Goal: Transaction & Acquisition: Purchase product/service

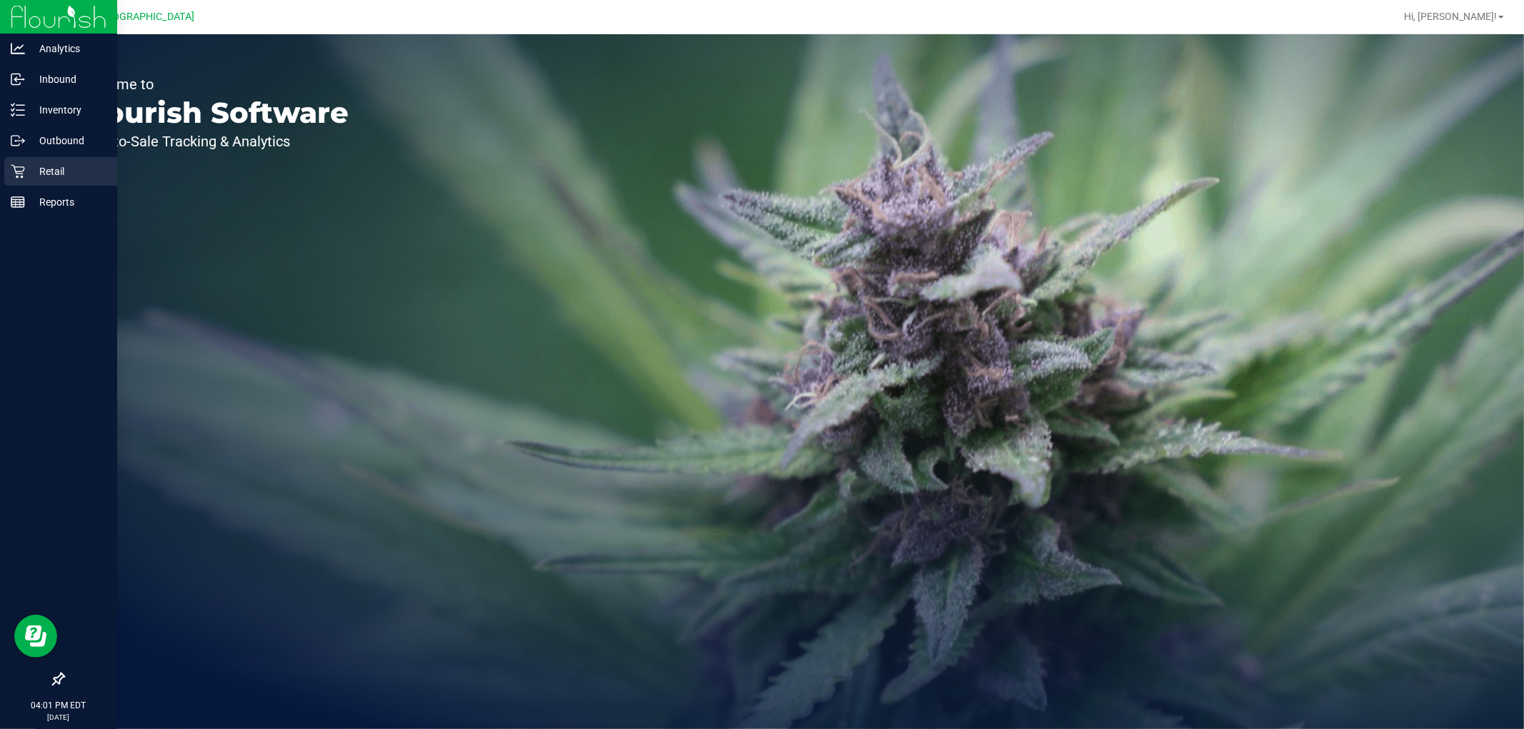
click at [69, 167] on p "Retail" at bounding box center [68, 171] width 86 height 17
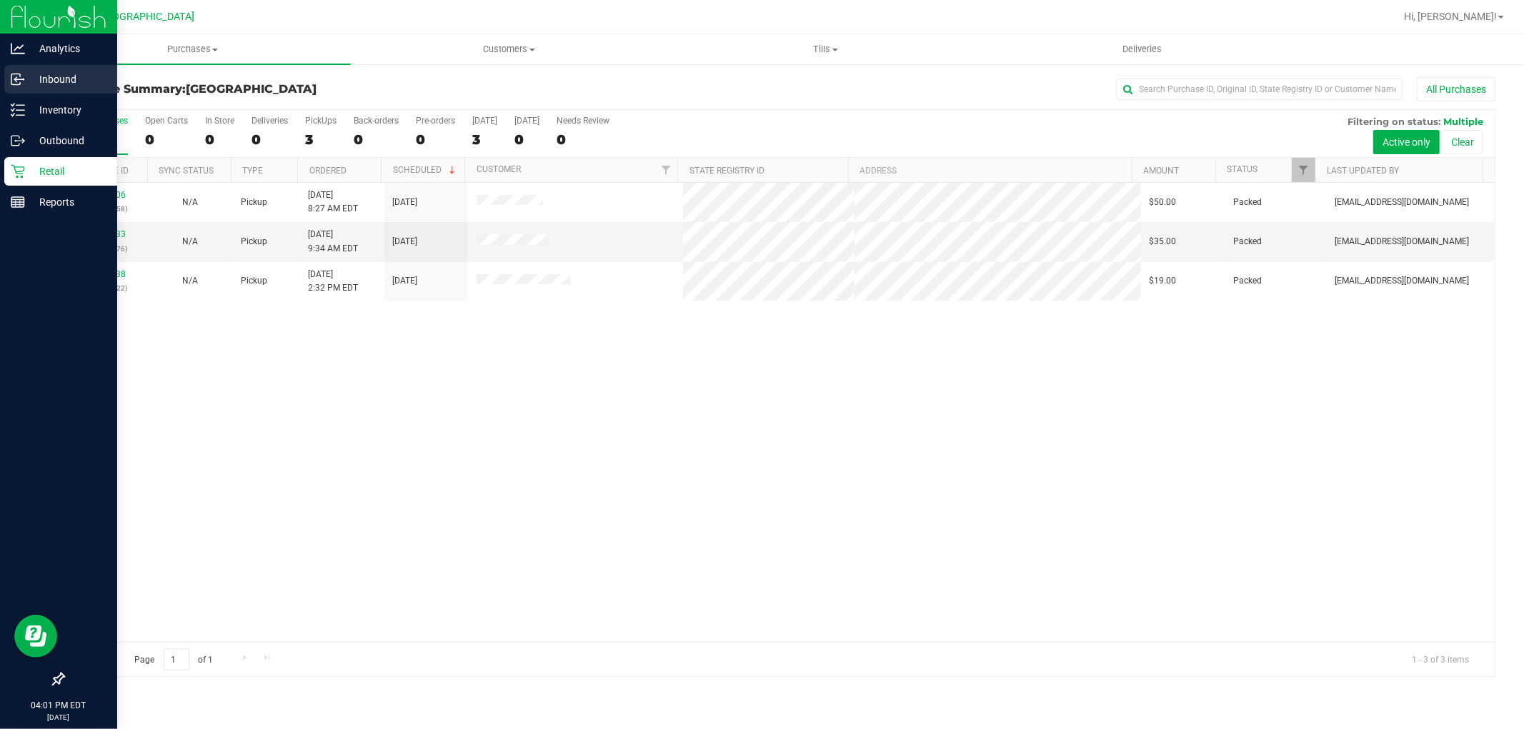
click at [36, 87] on p "Inbound" at bounding box center [68, 79] width 86 height 17
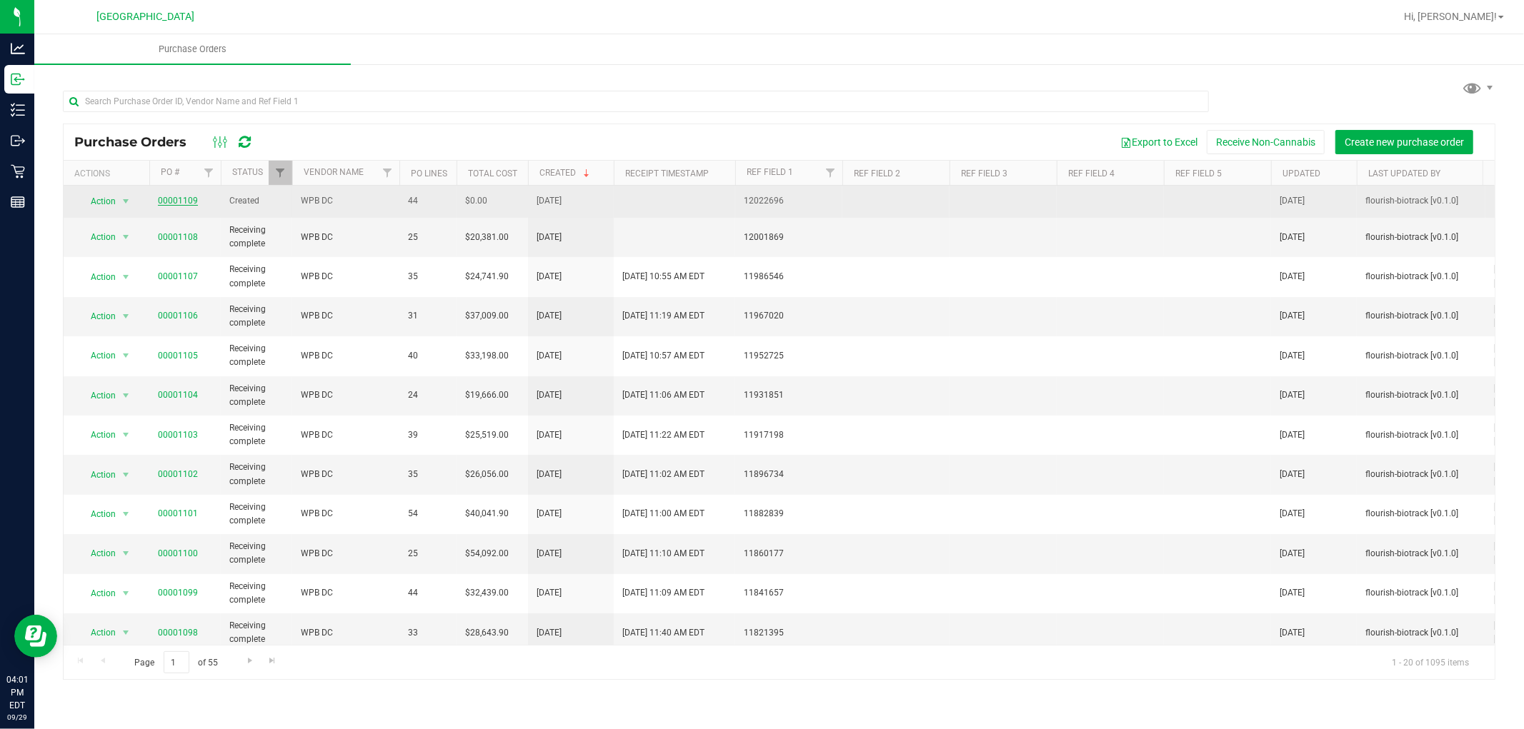
click at [169, 205] on link "00001109" at bounding box center [178, 201] width 40 height 10
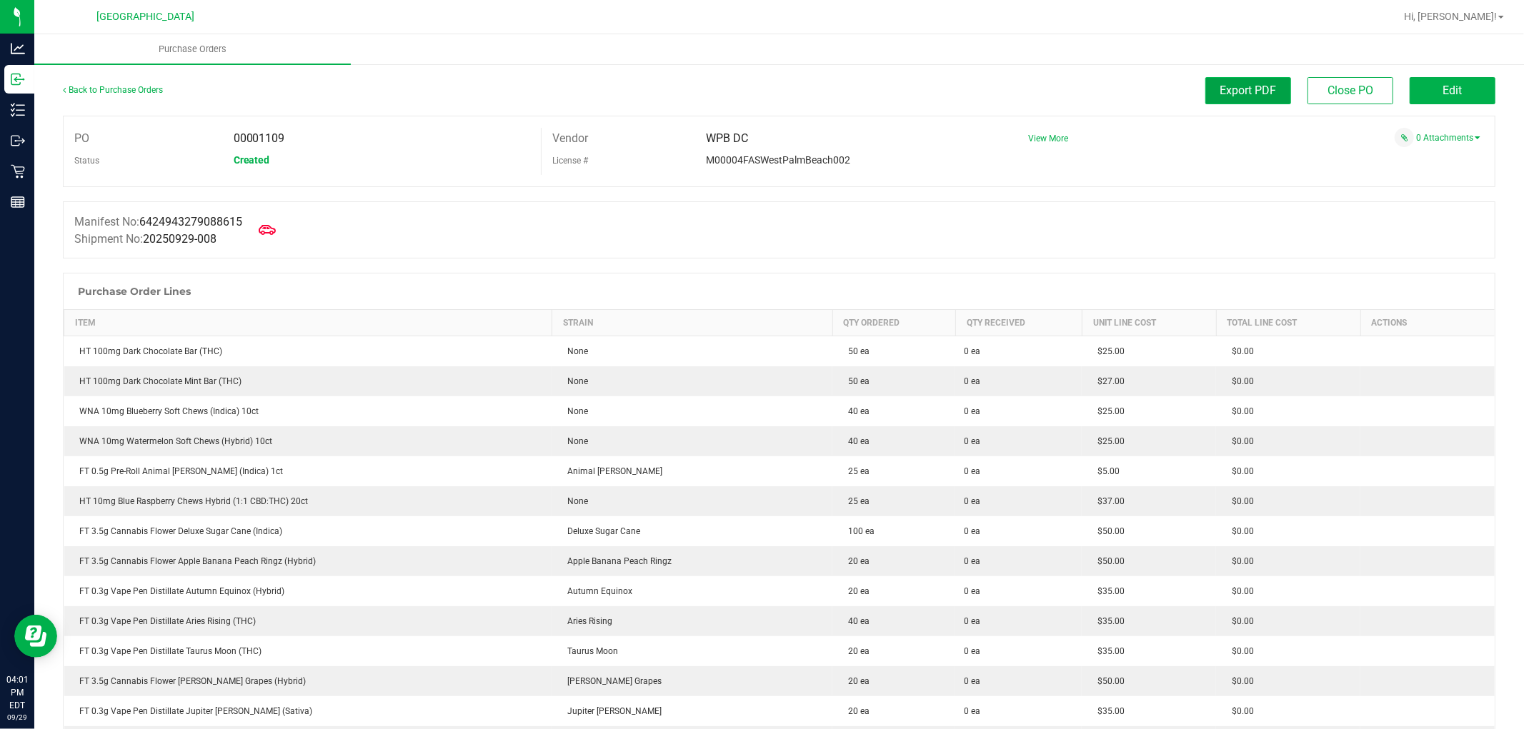
click at [1205, 96] on button "Export PDF" at bounding box center [1248, 90] width 86 height 27
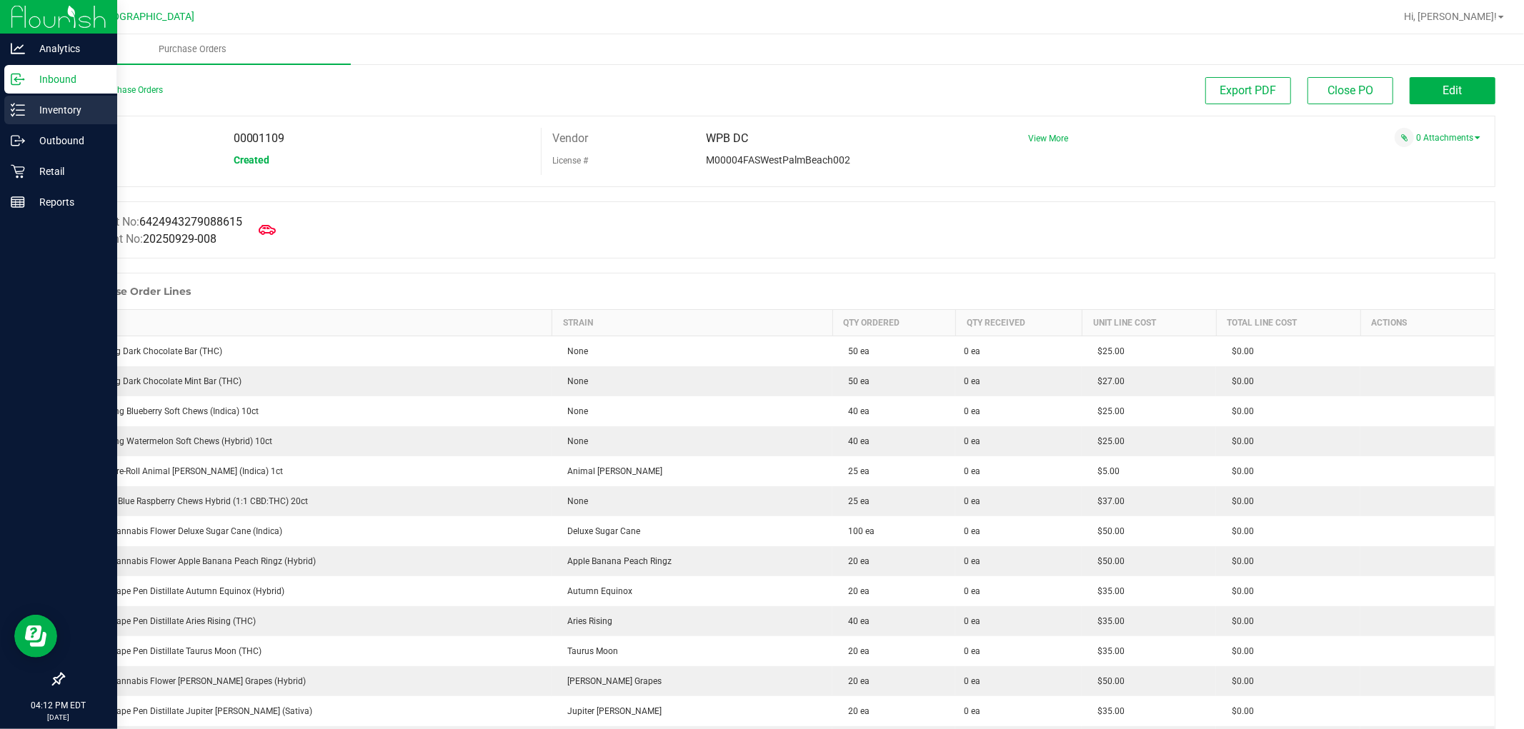
click at [61, 96] on div "Inventory" at bounding box center [60, 110] width 113 height 29
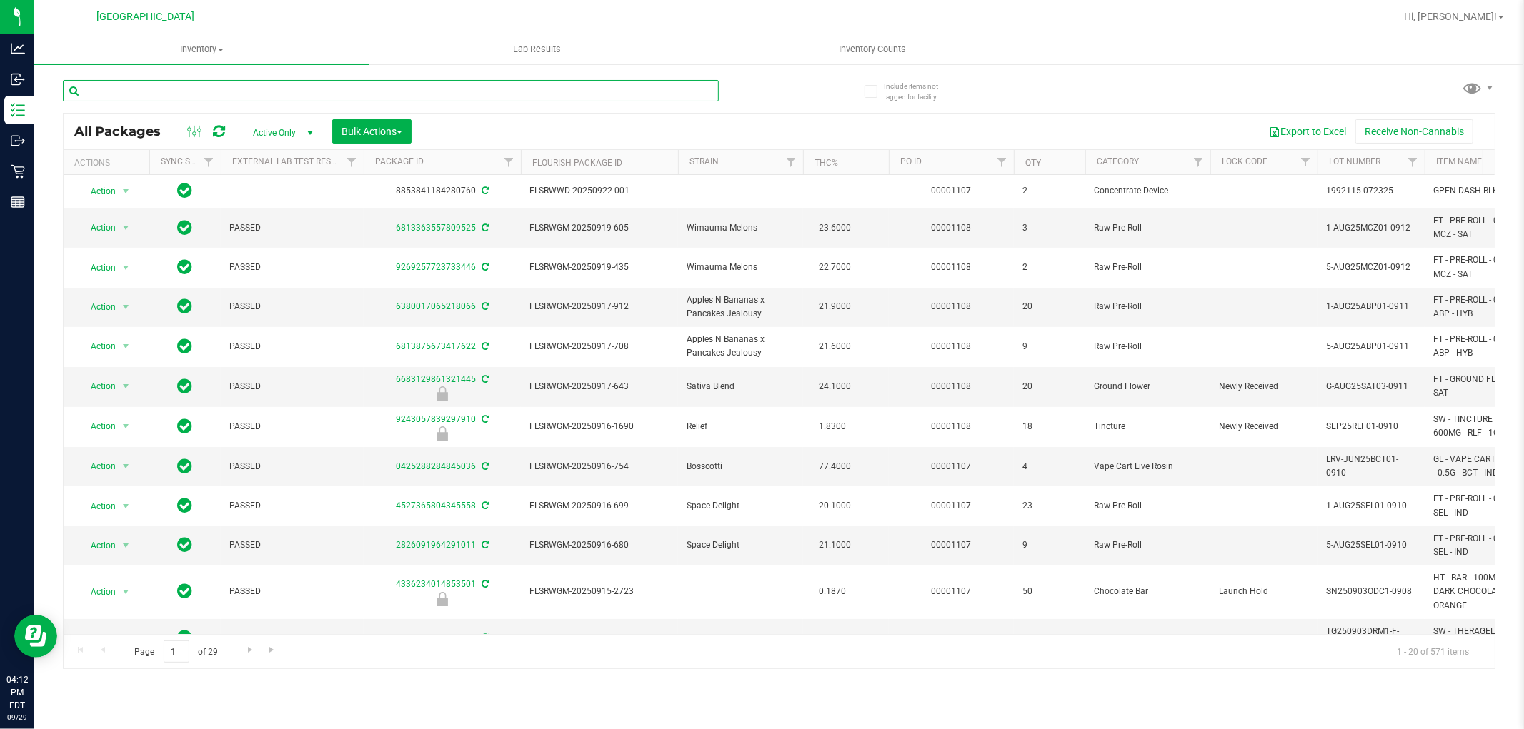
click at [284, 91] on input "text" at bounding box center [391, 90] width 656 height 21
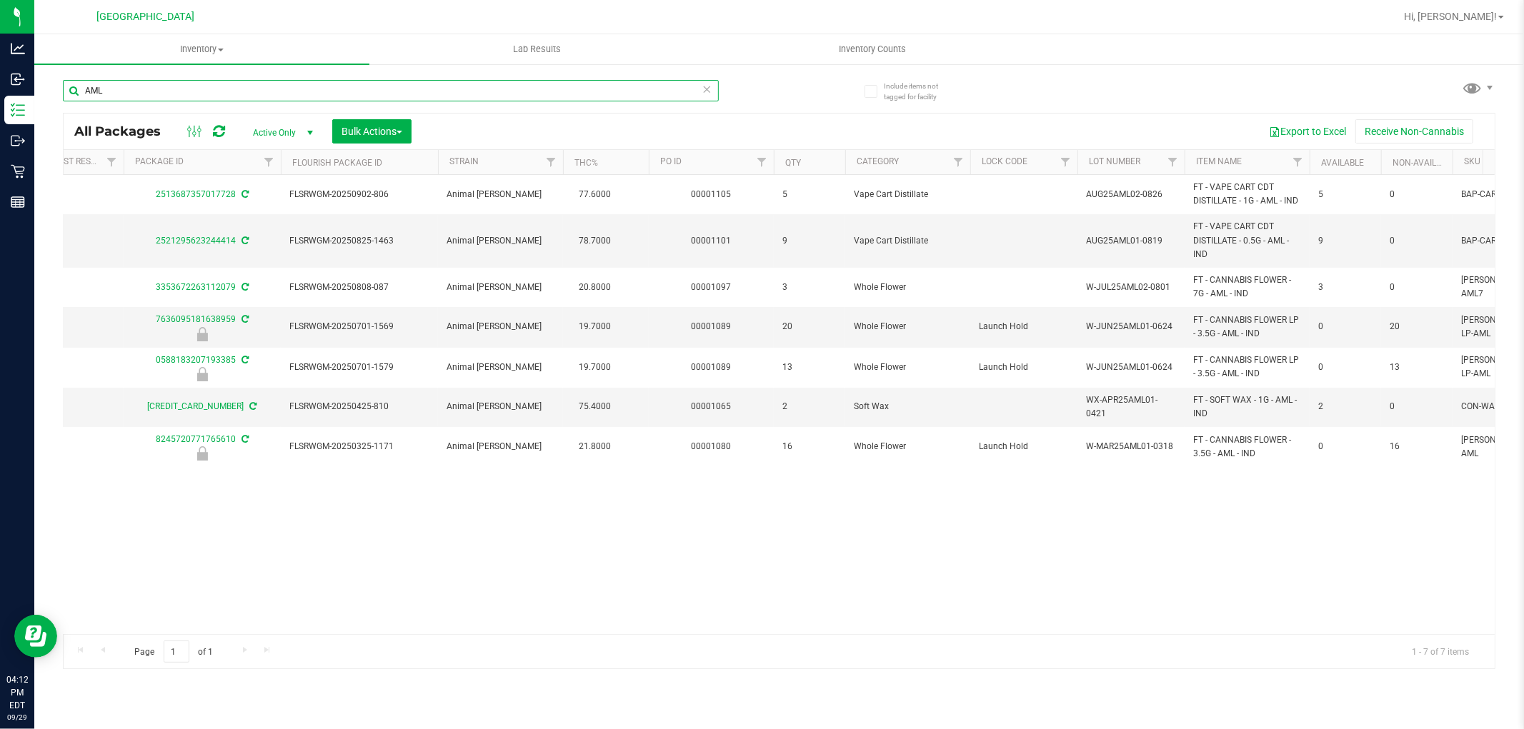
scroll to position [0, 265]
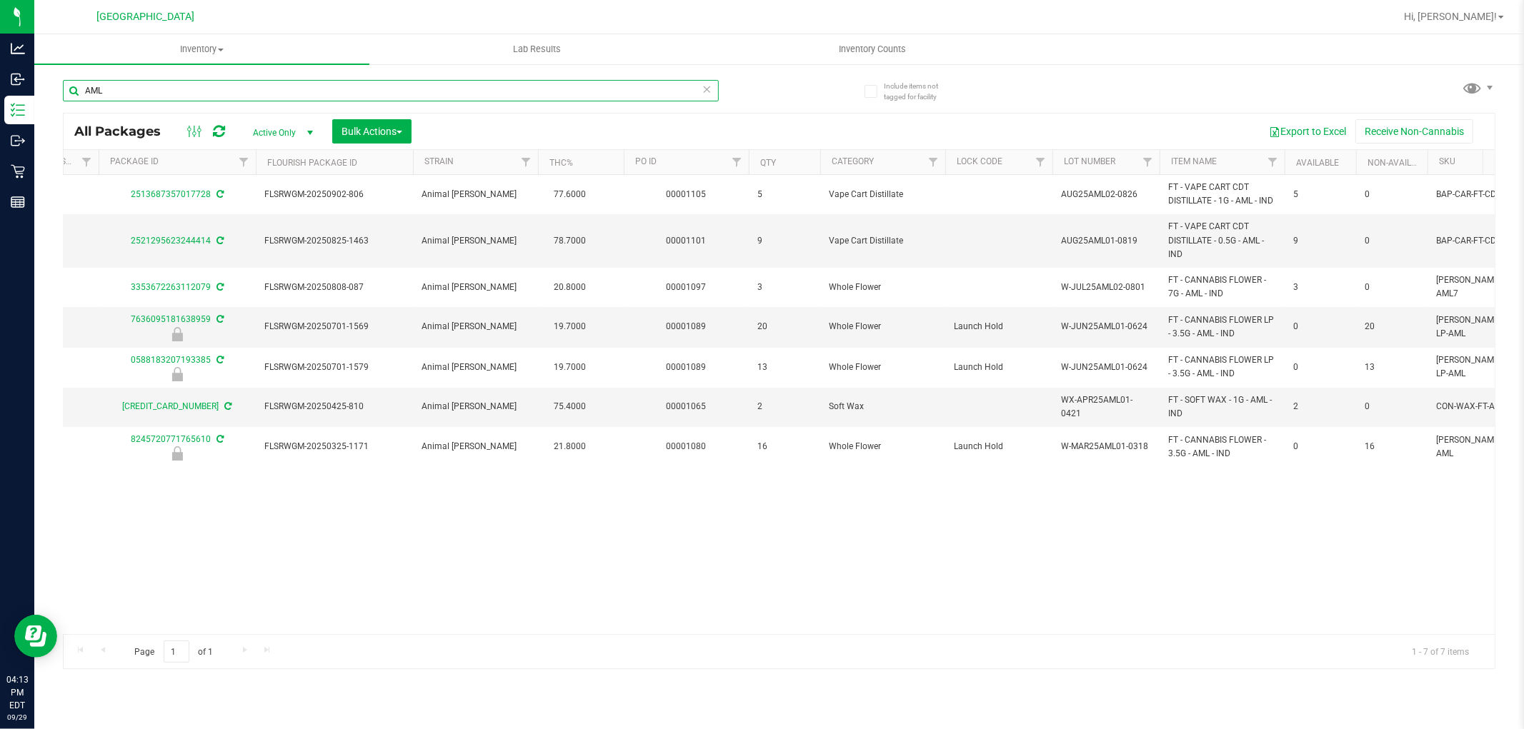
type input "AML"
click at [710, 82] on icon at bounding box center [707, 88] width 10 height 17
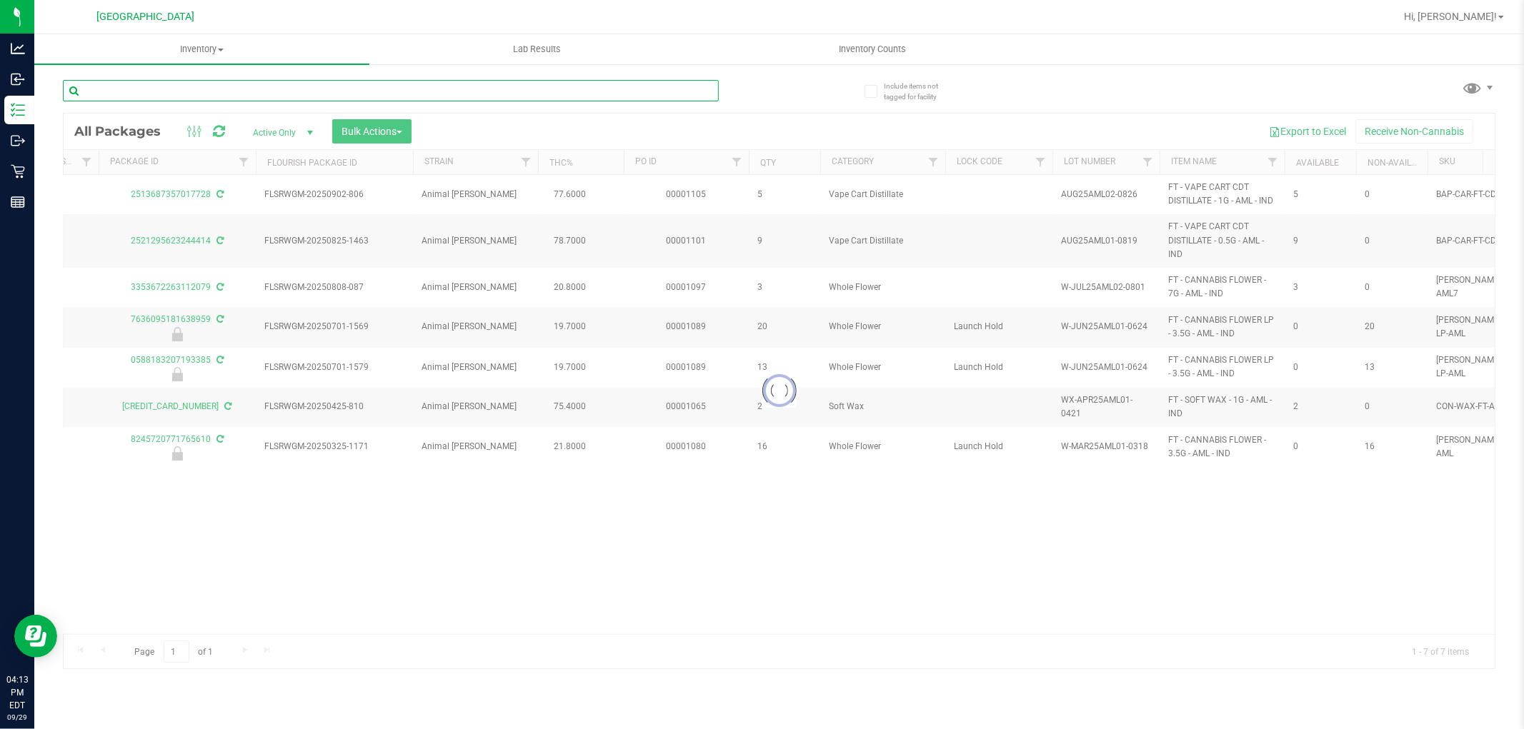
click at [695, 89] on input "text" at bounding box center [391, 90] width 656 height 21
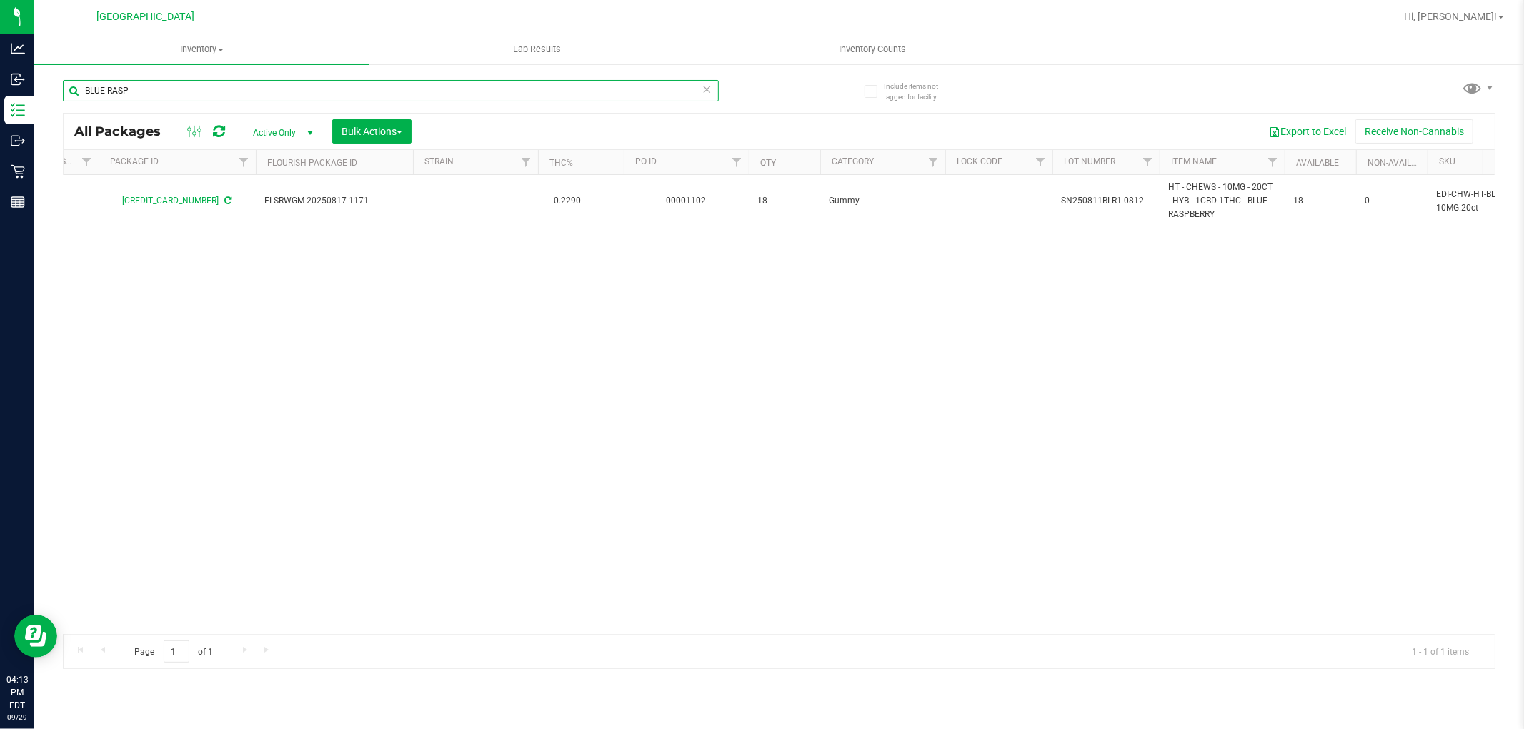
type input "BLUE RASP"
click at [708, 84] on icon at bounding box center [707, 88] width 10 height 17
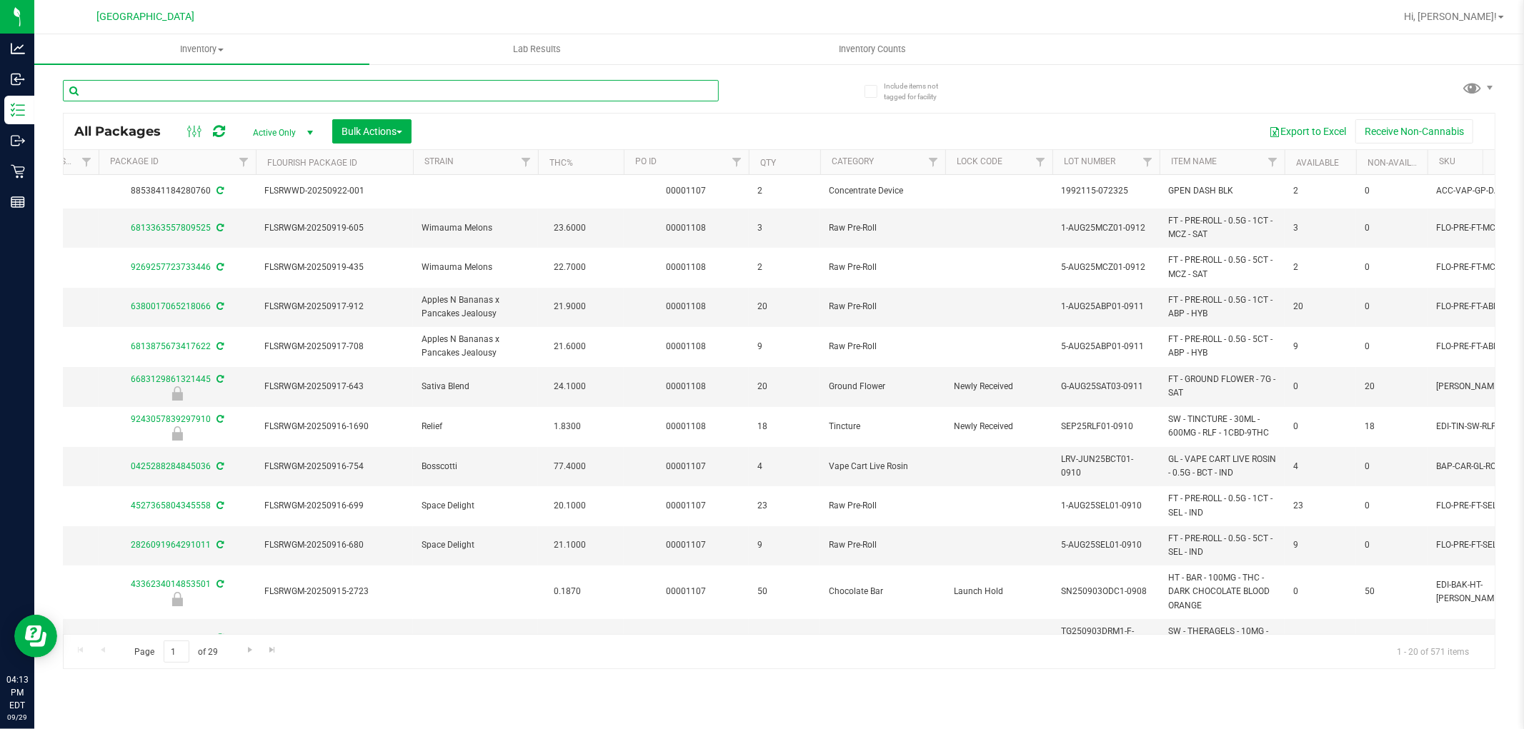
click at [644, 91] on input "text" at bounding box center [391, 90] width 656 height 21
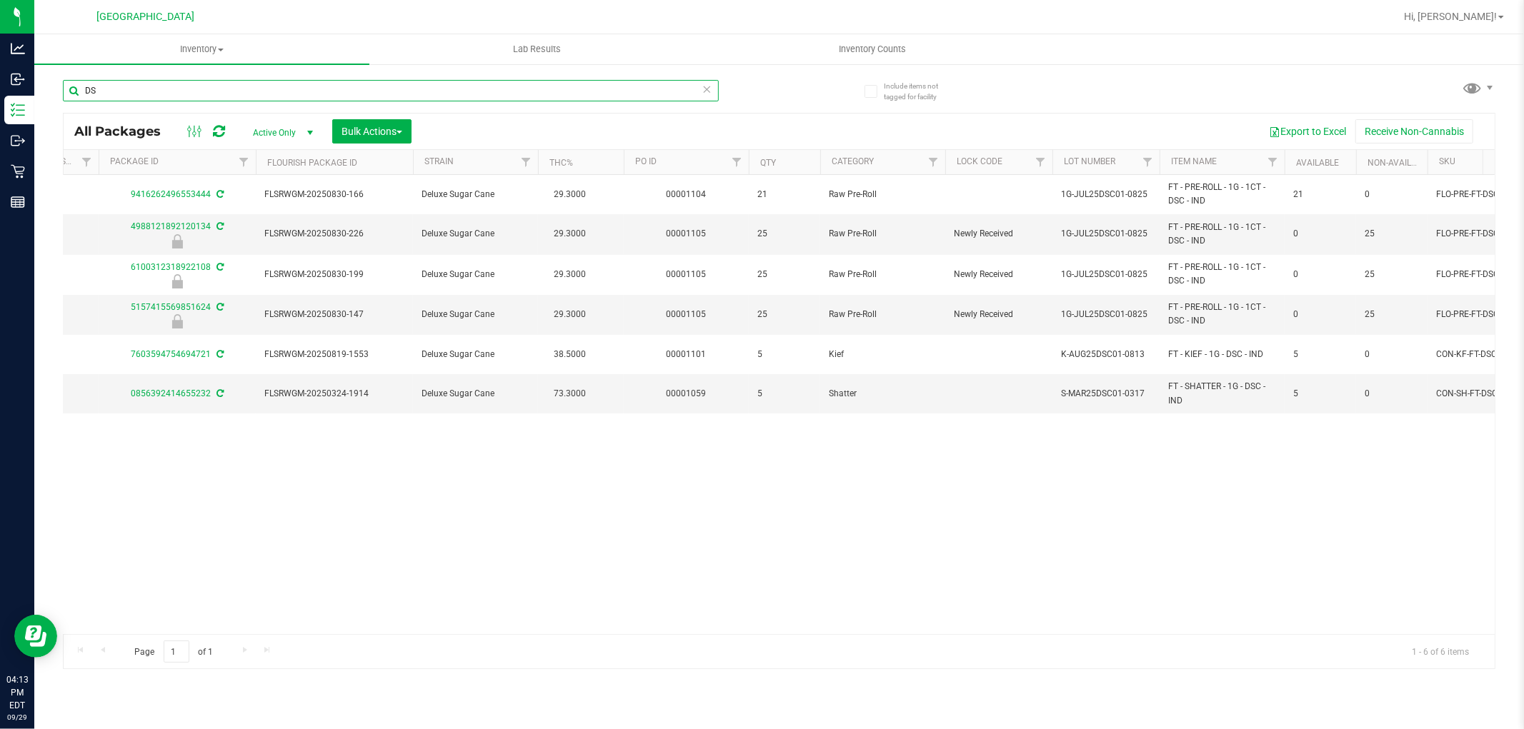
type input "D"
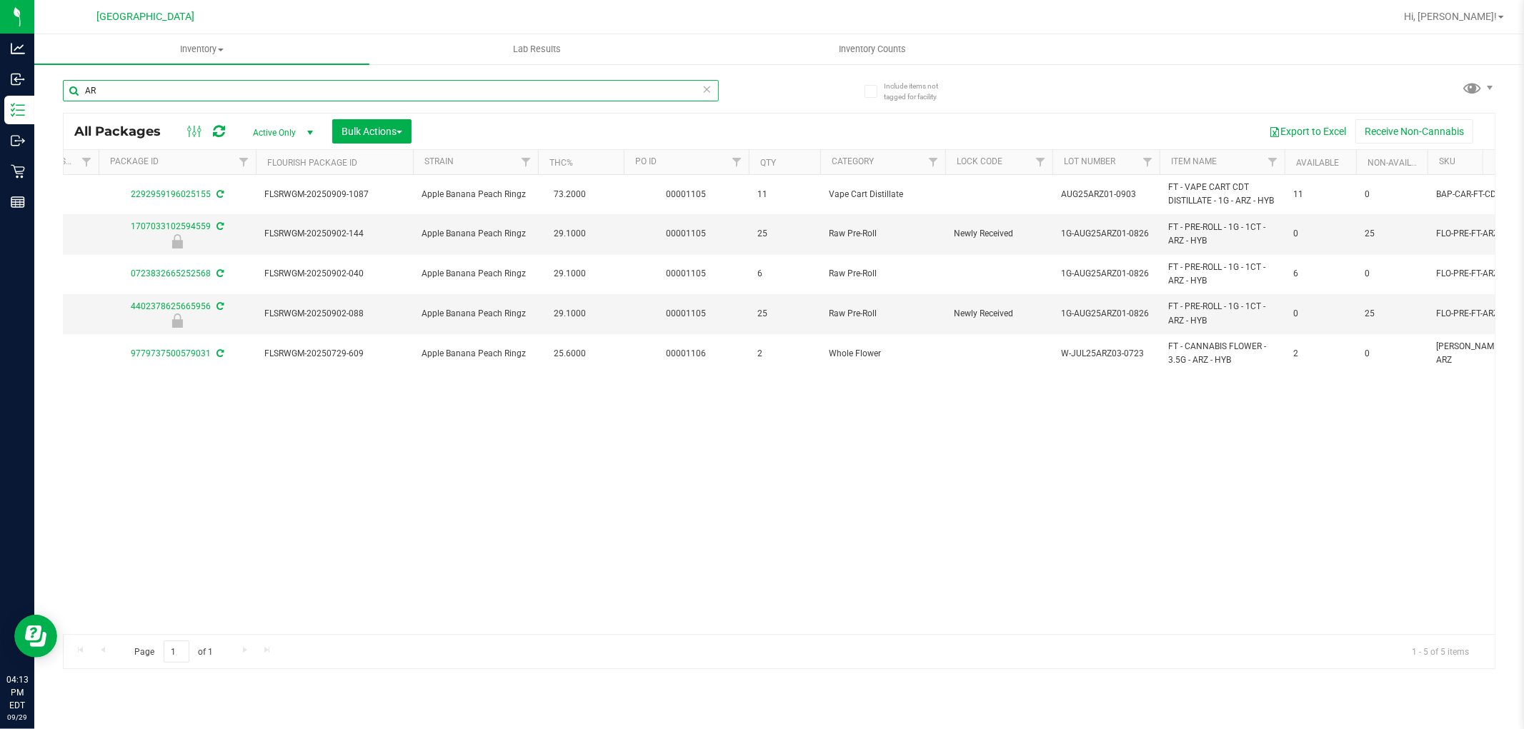
type input "A"
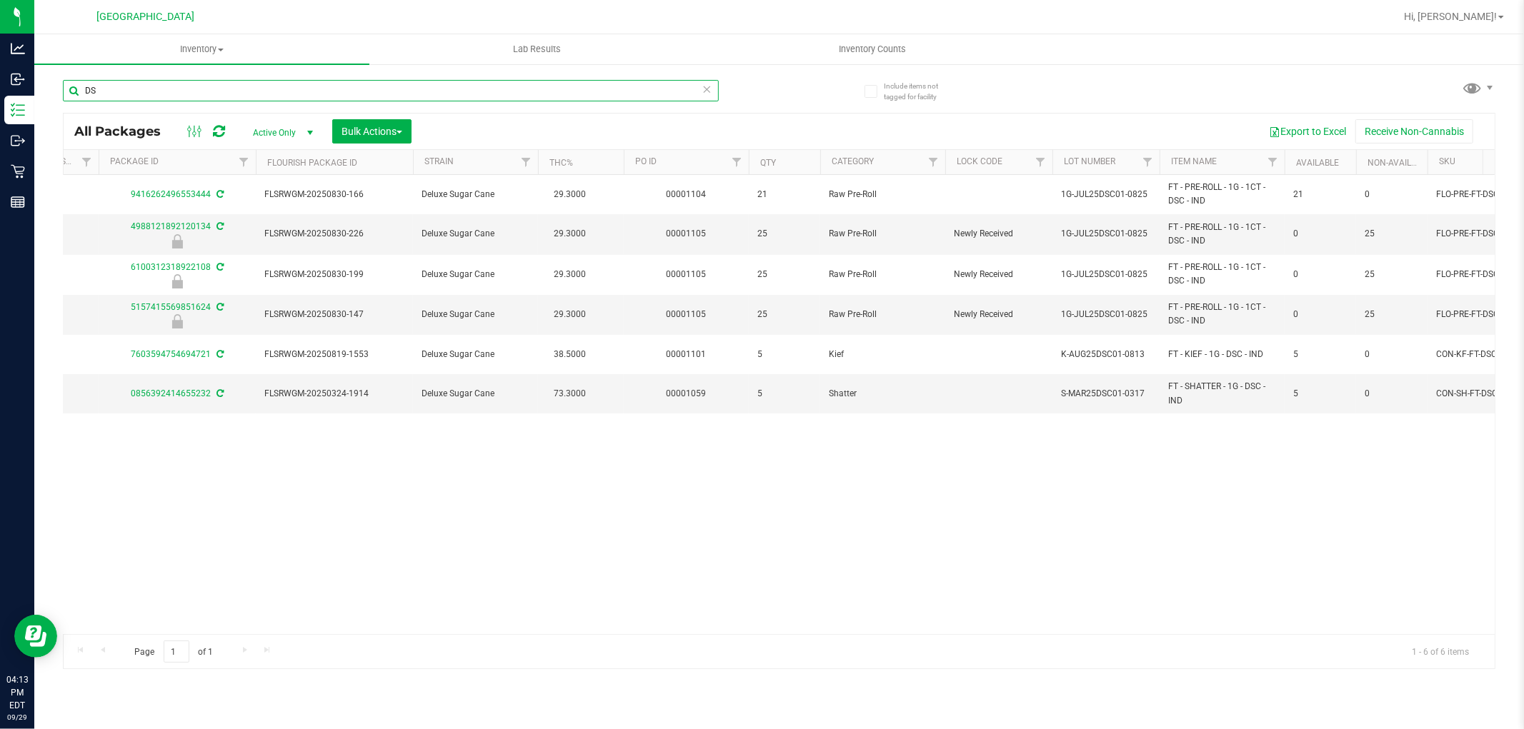
type input "D"
type input "A"
type input "R"
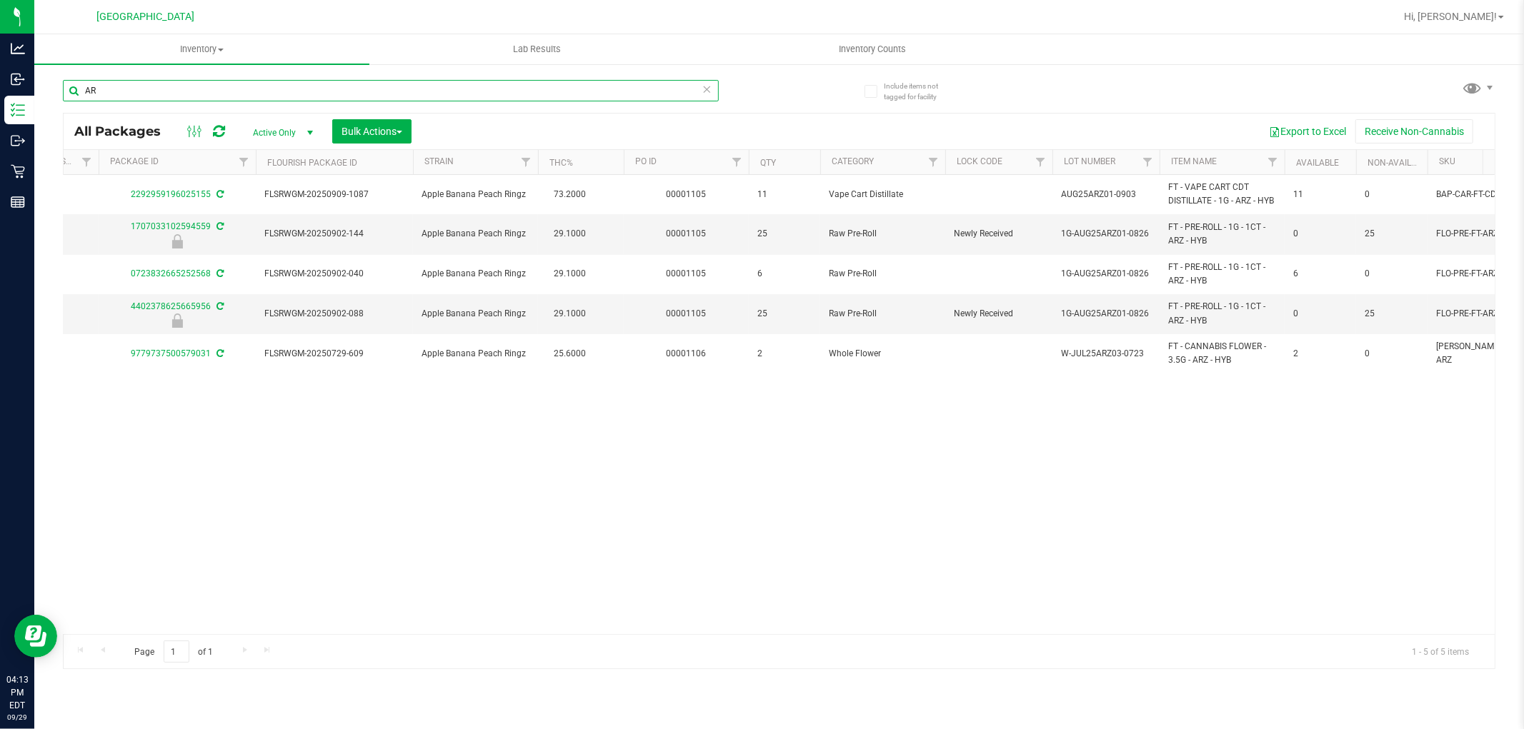
type input "A"
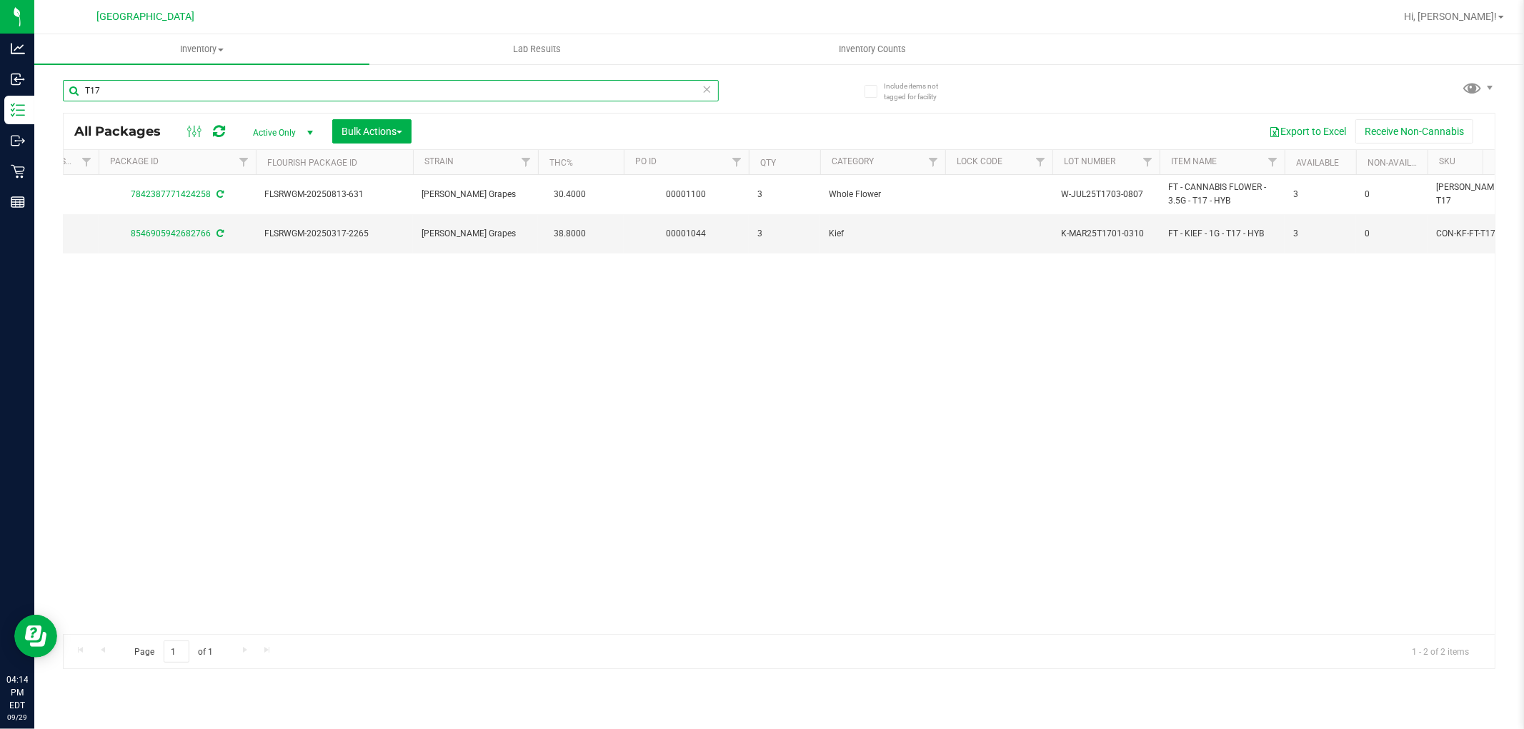
type input "T17"
click at [711, 91] on div "T17" at bounding box center [391, 90] width 656 height 21
click at [709, 93] on icon at bounding box center [707, 88] width 10 height 17
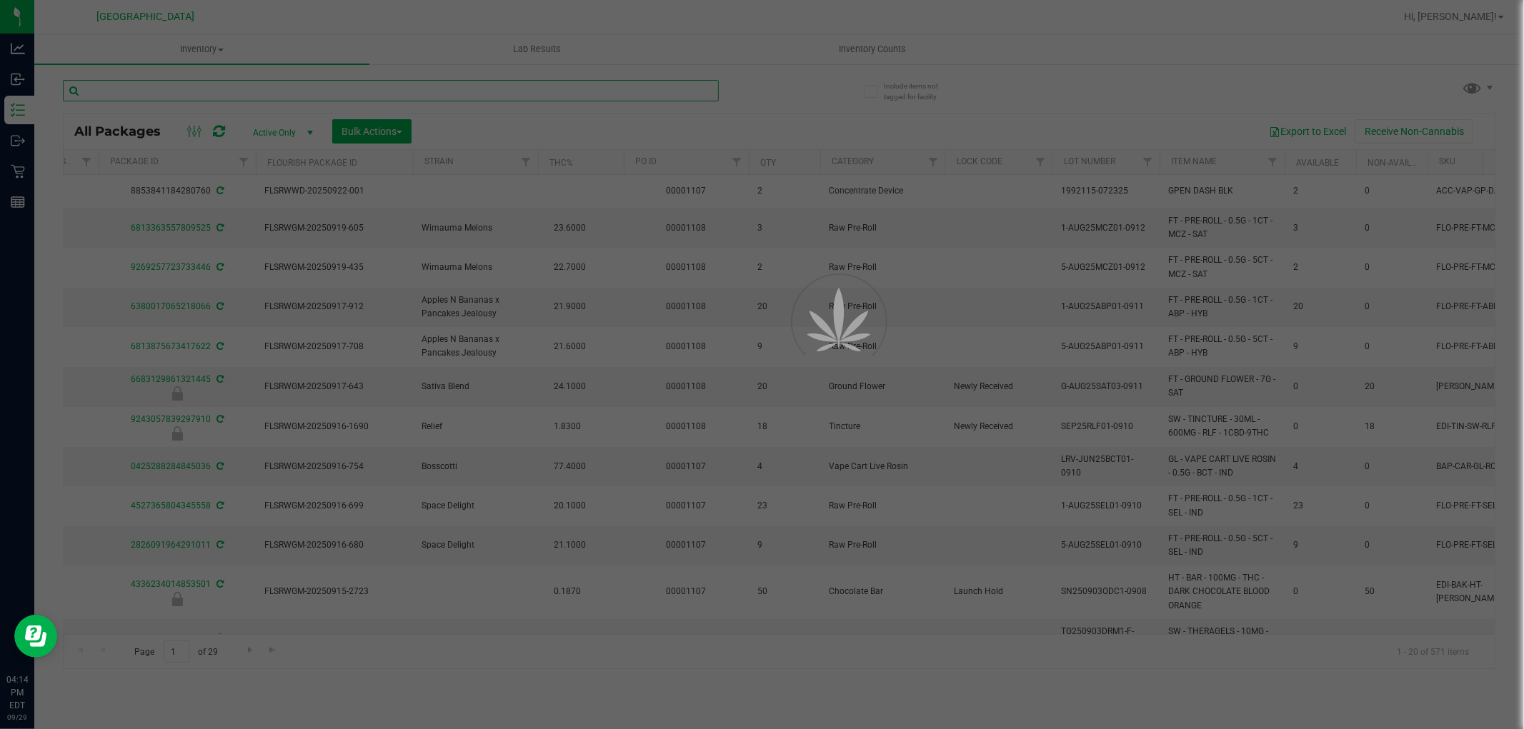
click at [671, 96] on input "text" at bounding box center [391, 90] width 656 height 21
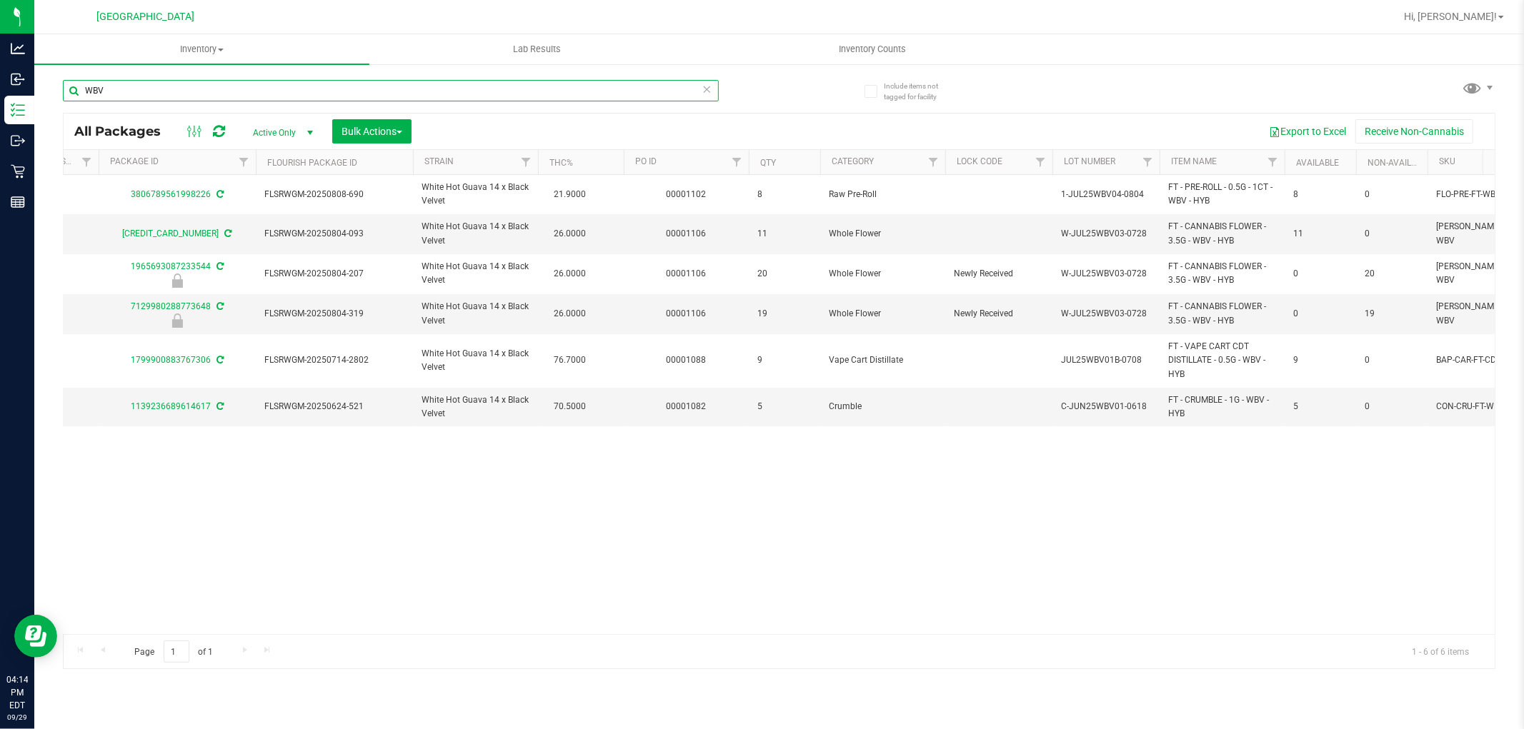
click at [689, 97] on input "WBV" at bounding box center [391, 90] width 656 height 21
type input "WBV"
click at [704, 94] on icon at bounding box center [707, 88] width 10 height 17
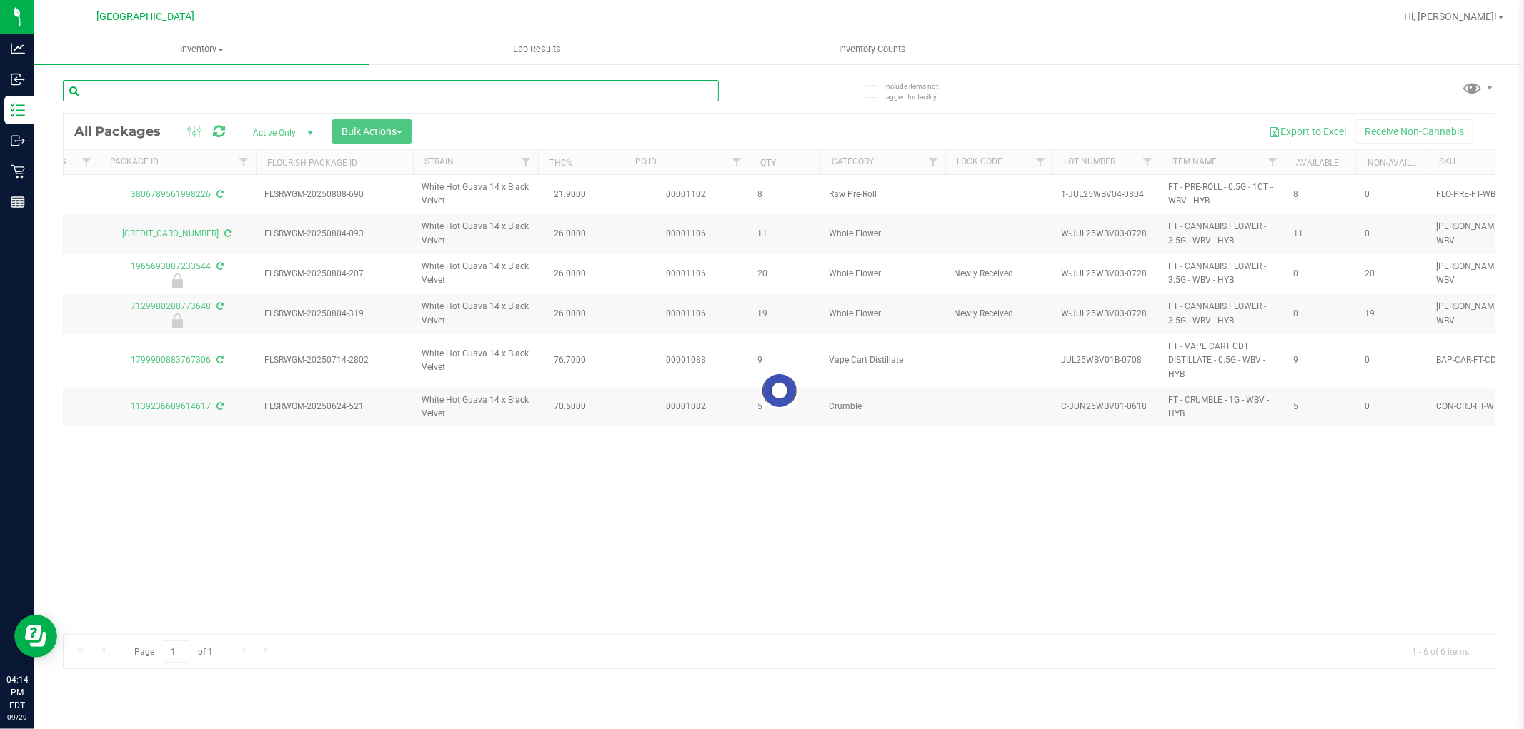
click at [701, 95] on input "text" at bounding box center [391, 90] width 656 height 21
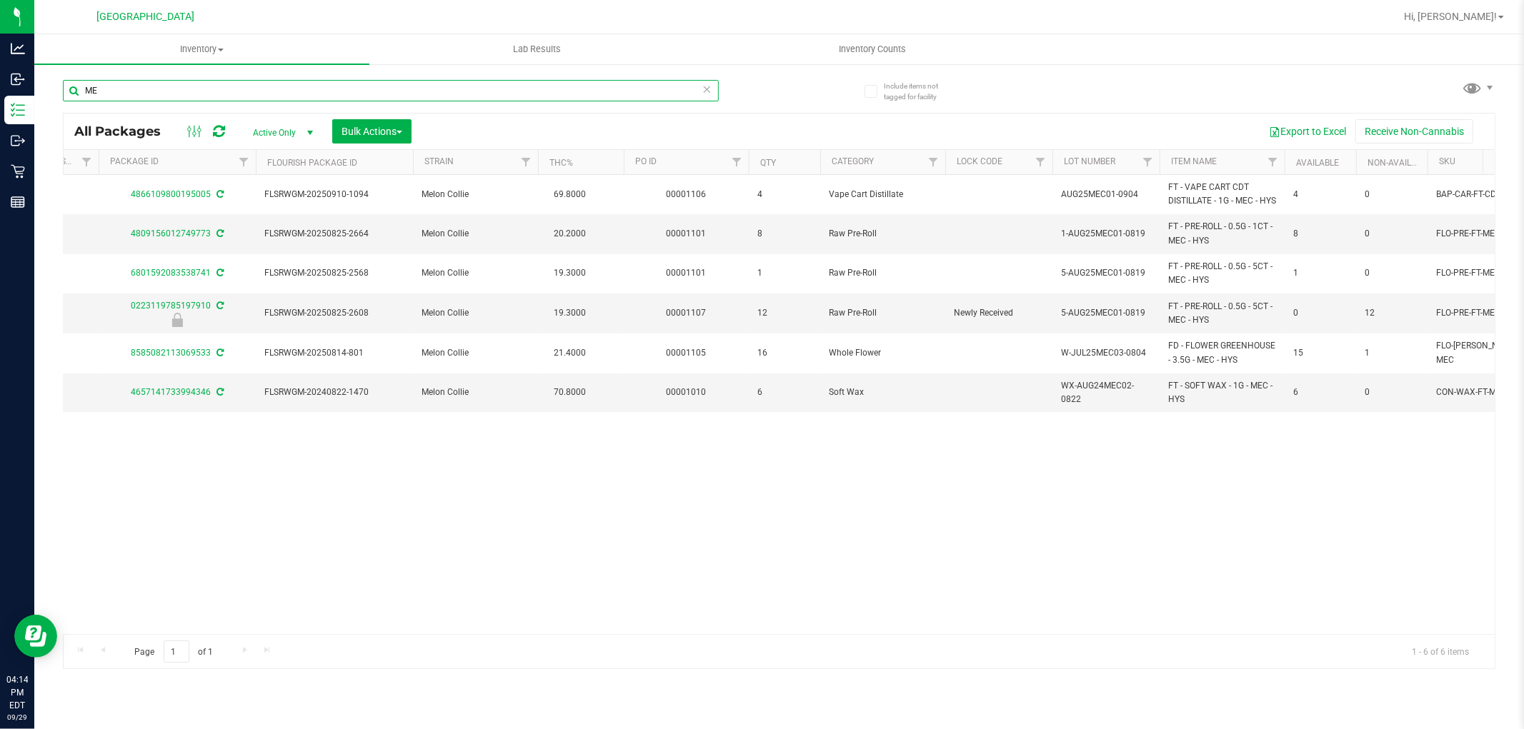
type input "M"
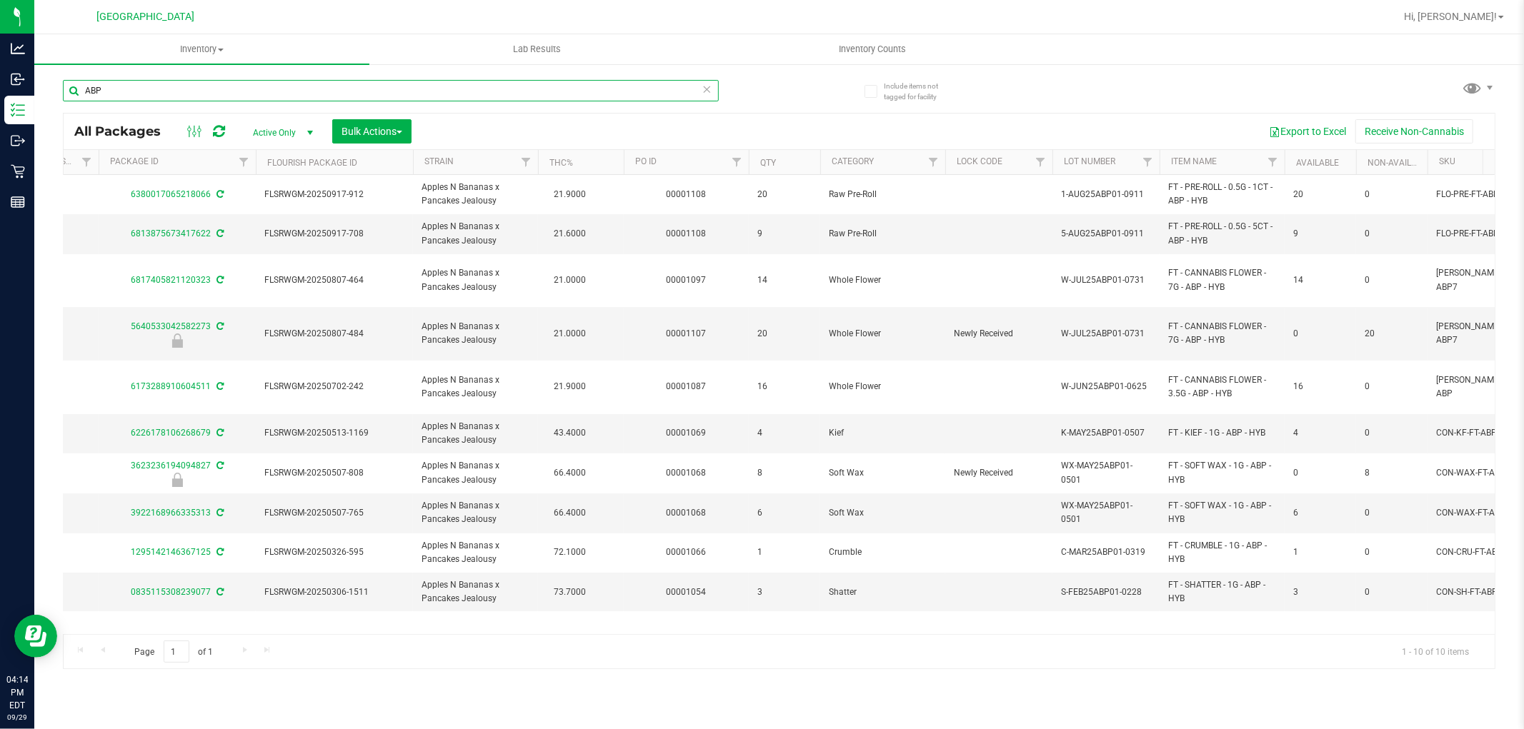
type input "ABP"
click at [704, 86] on icon at bounding box center [707, 88] width 10 height 17
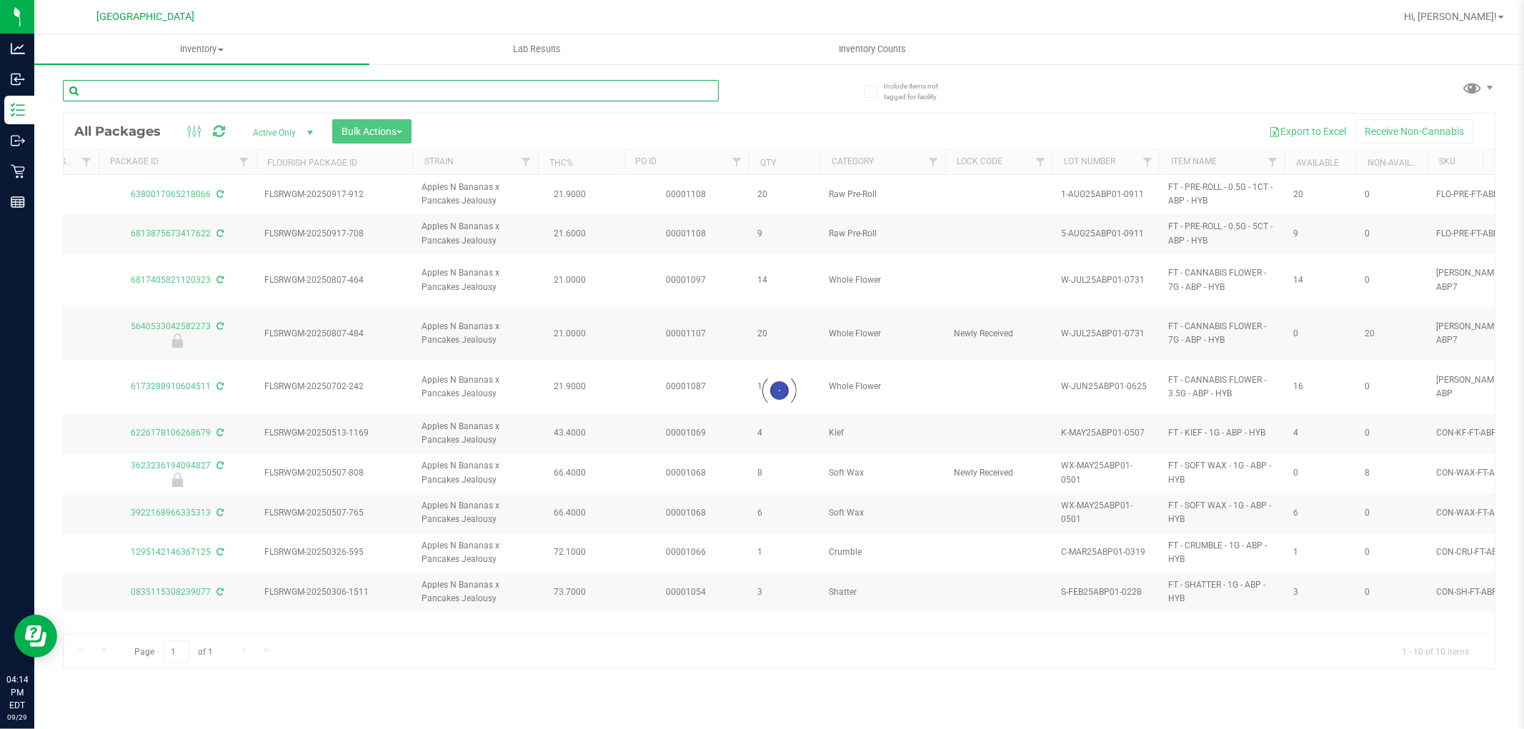
click at [700, 87] on input "text" at bounding box center [391, 90] width 656 height 21
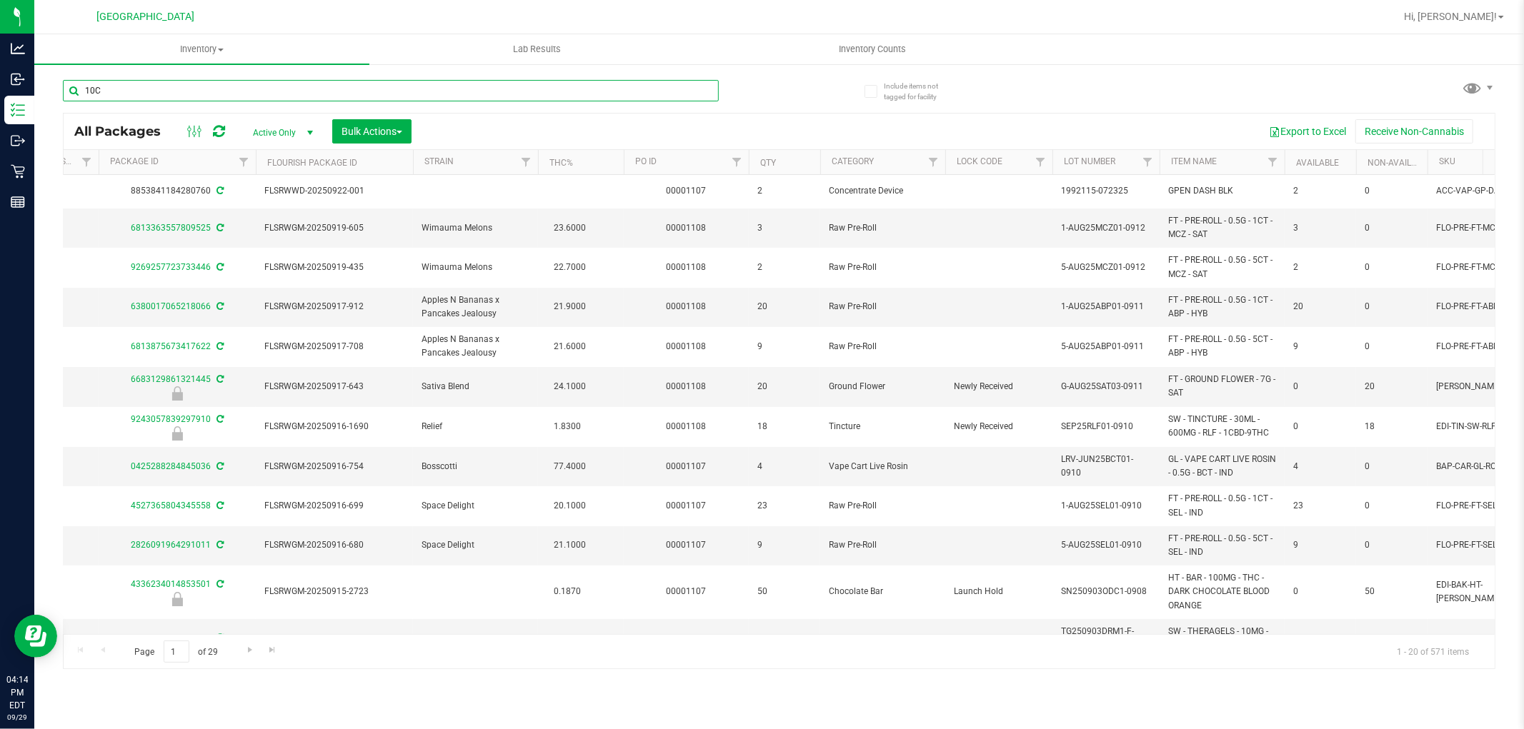
type input "10CT"
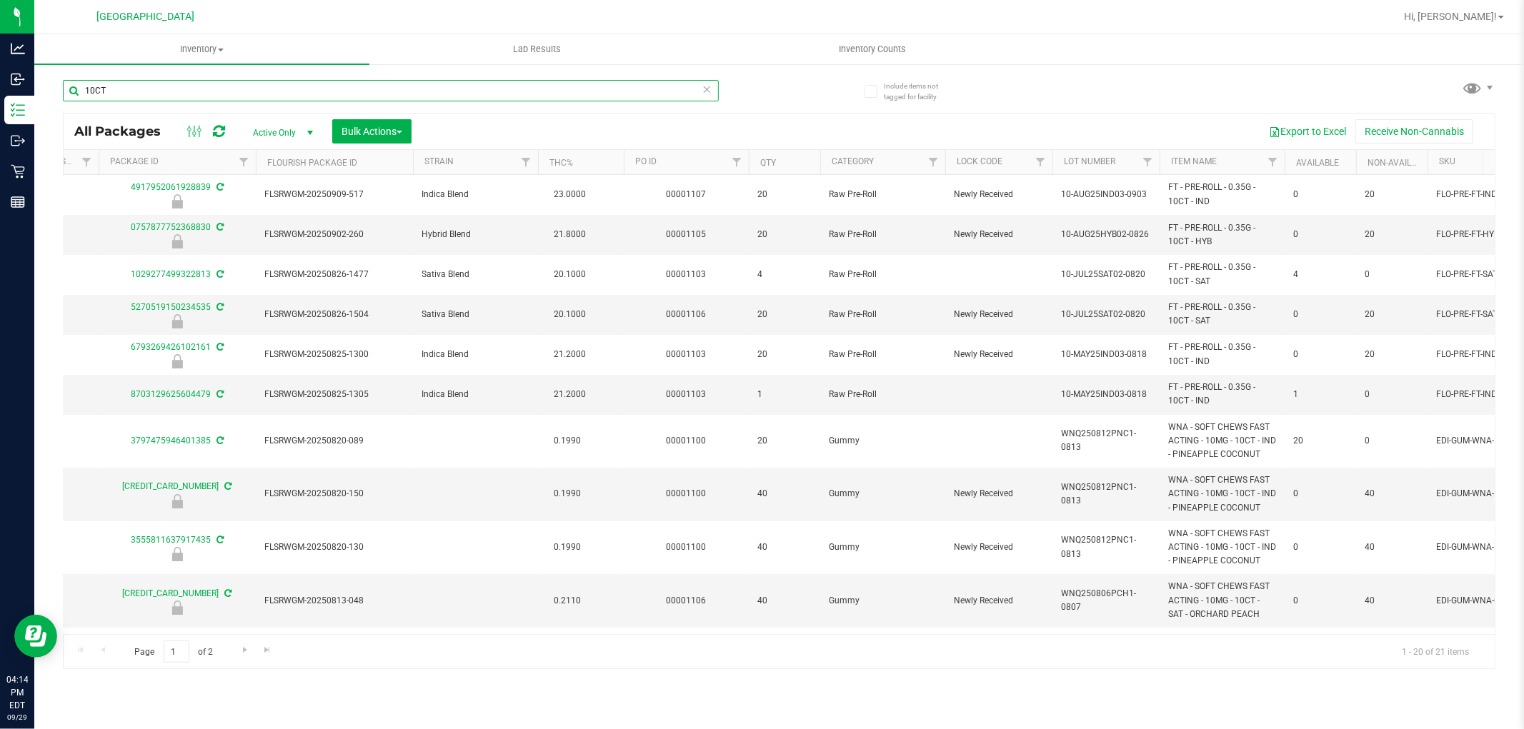
type input "2026-08-12"
type input "2026-08-06"
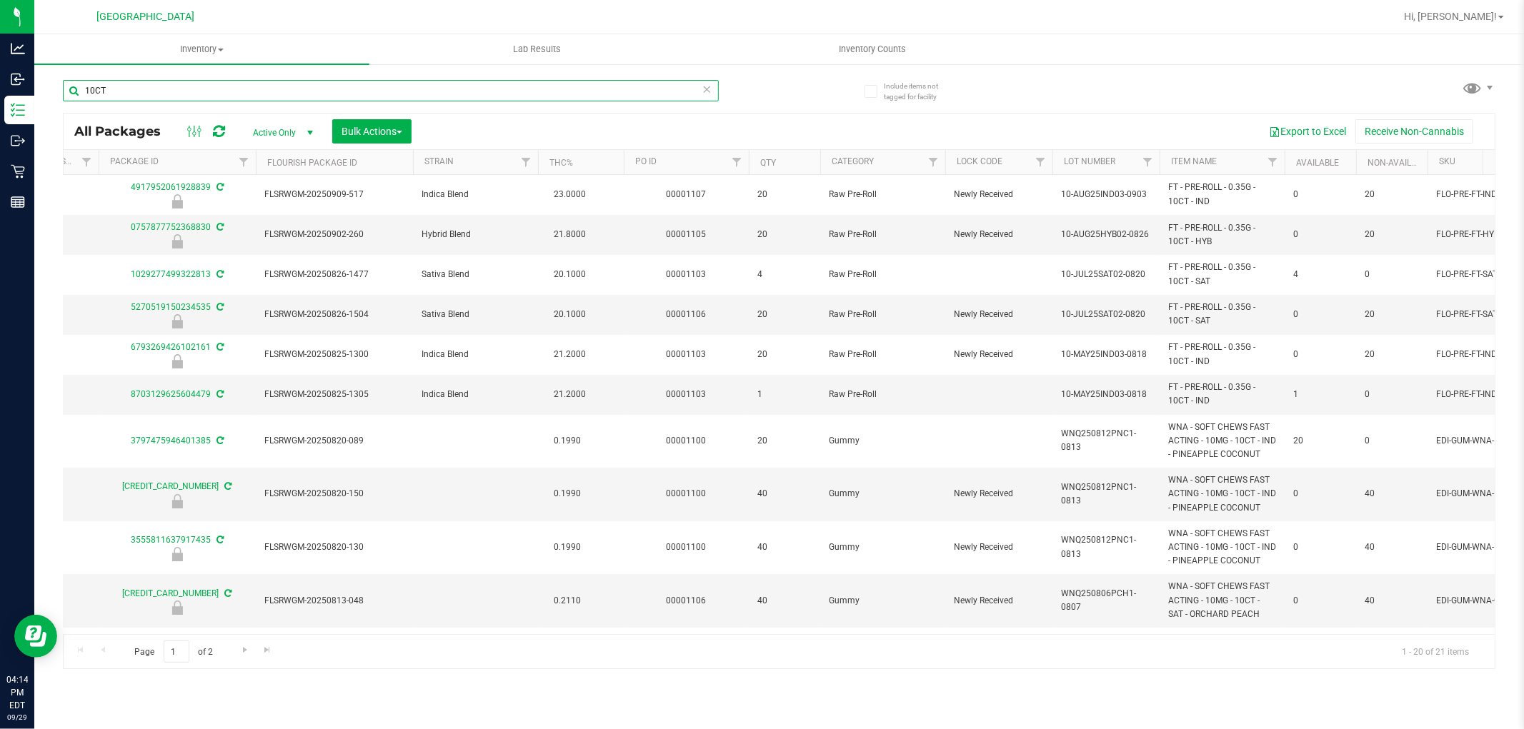
type input "2026-07-30"
type input "2026-07-16"
type input "2026-06-23"
type input "2026-06-18"
type input "2026-06-11"
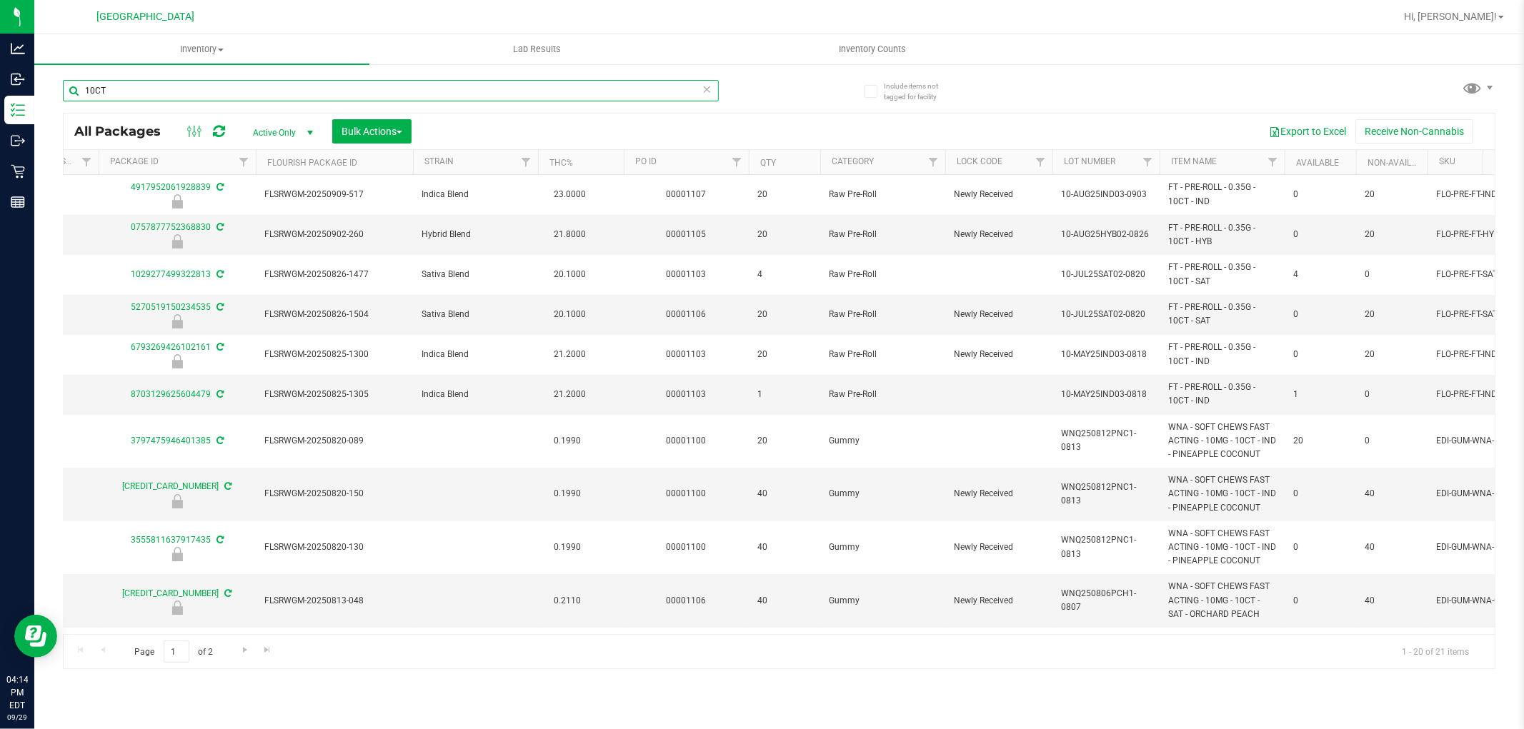
type input "2026-06-09"
type input "2026-04-30"
type input "2026-04-09"
type input "10CT"
click at [705, 90] on icon at bounding box center [707, 88] width 10 height 17
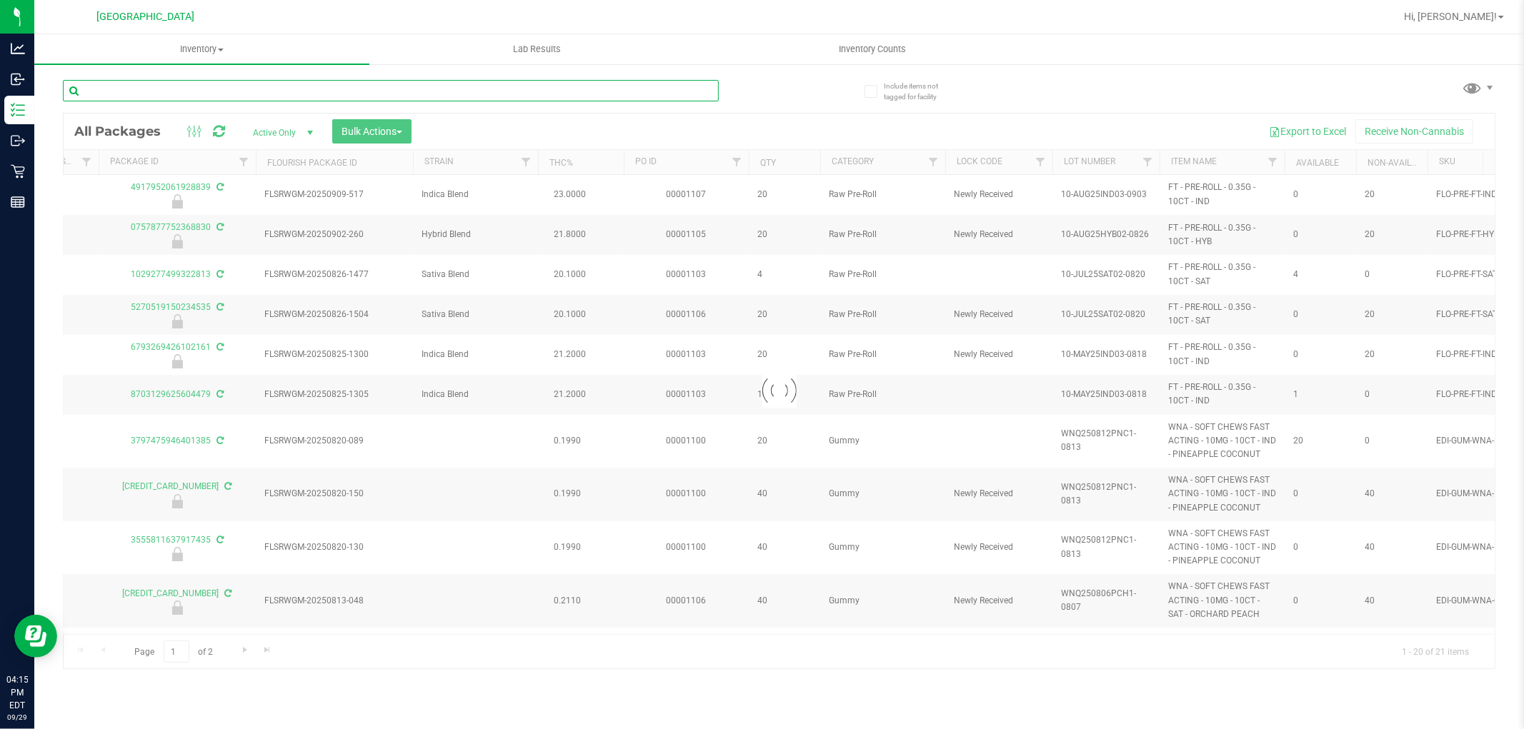
click at [696, 90] on input "text" at bounding box center [391, 90] width 656 height 21
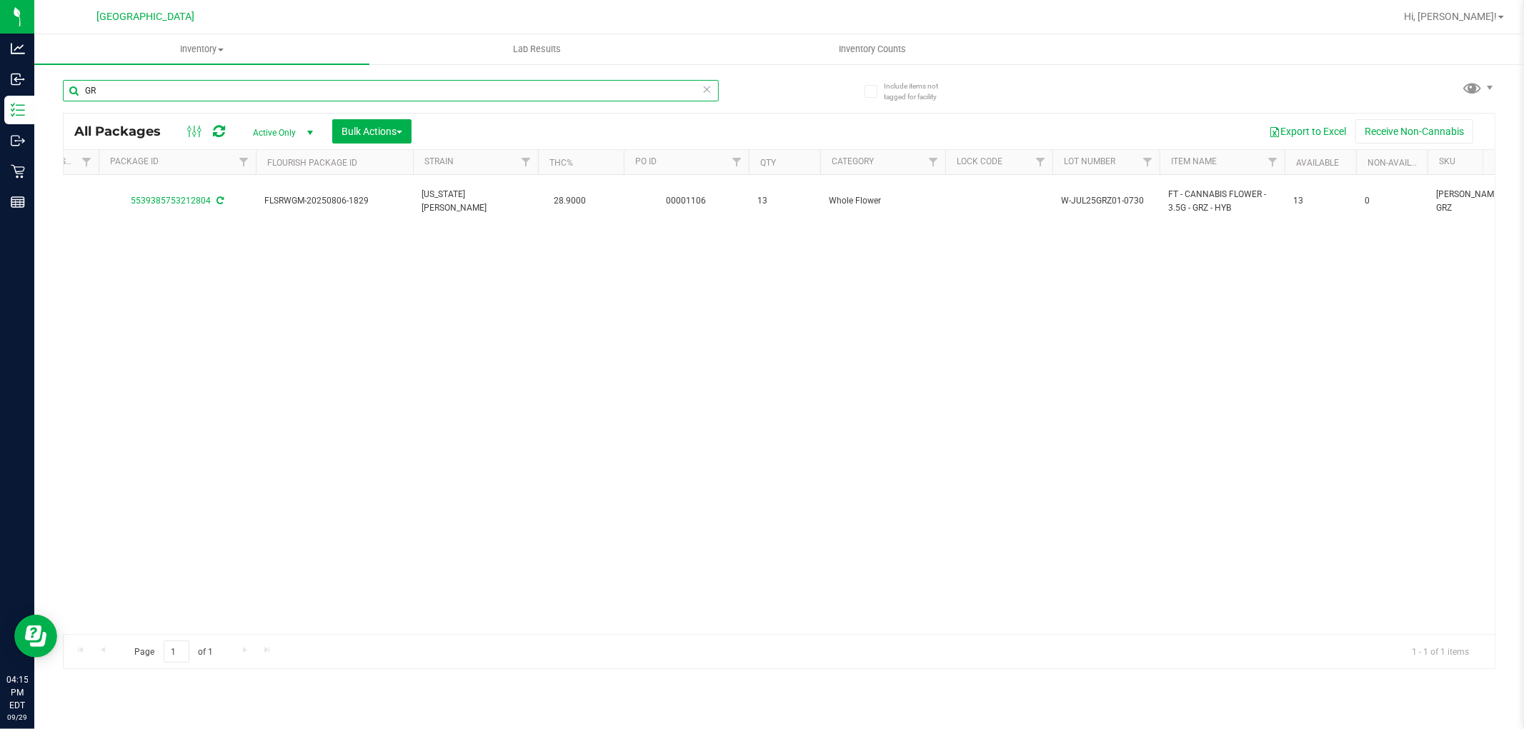
type input "G"
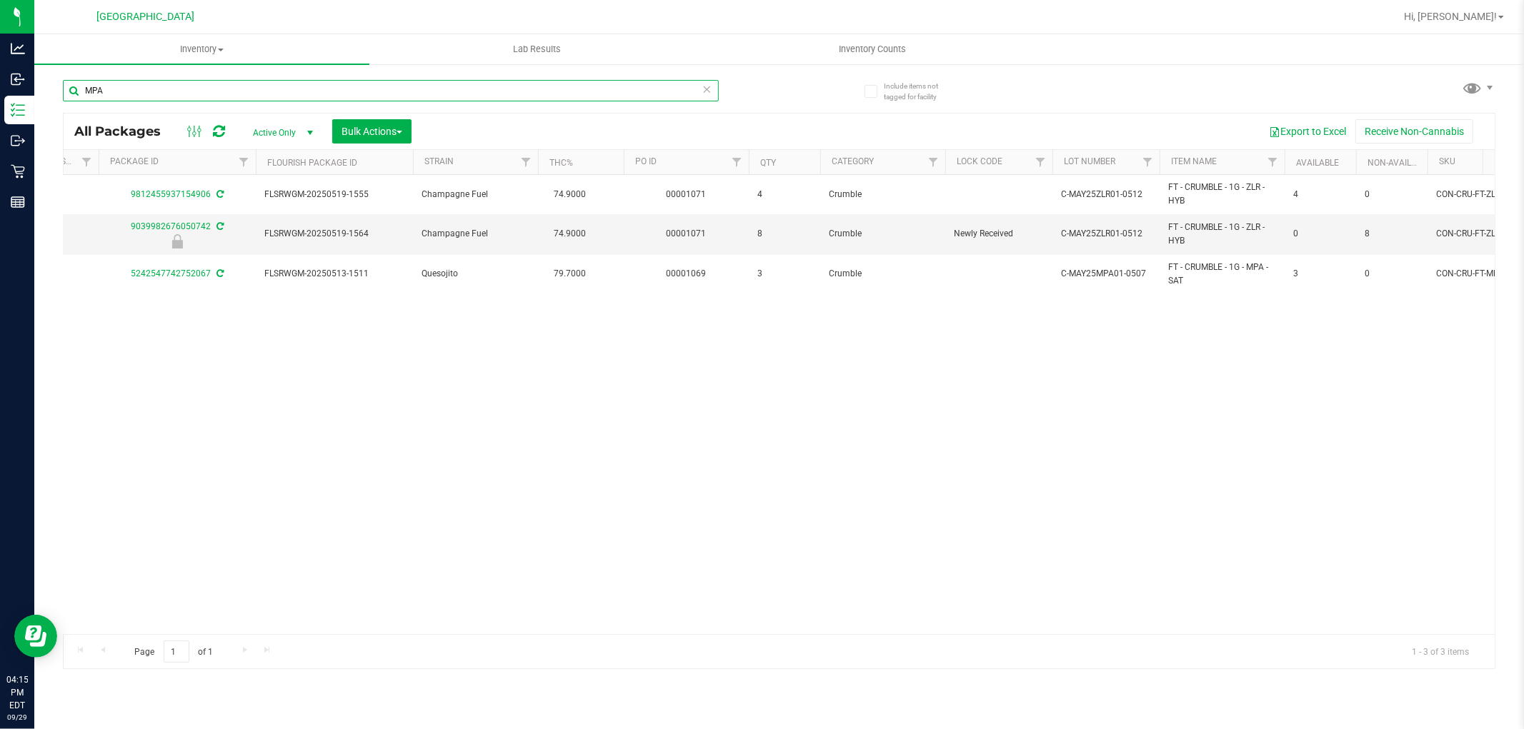
type input "MPA"
click at [715, 84] on input "MPA" at bounding box center [391, 90] width 656 height 21
click at [702, 89] on icon at bounding box center [707, 88] width 10 height 17
click at [697, 91] on input "text" at bounding box center [391, 90] width 656 height 21
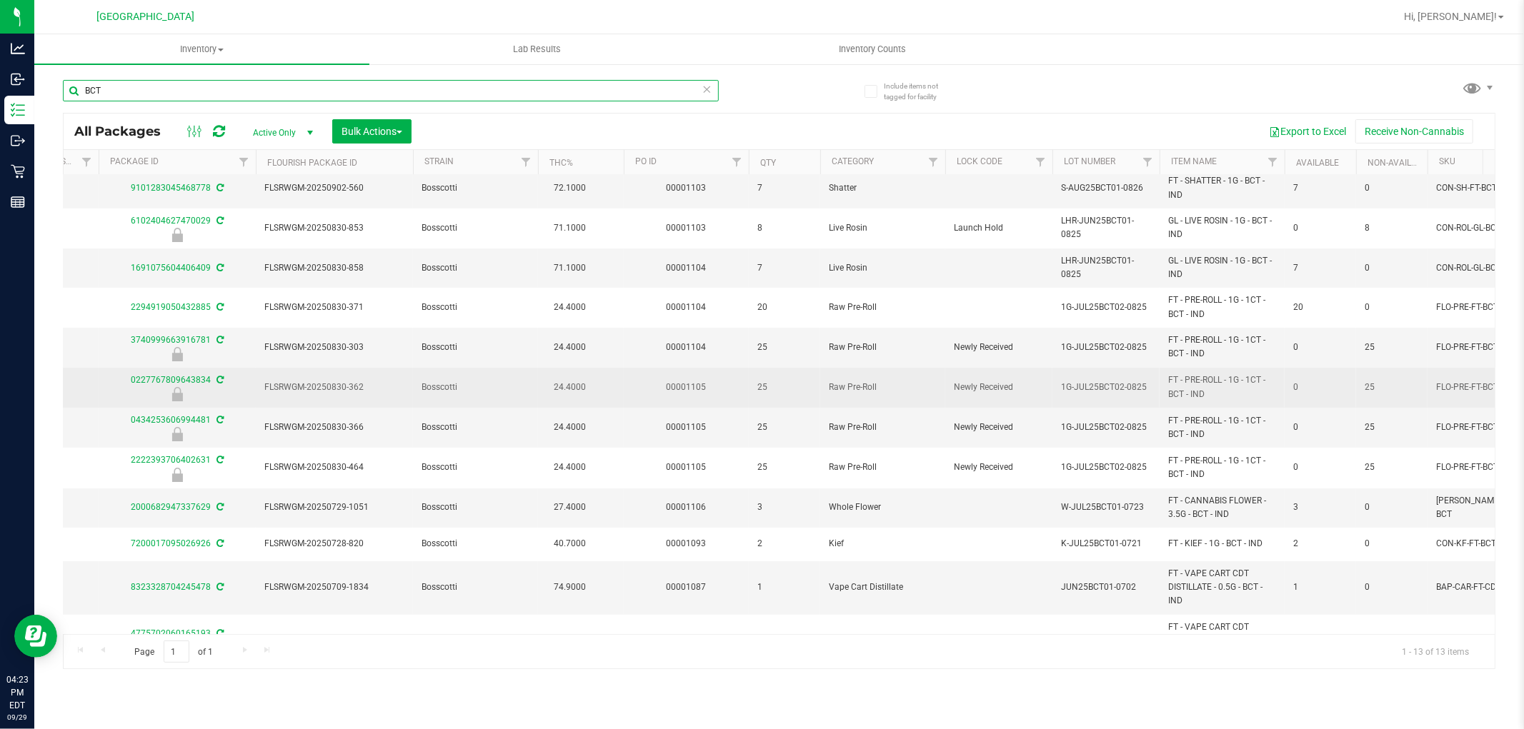
scroll to position [0, 265]
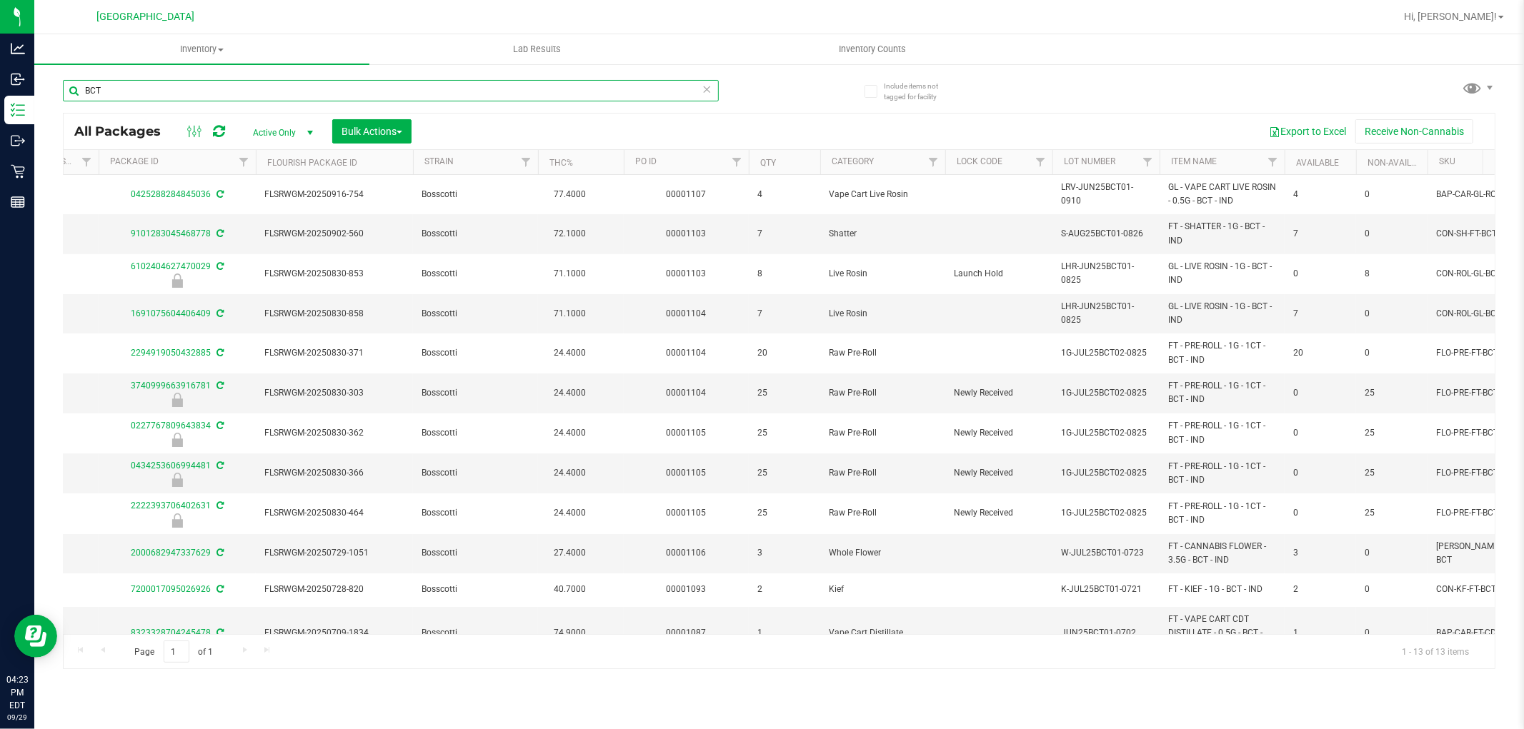
type input "BCT"
click at [709, 87] on icon at bounding box center [707, 88] width 10 height 17
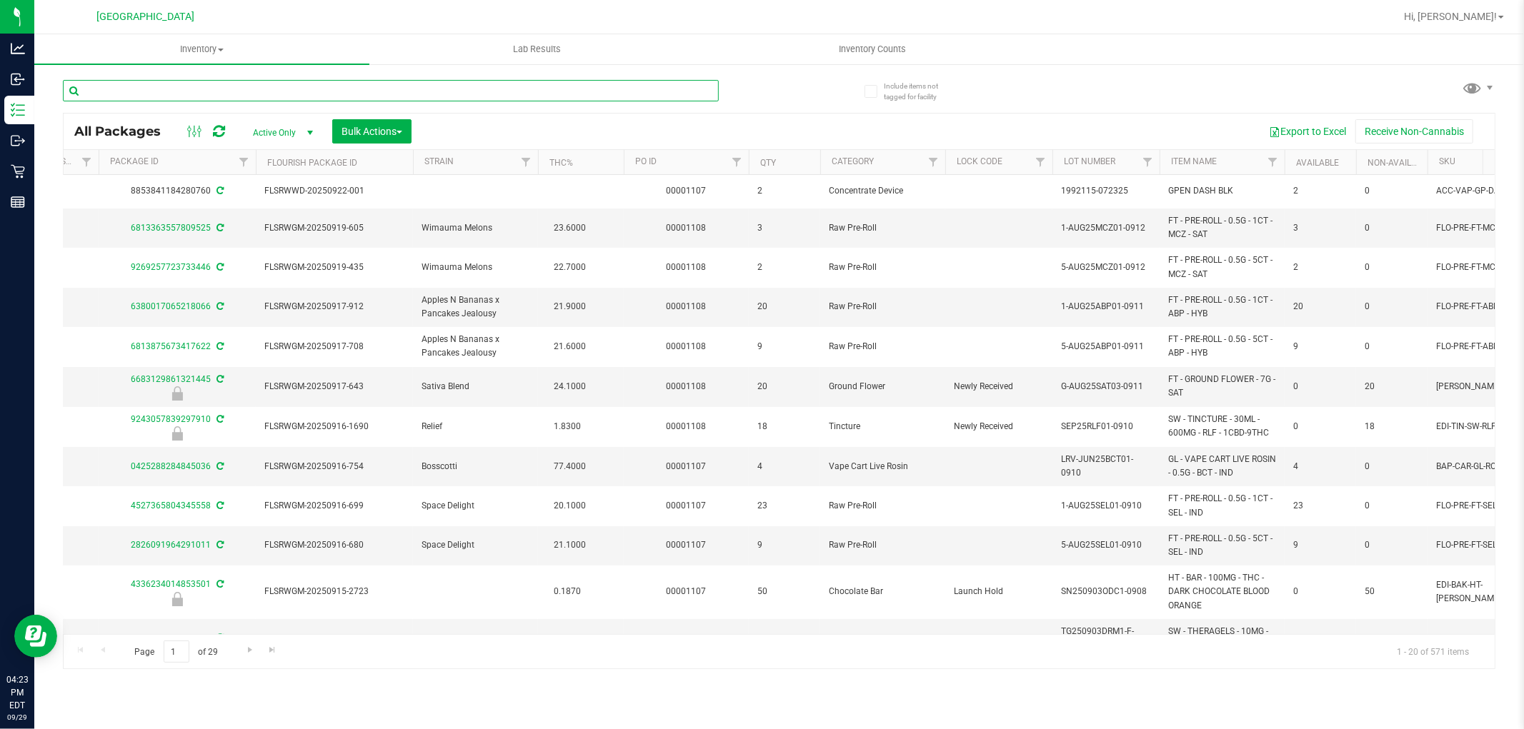
click at [670, 86] on input "text" at bounding box center [391, 90] width 656 height 21
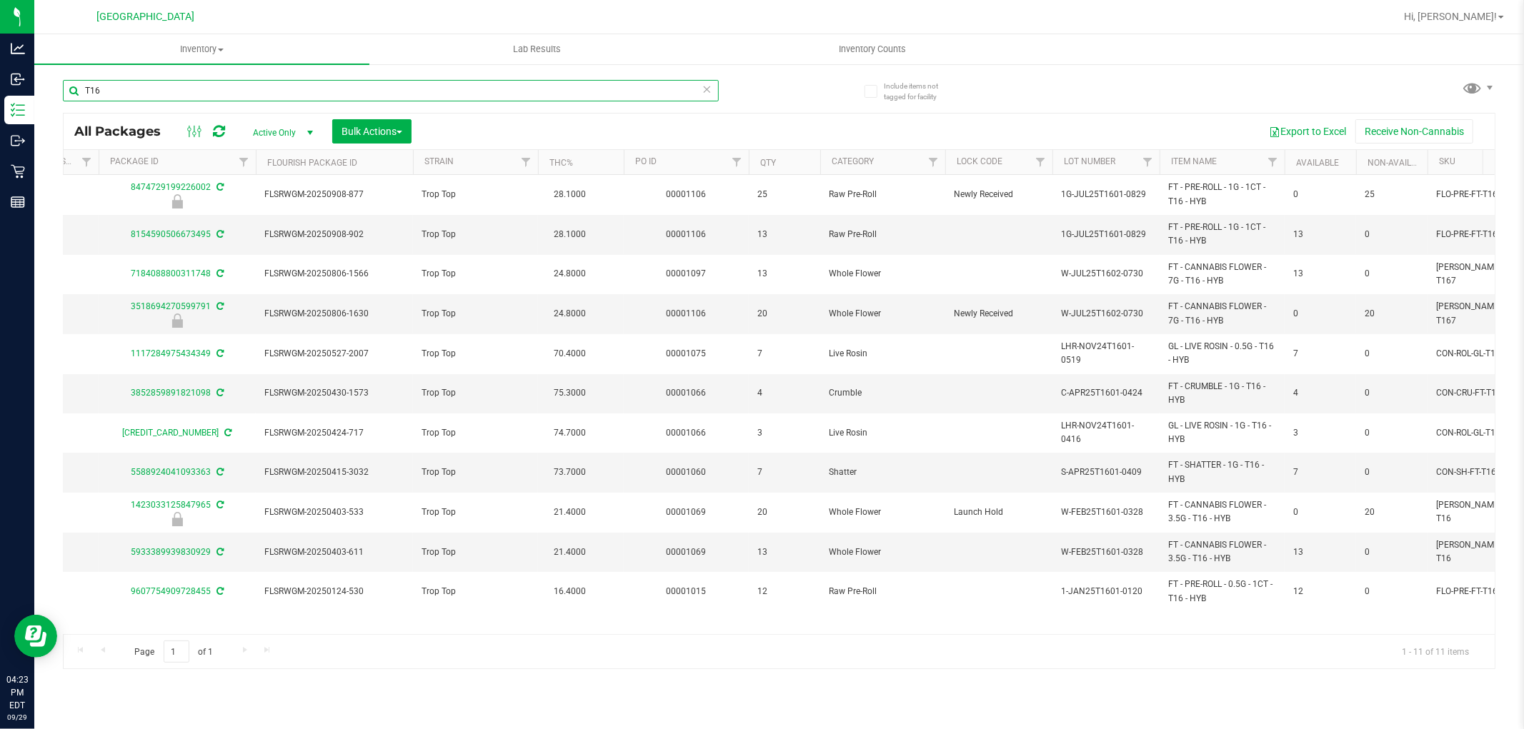
click at [709, 98] on input "T16" at bounding box center [391, 90] width 656 height 21
type input "T16"
click at [709, 91] on icon at bounding box center [707, 88] width 10 height 17
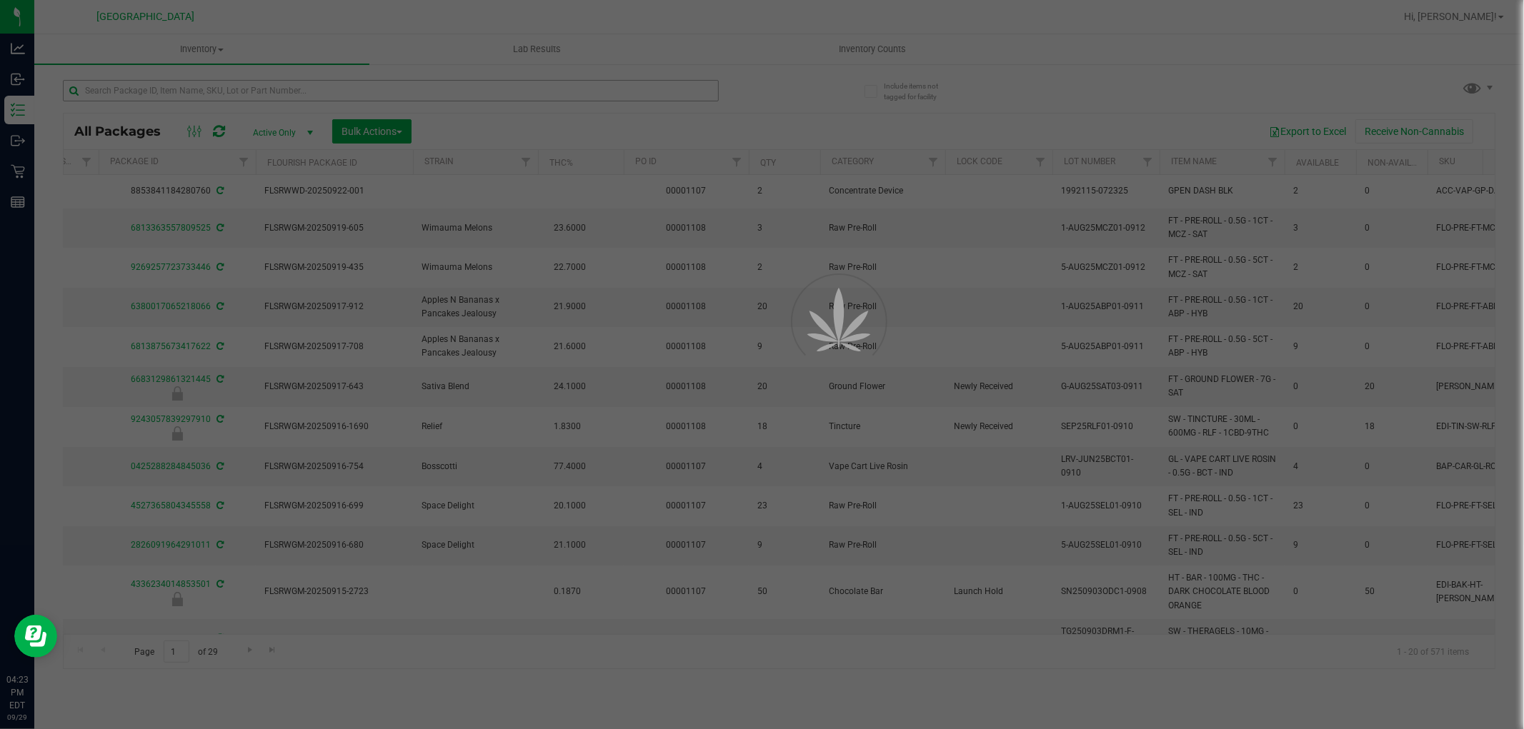
click at [704, 91] on div at bounding box center [762, 364] width 1524 height 729
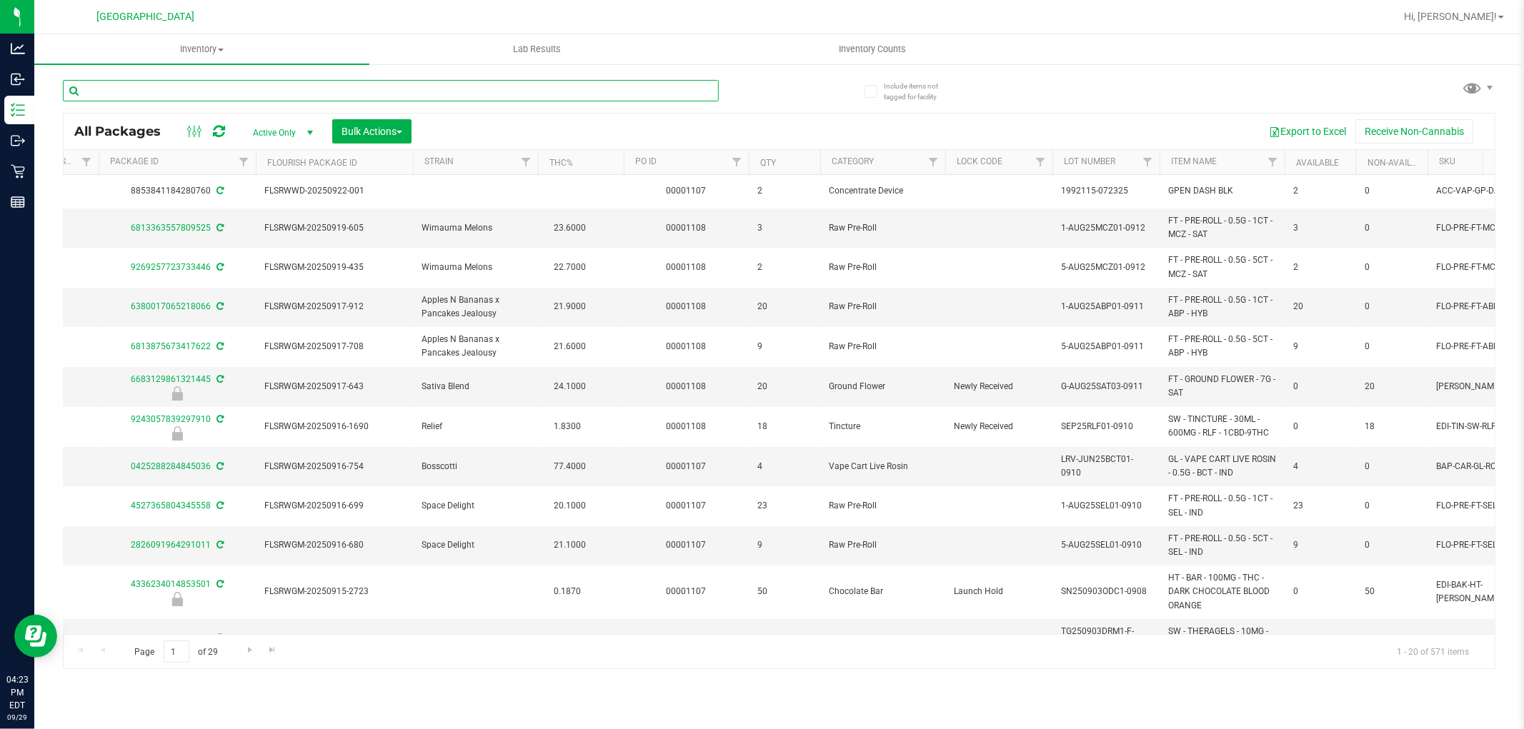
click at [704, 91] on input "text" at bounding box center [391, 90] width 656 height 21
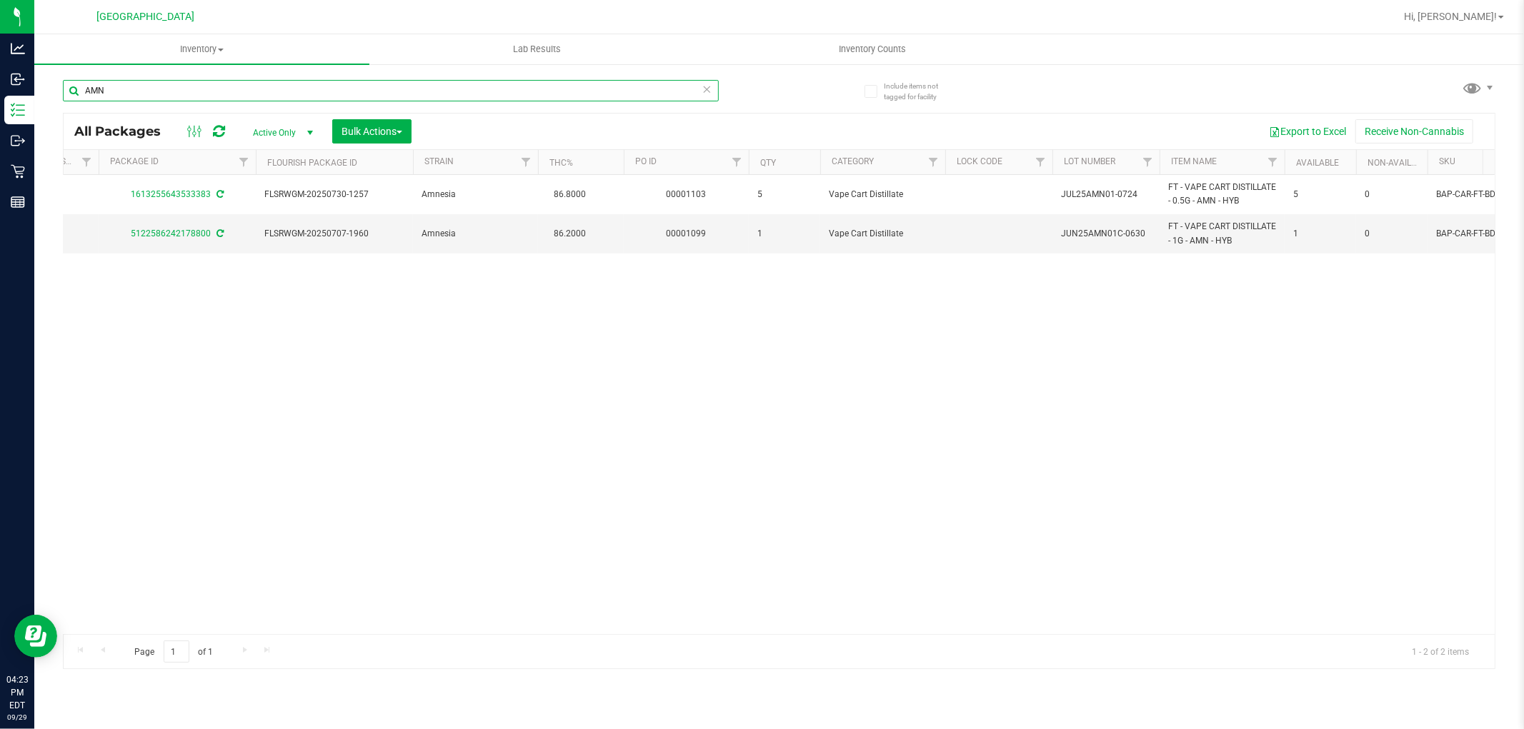
type input "AMN"
click at [703, 87] on icon at bounding box center [707, 88] width 10 height 17
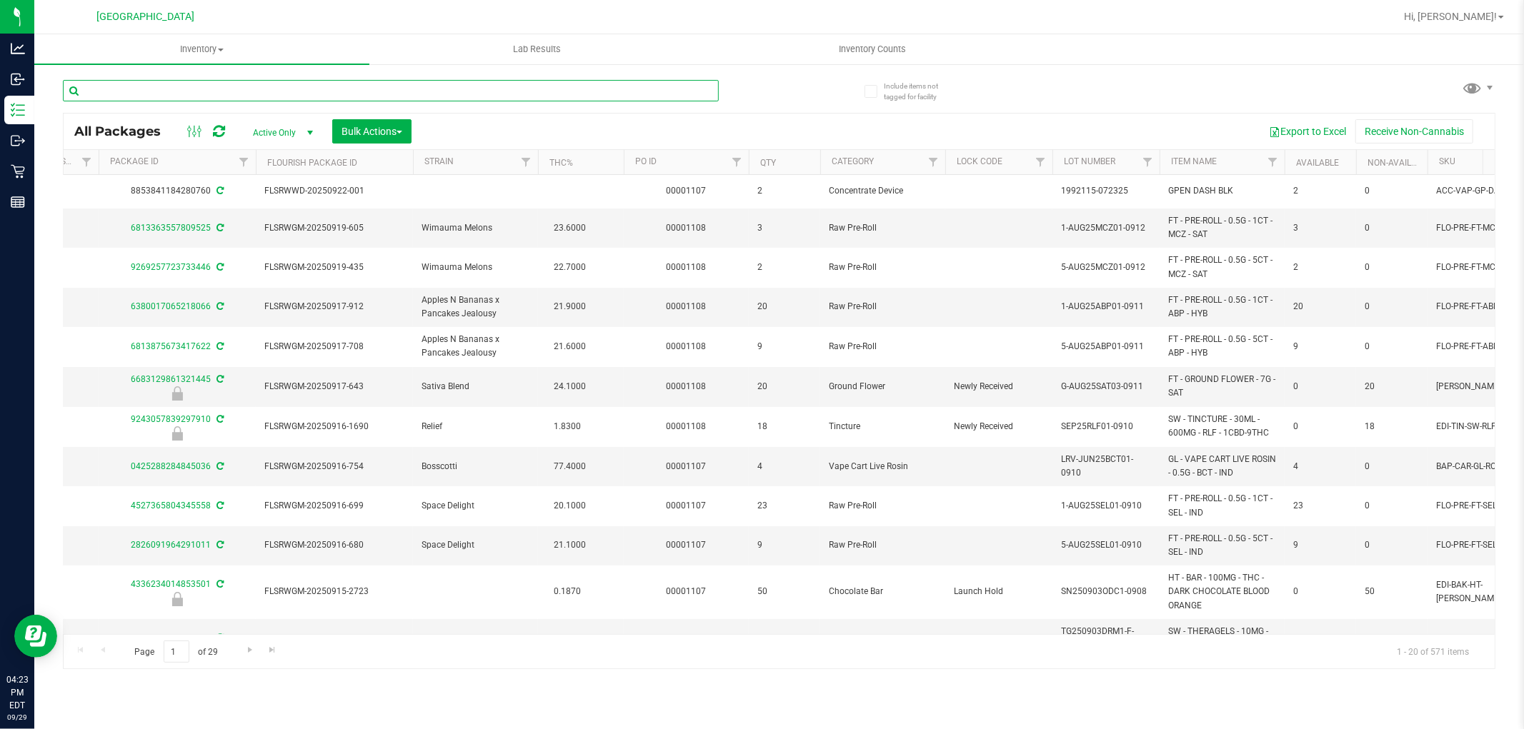
click at [664, 88] on input "text" at bounding box center [391, 90] width 656 height 21
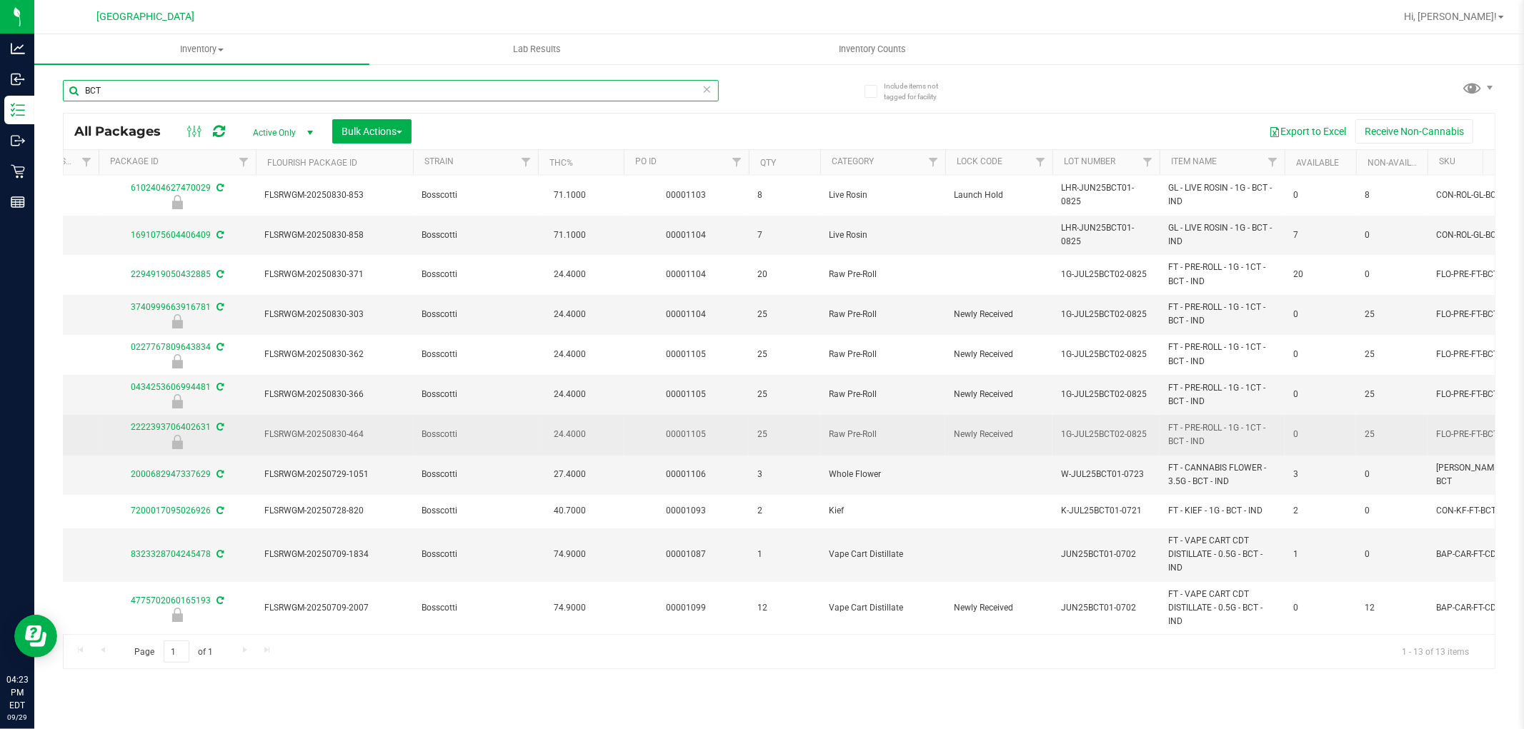
scroll to position [11, 265]
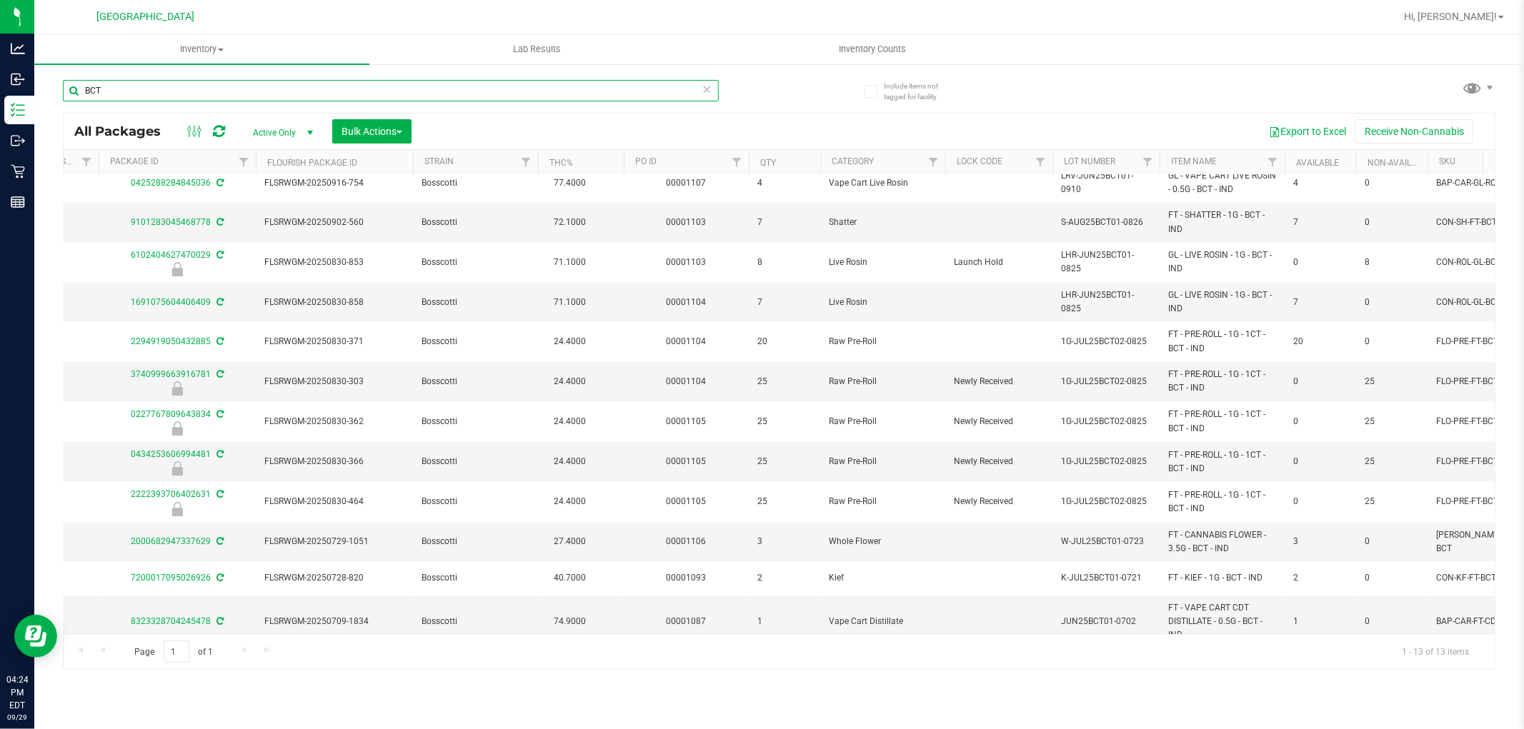
type input "BCT"
click at [709, 91] on icon at bounding box center [707, 88] width 10 height 17
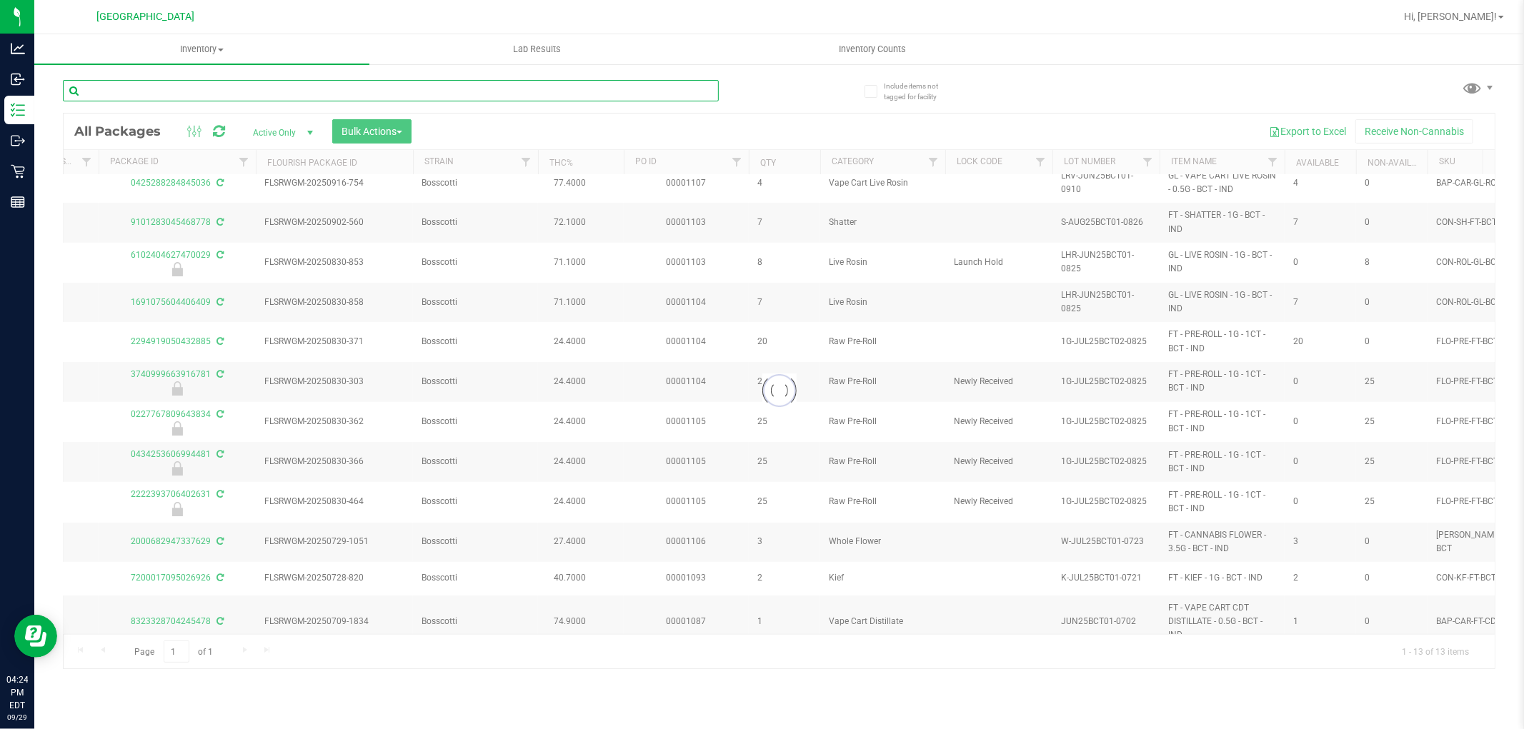
click at [697, 86] on input "text" at bounding box center [391, 90] width 656 height 21
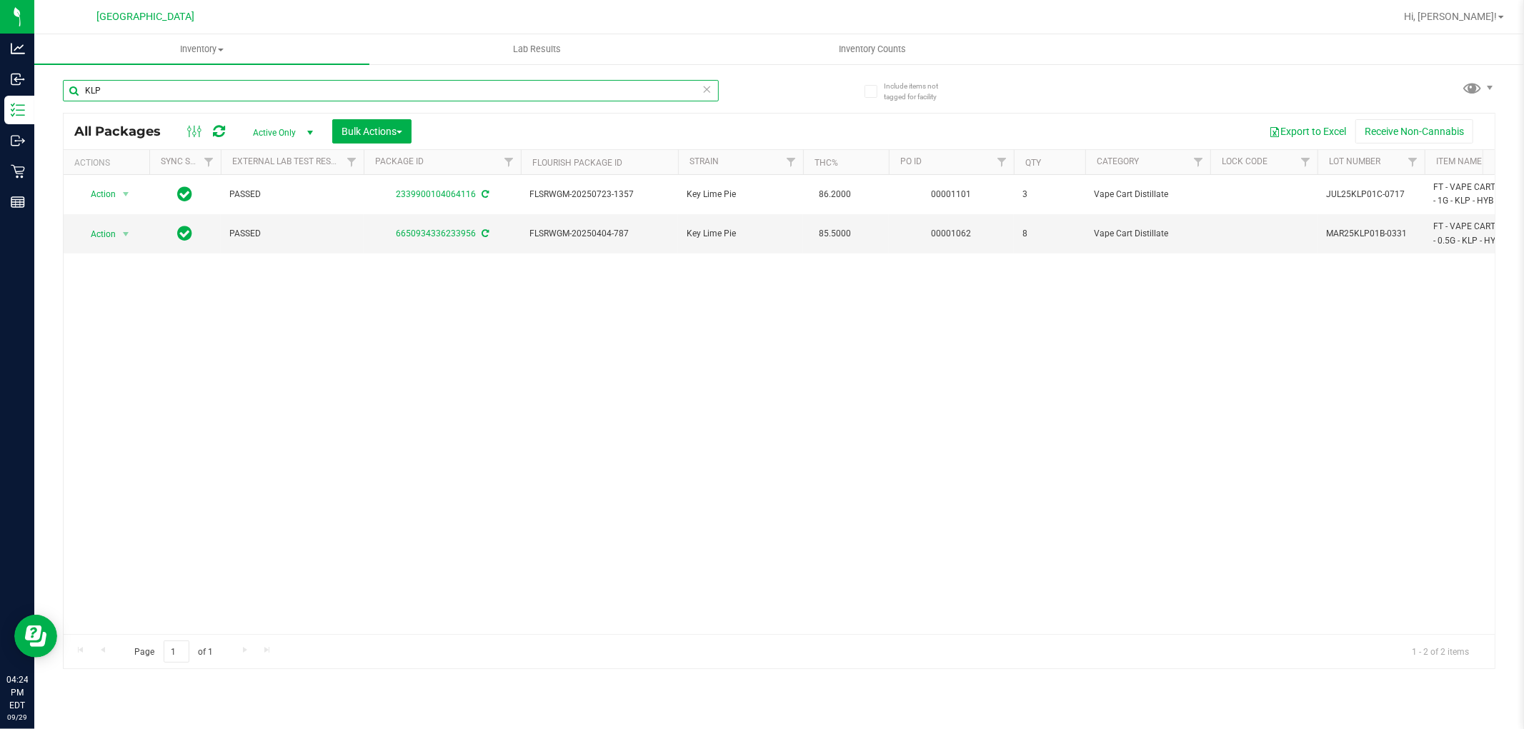
type input "KLP"
click at [709, 94] on icon at bounding box center [707, 88] width 10 height 17
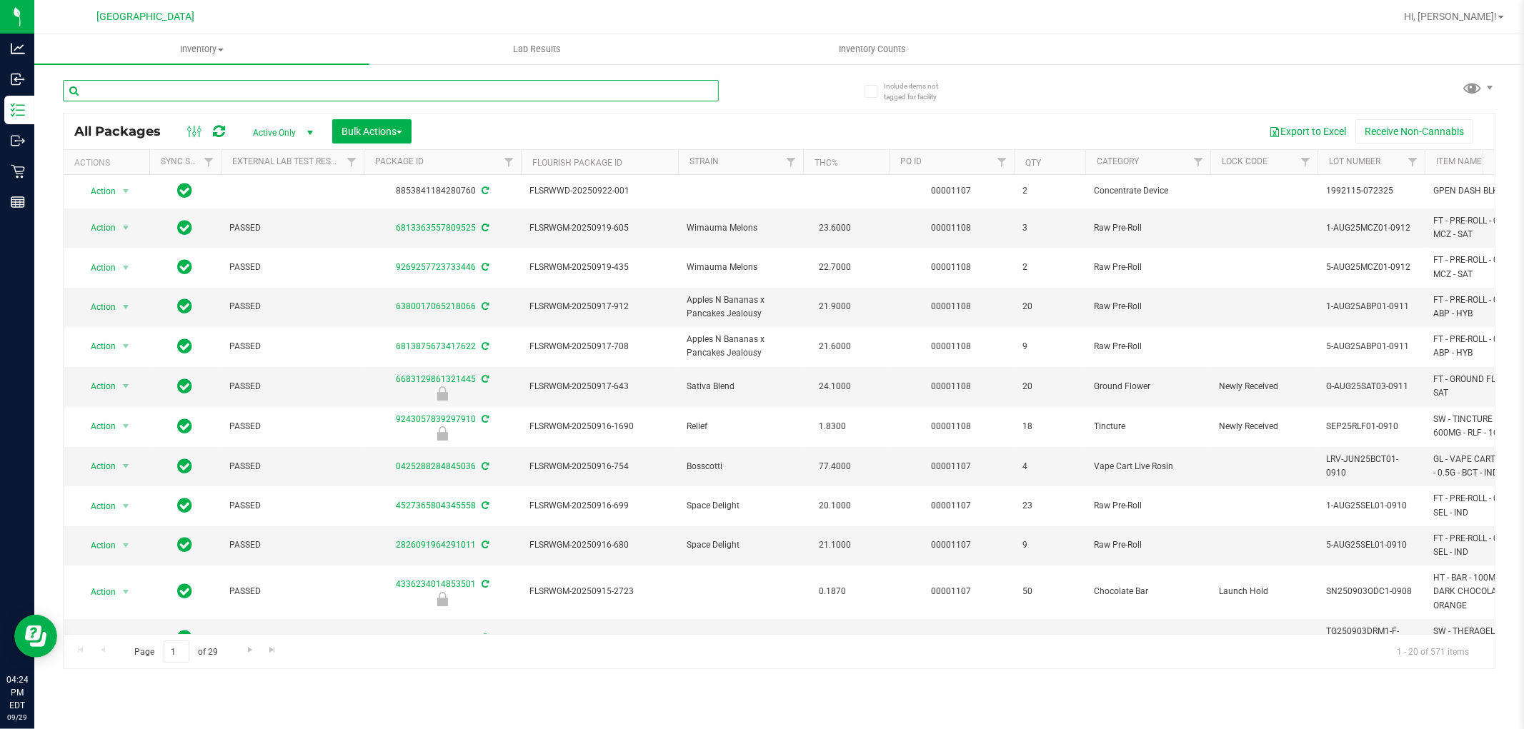
click at [671, 87] on input "text" at bounding box center [391, 90] width 656 height 21
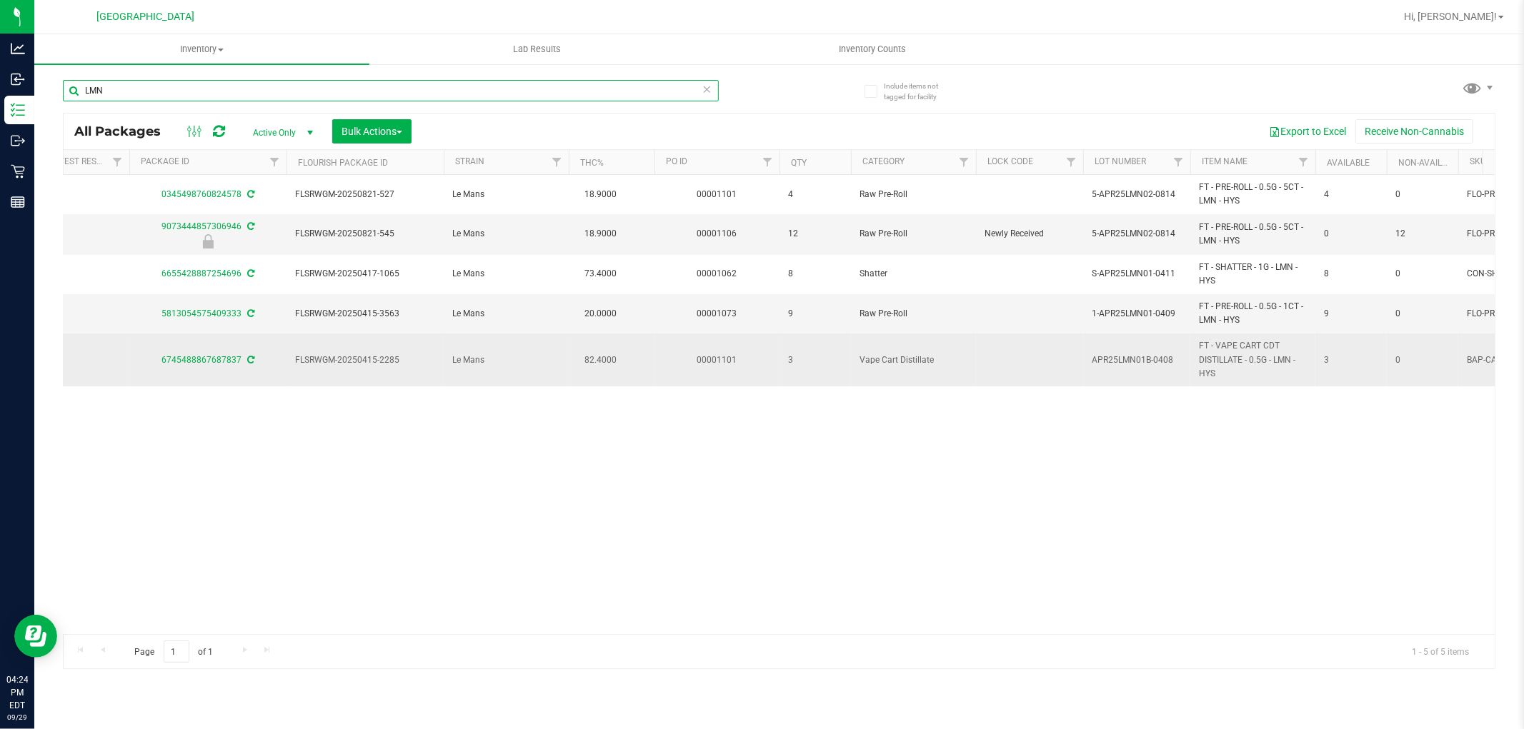
scroll to position [0, 236]
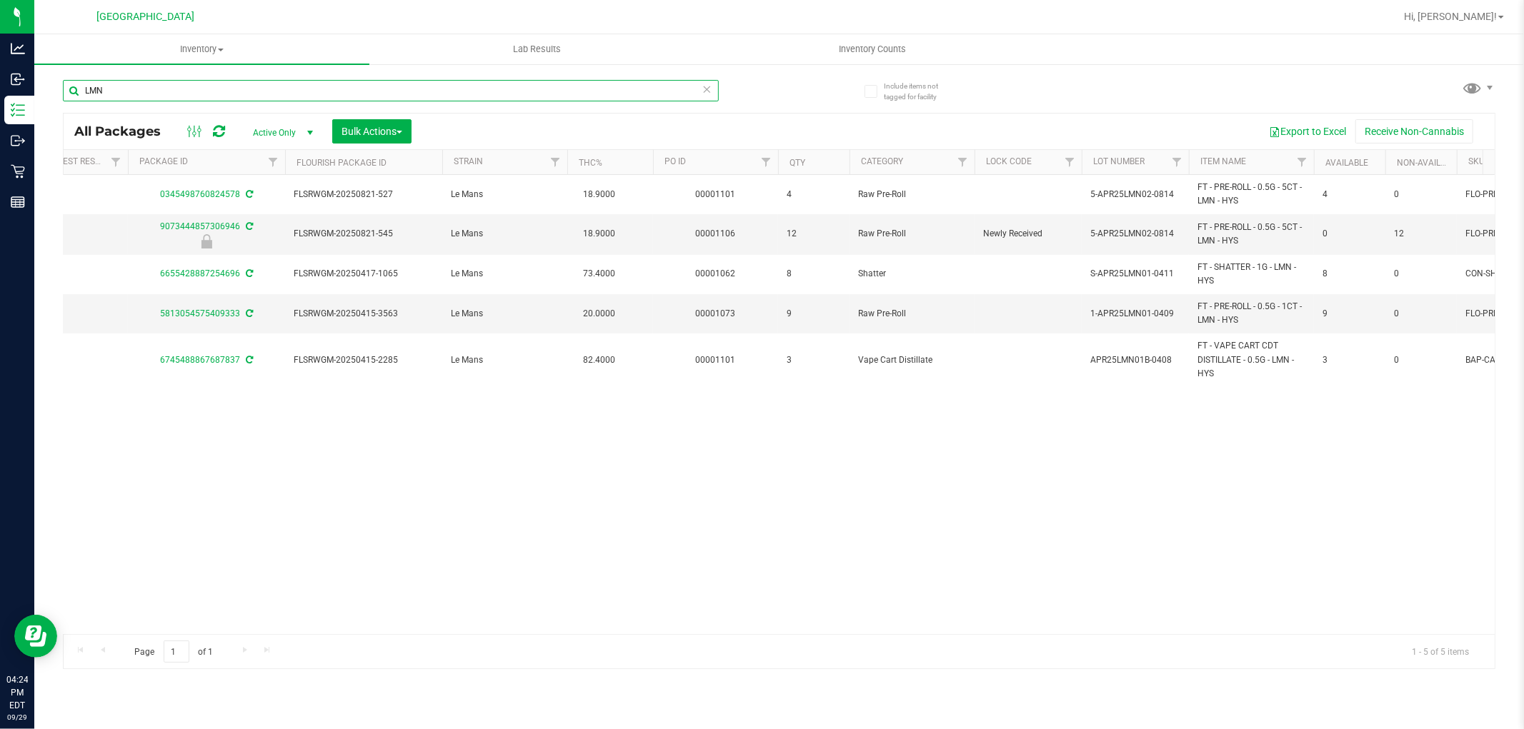
type input "LMN"
click at [704, 94] on icon at bounding box center [707, 88] width 10 height 17
click at [704, 94] on input "text" at bounding box center [391, 90] width 656 height 21
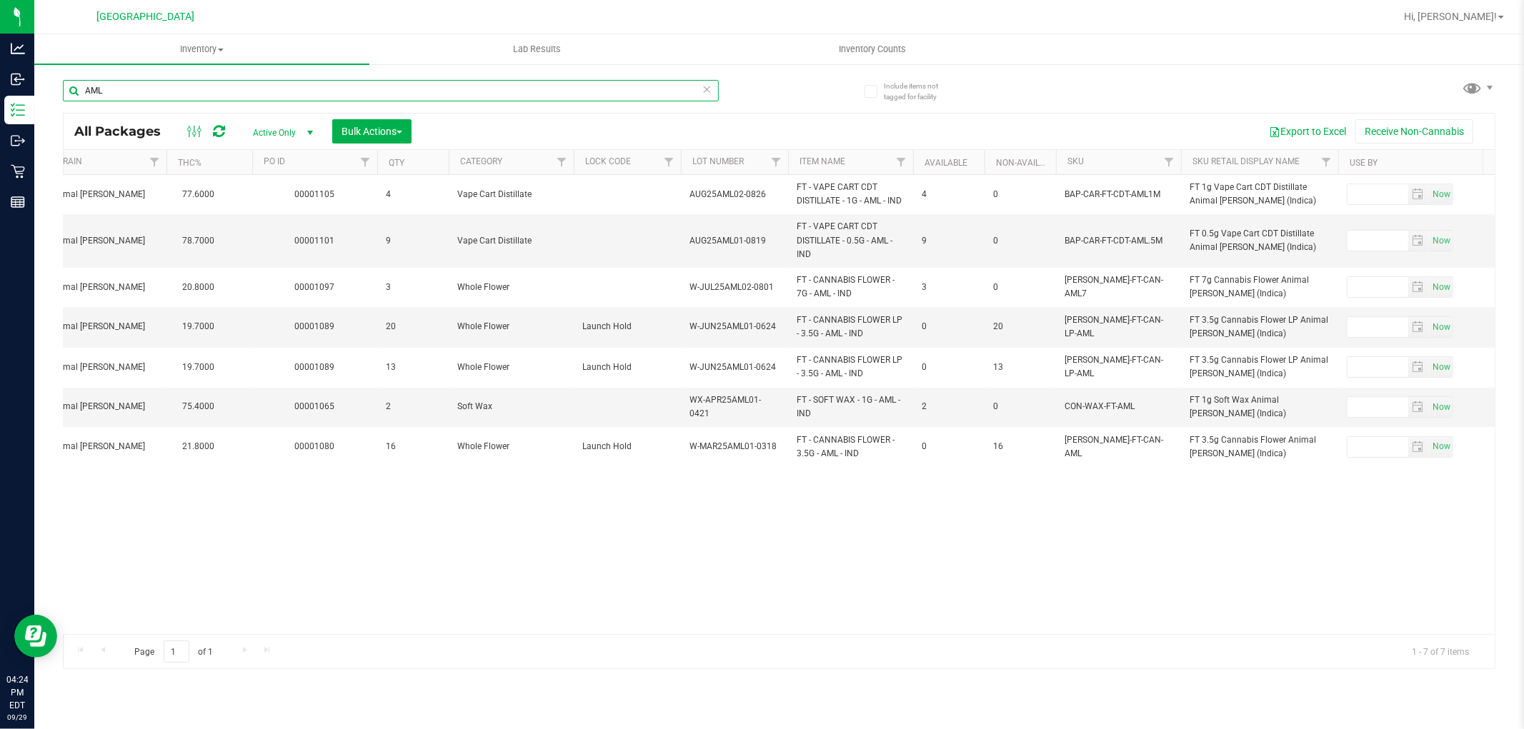
scroll to position [0, 658]
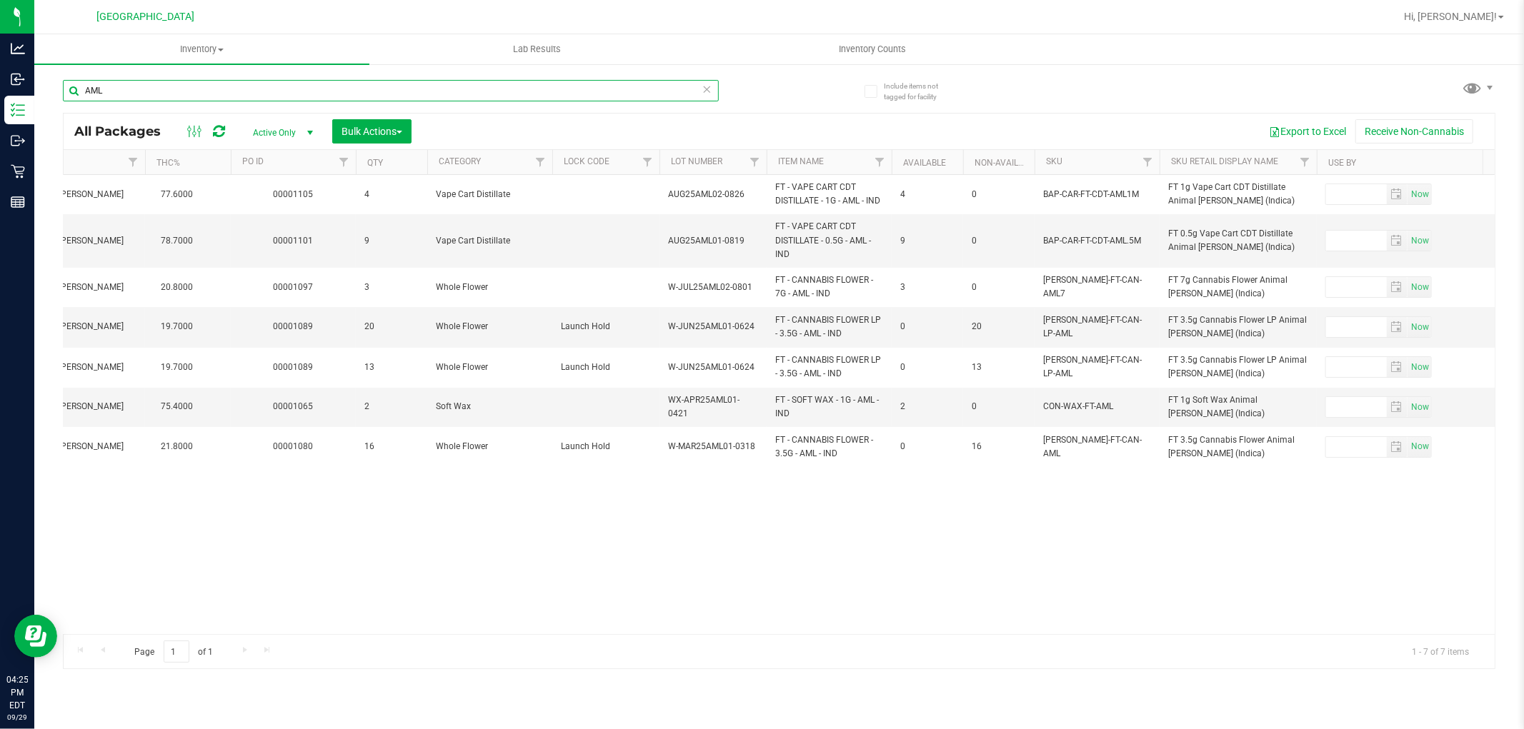
type input "AML"
click at [707, 86] on icon at bounding box center [707, 88] width 10 height 17
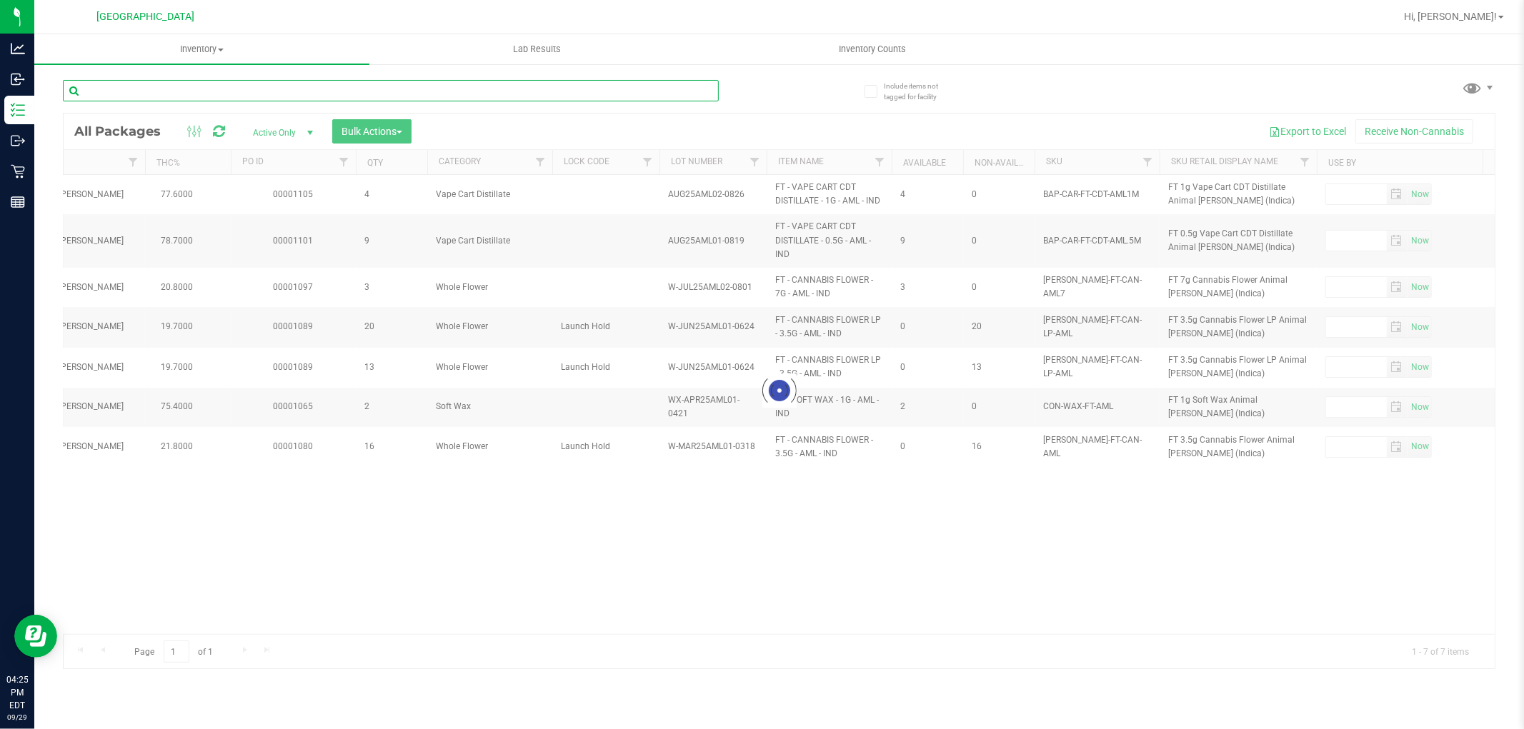
click at [699, 89] on input "text" at bounding box center [391, 90] width 656 height 21
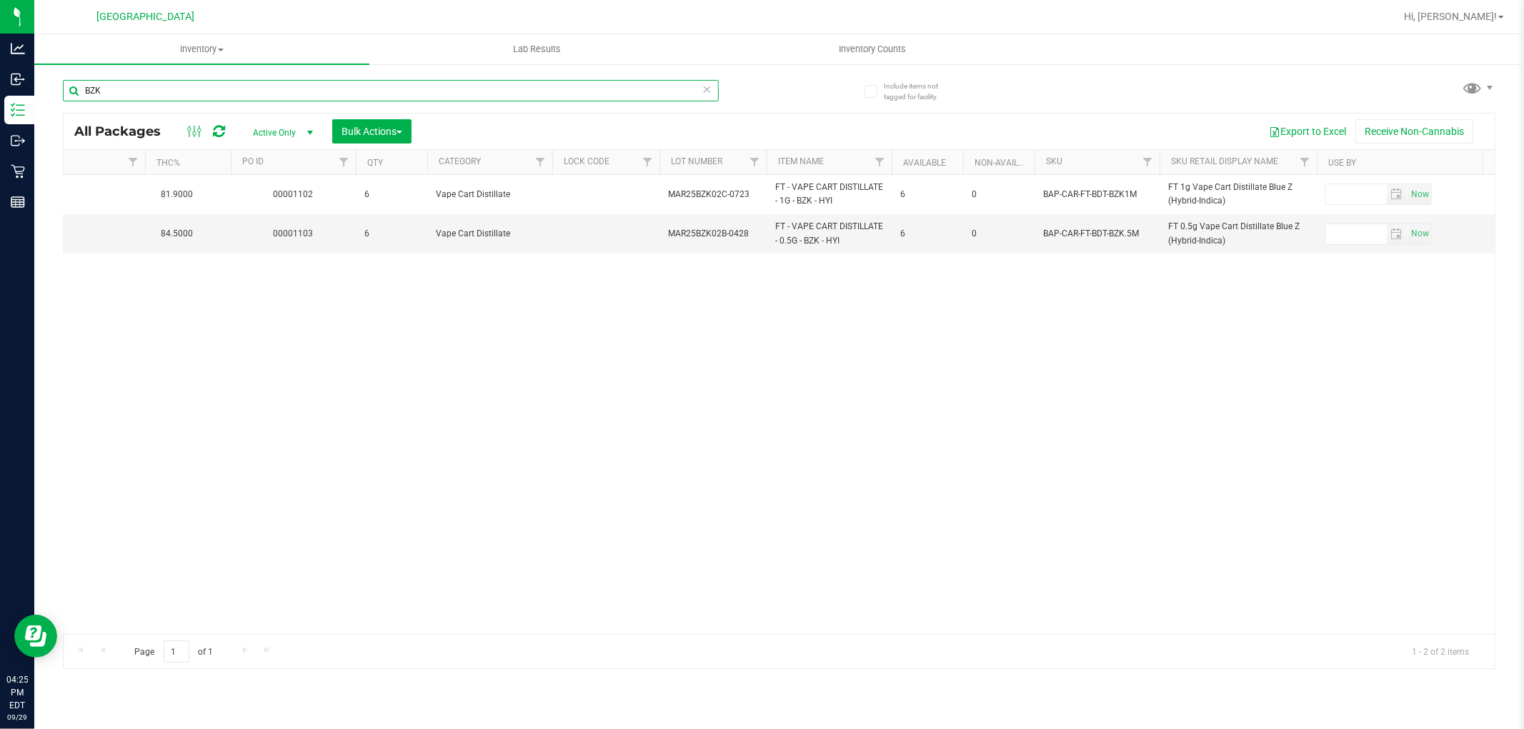
type input "BZK"
click at [706, 90] on icon at bounding box center [707, 88] width 10 height 17
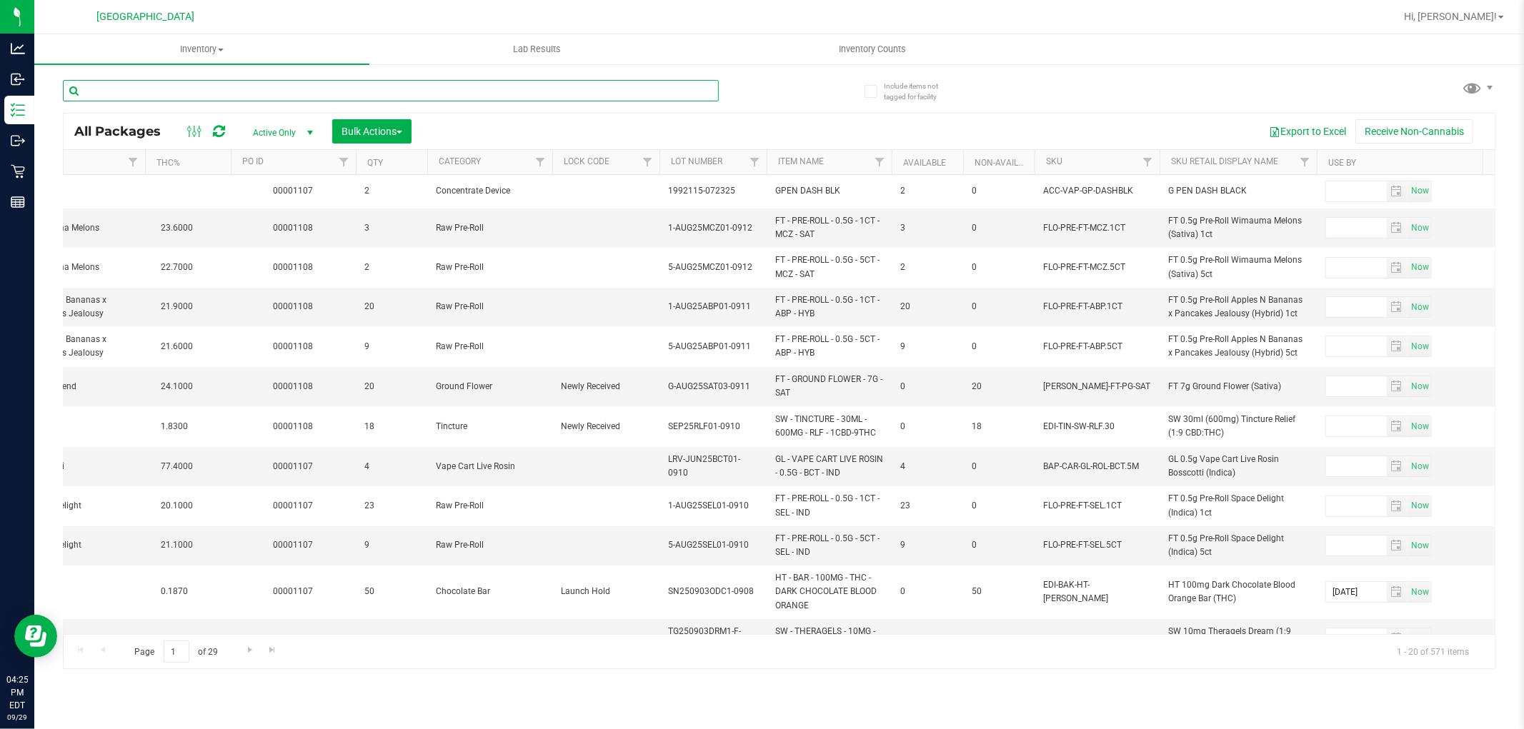
click at [684, 83] on input "text" at bounding box center [391, 90] width 656 height 21
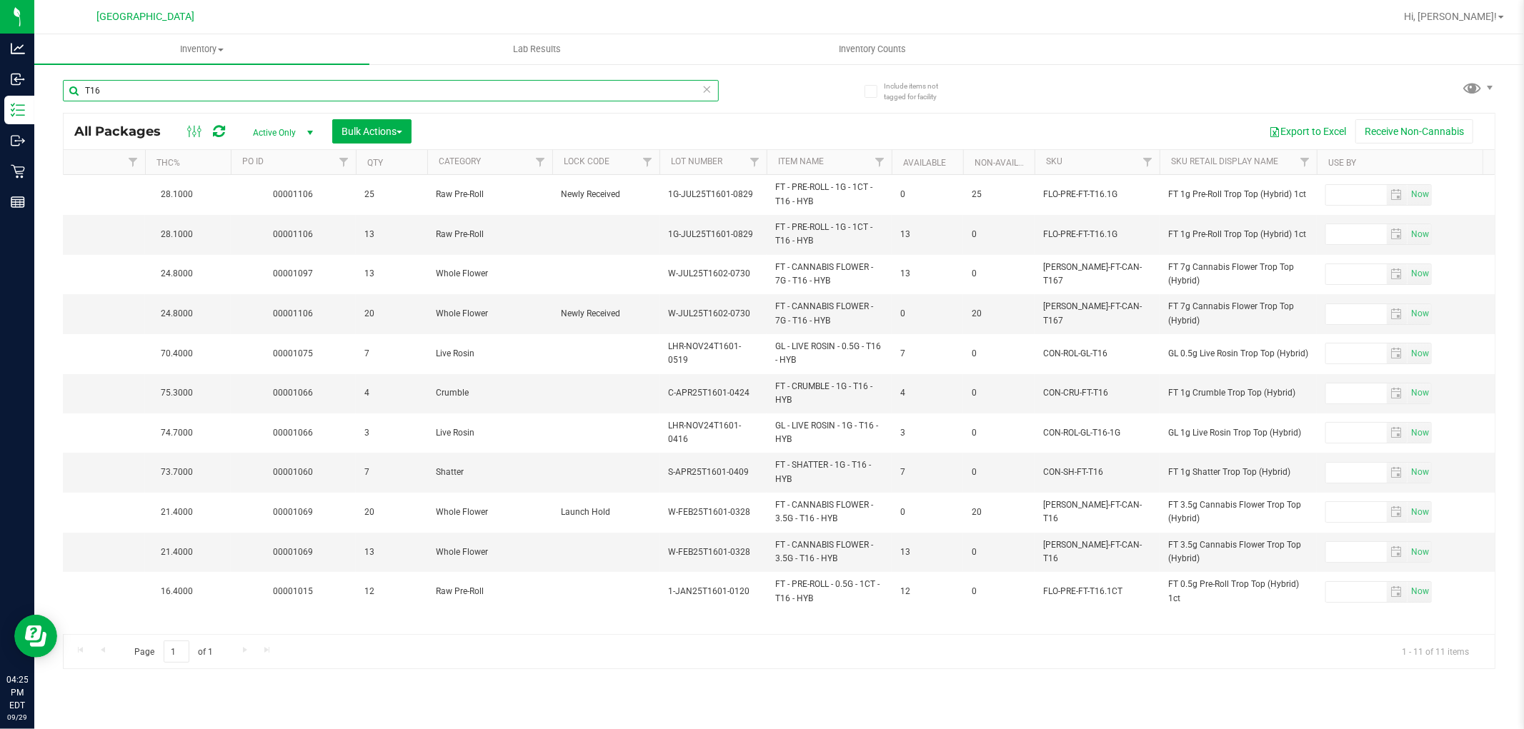
type input "T16"
click at [703, 89] on icon at bounding box center [707, 88] width 10 height 17
click at [686, 84] on input "text" at bounding box center [391, 90] width 656 height 21
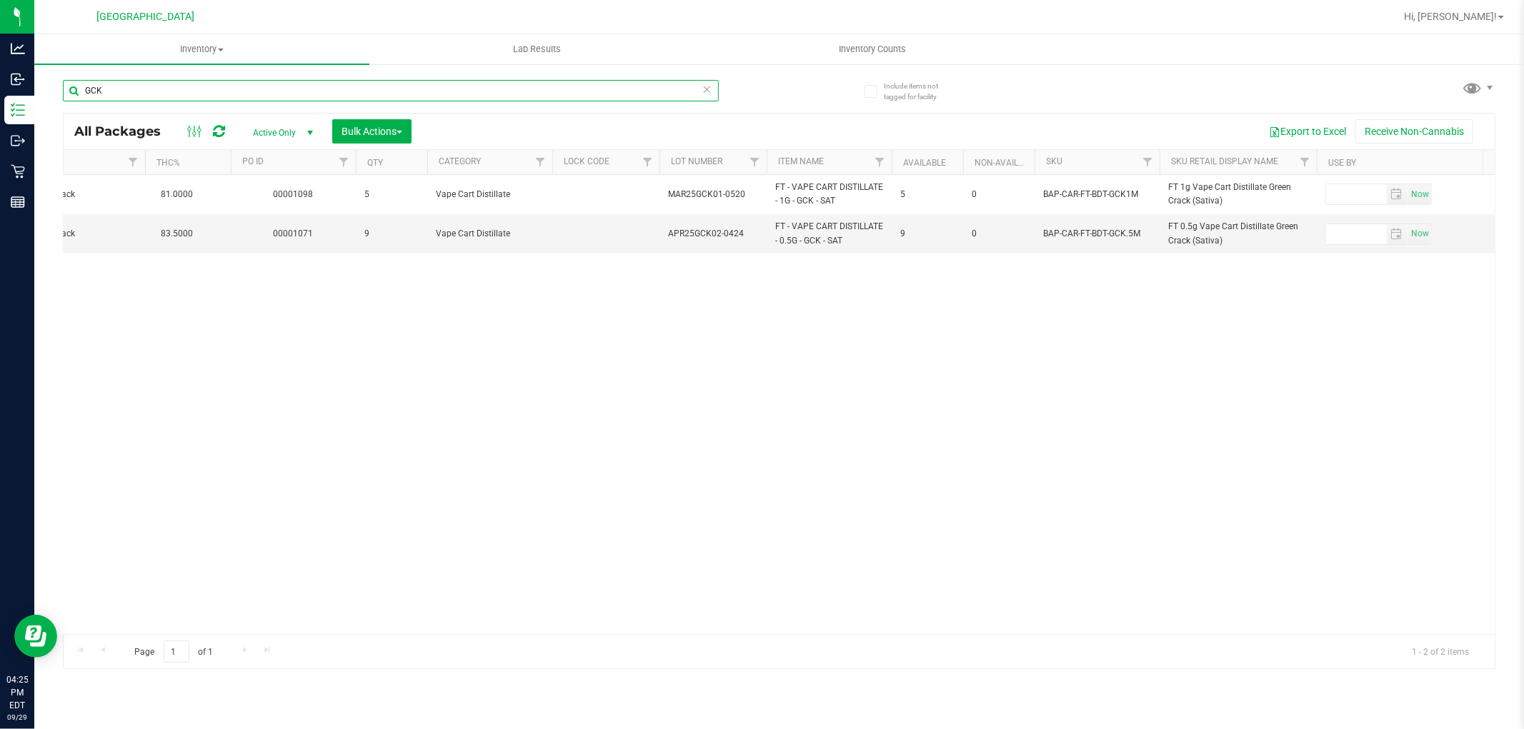
type input "GCK"
click at [711, 86] on icon at bounding box center [707, 88] width 10 height 17
click at [690, 84] on input "text" at bounding box center [391, 90] width 656 height 21
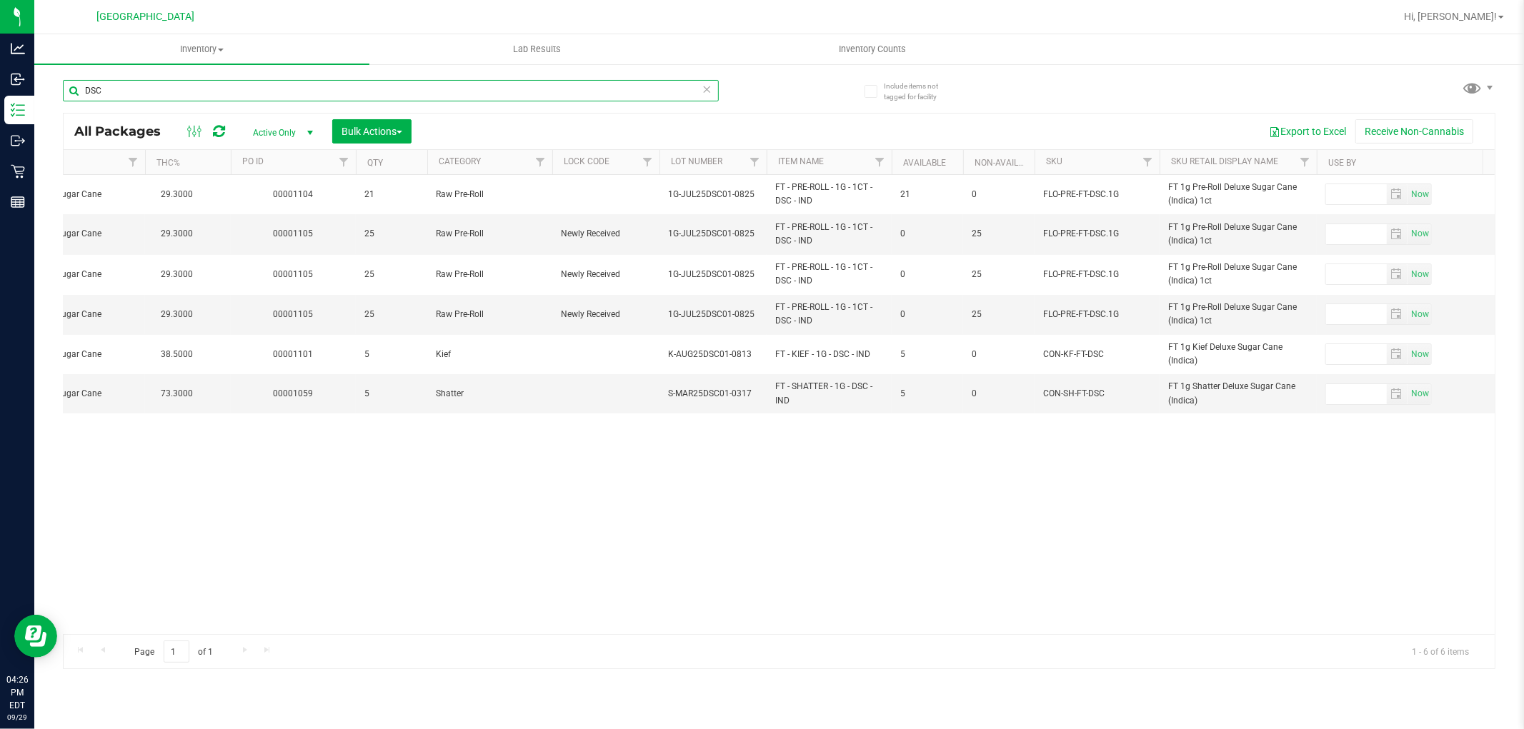
type input "DSC"
click at [707, 90] on icon at bounding box center [707, 88] width 10 height 17
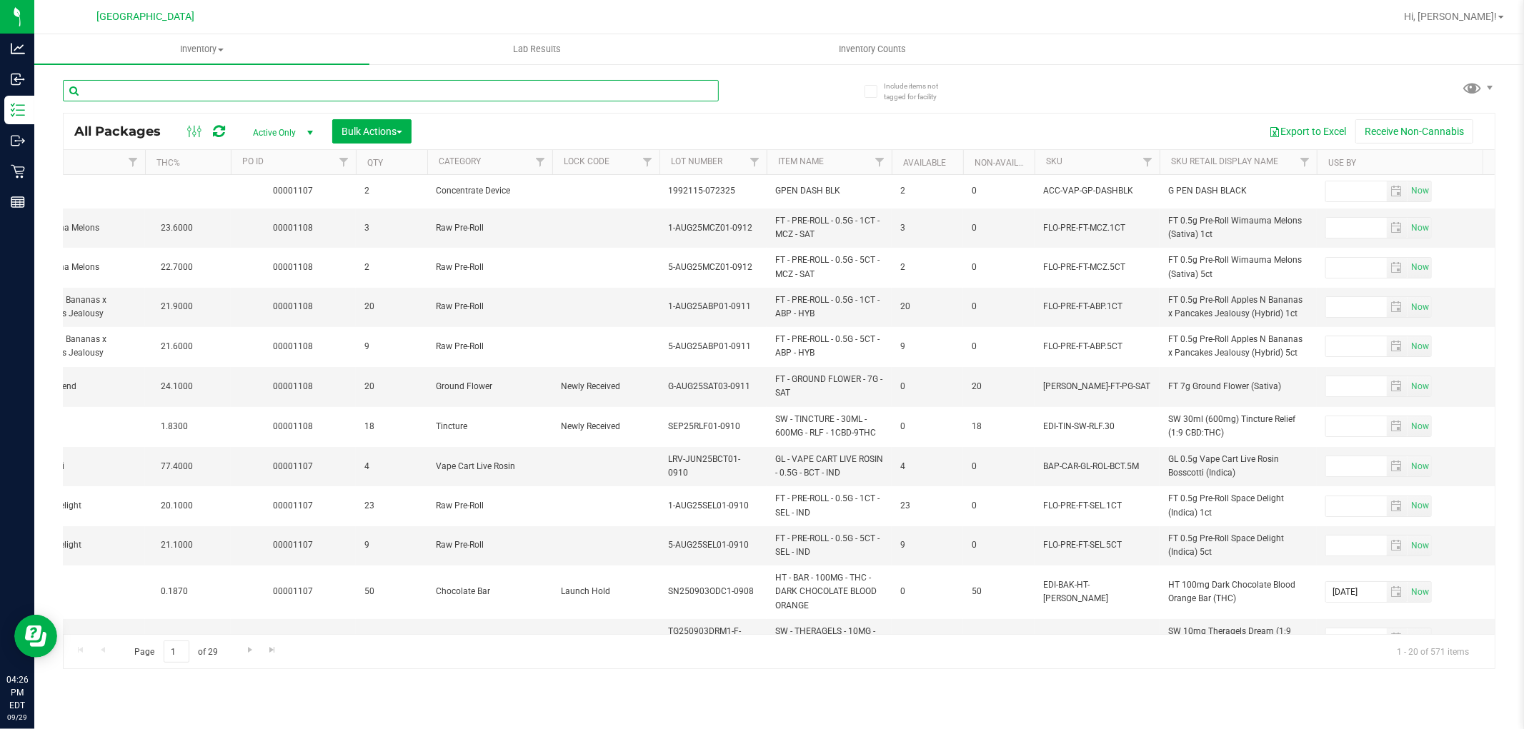
click at [706, 90] on input "text" at bounding box center [391, 90] width 656 height 21
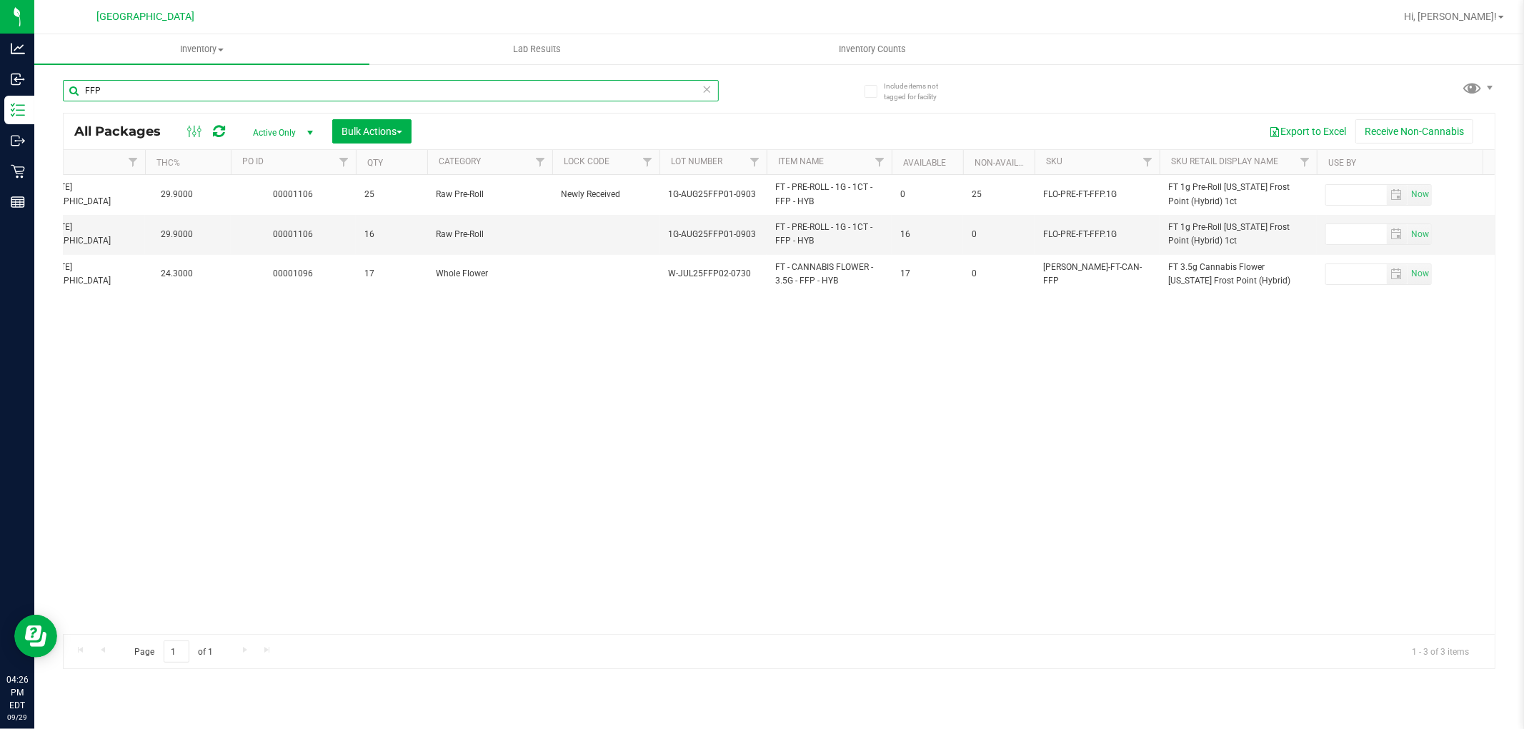
type input "FFP"
click at [708, 89] on icon at bounding box center [707, 88] width 10 height 17
click at [684, 90] on input "text" at bounding box center [391, 90] width 656 height 21
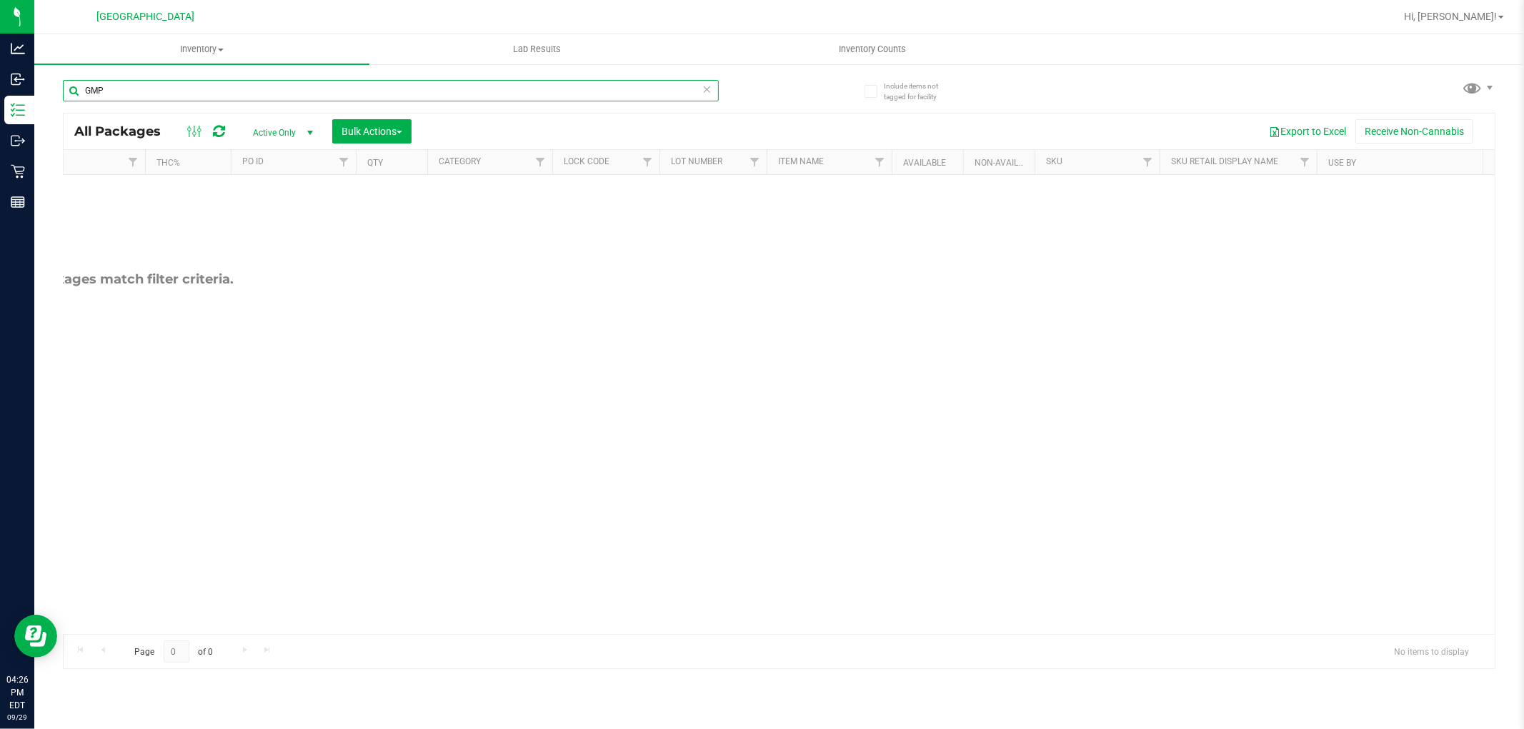
type input "GMP"
click at [704, 89] on icon at bounding box center [707, 88] width 10 height 17
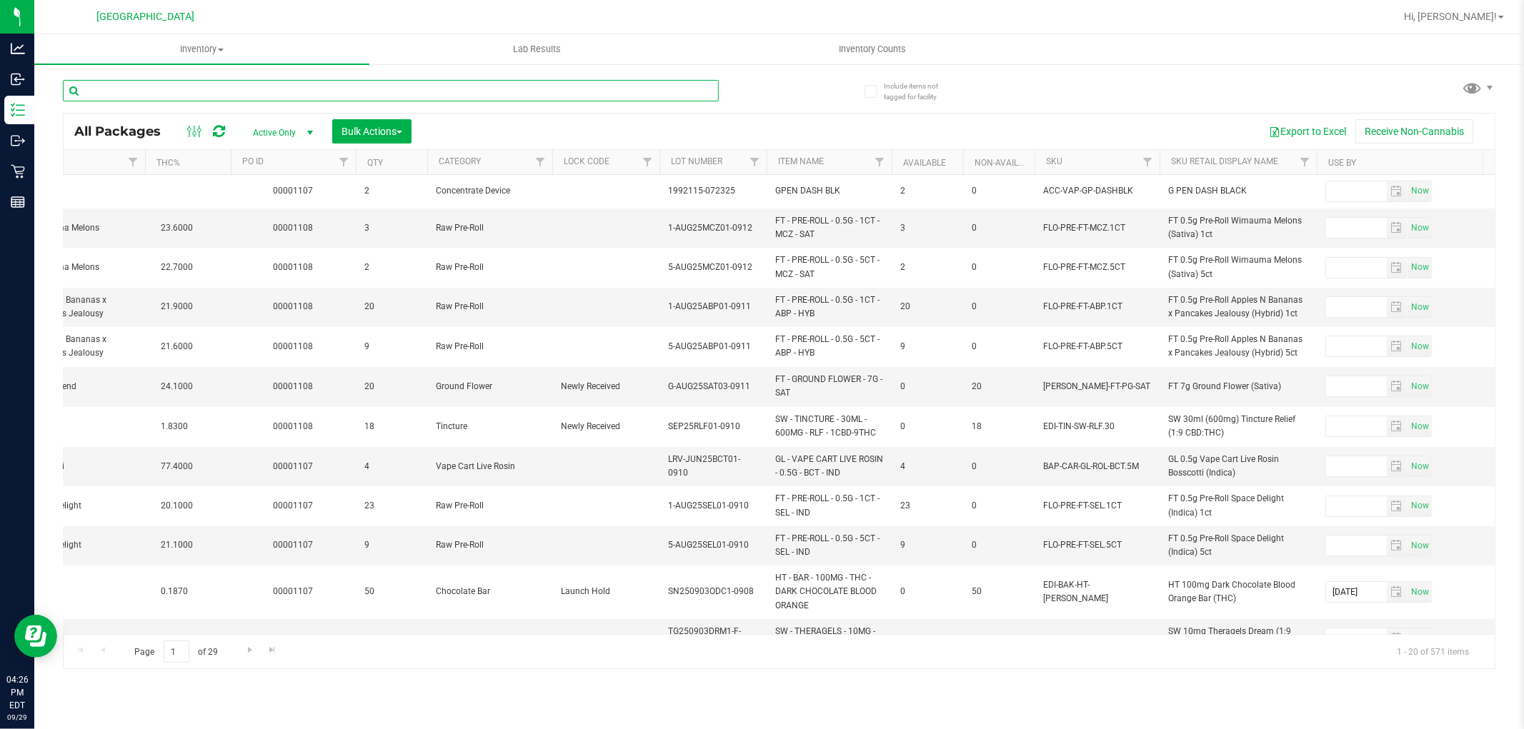
click at [696, 99] on input "text" at bounding box center [391, 90] width 656 height 21
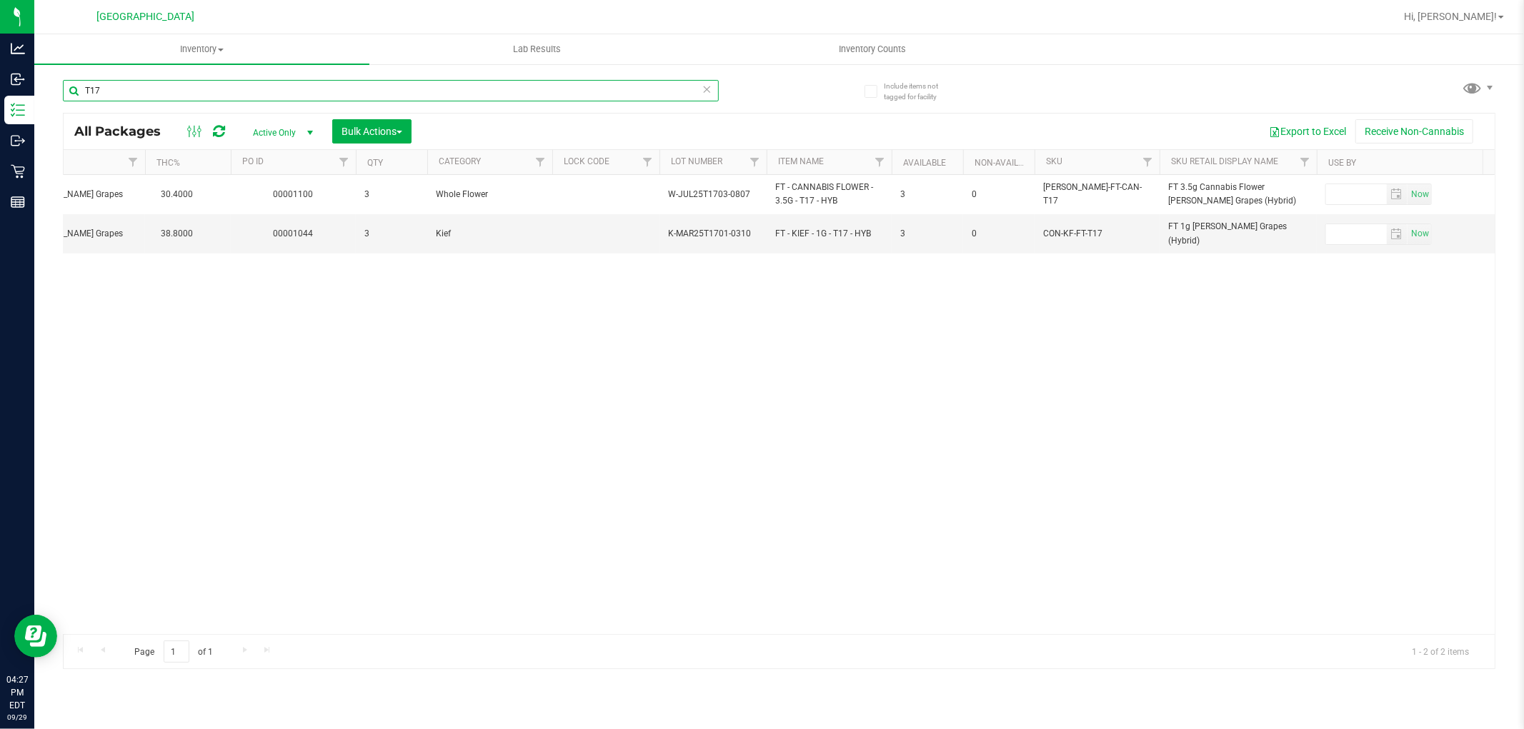
click at [713, 89] on input "T17" at bounding box center [391, 90] width 656 height 21
type input "T17"
click at [706, 88] on icon at bounding box center [707, 88] width 10 height 17
click at [699, 88] on input "text" at bounding box center [391, 90] width 656 height 21
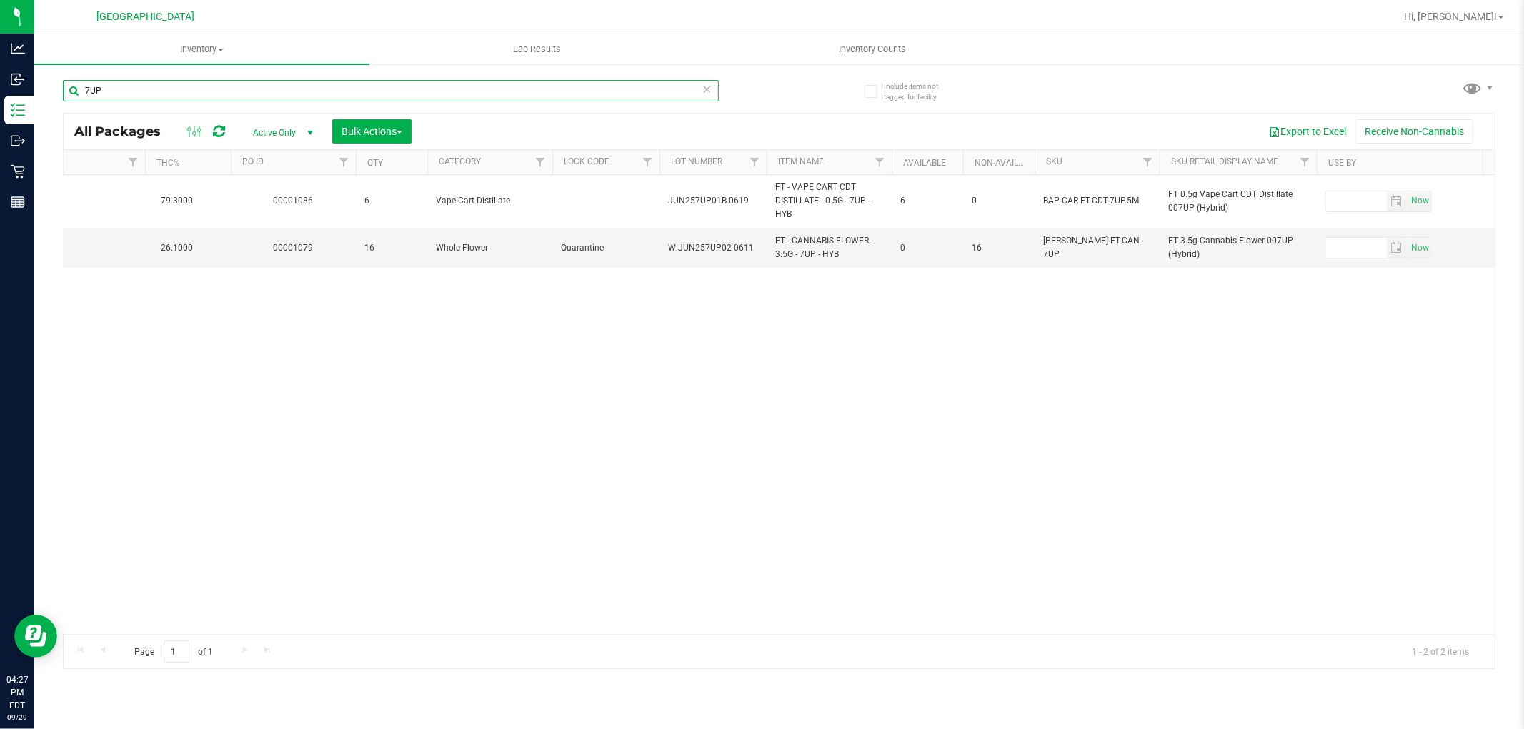
type input "7UP"
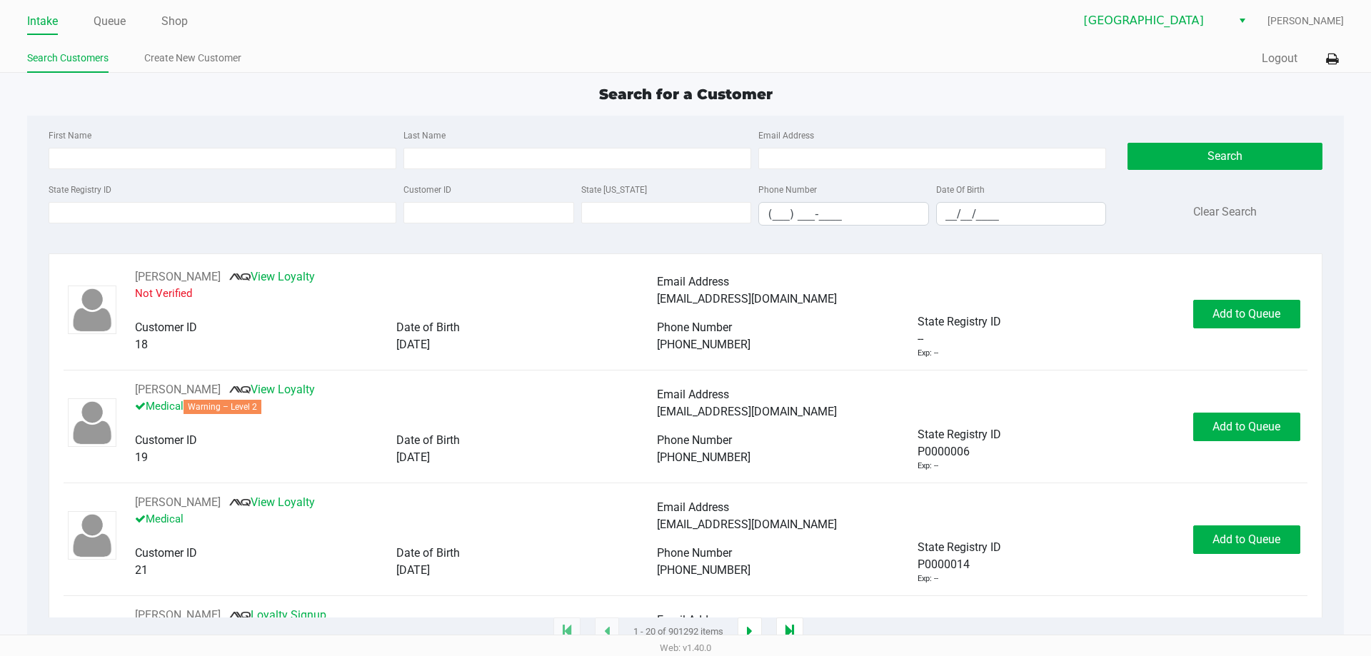
click at [241, 226] on div "State Registry ID Customer ID State [US_STATE] Phone Number (___) ___-____ Date…" at bounding box center [577, 209] width 1065 height 56
click at [240, 220] on input "State Registry ID" at bounding box center [223, 212] width 348 height 21
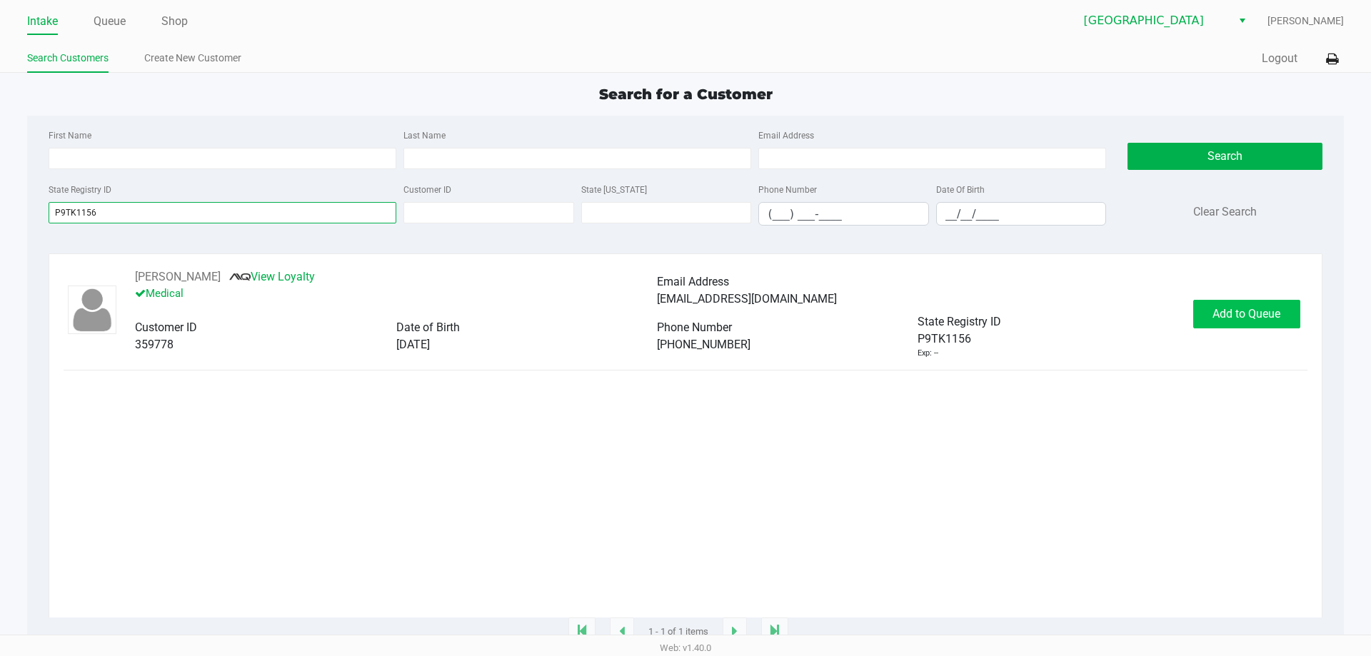
type input "P9TK1156"
click at [1264, 309] on span "Add to Queue" at bounding box center [1247, 314] width 68 height 14
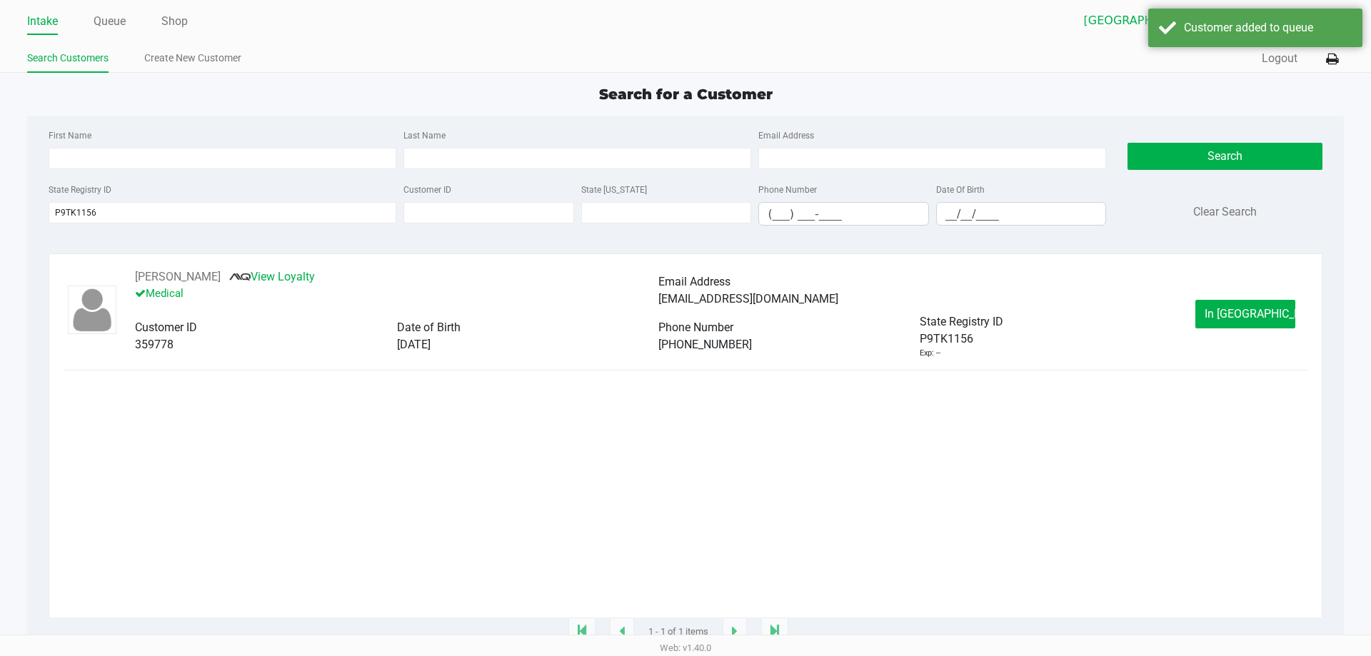
click at [1245, 306] on button "In [GEOGRAPHIC_DATA]" at bounding box center [1246, 314] width 100 height 29
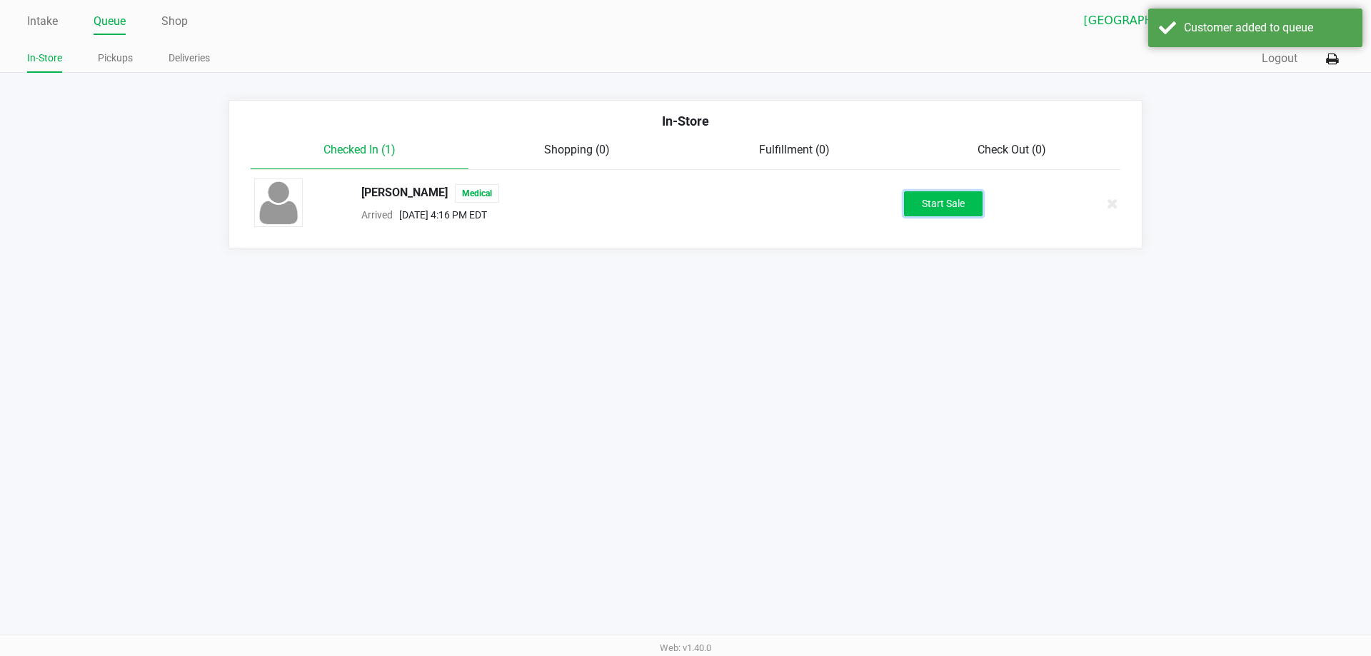
click at [946, 204] on button "Start Sale" at bounding box center [943, 203] width 79 height 25
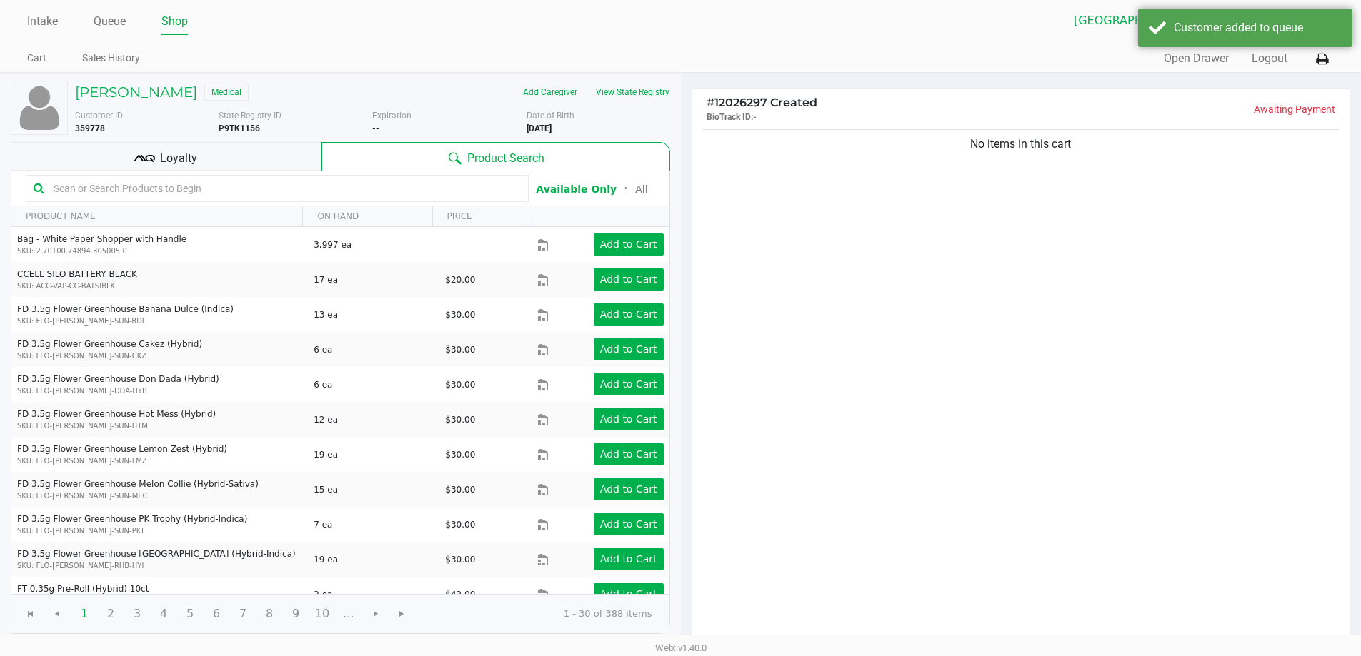
click at [256, 163] on div "Loyalty" at bounding box center [166, 156] width 311 height 29
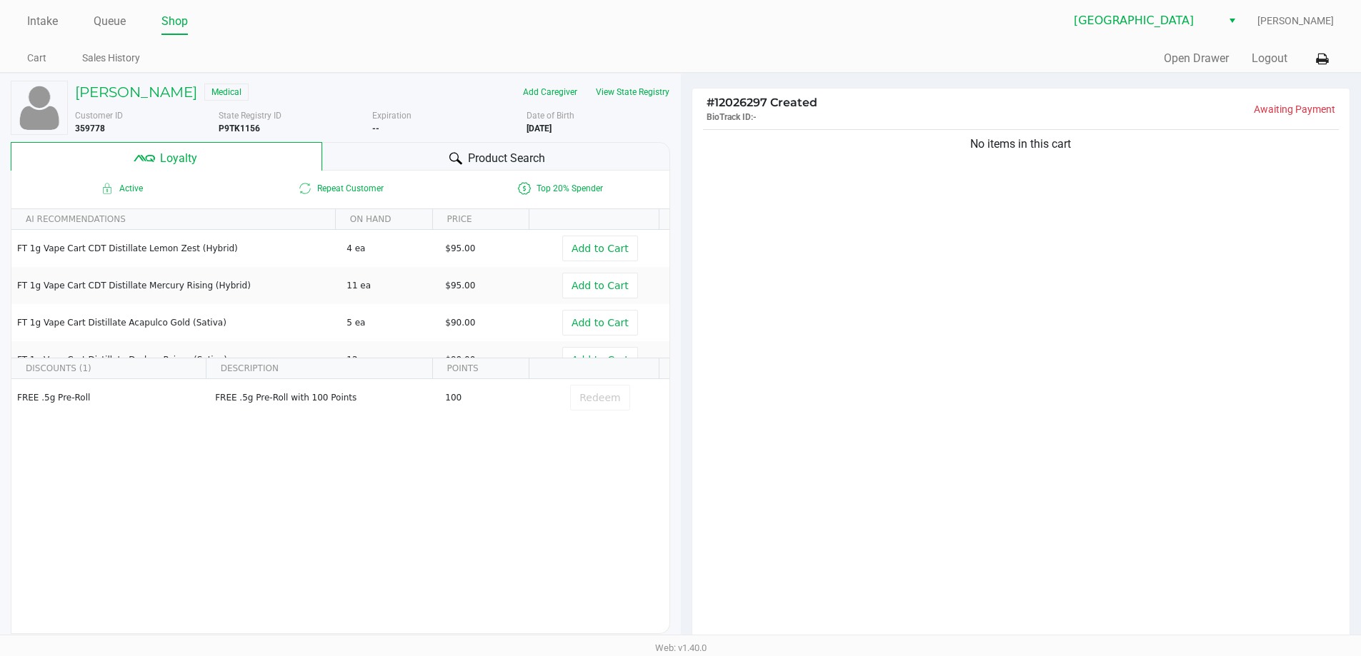
click at [520, 161] on span "Product Search" at bounding box center [506, 158] width 77 height 17
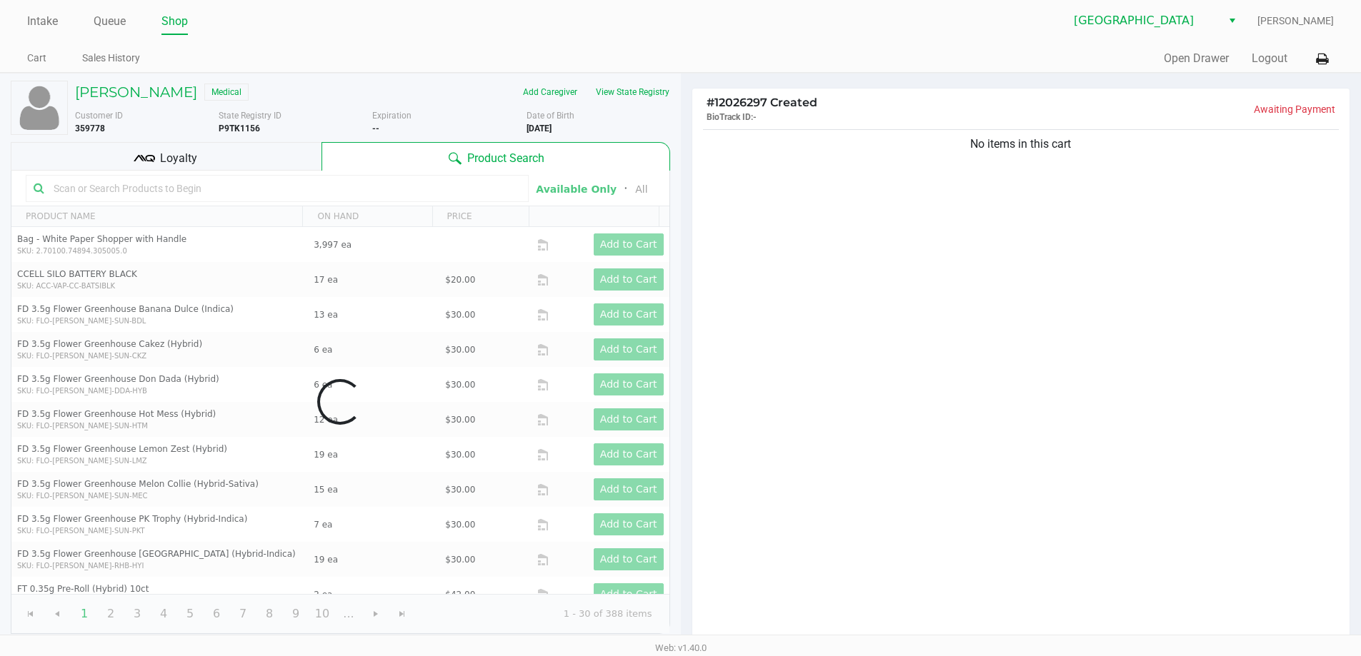
click at [889, 415] on div "No items in this cart" at bounding box center [1021, 385] width 658 height 519
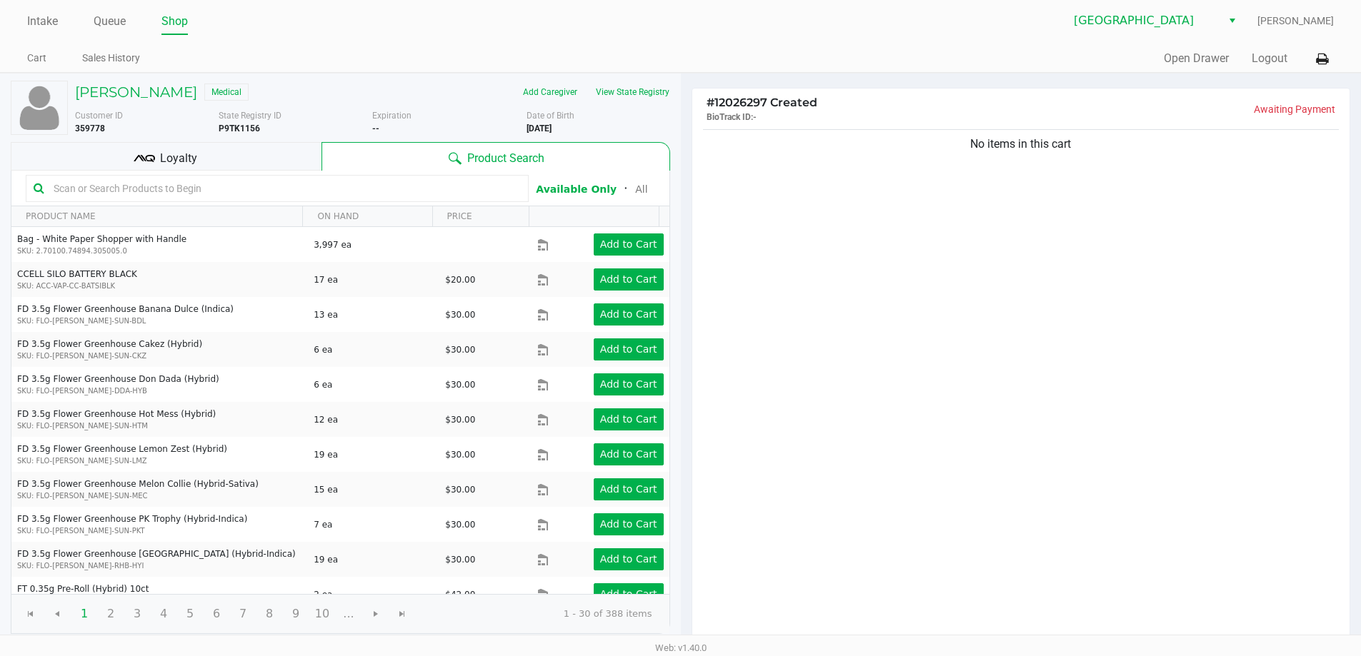
click at [191, 150] on span "Loyalty" at bounding box center [178, 158] width 37 height 17
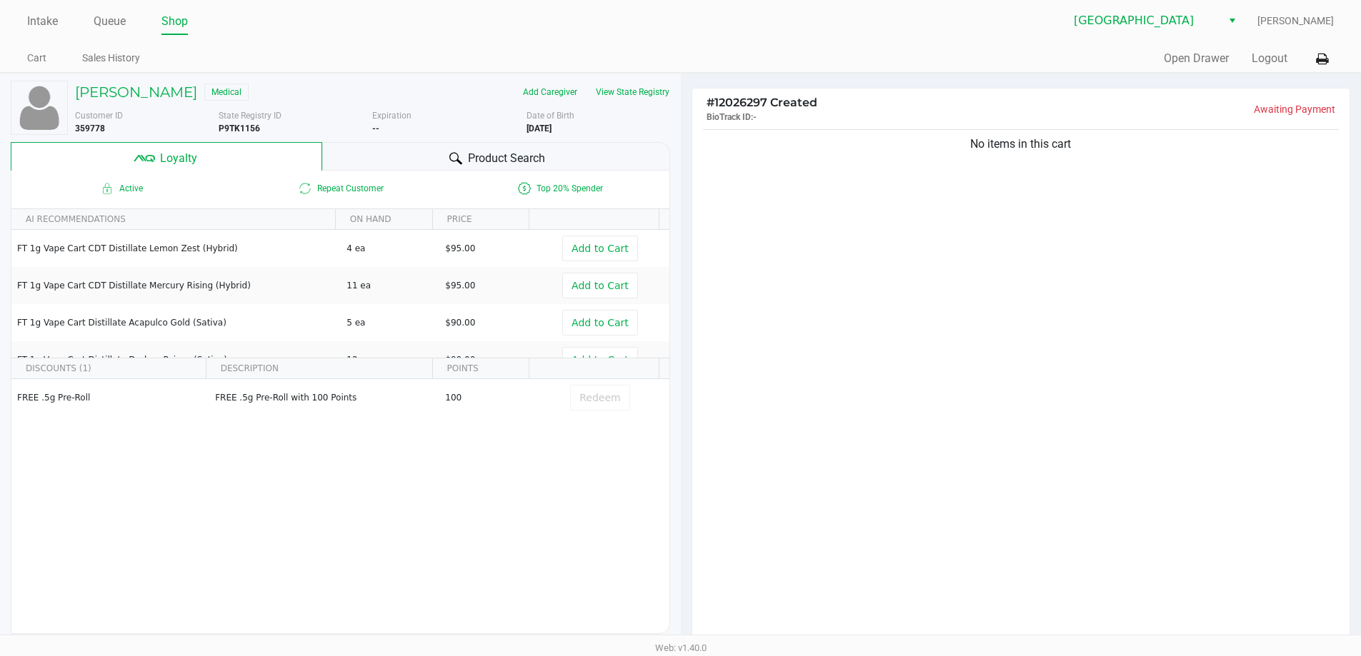
click at [471, 153] on span "Product Search" at bounding box center [506, 158] width 77 height 17
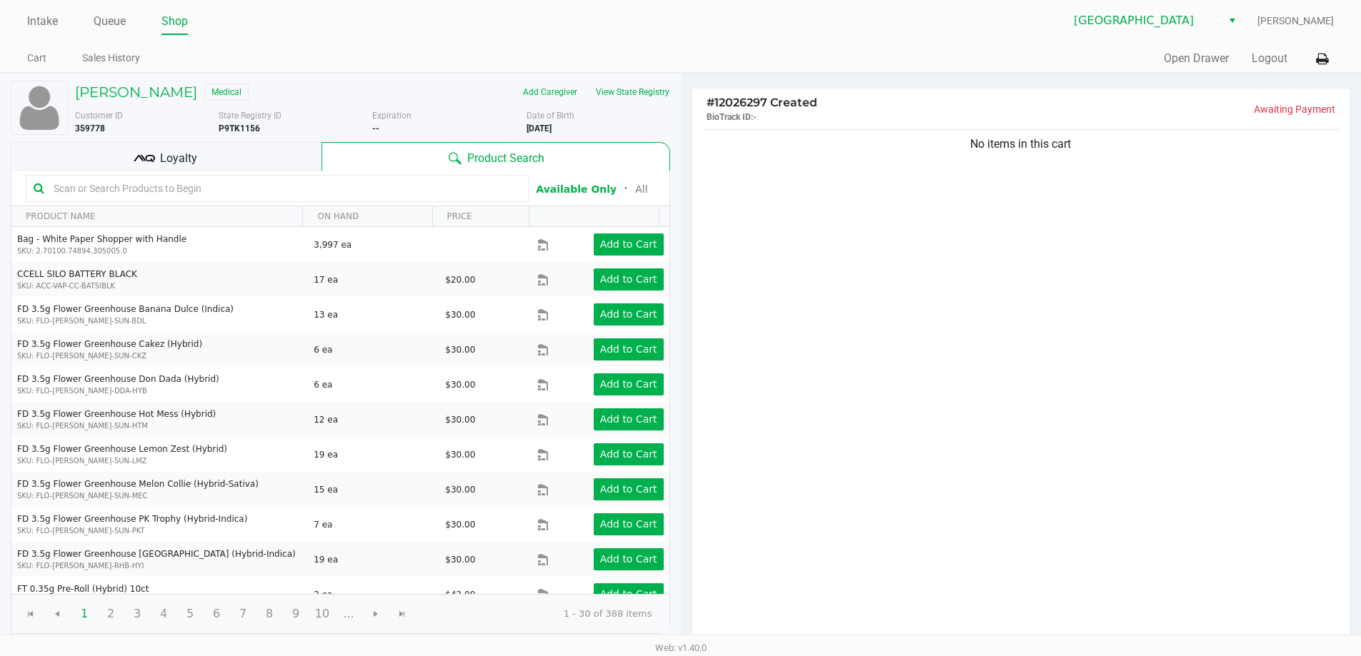
click at [879, 412] on div "No items in this cart" at bounding box center [1021, 385] width 658 height 519
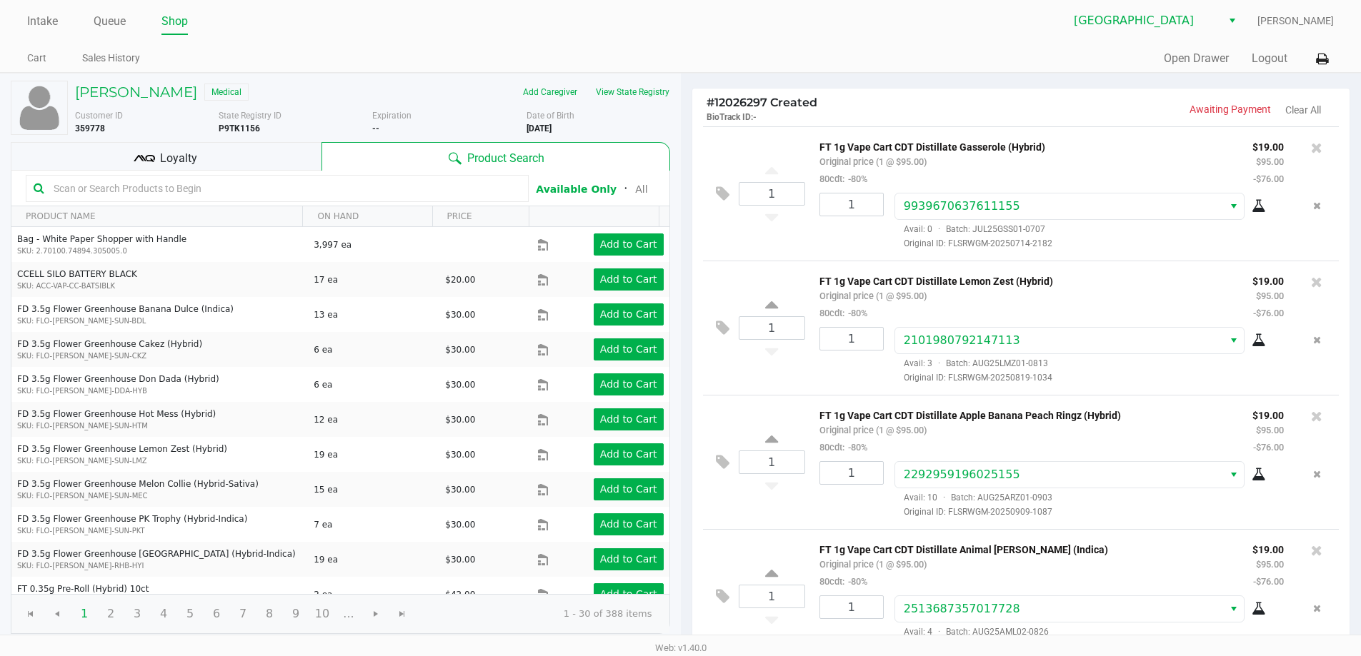
click at [1252, 206] on icon at bounding box center [1258, 206] width 14 height 11
click at [1251, 351] on div "2101980792147113 Avail: 3 · Batch: AUG25LMZ01-0813 Original ID: FLSRWGM-2025081…" at bounding box center [1089, 355] width 411 height 57
click at [1253, 328] on div "FT 1g Vape Cart CDT Distillate Lemon Zest (Hybrid) Original price (1 @ $95.00) …" at bounding box center [1066, 328] width 523 height 112
click at [1251, 338] on icon at bounding box center [1258, 340] width 14 height 11
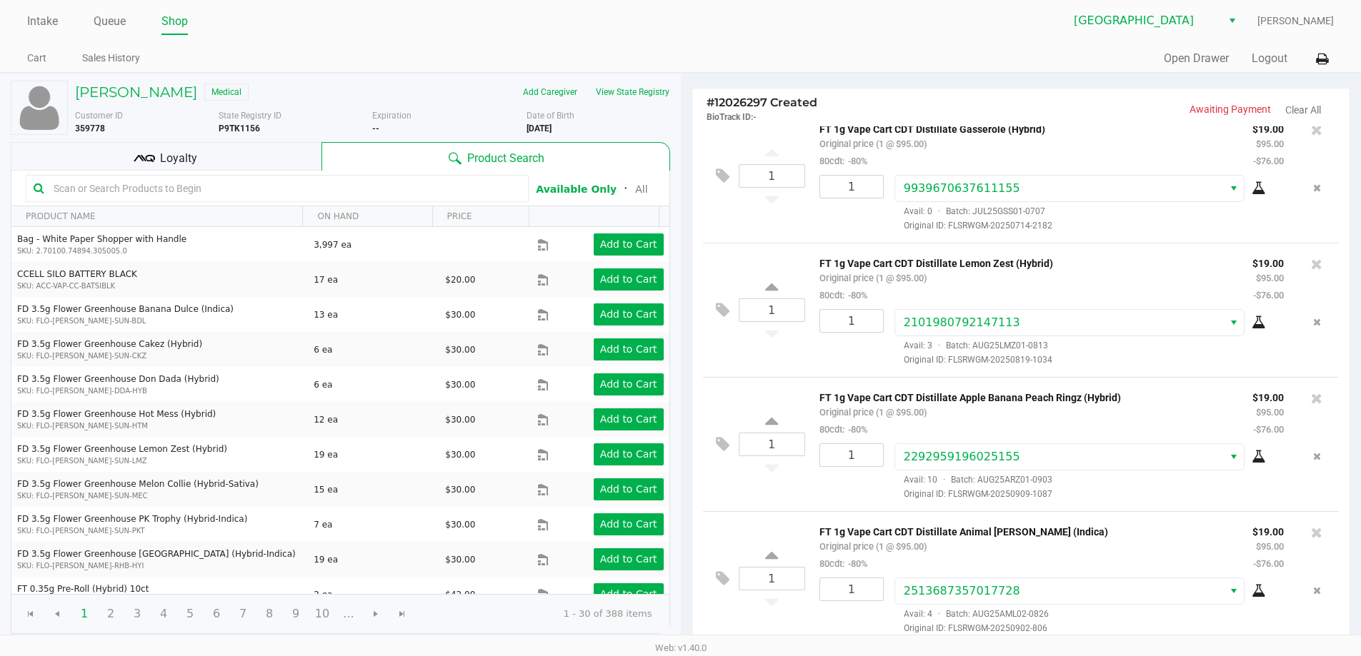
scroll to position [21, 0]
click at [1251, 457] on icon at bounding box center [1258, 456] width 14 height 11
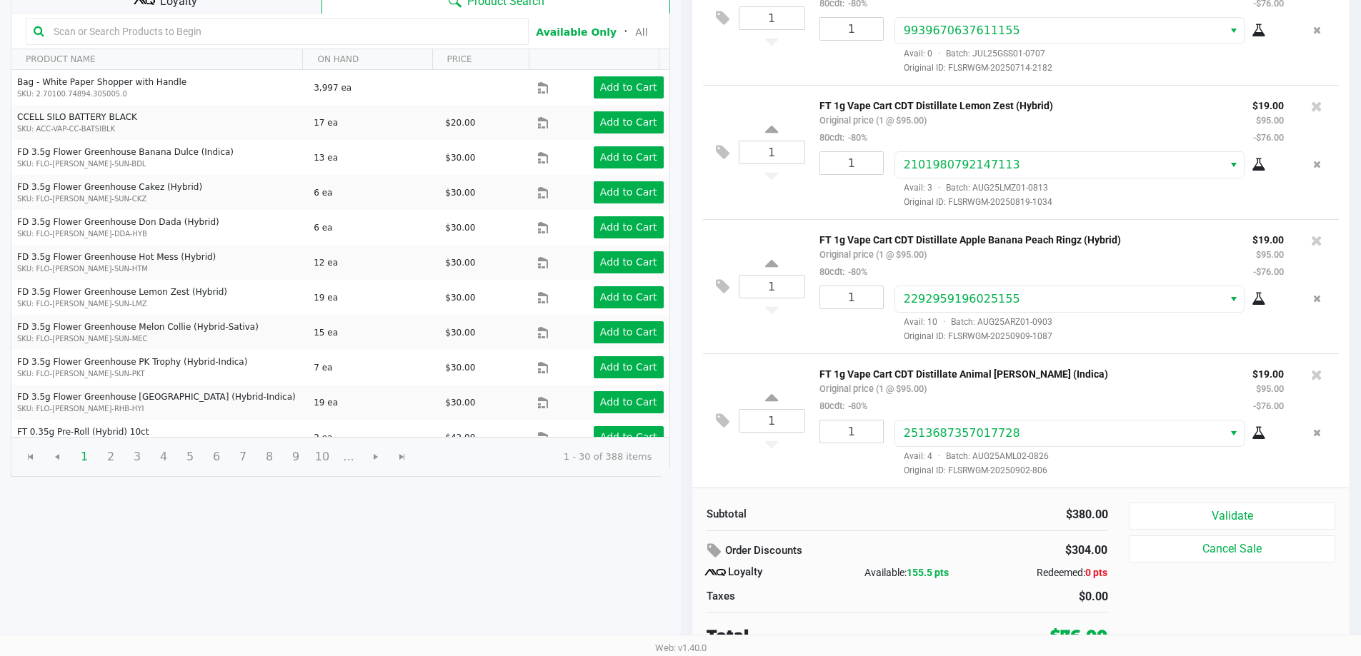
scroll to position [164, 0]
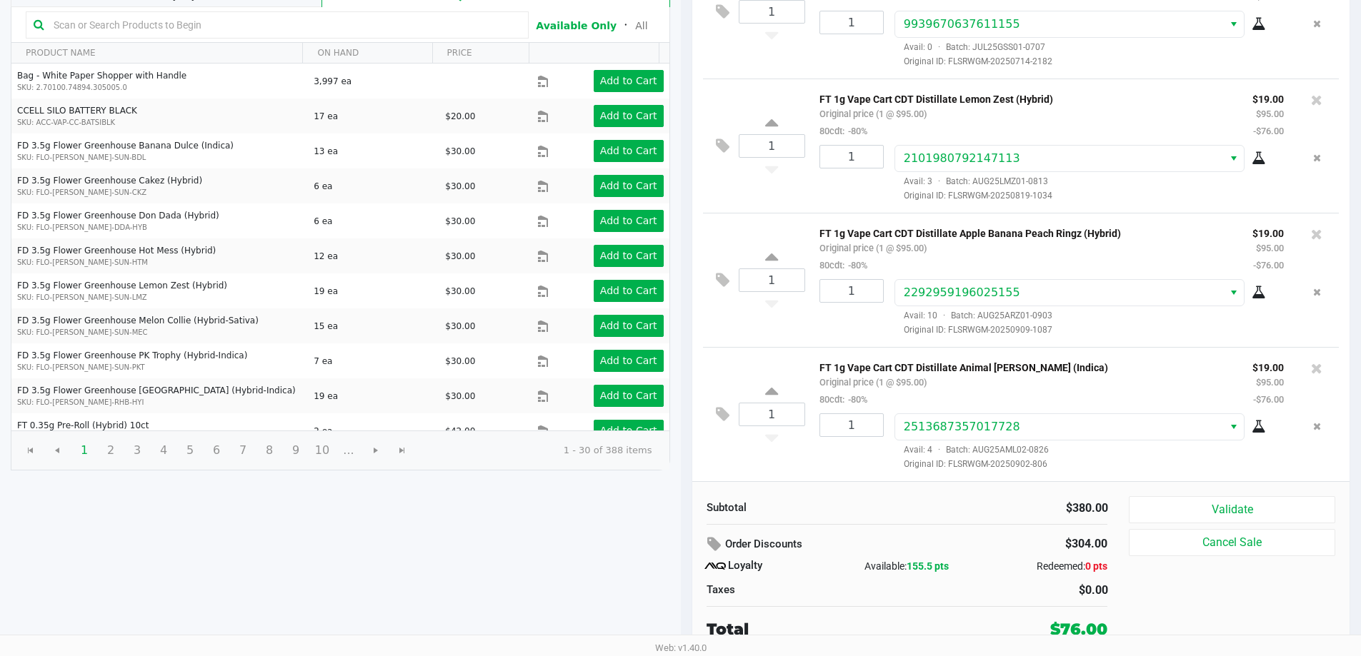
click at [1253, 425] on icon at bounding box center [1258, 426] width 14 height 11
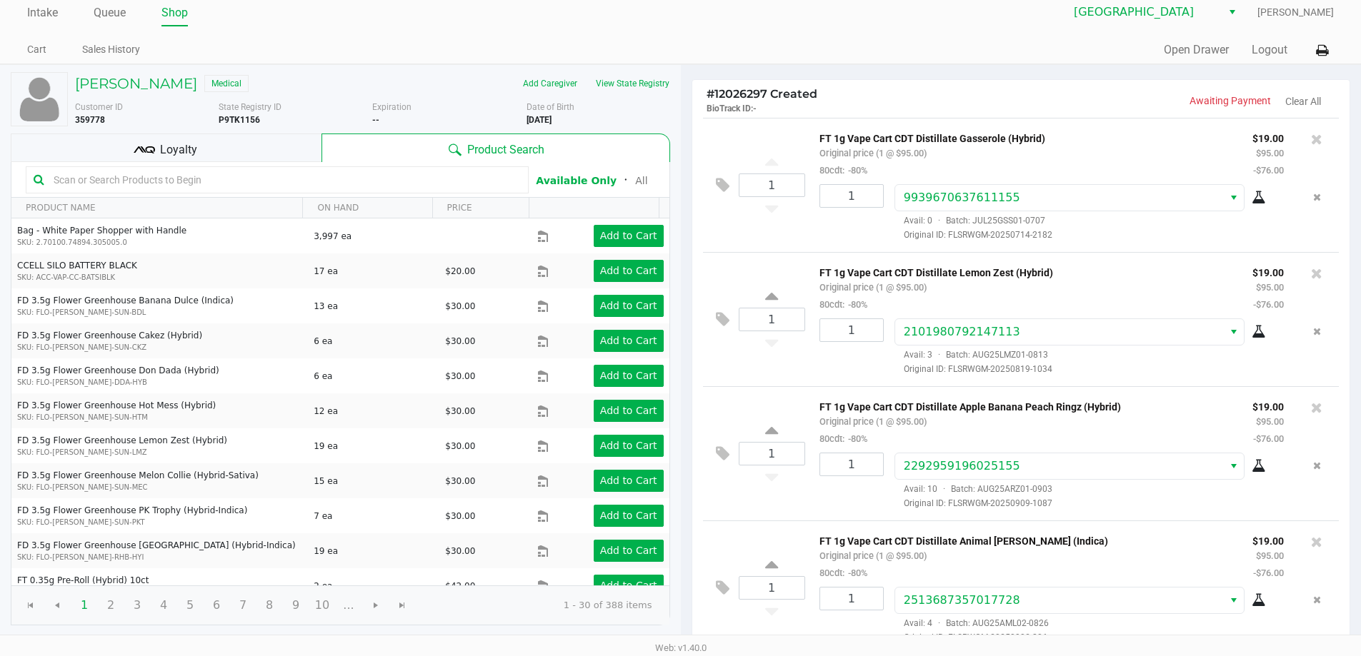
scroll to position [0, 0]
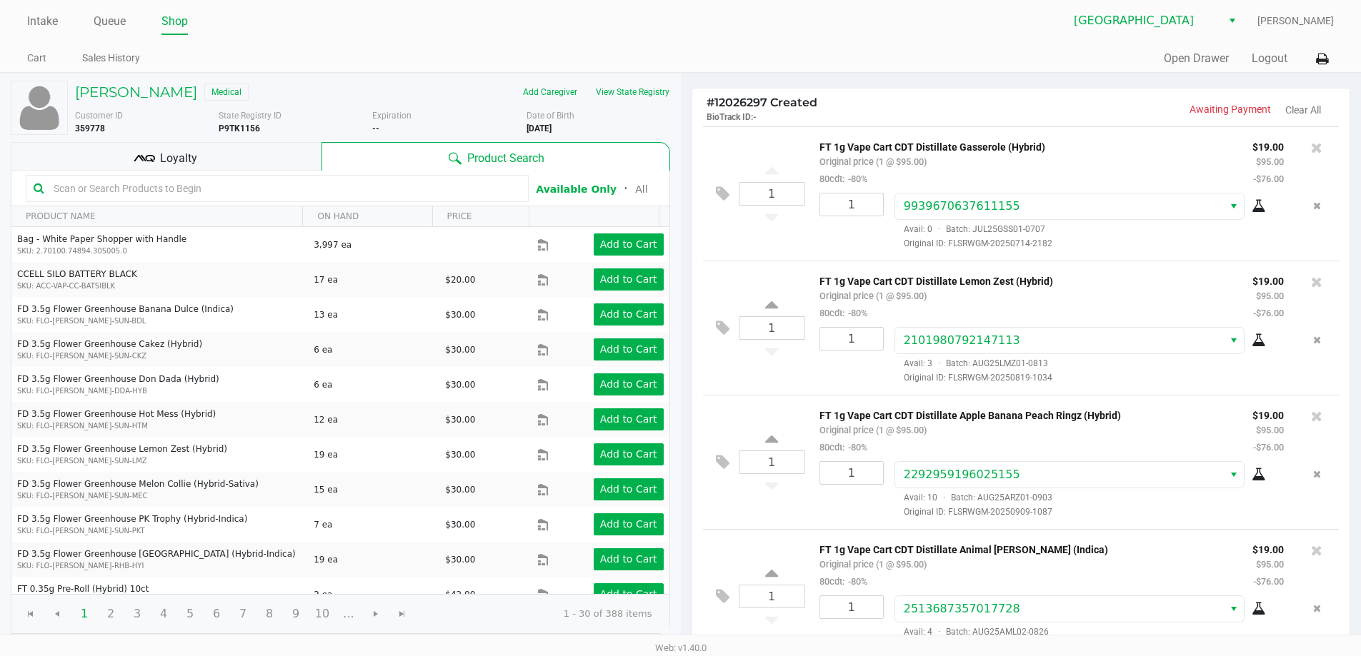
click at [241, 155] on div "Loyalty" at bounding box center [166, 156] width 311 height 29
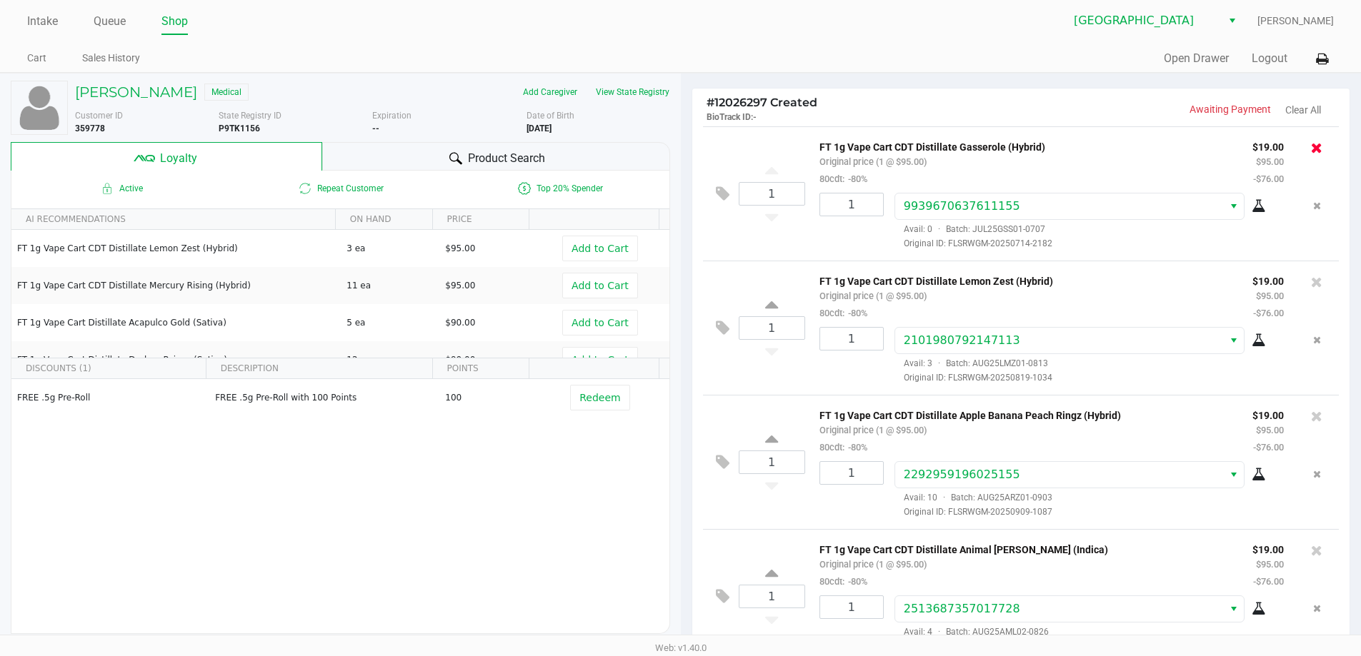
click at [1311, 143] on icon at bounding box center [1316, 148] width 11 height 14
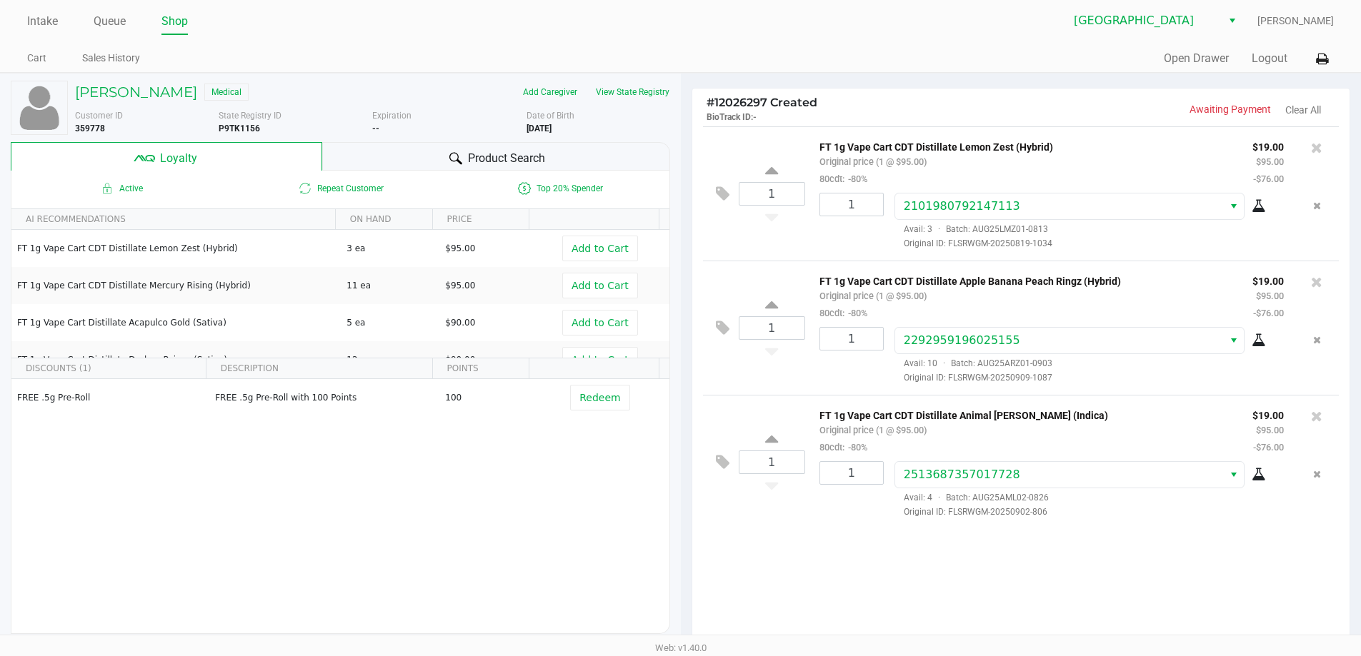
click at [387, 149] on div "Product Search" at bounding box center [496, 156] width 348 height 29
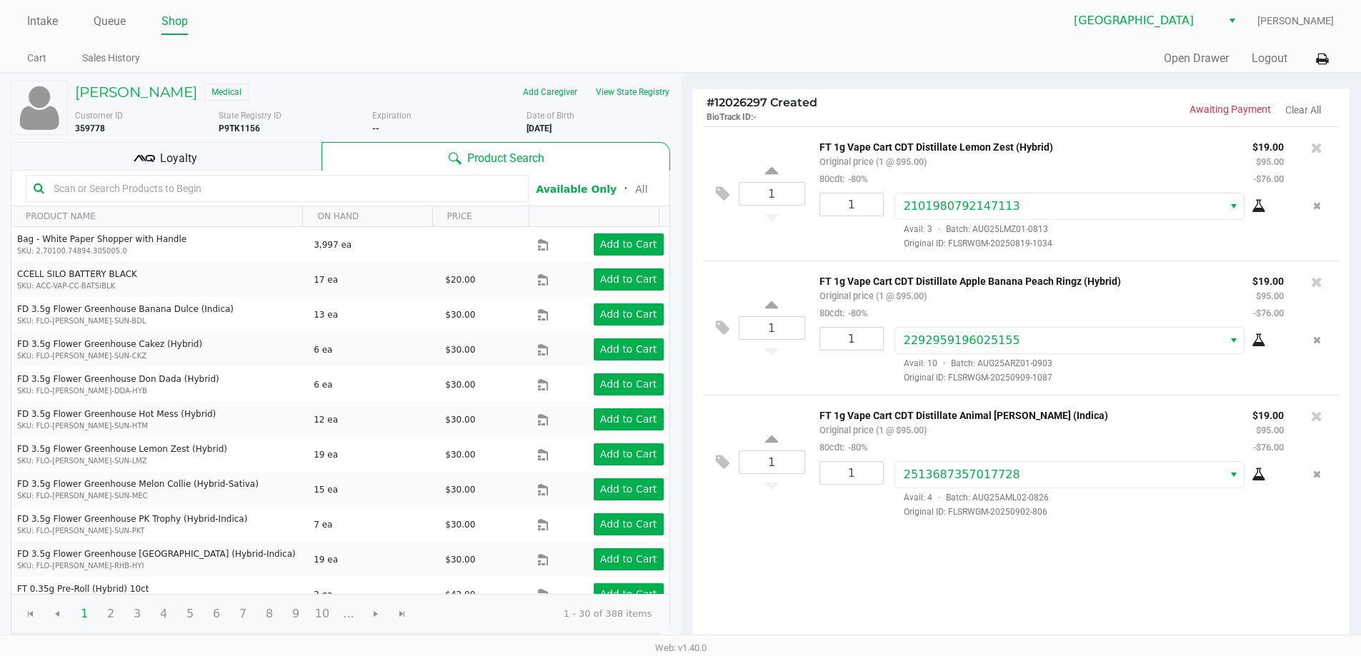
click at [375, 196] on input "text" at bounding box center [284, 188] width 473 height 21
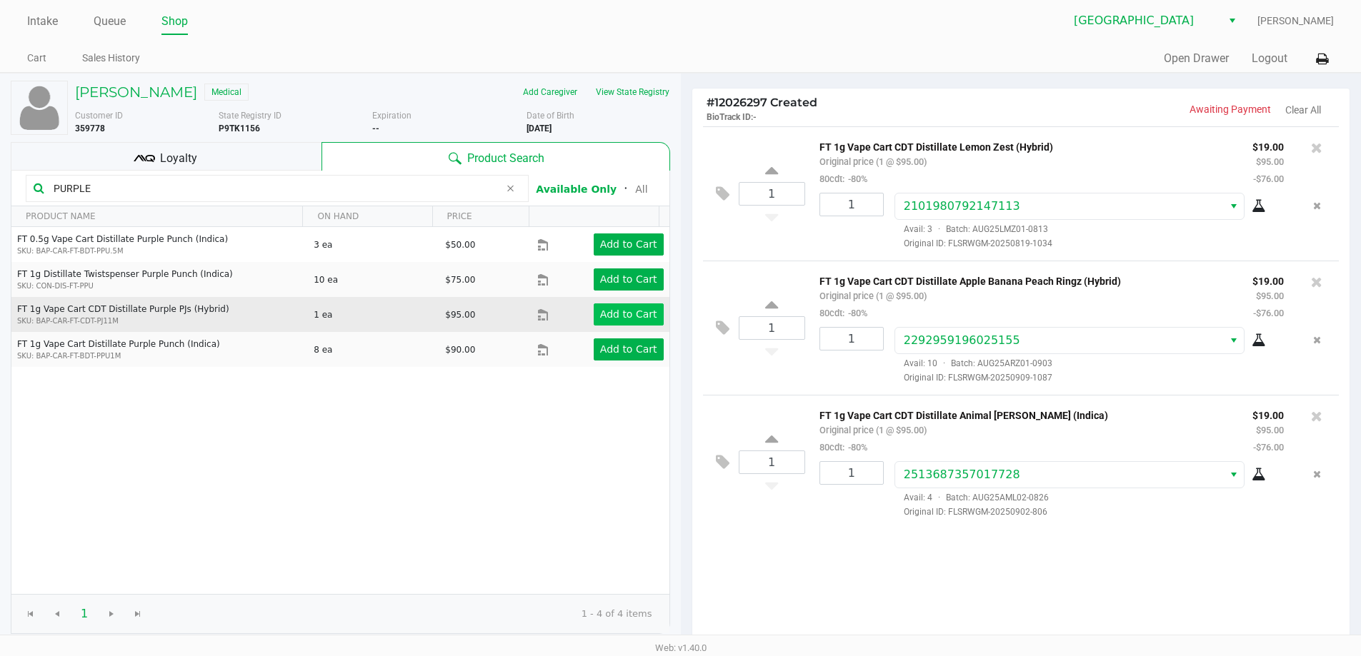
type input "PURPLE"
click at [604, 321] on button "Add to Cart" at bounding box center [629, 315] width 70 height 22
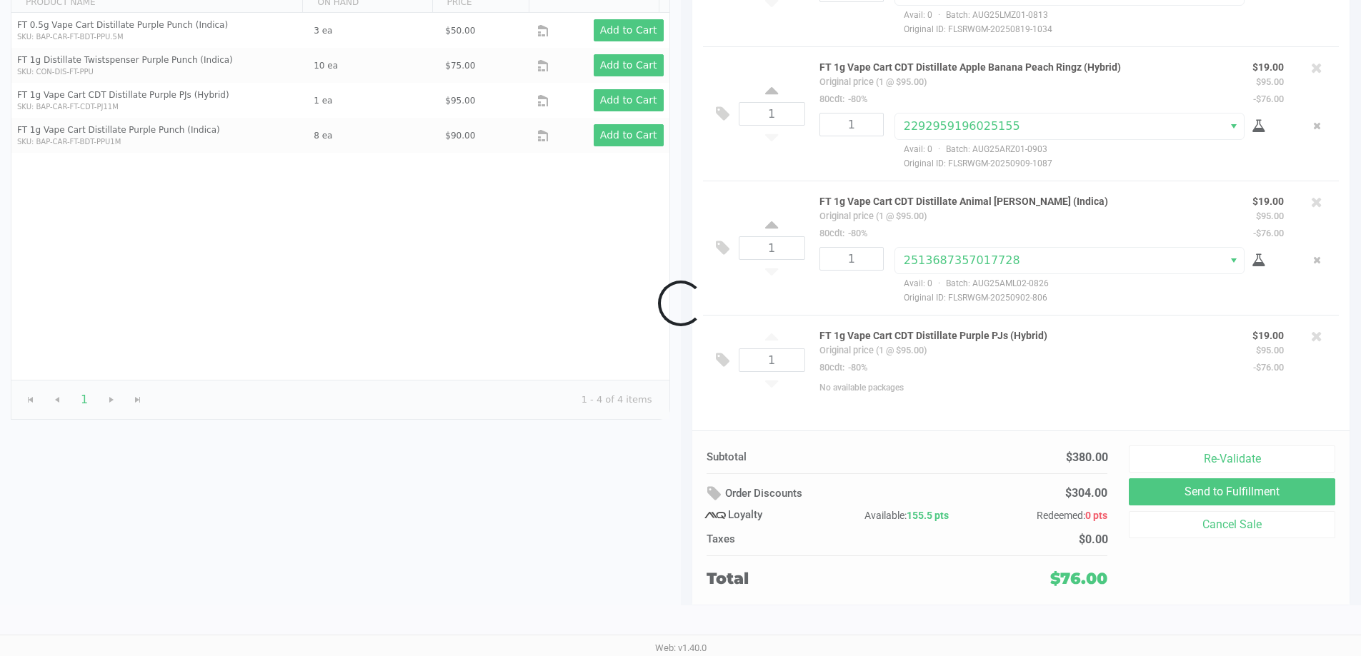
scroll to position [164, 0]
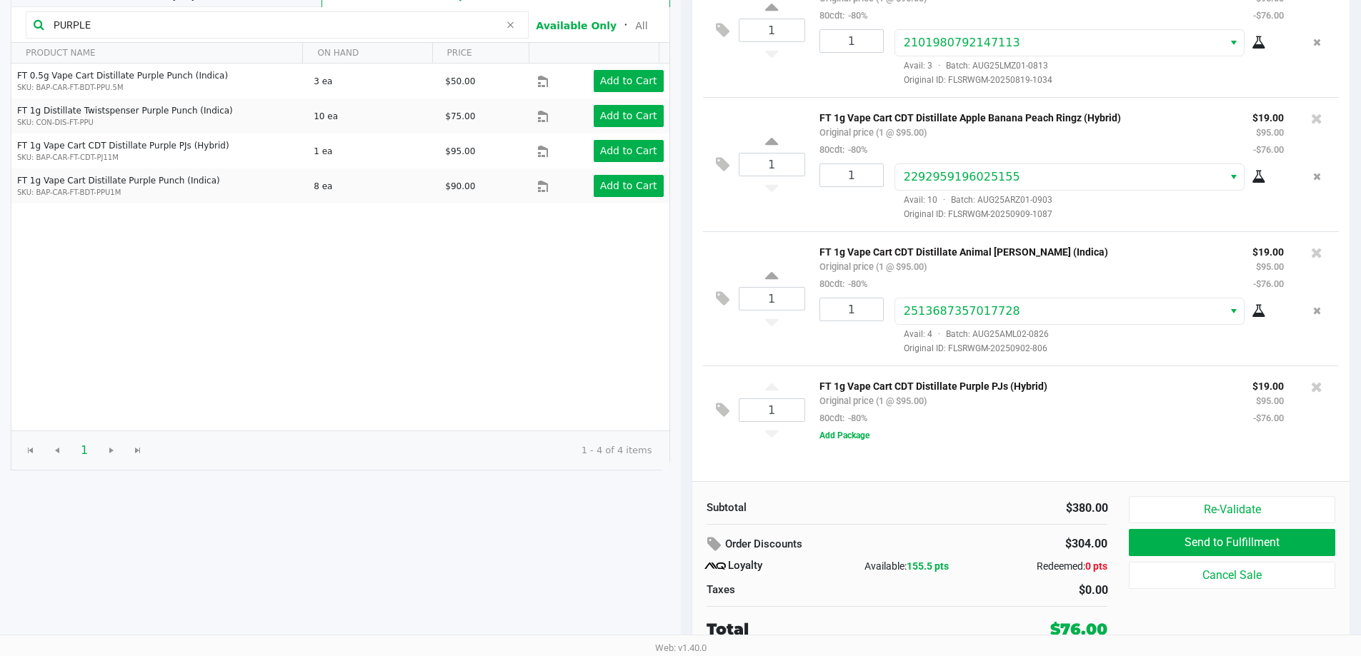
click at [856, 426] on div "FT 1g Vape Cart CDT Distillate Purple PJs (Hybrid) Original price (1 @ $95.00) …" at bounding box center [1025, 401] width 433 height 49
click at [860, 437] on button "Add Package" at bounding box center [844, 435] width 50 height 13
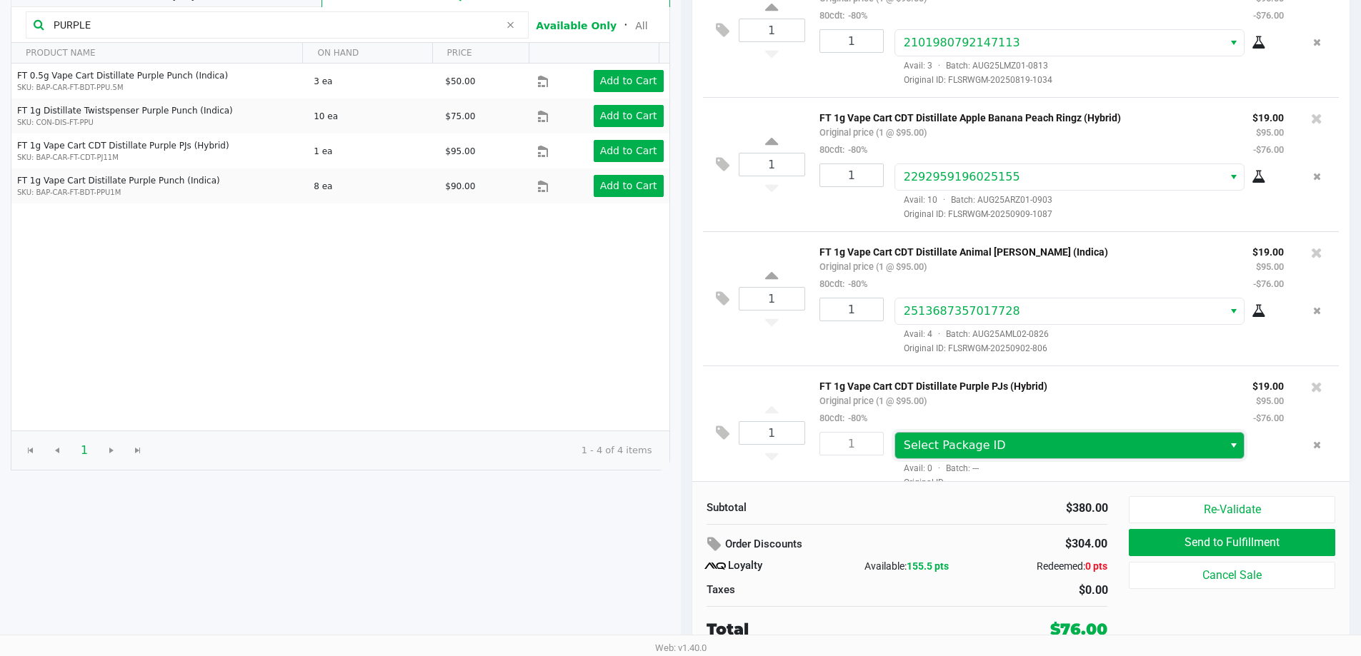
click at [983, 454] on span "Select Package ID" at bounding box center [1059, 445] width 311 height 17
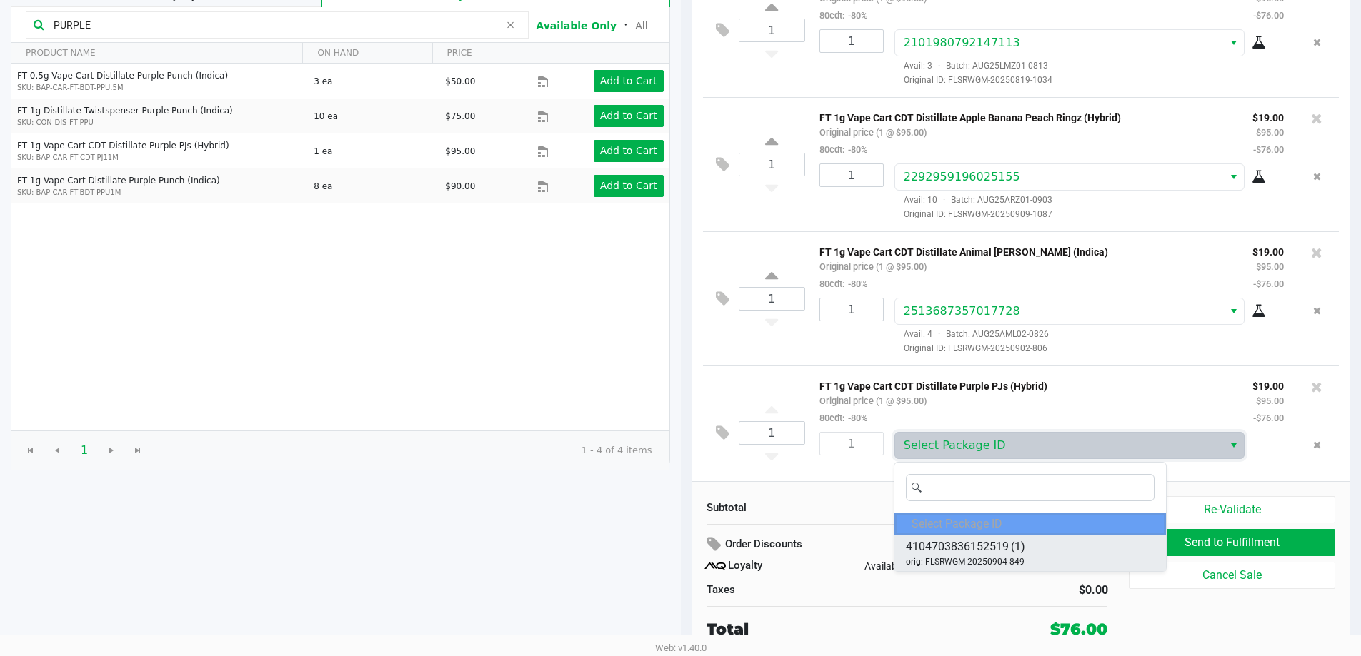
click at [1004, 554] on span "4104703836152519" at bounding box center [957, 547] width 103 height 17
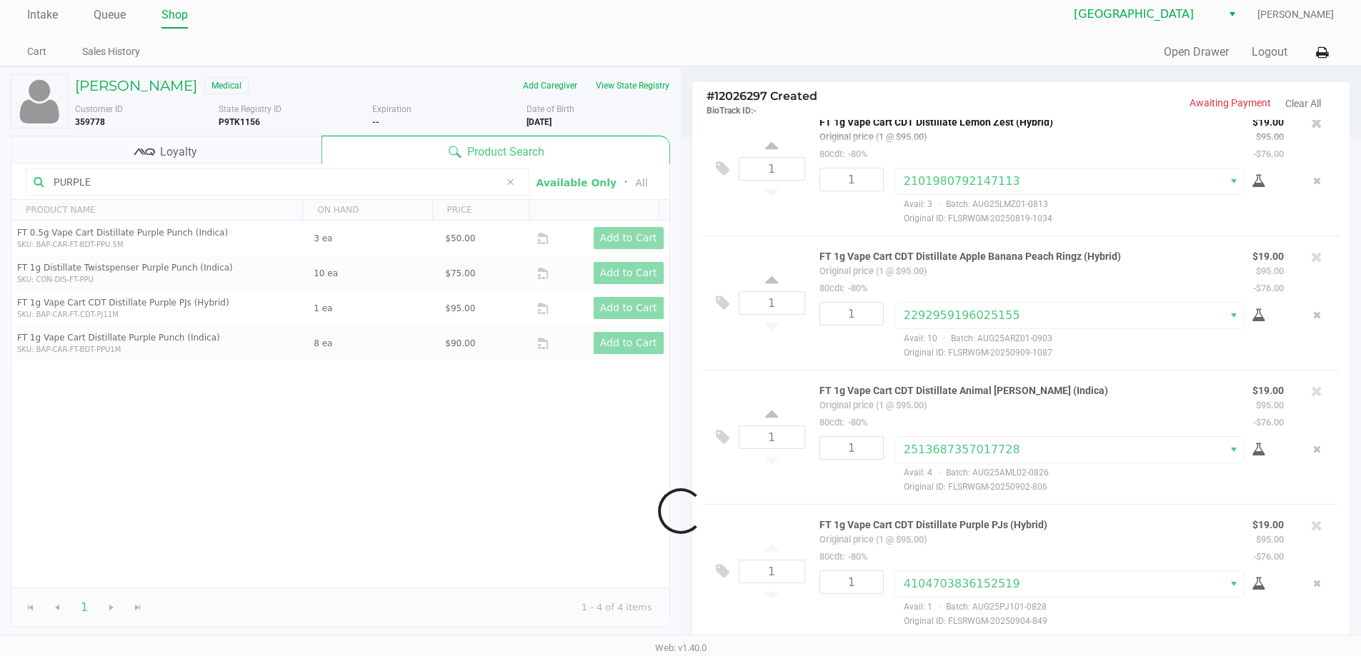
scroll to position [0, 0]
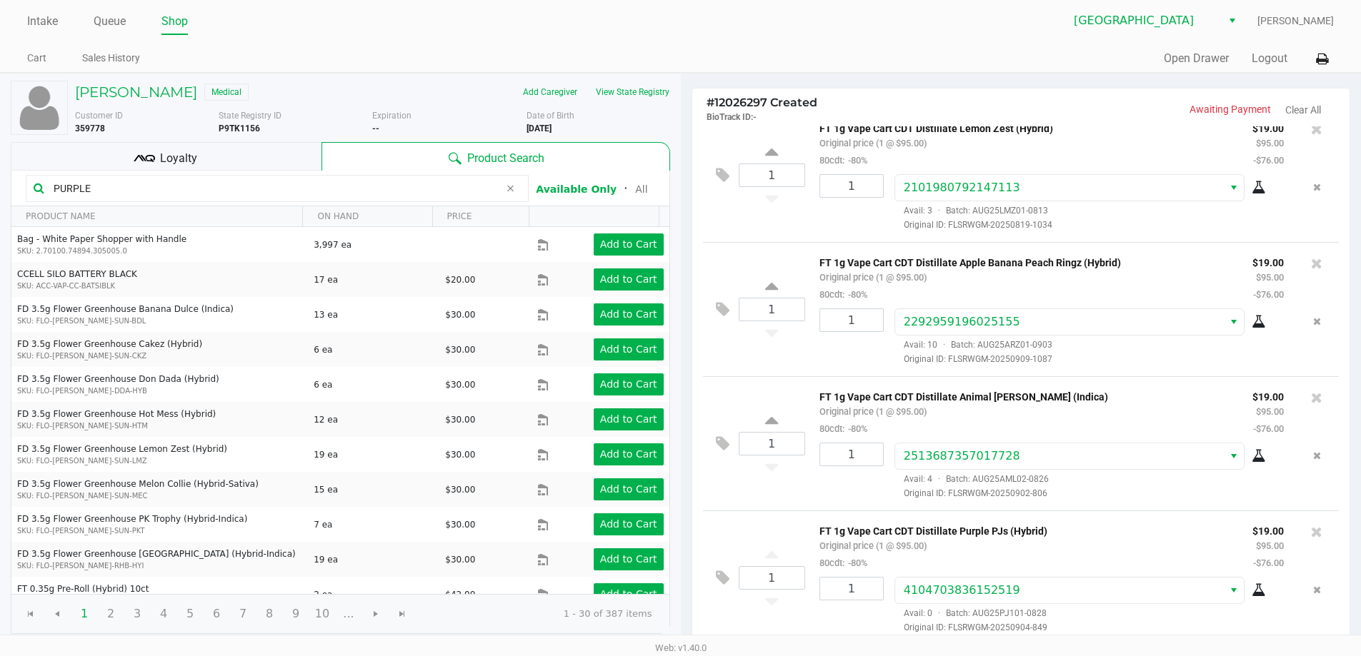
click at [509, 188] on icon at bounding box center [510, 188] width 9 height 11
click at [500, 189] on input "text" at bounding box center [284, 188] width 473 height 21
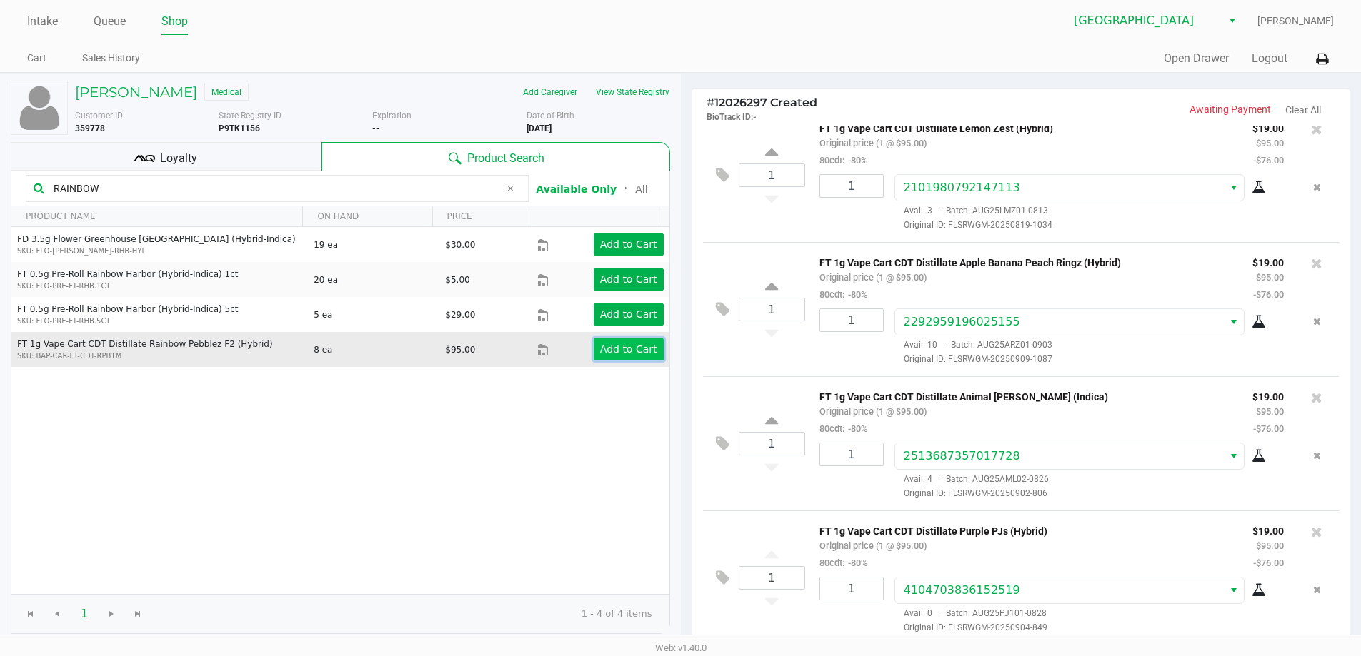
click at [622, 350] on app-button-loader "Add to Cart" at bounding box center [628, 349] width 57 height 11
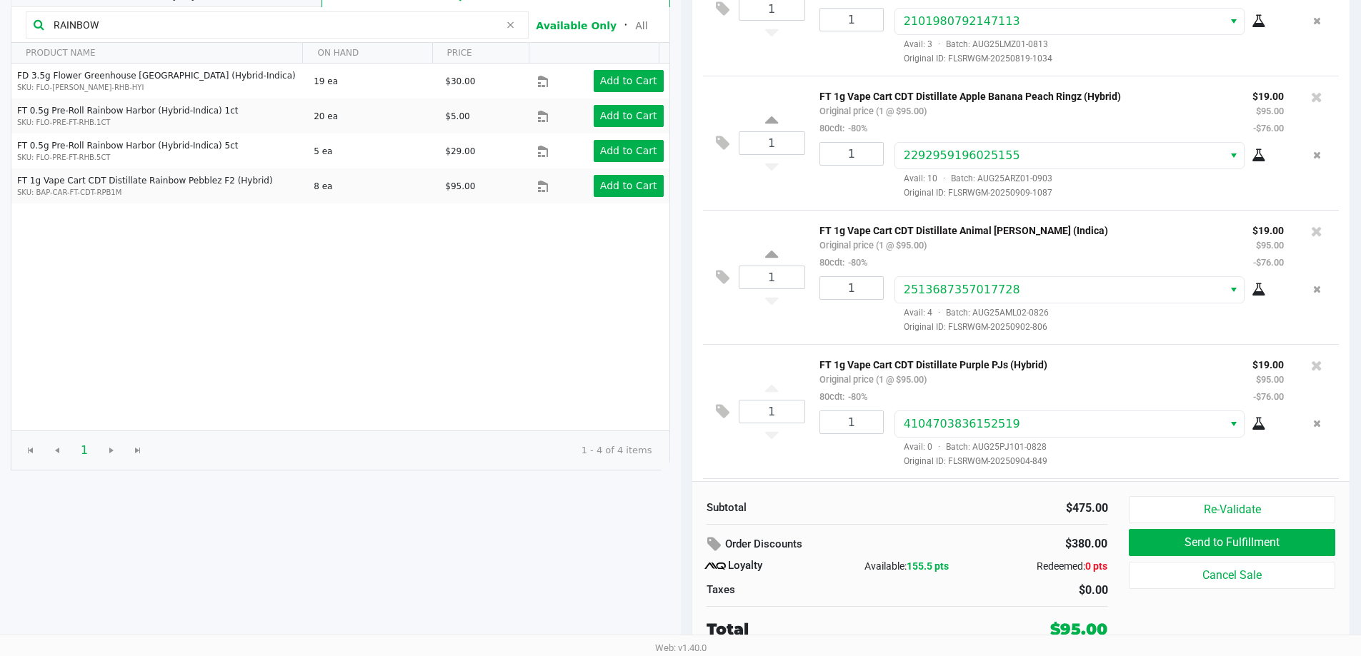
scroll to position [111, 0]
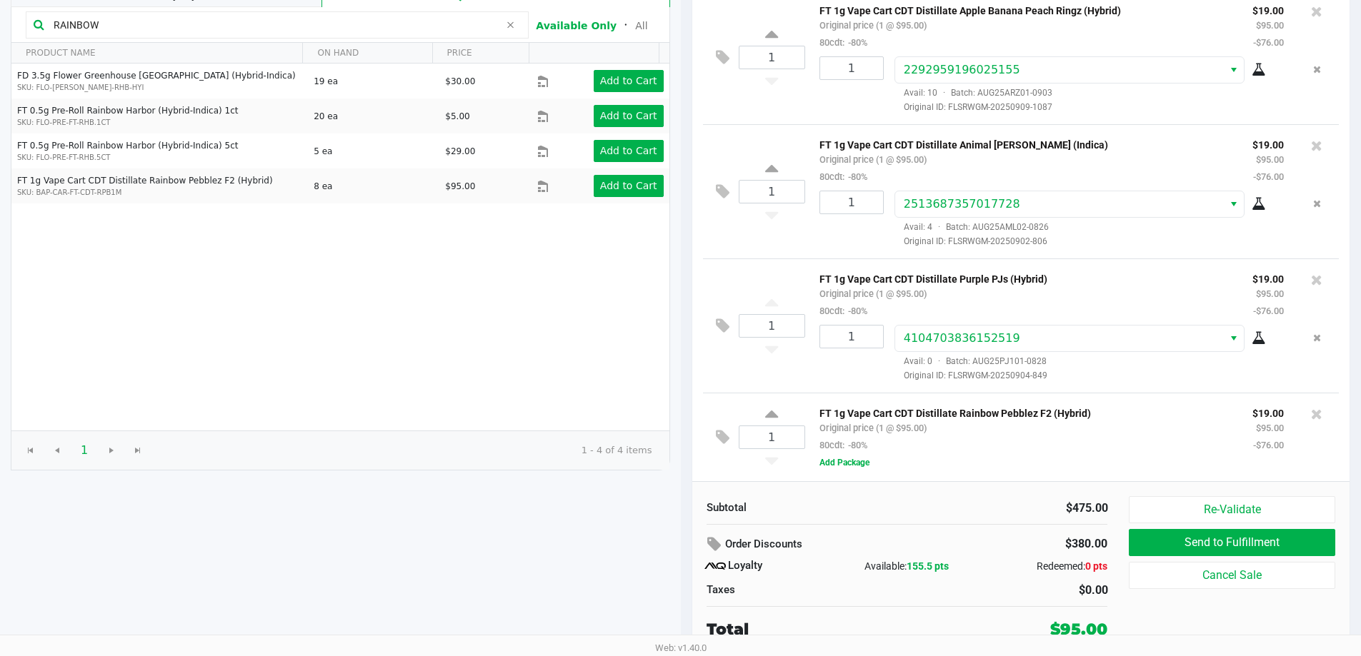
click at [839, 470] on div "FT 1g Vape Cart CDT Distillate Rainbow Pebblez F2 (Hybrid) Original price (1 @ …" at bounding box center [1066, 437] width 523 height 66
click at [849, 459] on button "Add Package" at bounding box center [844, 462] width 50 height 13
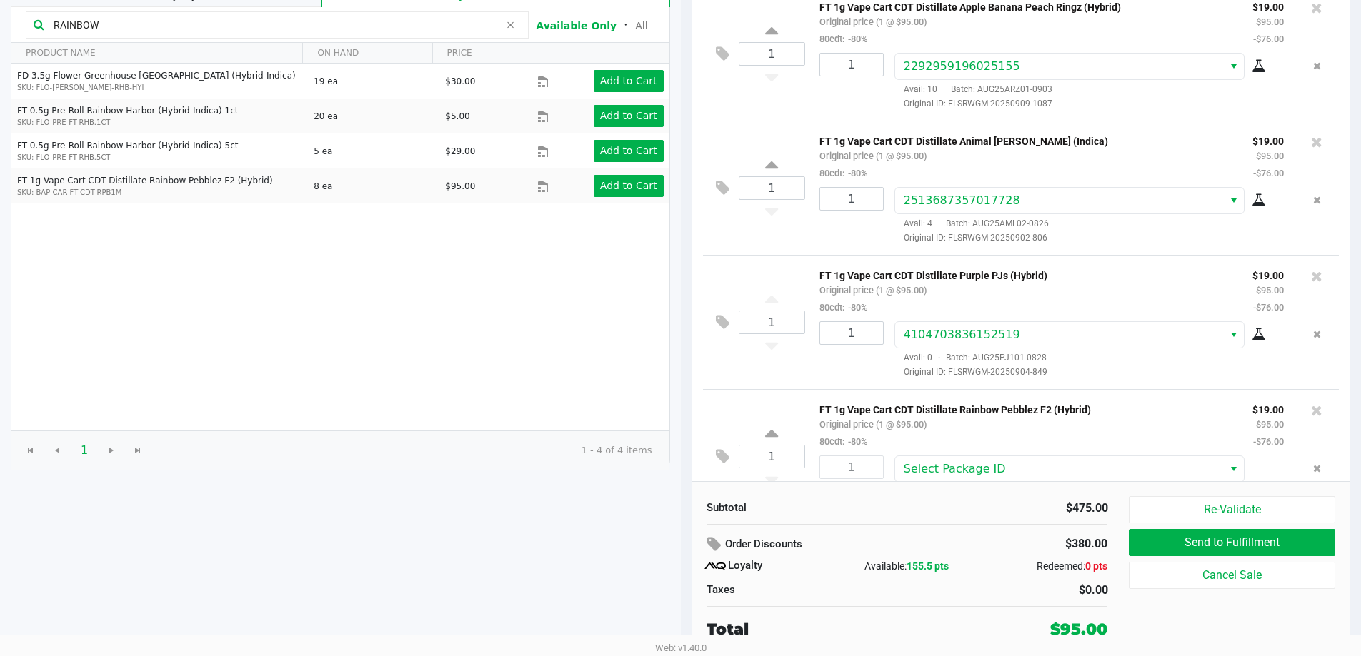
click at [1016, 484] on div "Subtotal $475.00 Order Discounts $380.00 Loyalty Available: 155.5 pts Redeemed:…" at bounding box center [1021, 568] width 658 height 174
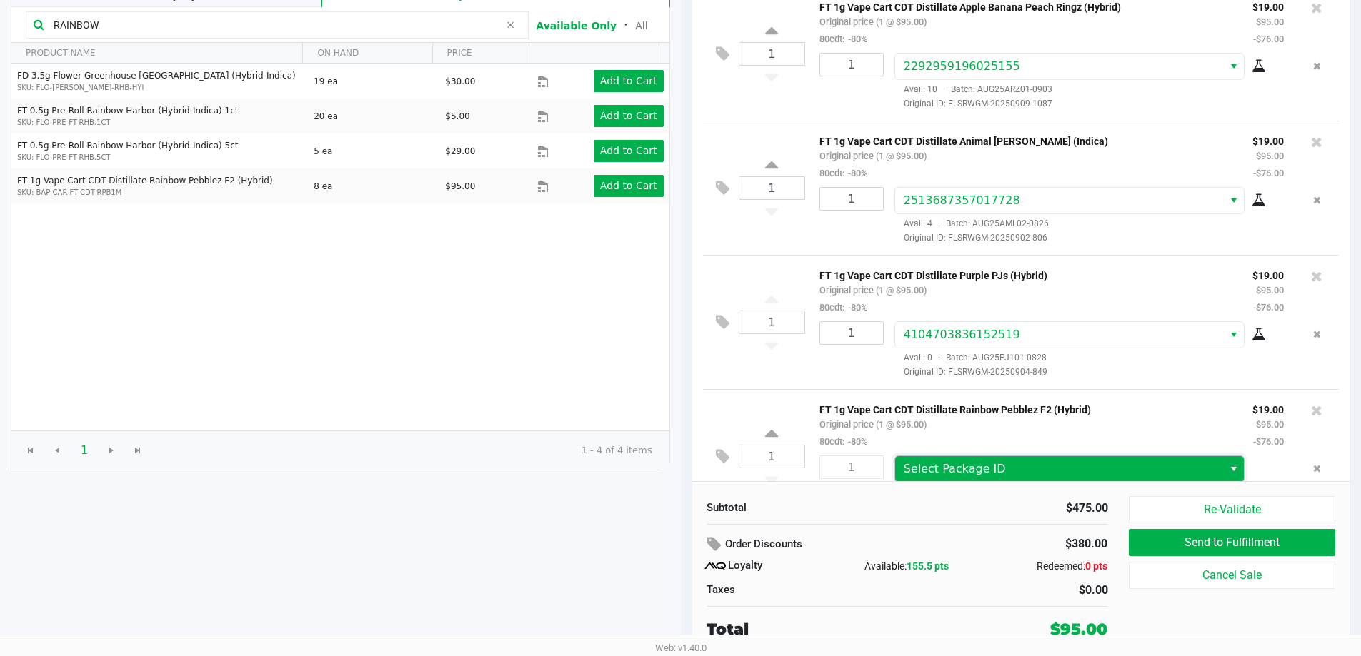
click at [1021, 461] on span "Select Package ID" at bounding box center [1059, 469] width 329 height 26
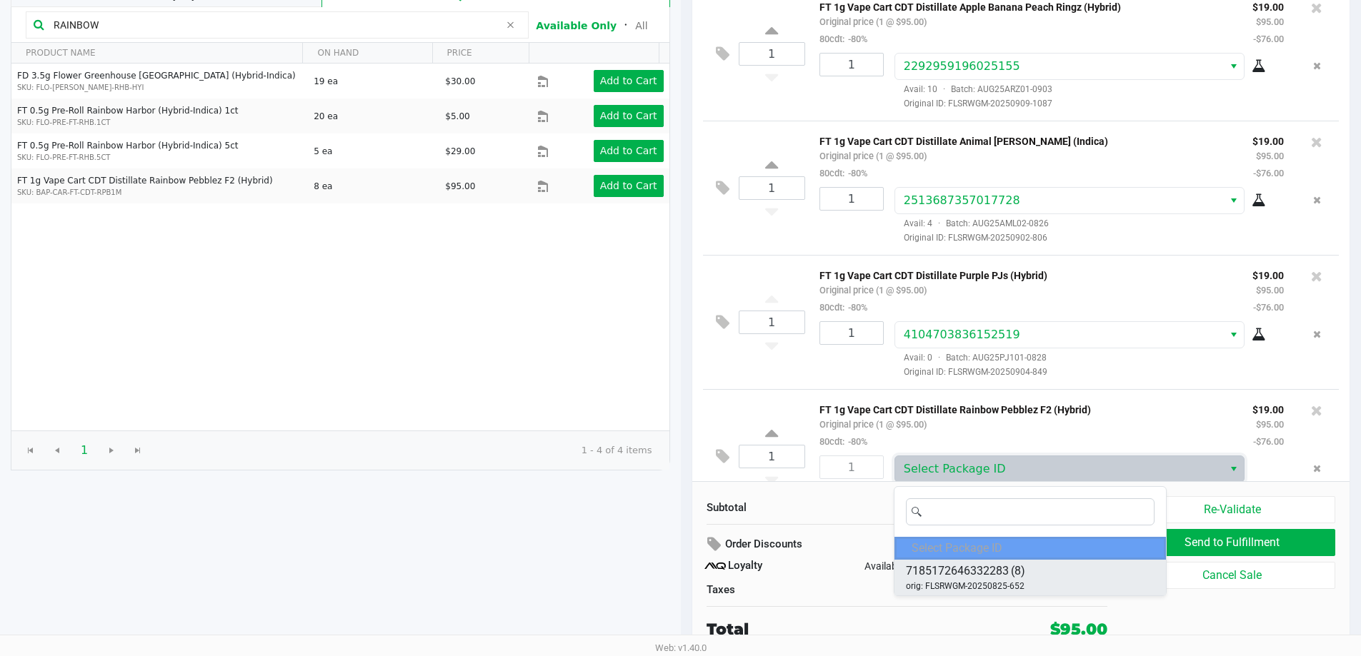
click at [1022, 560] on div "Select Package ID 7185172646332283 (8) orig: FLSRWGM-20250825-652" at bounding box center [1030, 541] width 273 height 110
click at [1021, 568] on span "(8)" at bounding box center [1018, 571] width 14 height 17
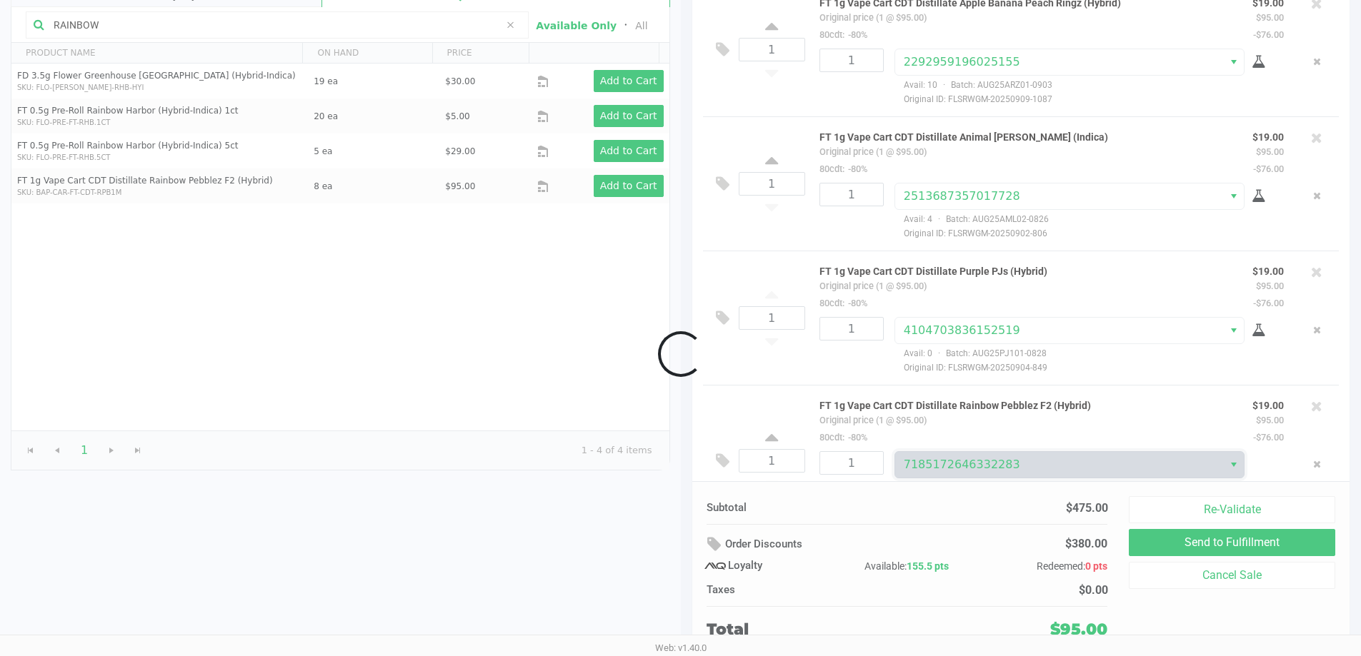
scroll to position [156, 0]
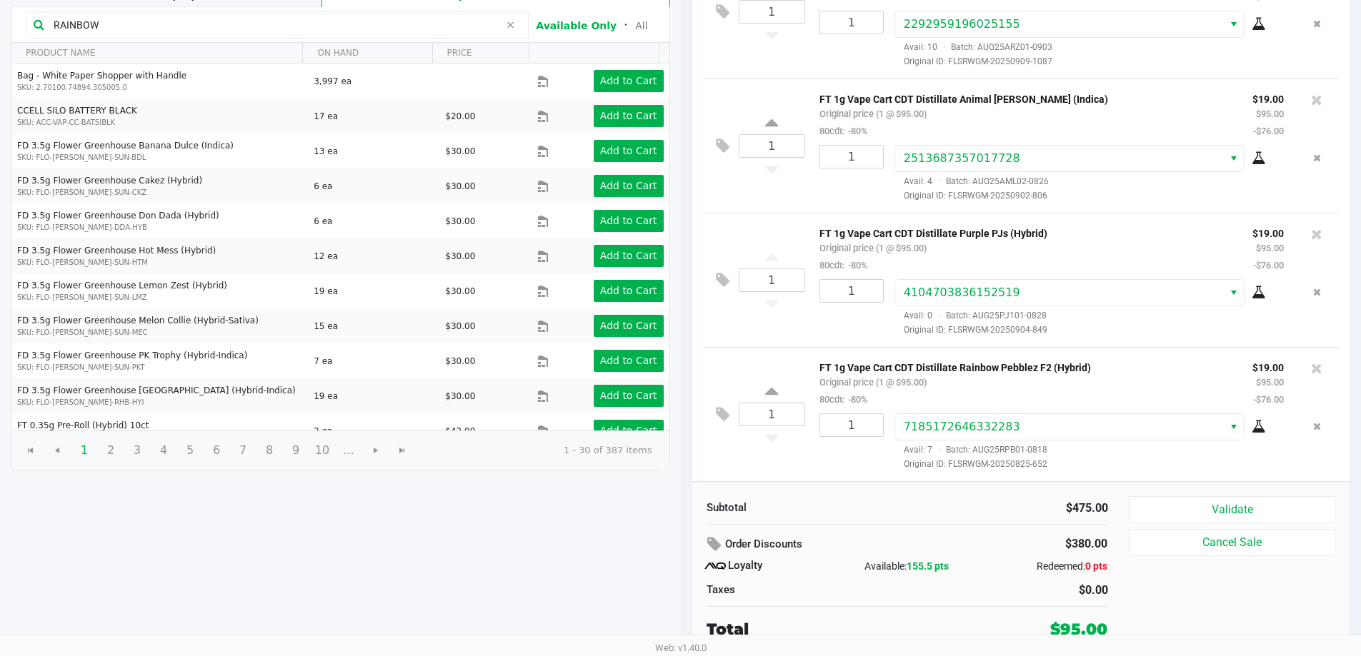
click at [1256, 288] on icon at bounding box center [1258, 292] width 14 height 11
click at [1253, 426] on icon at bounding box center [1258, 426] width 14 height 11
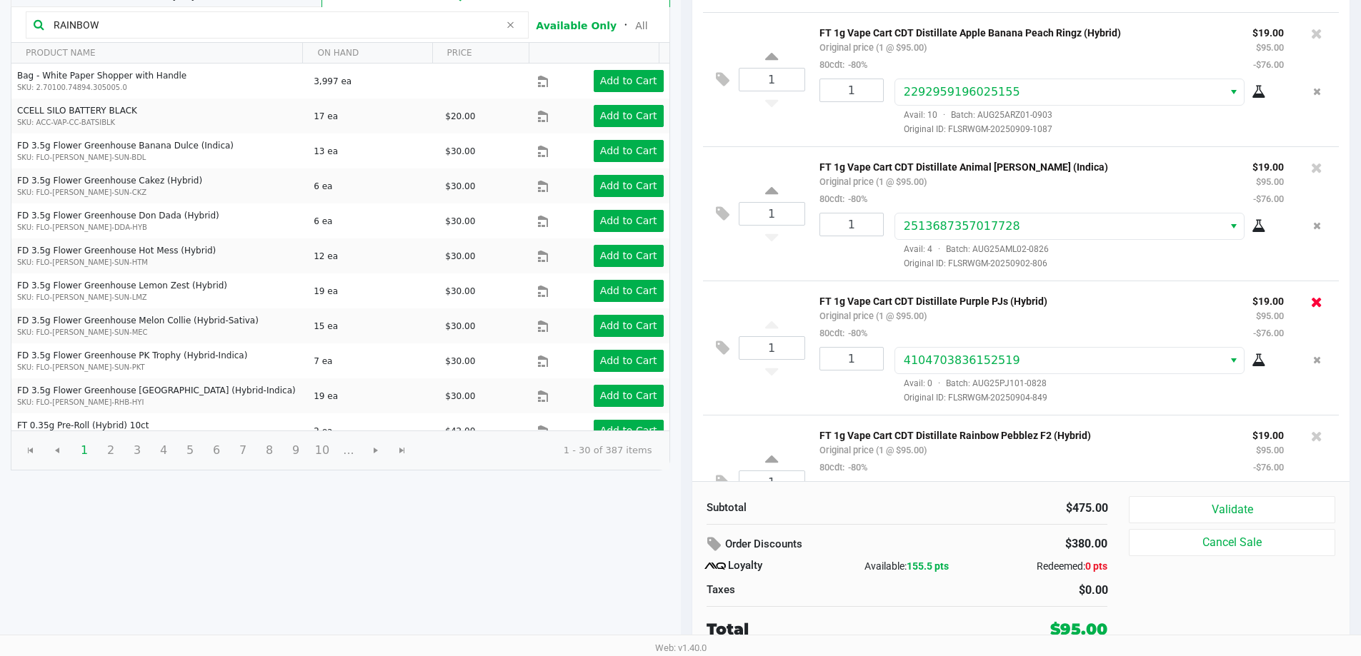
click at [1311, 296] on button at bounding box center [1316, 302] width 11 height 20
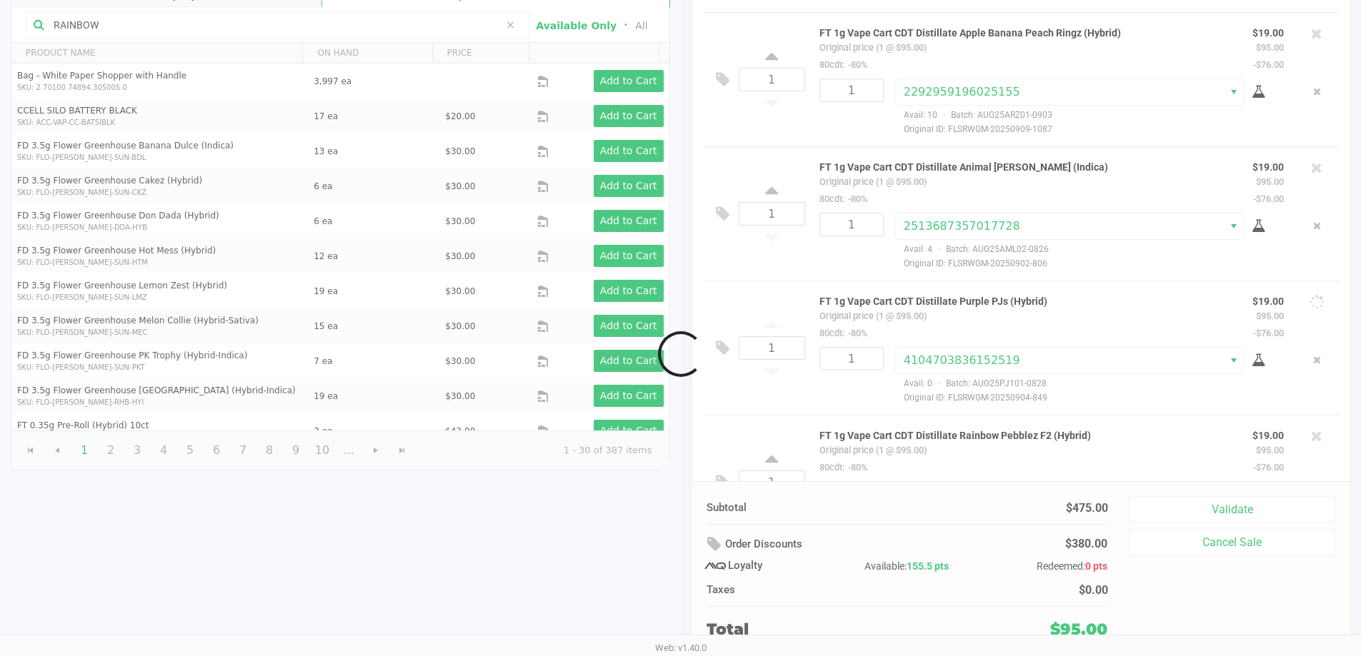
scroll to position [21, 0]
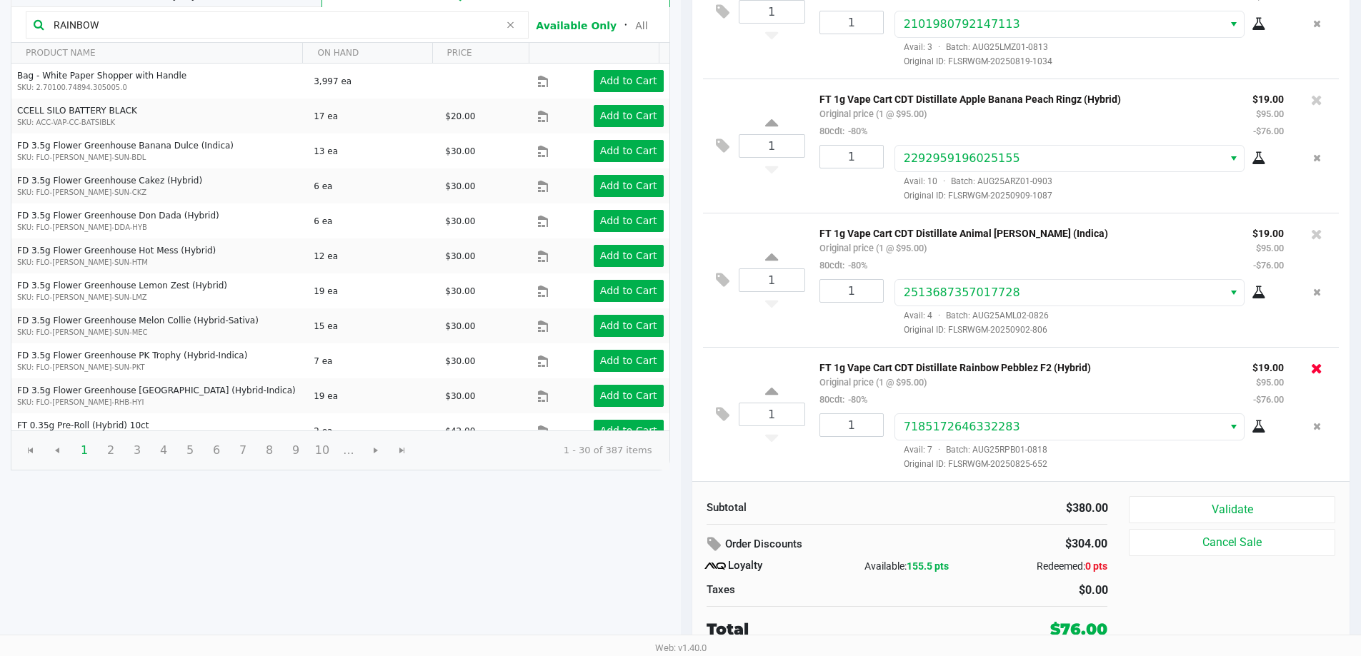
click at [1311, 364] on icon at bounding box center [1316, 368] width 11 height 14
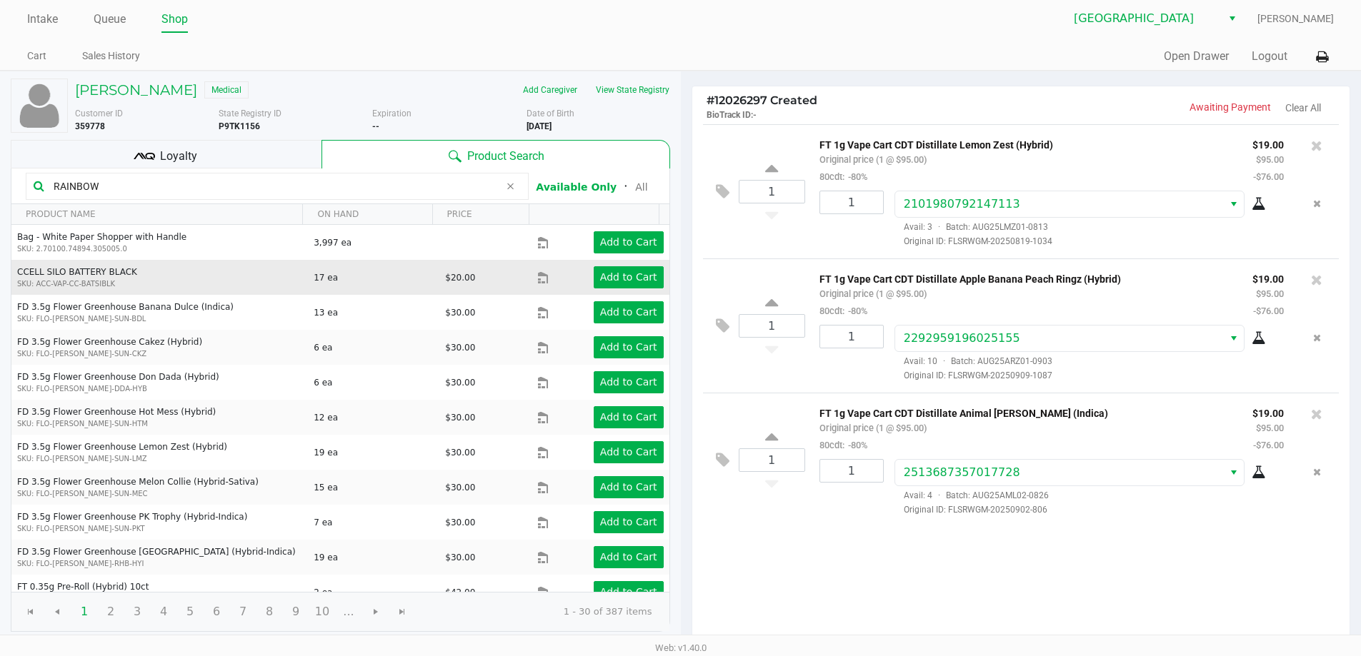
scroll to position [0, 0]
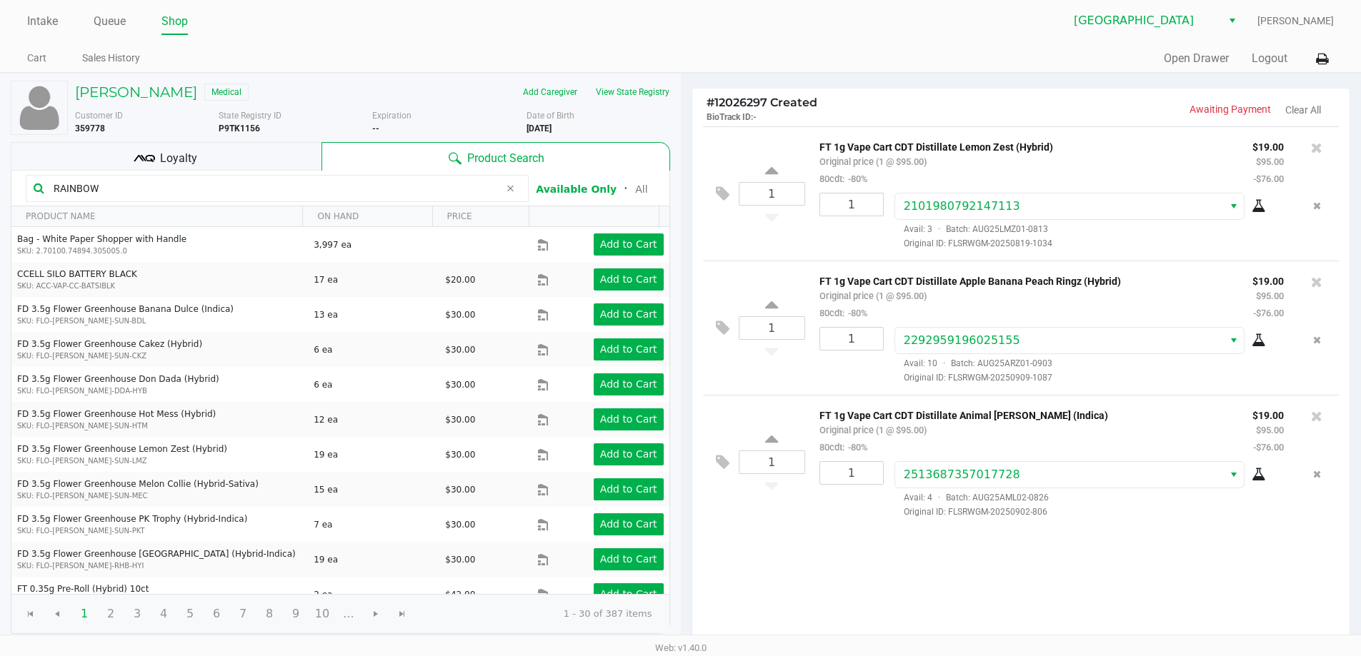
click at [293, 191] on input "RAINBOW" at bounding box center [273, 188] width 451 height 21
type input "R"
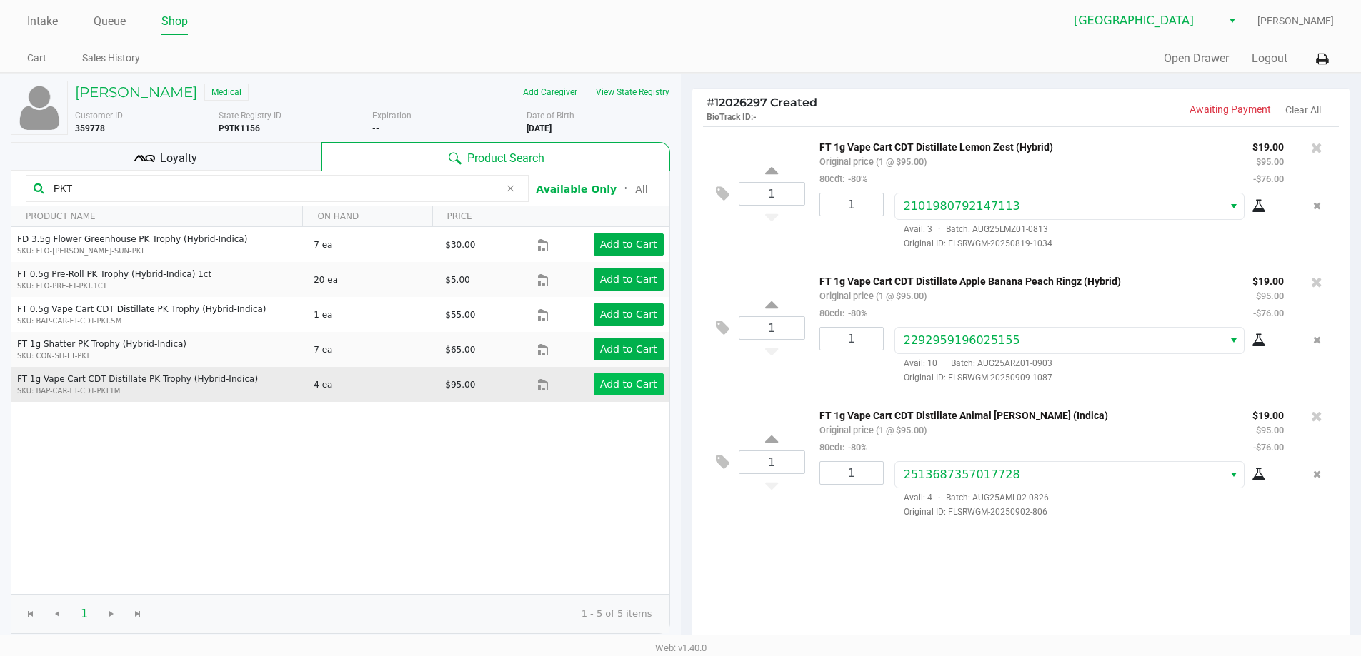
type input "PKT"
click at [621, 388] on app-button-loader "Add to Cart" at bounding box center [628, 384] width 57 height 11
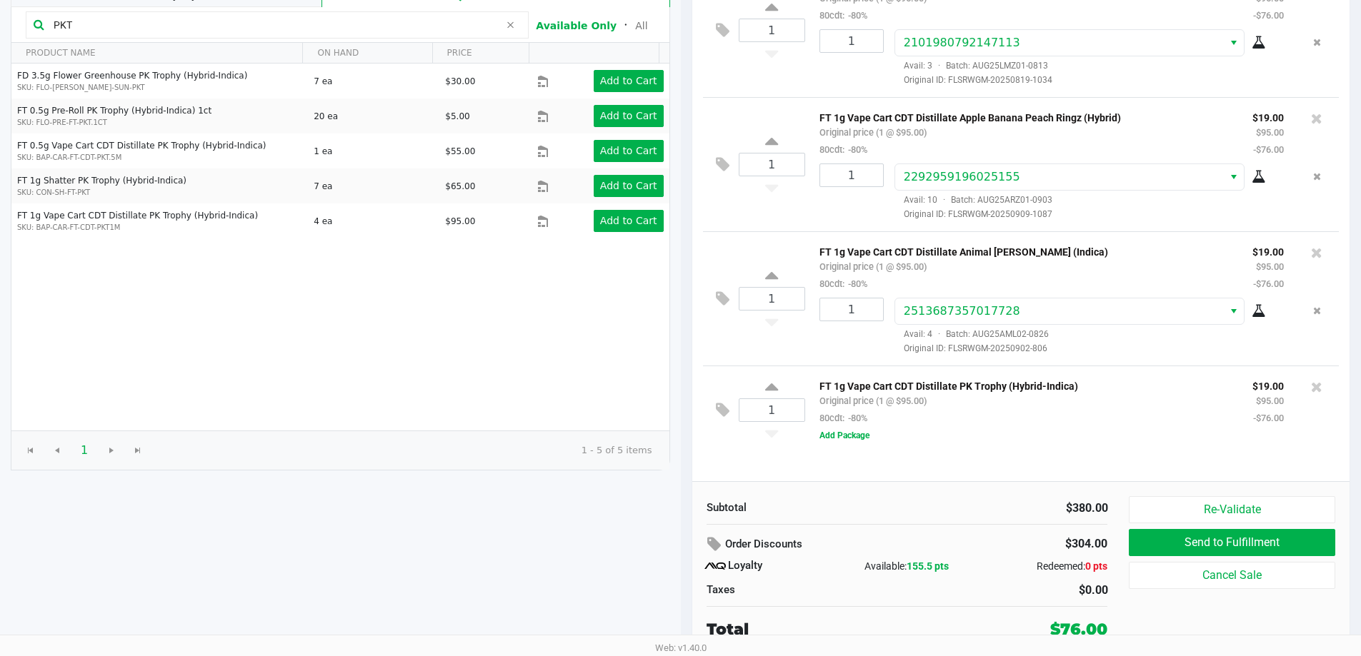
scroll to position [164, 0]
click at [859, 442] on button "Add Package" at bounding box center [844, 435] width 50 height 13
click at [931, 465] on div "Select Package ID Avail: 0 · Batch: --- Original ID:" at bounding box center [1089, 460] width 411 height 57
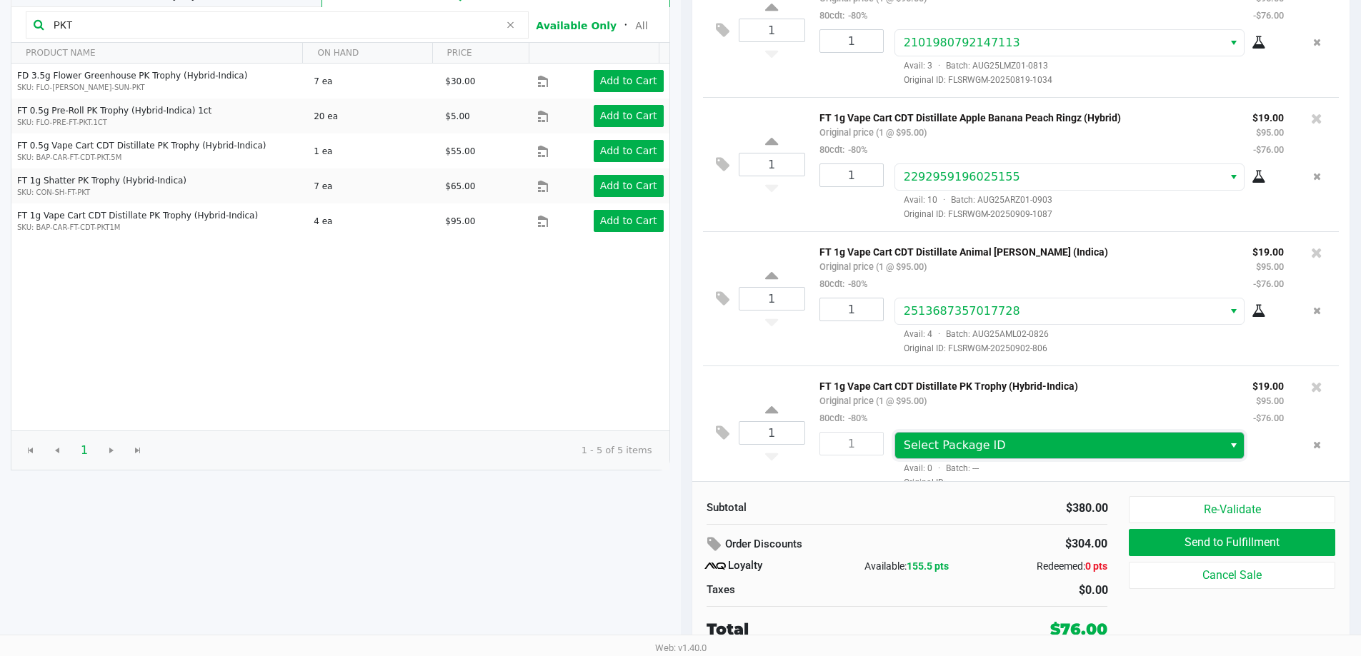
click at [943, 451] on span "Select Package ID" at bounding box center [955, 446] width 102 height 14
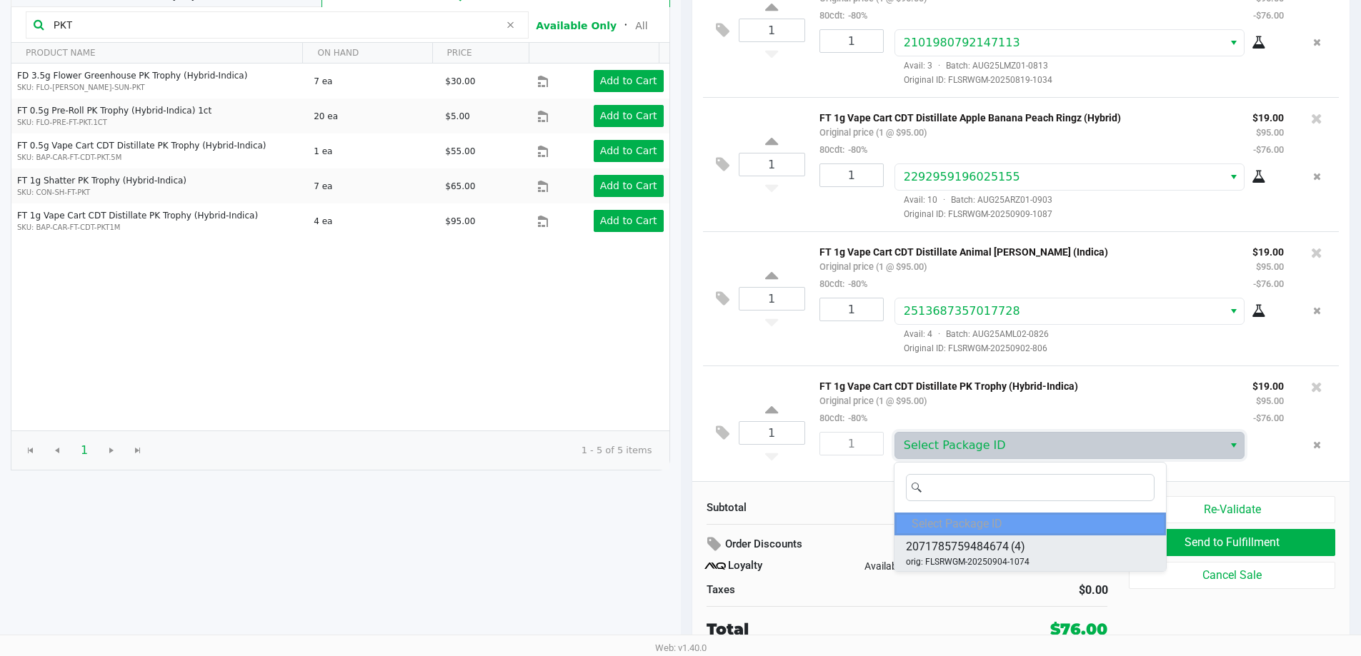
click at [975, 551] on span "2071785759484674" at bounding box center [957, 547] width 103 height 17
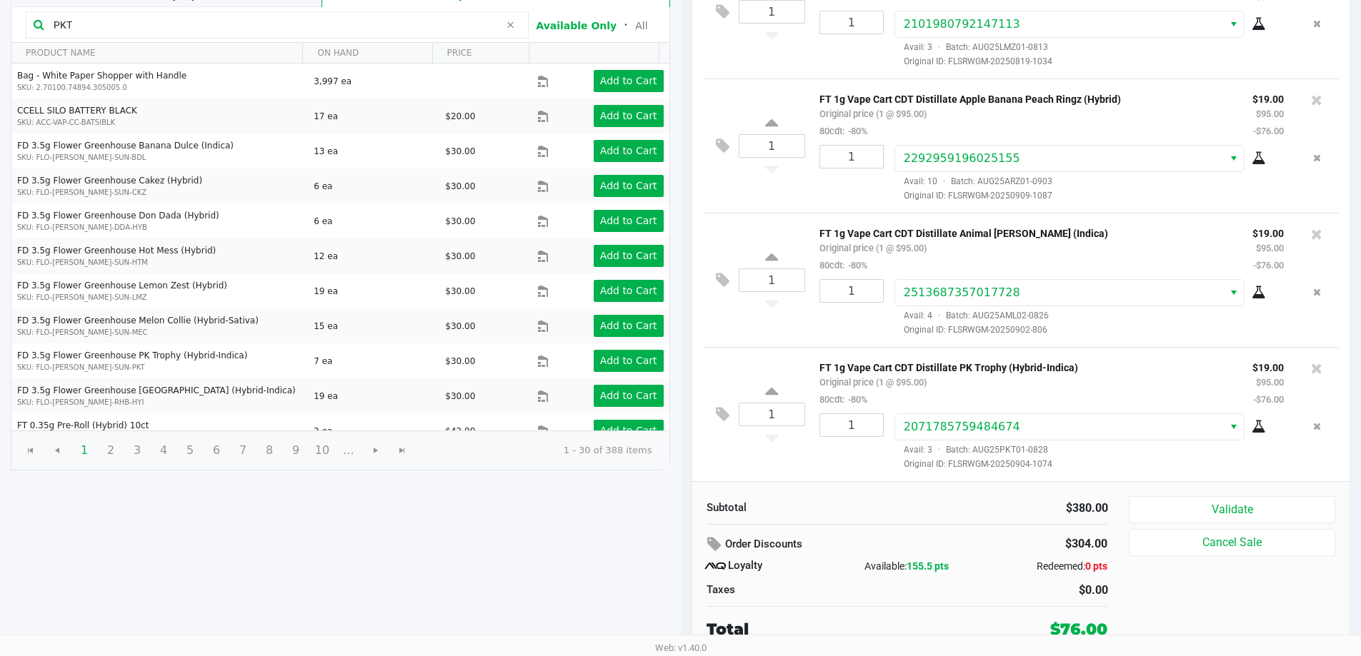
click at [1251, 424] on icon at bounding box center [1258, 426] width 14 height 11
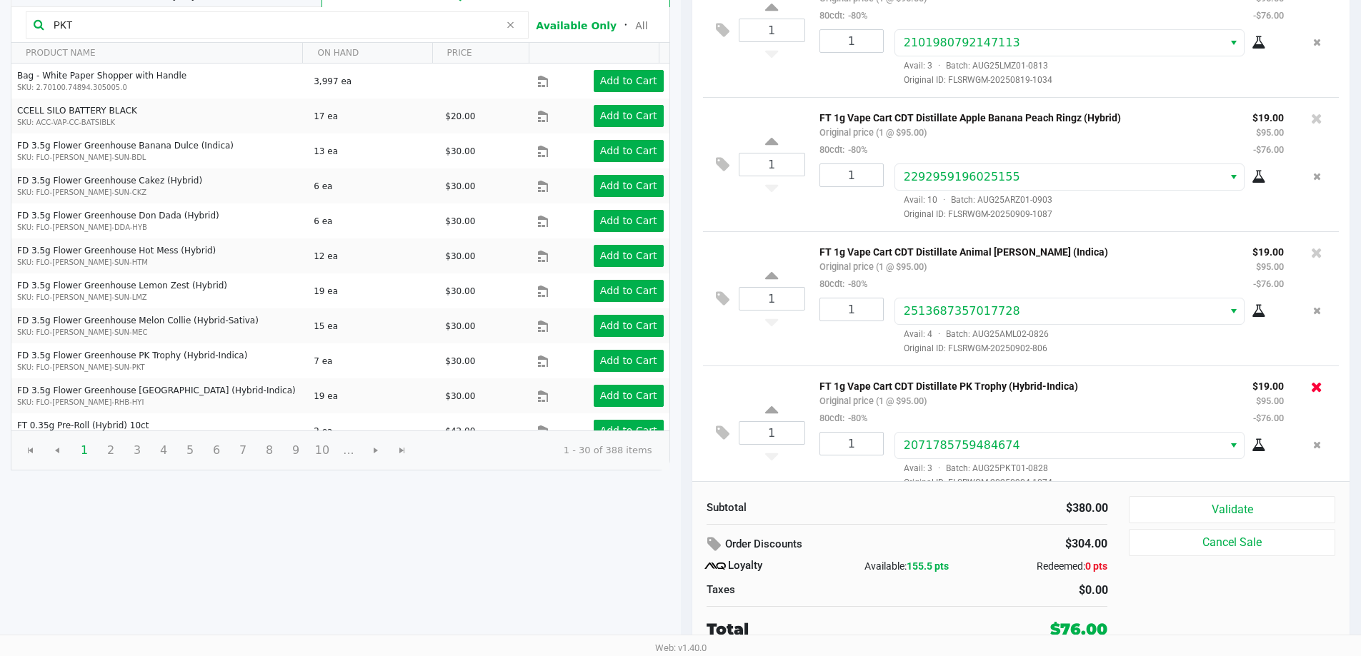
click at [1311, 389] on icon at bounding box center [1316, 387] width 11 height 14
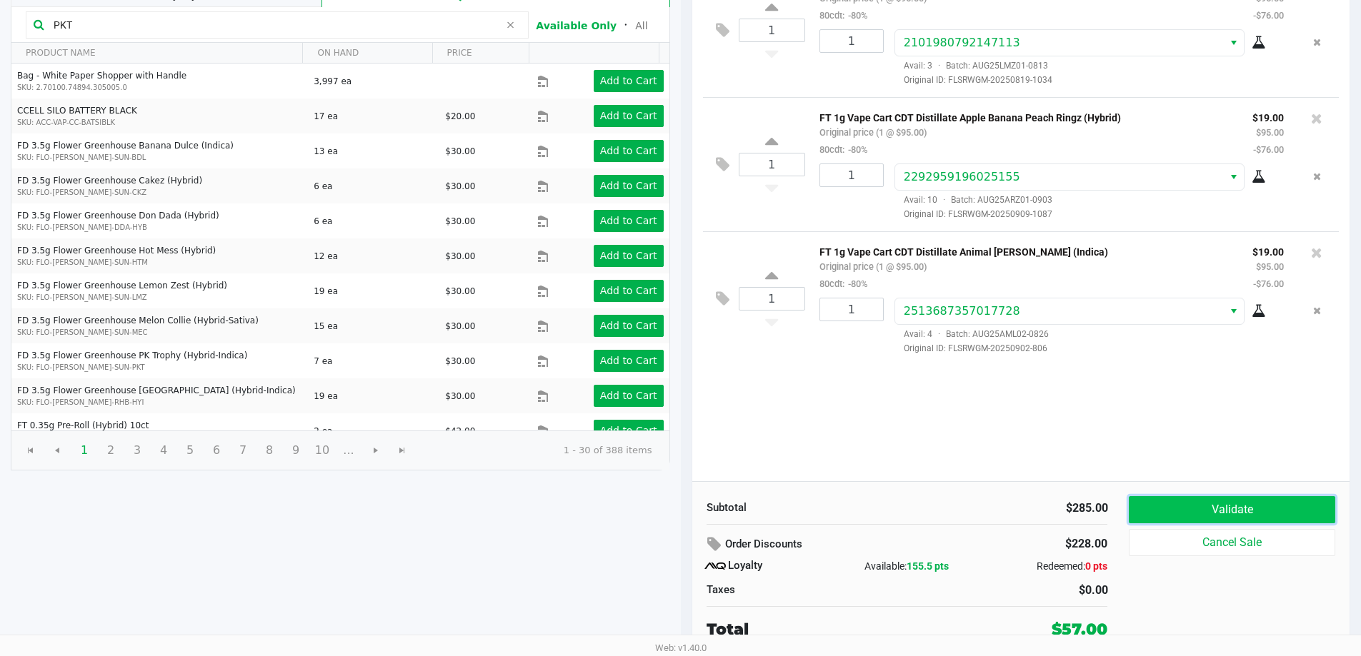
click at [1180, 521] on button "Validate" at bounding box center [1232, 509] width 206 height 27
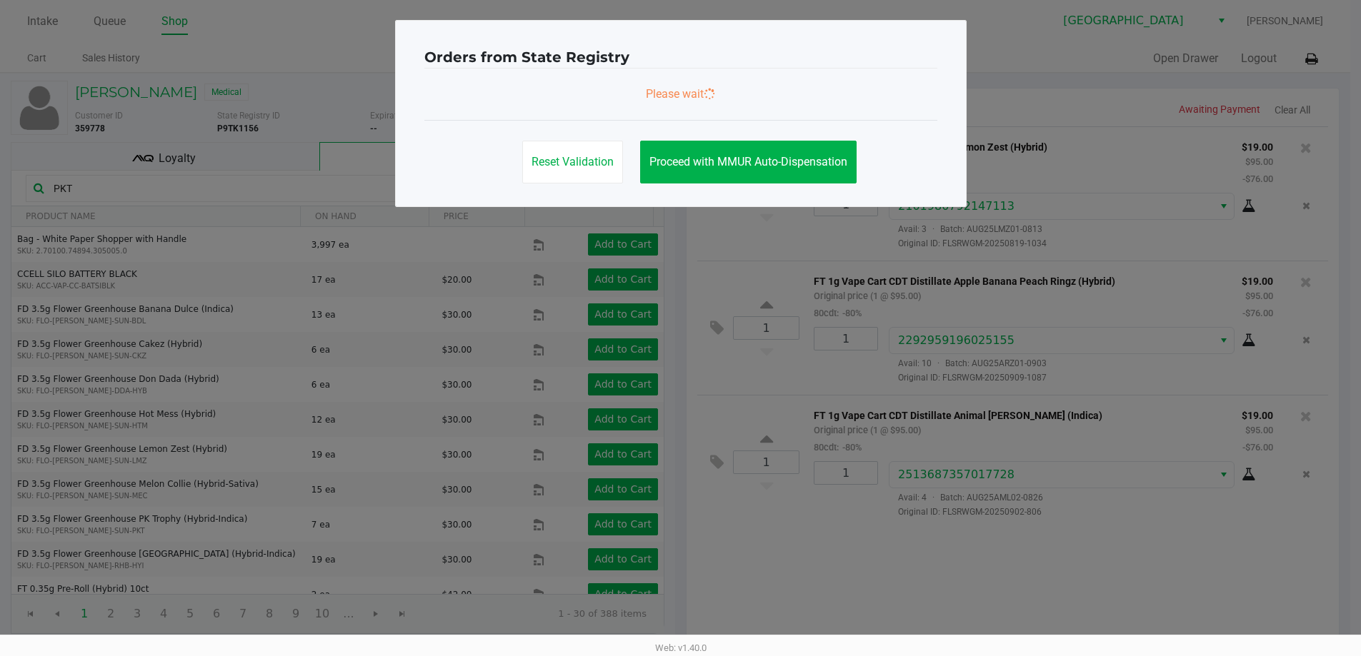
scroll to position [0, 0]
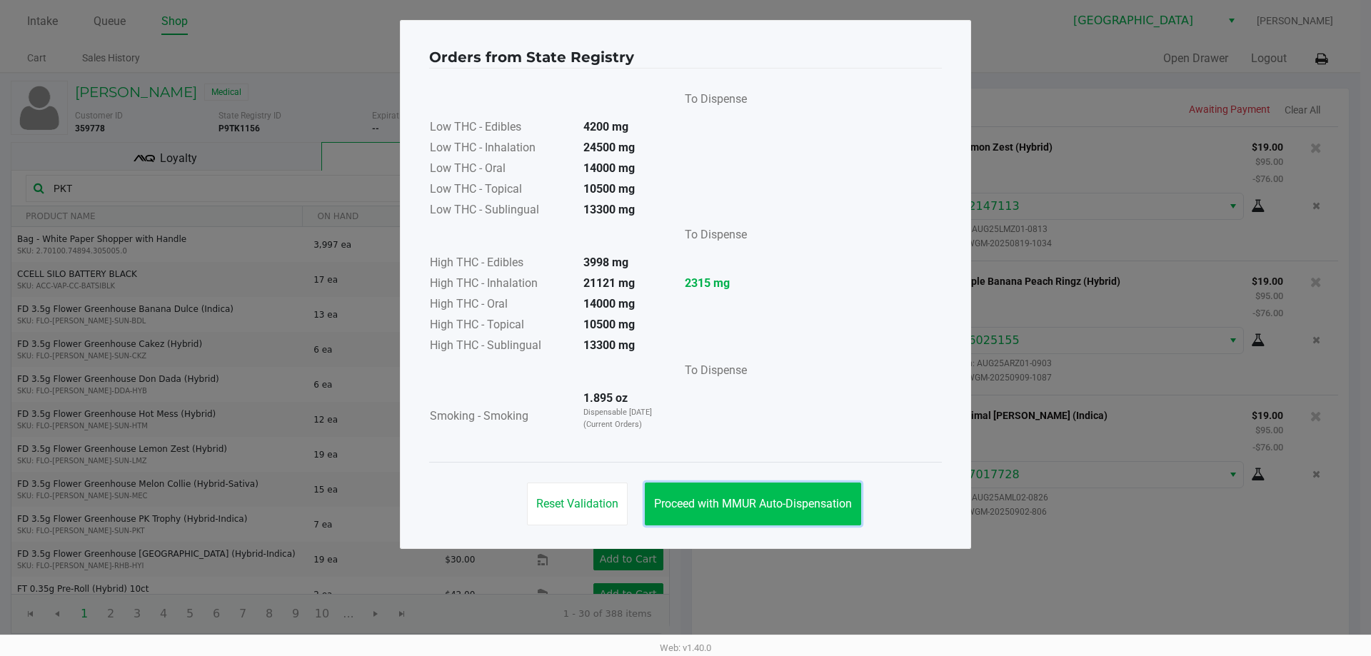
click at [775, 518] on button "Proceed with MMUR Auto-Dispensation" at bounding box center [753, 504] width 216 height 43
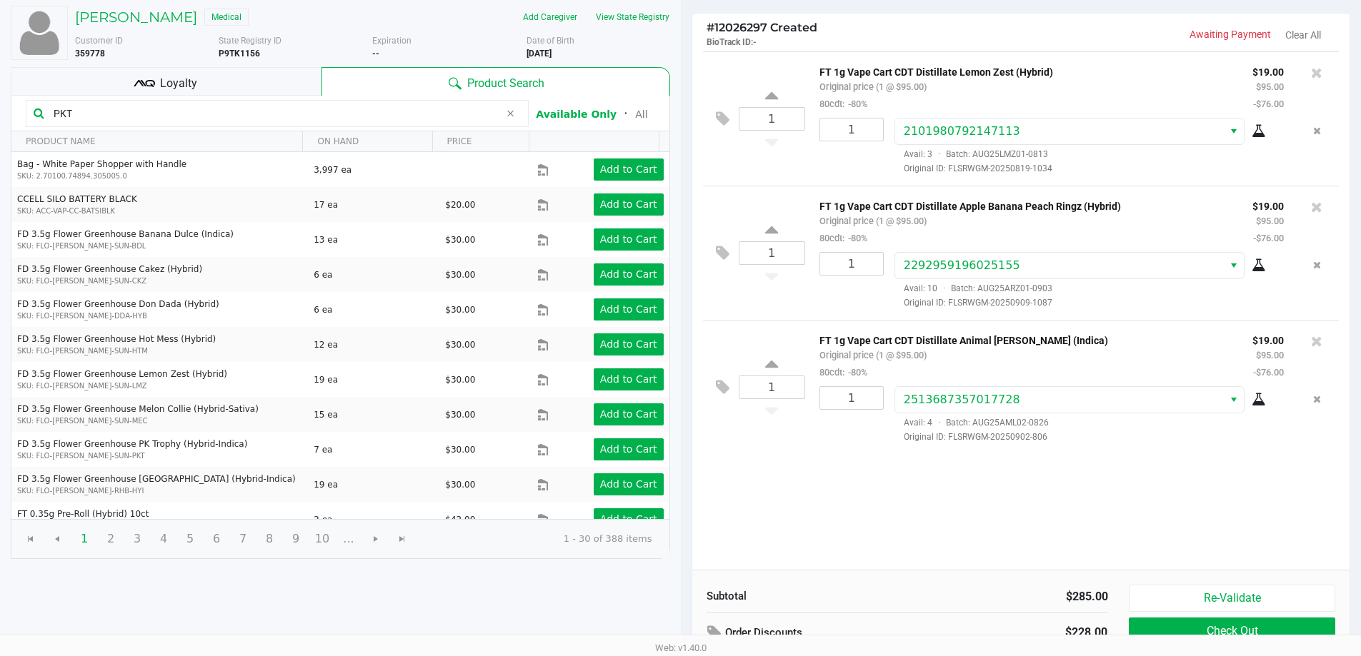
scroll to position [164, 0]
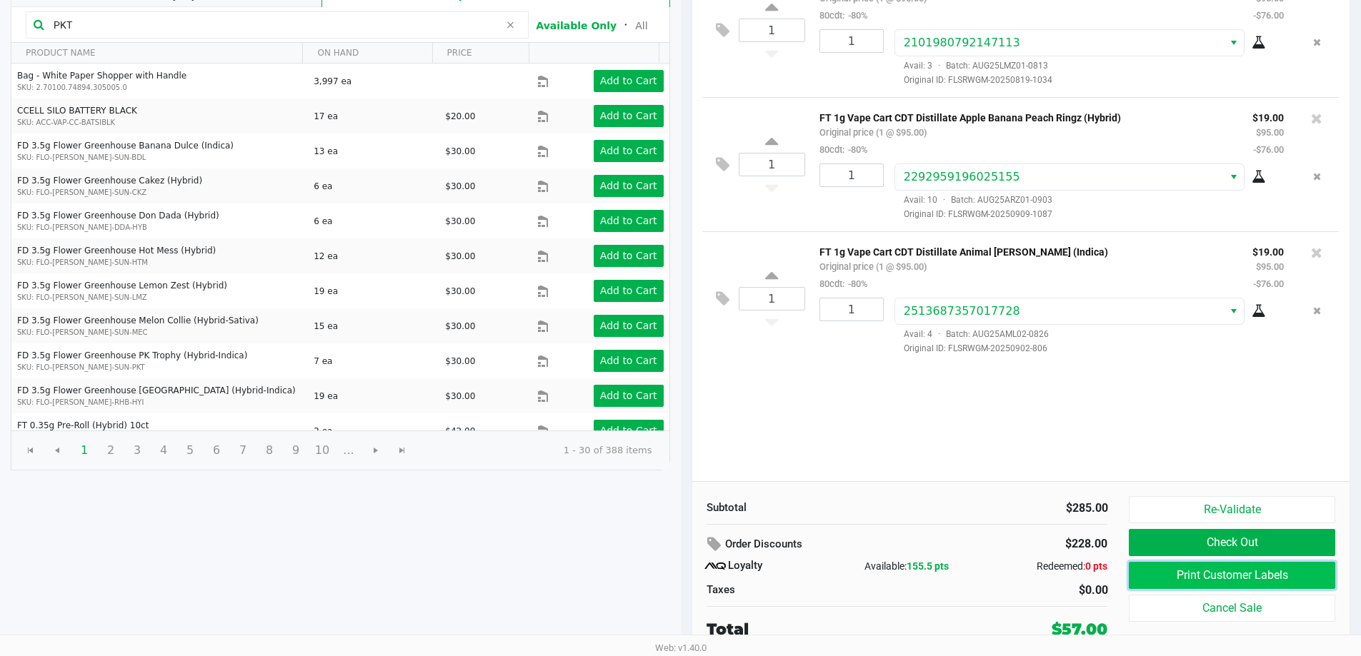
click at [1216, 579] on button "Print Customer Labels" at bounding box center [1232, 575] width 206 height 27
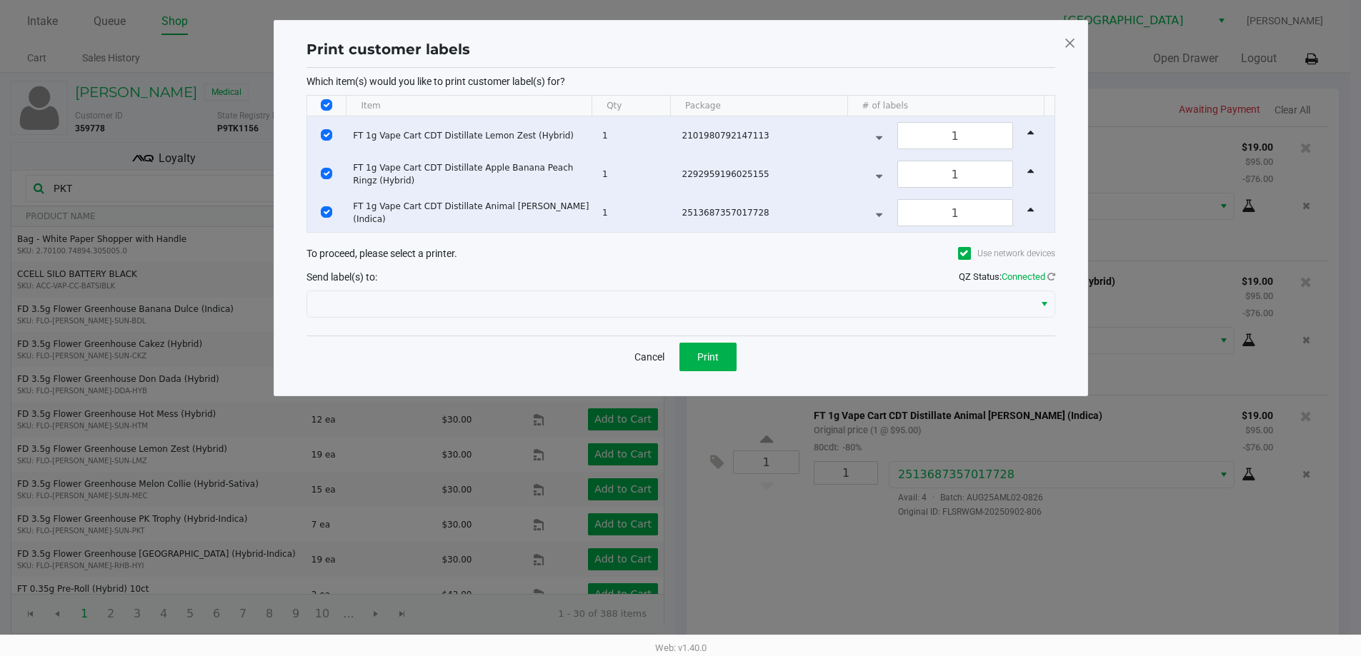
scroll to position [0, 0]
click at [729, 357] on button "Print" at bounding box center [712, 357] width 57 height 29
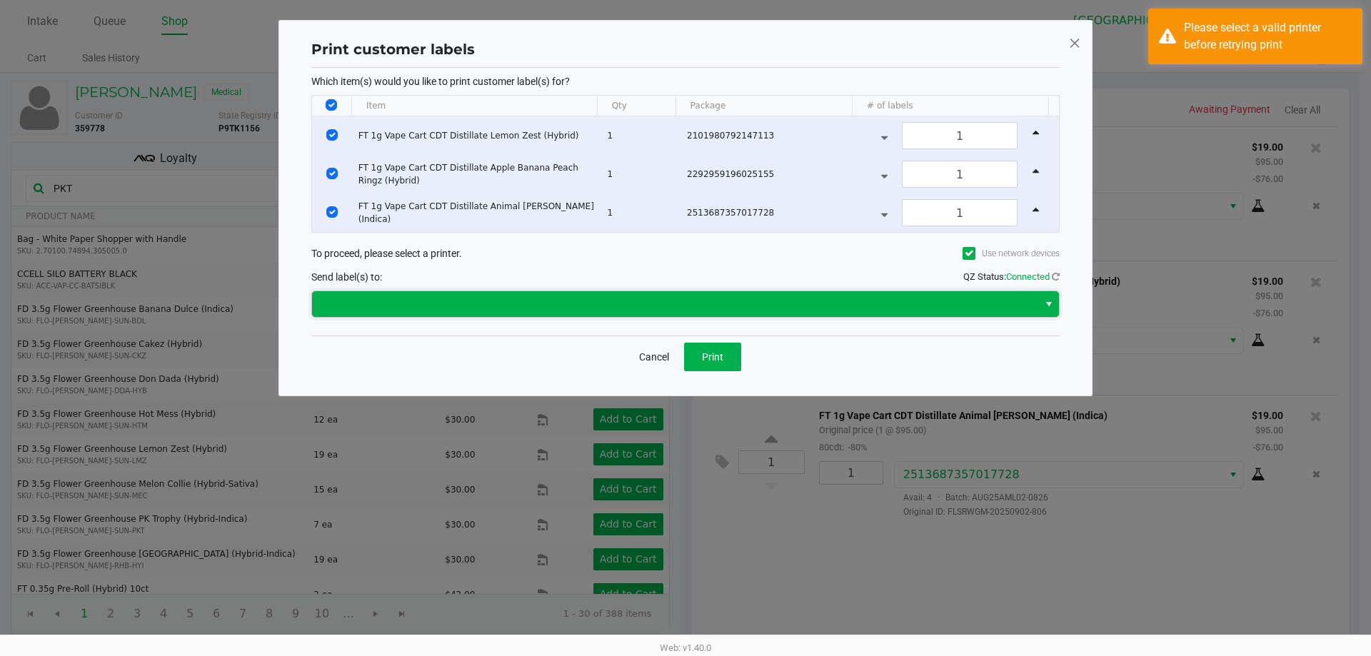
click at [636, 301] on span at bounding box center [675, 304] width 709 height 17
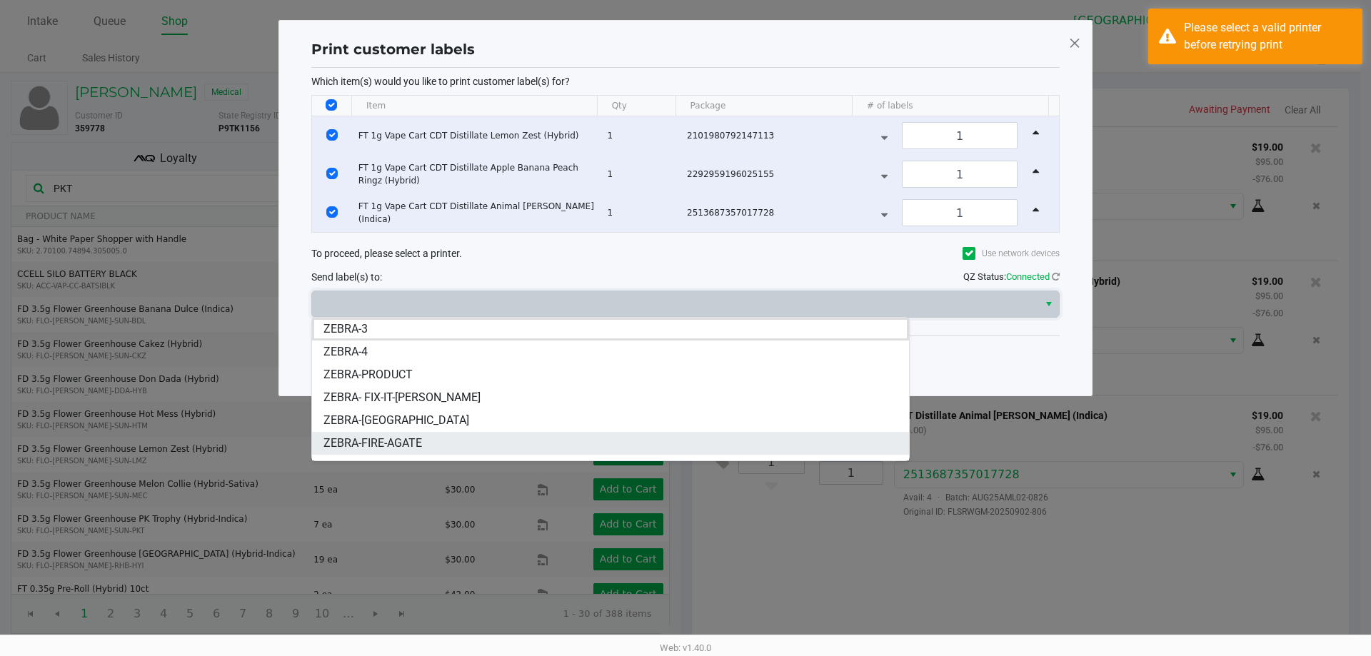
click at [472, 436] on li "ZEBRA-FIRE-AGATE" at bounding box center [610, 443] width 597 height 23
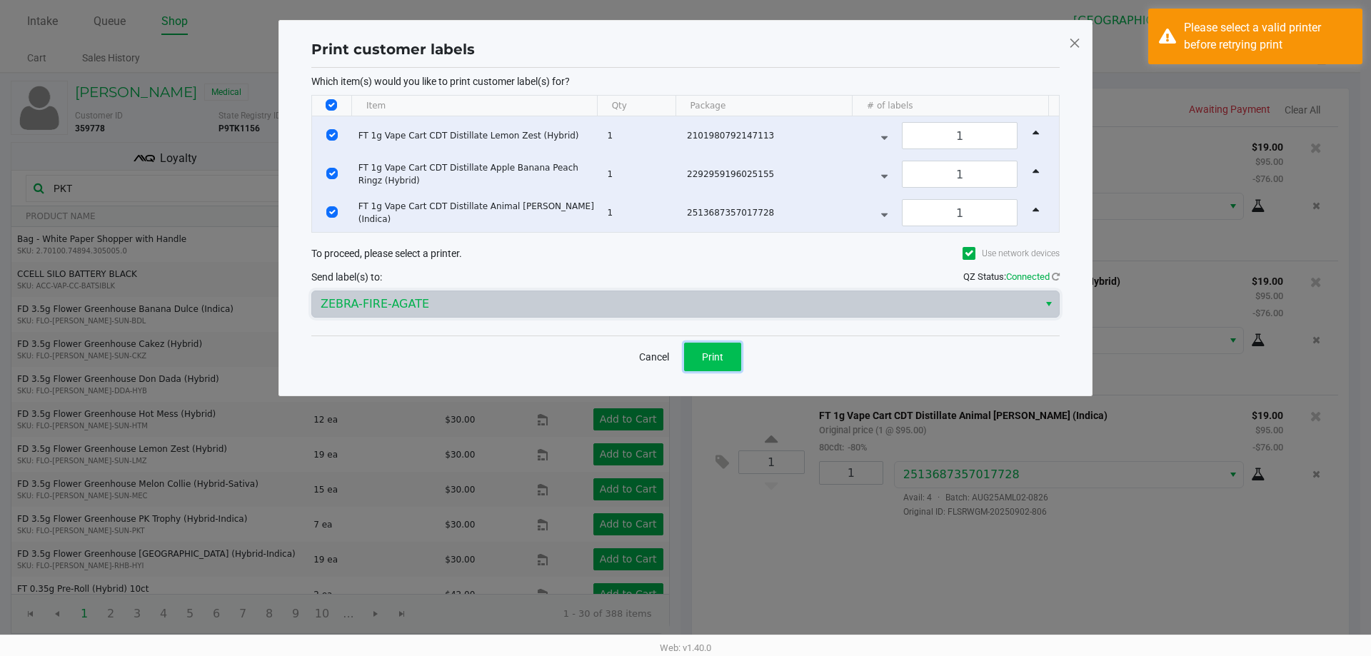
click at [723, 360] on span "Print" at bounding box center [712, 356] width 21 height 11
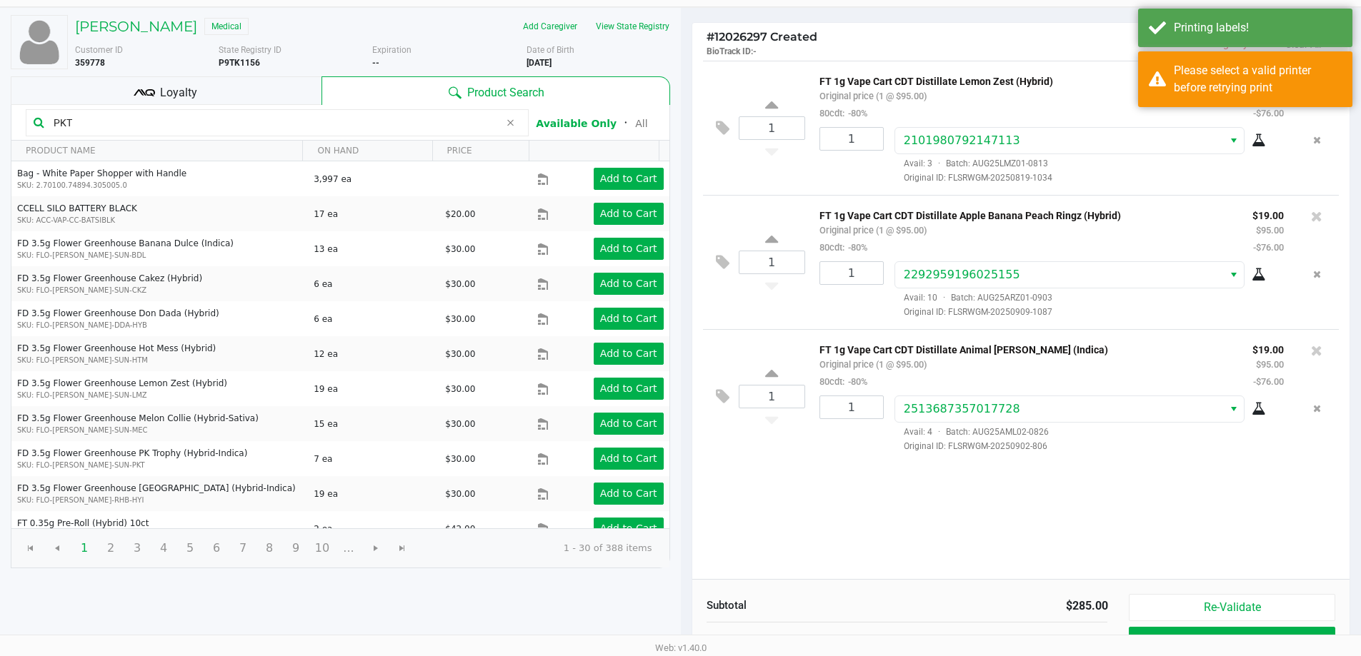
scroll to position [164, 0]
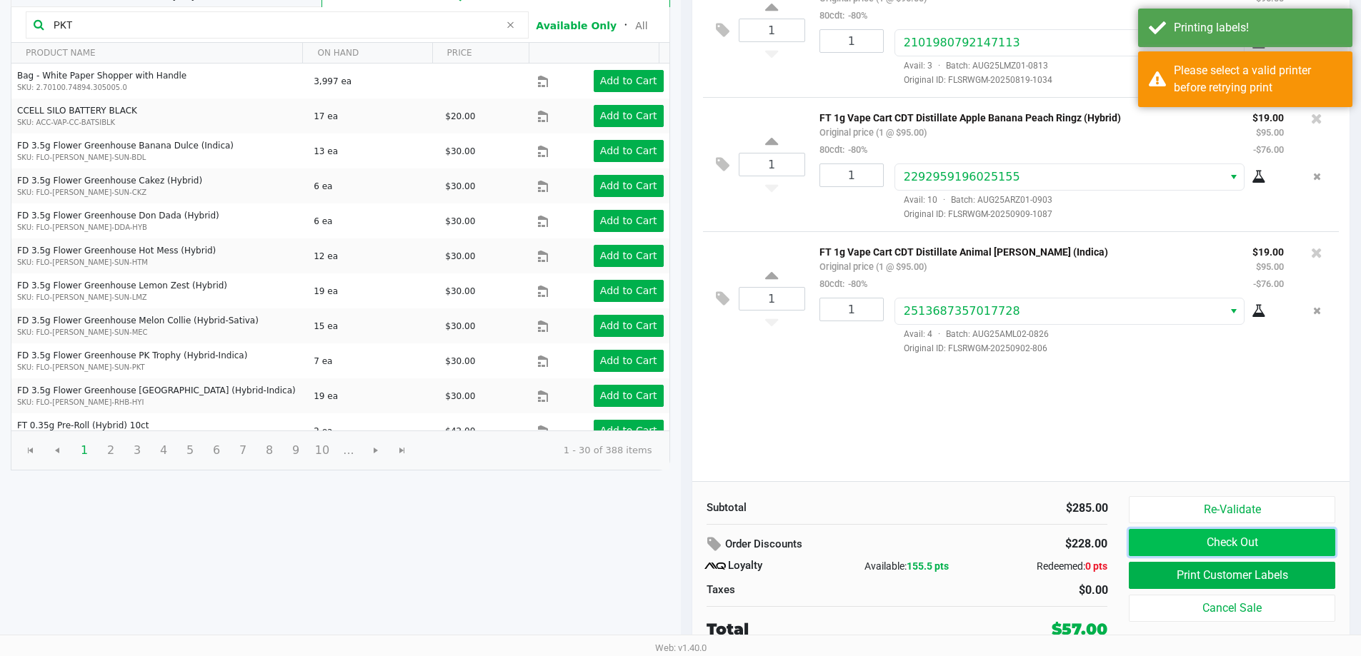
click at [1269, 547] on button "Check Out" at bounding box center [1232, 542] width 206 height 27
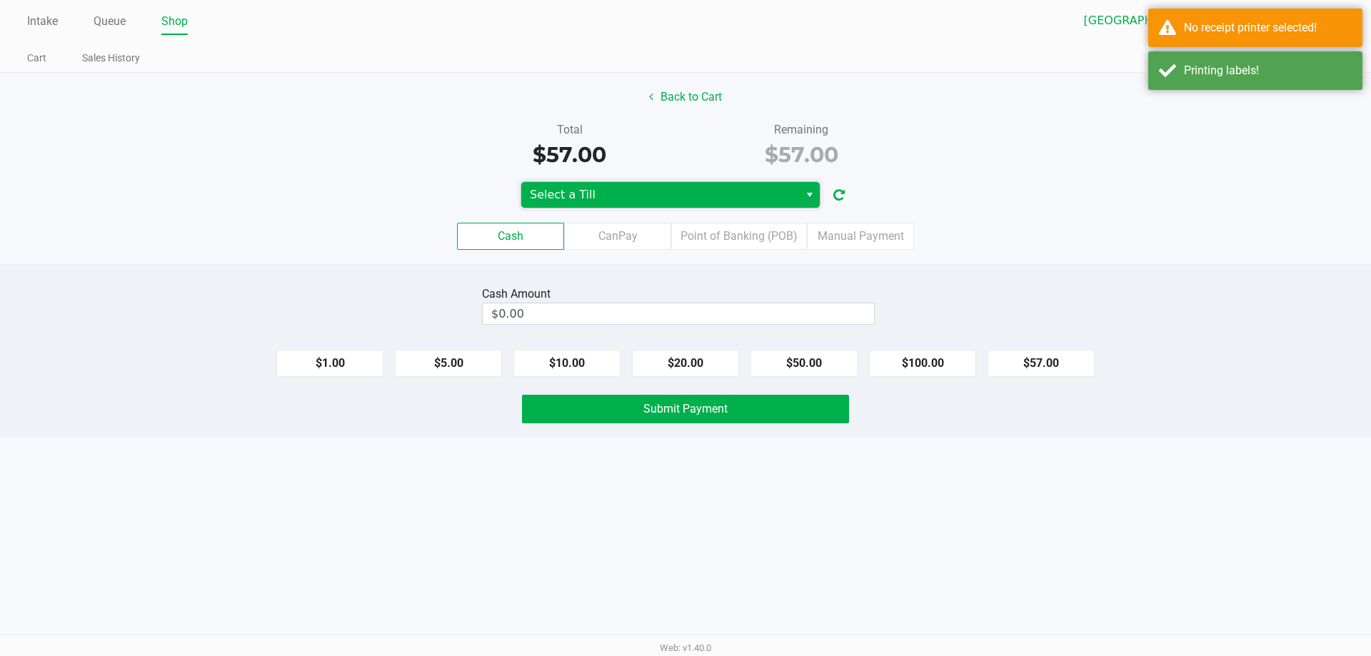
click at [681, 187] on span "Select a Till" at bounding box center [660, 194] width 261 height 17
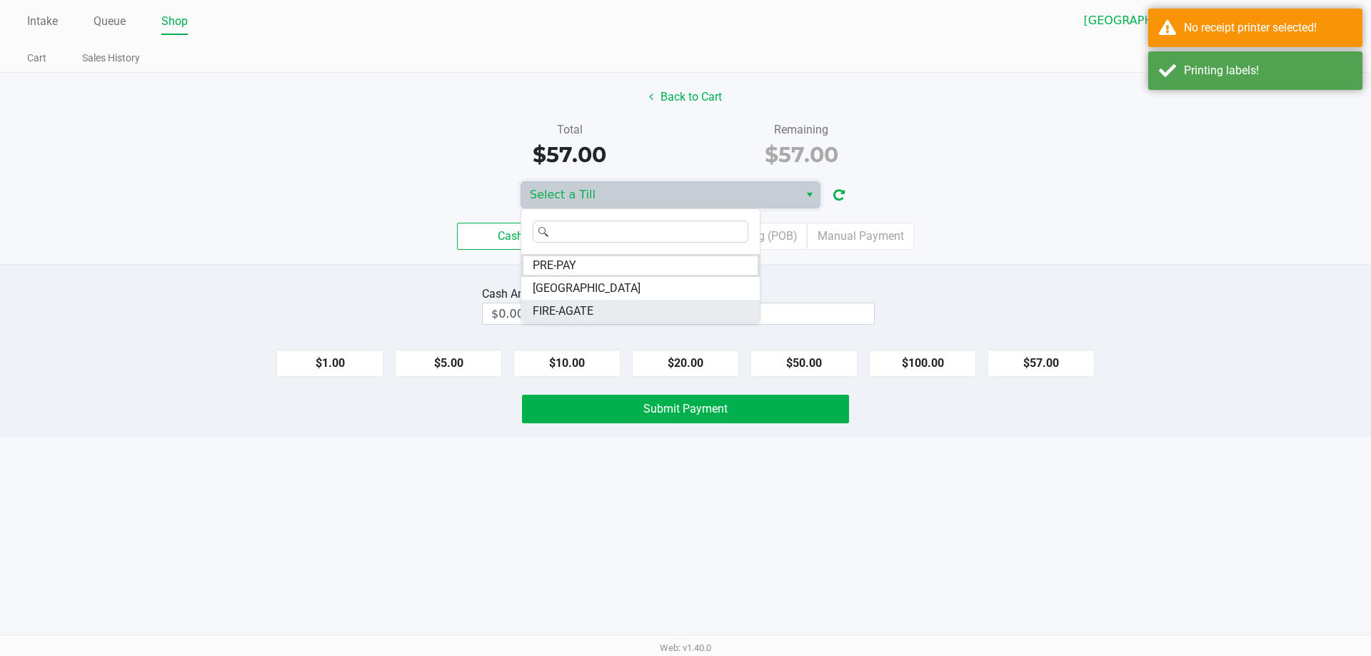
click at [618, 304] on li "FIRE-AGATE" at bounding box center [640, 311] width 239 height 23
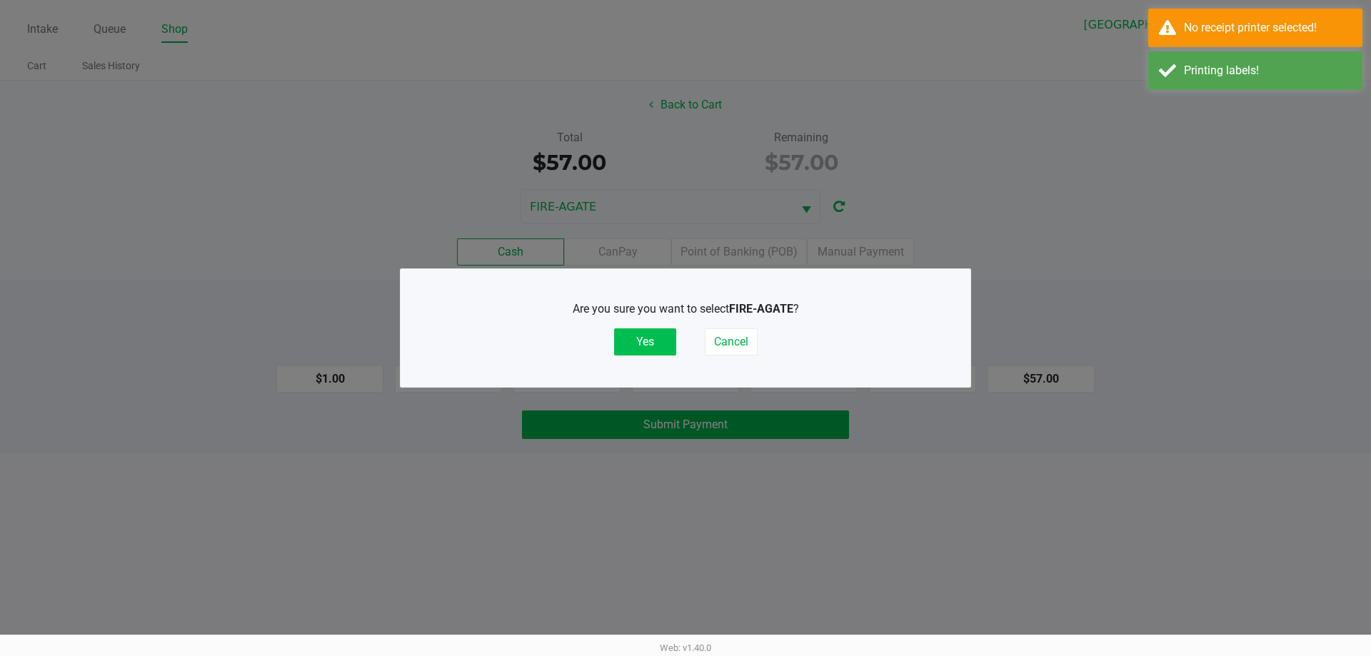
click at [657, 351] on button "Yes" at bounding box center [645, 342] width 62 height 27
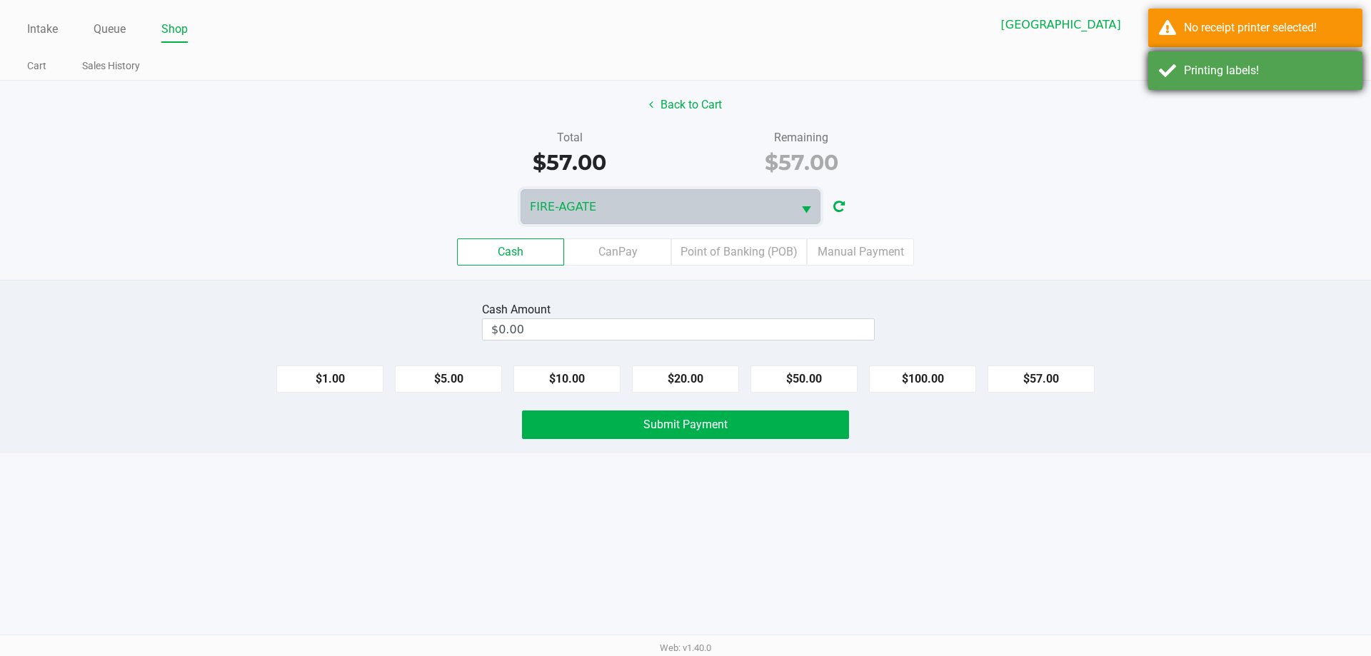
click at [1333, 79] on div "Printing labels!" at bounding box center [1268, 70] width 168 height 17
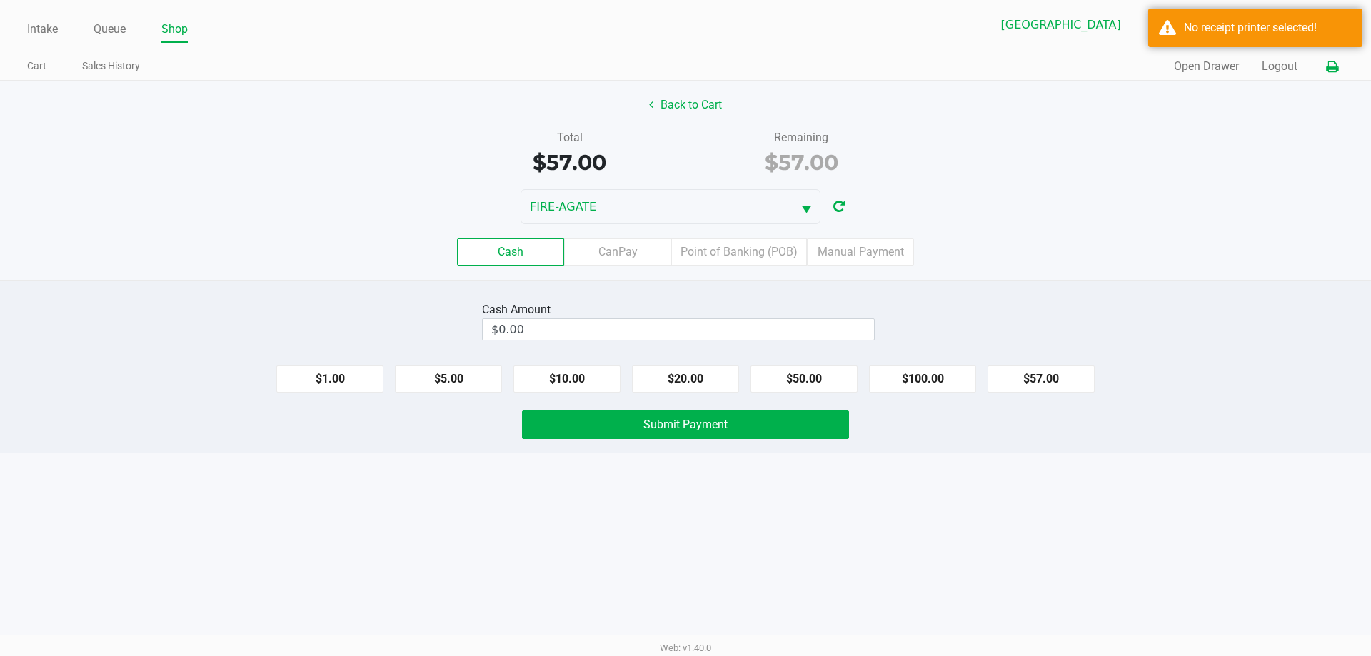
click at [1335, 71] on icon at bounding box center [1332, 67] width 12 height 10
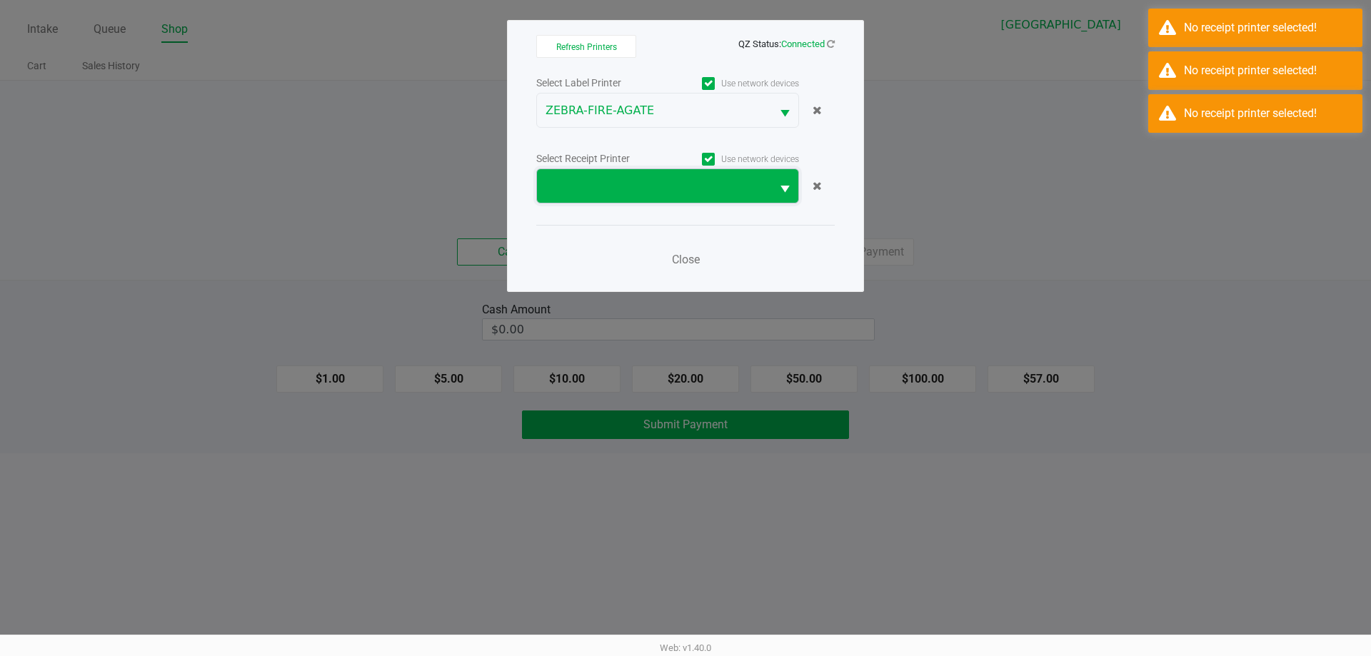
click at [591, 187] on span at bounding box center [654, 186] width 217 height 17
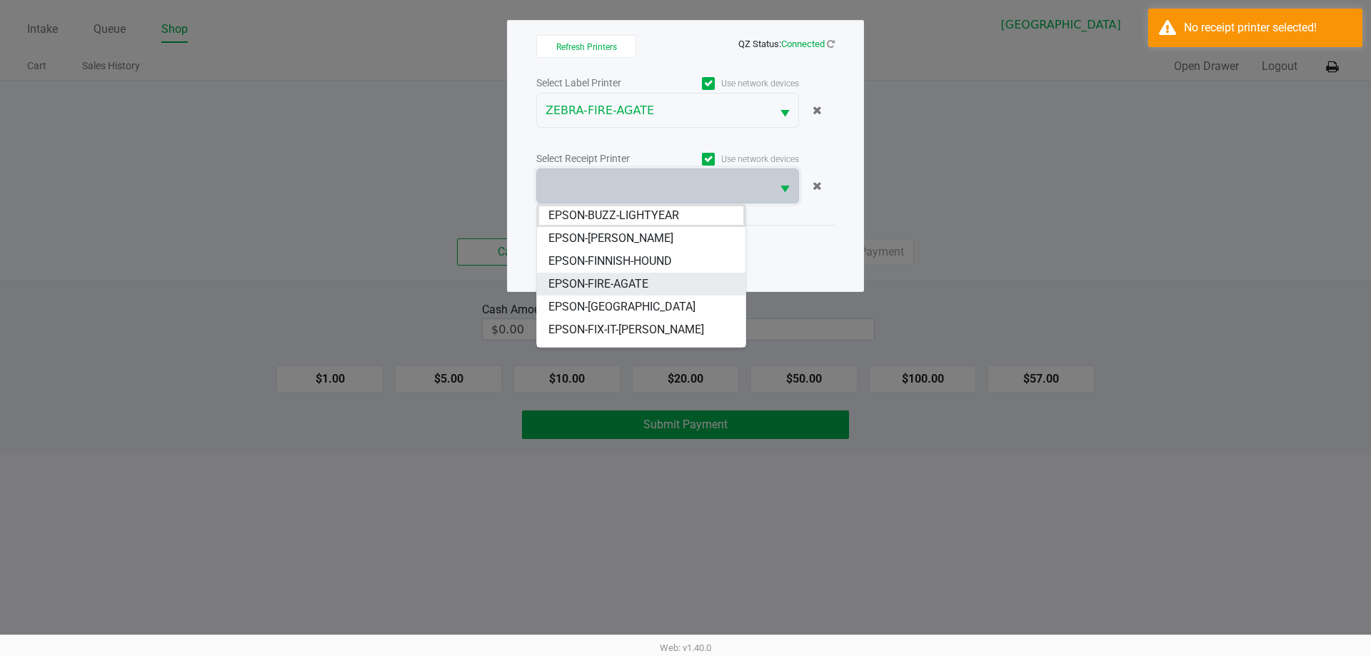
click at [643, 283] on span "EPSON-FIRE-AGATE" at bounding box center [599, 284] width 100 height 17
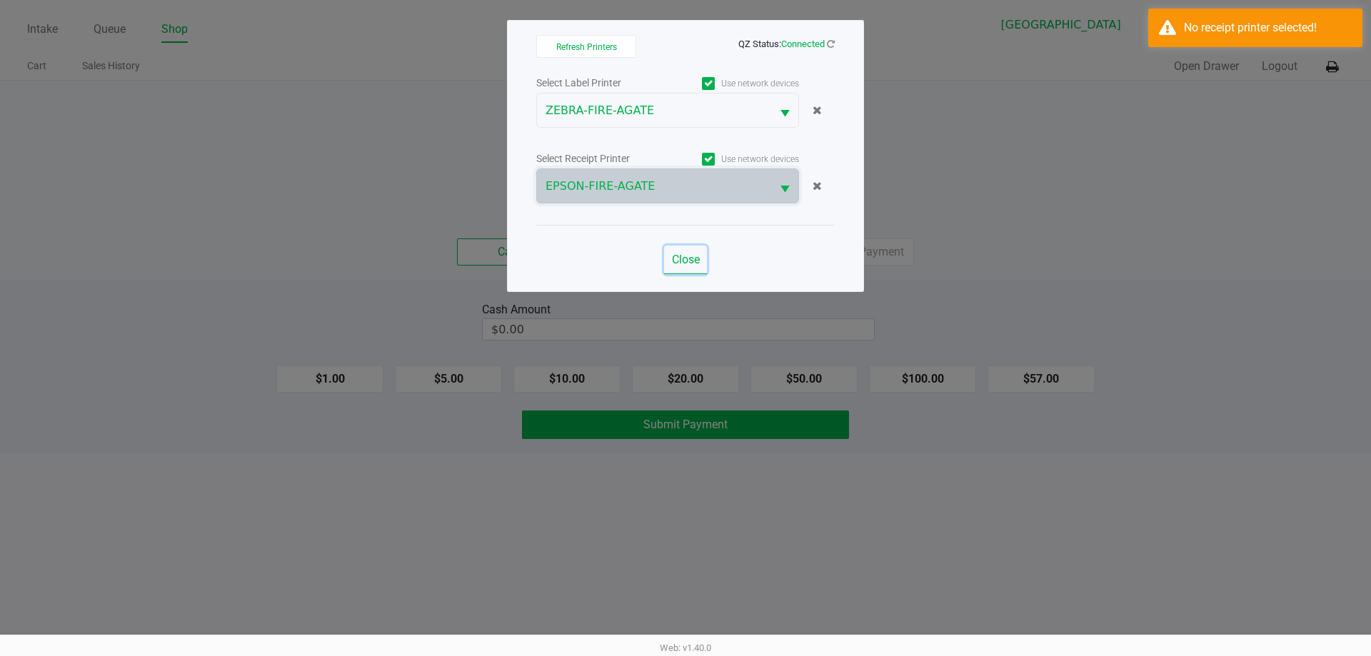
click at [690, 251] on button "Close" at bounding box center [685, 260] width 43 height 29
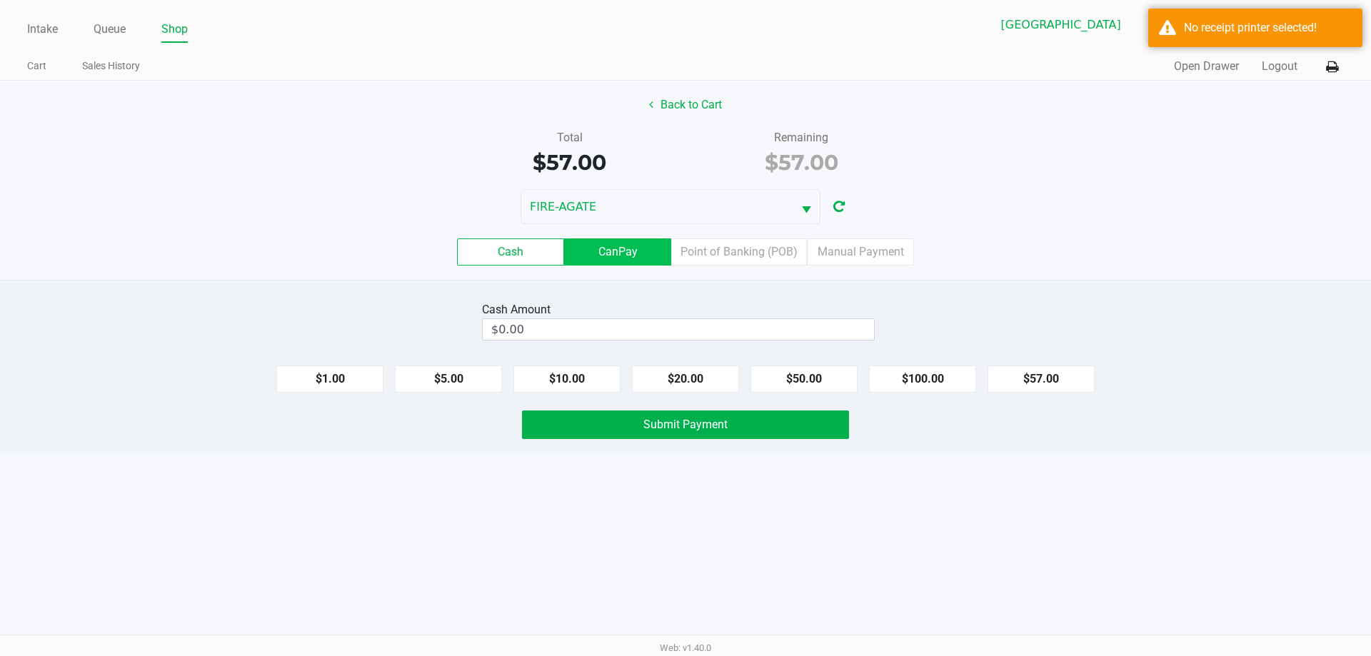
click at [644, 251] on label "CanPay" at bounding box center [617, 252] width 107 height 27
click at [0, 0] on 2 "CanPay" at bounding box center [0, 0] width 0 height 0
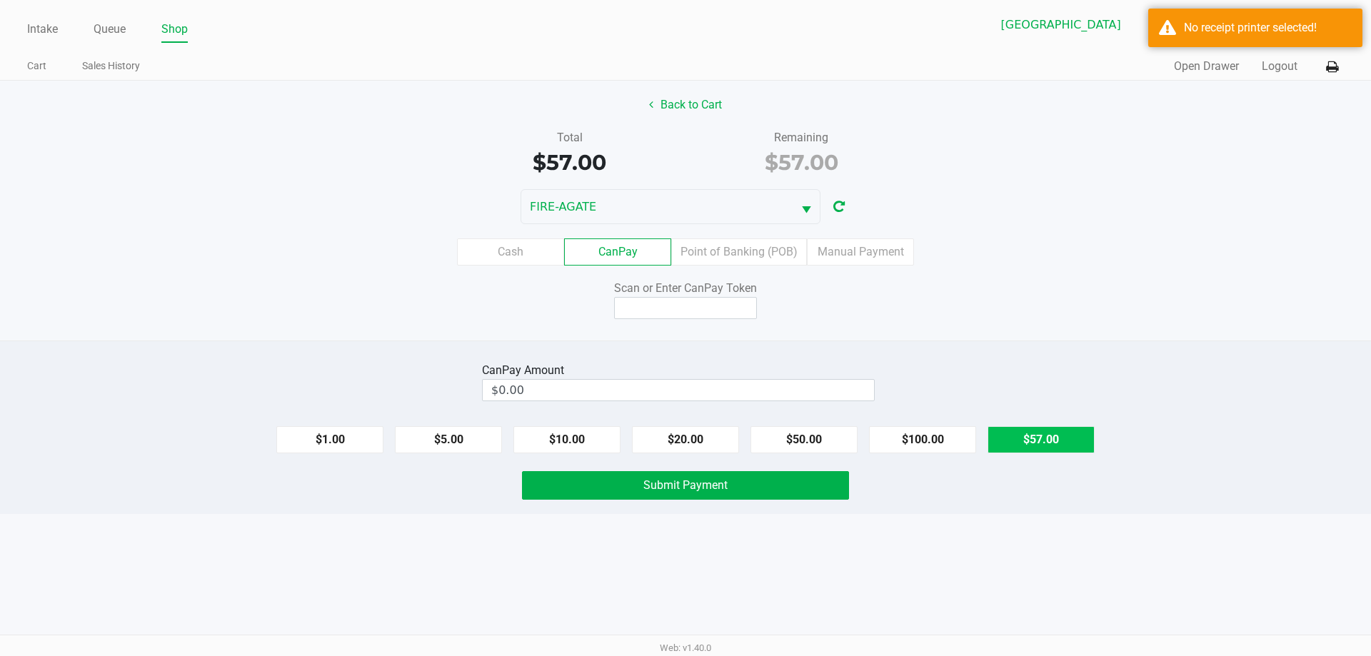
click at [1033, 439] on button "$57.00" at bounding box center [1041, 439] width 107 height 27
type input "$57.00"
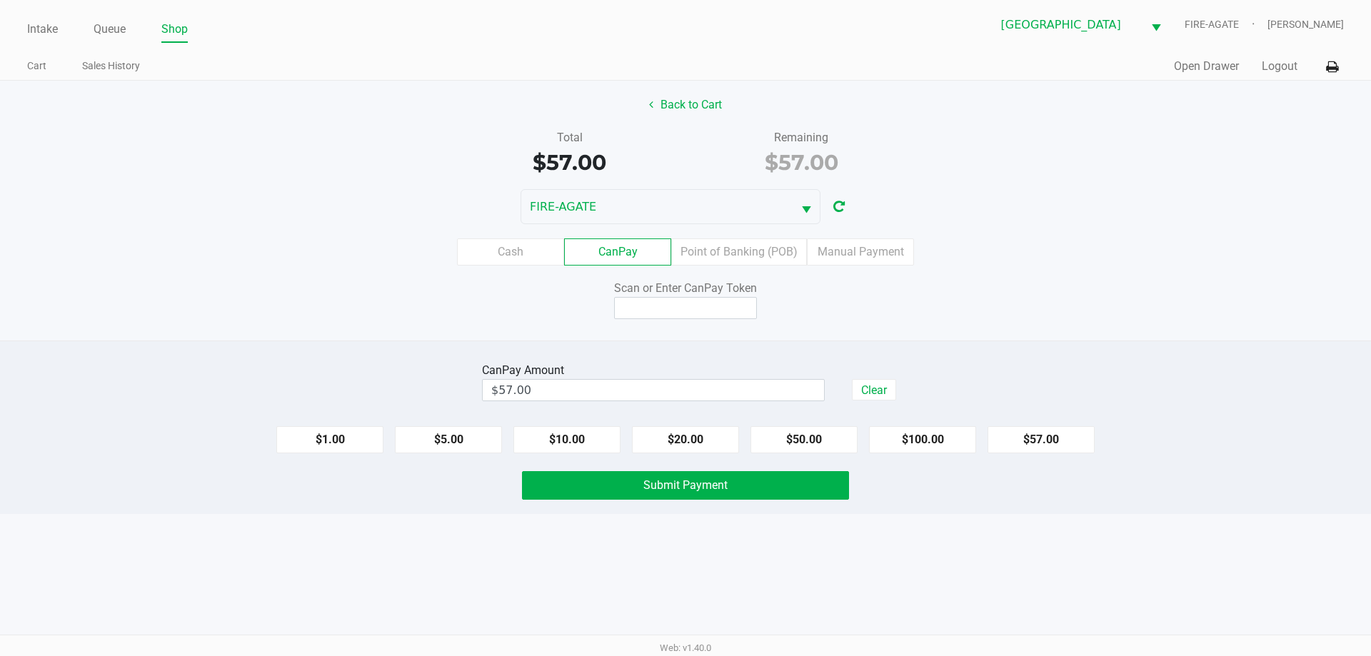
click at [699, 320] on div "Back to Cart Total $57.00 Remaining $57.00 FIRE-AGATE Cash CanPay Point of Bank…" at bounding box center [685, 211] width 1371 height 260
click at [704, 310] on input at bounding box center [685, 308] width 143 height 22
type input "Q5376229Q"
click at [709, 476] on button "Submit Payment" at bounding box center [685, 485] width 327 height 29
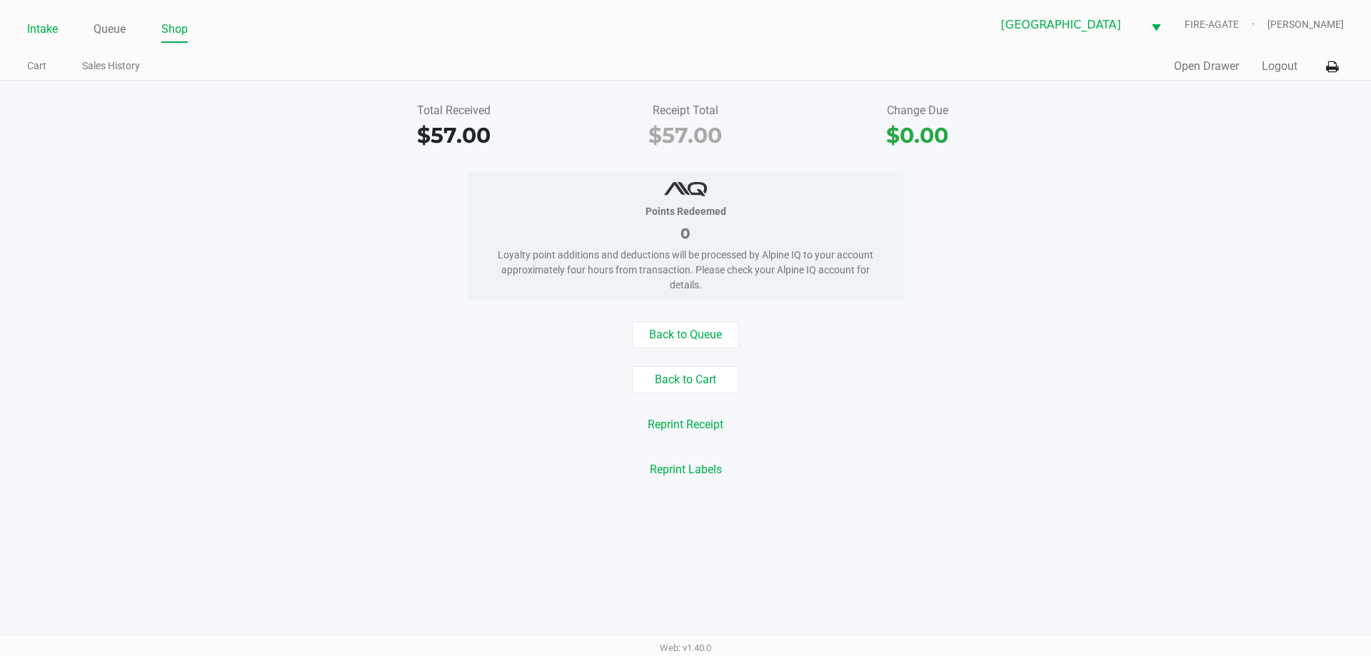
click at [45, 23] on link "Intake" at bounding box center [42, 29] width 31 height 20
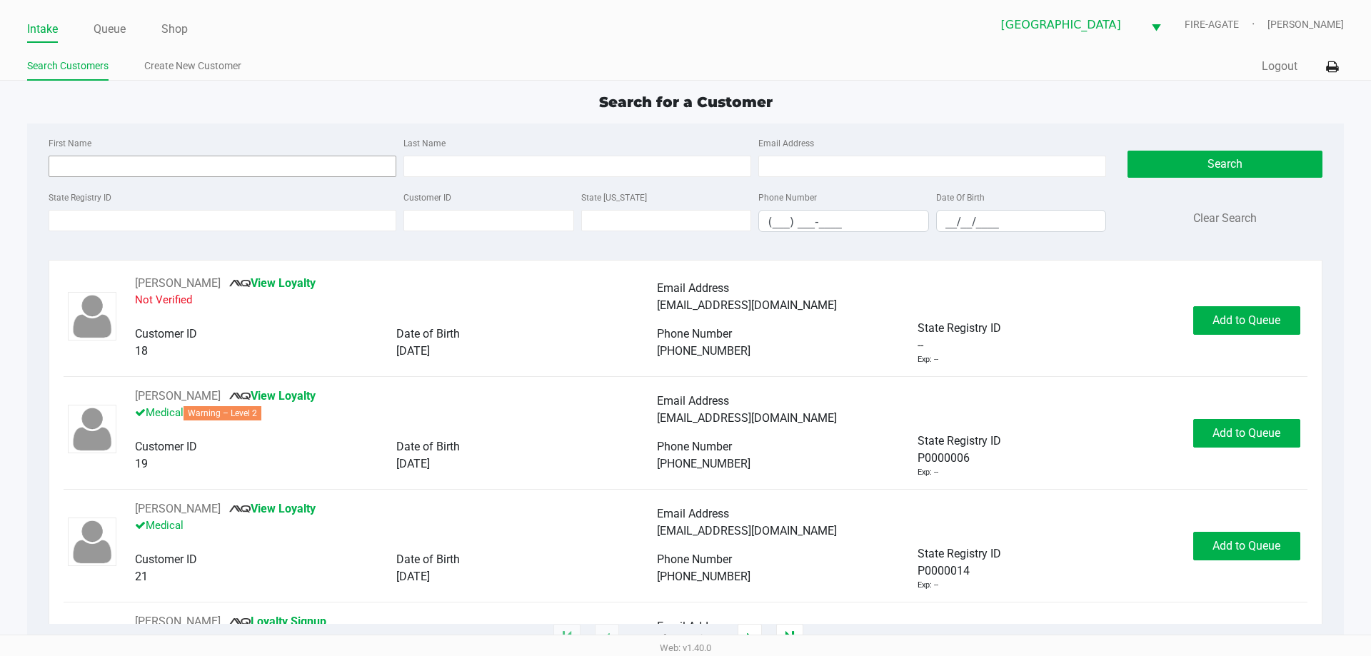
type input "[PERSON_NAME]("
type input "[DATE]"
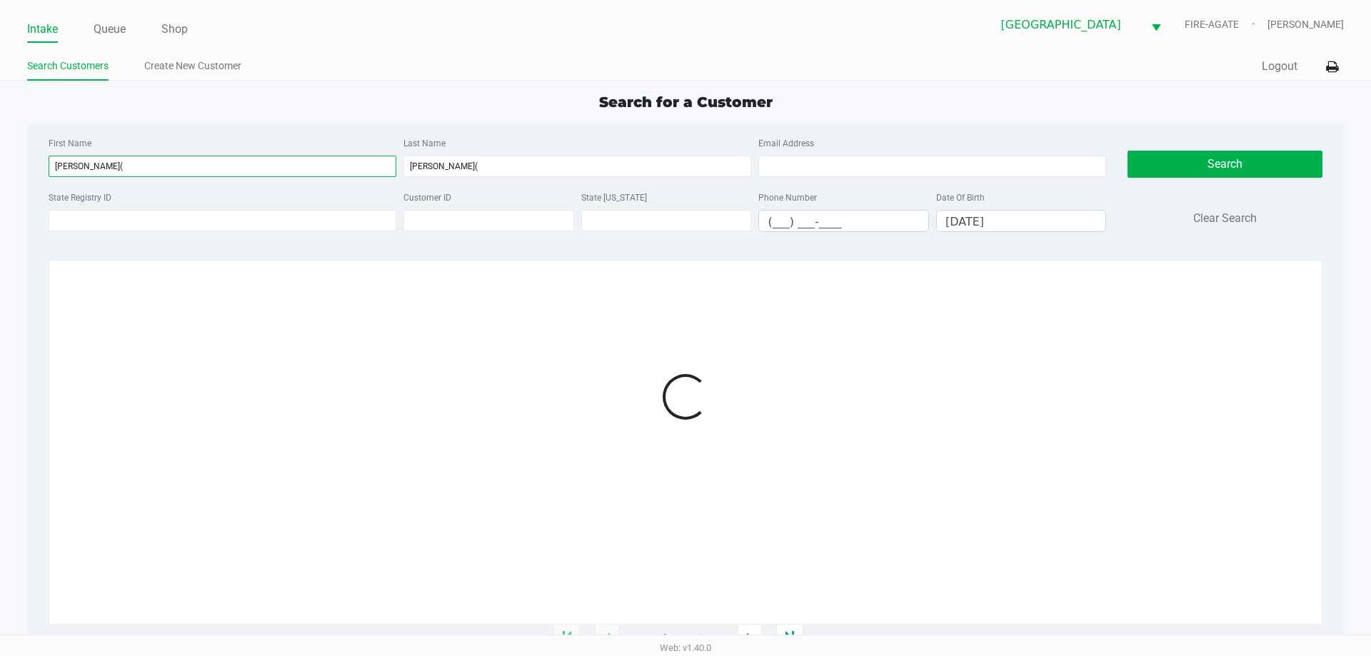
click at [284, 160] on input "[PERSON_NAME](" at bounding box center [223, 166] width 348 height 21
type input "[PERSON_NAME]"
click at [509, 159] on input "[PERSON_NAME](" at bounding box center [578, 166] width 348 height 21
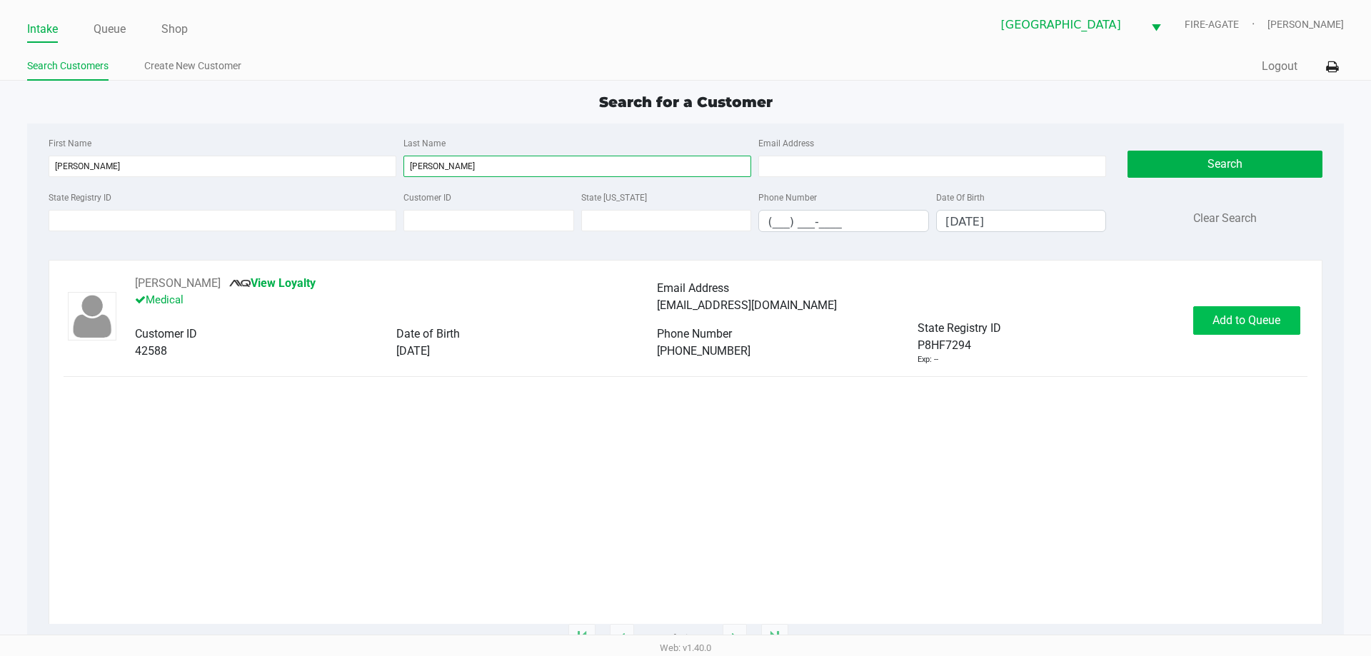
type input "[PERSON_NAME]"
click at [1221, 331] on button "Add to Queue" at bounding box center [1247, 320] width 107 height 29
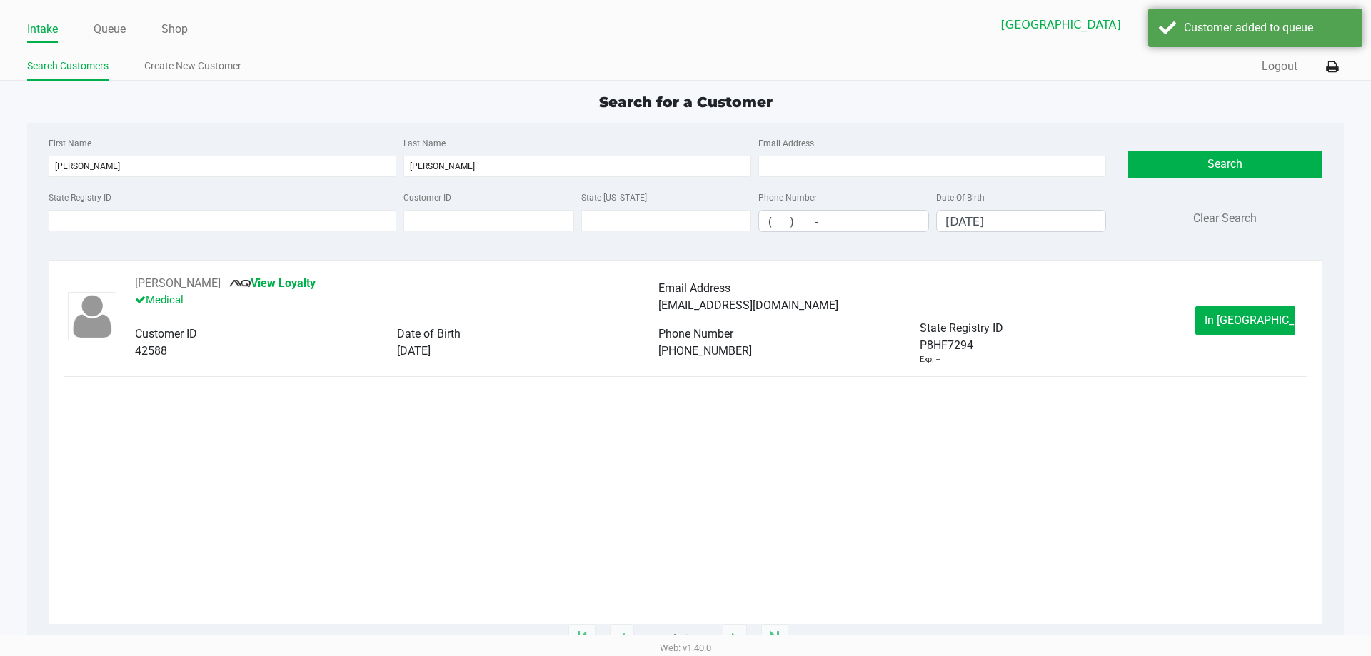
click at [1221, 331] on button "In [GEOGRAPHIC_DATA]" at bounding box center [1246, 320] width 100 height 29
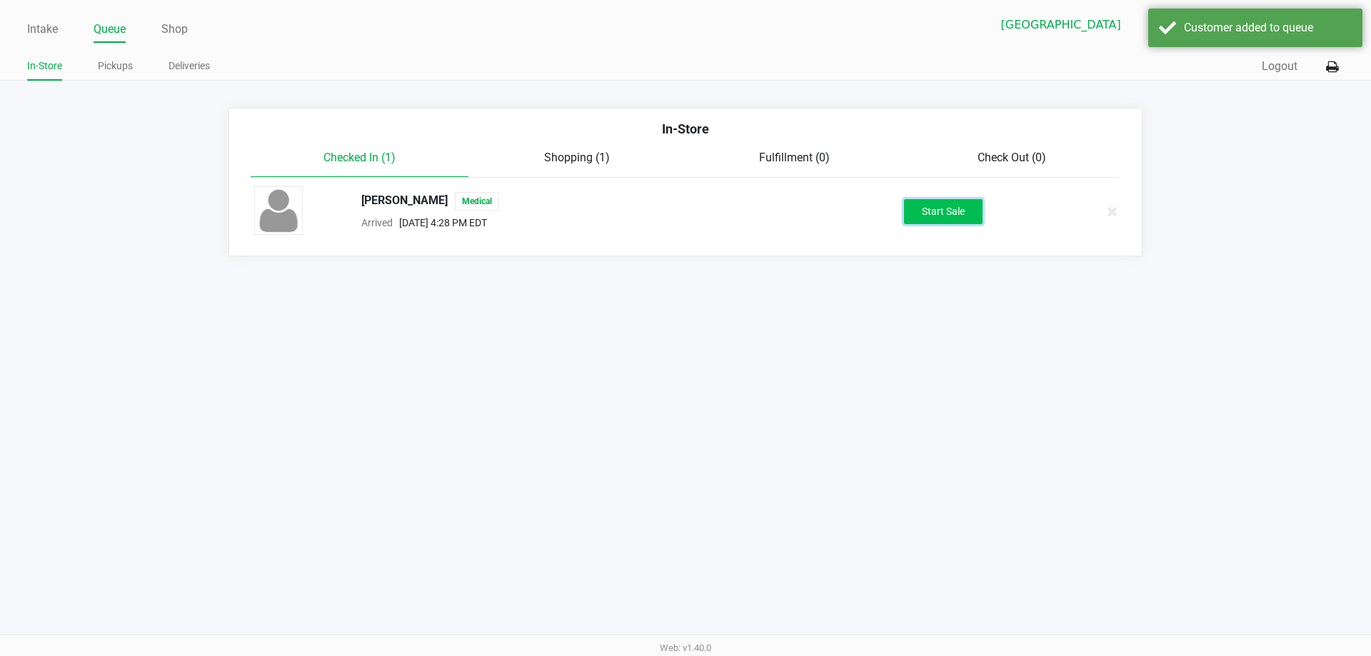
click at [936, 209] on button "Start Sale" at bounding box center [943, 211] width 79 height 25
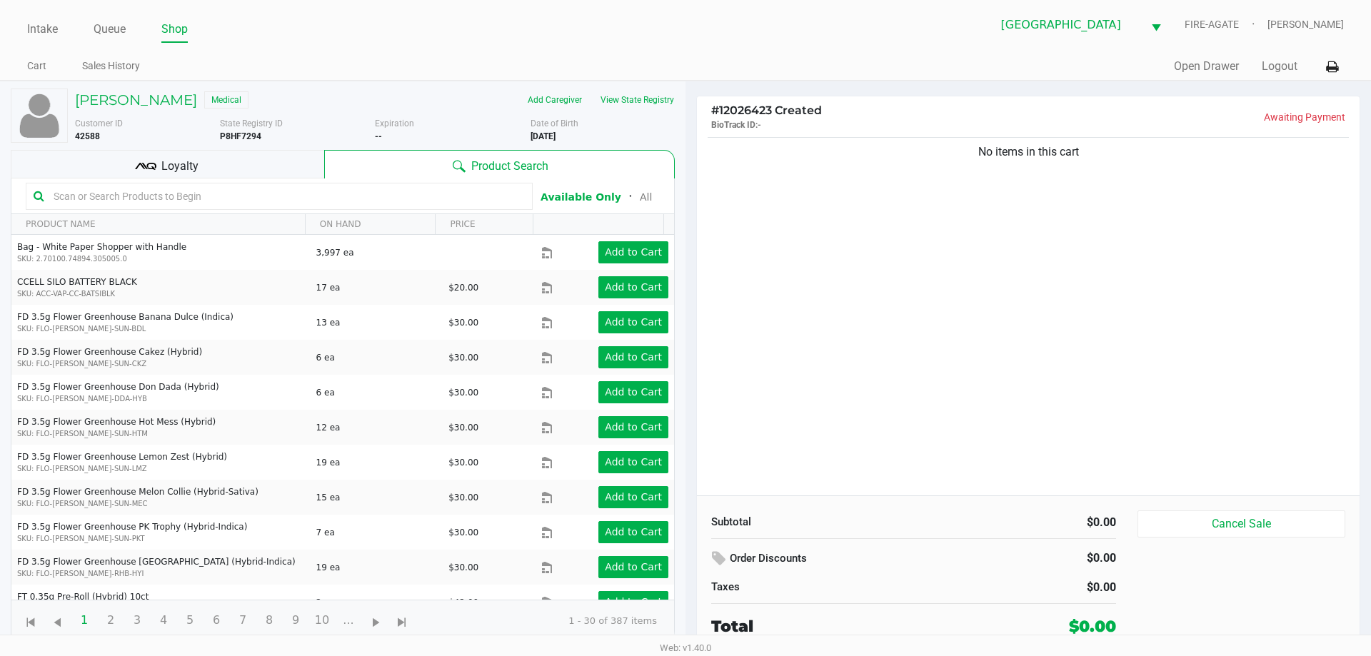
click at [222, 157] on div "Loyalty" at bounding box center [168, 164] width 314 height 29
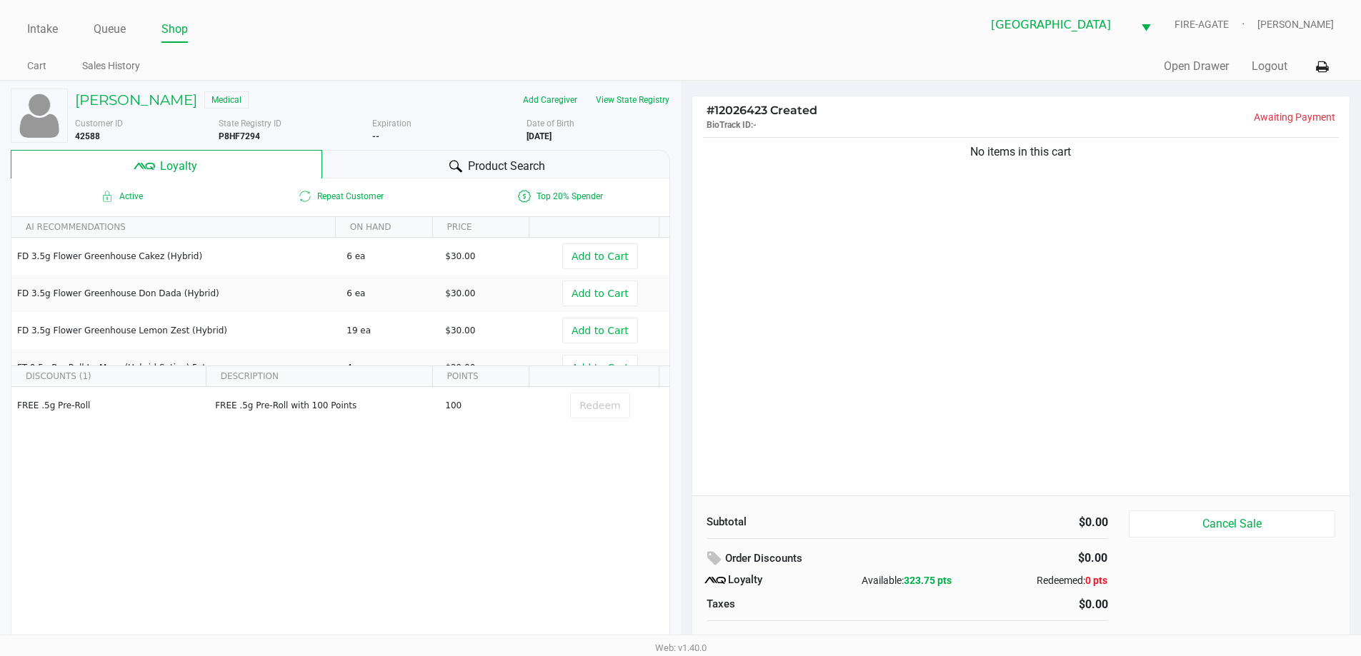
click at [458, 165] on icon at bounding box center [455, 166] width 13 height 13
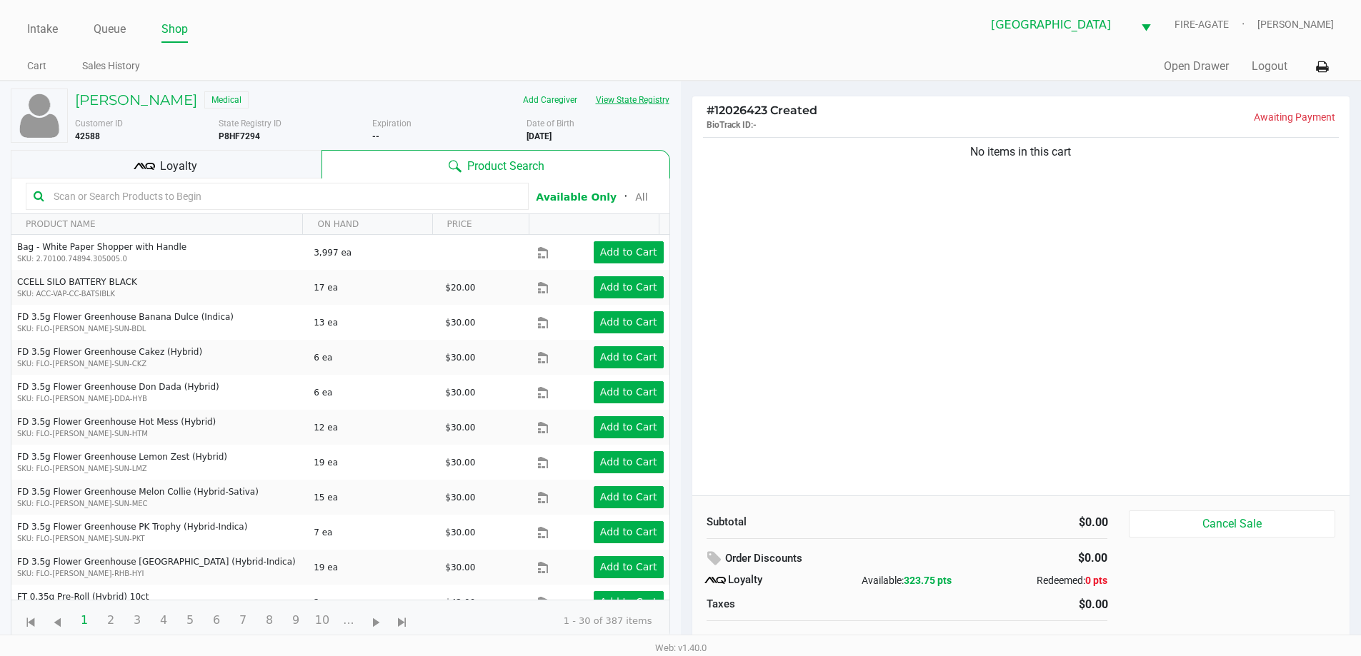
click at [638, 95] on button "View State Registry" at bounding box center [628, 100] width 84 height 23
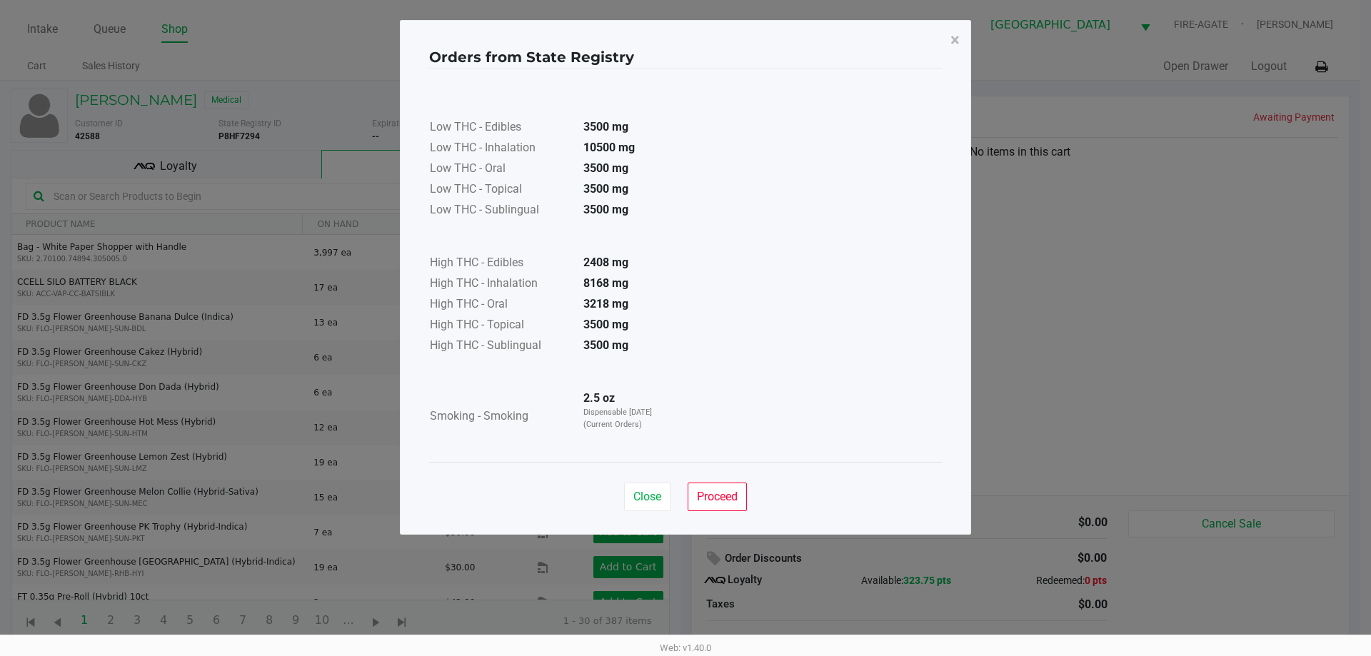
click at [651, 489] on button "Close" at bounding box center [647, 497] width 46 height 29
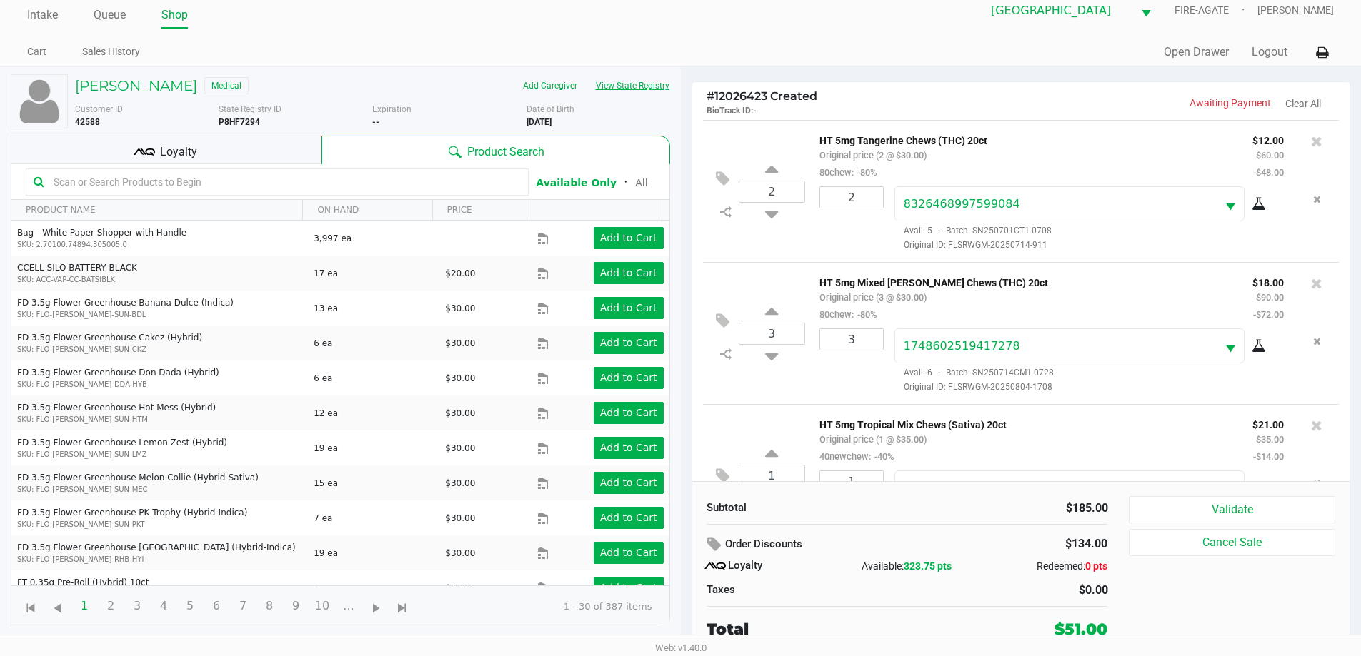
scroll to position [67, 0]
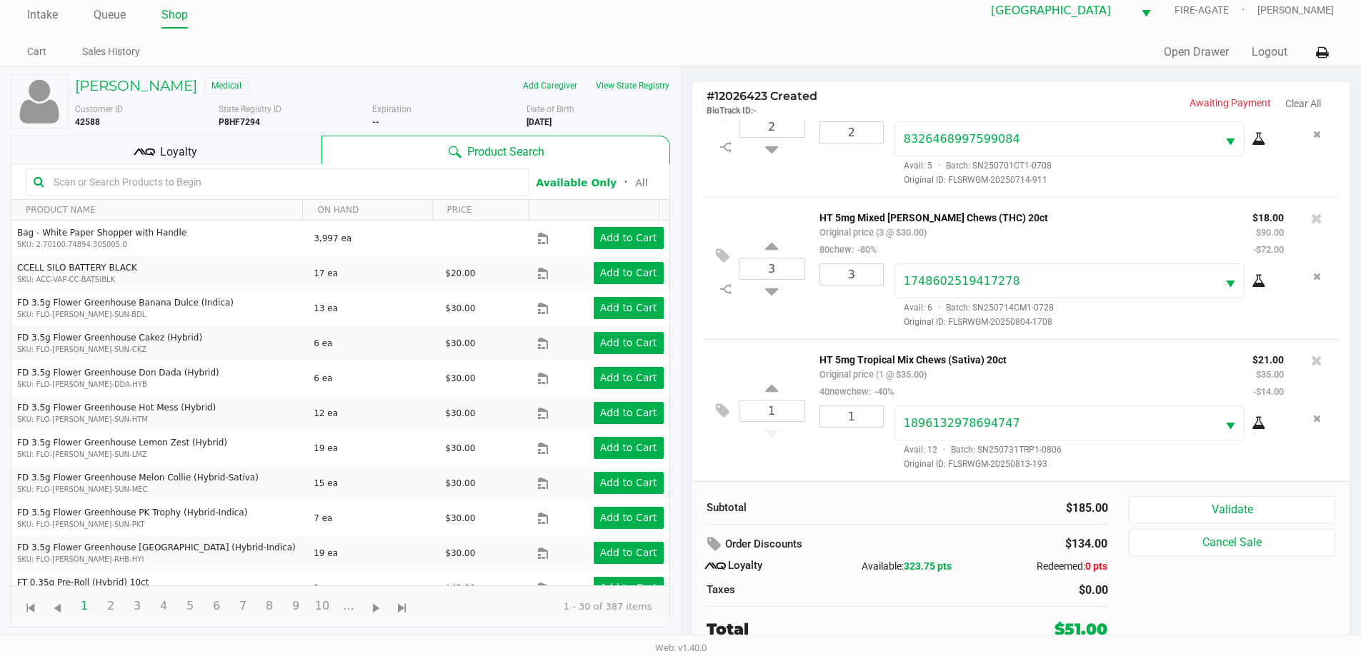
click at [274, 149] on div "Loyalty" at bounding box center [166, 150] width 311 height 29
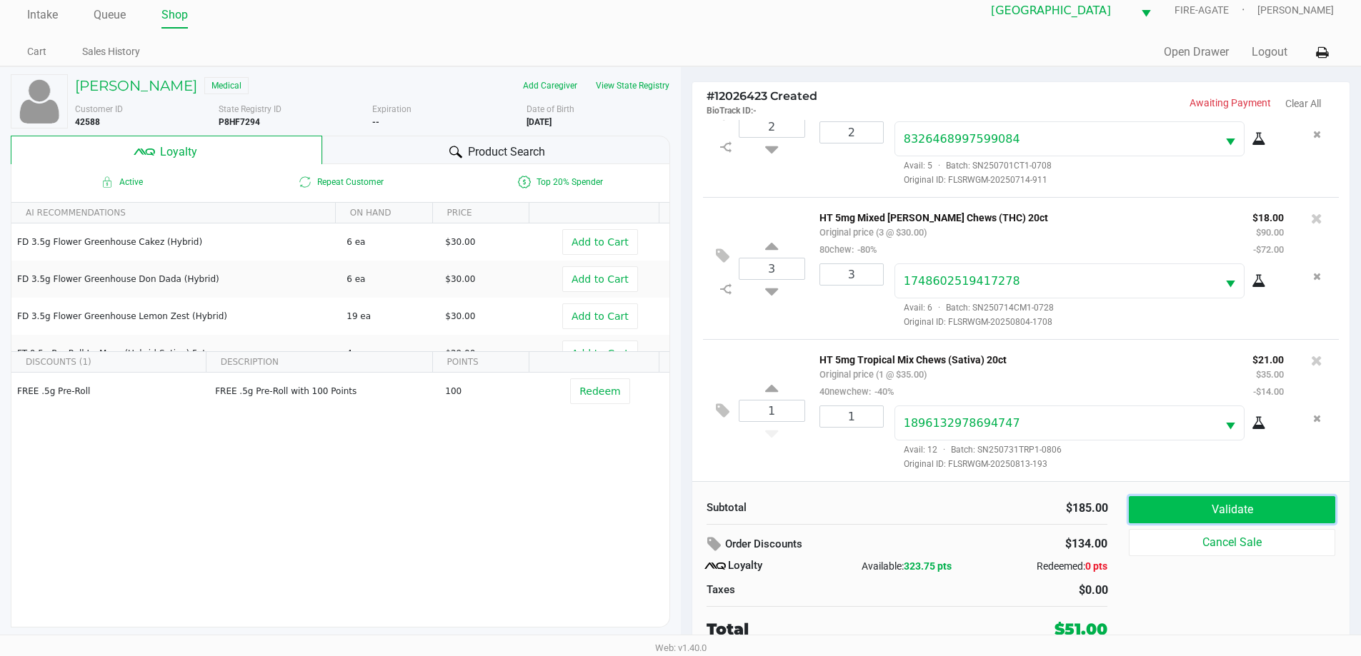
click at [1301, 513] on button "Validate" at bounding box center [1232, 509] width 206 height 27
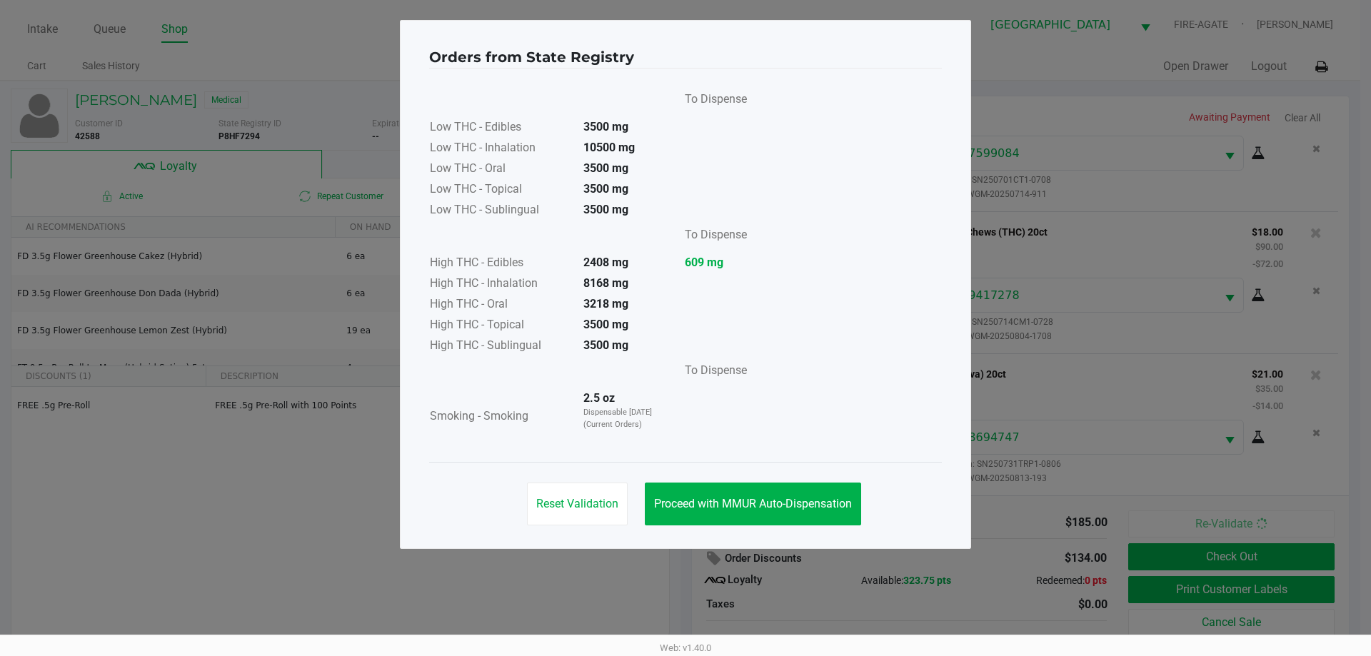
click at [713, 528] on div "Reset Validation Proceed with MMUR Auto-Dispensation" at bounding box center [685, 498] width 513 height 72
click at [716, 506] on span "Proceed with MMUR Auto-Dispensation" at bounding box center [753, 504] width 198 height 14
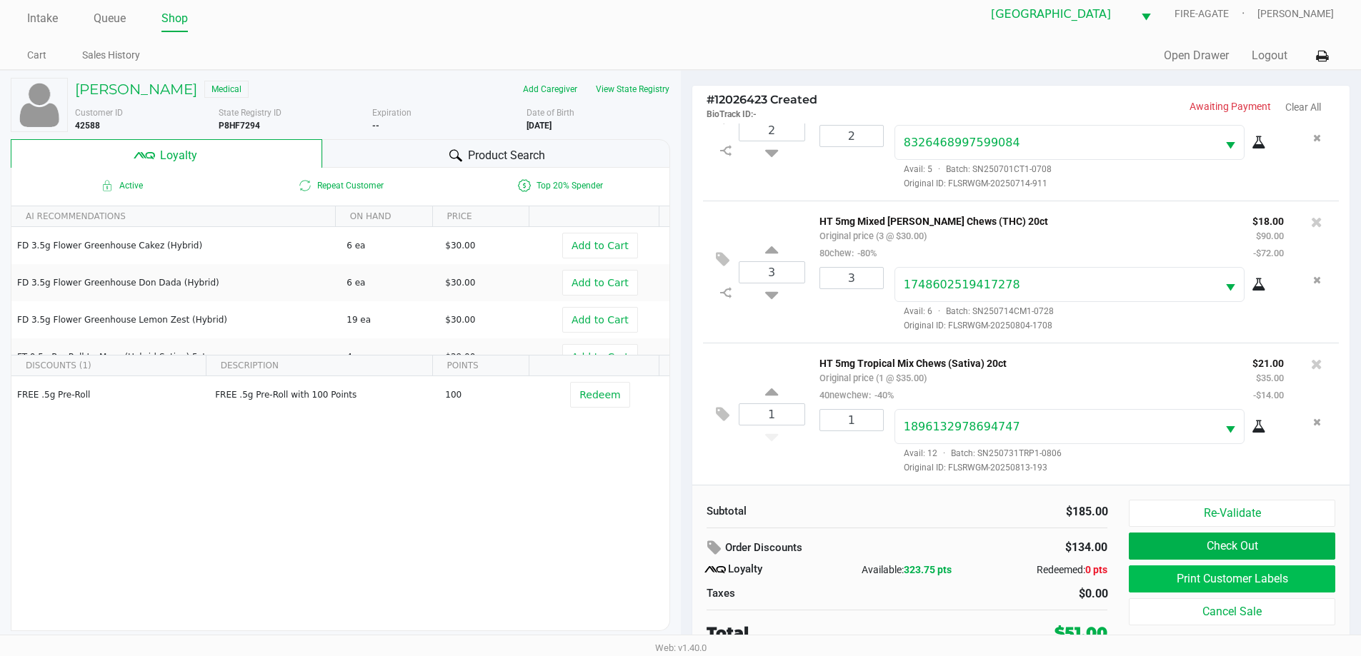
scroll to position [14, 0]
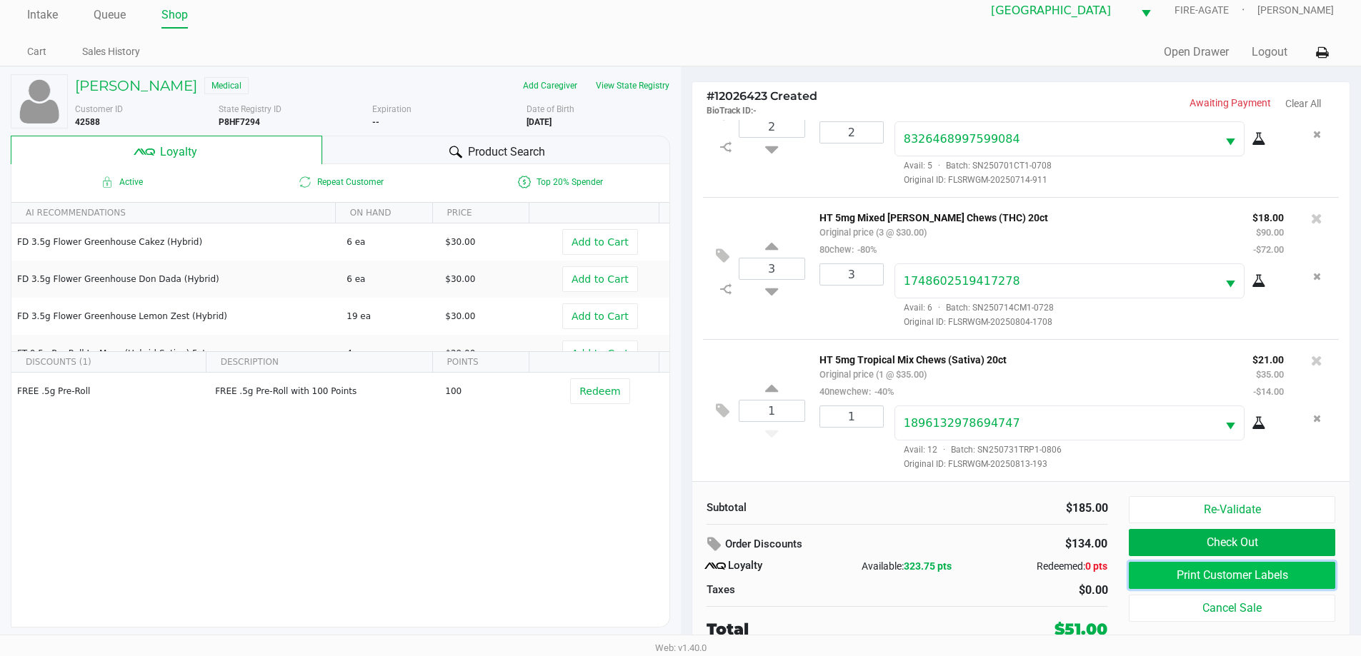
click at [1223, 579] on button "Print Customer Labels" at bounding box center [1232, 575] width 206 height 27
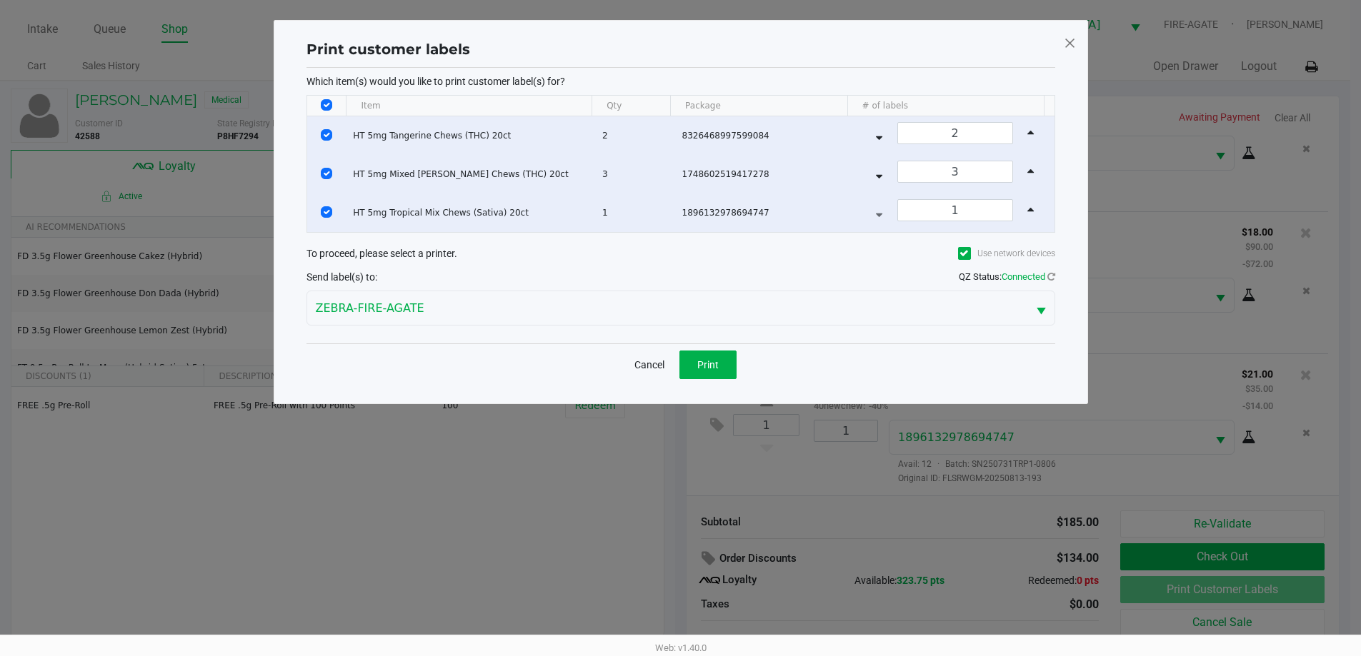
scroll to position [0, 0]
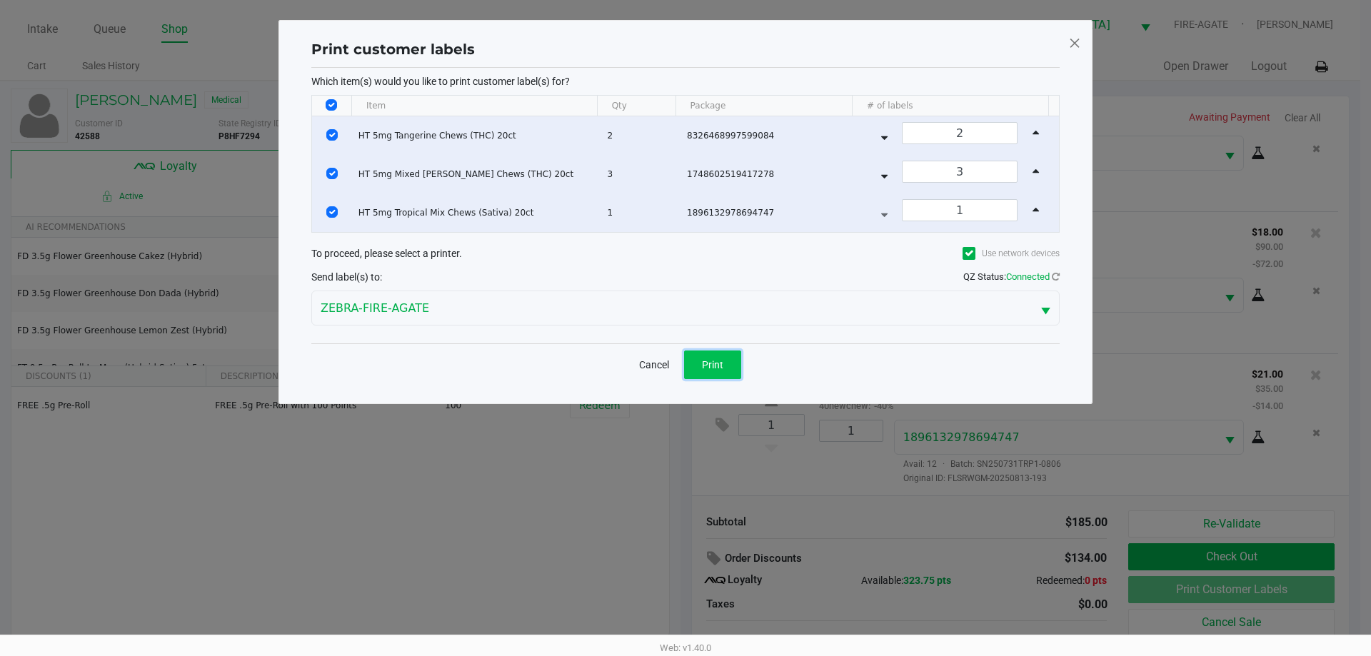
click at [719, 374] on button "Print" at bounding box center [712, 365] width 57 height 29
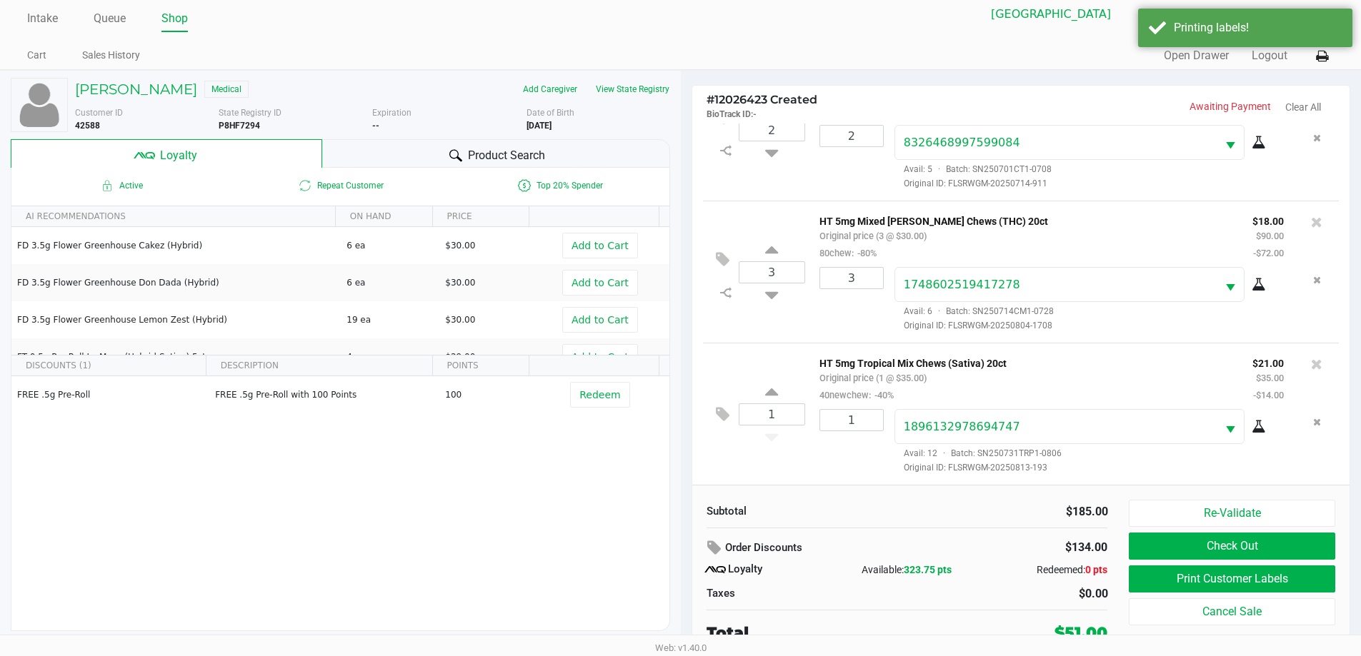
scroll to position [14, 0]
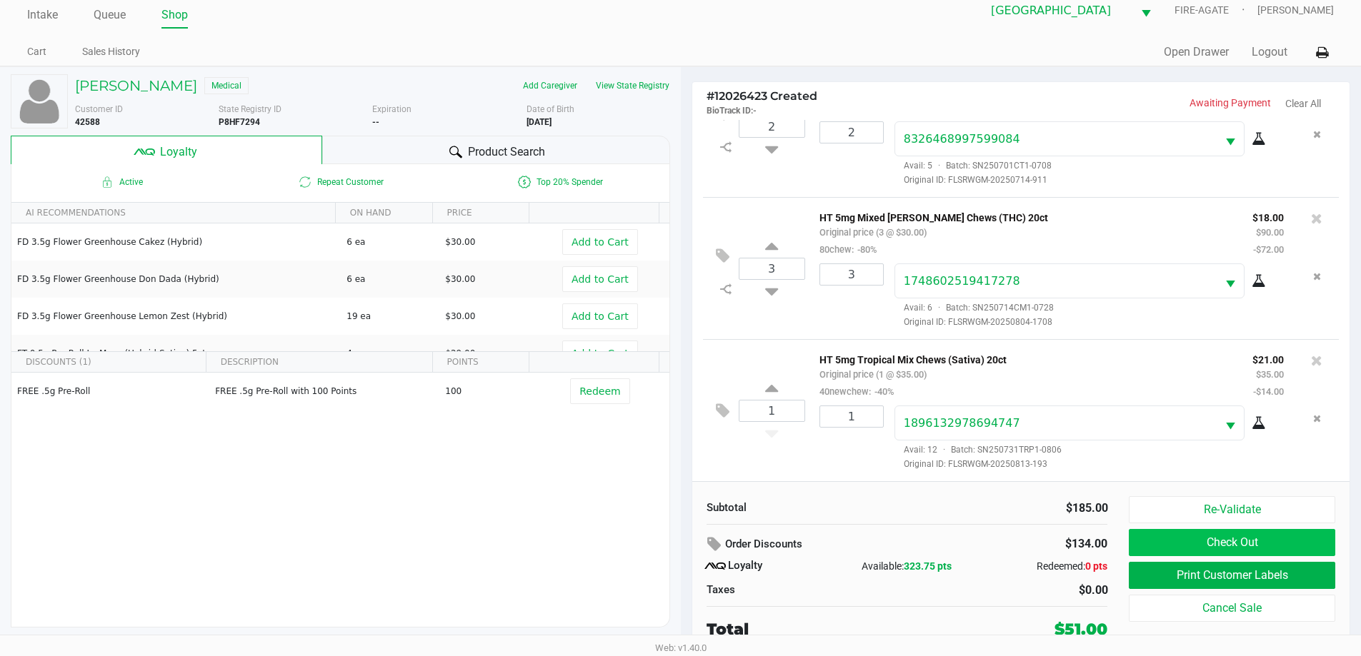
click at [1166, 539] on button "Check Out" at bounding box center [1232, 542] width 206 height 27
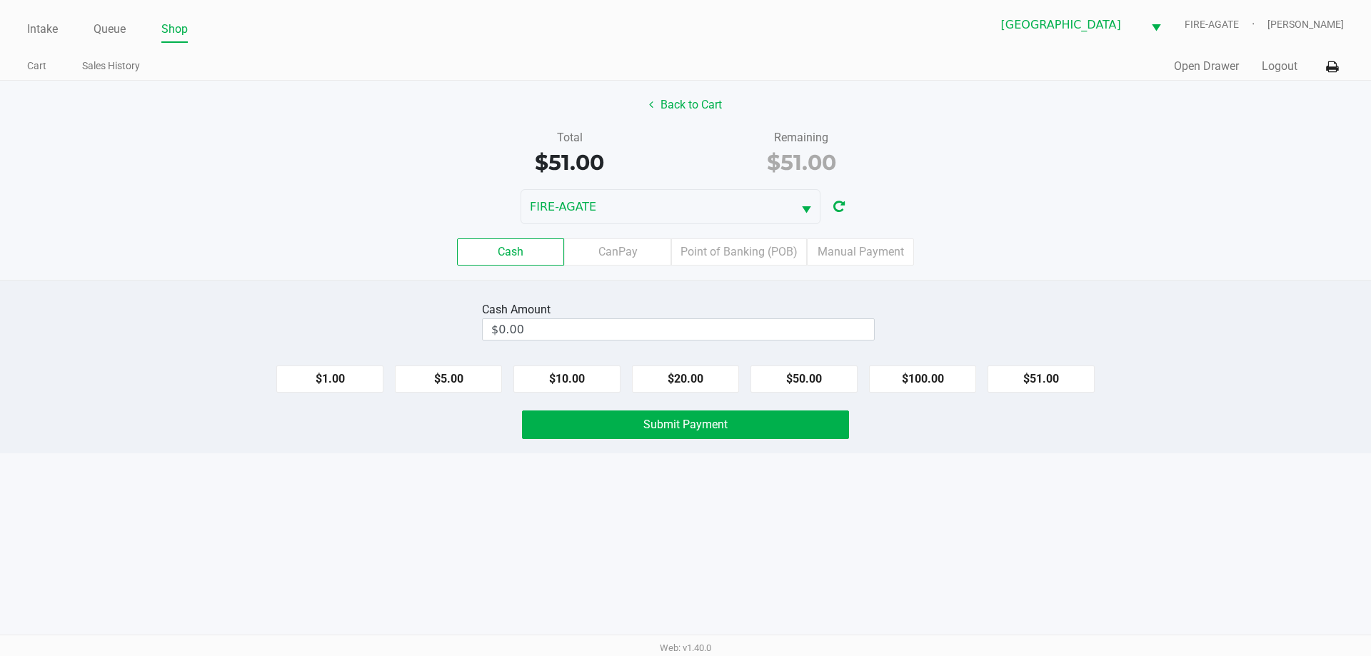
click at [939, 384] on button "$100.00" at bounding box center [922, 379] width 107 height 27
type input "$100.00"
click at [809, 423] on button "Submit Payment" at bounding box center [685, 425] width 327 height 29
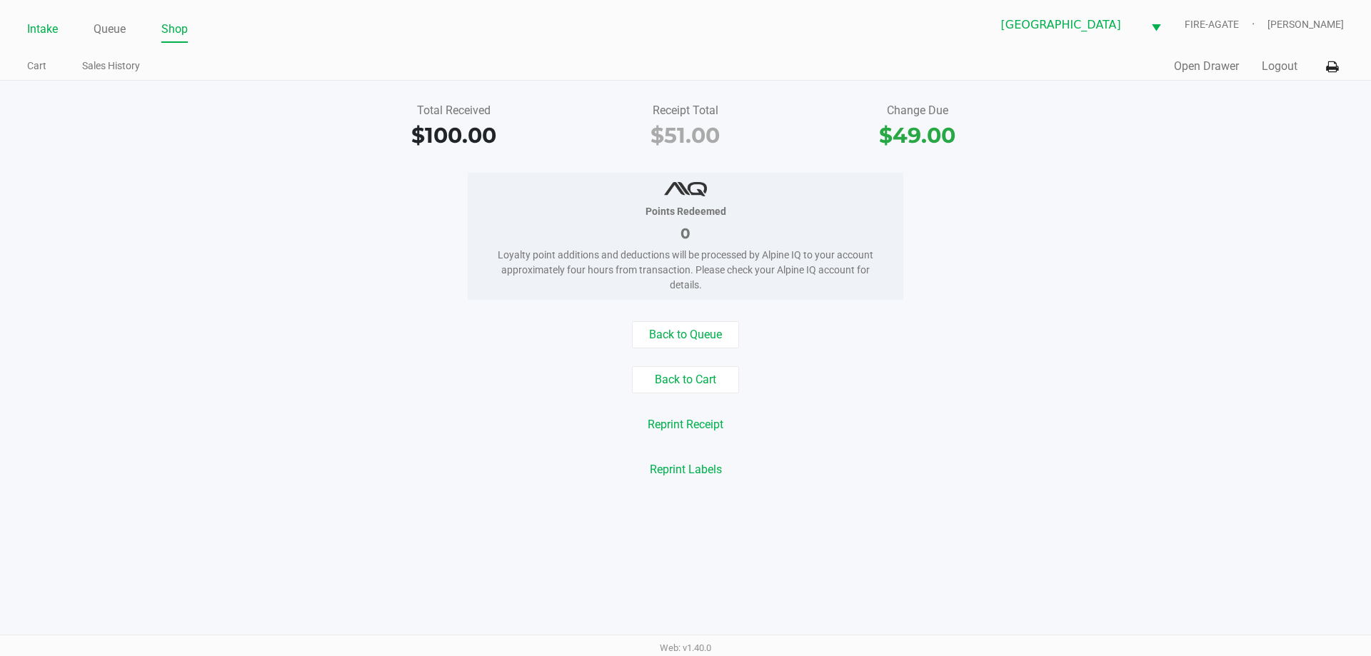
click at [33, 30] on link "Intake" at bounding box center [42, 29] width 31 height 20
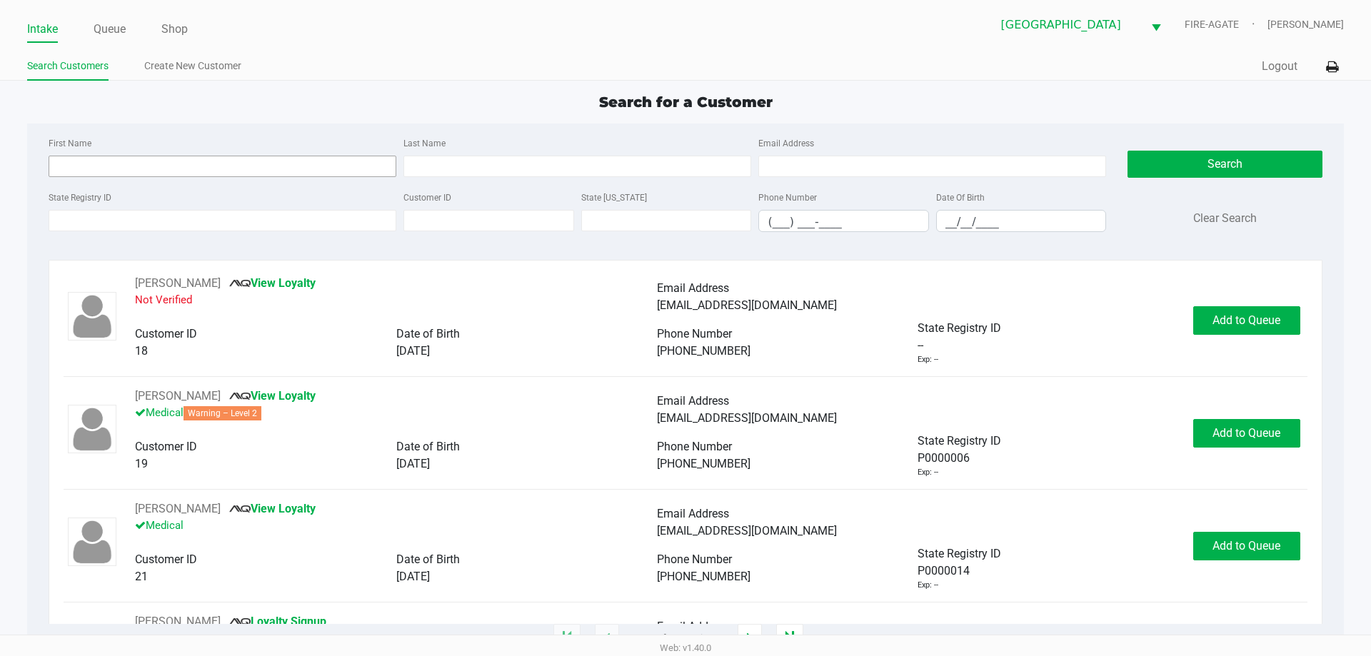
type input "[PERSON_NAME]("
type input "SCHLACHET("
type input "[DATE]"
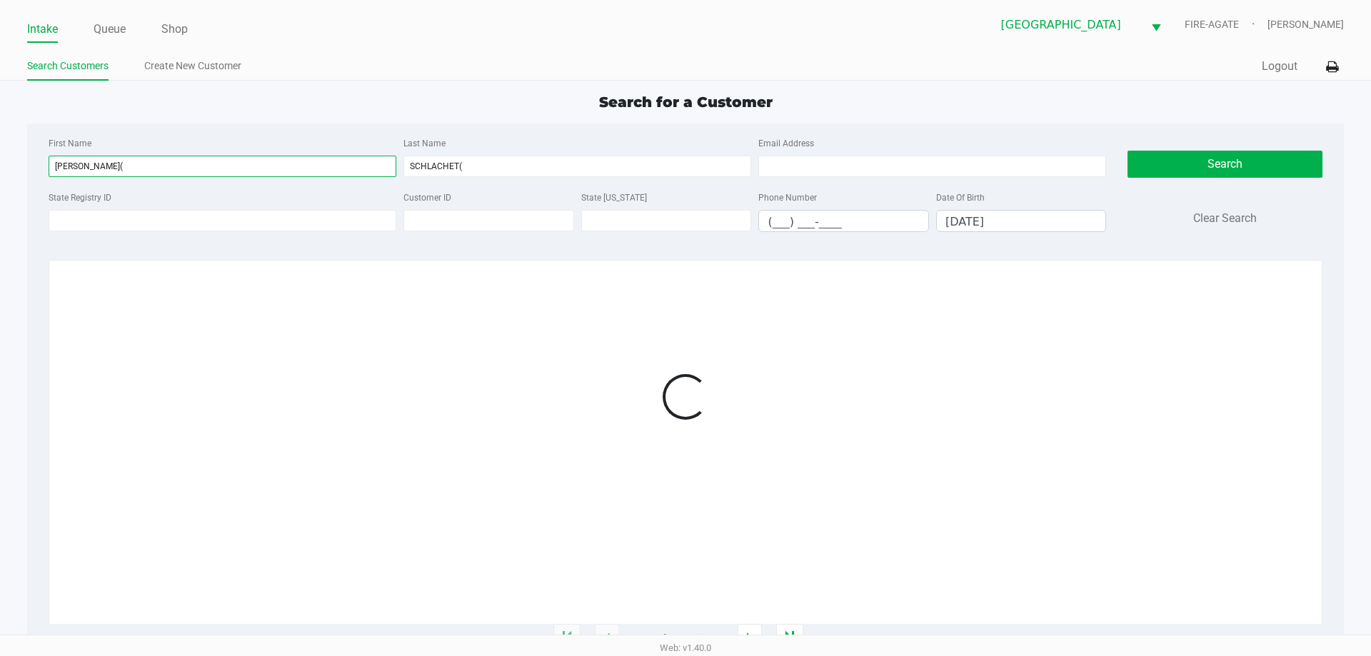
click at [241, 166] on input "[PERSON_NAME](" at bounding box center [223, 166] width 348 height 21
type input "[PERSON_NAME]"
click at [616, 155] on div "Last Name [PERSON_NAME](" at bounding box center [577, 155] width 355 height 43
click at [625, 159] on input "SCHLACHET(" at bounding box center [573, 166] width 345 height 21
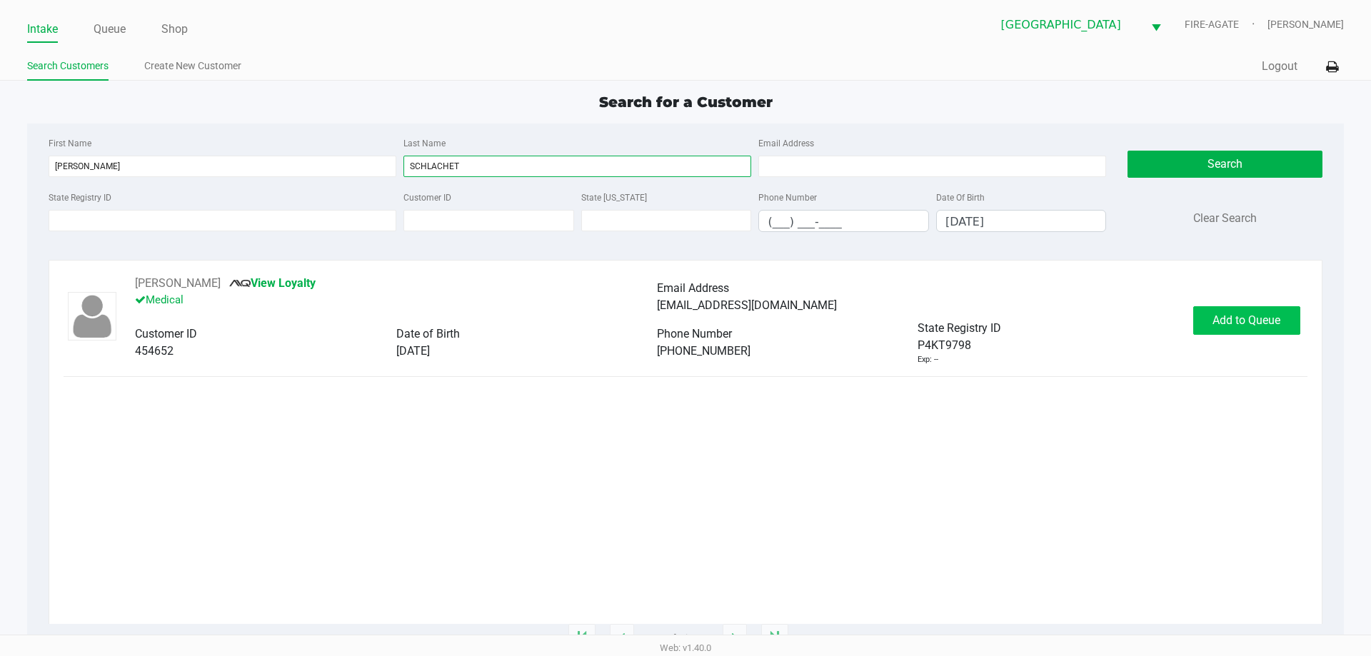
type input "SCHLACHET"
click at [1236, 332] on button "Add to Queue" at bounding box center [1247, 320] width 107 height 29
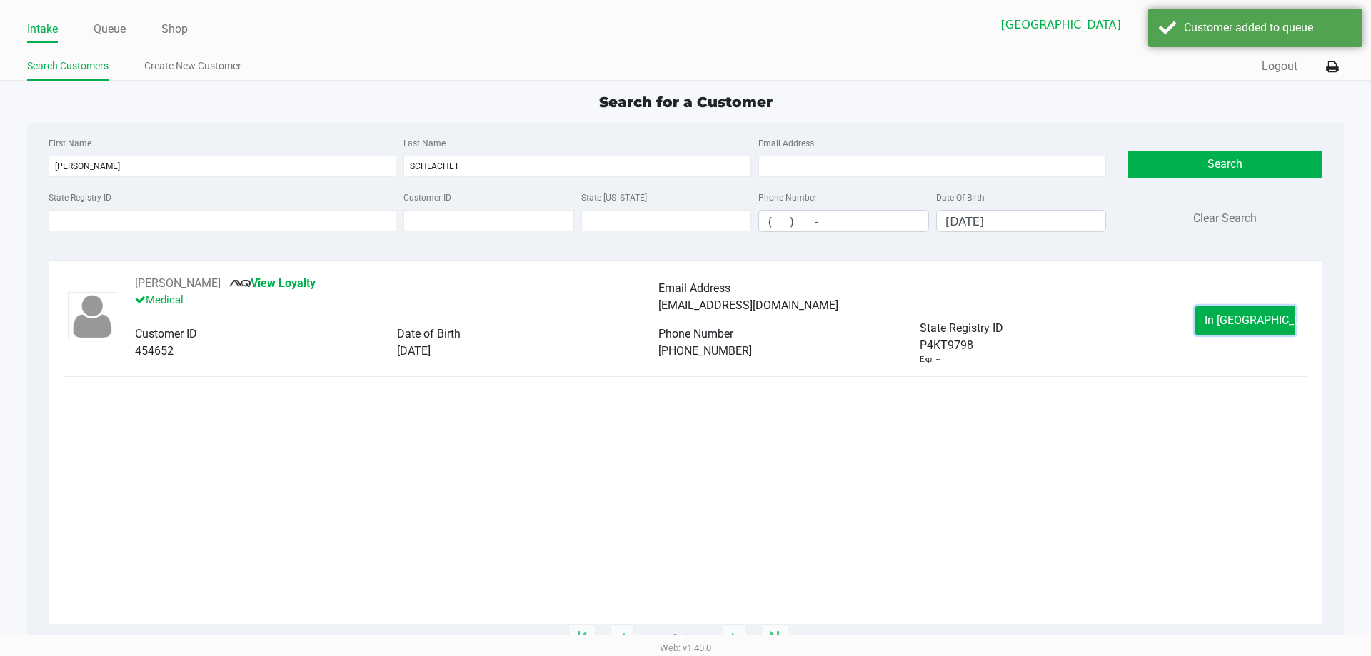
click at [1234, 322] on span "In [GEOGRAPHIC_DATA]" at bounding box center [1265, 321] width 120 height 14
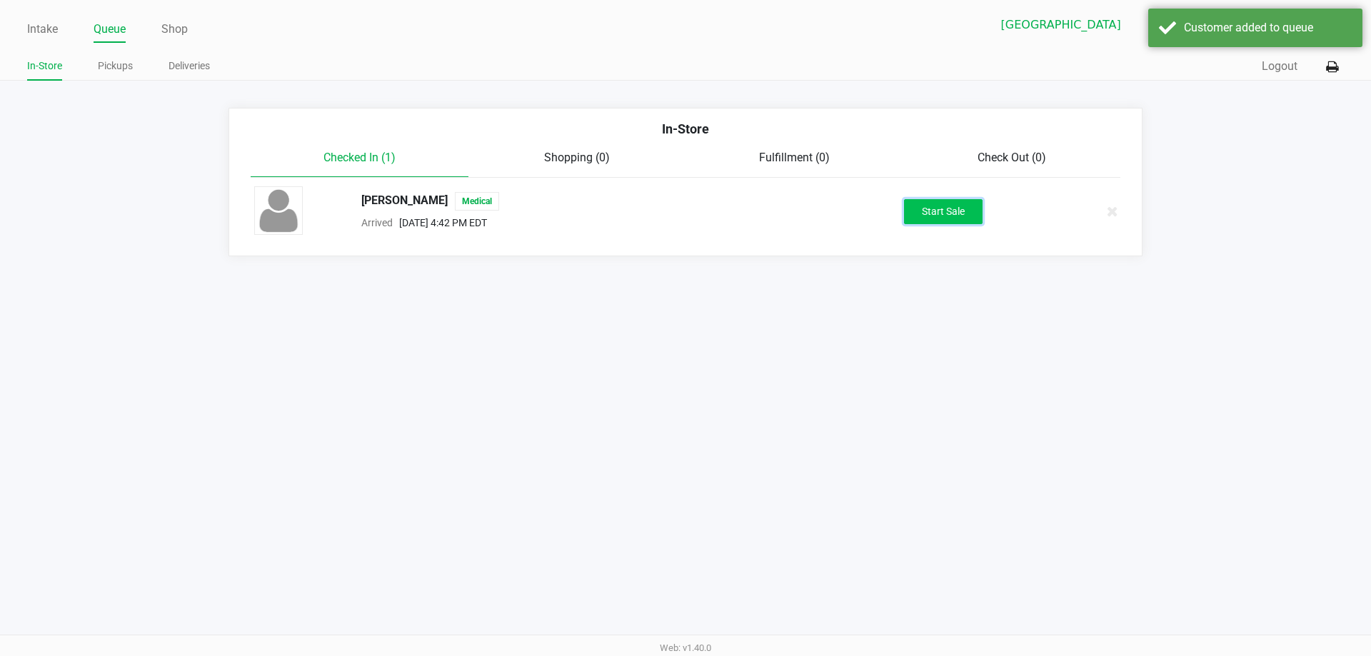
click at [921, 216] on button "Start Sale" at bounding box center [943, 211] width 79 height 25
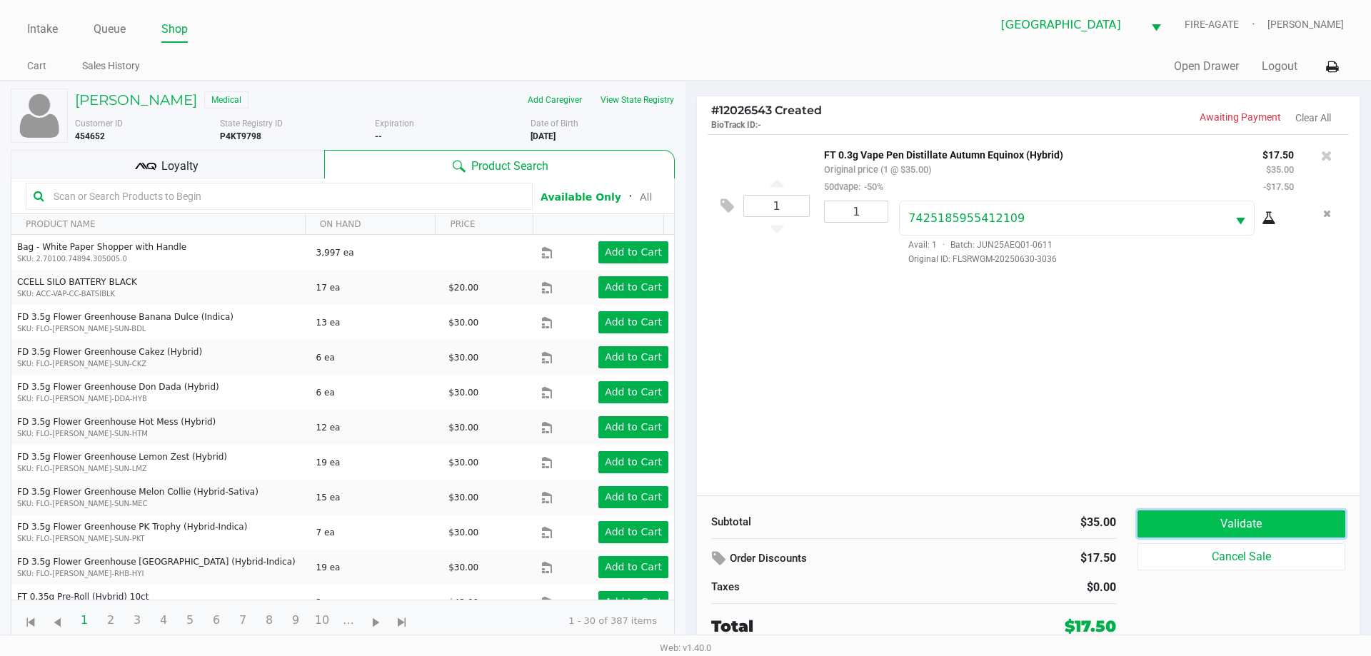
click at [1247, 534] on button "Validate" at bounding box center [1242, 524] width 208 height 27
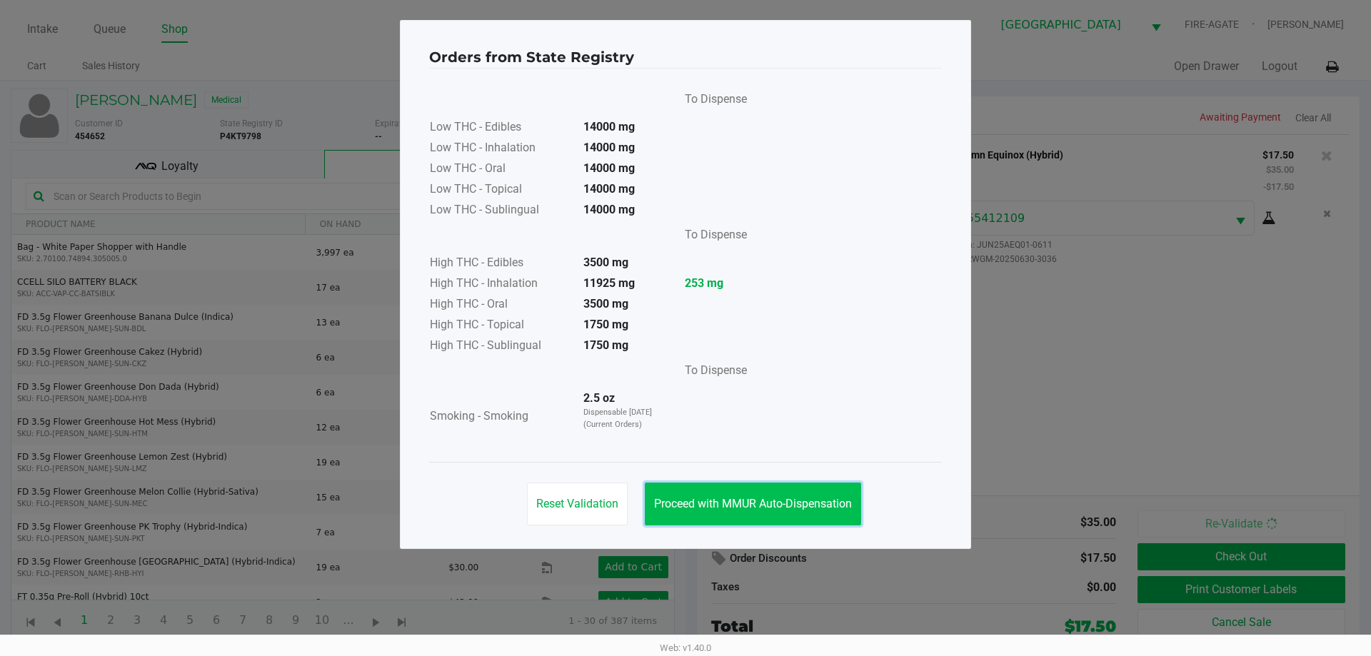
click at [769, 502] on span "Proceed with MMUR Auto-Dispensation" at bounding box center [753, 504] width 198 height 14
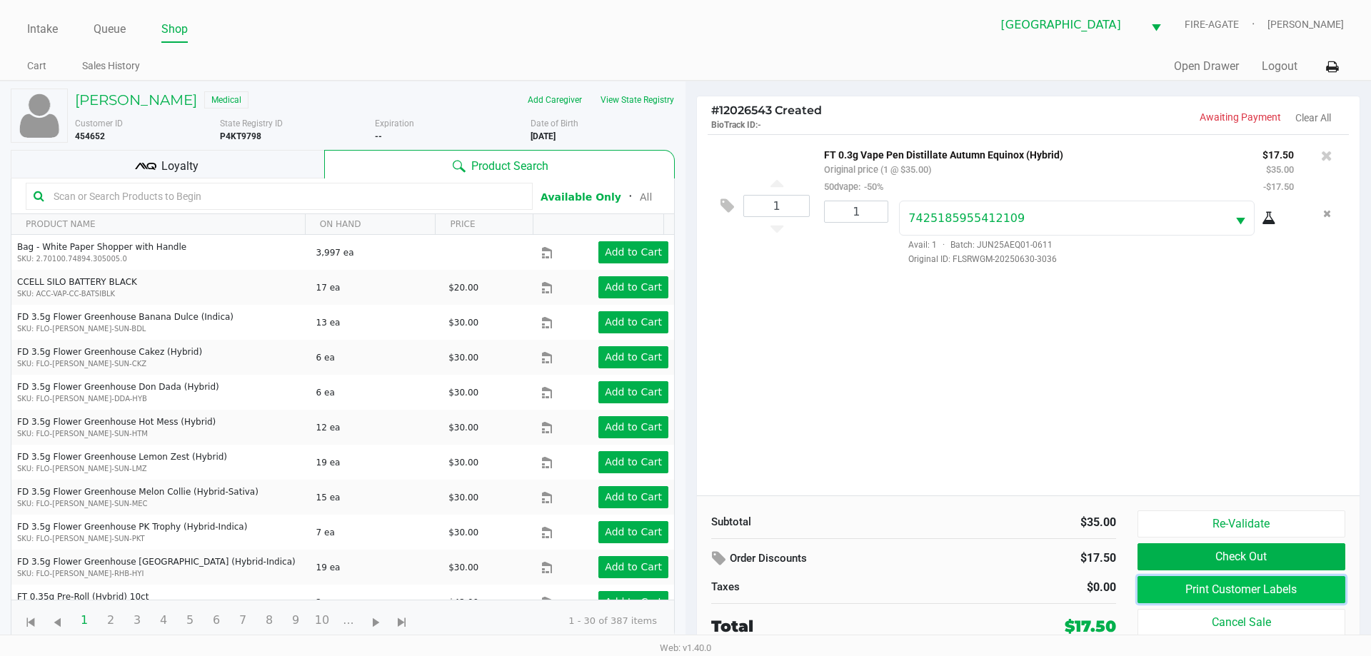
click at [1168, 591] on button "Print Customer Labels" at bounding box center [1242, 589] width 208 height 27
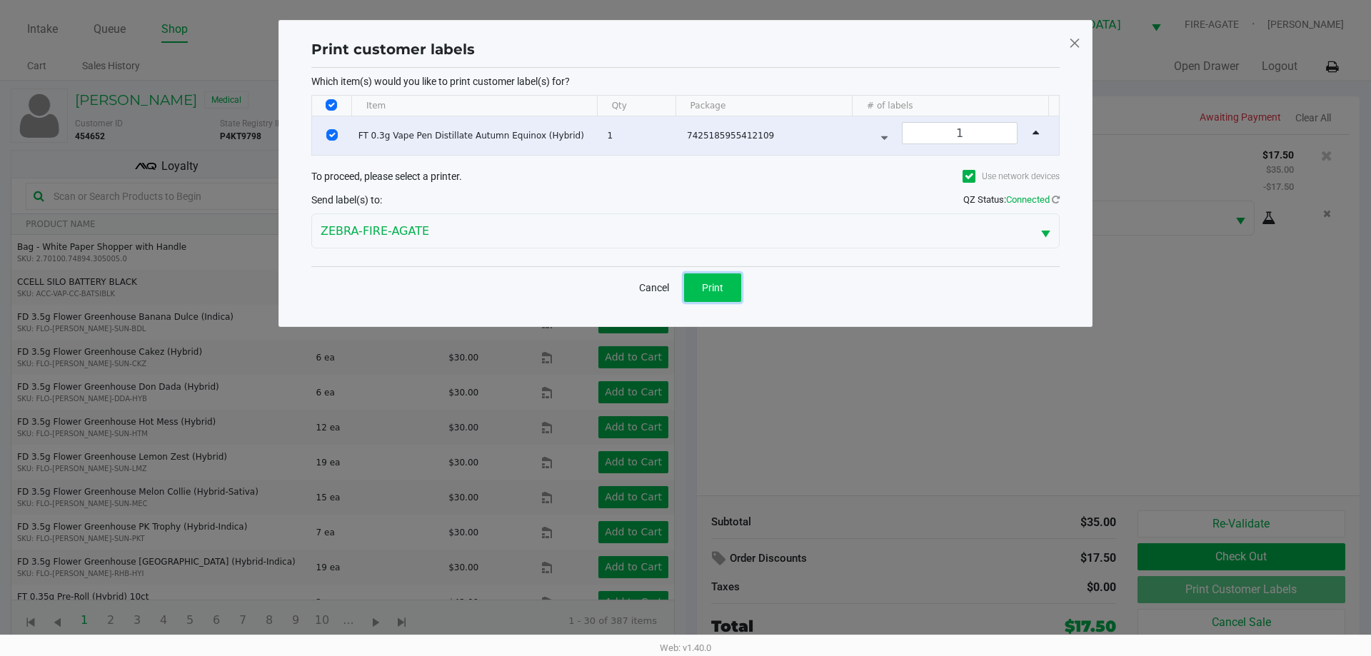
click at [706, 285] on span "Print" at bounding box center [712, 287] width 21 height 11
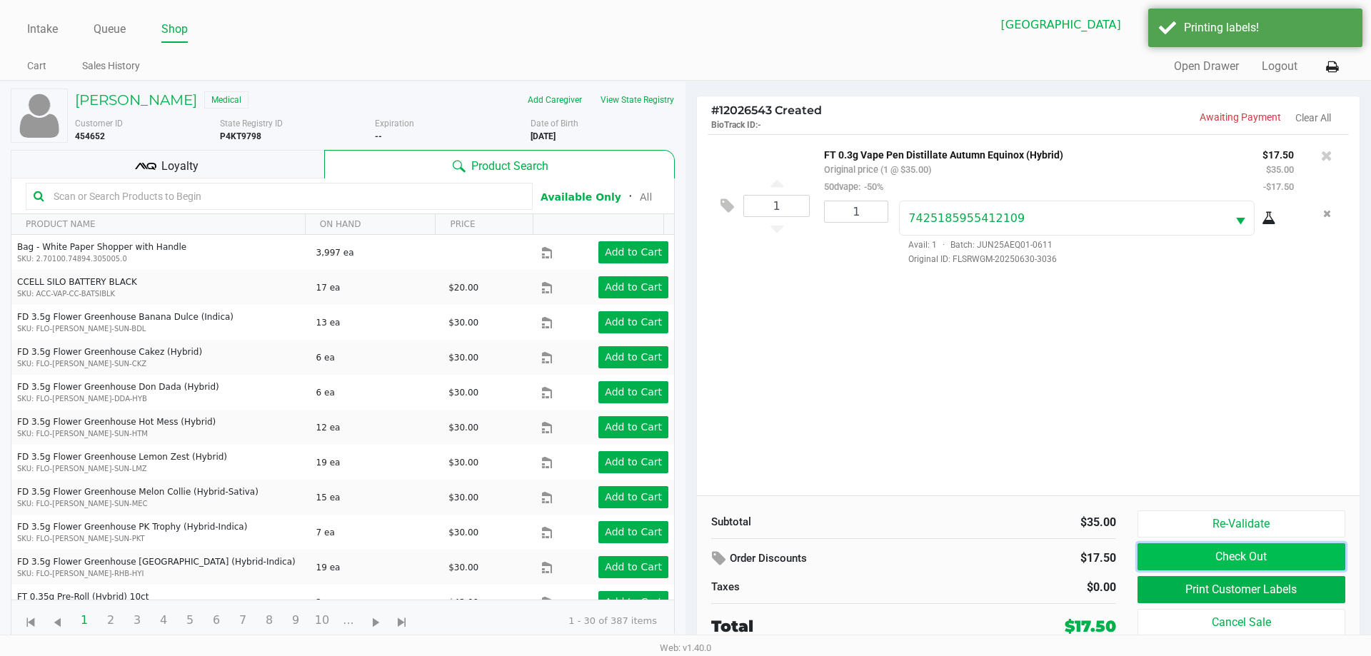
click at [1205, 557] on button "Check Out" at bounding box center [1242, 557] width 208 height 27
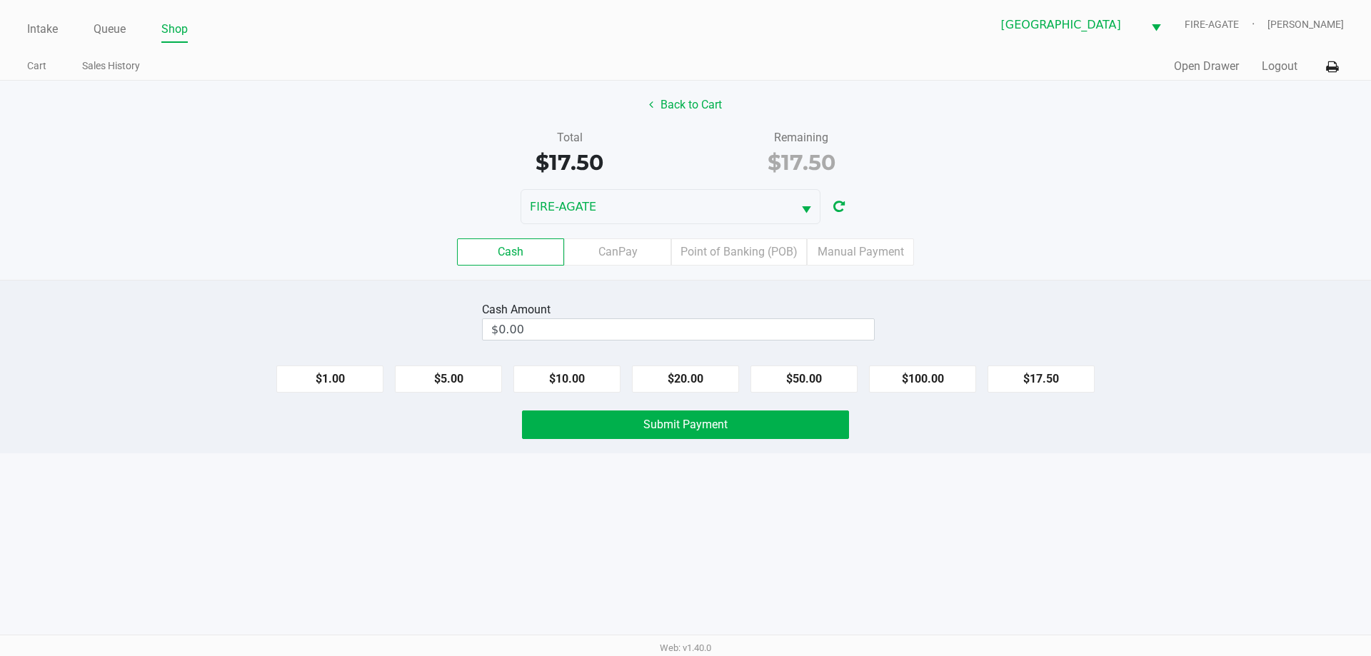
click at [682, 376] on button "$20.00" at bounding box center [685, 379] width 107 height 27
type input "$20.00"
click at [701, 437] on button "Submit Payment" at bounding box center [685, 425] width 327 height 29
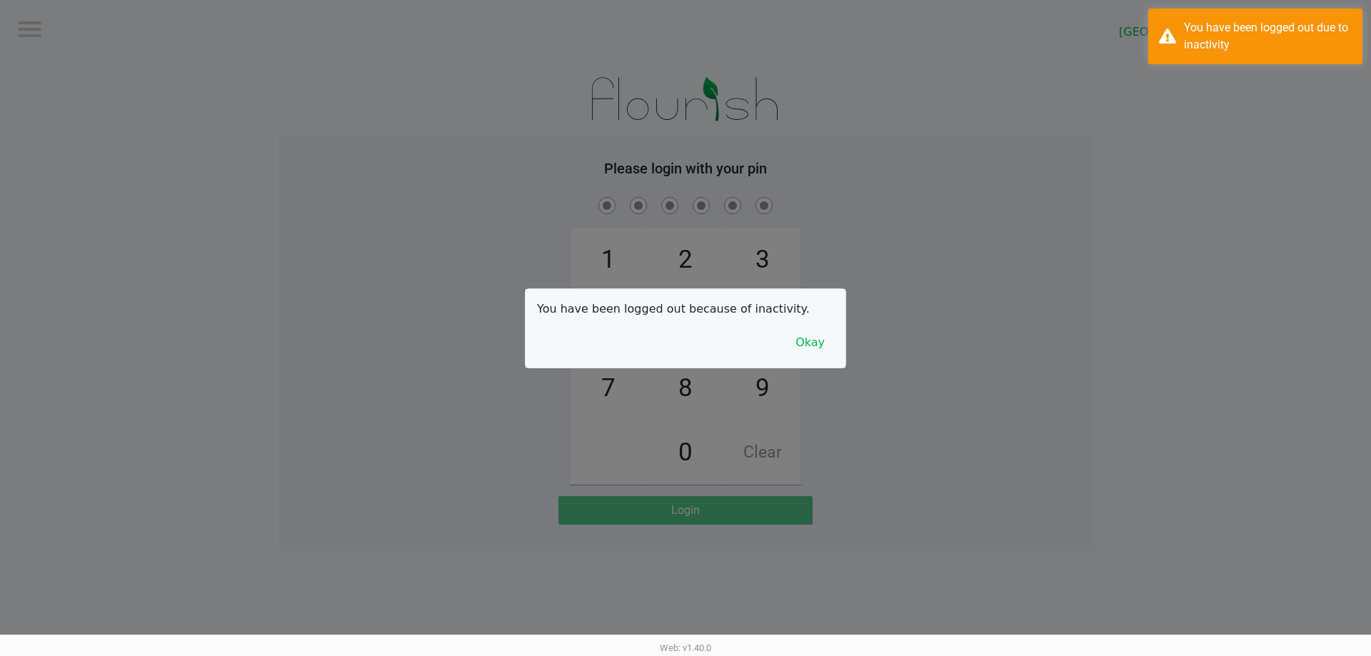
click at [838, 347] on div "You have been logged out because of inactivity. Okay" at bounding box center [686, 328] width 320 height 79
click at [818, 341] on button "Okay" at bounding box center [810, 342] width 48 height 27
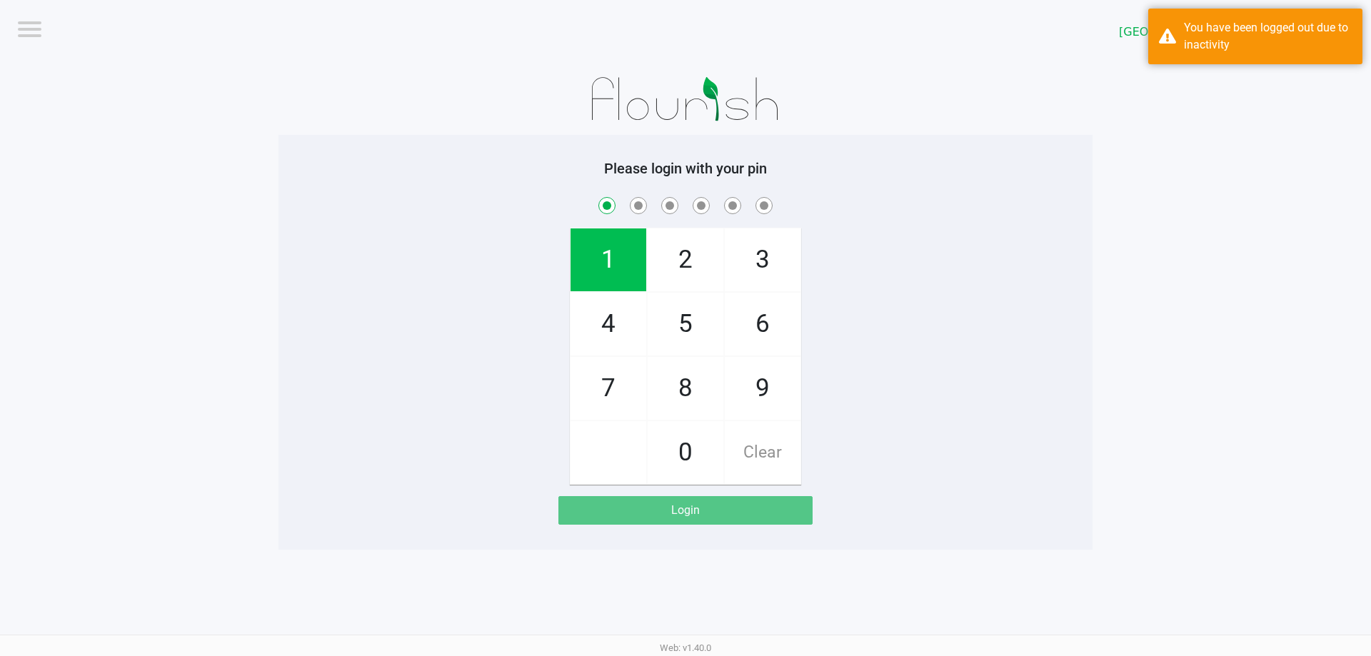
checkbox input "true"
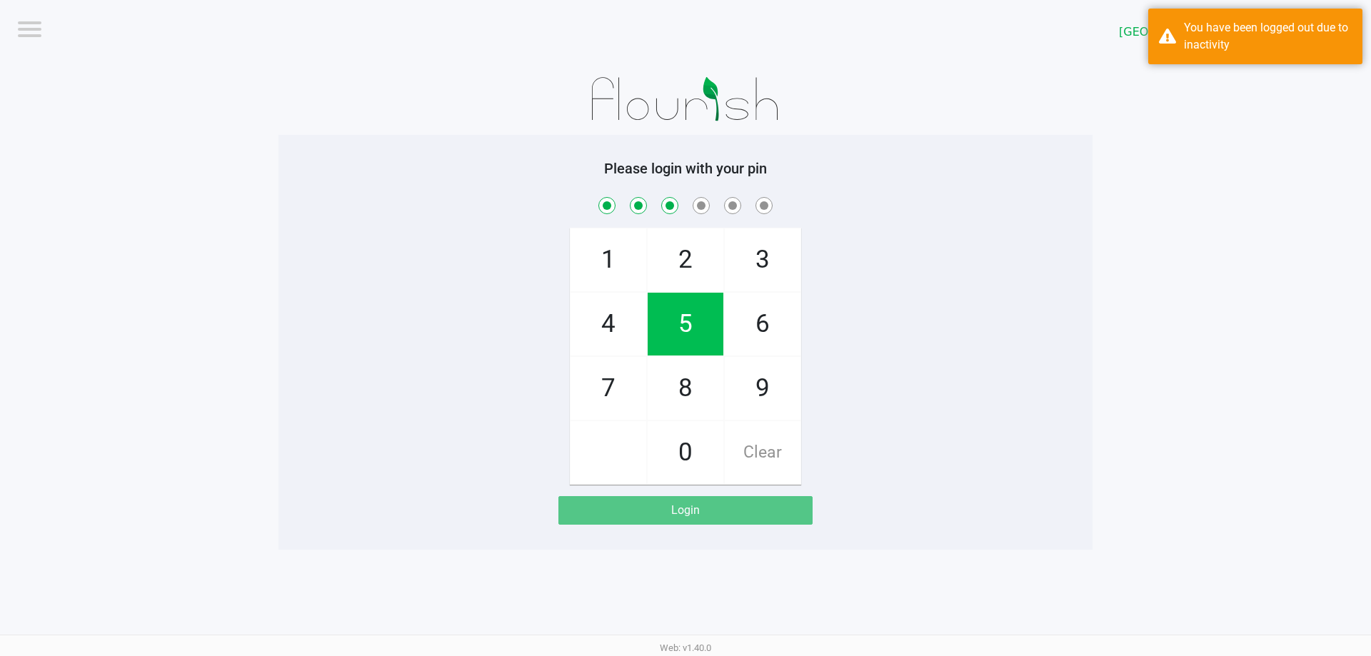
checkbox input "true"
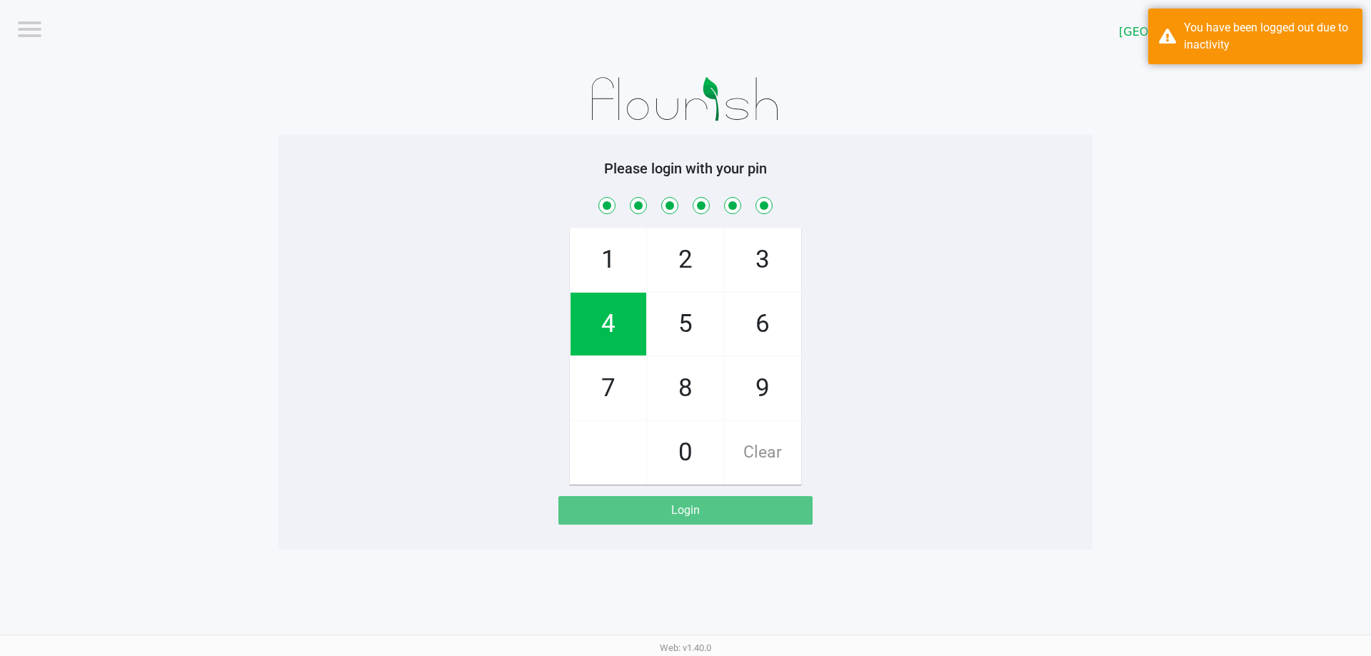
checkbox input "true"
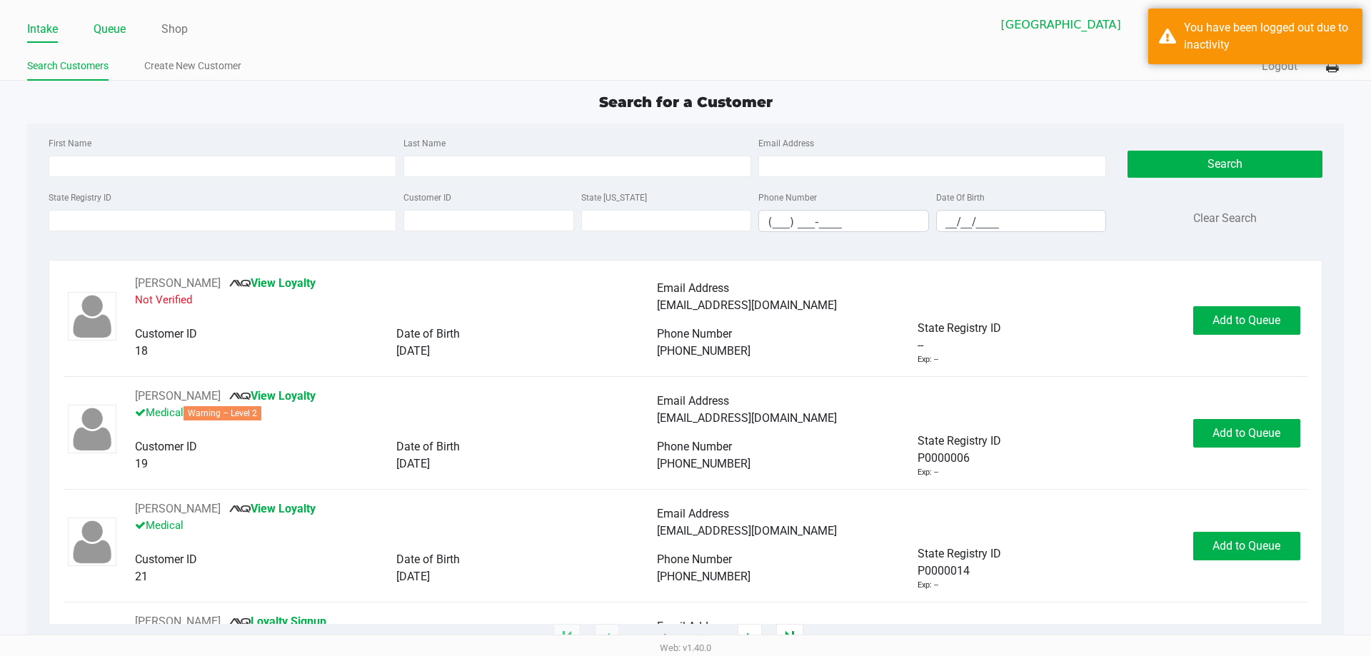
click at [112, 37] on link "Queue" at bounding box center [110, 29] width 32 height 20
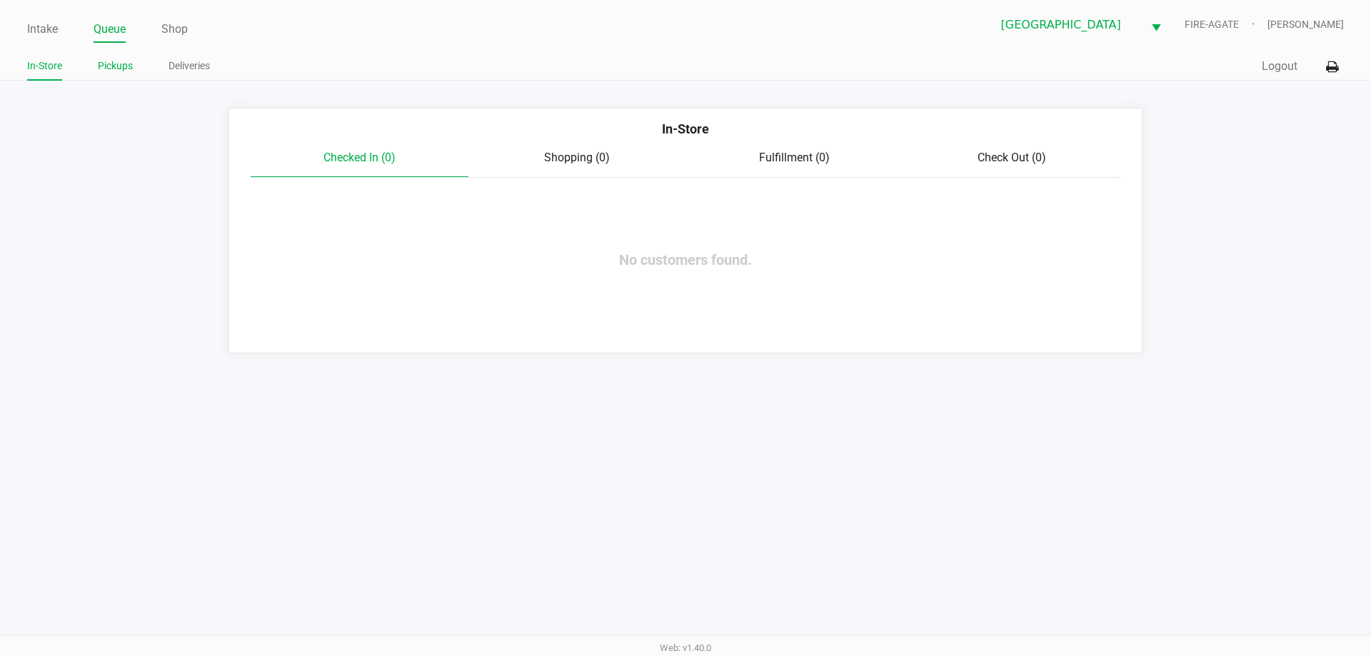
click at [105, 71] on link "Pickups" at bounding box center [115, 66] width 35 height 18
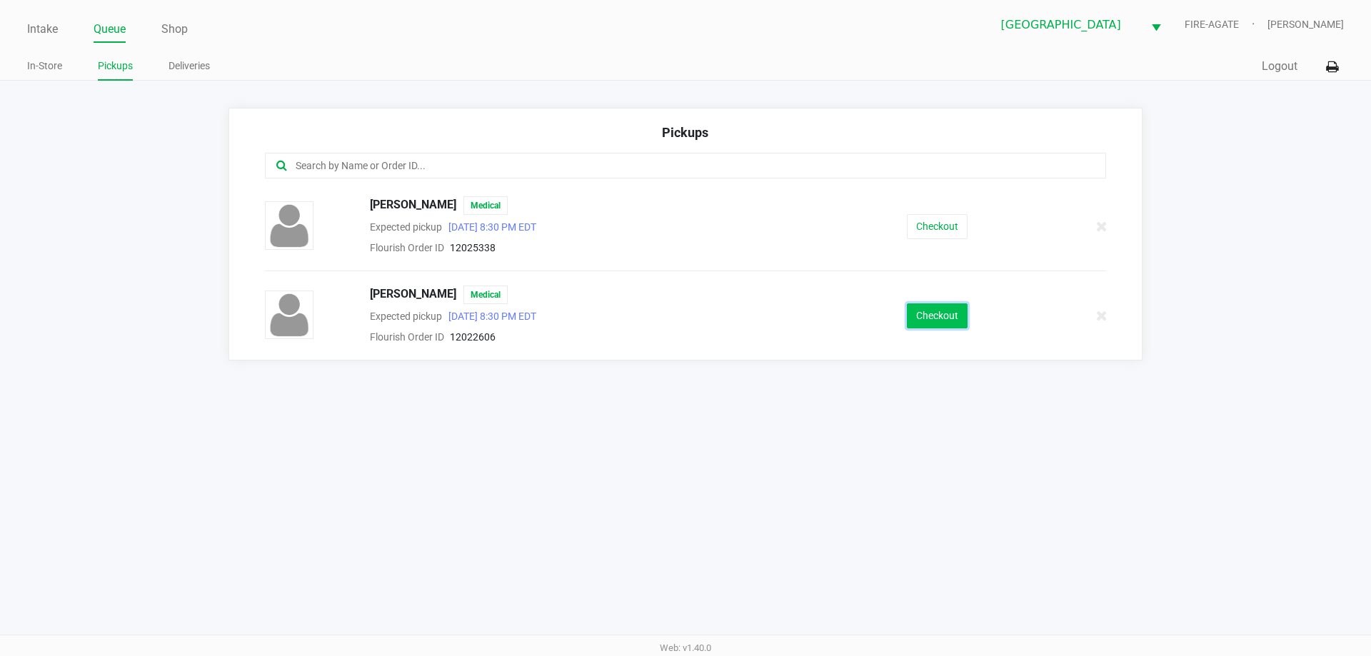
click at [934, 318] on button "Checkout" at bounding box center [937, 316] width 61 height 25
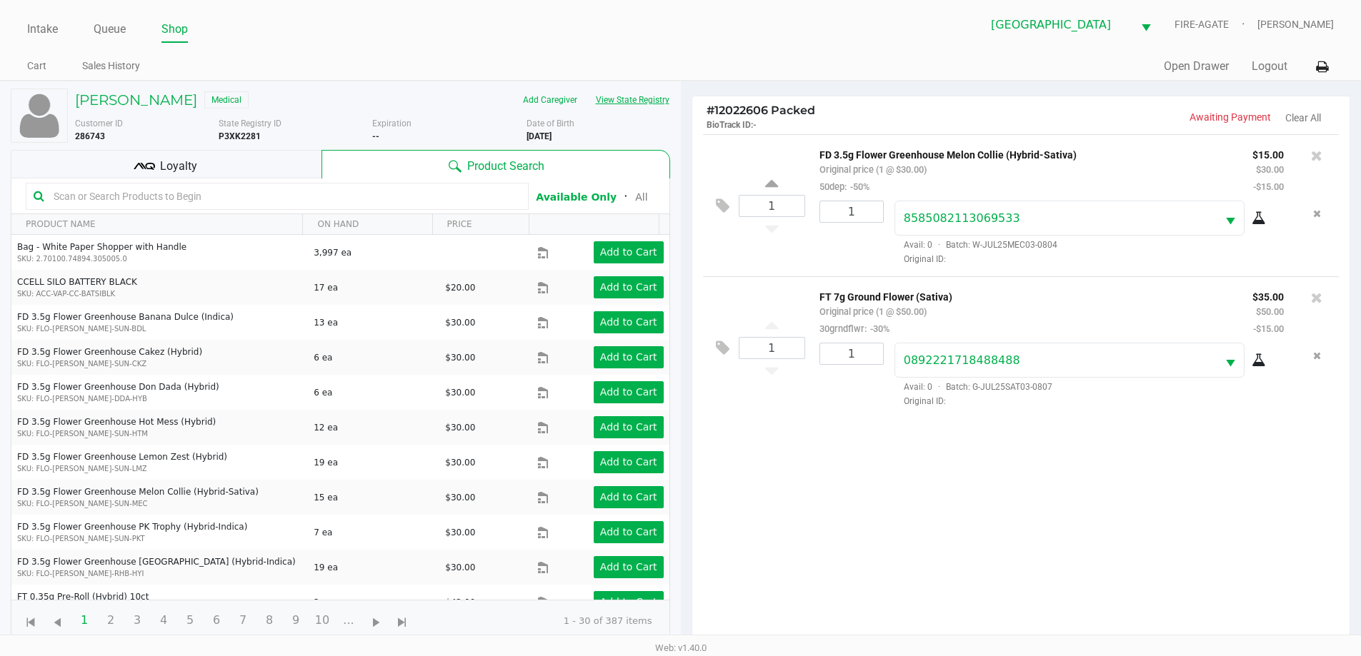
click at [631, 100] on button "View State Registry" at bounding box center [628, 100] width 84 height 23
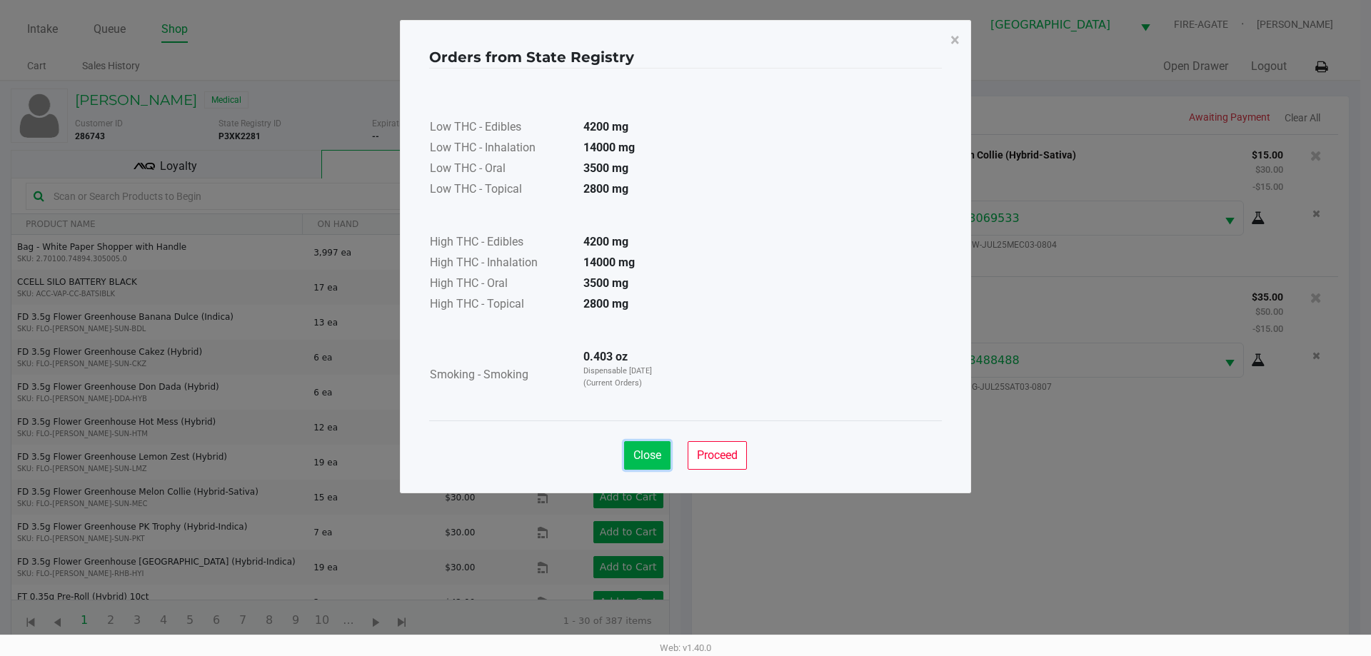
click at [649, 442] on button "Close" at bounding box center [647, 455] width 46 height 29
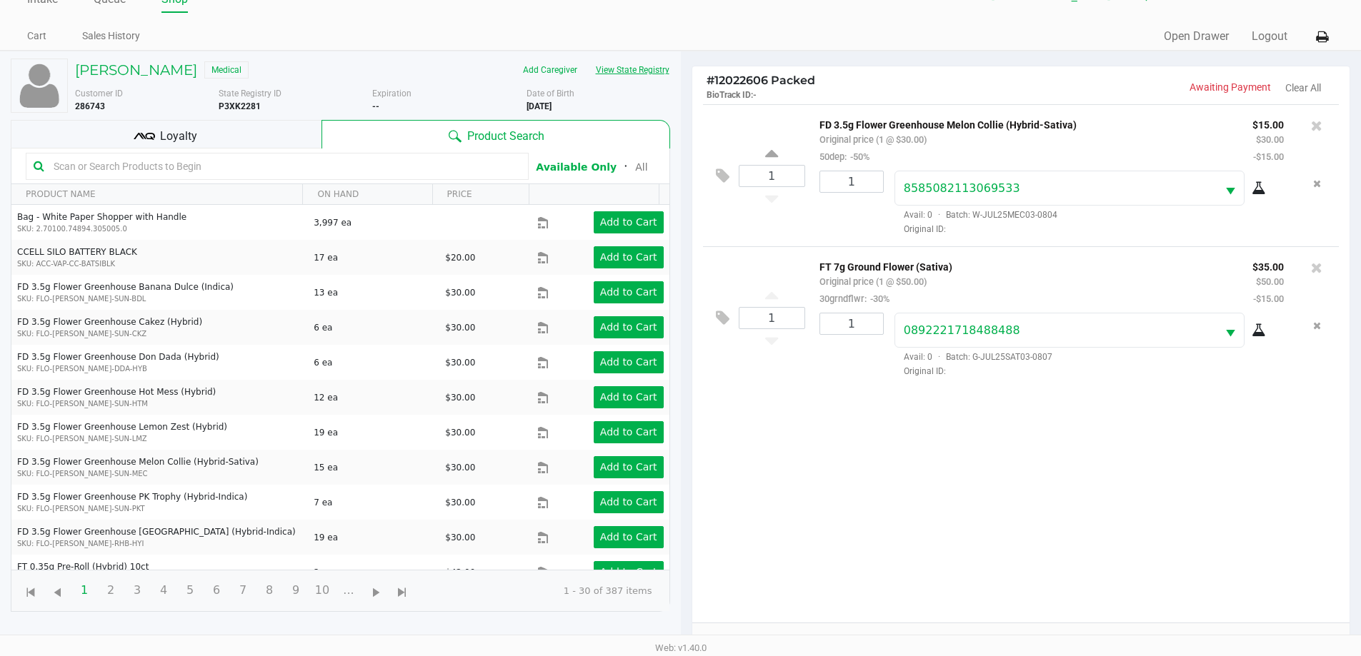
scroll to position [154, 0]
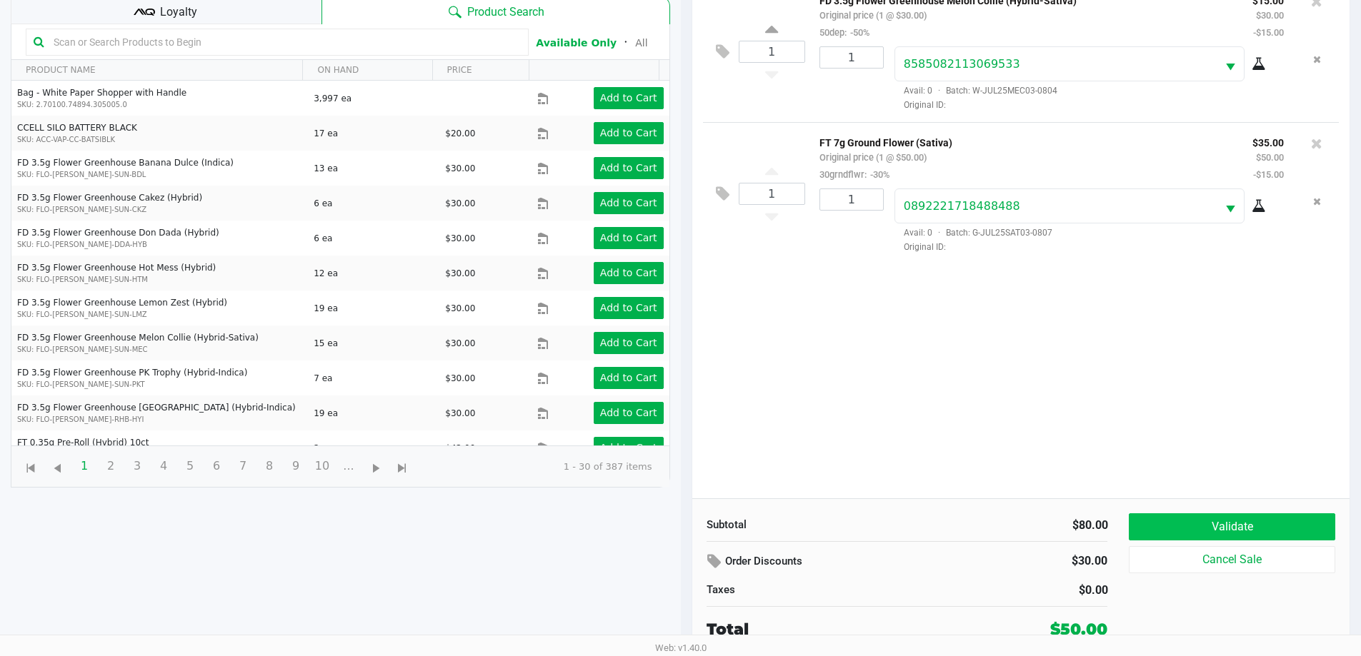
click at [1202, 521] on button "Validate" at bounding box center [1232, 527] width 206 height 27
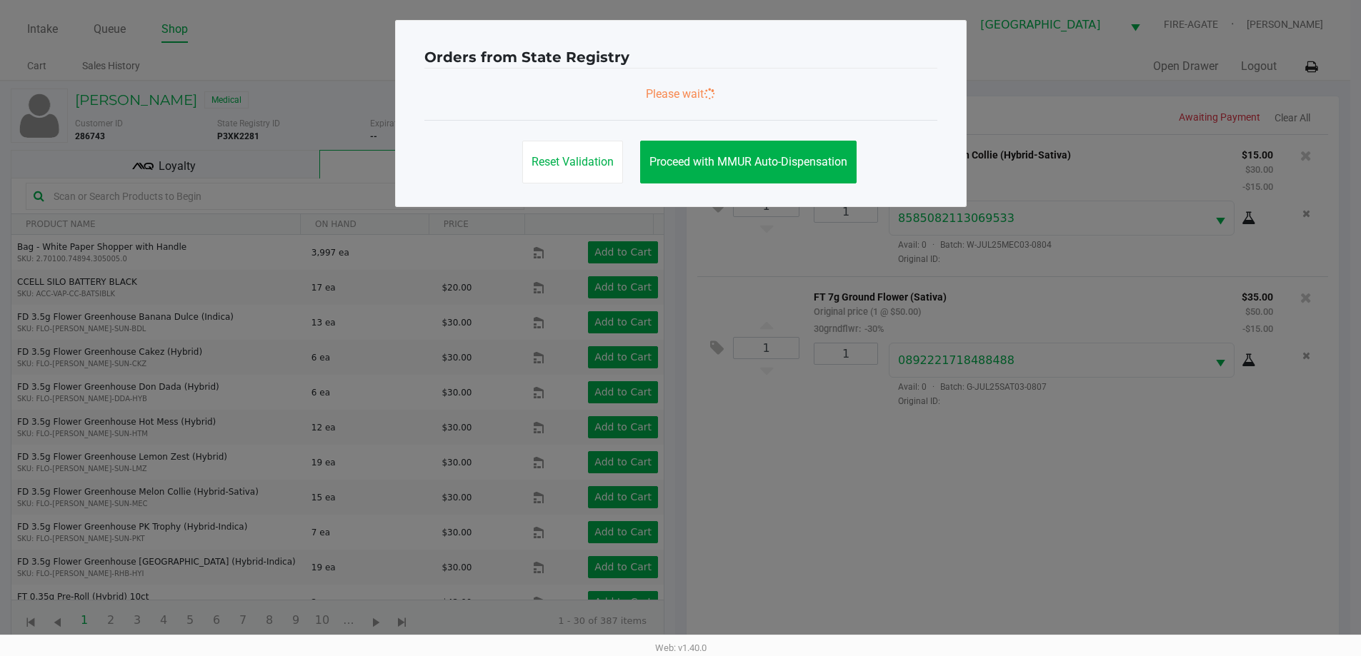
scroll to position [0, 0]
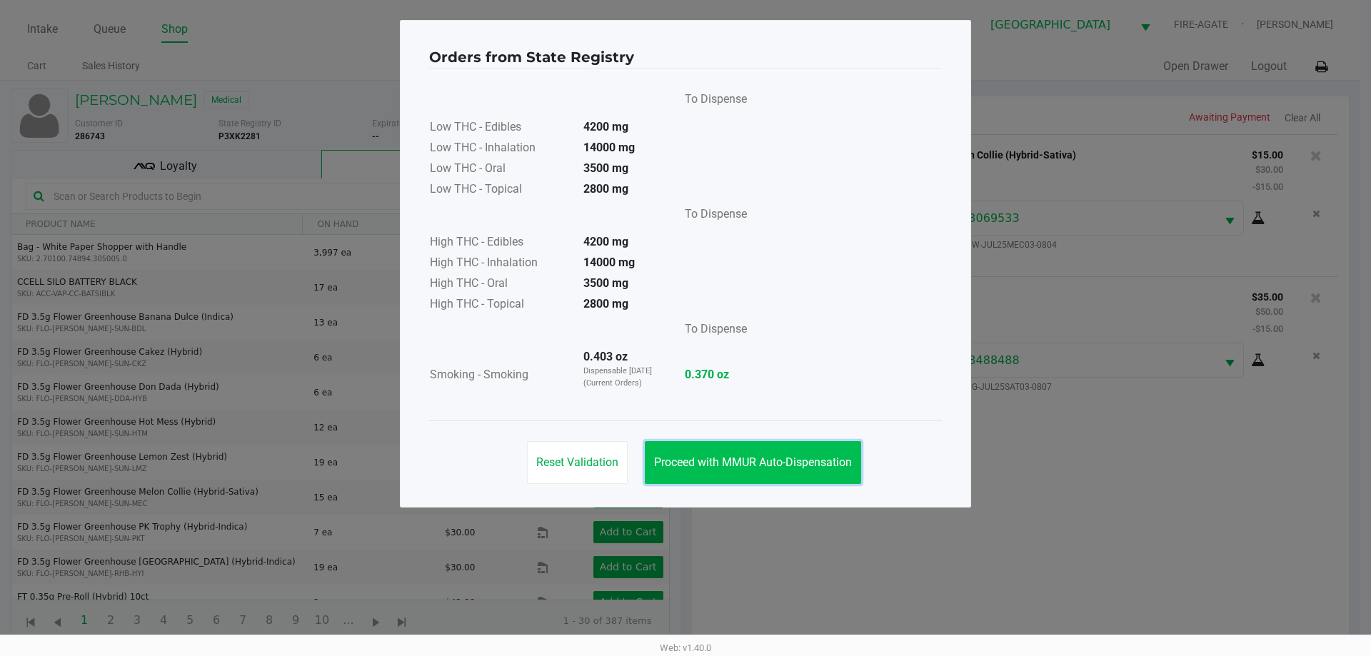
click at [792, 456] on span "Proceed with MMUR Auto-Dispensation" at bounding box center [753, 463] width 198 height 14
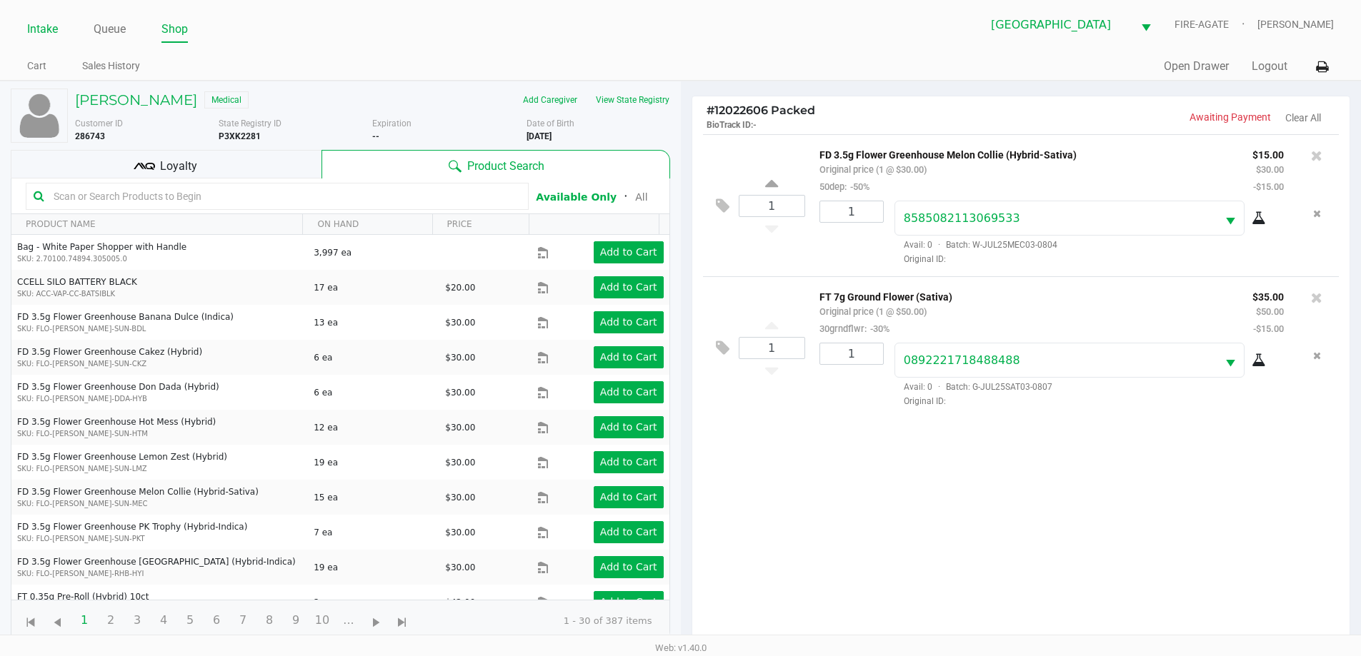
click at [54, 36] on link "Intake" at bounding box center [42, 29] width 31 height 20
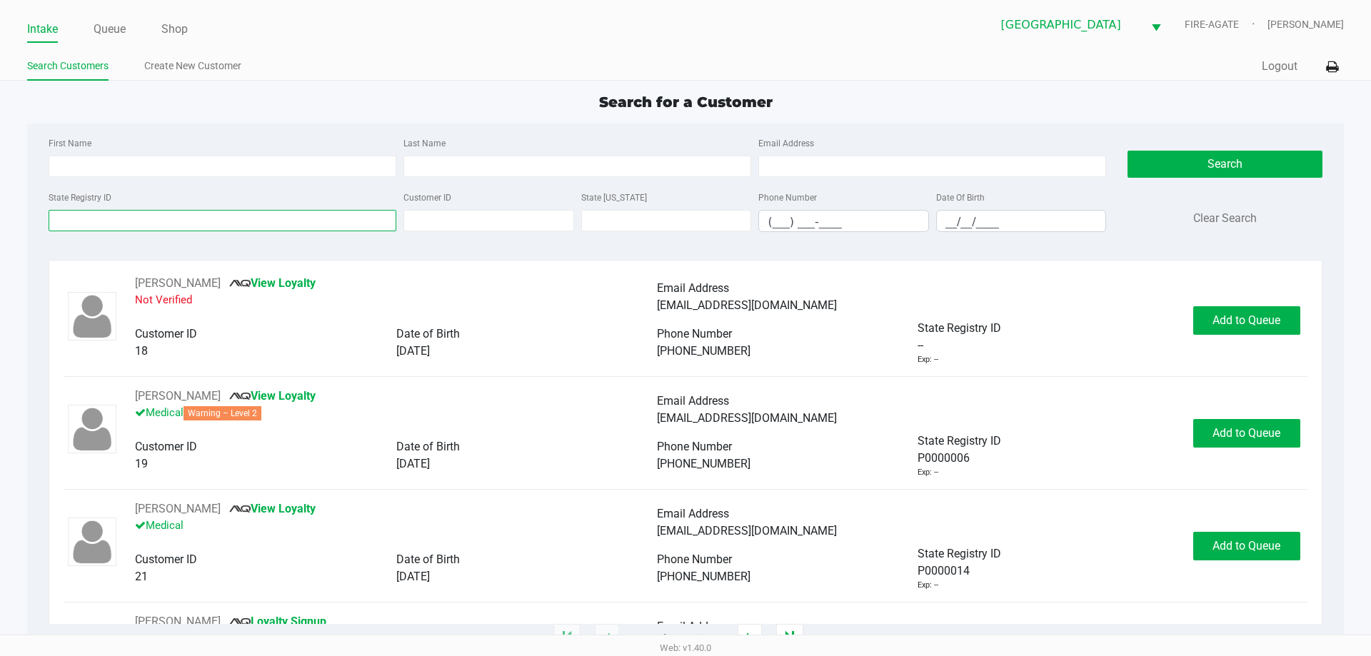
click at [300, 218] on input "State Registry ID" at bounding box center [223, 220] width 348 height 21
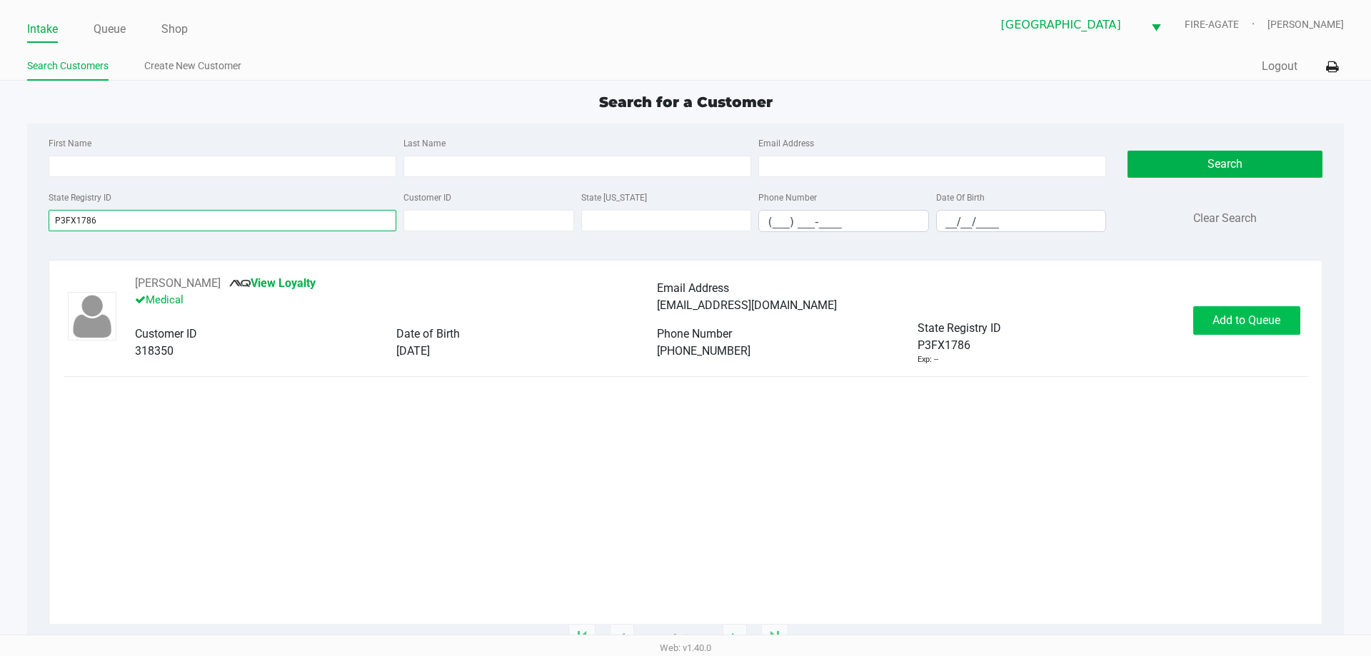
type input "P3FX1786"
click at [1234, 319] on span "Add to Queue" at bounding box center [1247, 321] width 68 height 14
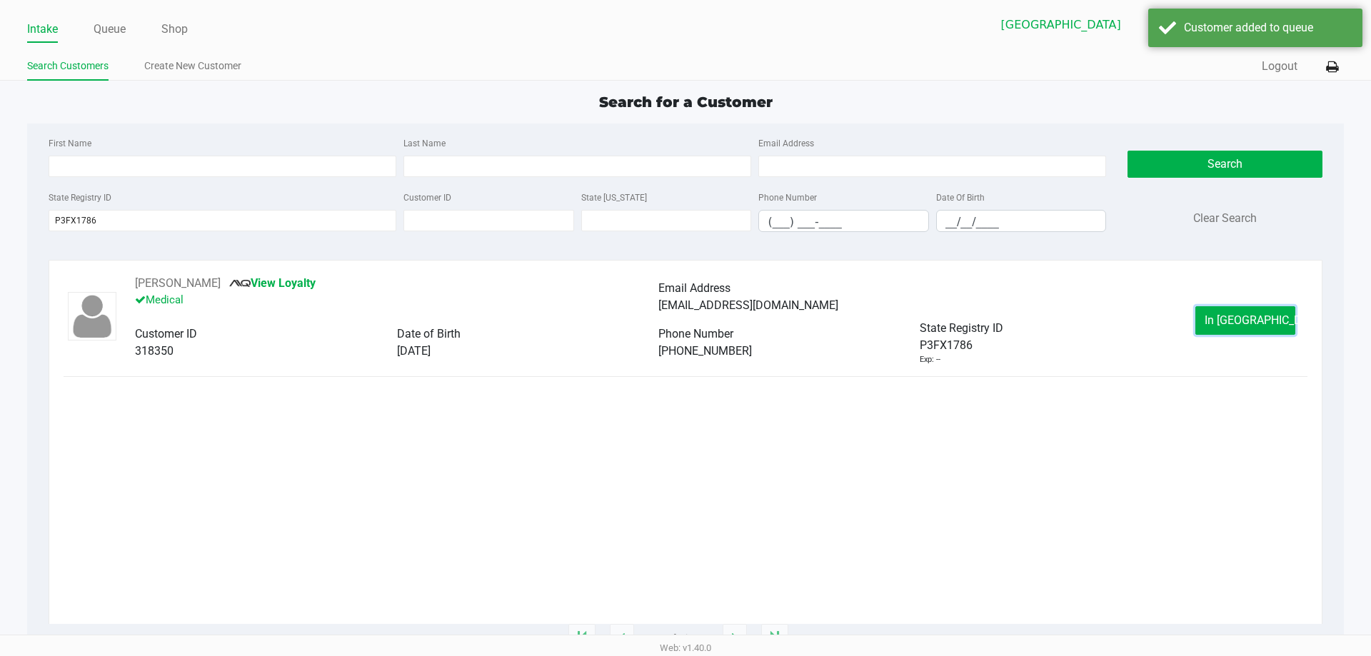
click at [1234, 319] on span "In [GEOGRAPHIC_DATA]" at bounding box center [1265, 321] width 120 height 14
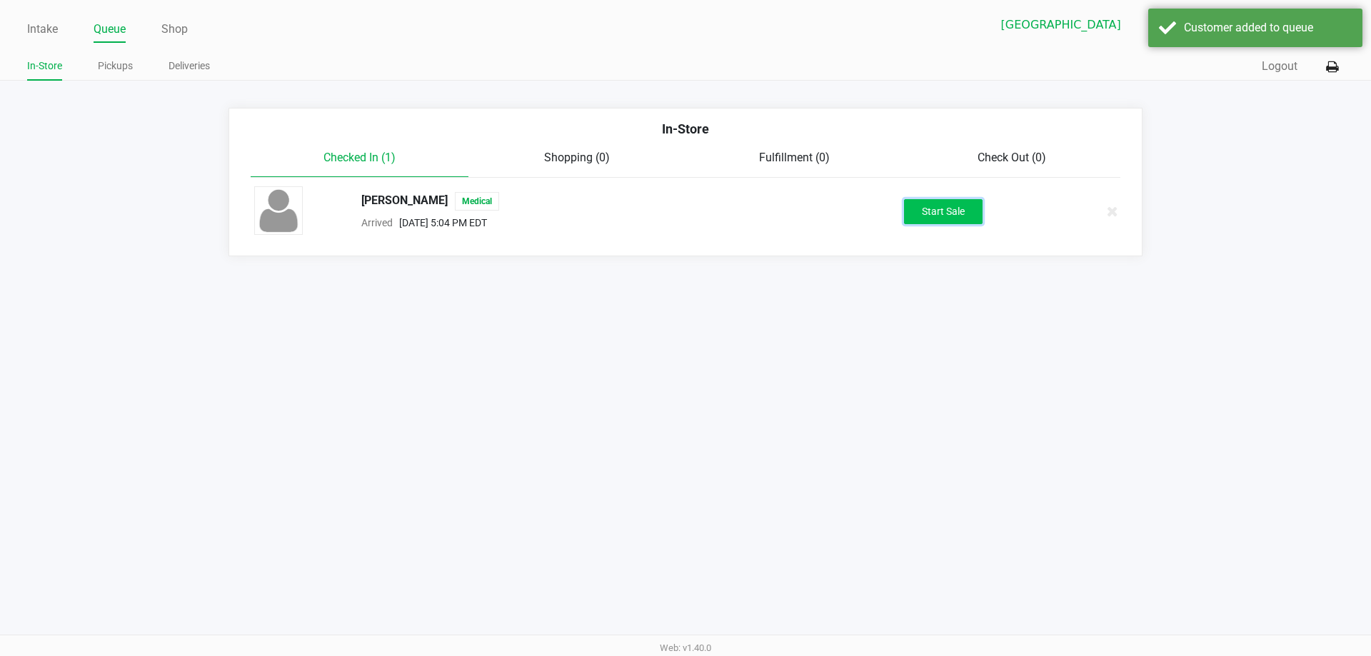
click at [909, 204] on button "Start Sale" at bounding box center [943, 211] width 79 height 25
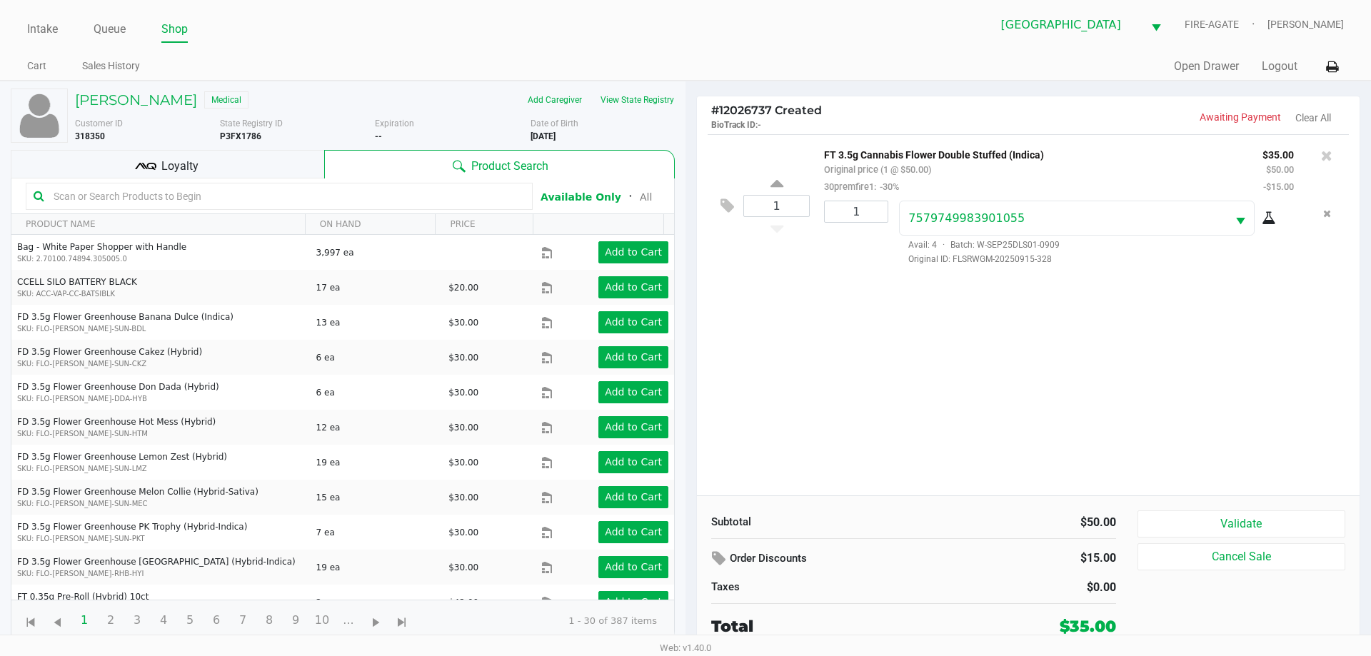
click at [1241, 509] on div "Subtotal $50.00 Order Discounts $15.00 Taxes $0.00 Total $35.00 Validate Cancel…" at bounding box center [1028, 574] width 663 height 157
click at [1244, 521] on button "Validate" at bounding box center [1242, 524] width 208 height 27
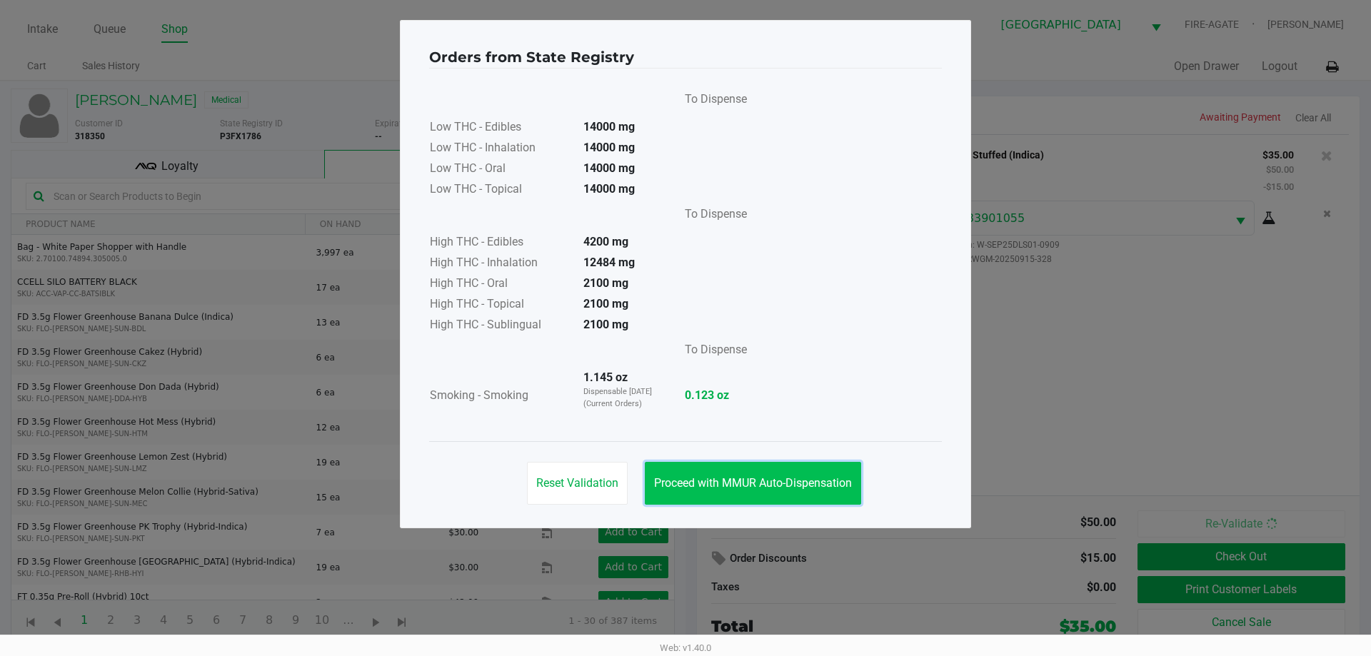
click at [775, 473] on button "Proceed with MMUR Auto-Dispensation" at bounding box center [753, 483] width 216 height 43
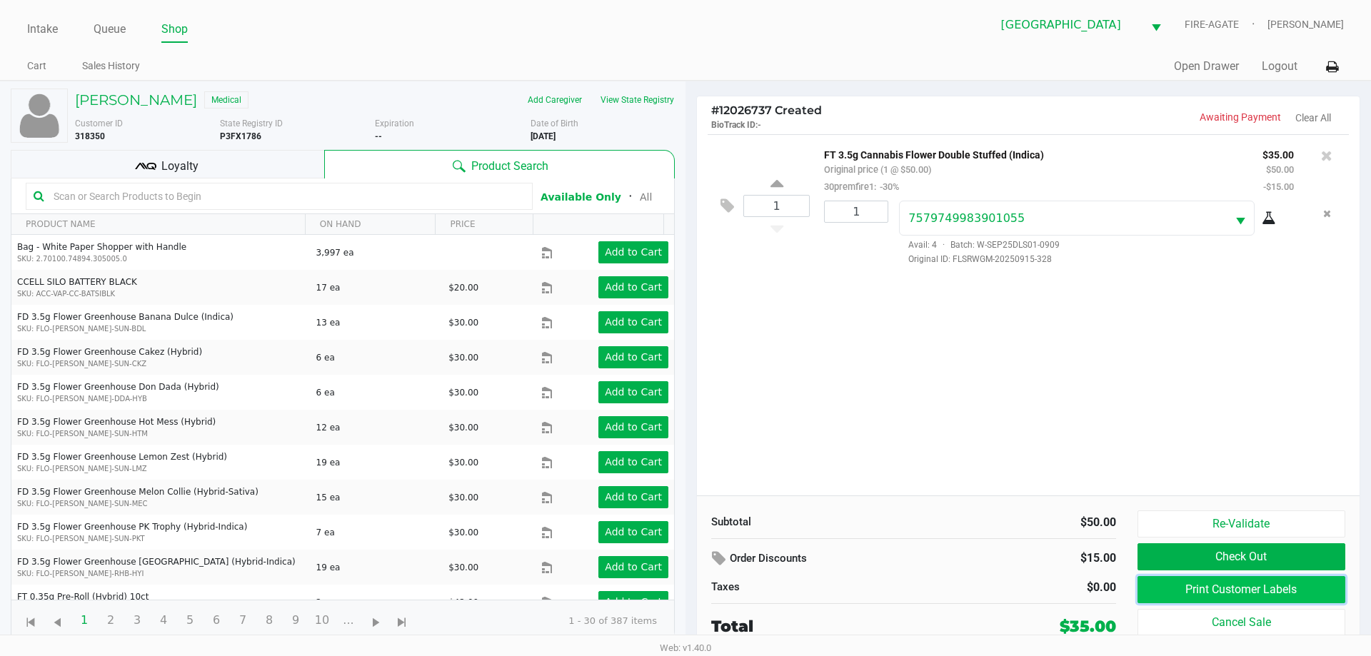
click at [1209, 585] on button "Print Customer Labels" at bounding box center [1242, 589] width 208 height 27
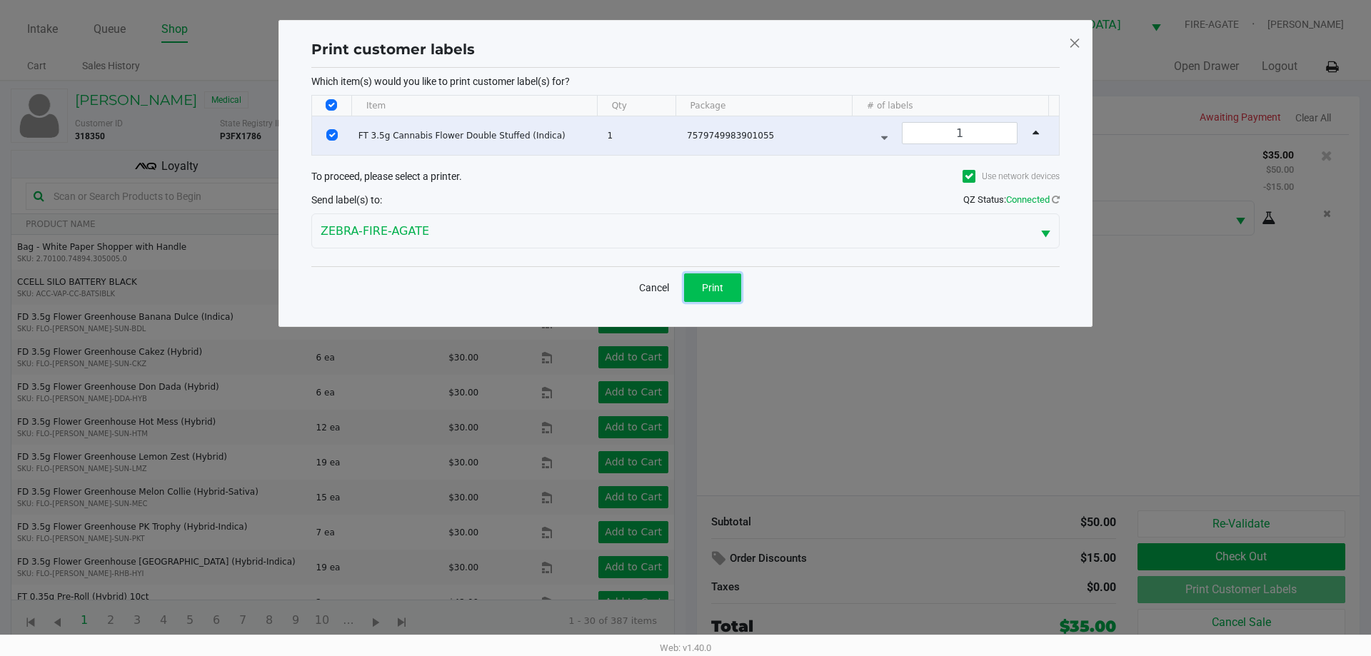
click at [700, 278] on button "Print" at bounding box center [712, 288] width 57 height 29
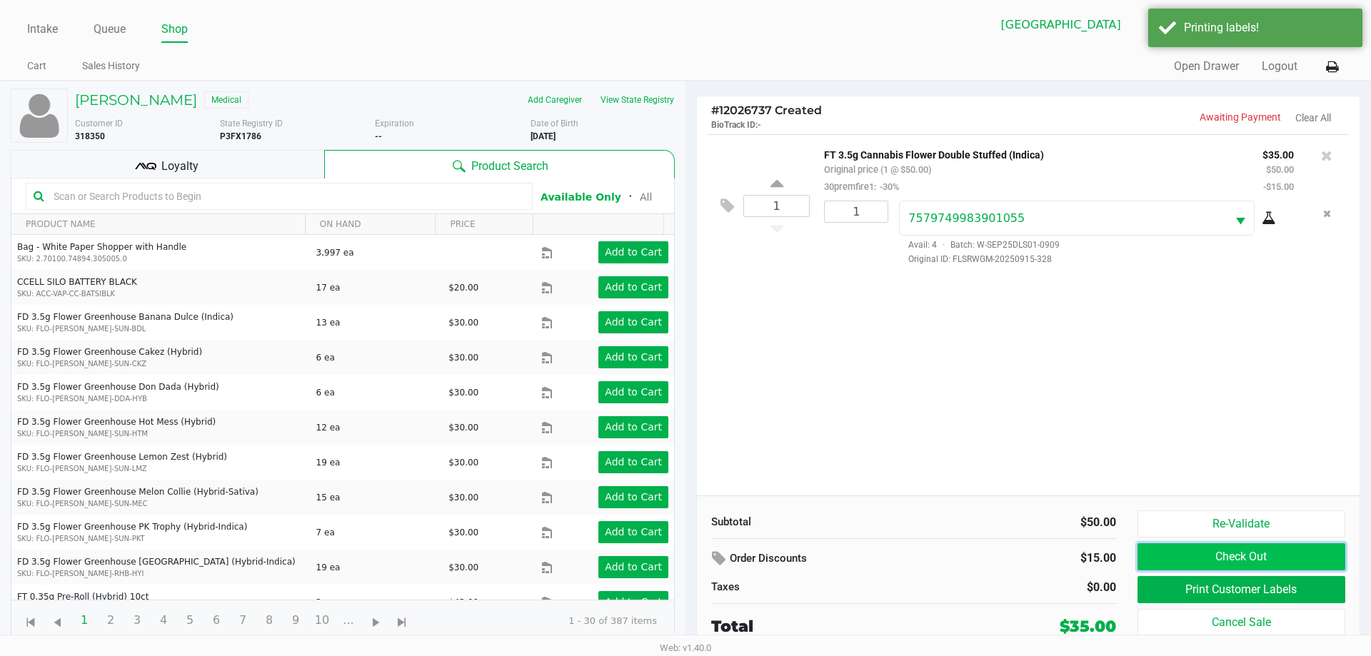
click at [1276, 555] on button "Check Out" at bounding box center [1242, 557] width 208 height 27
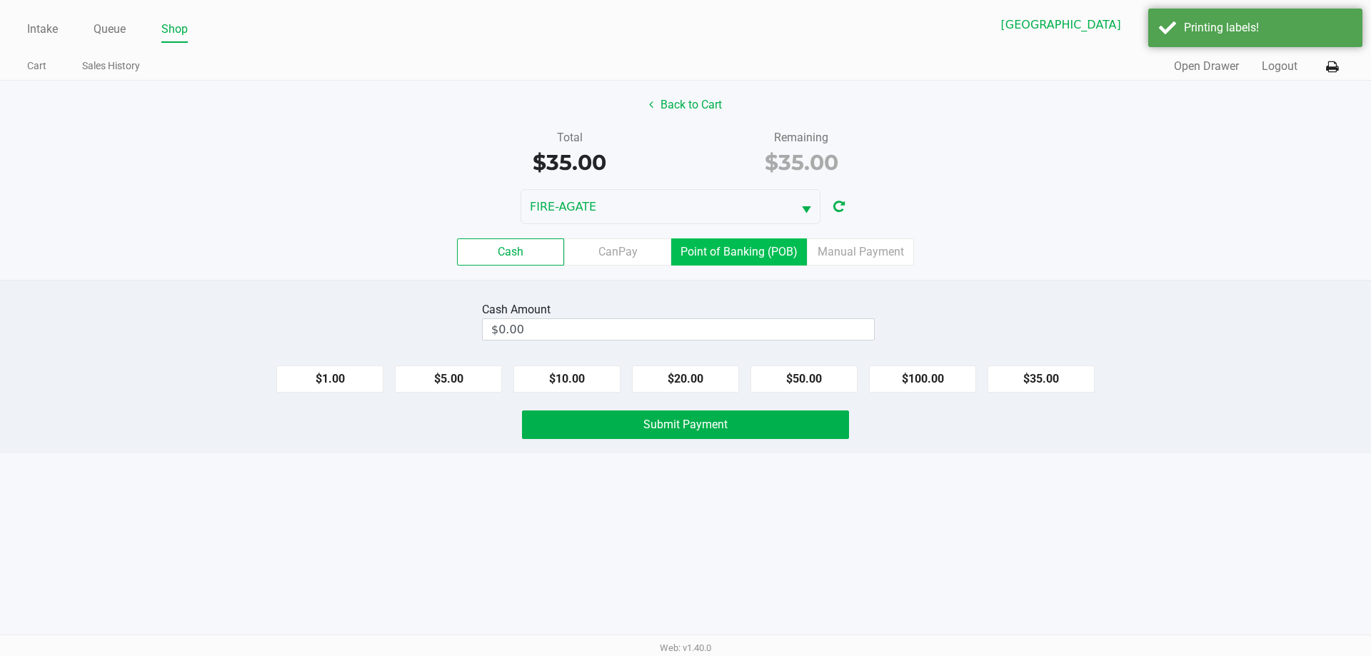
click at [711, 247] on label "Point of Banking (POB)" at bounding box center [739, 252] width 136 height 27
click at [0, 0] on 7 "Point of Banking (POB)" at bounding box center [0, 0] width 0 height 0
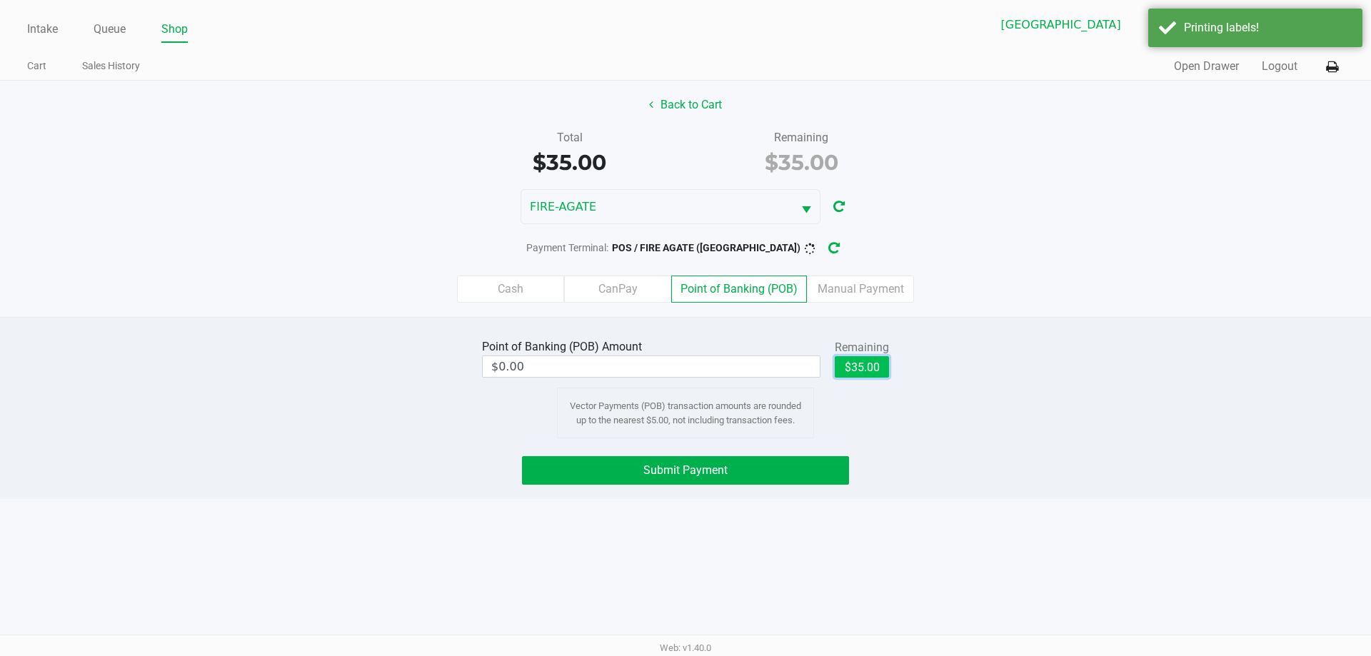
click at [842, 360] on button "$35.00" at bounding box center [862, 366] width 54 height 21
type input "$35.00"
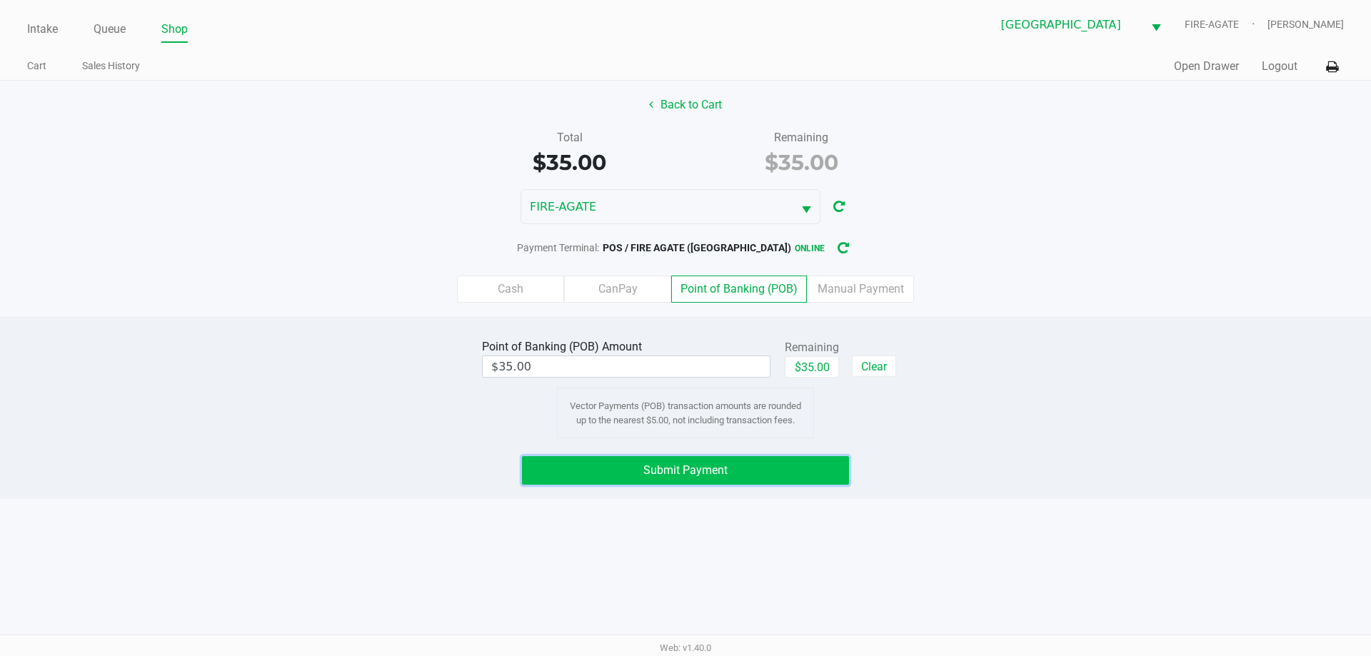
click at [712, 484] on button "Submit Payment" at bounding box center [685, 470] width 327 height 29
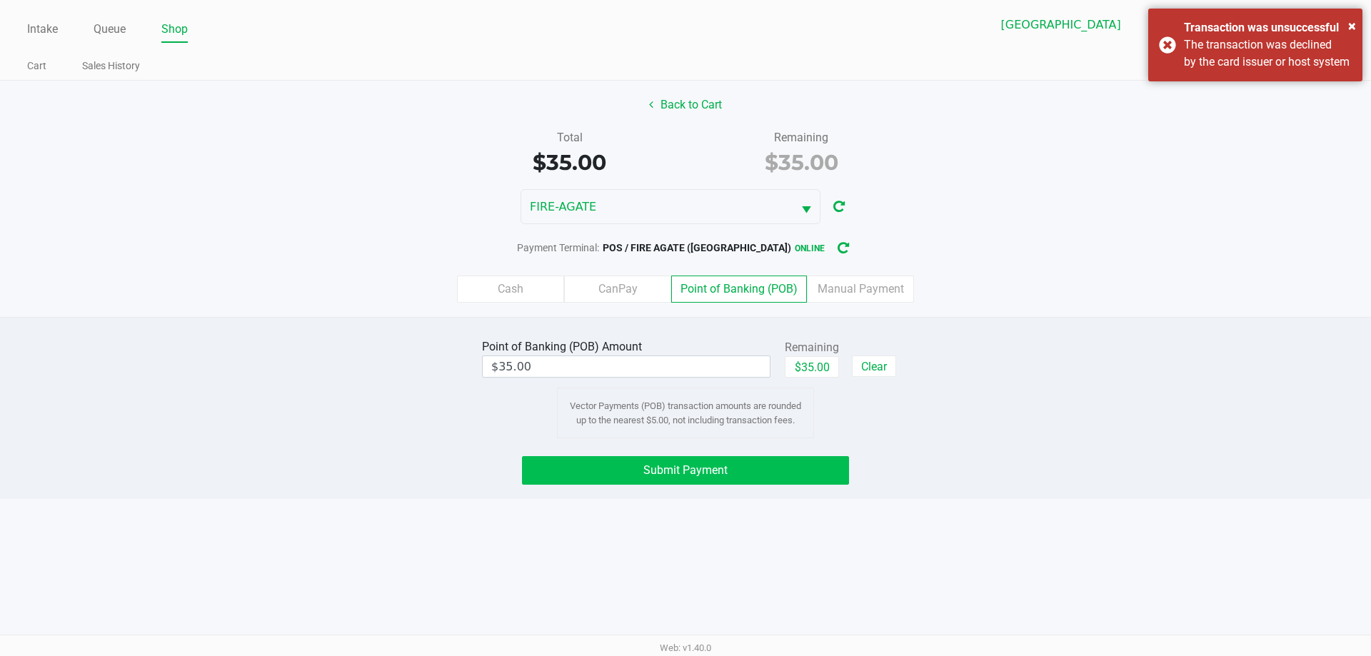
click at [759, 499] on div "Intake Queue Shop [GEOGRAPHIC_DATA] WC FIRE-AGATE [PERSON_NAME] Cart Sales Hist…" at bounding box center [685, 328] width 1371 height 656
click at [777, 483] on button "Submit Payment" at bounding box center [685, 470] width 327 height 29
click at [787, 481] on button "Submit Payment" at bounding box center [685, 470] width 327 height 29
click at [895, 281] on label "Manual Payment" at bounding box center [860, 289] width 107 height 27
click at [0, 0] on 8 "Manual Payment" at bounding box center [0, 0] width 0 height 0
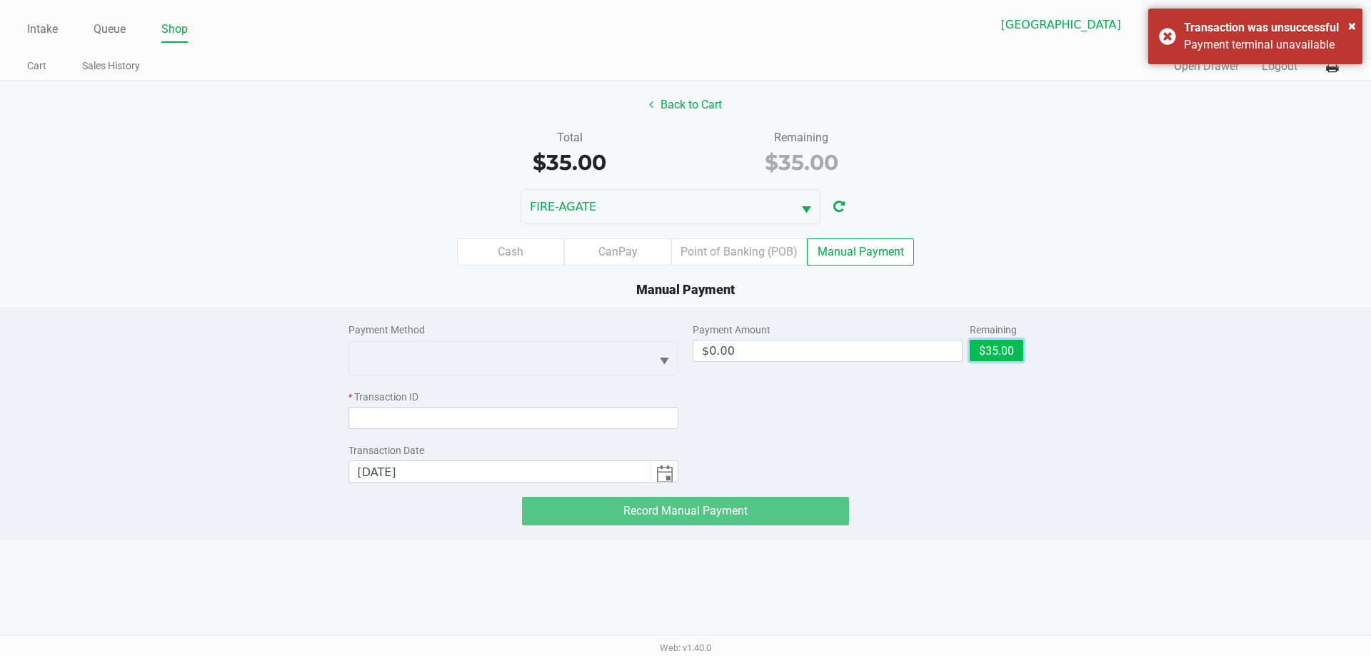
click at [1013, 359] on button "$35.00" at bounding box center [997, 350] width 54 height 21
type input "$35.00"
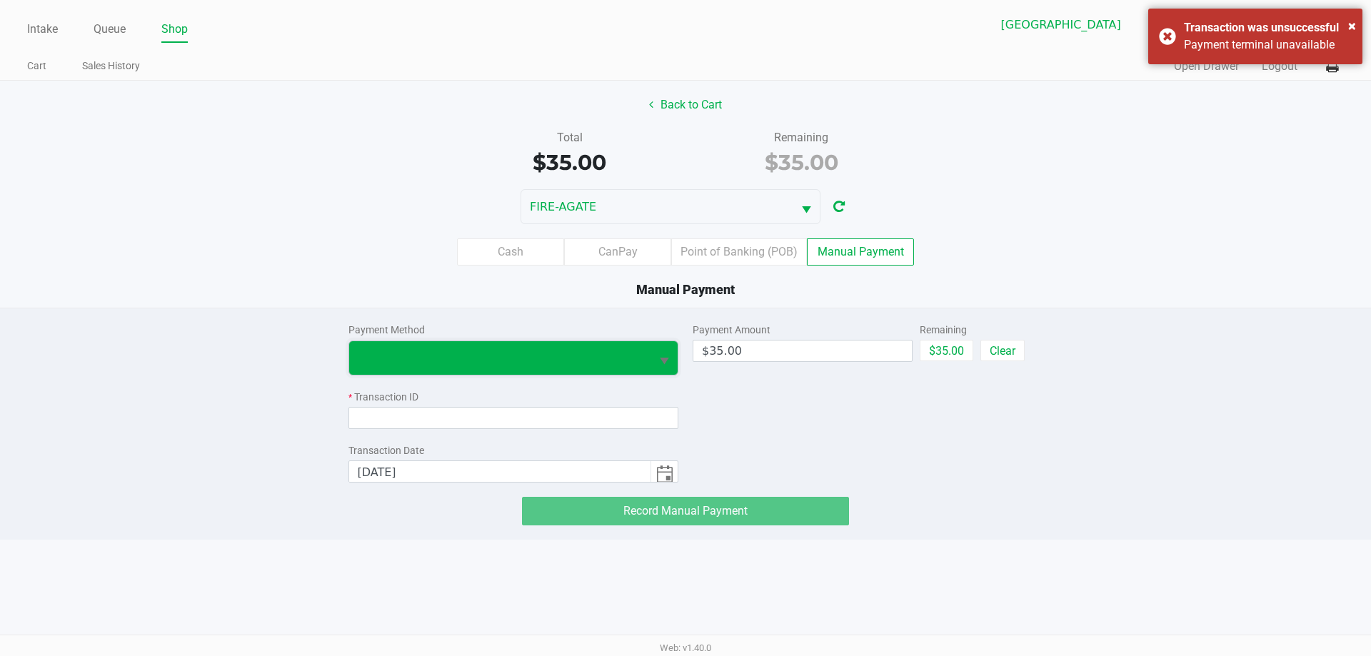
click at [519, 358] on span at bounding box center [500, 357] width 285 height 17
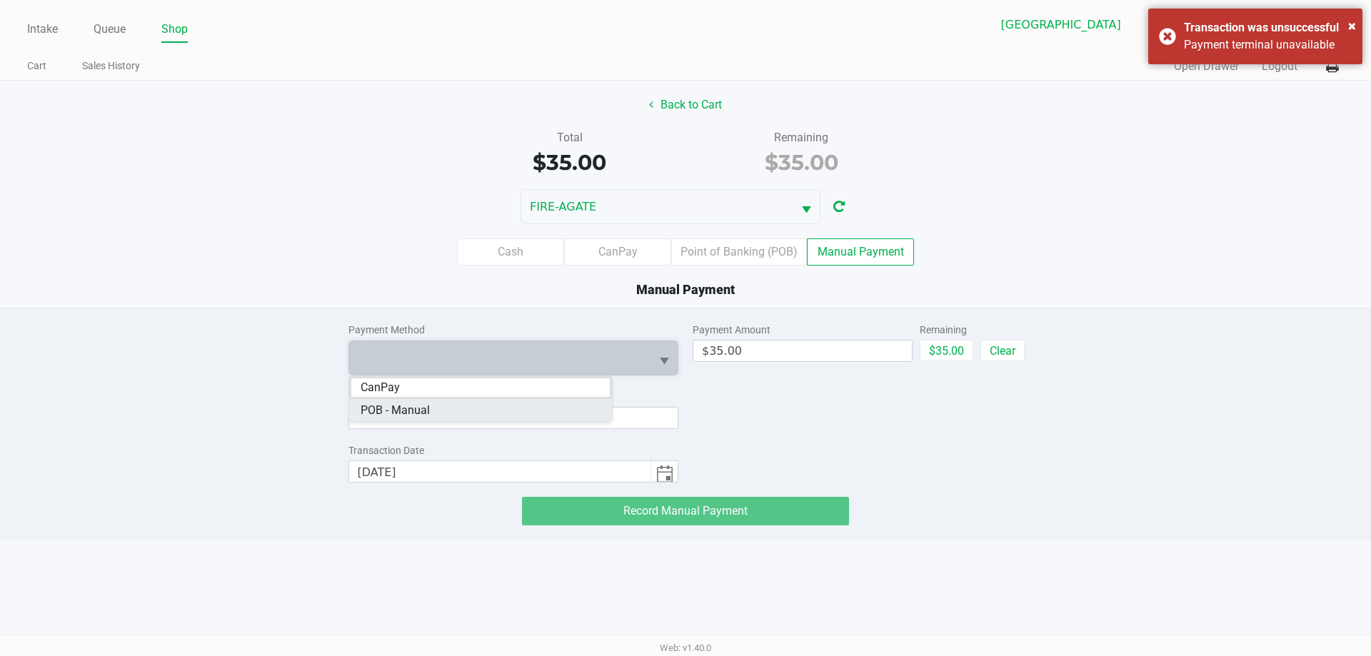
click at [461, 419] on Manual "POB - Manual" at bounding box center [480, 410] width 263 height 23
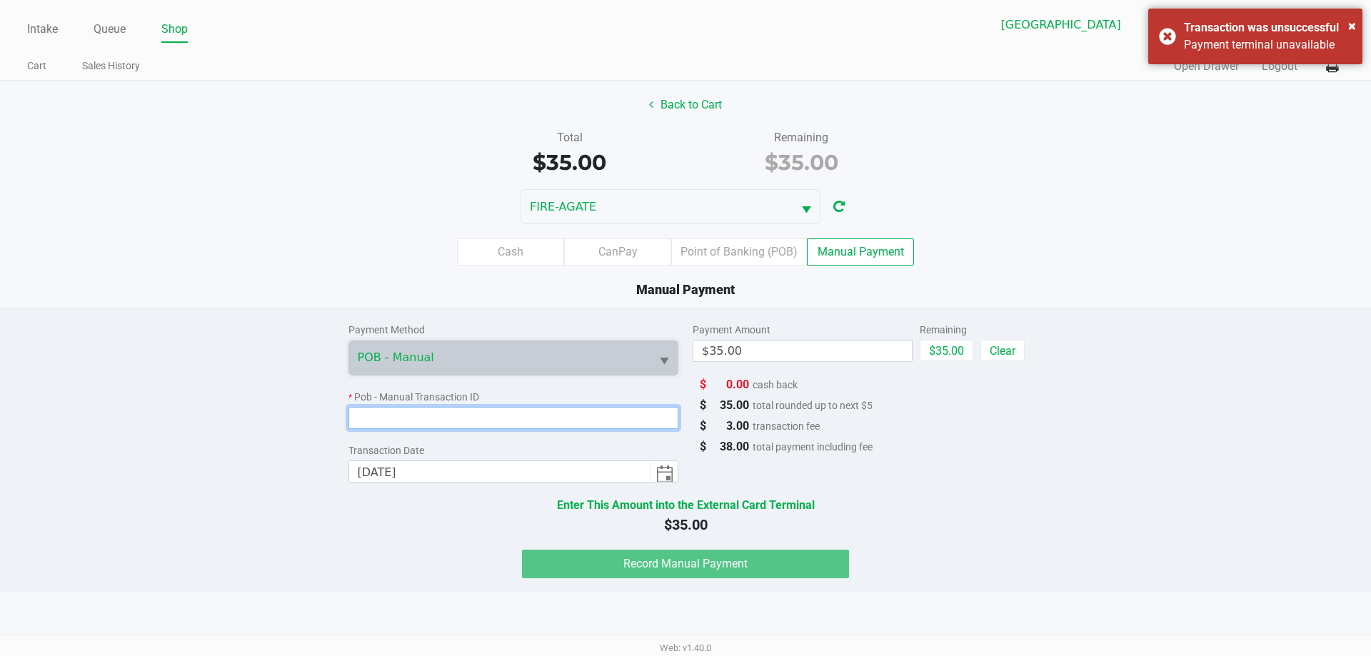
click at [502, 416] on input at bounding box center [514, 418] width 331 height 22
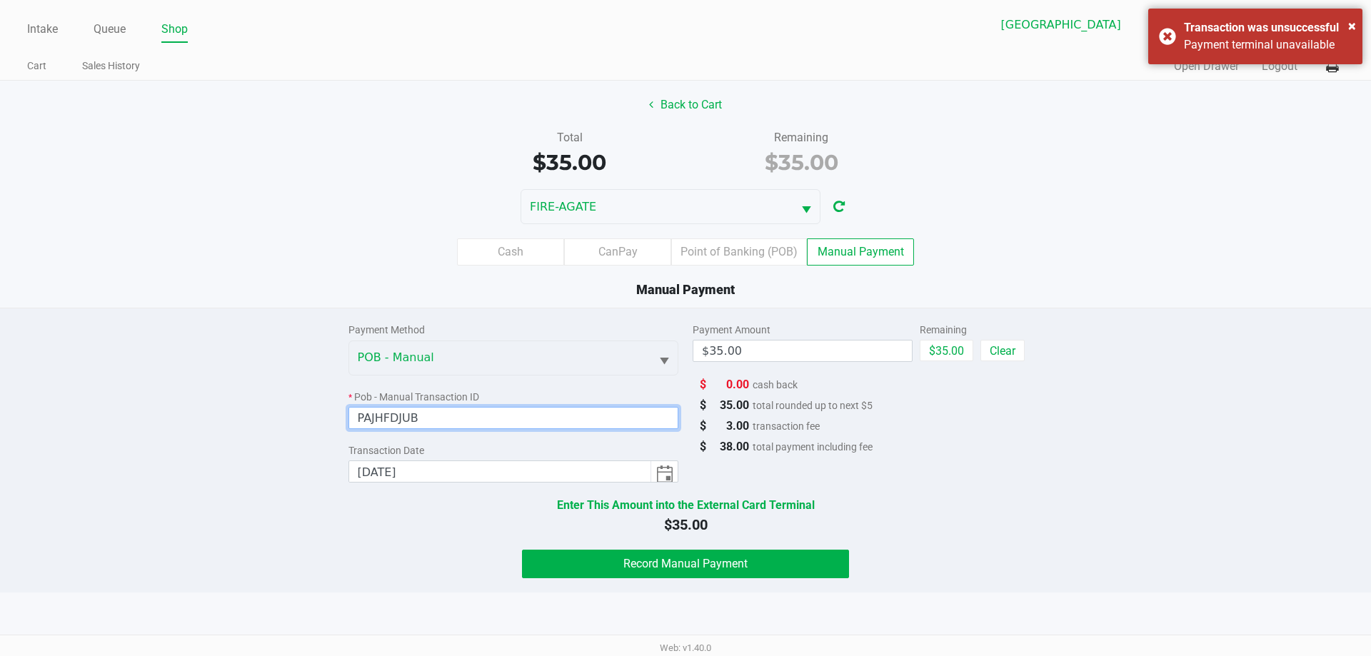
type input "PAJHFDJUB"
click at [822, 584] on div "Payment Method POB - Manual * Pob - Manual Transaction ID PAJHFDJUB Transaction…" at bounding box center [685, 450] width 1371 height 285
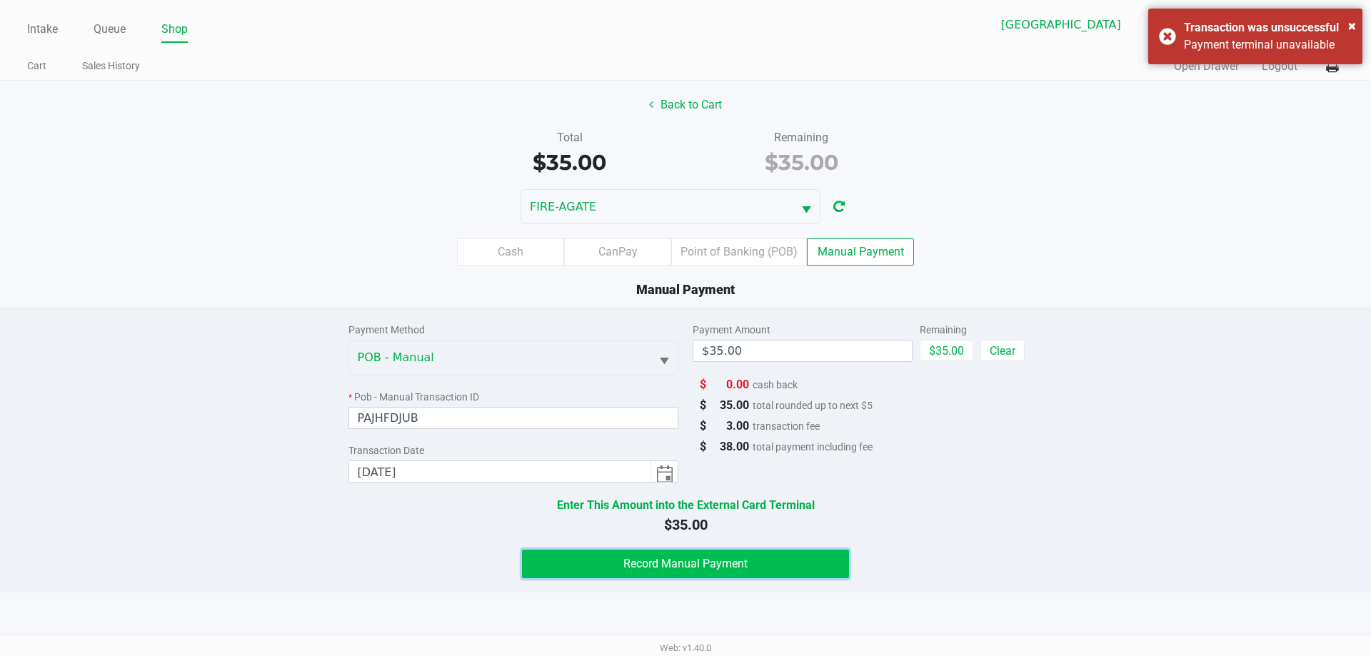
click at [815, 566] on button "Record Manual Payment" at bounding box center [685, 564] width 327 height 29
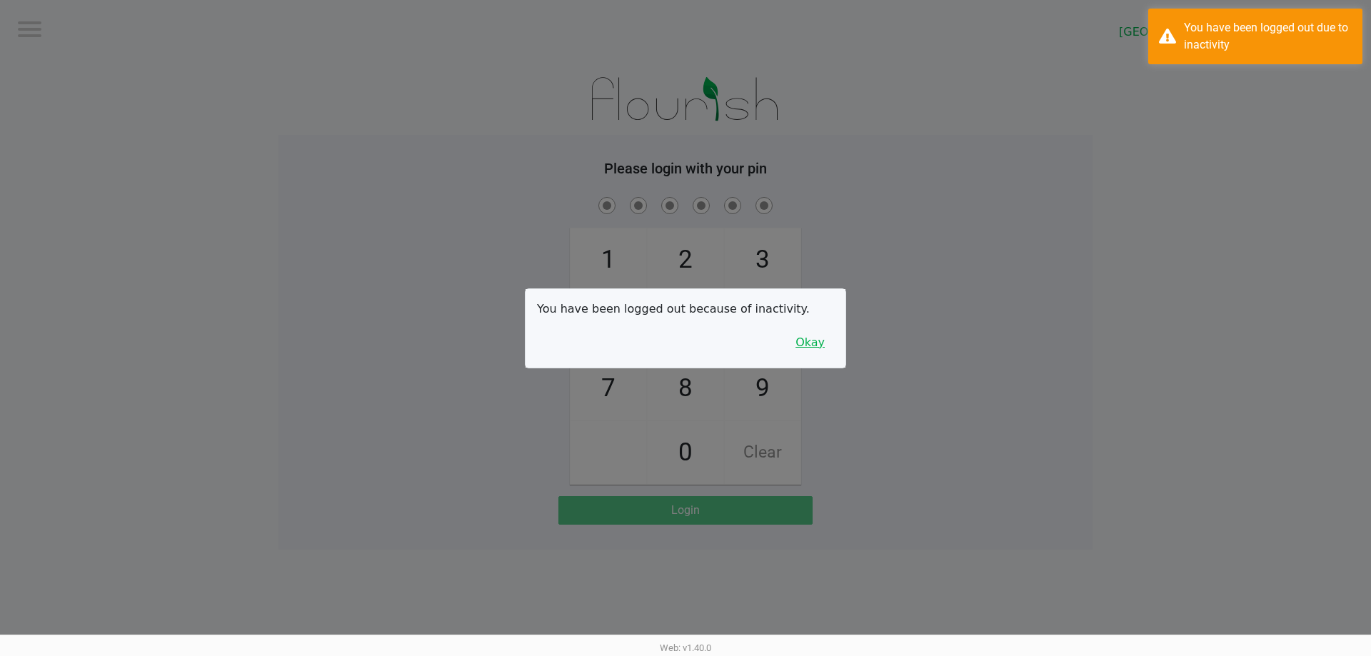
click at [822, 351] on button "Okay" at bounding box center [810, 342] width 48 height 27
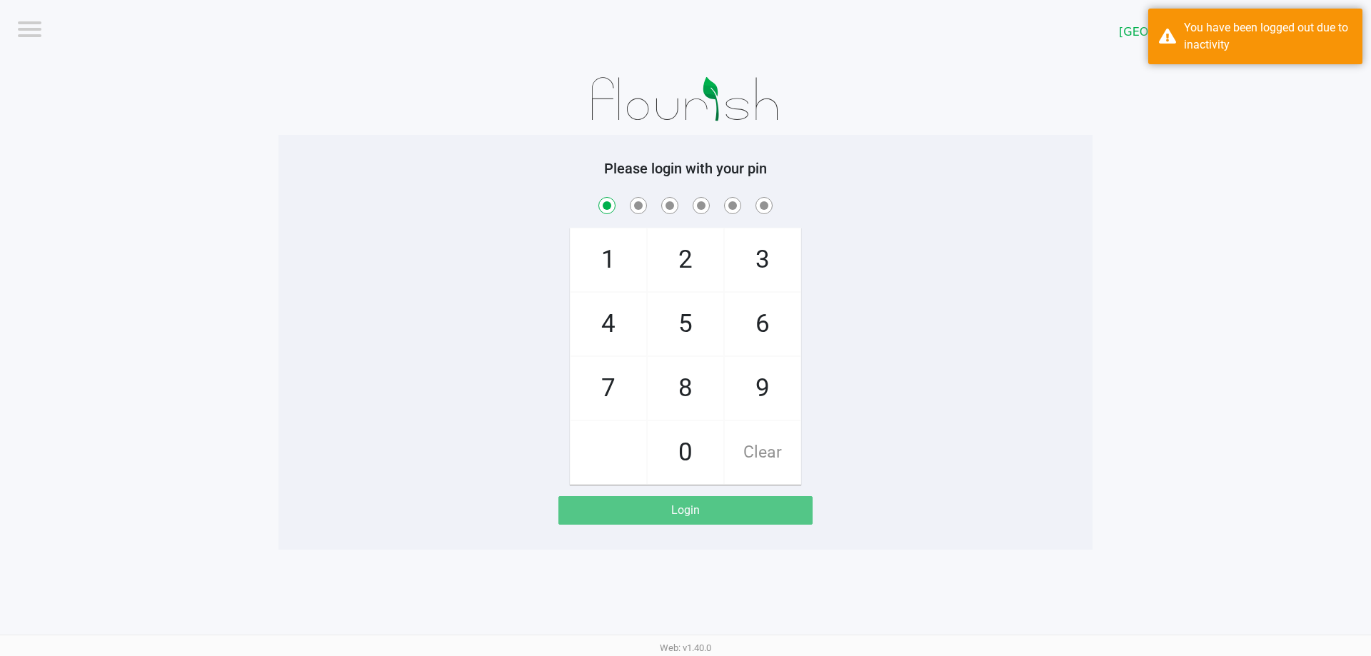
checkbox input "true"
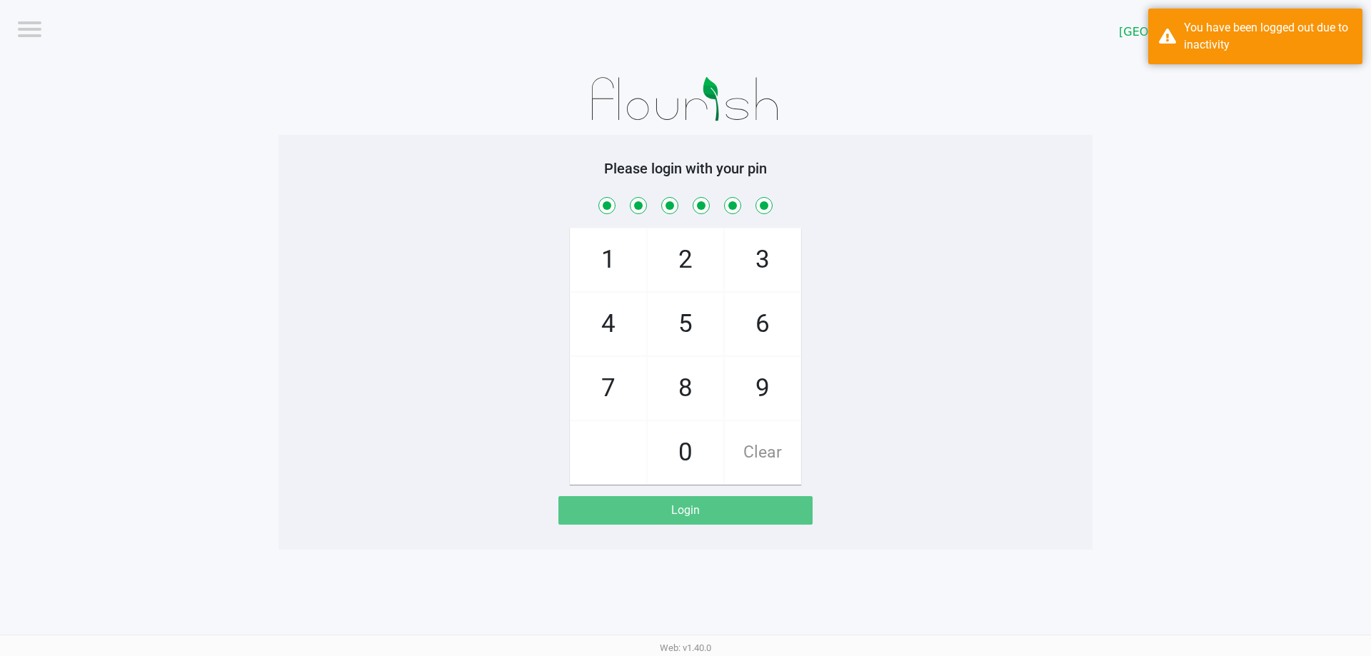
checkbox input "true"
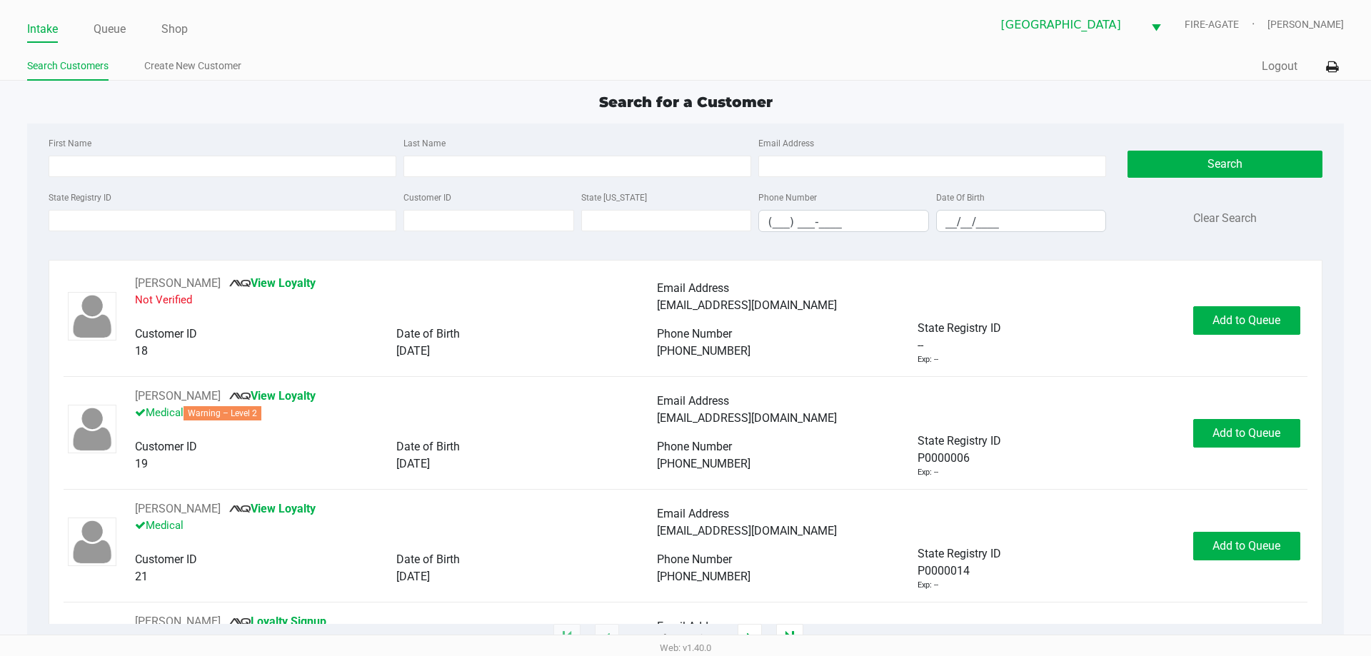
click at [280, 39] on ul "Intake Queue Shop" at bounding box center [356, 30] width 659 height 24
click at [255, 225] on input "State Registry ID" at bounding box center [223, 220] width 348 height 21
click at [359, 109] on div "Search for a Customer" at bounding box center [685, 101] width 1338 height 21
type input "[PERSON_NAME]("
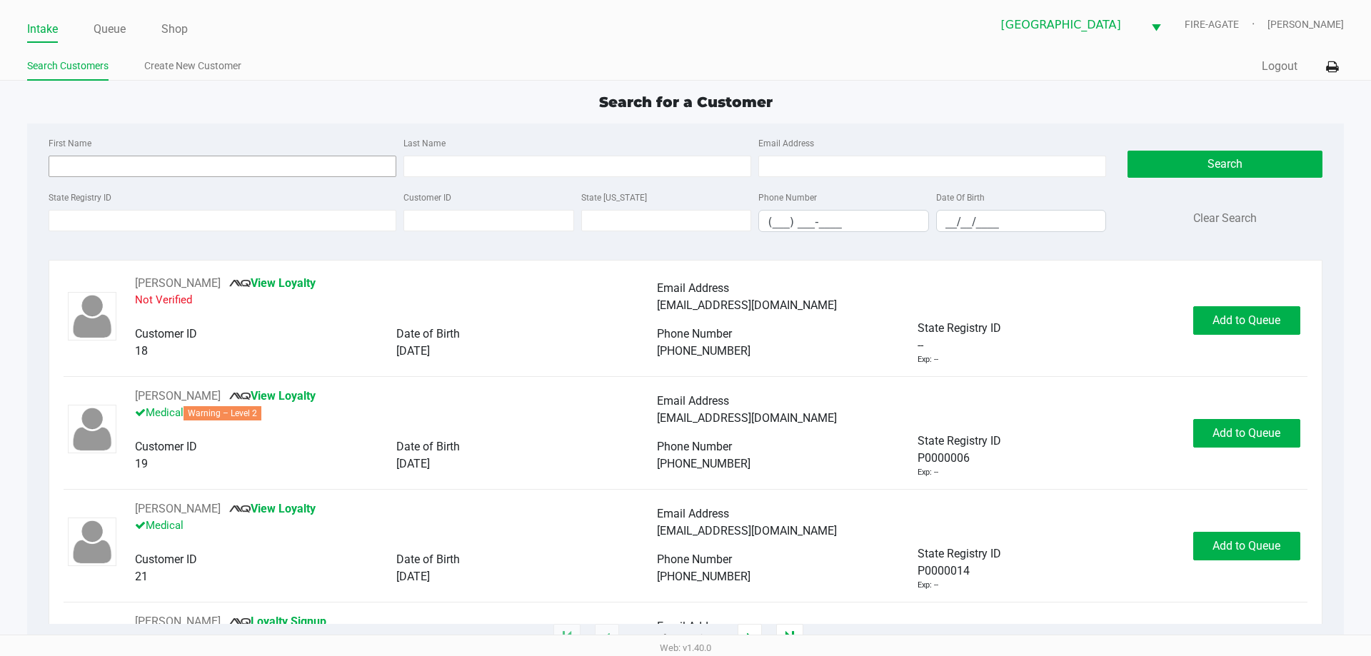
type input "[DATE]"
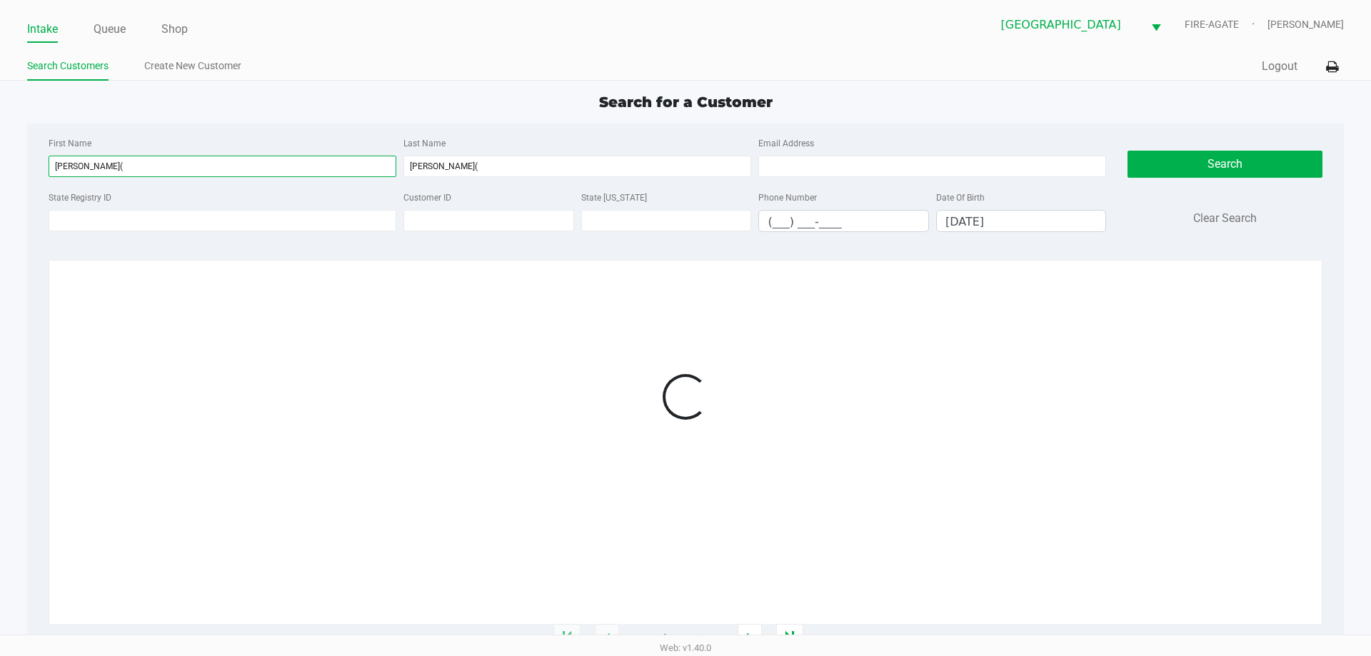
click at [171, 167] on input "[PERSON_NAME](" at bounding box center [223, 166] width 348 height 21
type input "[PERSON_NAME]"
click at [470, 162] on input "[PERSON_NAME](" at bounding box center [573, 166] width 345 height 21
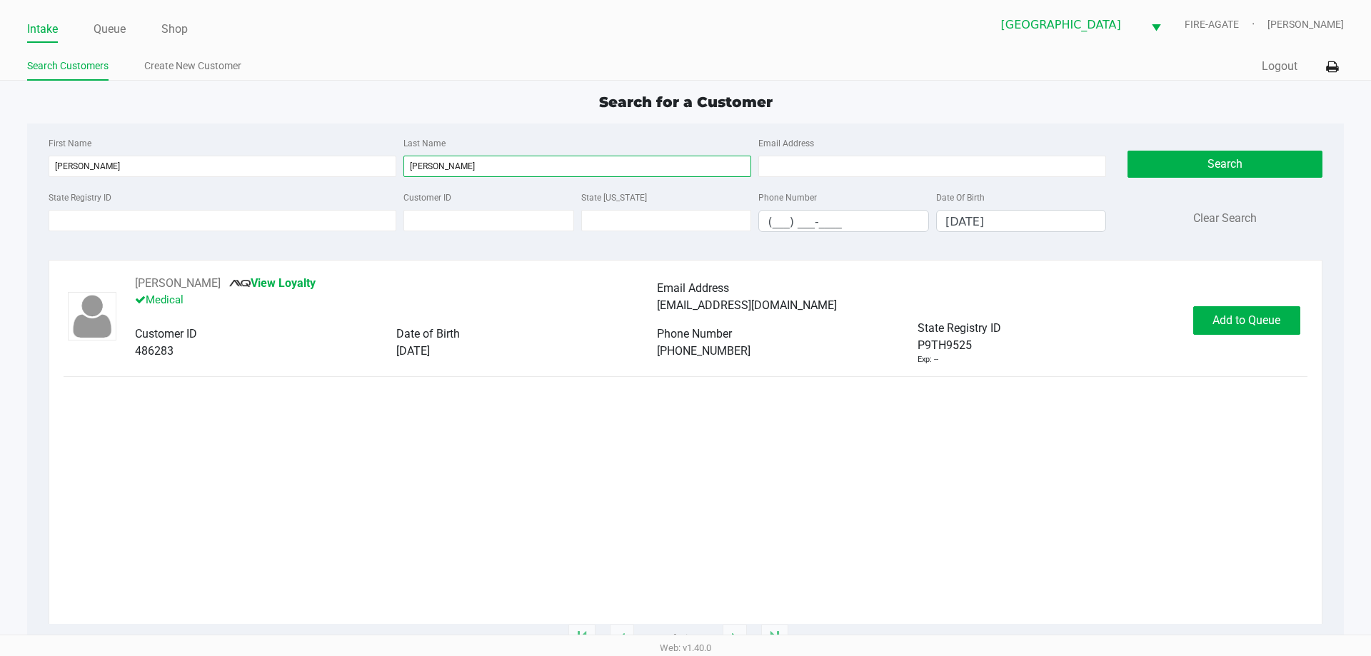
type input "[PERSON_NAME]"
click at [1244, 308] on button "Add to Queue" at bounding box center [1247, 320] width 107 height 29
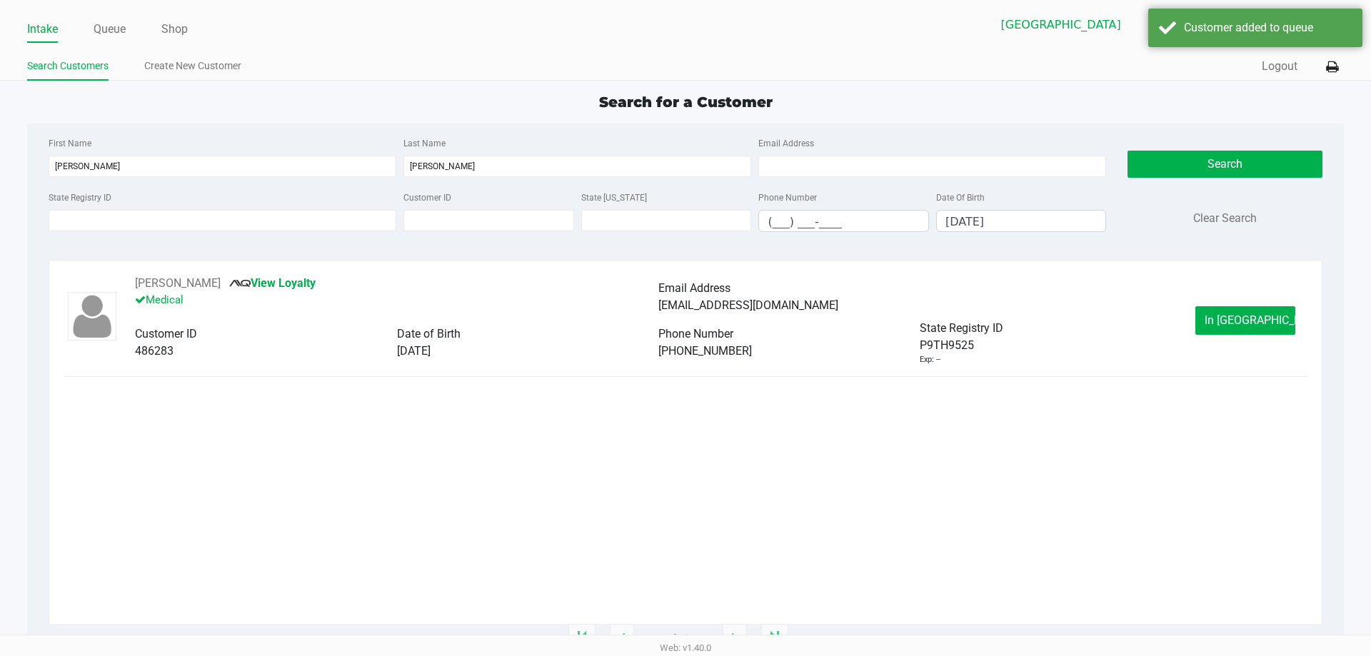
click at [1231, 314] on span "In [GEOGRAPHIC_DATA]" at bounding box center [1265, 321] width 120 height 14
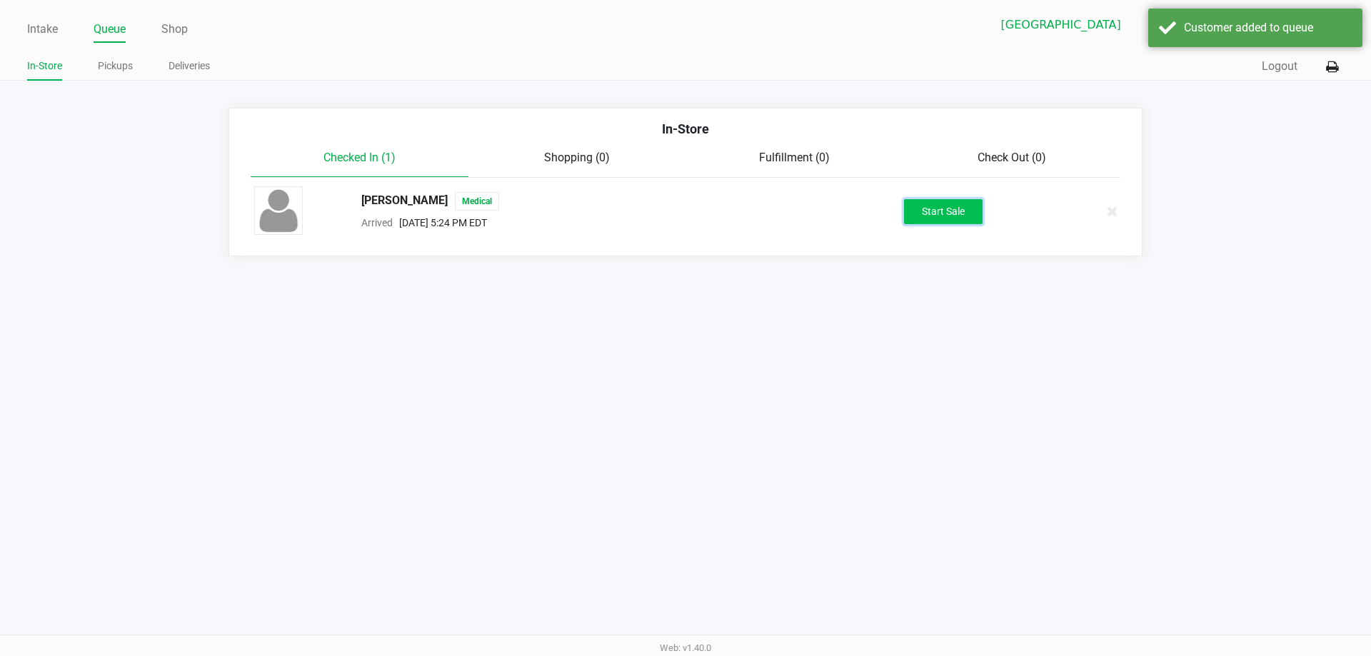
click at [942, 209] on button "Start Sale" at bounding box center [943, 211] width 79 height 25
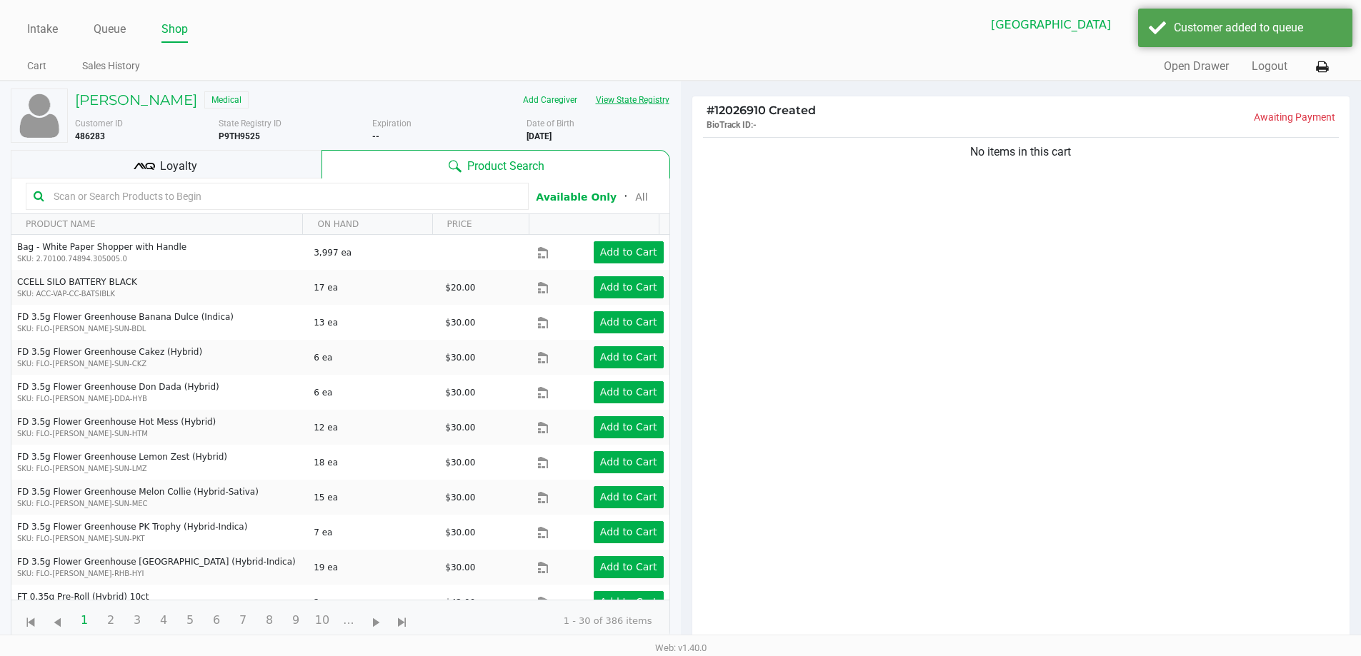
click at [669, 98] on button "View State Registry" at bounding box center [628, 100] width 84 height 23
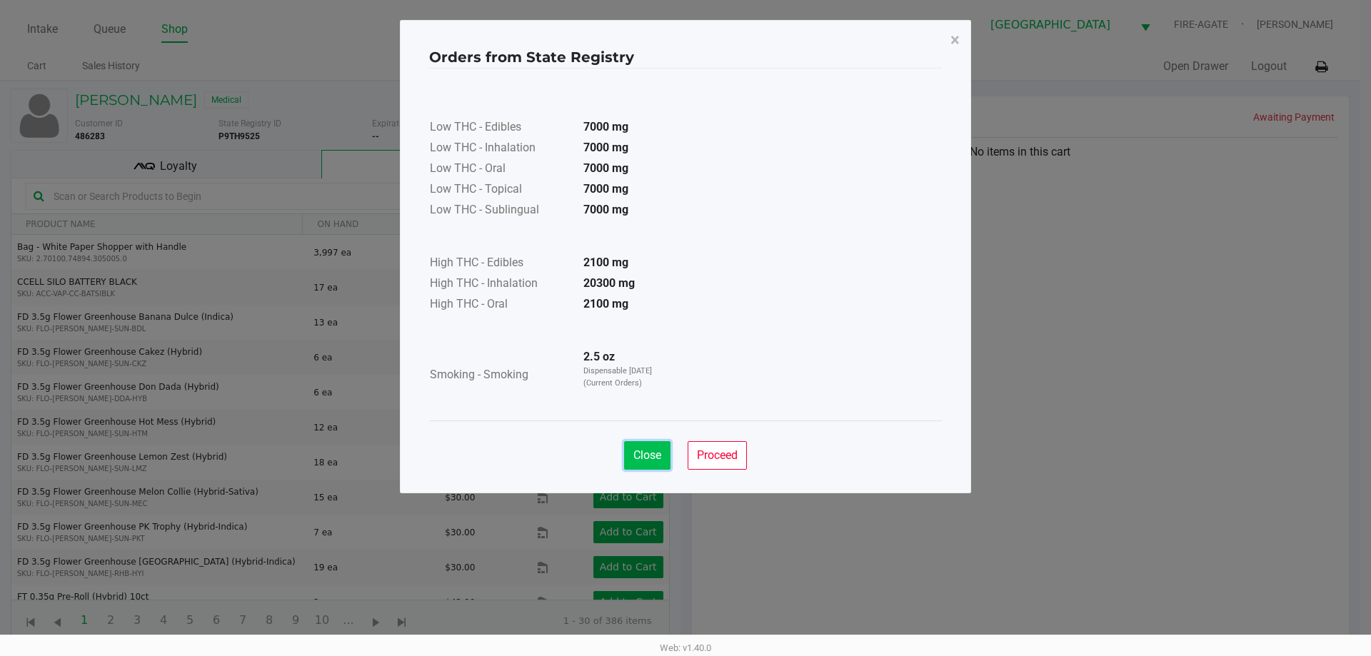
click at [659, 464] on button "Close" at bounding box center [647, 455] width 46 height 29
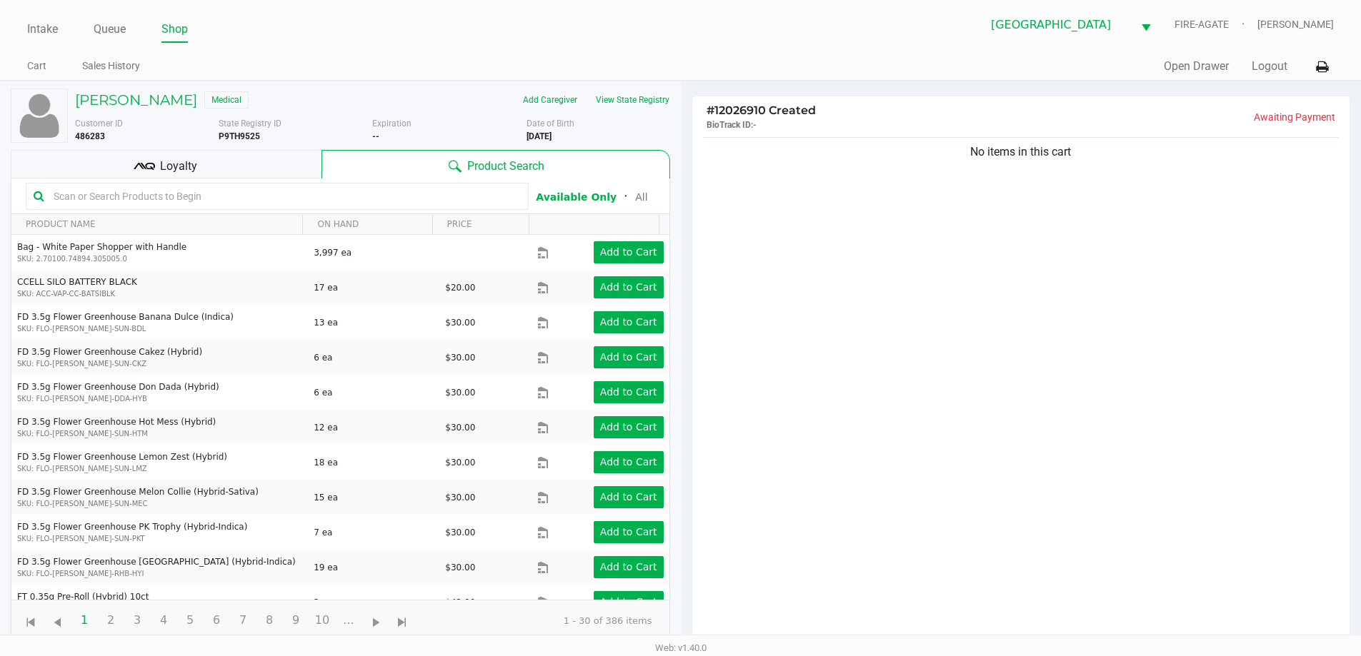
click at [234, 139] on b "P9TH9525" at bounding box center [239, 136] width 41 height 10
click at [359, 85] on div "[PERSON_NAME] Medical Add Caregiver View State Registry Customer ID 486283 Stat…" at bounding box center [340, 365] width 659 height 568
click at [1118, 328] on div "No items in this cart" at bounding box center [1021, 393] width 658 height 519
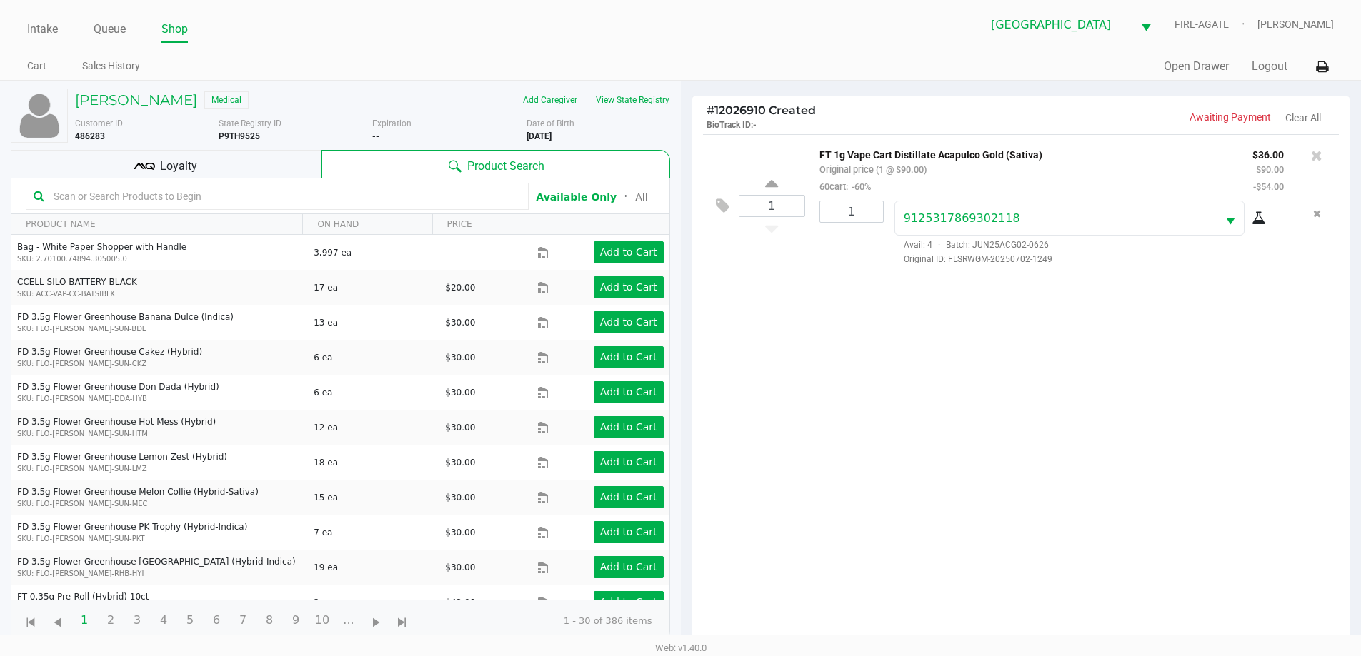
click at [237, 167] on div "Loyalty" at bounding box center [166, 164] width 311 height 29
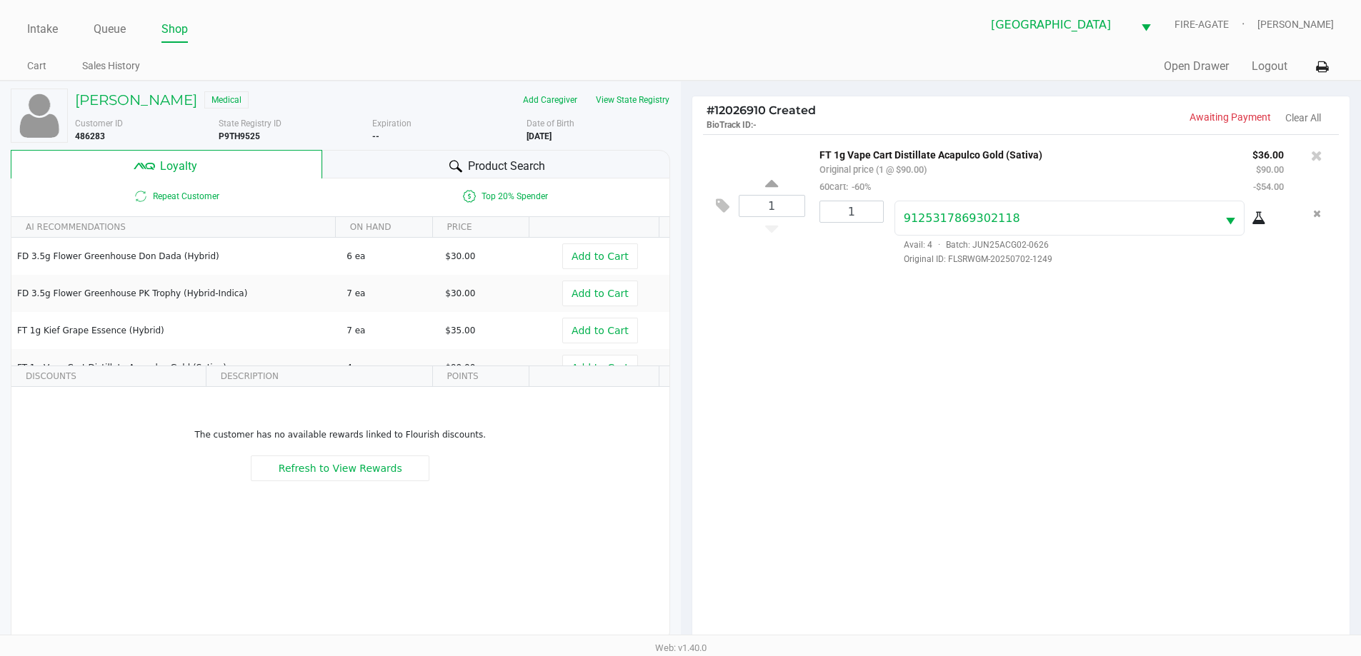
click at [552, 164] on div "Product Search" at bounding box center [496, 164] width 348 height 29
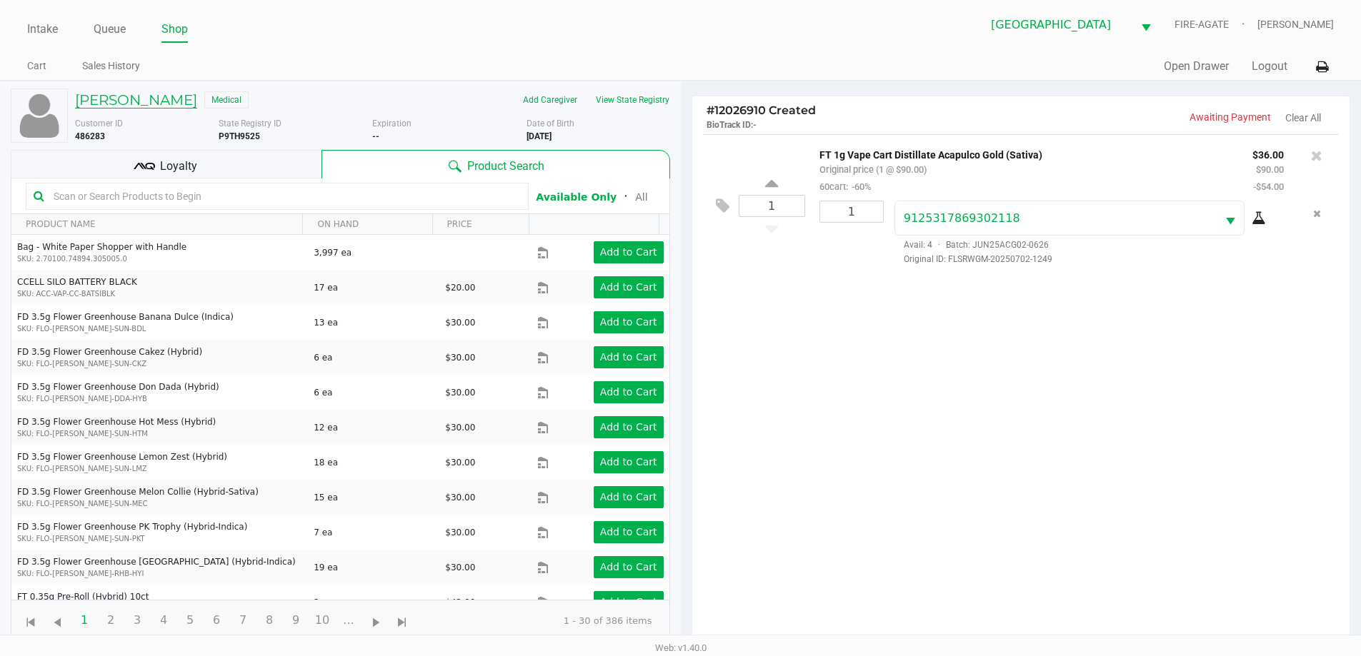
click at [116, 92] on h5 "[PERSON_NAME]" at bounding box center [136, 99] width 122 height 17
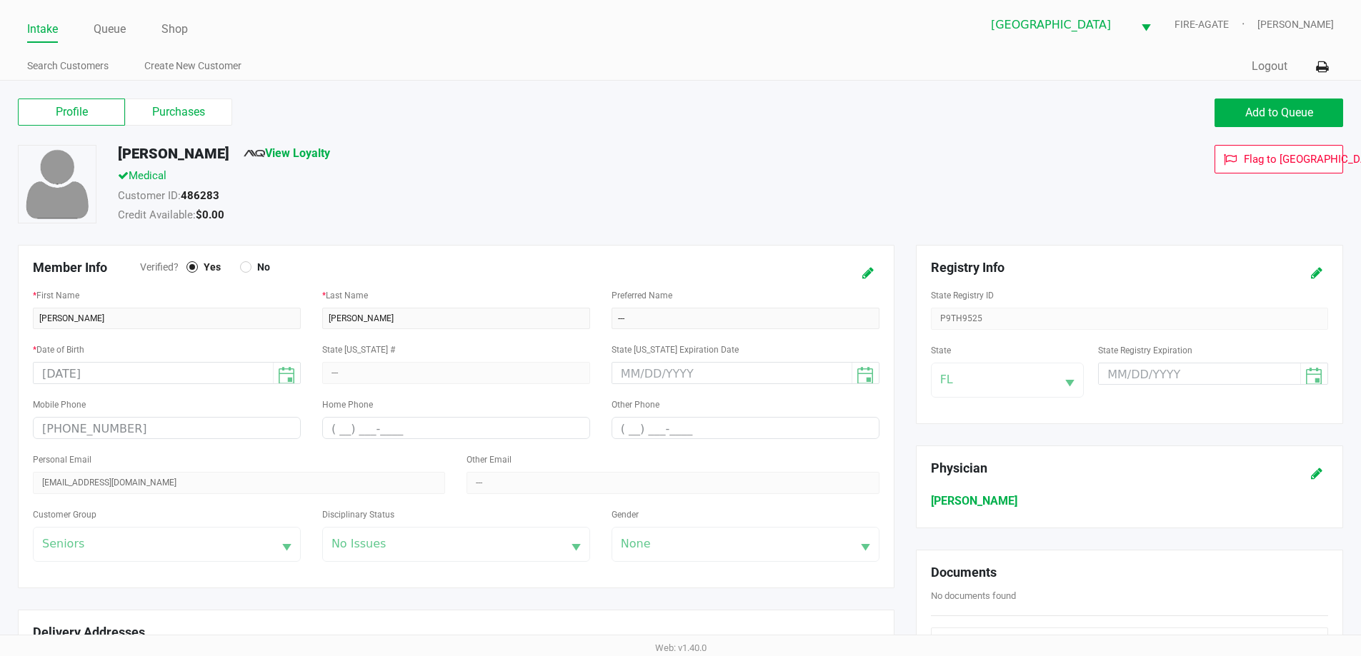
click at [221, 116] on label "Purchases" at bounding box center [178, 112] width 107 height 27
click at [0, 0] on 1 "Purchases" at bounding box center [0, 0] width 0 height 0
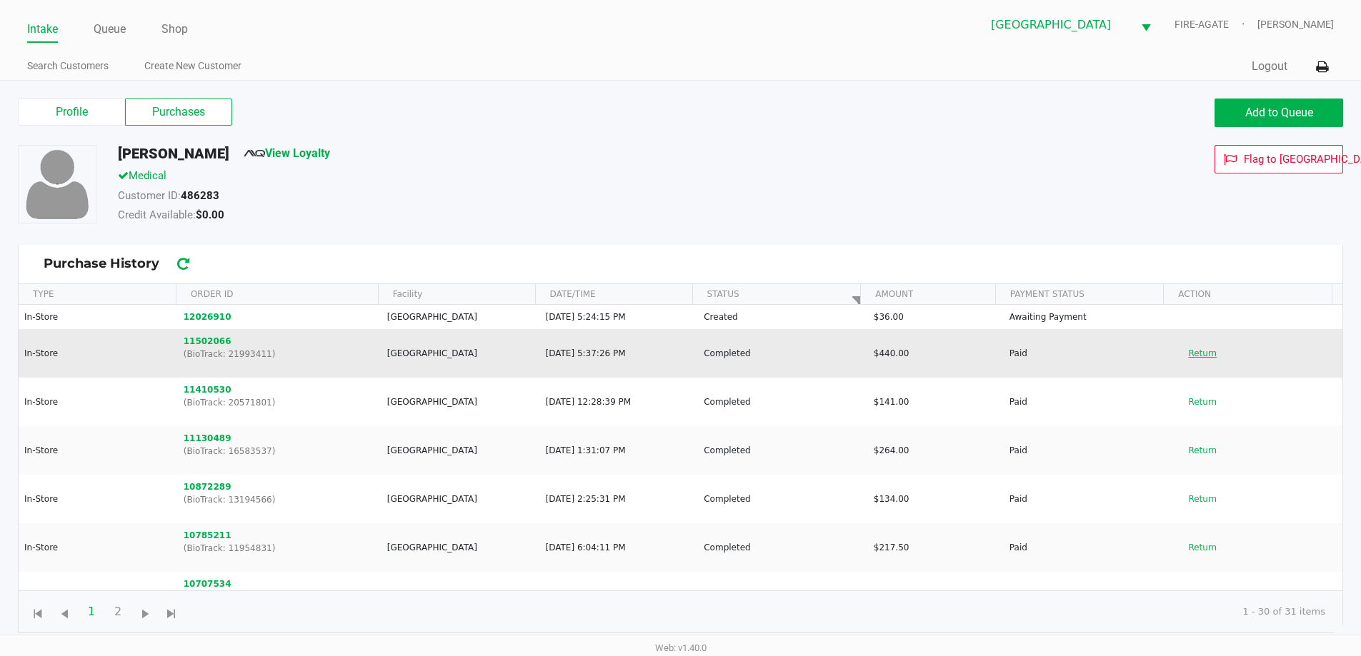
click at [1195, 364] on button "Return" at bounding box center [1202, 353] width 47 height 23
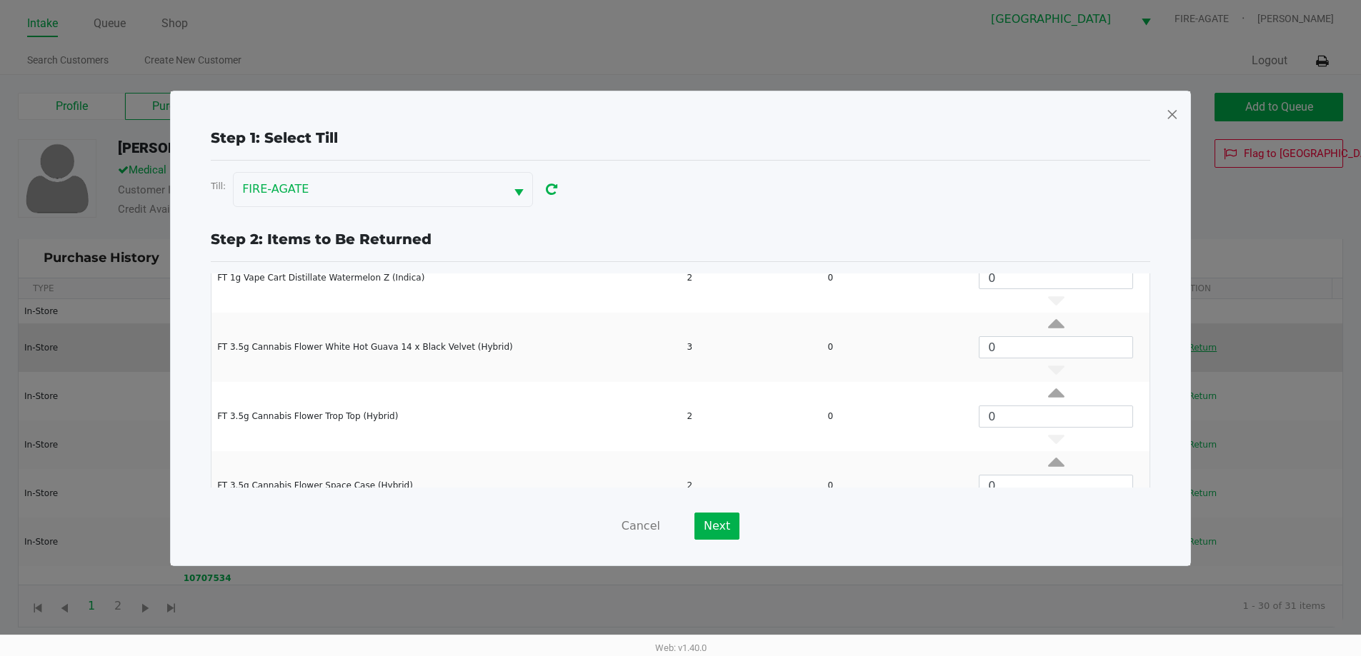
scroll to position [401, 0]
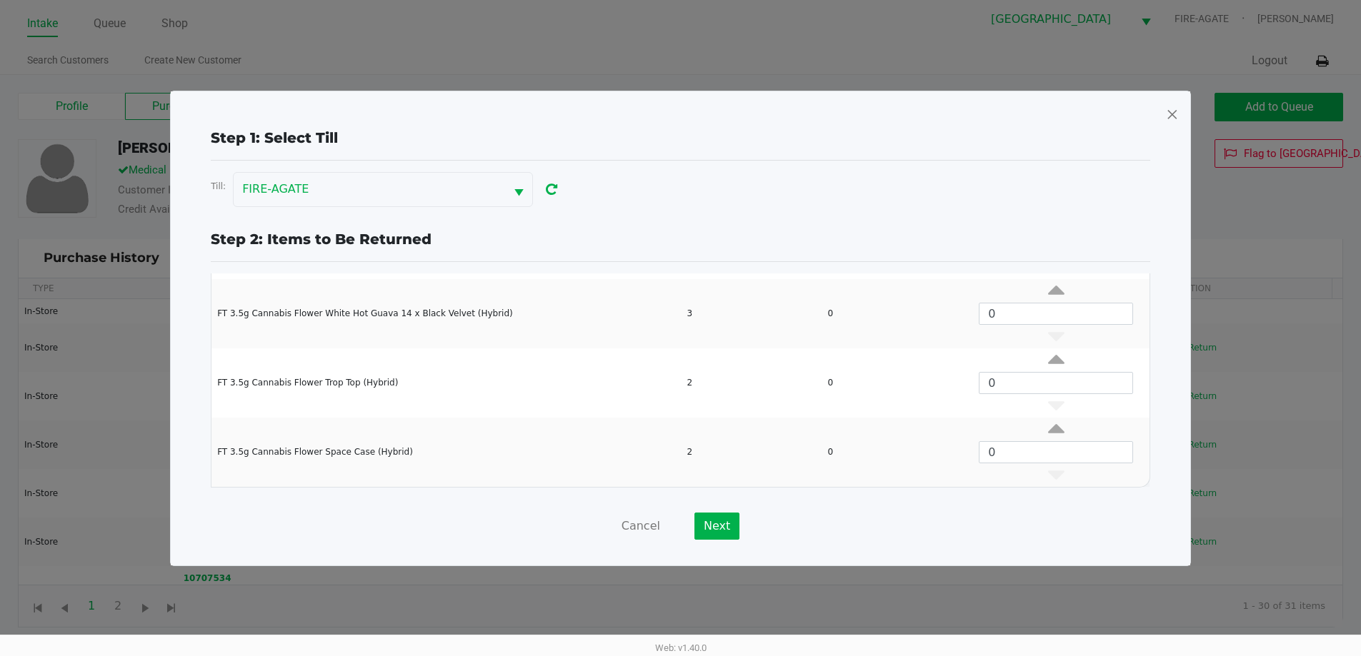
click at [1171, 110] on span at bounding box center [1172, 114] width 13 height 23
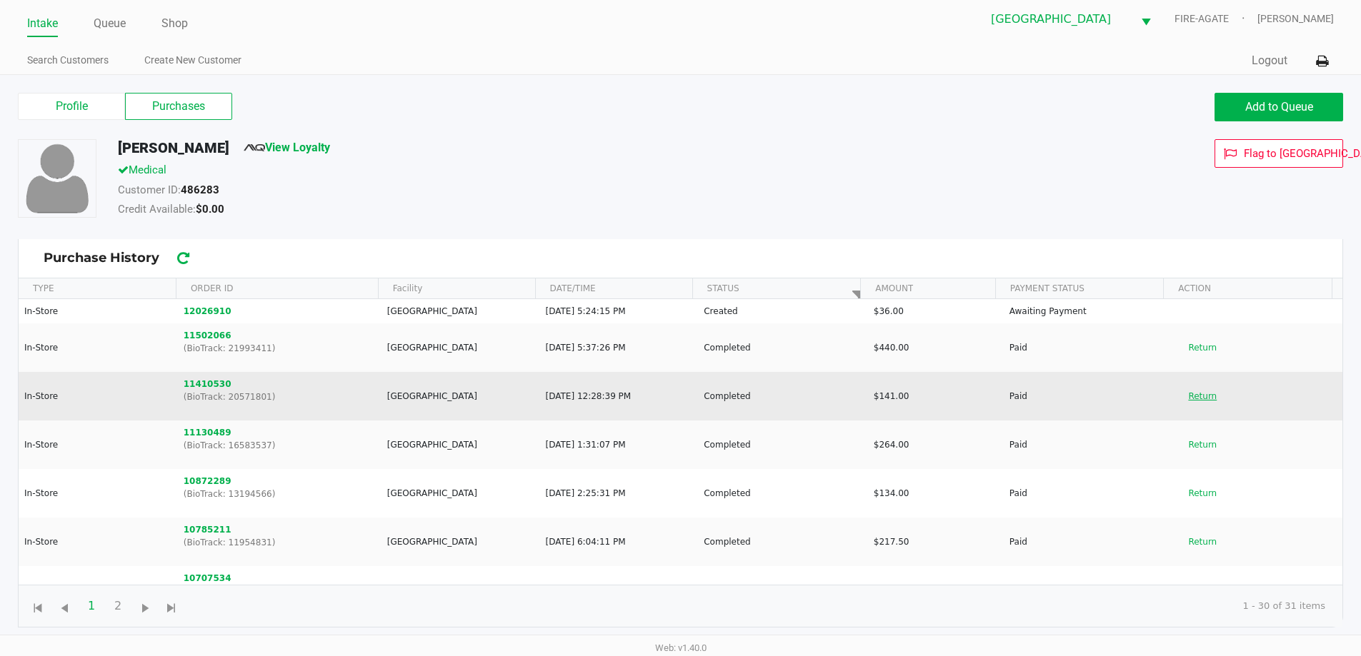
click at [1191, 395] on button "Return" at bounding box center [1202, 396] width 47 height 23
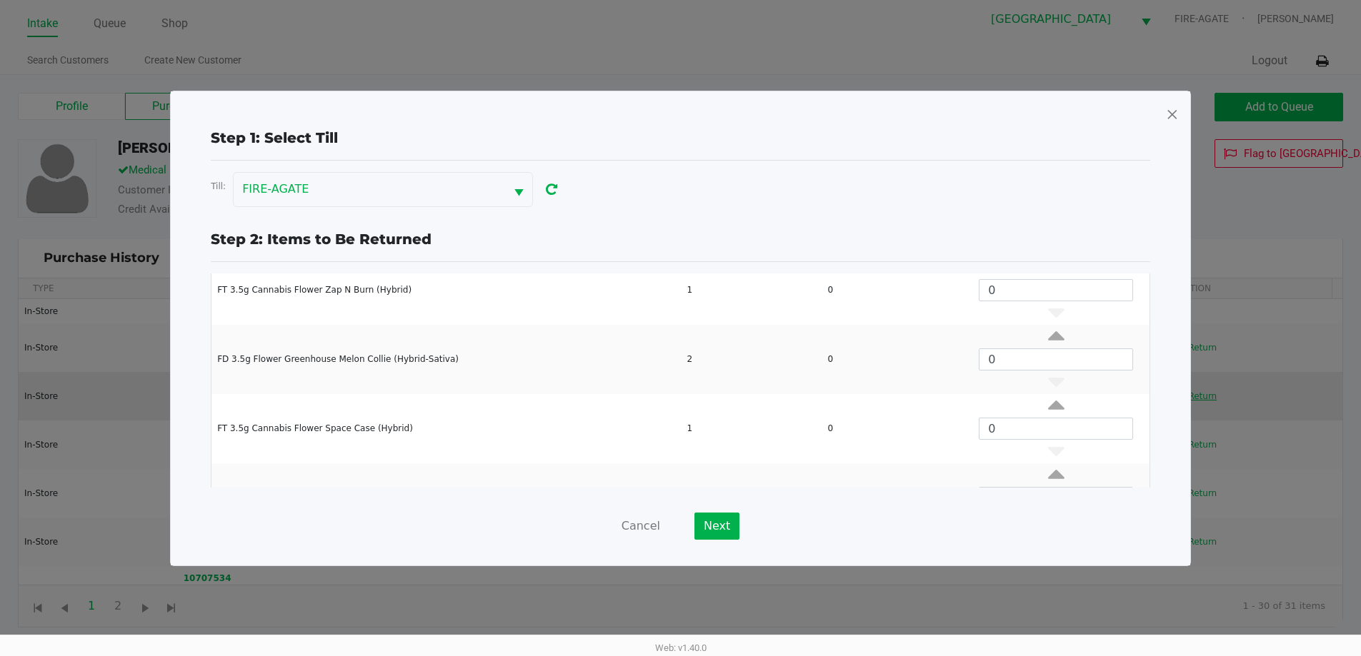
scroll to position [124, 0]
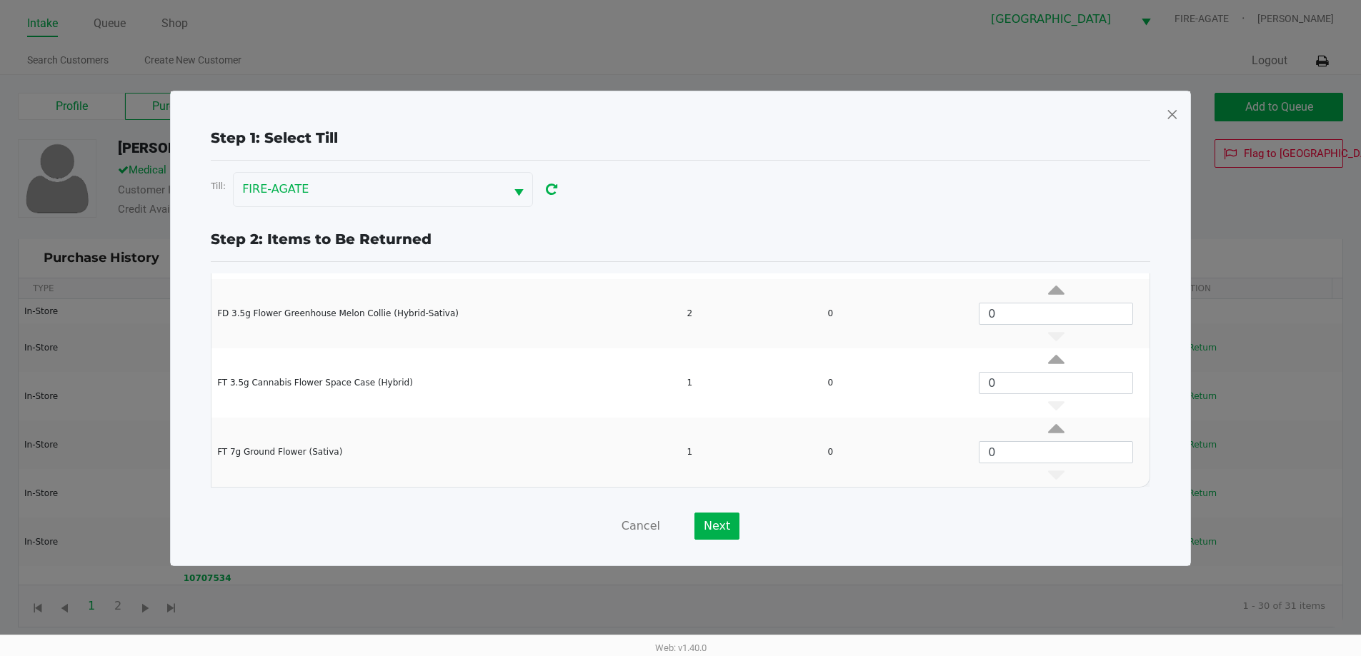
click at [1153, 129] on div "Step 1: Select Till Till: FIRE-AGATE Step 2: Items to Be Returned Purchase ID: …" at bounding box center [680, 333] width 996 height 413
click at [1193, 110] on div at bounding box center [680, 328] width 1361 height 656
click at [1171, 121] on span at bounding box center [1172, 114] width 13 height 23
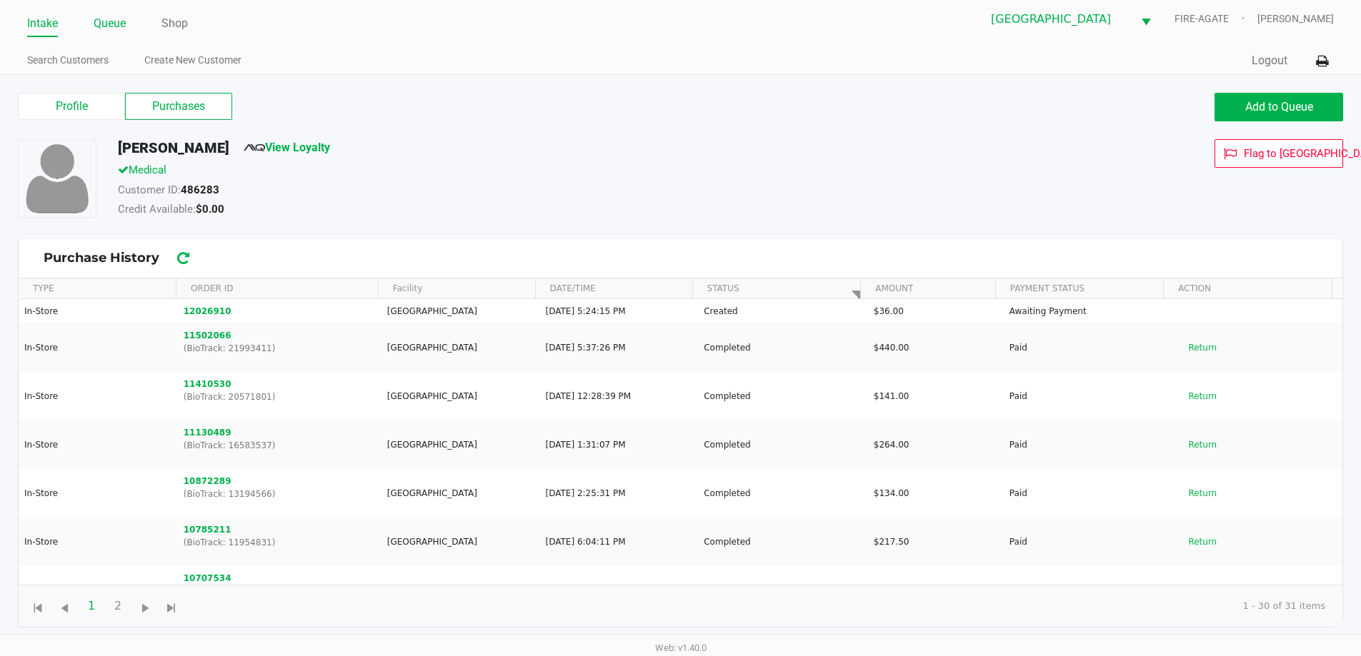
click at [111, 22] on link "Queue" at bounding box center [110, 24] width 32 height 20
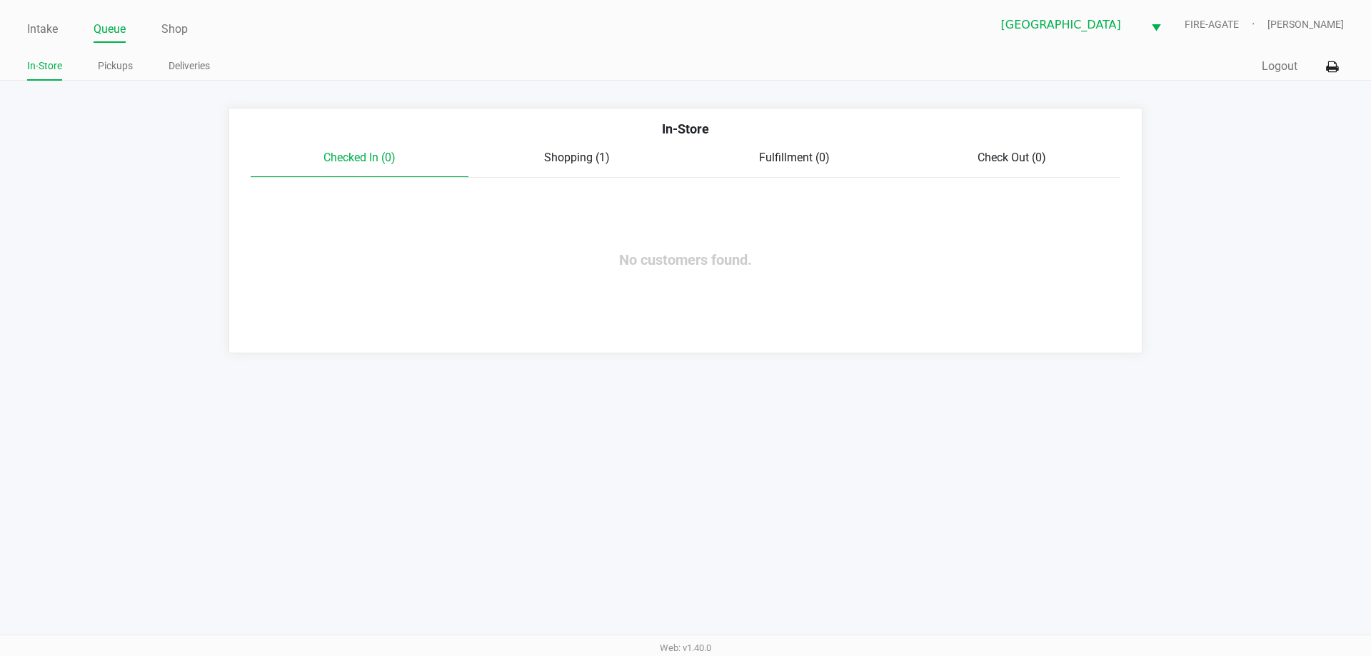
click at [561, 156] on span "Shopping (1)" at bounding box center [577, 158] width 66 height 14
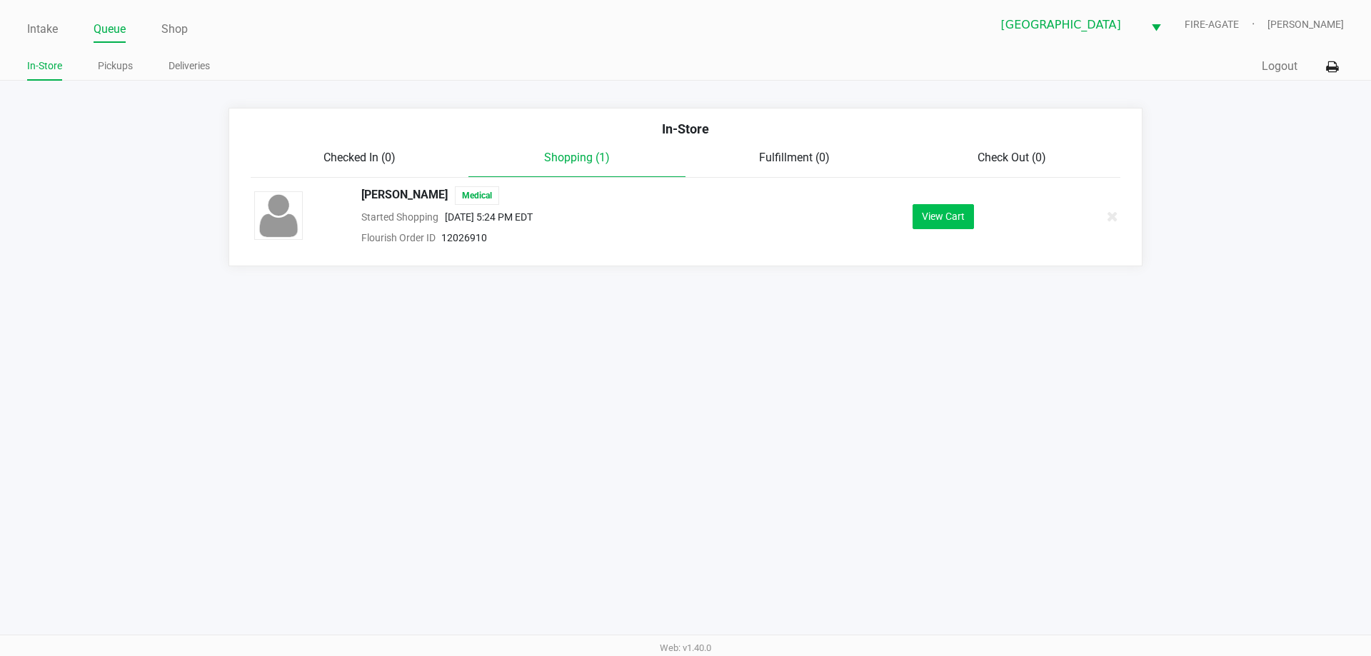
click at [966, 226] on button "View Cart" at bounding box center [943, 216] width 61 height 25
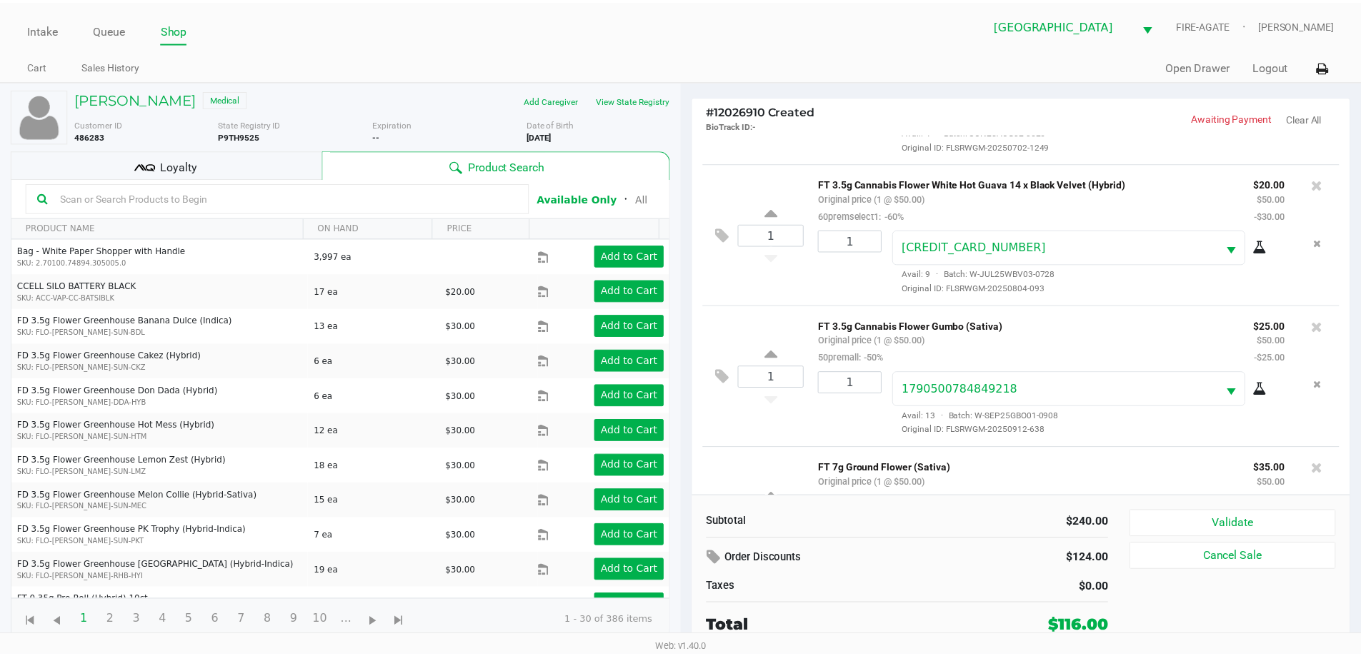
scroll to position [210, 0]
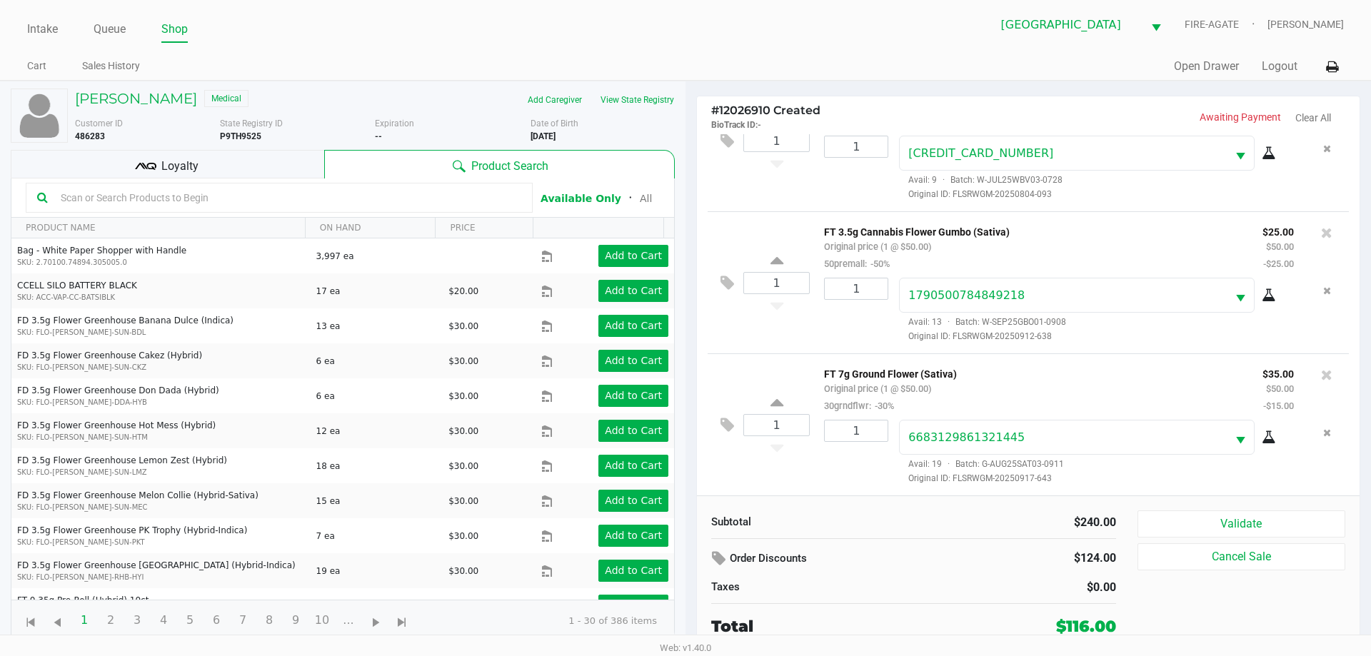
click at [254, 163] on div "Loyalty" at bounding box center [168, 164] width 314 height 29
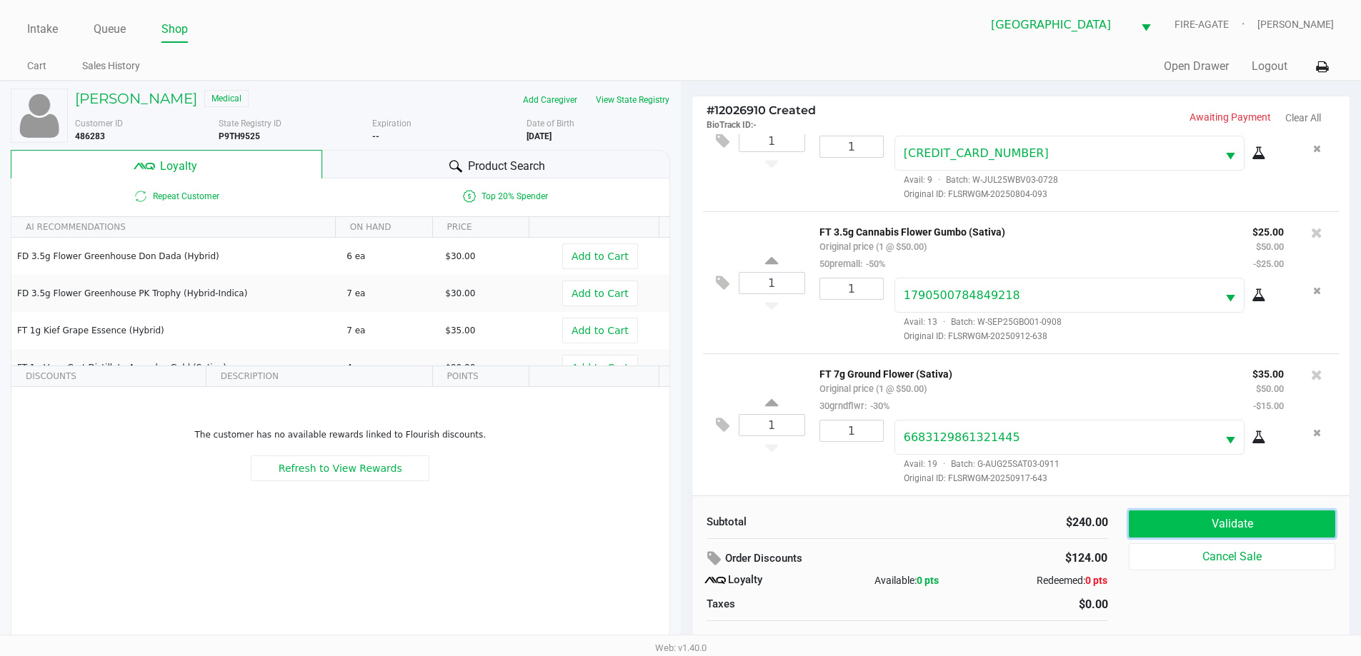
click at [1229, 531] on button "Validate" at bounding box center [1232, 524] width 206 height 27
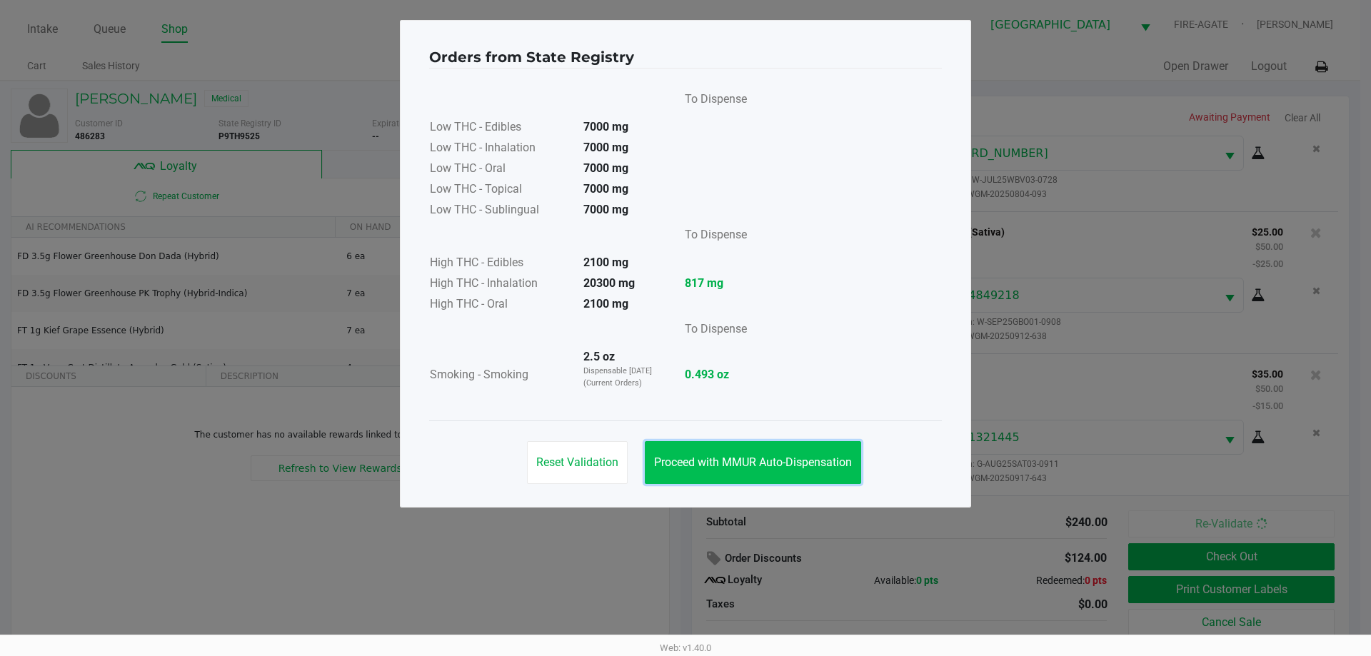
click at [776, 466] on span "Proceed with MMUR Auto-Dispensation" at bounding box center [753, 463] width 198 height 14
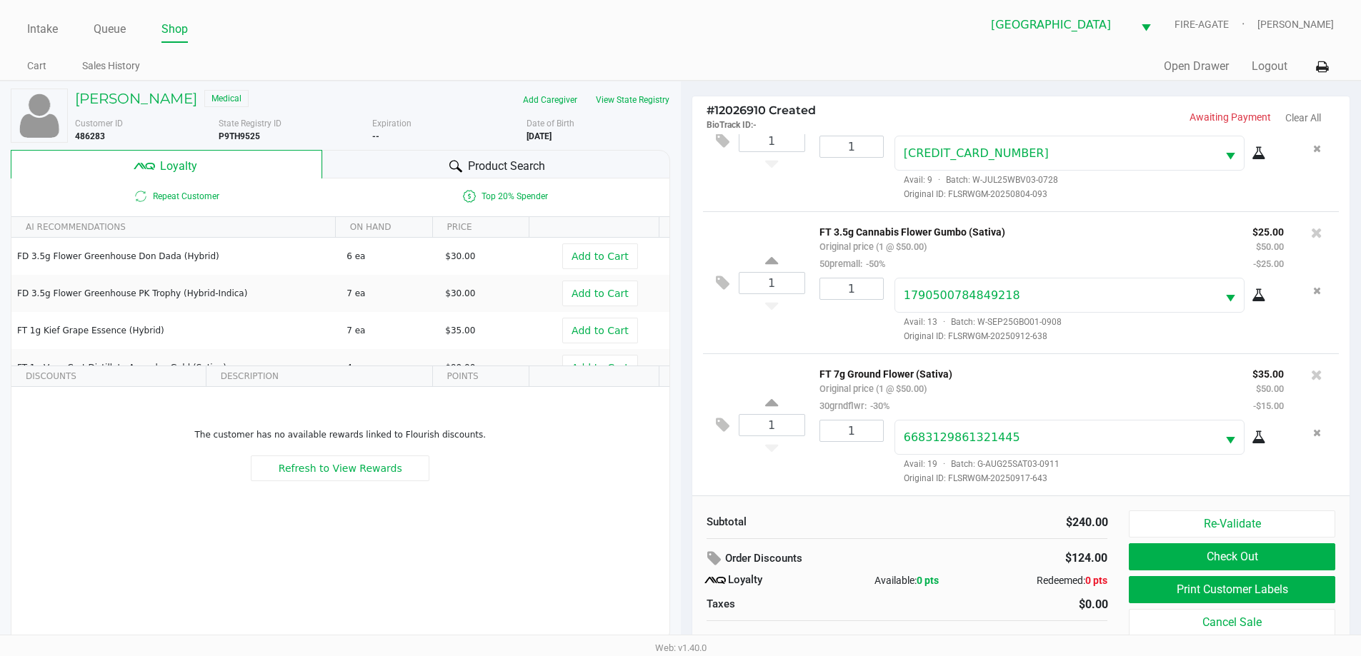
scroll to position [14, 0]
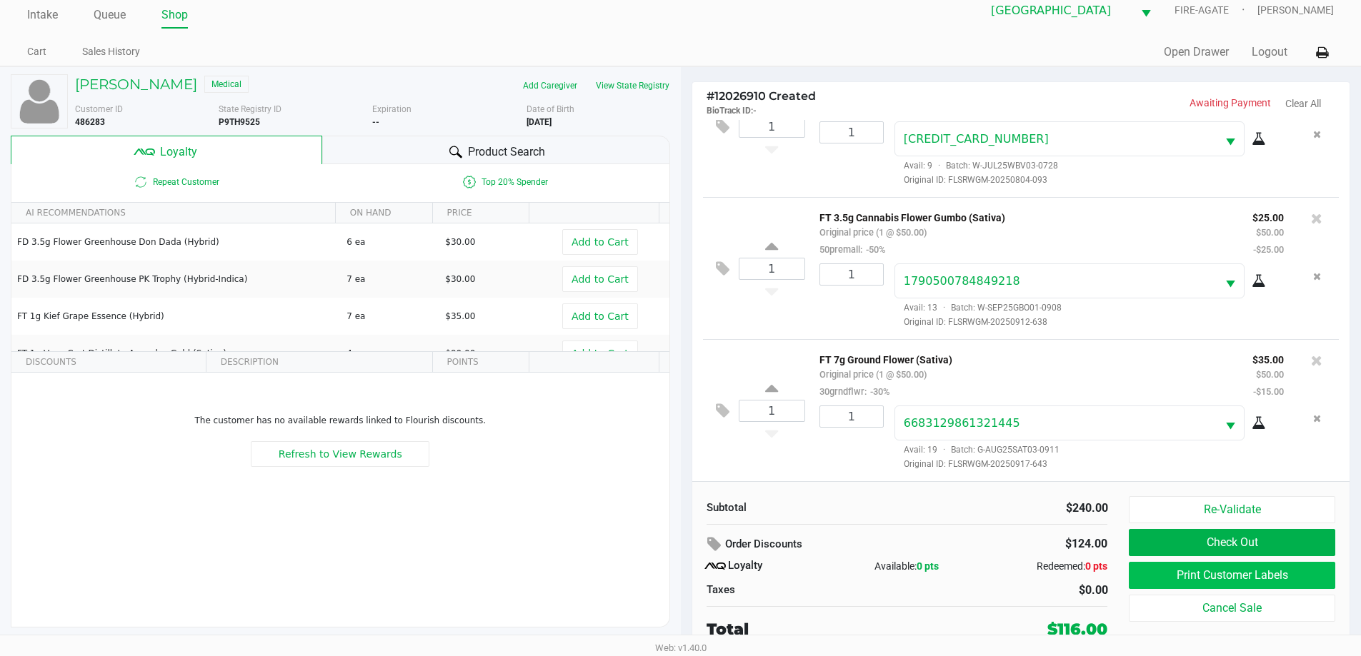
click at [1200, 569] on button "Print Customer Labels" at bounding box center [1232, 575] width 206 height 27
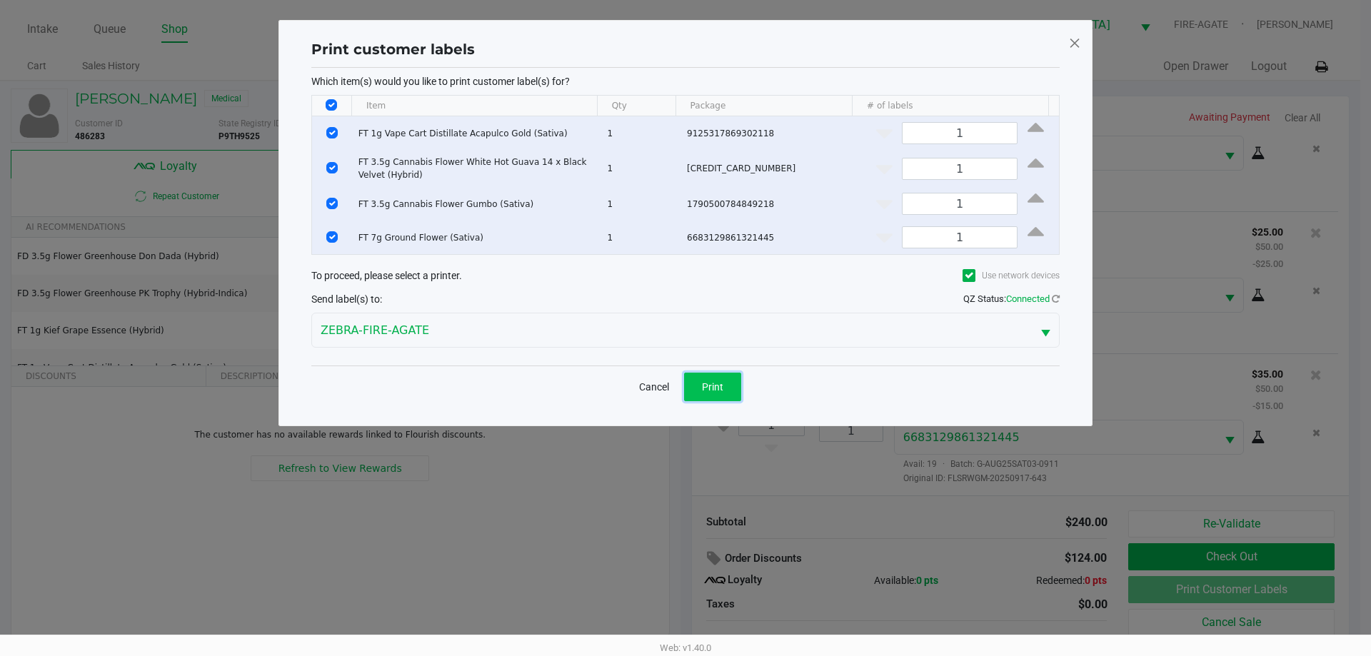
click at [706, 378] on button "Print" at bounding box center [712, 387] width 57 height 29
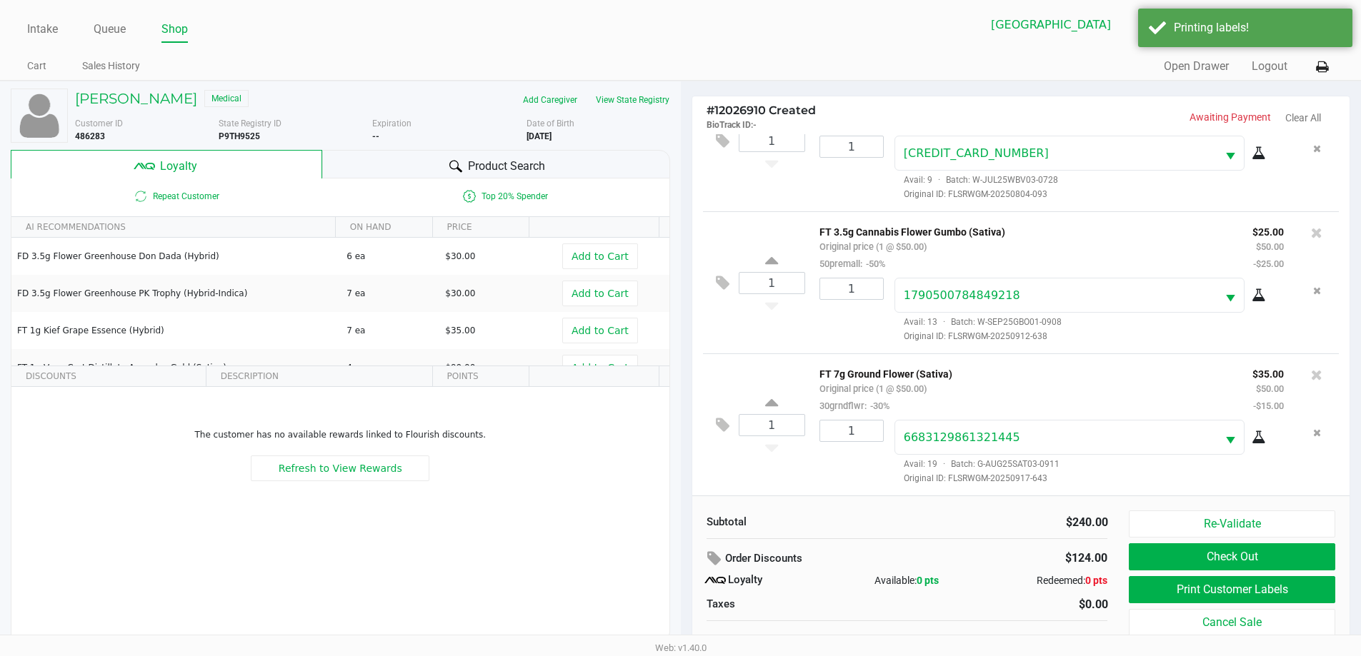
scroll to position [14, 0]
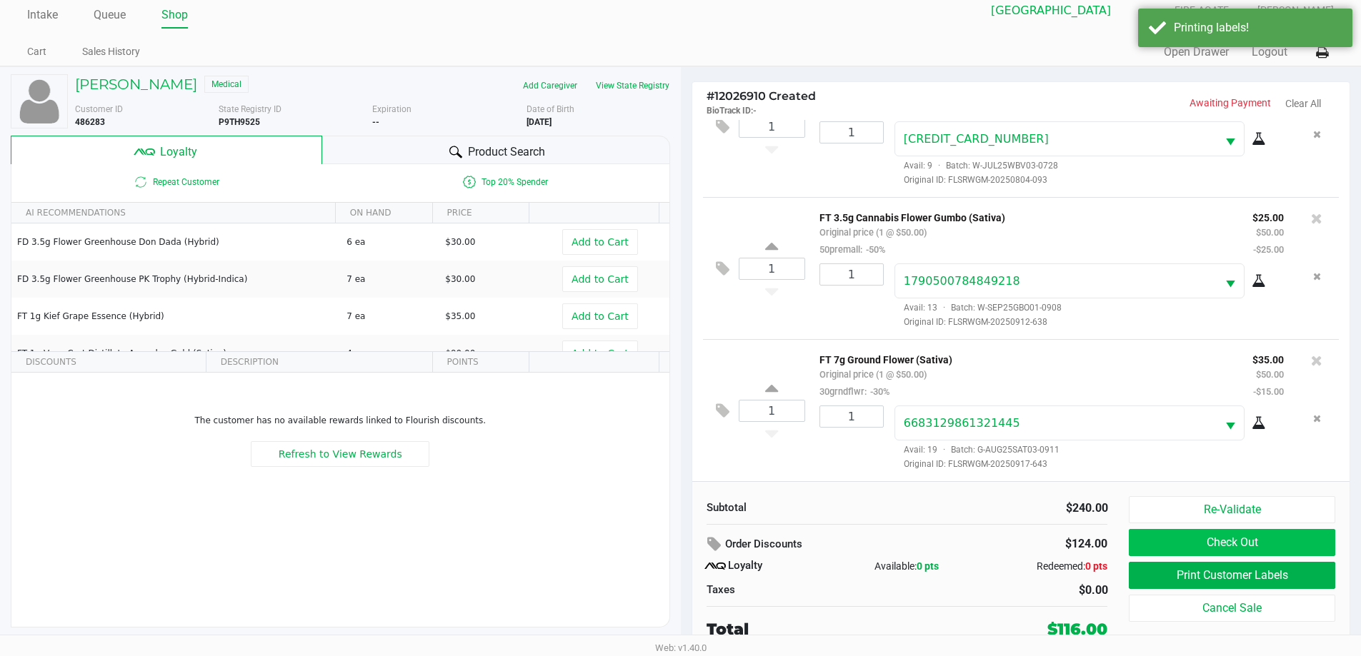
click at [1194, 541] on button "Check Out" at bounding box center [1232, 542] width 206 height 27
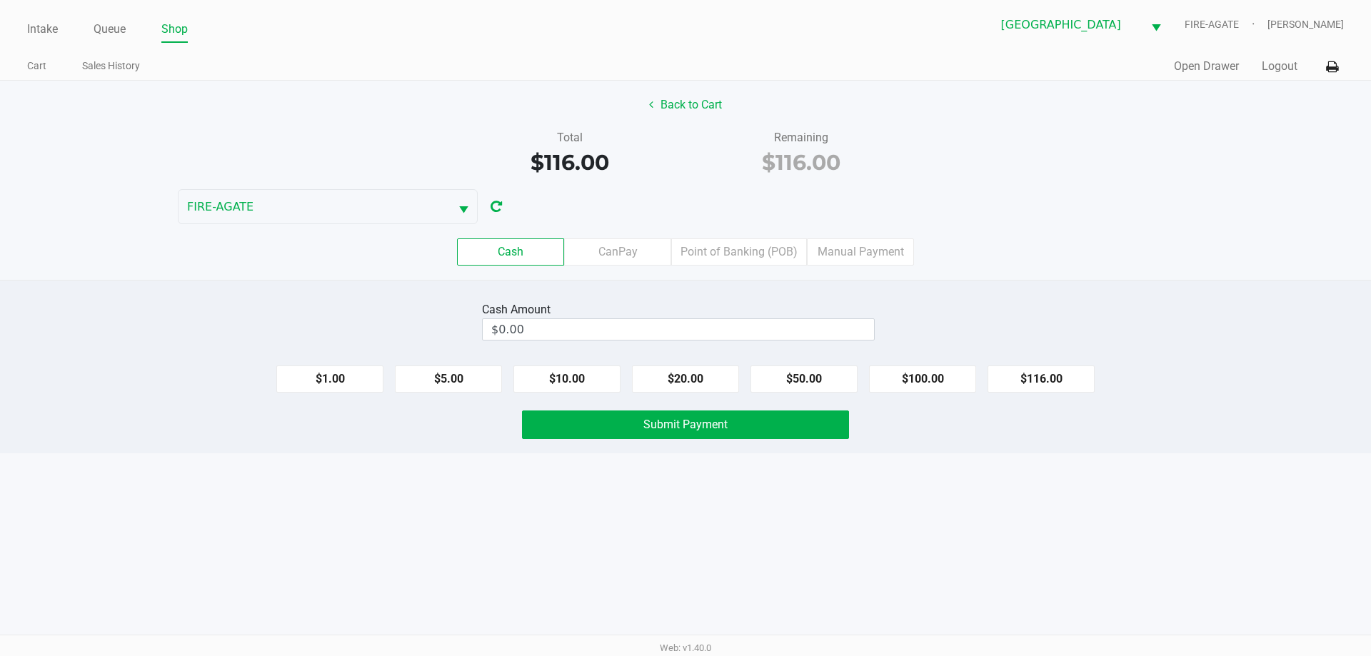
click at [936, 374] on button "$100.00" at bounding box center [922, 379] width 107 height 27
click at [683, 381] on button "$20.00" at bounding box center [685, 379] width 107 height 27
type input "$120.00"
click at [688, 429] on span "Submit Payment" at bounding box center [686, 425] width 84 height 14
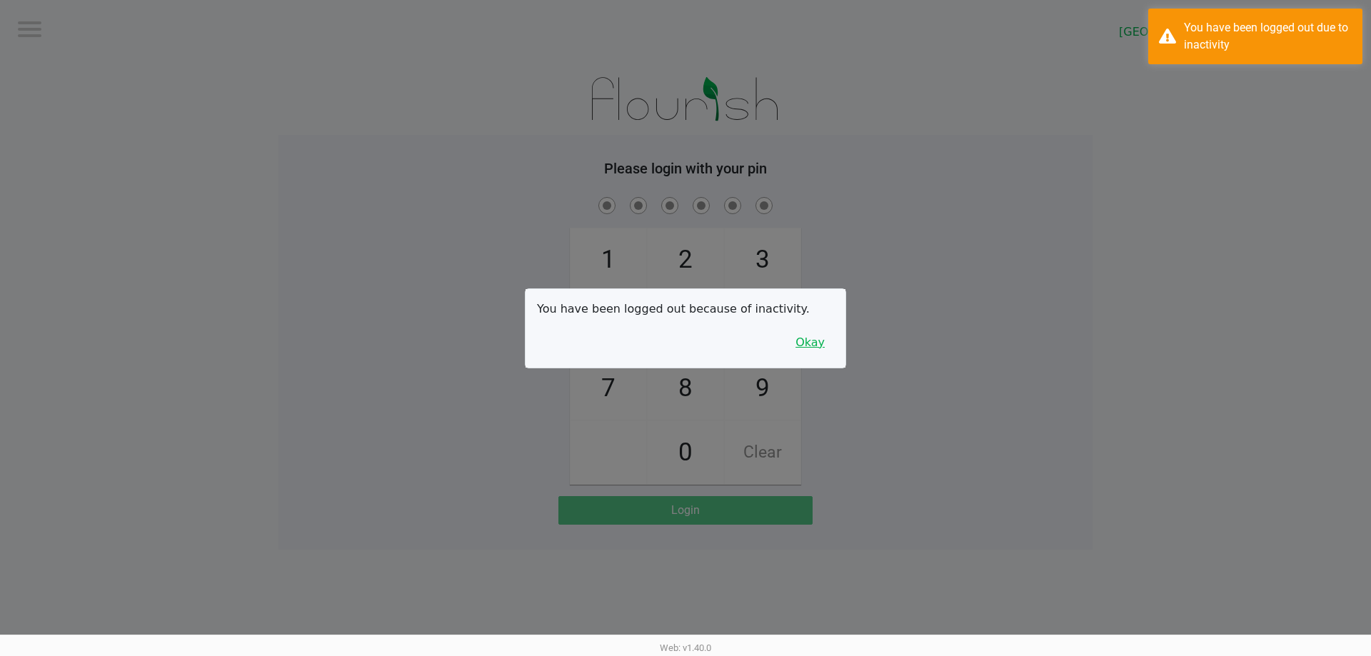
click at [806, 348] on button "Okay" at bounding box center [810, 342] width 48 height 27
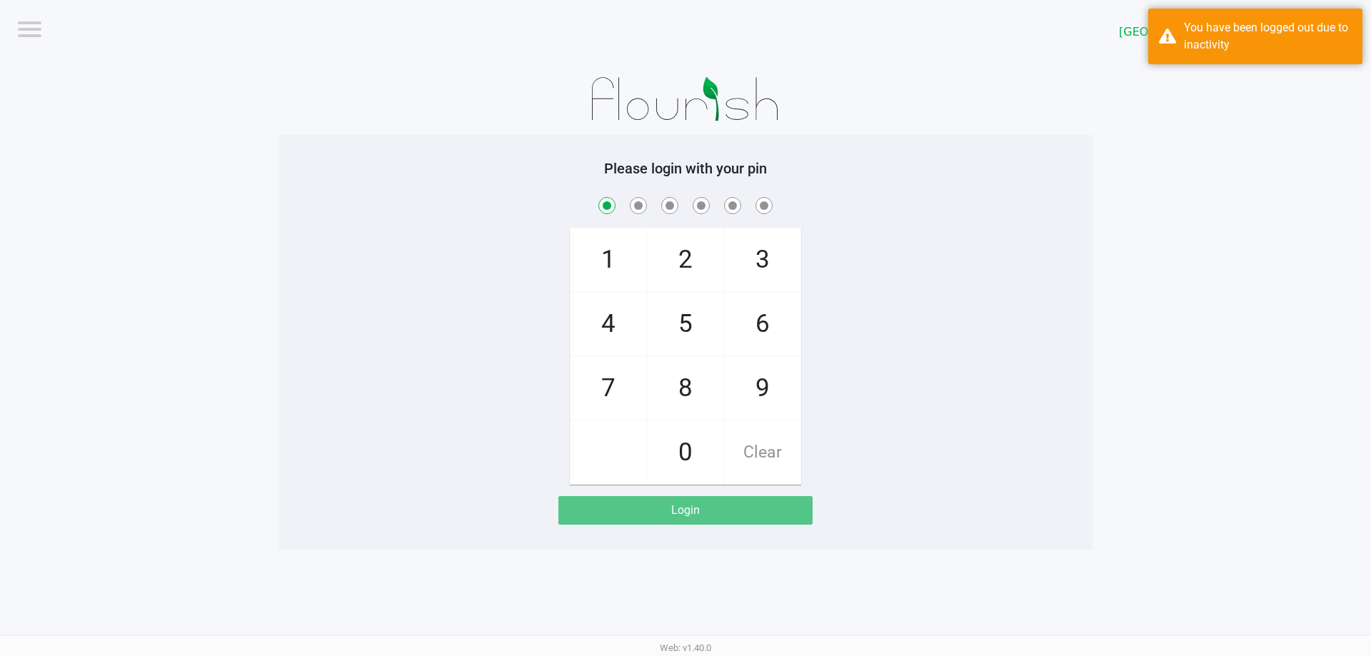
checkbox input "true"
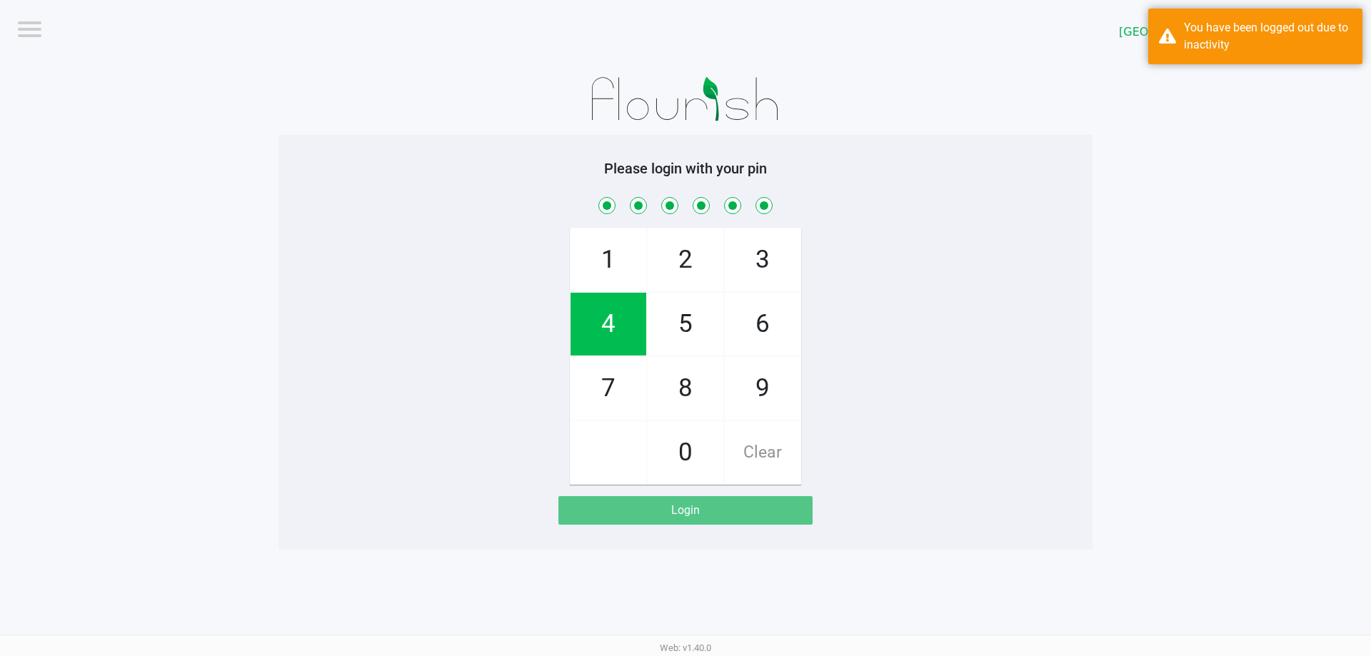
checkbox input "true"
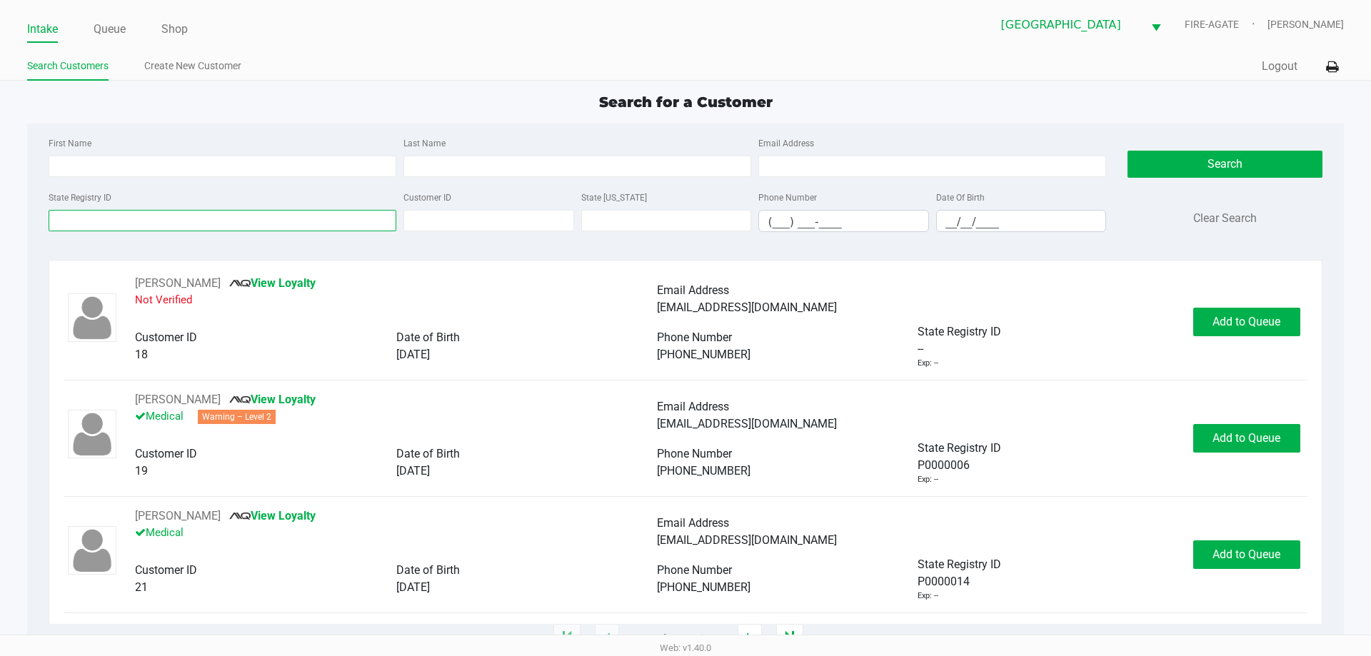
click at [276, 219] on input "State Registry ID" at bounding box center [223, 220] width 348 height 21
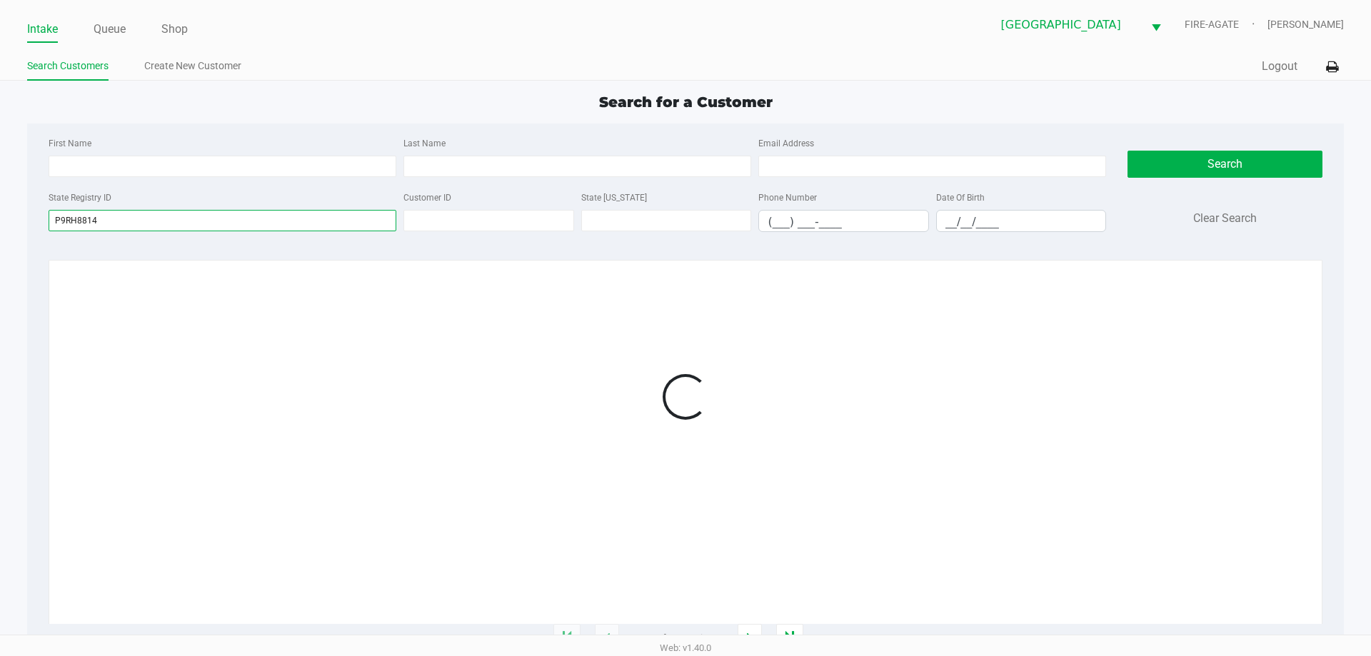
type input "P9RH8814"
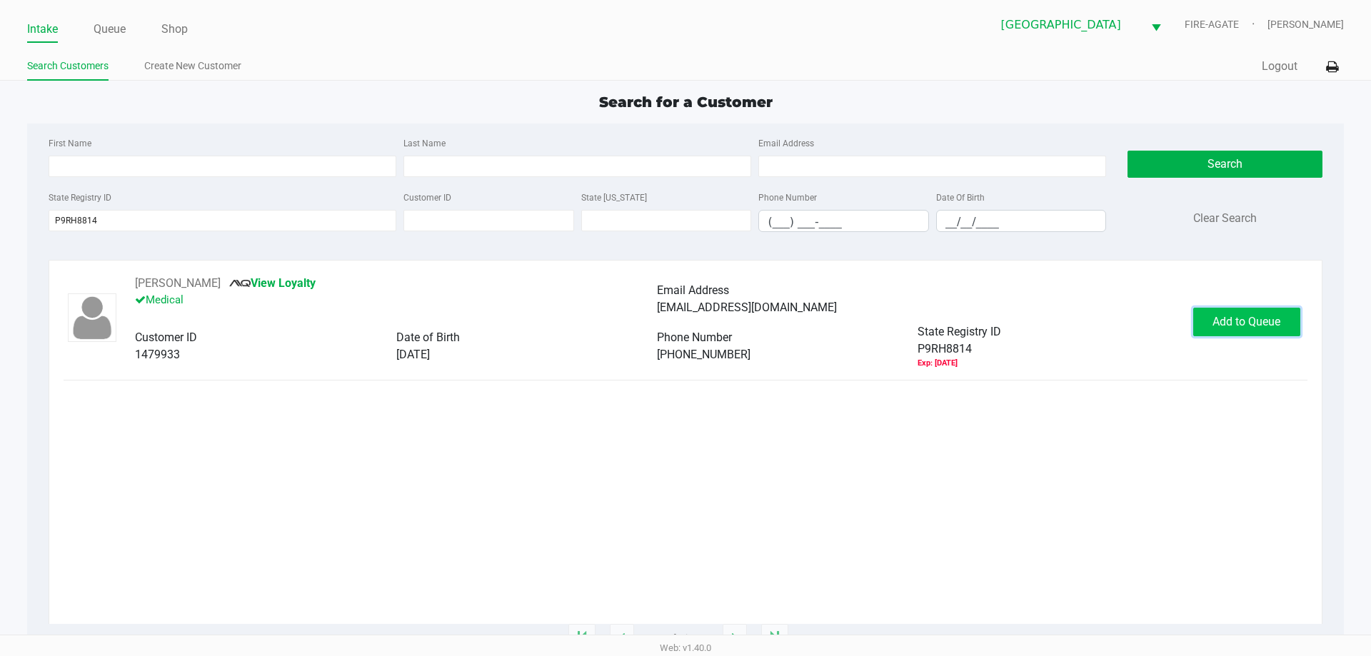
click at [1264, 321] on span "Add to Queue" at bounding box center [1247, 322] width 68 height 14
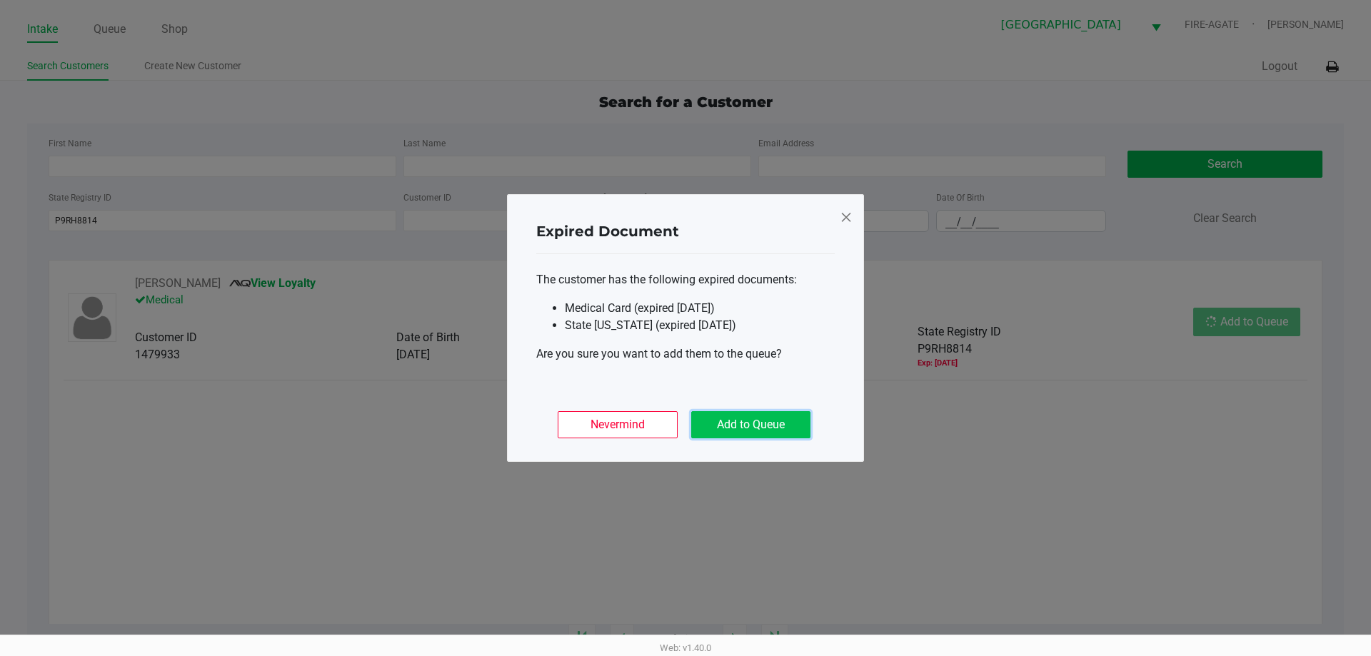
click at [751, 425] on button "Add to Queue" at bounding box center [750, 424] width 119 height 27
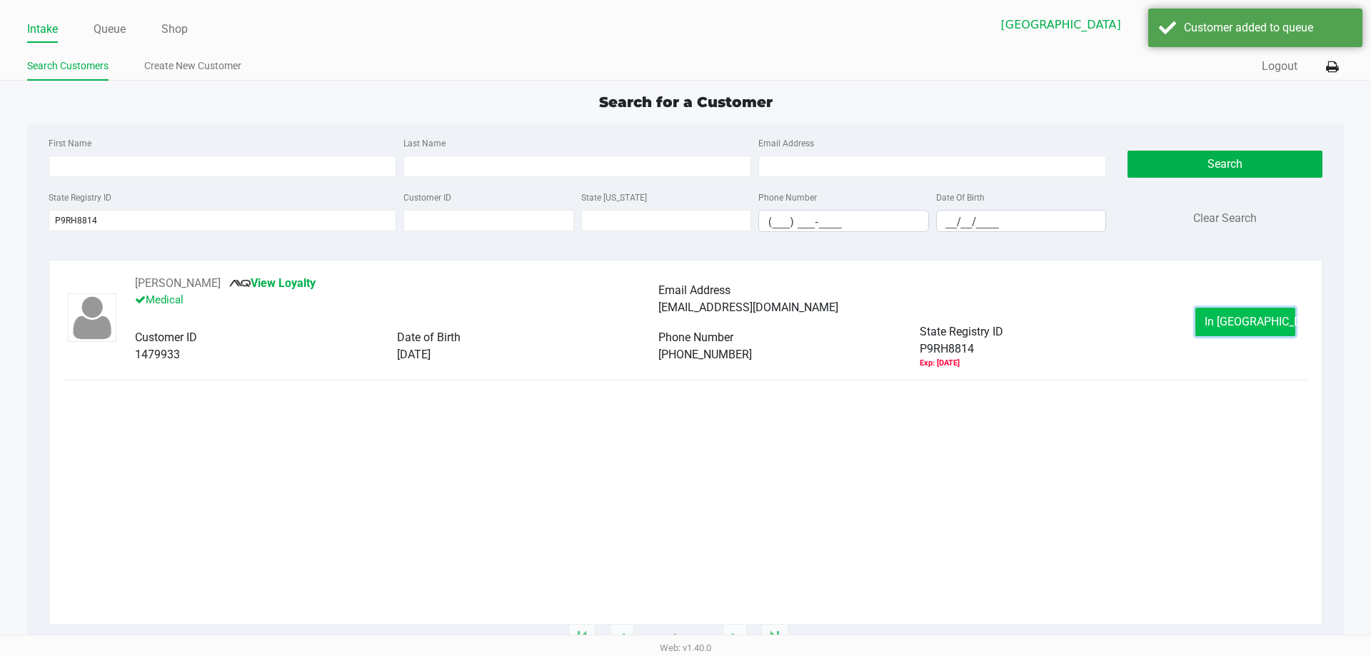
click at [1220, 314] on button "In [GEOGRAPHIC_DATA]" at bounding box center [1246, 322] width 100 height 29
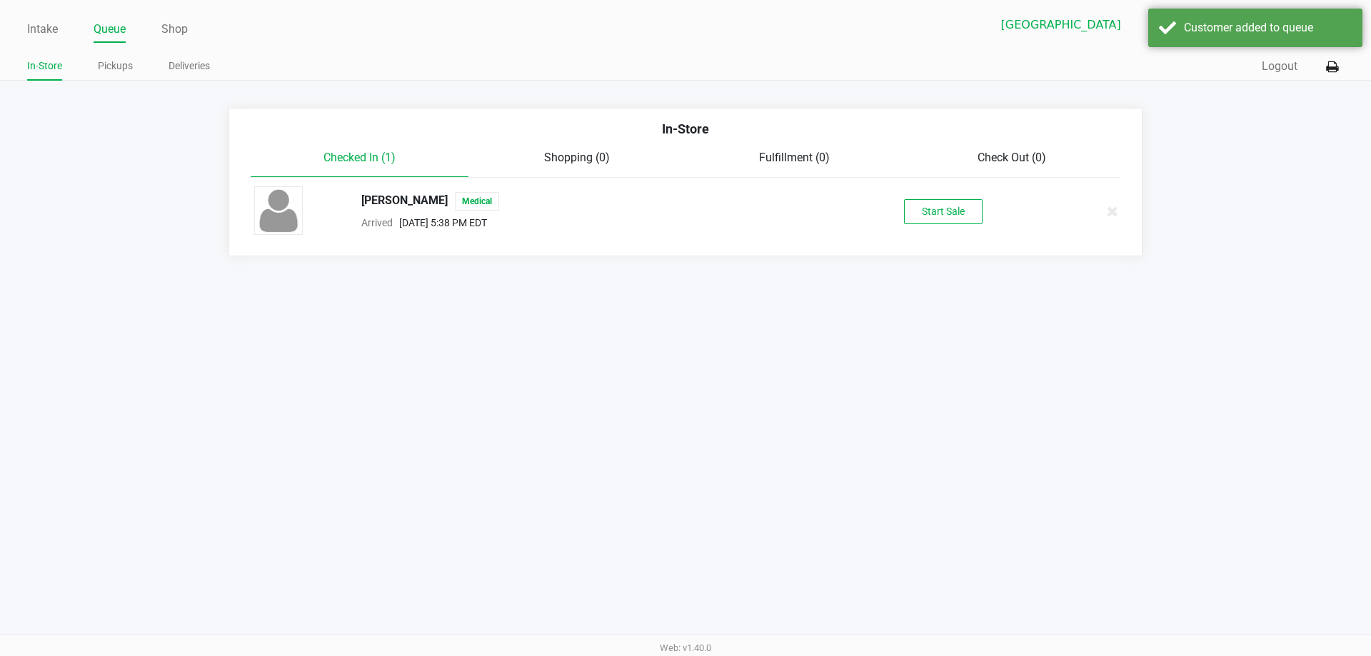
click at [944, 197] on div "[PERSON_NAME] Medical Arrived [DATE] 5:38 PM EDT Start Sale" at bounding box center [686, 211] width 884 height 50
click at [950, 209] on button "Start Sale" at bounding box center [943, 211] width 79 height 25
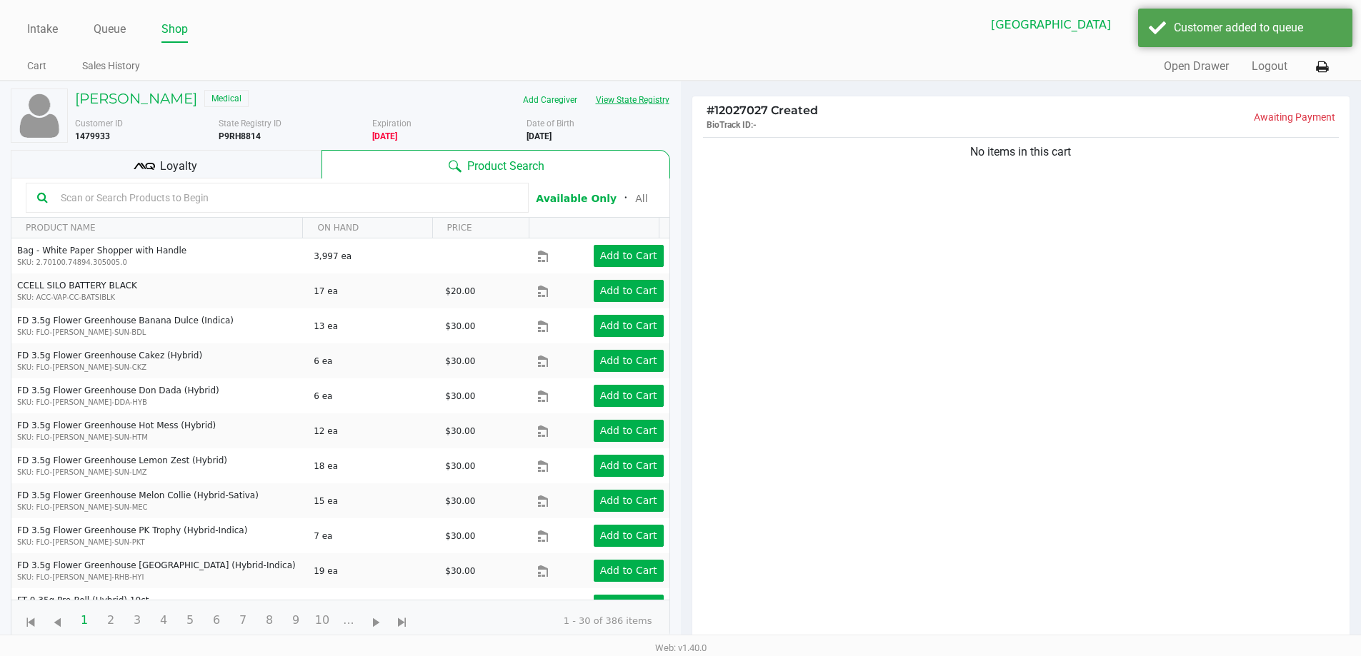
click at [601, 98] on button "View State Registry" at bounding box center [628, 100] width 84 height 23
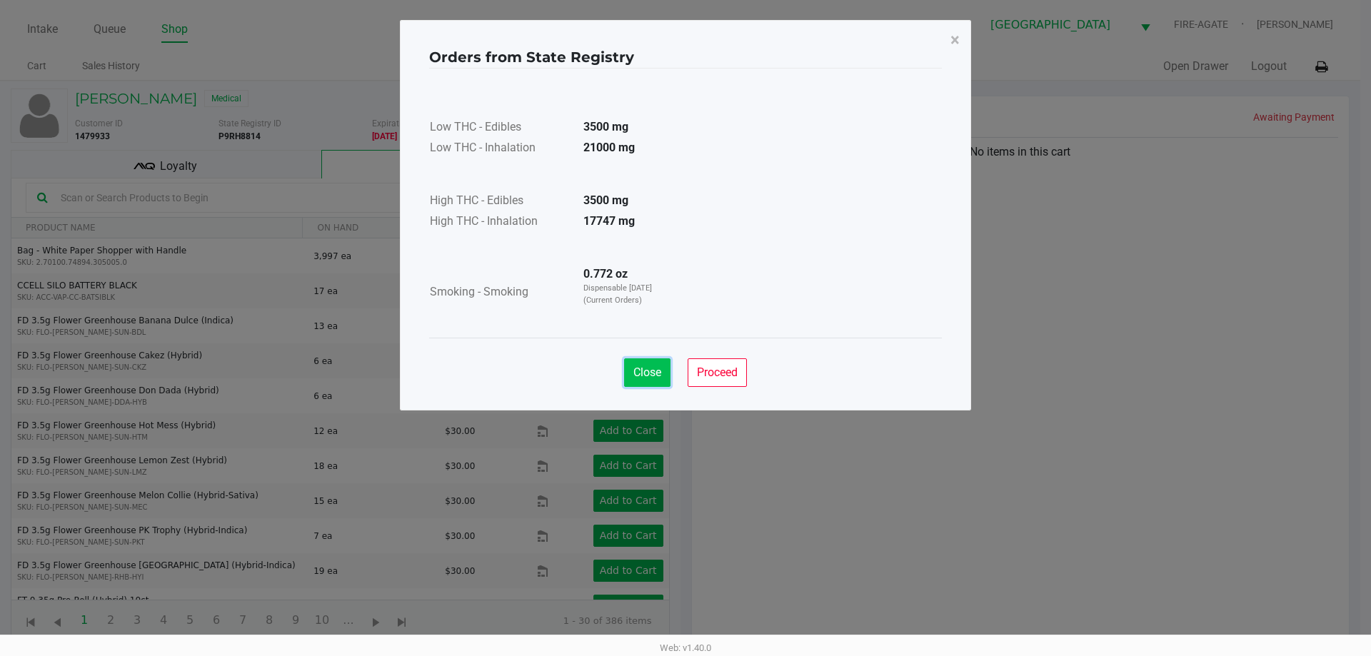
click at [651, 366] on span "Close" at bounding box center [648, 373] width 28 height 14
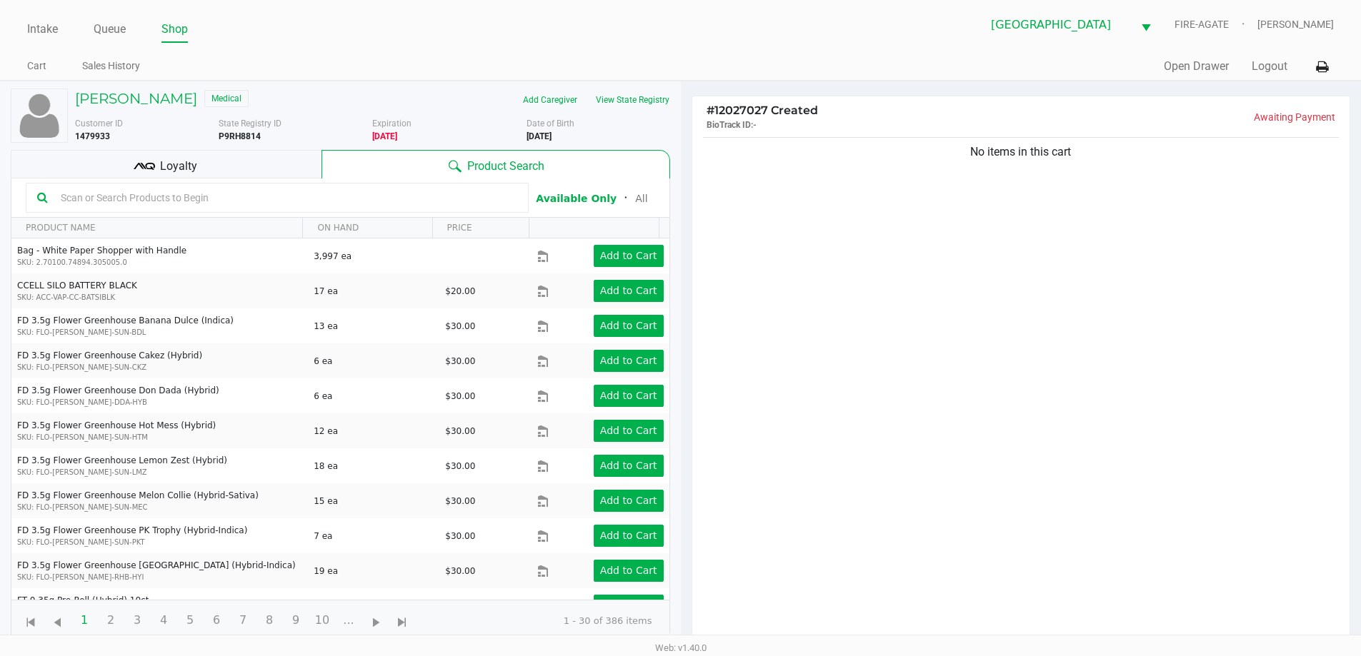
click at [207, 179] on kendo-grid-toolbar "Available Only ᛫ All" at bounding box center [340, 198] width 658 height 39
click at [206, 178] on div "Loyalty" at bounding box center [166, 164] width 311 height 29
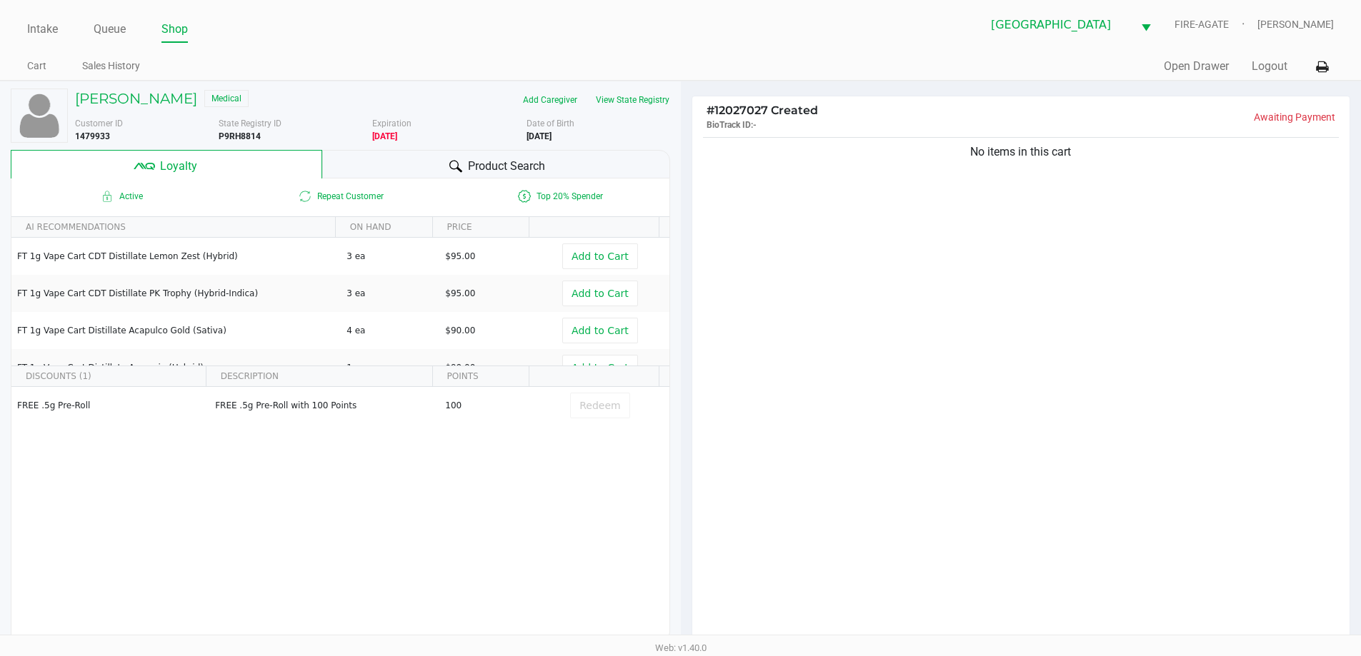
click at [425, 149] on div "[PERSON_NAME] Medical Add Caregiver View State Registry Customer ID 1479933 Sta…" at bounding box center [340, 365] width 659 height 568
click at [434, 151] on div "Product Search" at bounding box center [496, 164] width 348 height 29
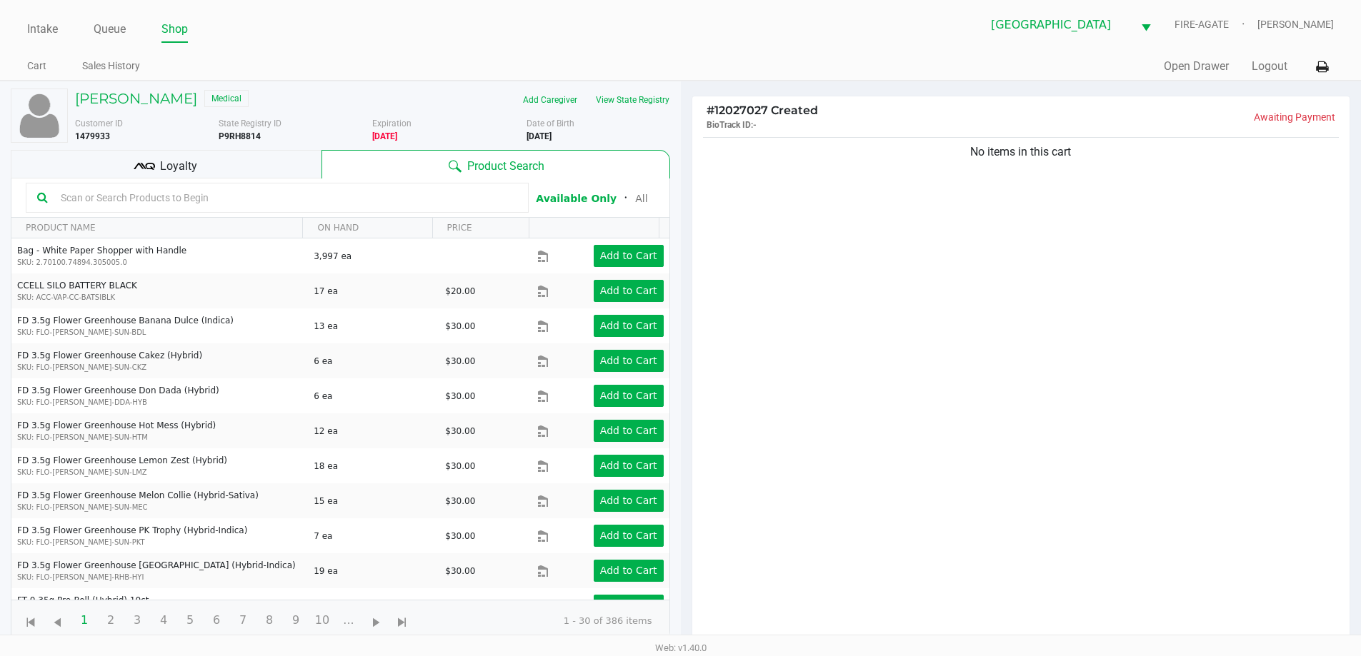
click at [956, 315] on div "No items in this cart" at bounding box center [1021, 393] width 658 height 519
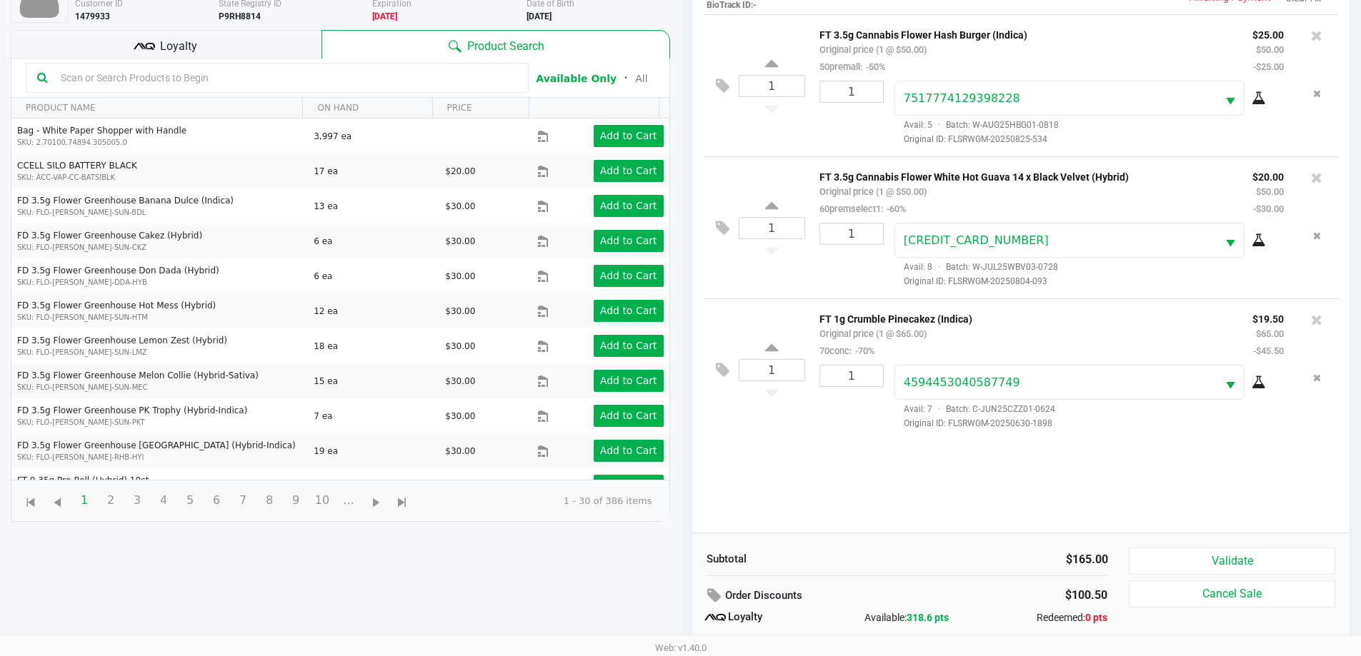
scroll to position [171, 0]
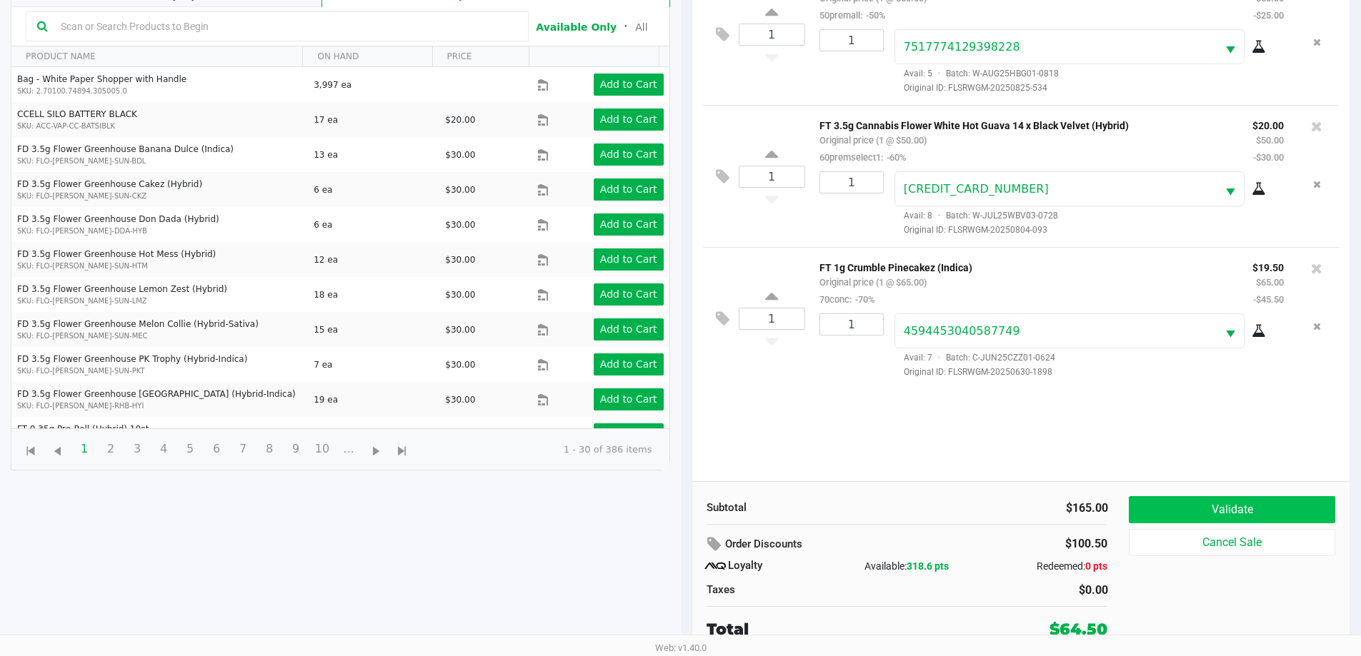
click at [1216, 496] on button "Validate" at bounding box center [1232, 509] width 206 height 27
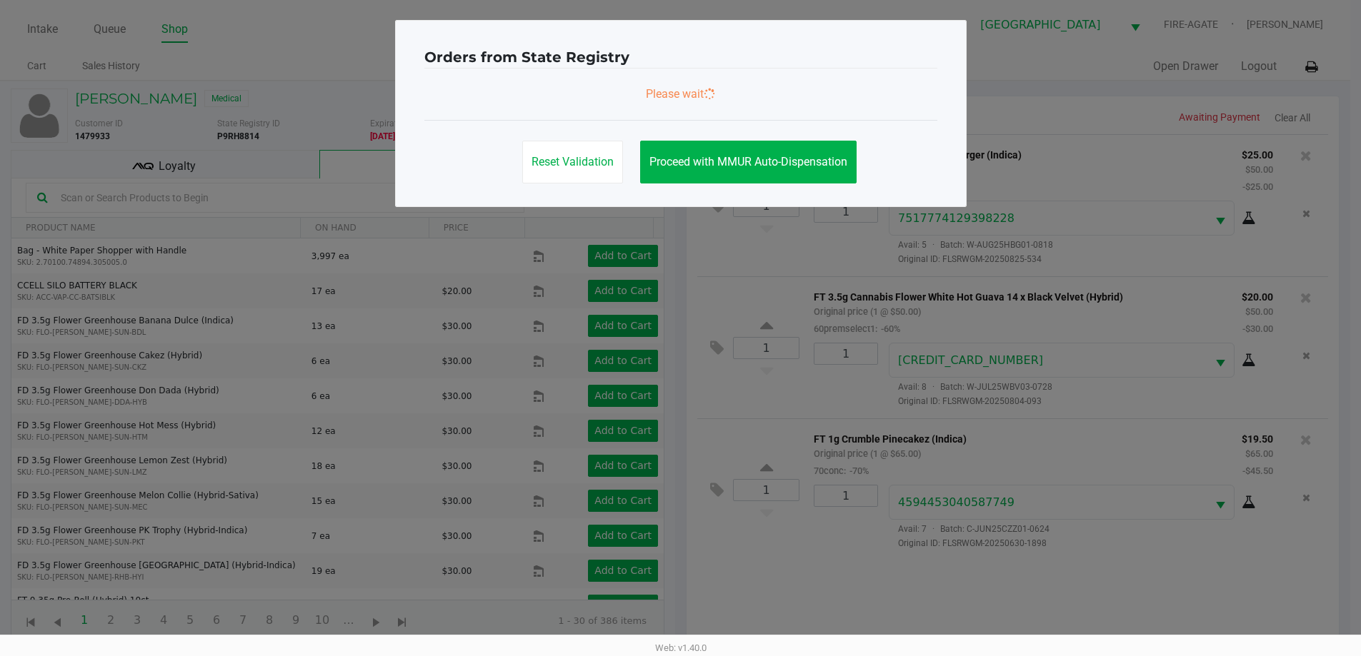
scroll to position [0, 0]
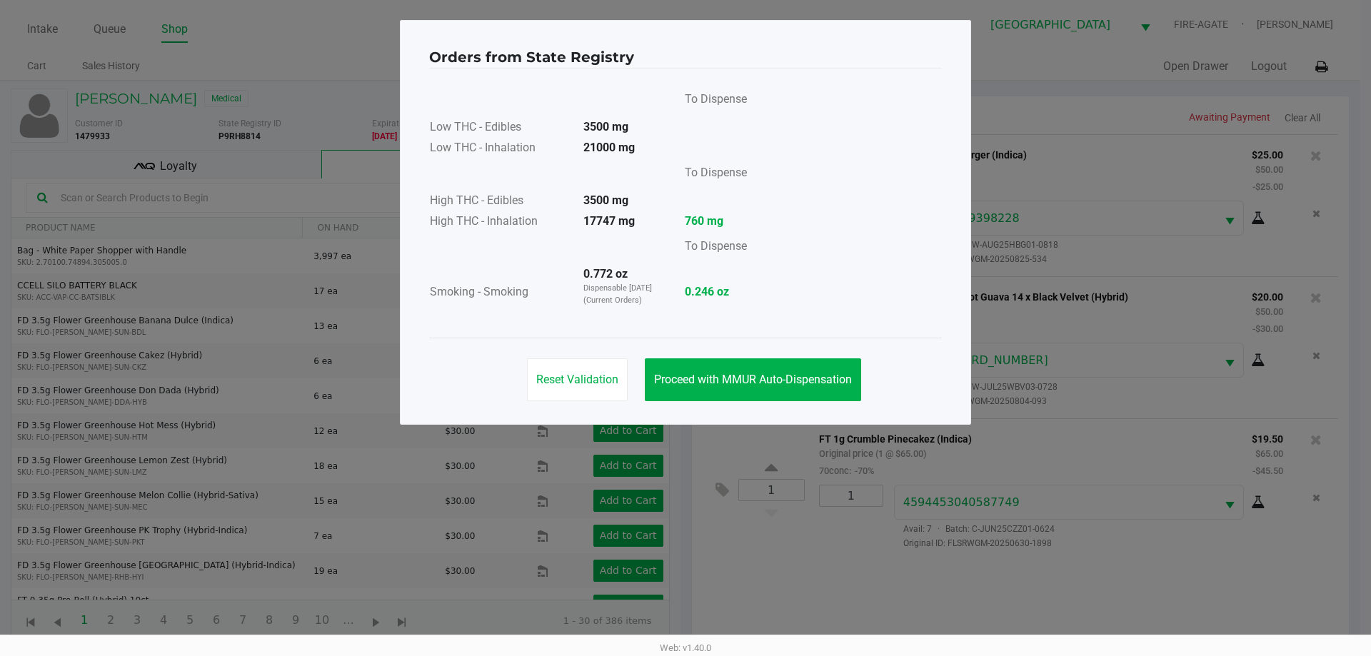
click at [783, 371] on button "Proceed with MMUR Auto-Dispensation" at bounding box center [753, 380] width 216 height 43
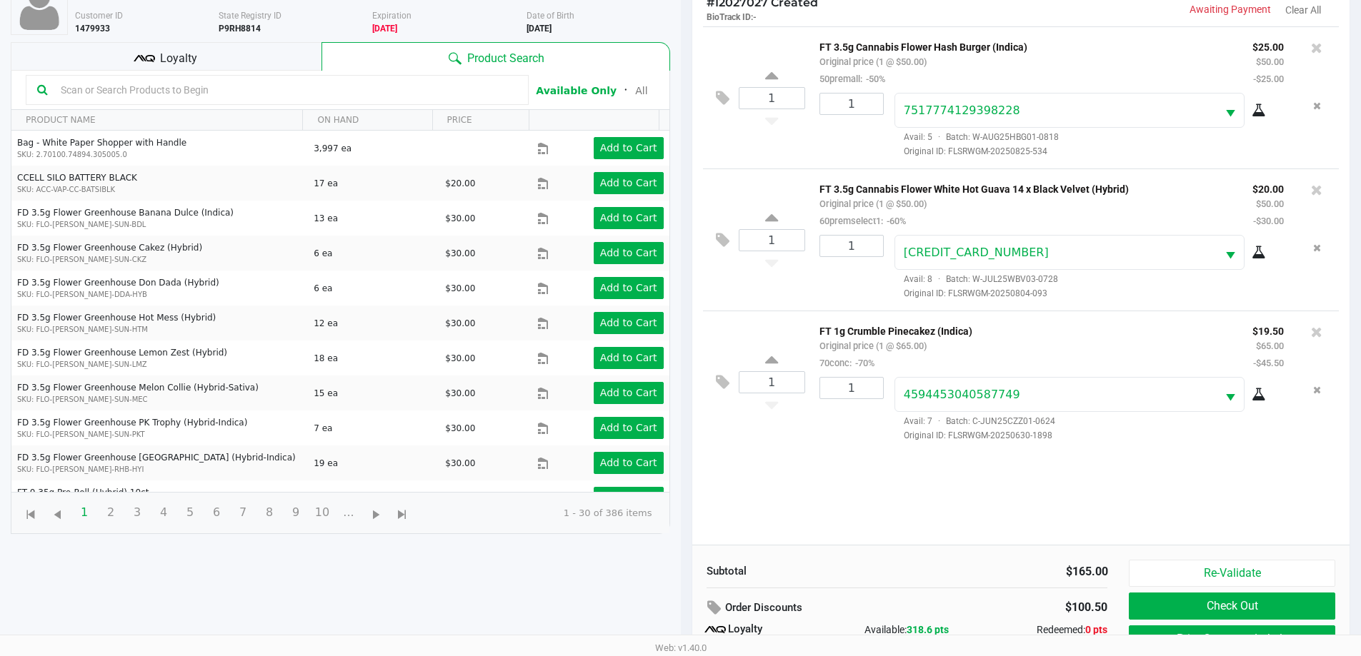
scroll to position [171, 0]
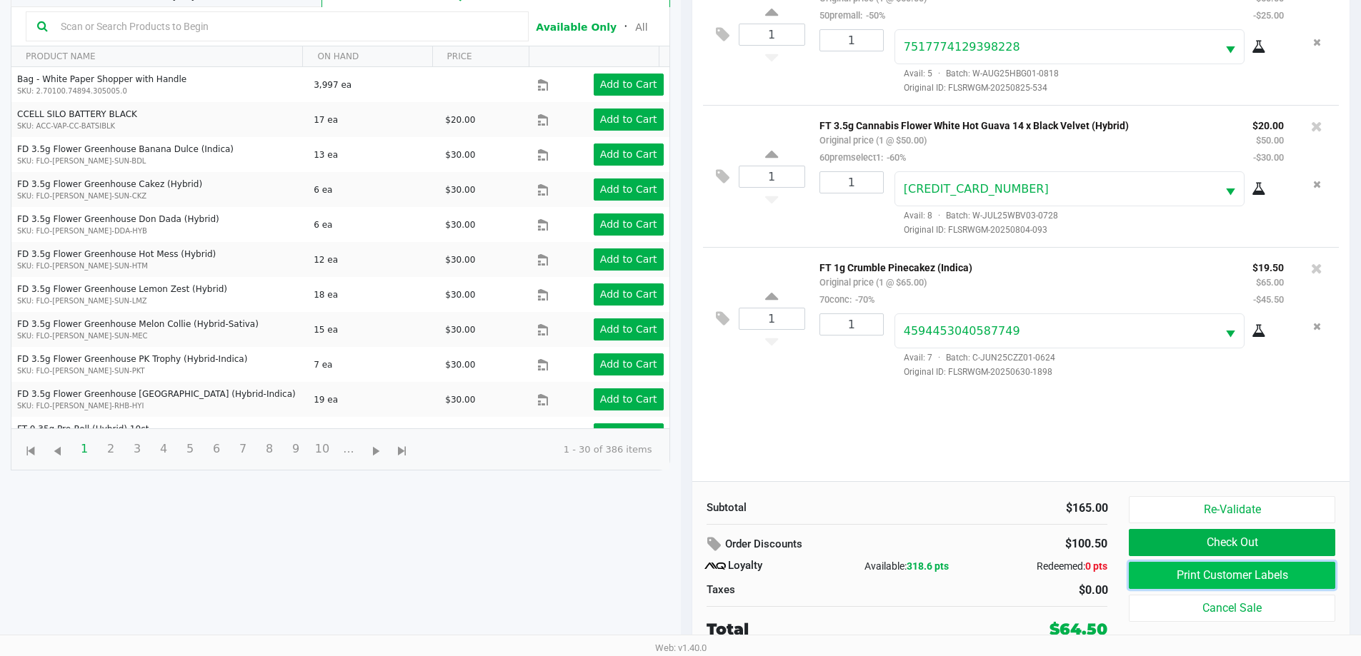
click at [1172, 588] on button "Print Customer Labels" at bounding box center [1232, 575] width 206 height 27
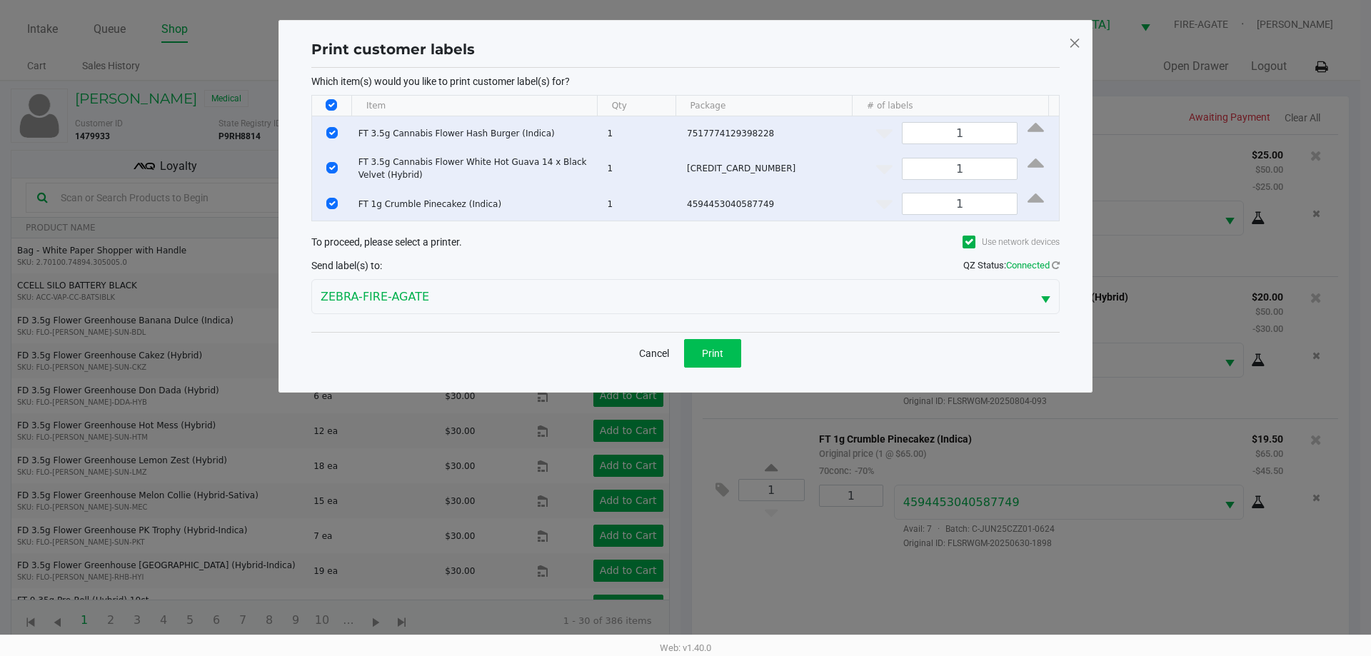
click at [720, 348] on span "Print" at bounding box center [712, 353] width 21 height 11
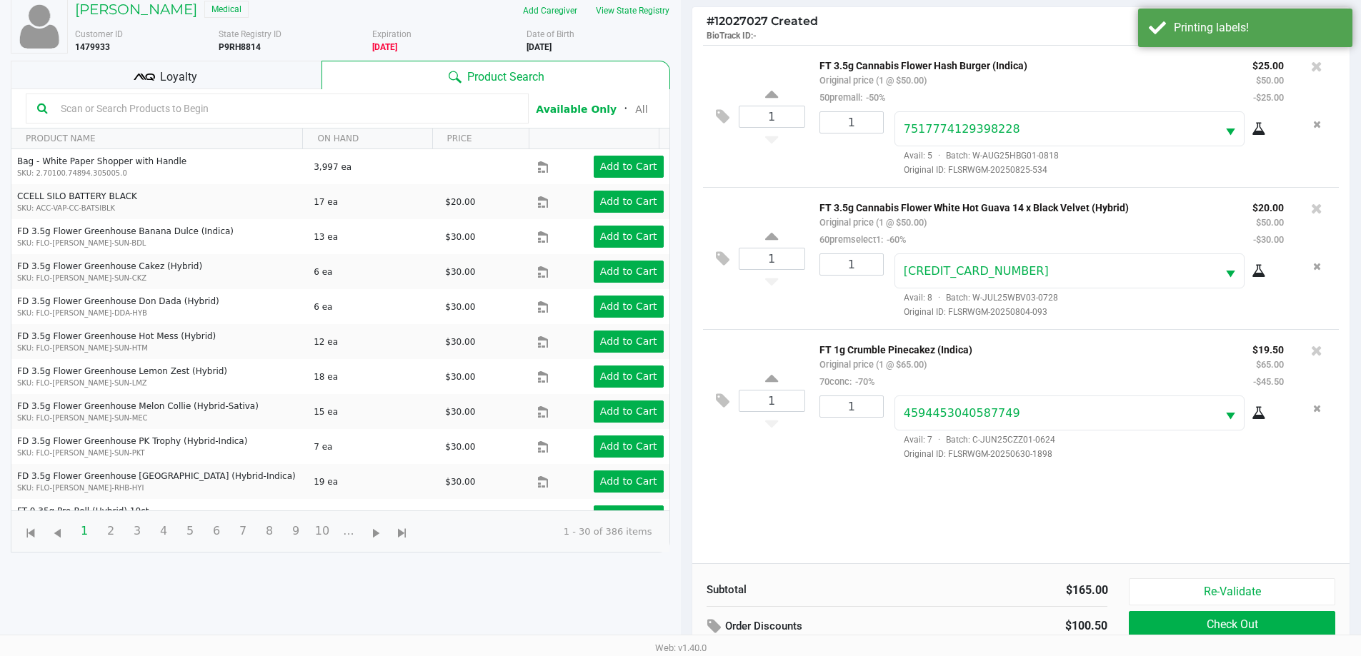
scroll to position [171, 0]
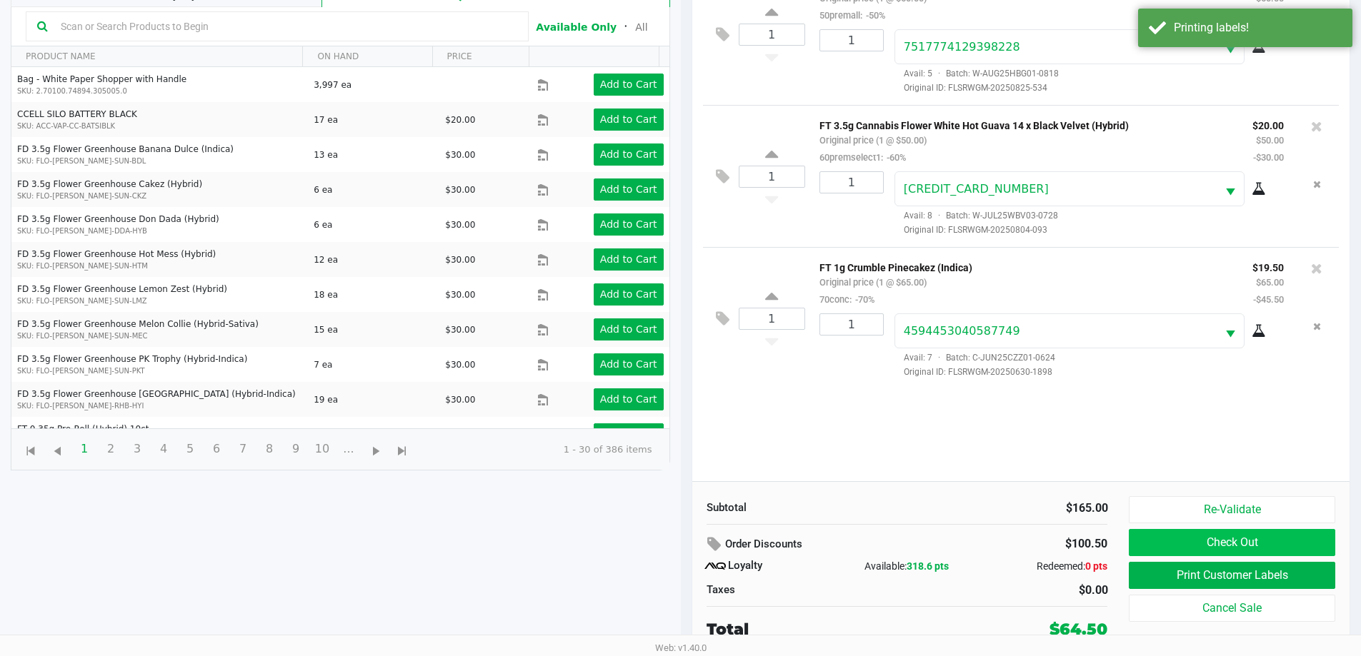
click at [1241, 539] on button "Check Out" at bounding box center [1232, 542] width 206 height 27
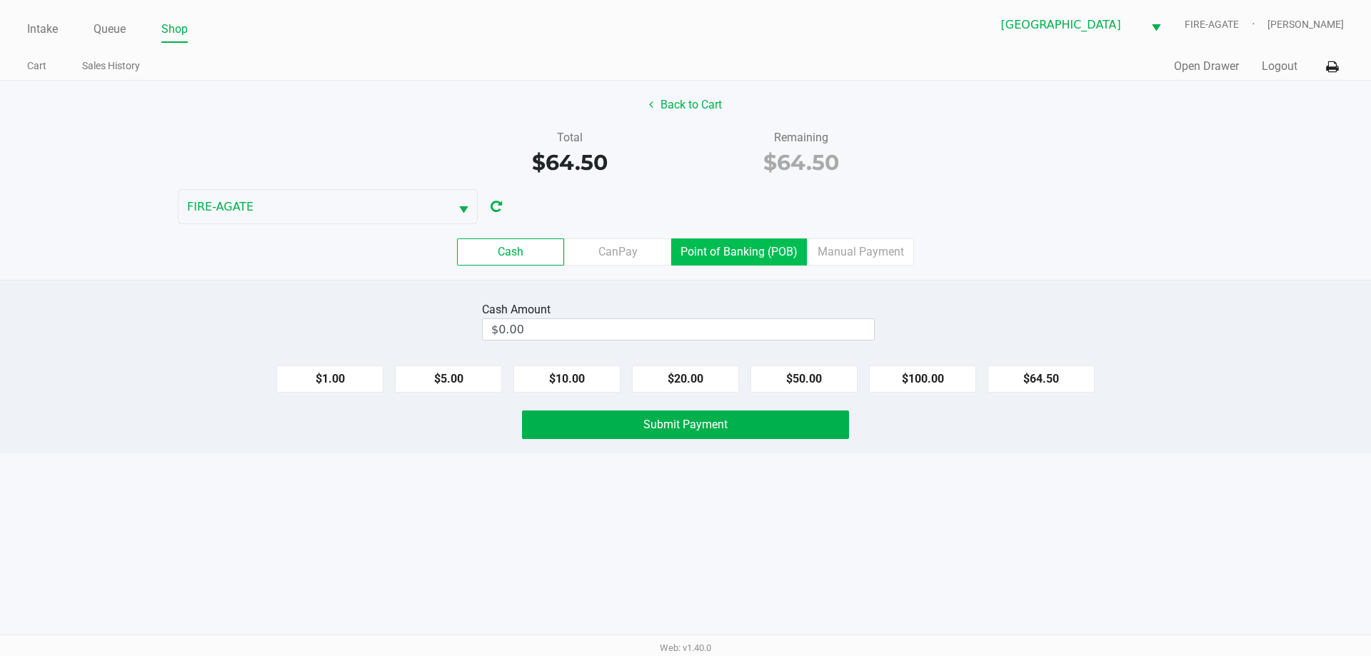
click at [729, 248] on label "Point of Banking (POB)" at bounding box center [739, 252] width 136 height 27
click at [0, 0] on 7 "Point of Banking (POB)" at bounding box center [0, 0] width 0 height 0
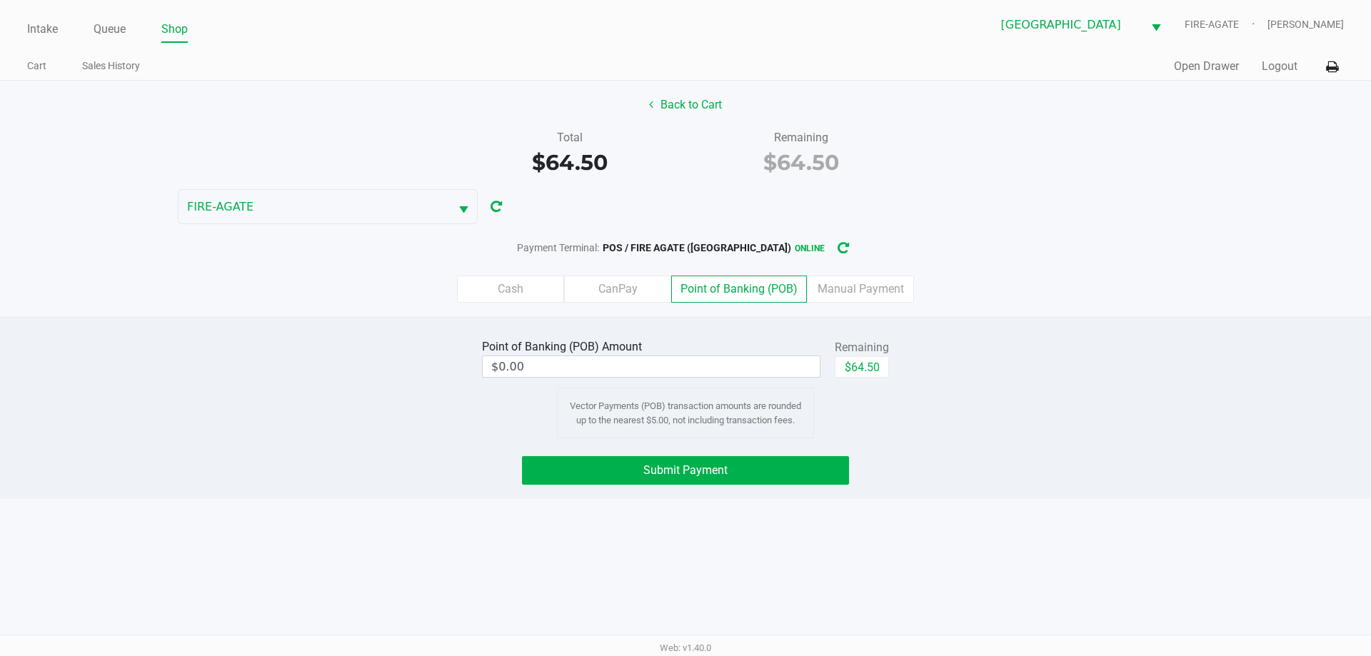
click at [886, 369] on button "$64.50" at bounding box center [862, 366] width 54 height 21
type input "$64.50"
click at [783, 484] on button "Submit Payment" at bounding box center [685, 470] width 327 height 29
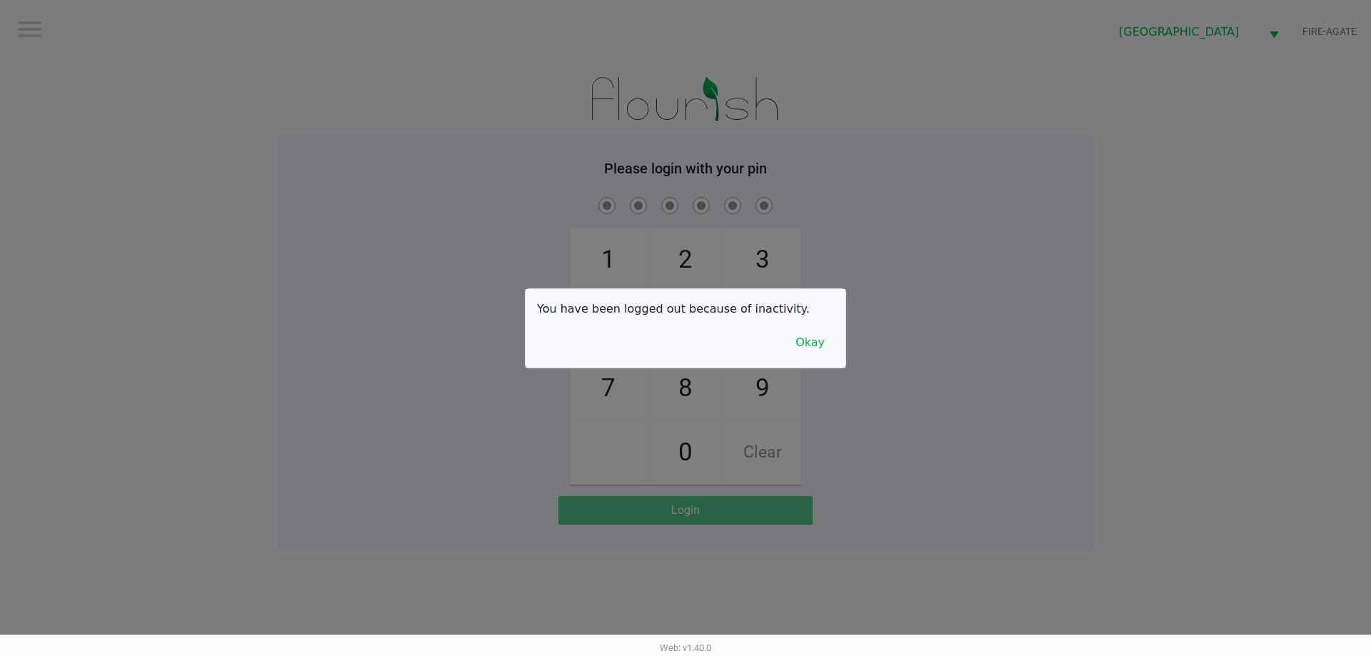
click at [813, 332] on button "Okay" at bounding box center [810, 342] width 48 height 27
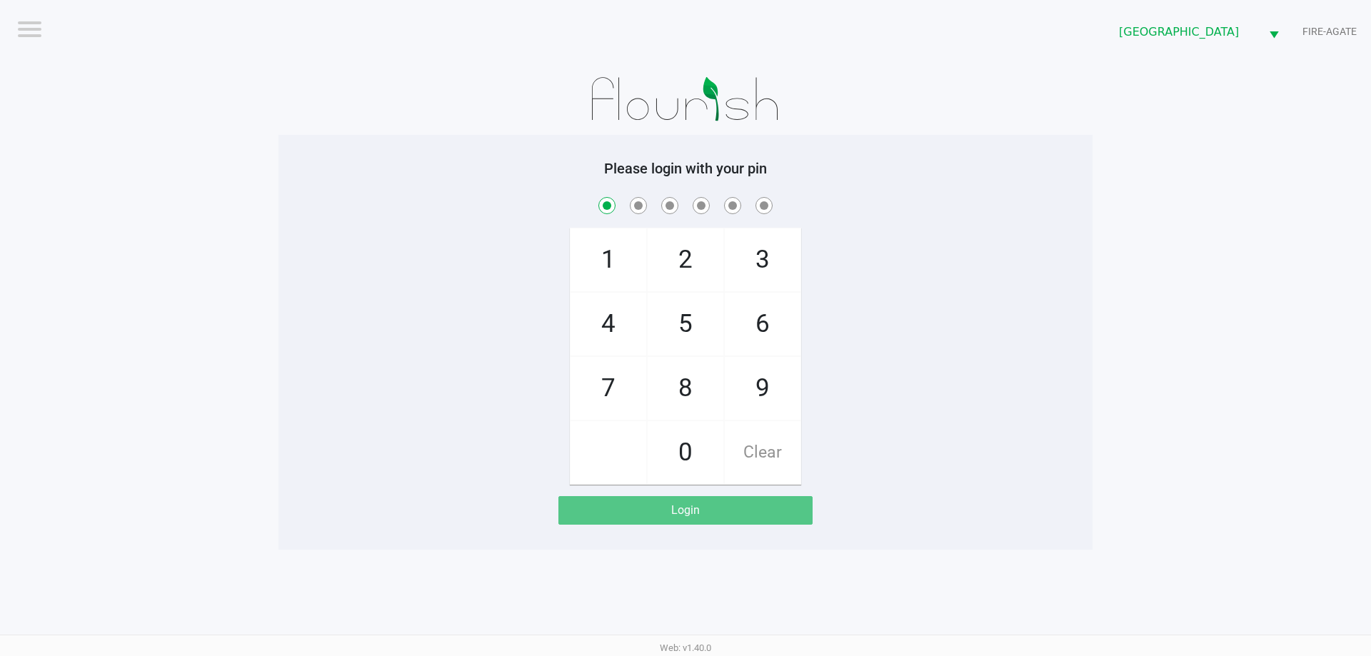
checkbox input "true"
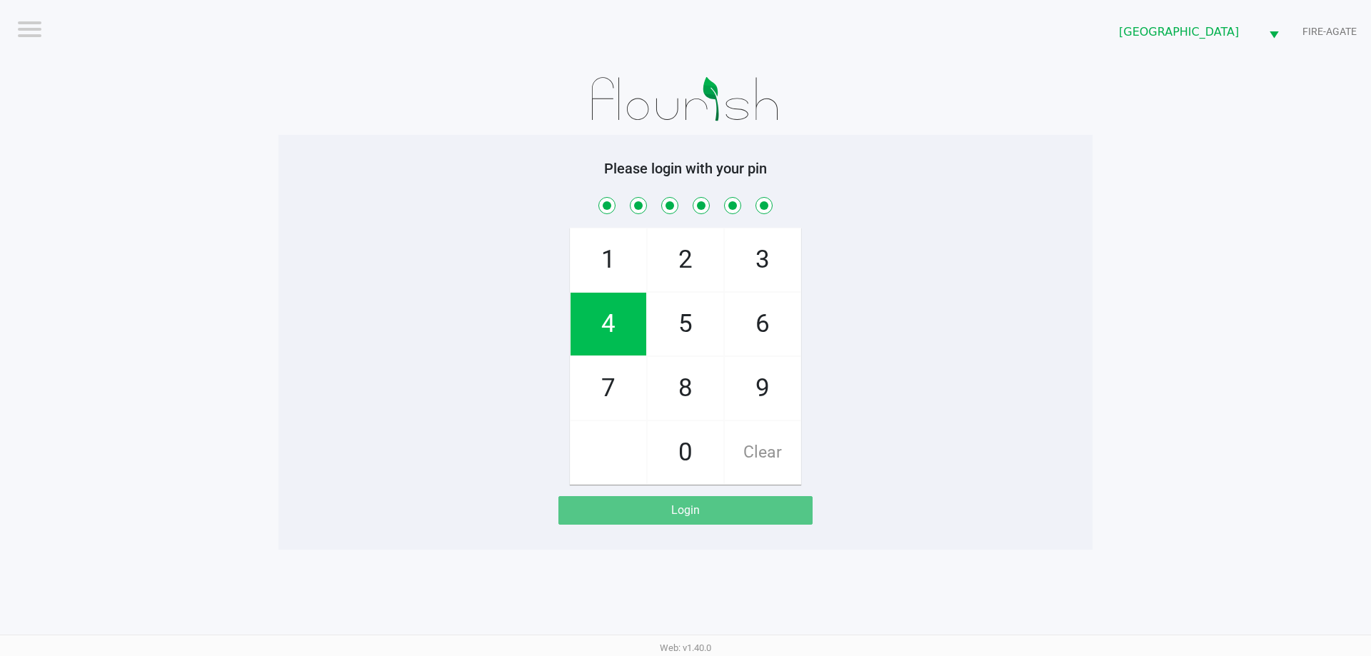
checkbox input "true"
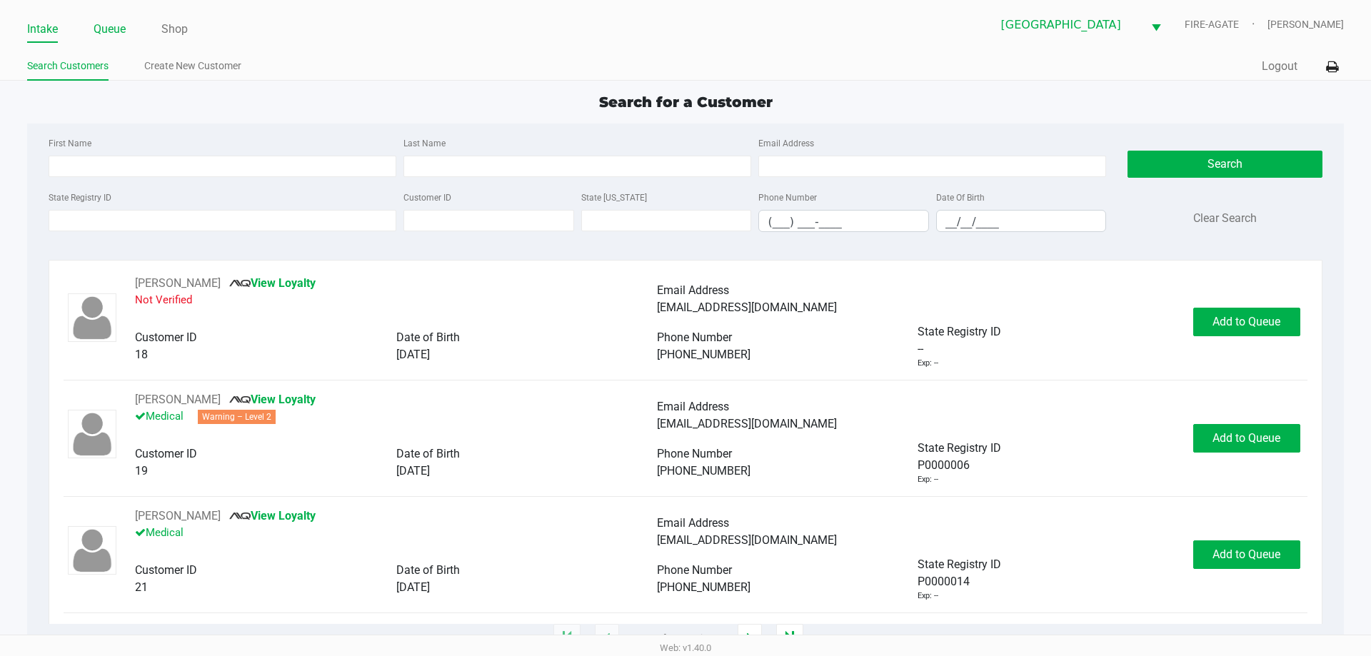
click at [126, 29] on link "Queue" at bounding box center [110, 29] width 32 height 20
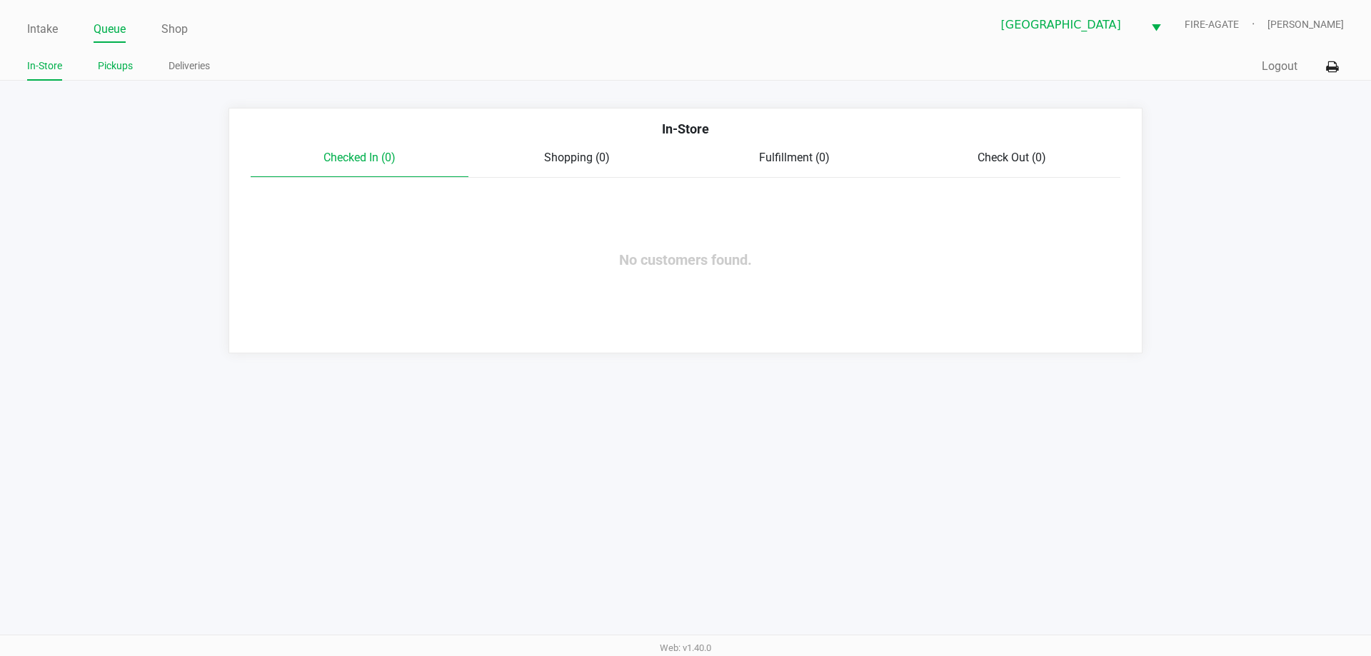
click at [121, 65] on link "Pickups" at bounding box center [115, 66] width 35 height 18
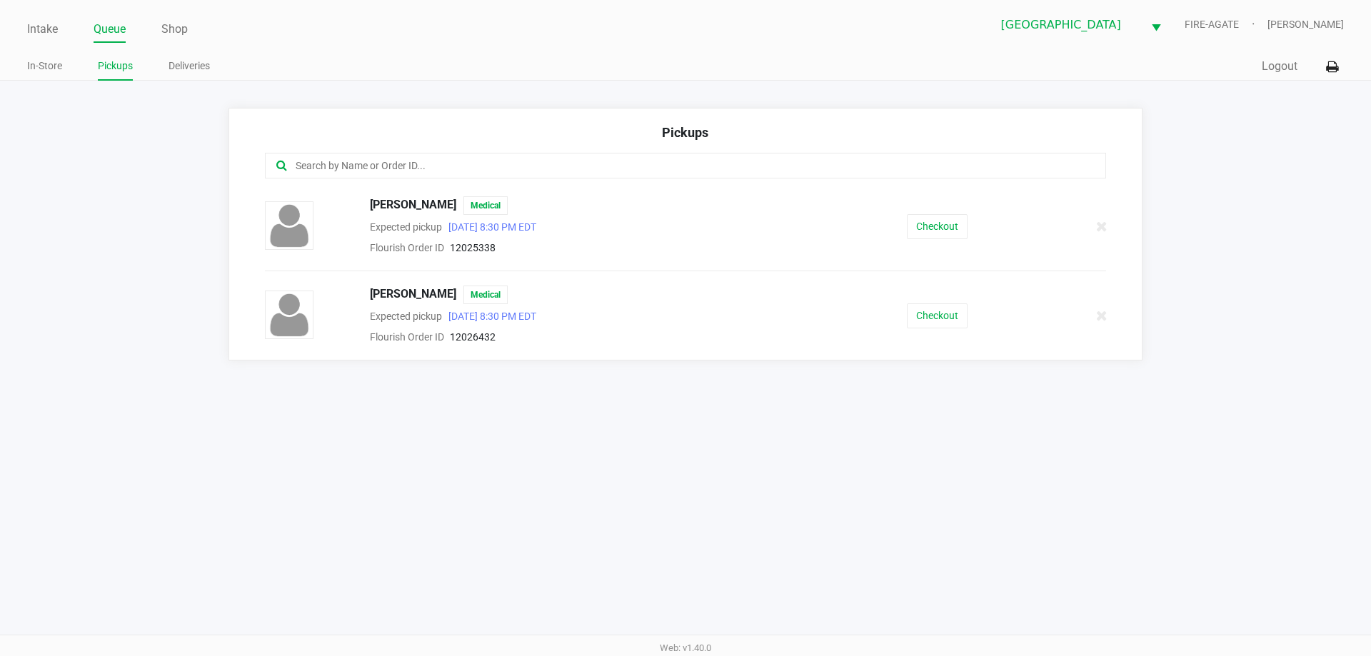
click at [938, 321] on button "Checkout" at bounding box center [937, 316] width 61 height 25
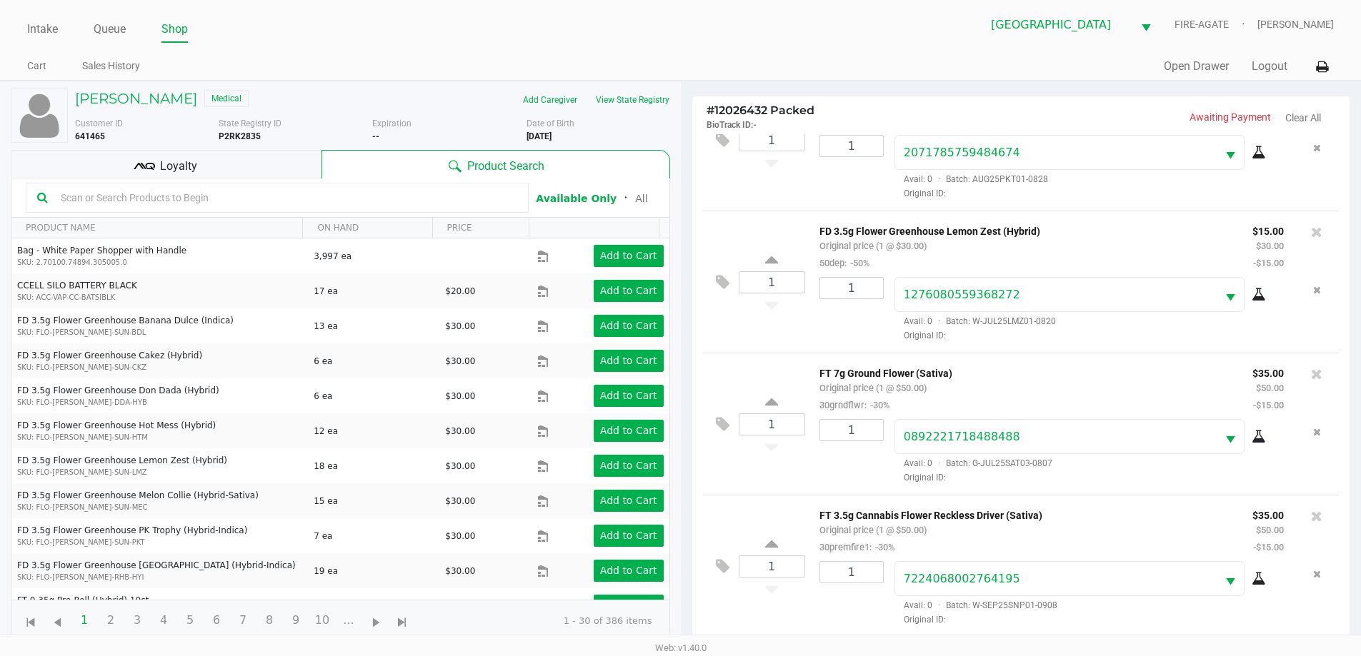
scroll to position [152, 0]
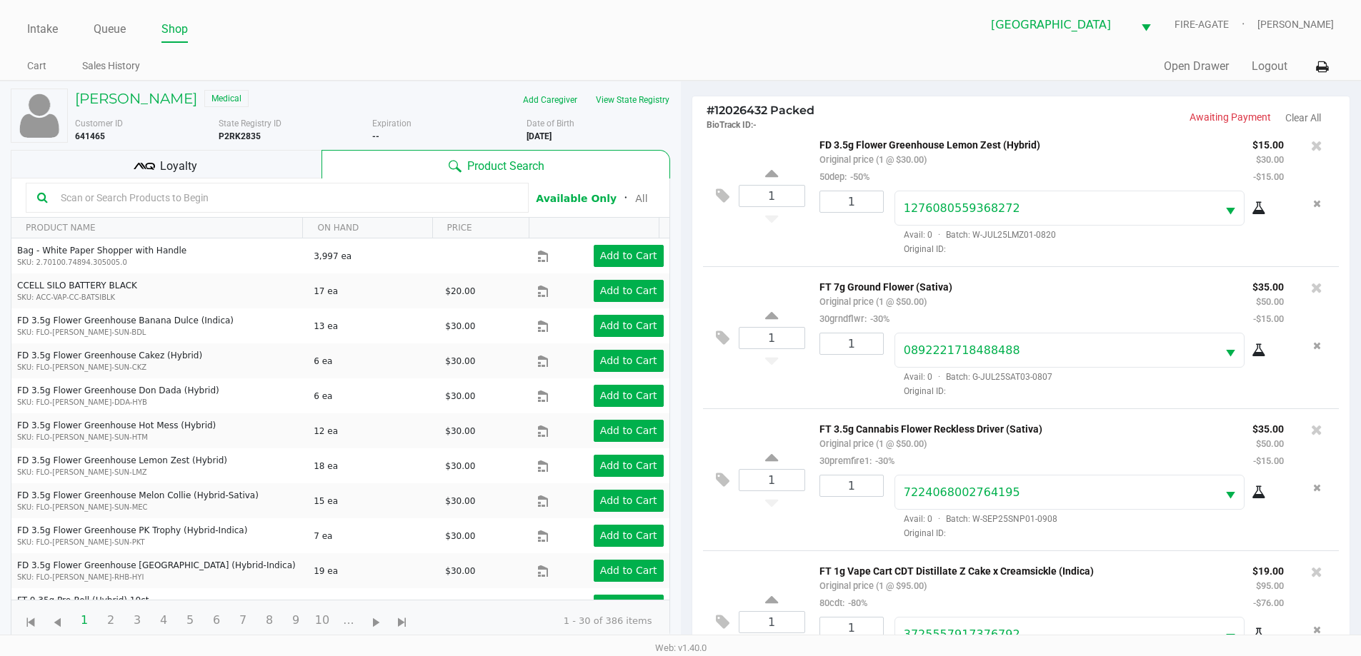
click at [231, 168] on div "Loyalty" at bounding box center [166, 164] width 311 height 29
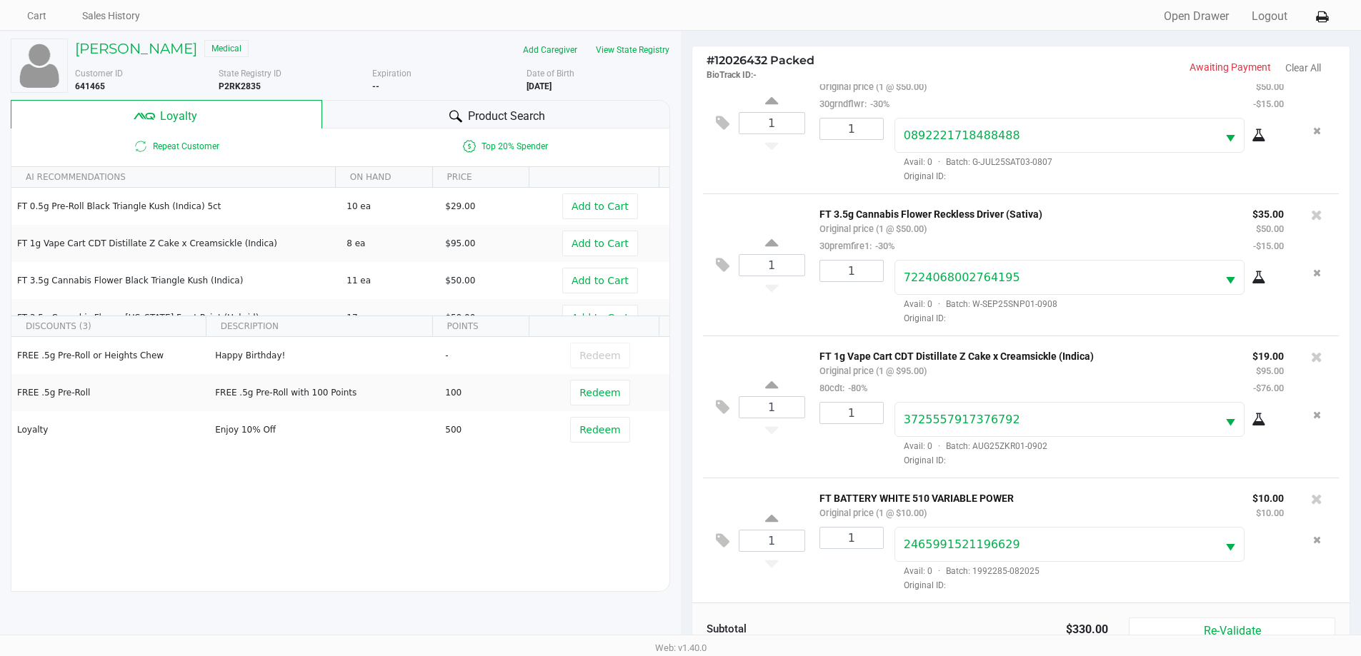
scroll to position [171, 0]
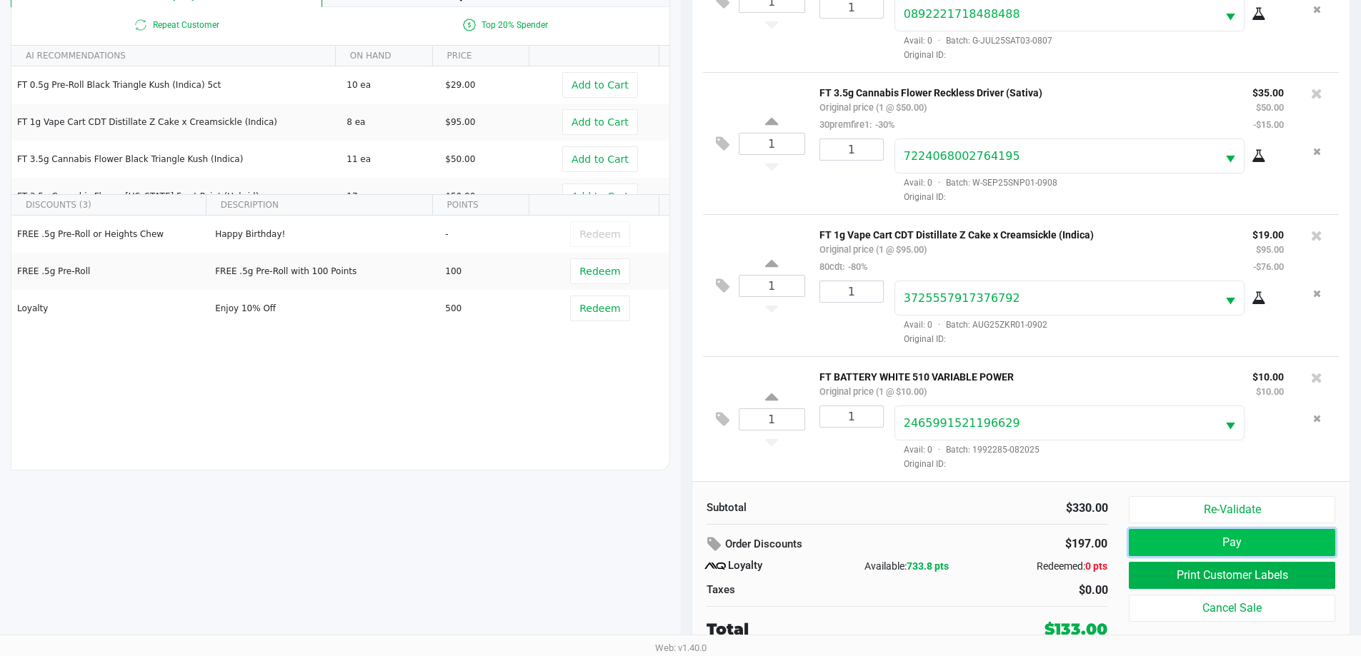
click at [1207, 546] on button "Pay" at bounding box center [1232, 542] width 206 height 27
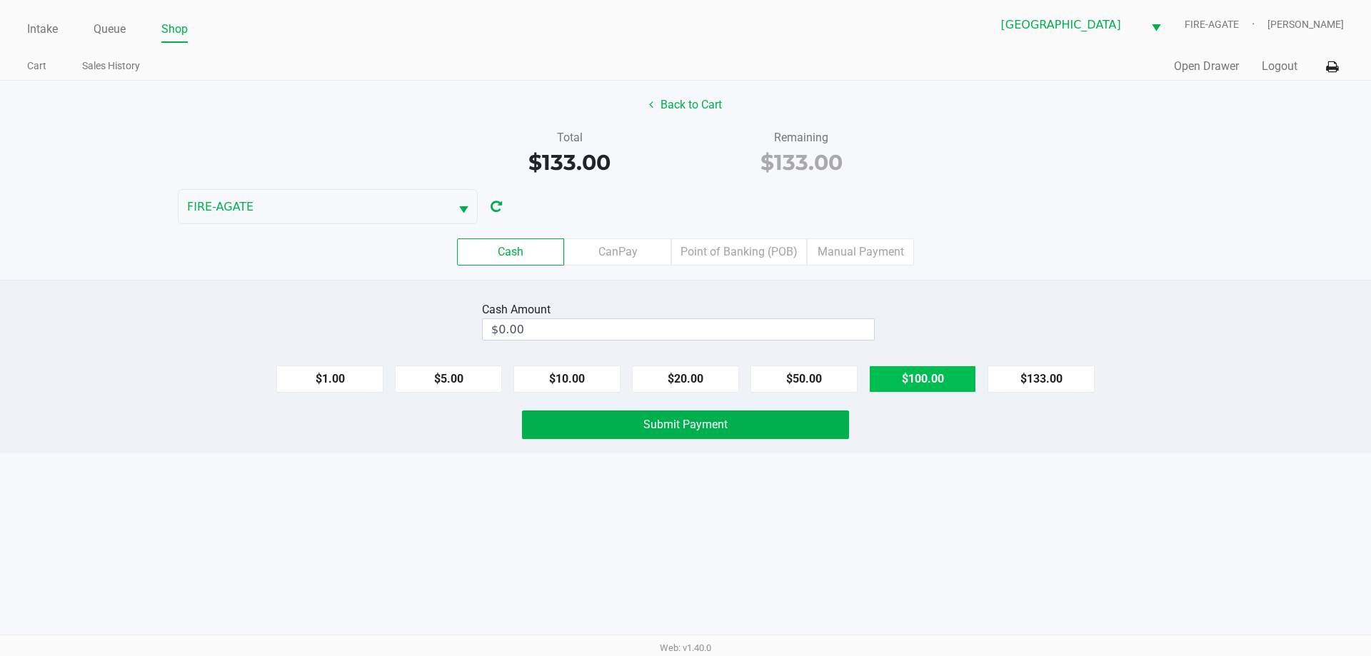
click at [924, 374] on button "$100.00" at bounding box center [922, 379] width 107 height 27
click at [691, 380] on button "$20.00" at bounding box center [685, 379] width 107 height 27
click at [699, 369] on button "$20.00" at bounding box center [685, 379] width 107 height 27
type input "$140.00"
click at [741, 414] on button "Submit Payment" at bounding box center [685, 425] width 327 height 29
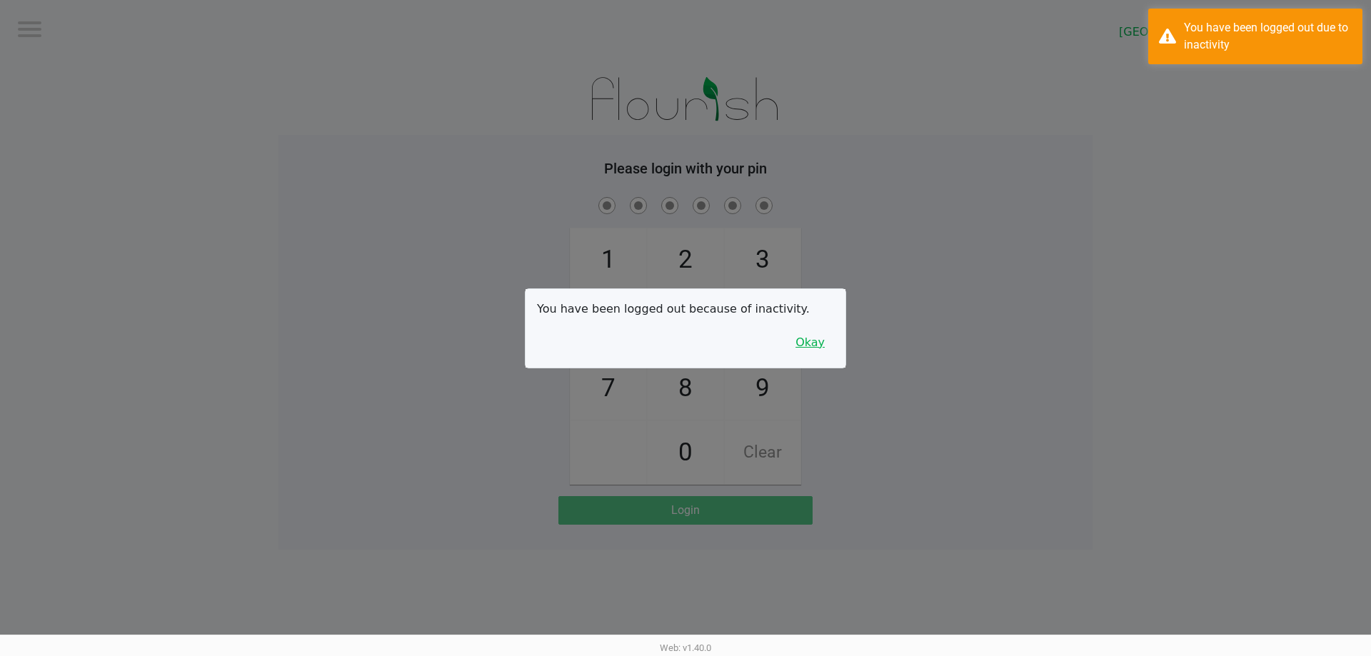
drag, startPoint x: 788, startPoint y: 342, endPoint x: 826, endPoint y: 351, distance: 39.7
click at [789, 342] on div "You have been logged out because of inactivity. Okay" at bounding box center [686, 328] width 320 height 79
click at [832, 352] on button "Okay" at bounding box center [810, 342] width 48 height 27
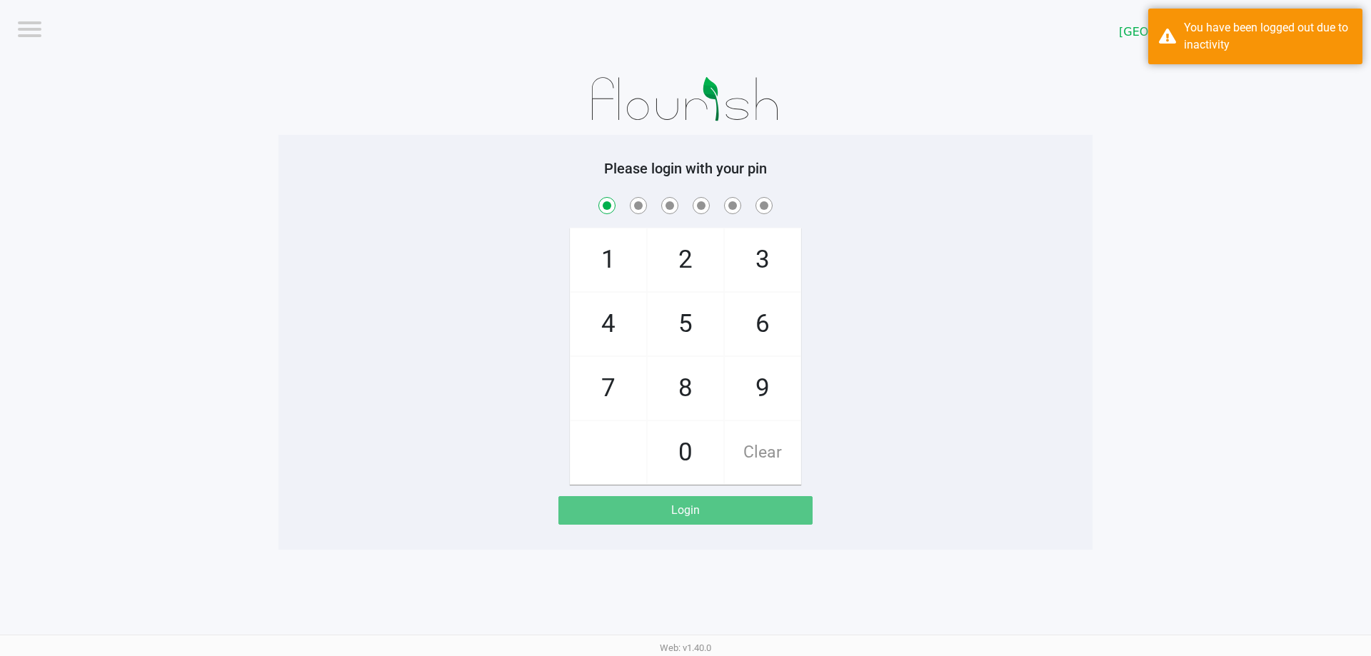
checkbox input "true"
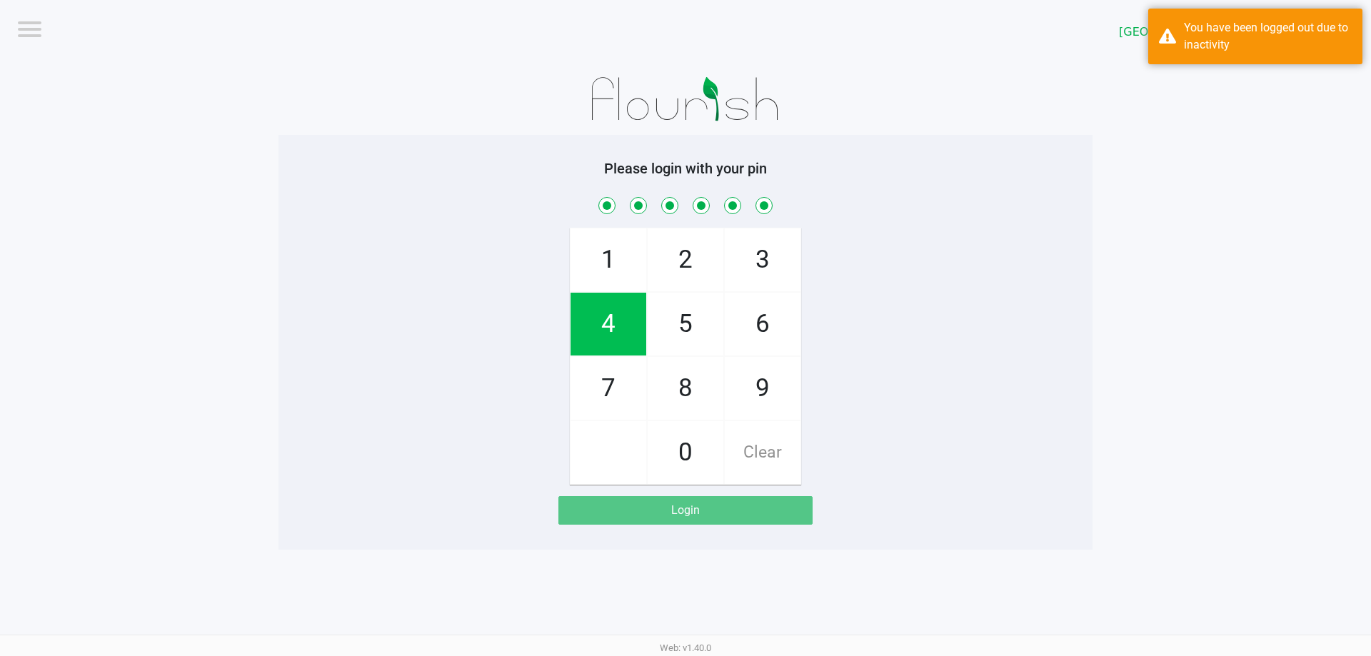
checkbox input "true"
checkbox input "false"
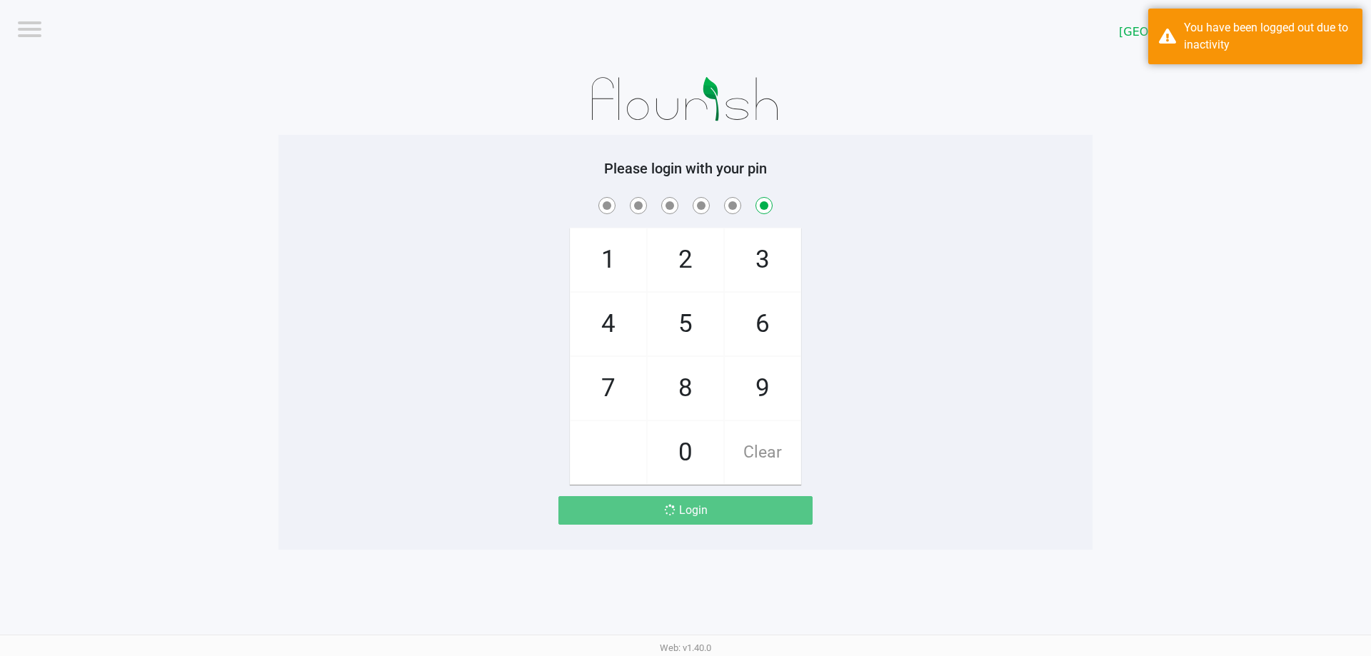
checkbox input "false"
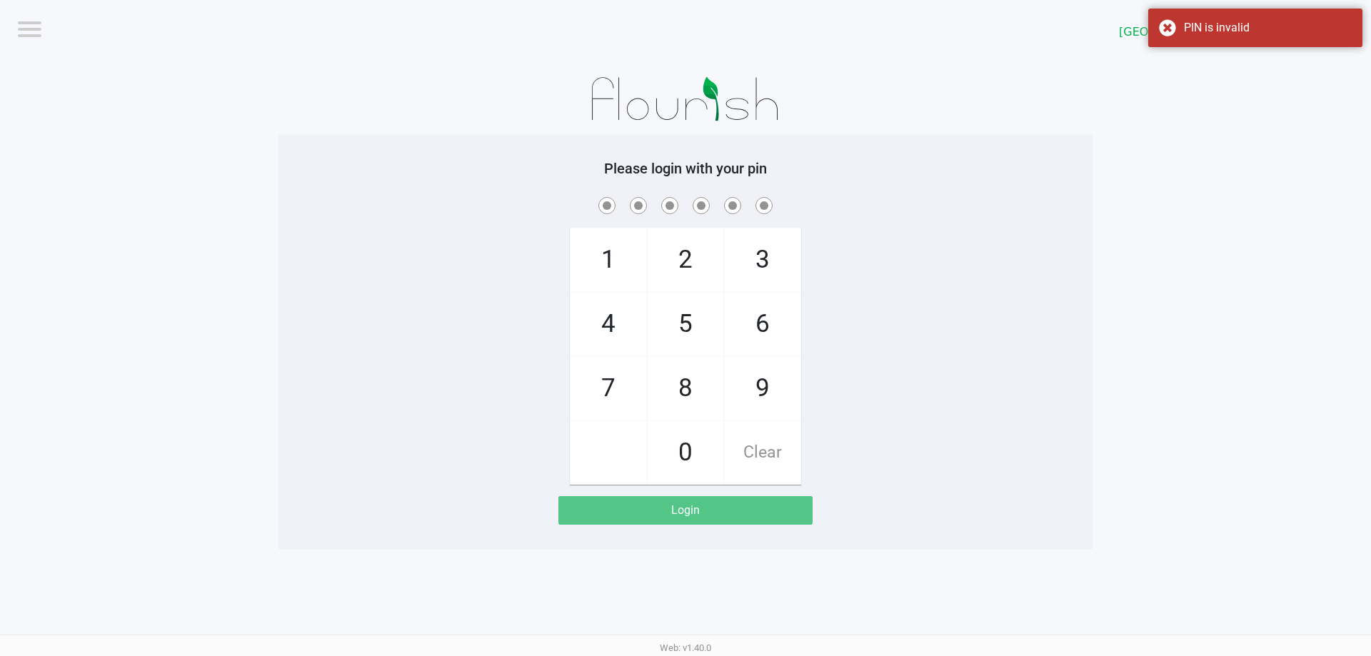
checkbox input "true"
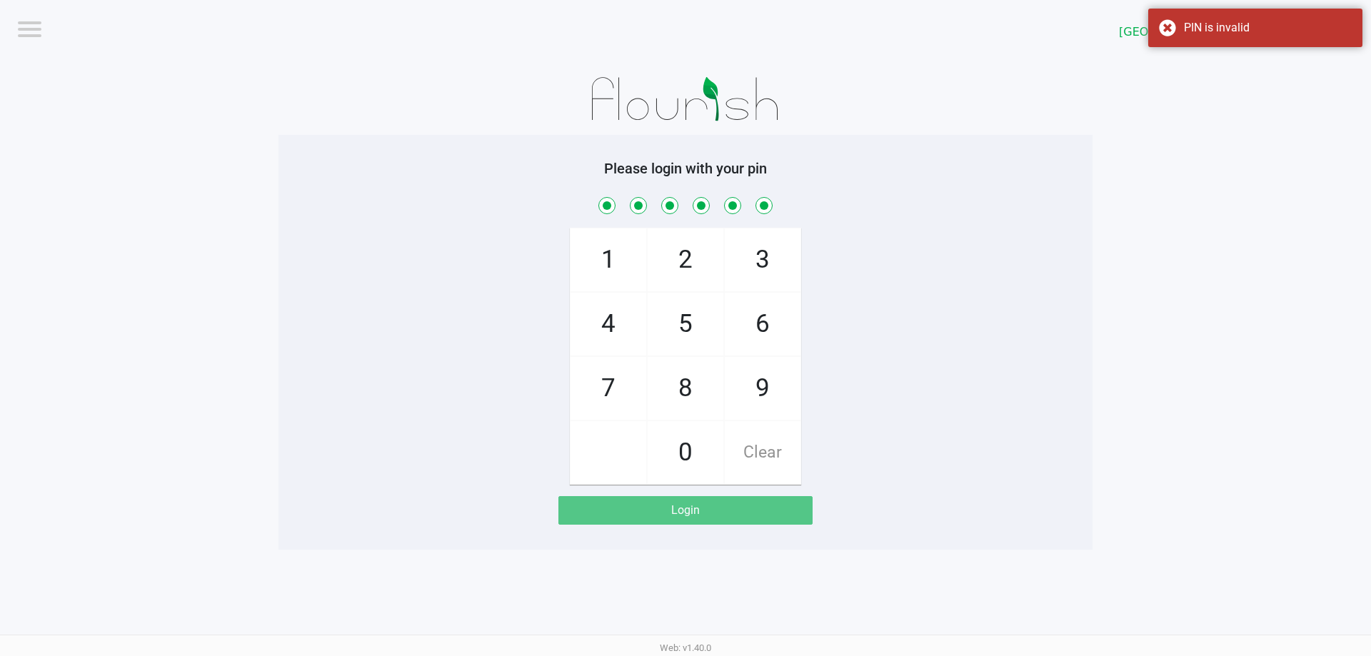
checkbox input "true"
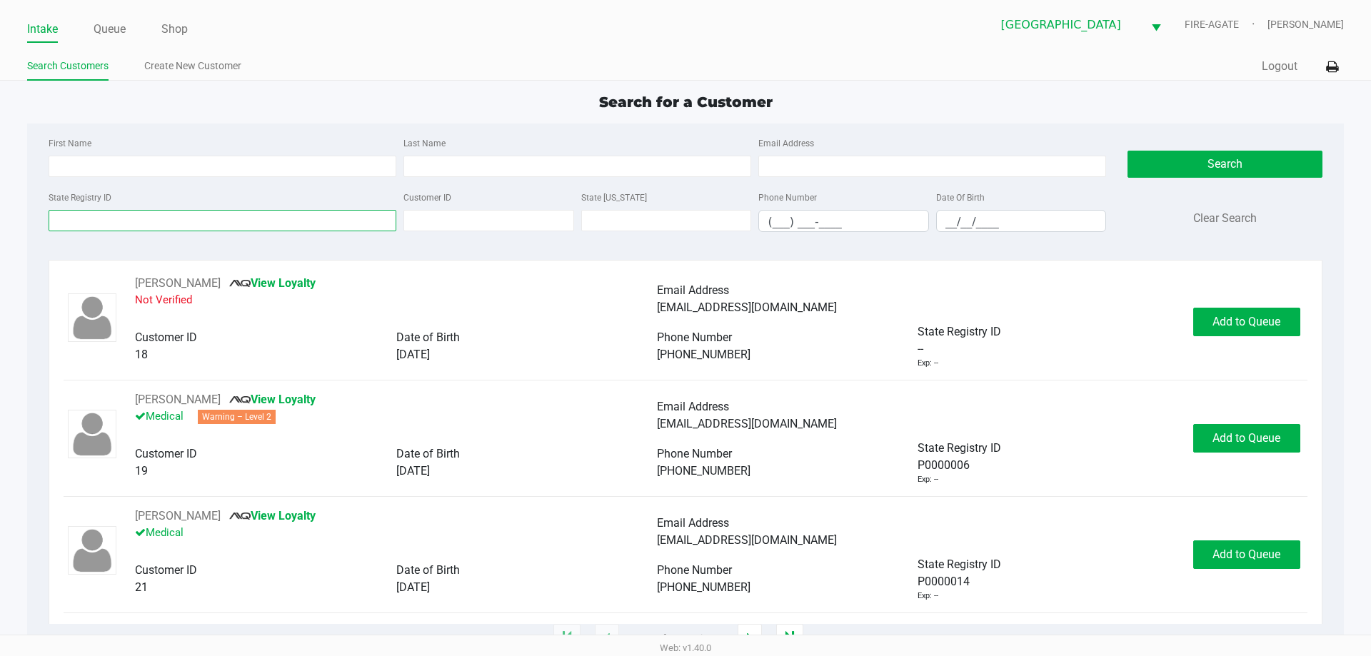
click at [259, 224] on input "State Registry ID" at bounding box center [223, 220] width 348 height 21
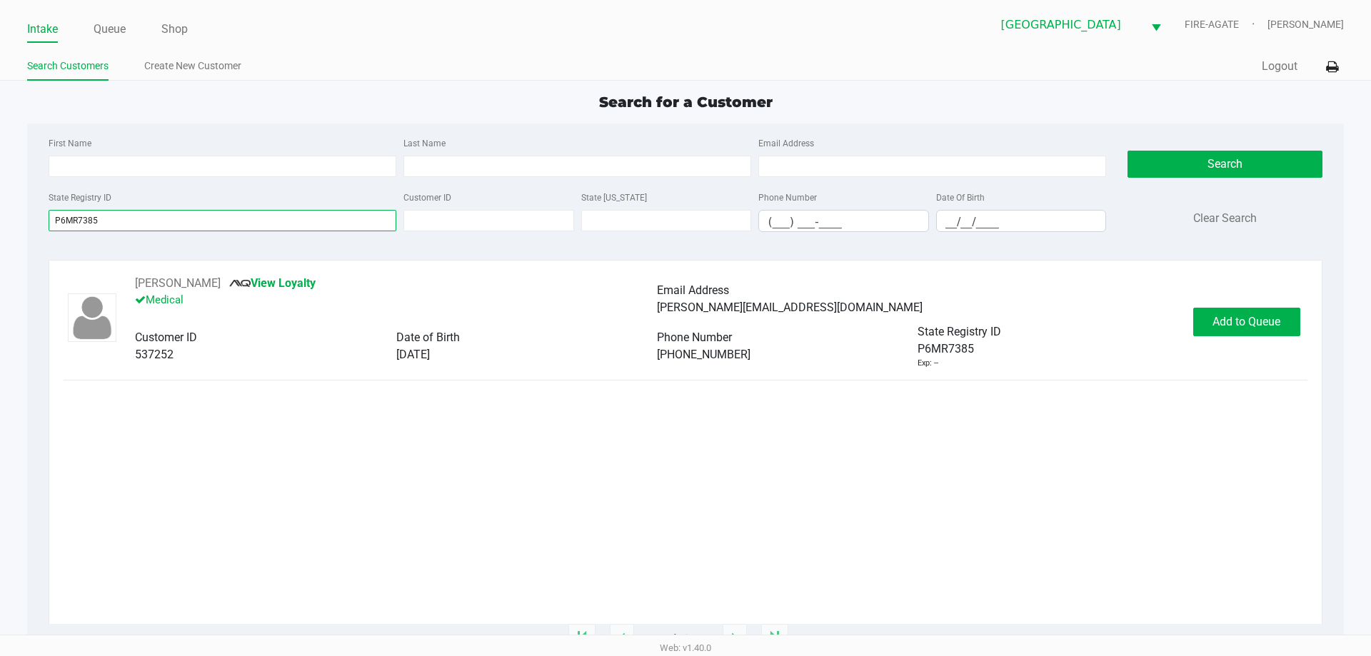
type input "P6MR7385"
click at [1229, 326] on span "Add to Queue" at bounding box center [1247, 322] width 68 height 14
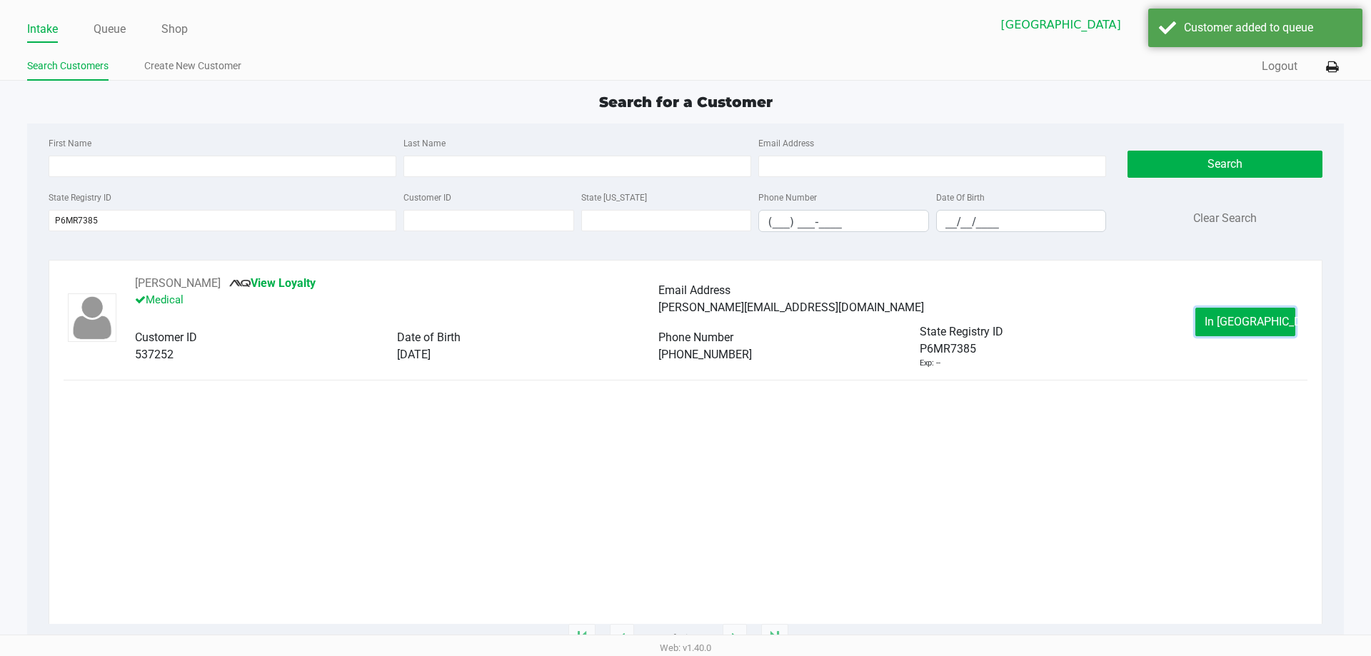
click at [1229, 326] on span "In [GEOGRAPHIC_DATA]" at bounding box center [1265, 322] width 120 height 14
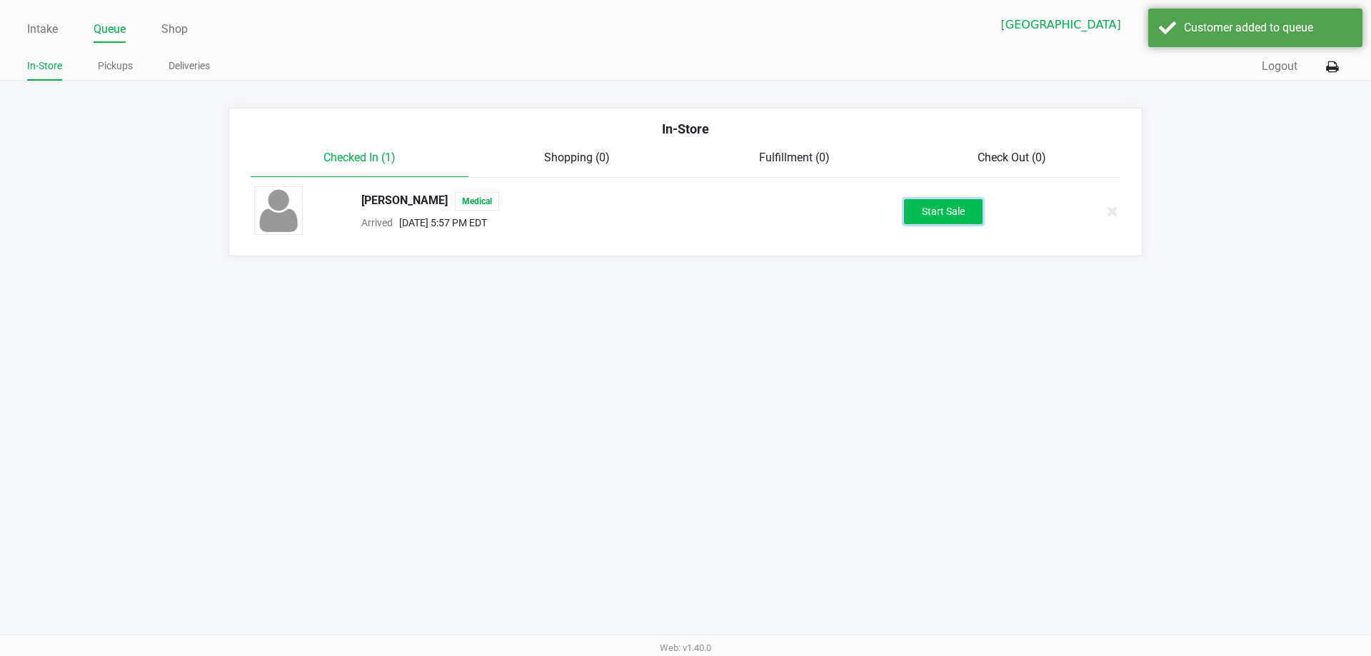
click at [983, 212] on button "Start Sale" at bounding box center [943, 211] width 79 height 25
click at [976, 210] on div "Start Sale" at bounding box center [943, 211] width 79 height 25
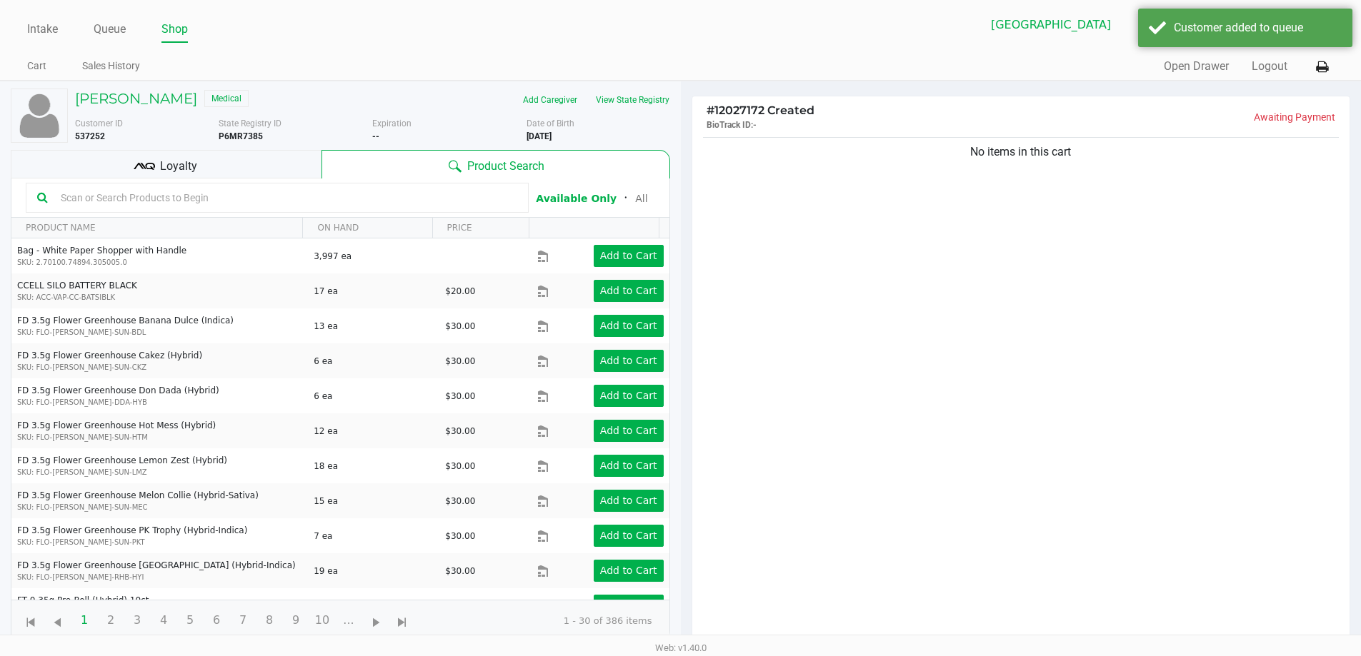
click at [237, 139] on b "P6MR7385" at bounding box center [241, 136] width 44 height 10
click at [303, 194] on input "text" at bounding box center [286, 197] width 462 height 21
click at [274, 176] on div "Loyalty" at bounding box center [166, 164] width 311 height 29
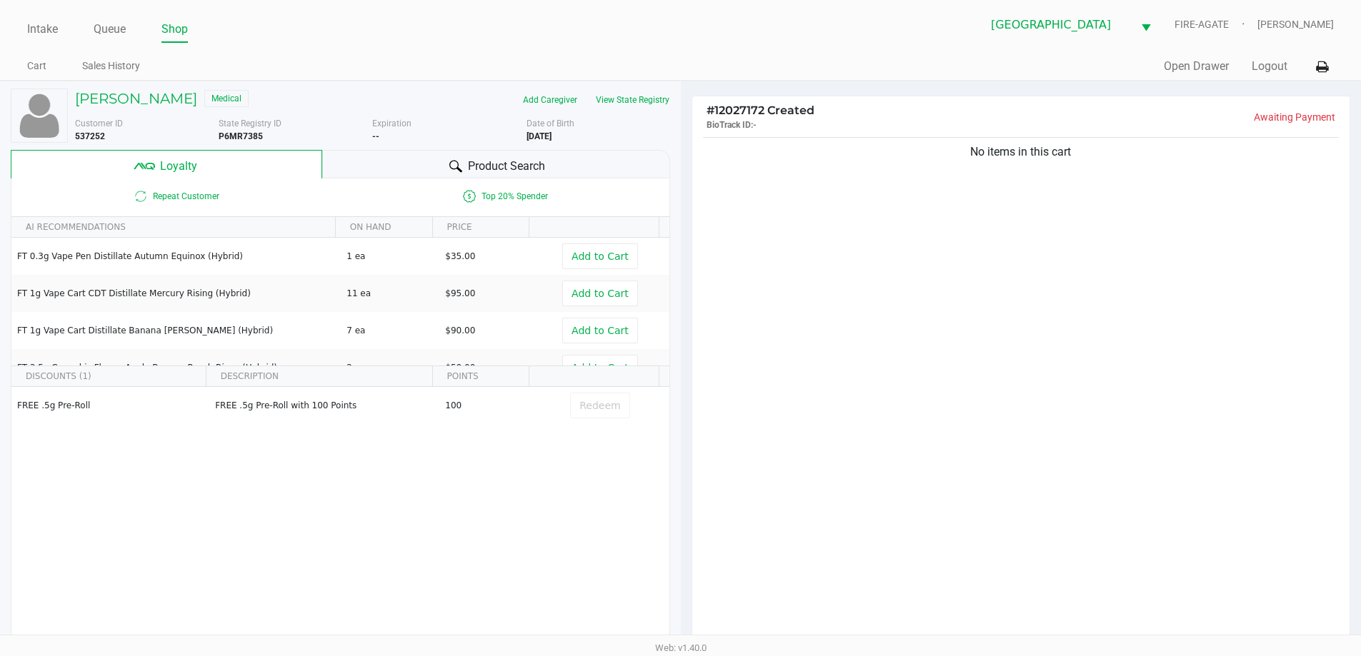
click at [545, 169] on div "Product Search" at bounding box center [496, 164] width 348 height 29
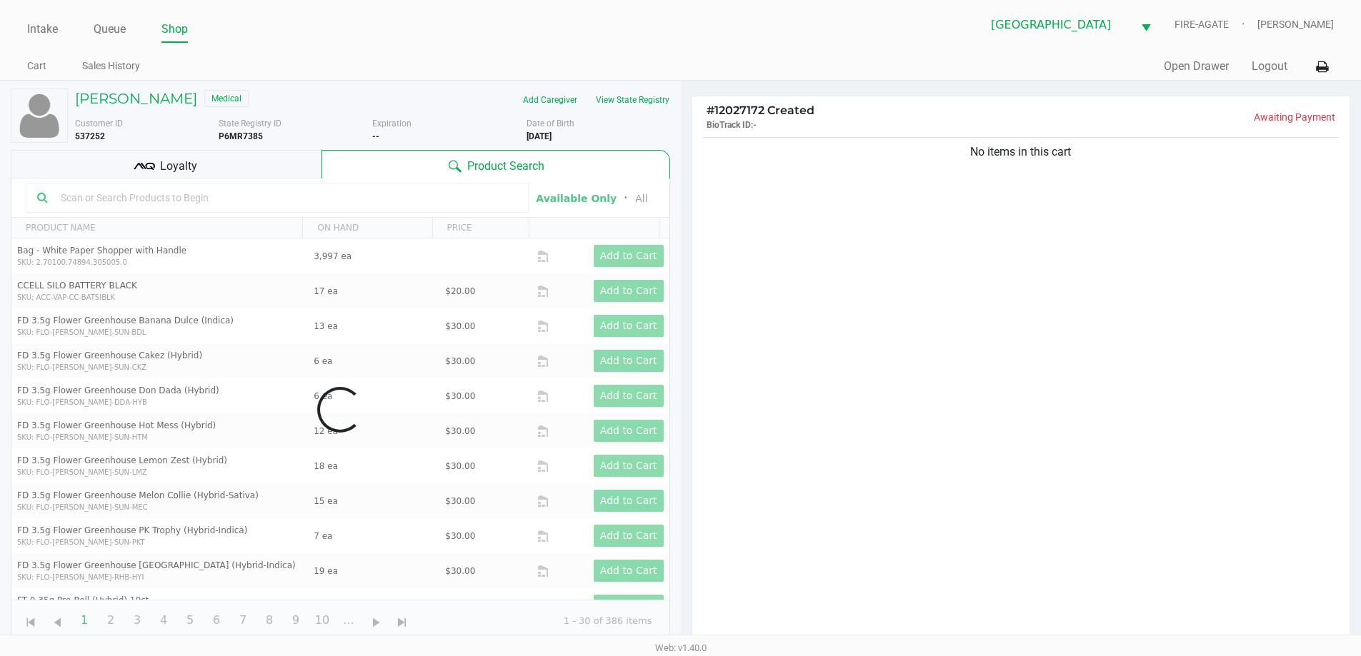
click at [637, 100] on button "View State Registry" at bounding box center [628, 100] width 84 height 23
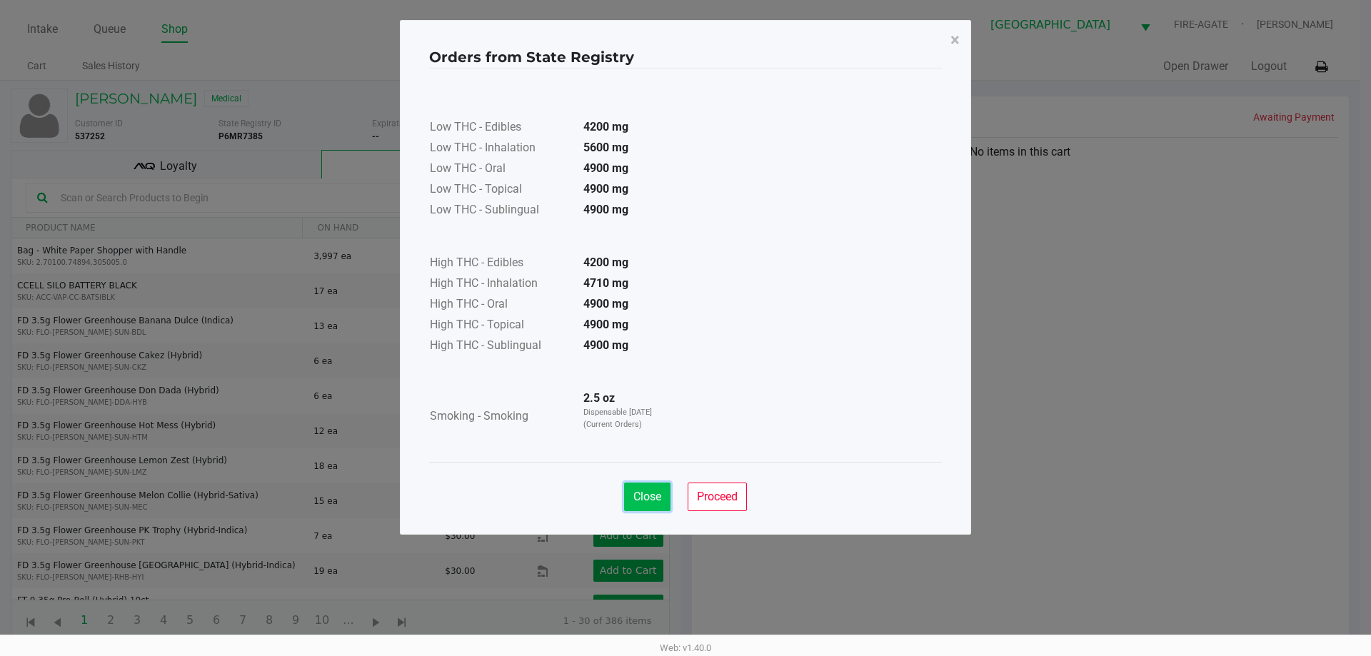
click at [630, 503] on button "Close" at bounding box center [647, 497] width 46 height 29
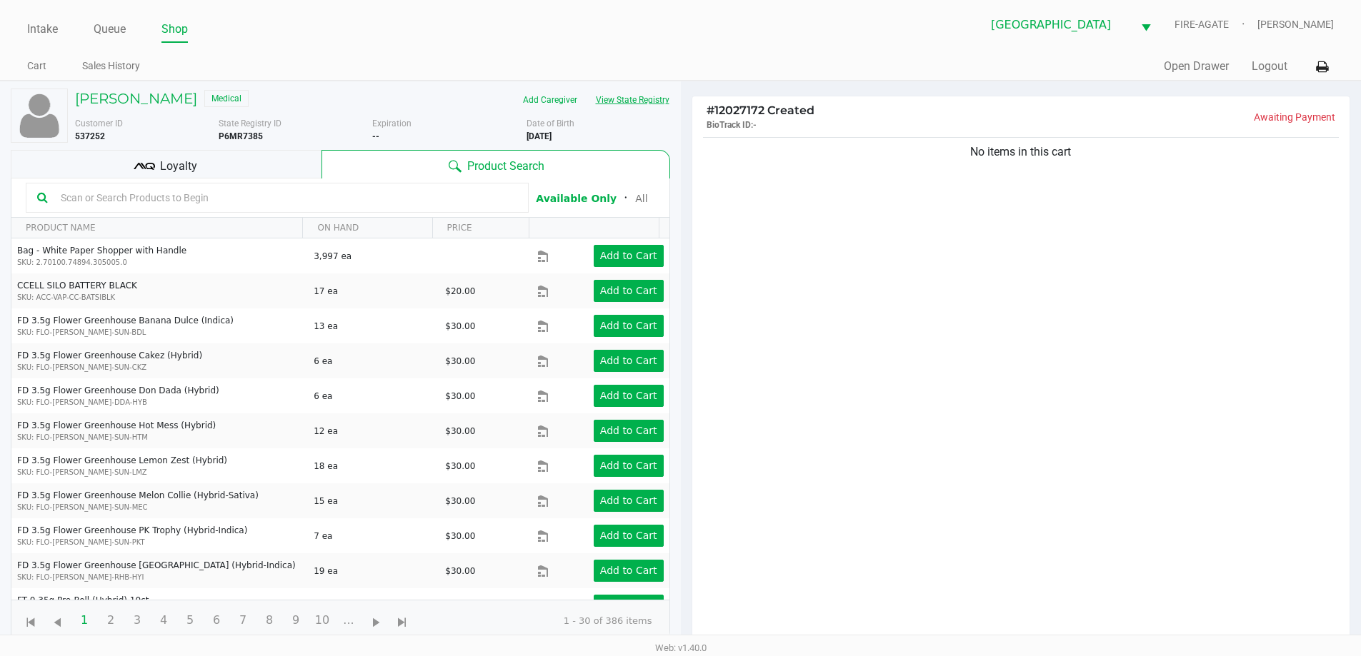
click at [859, 403] on div "No items in this cart" at bounding box center [1021, 393] width 658 height 519
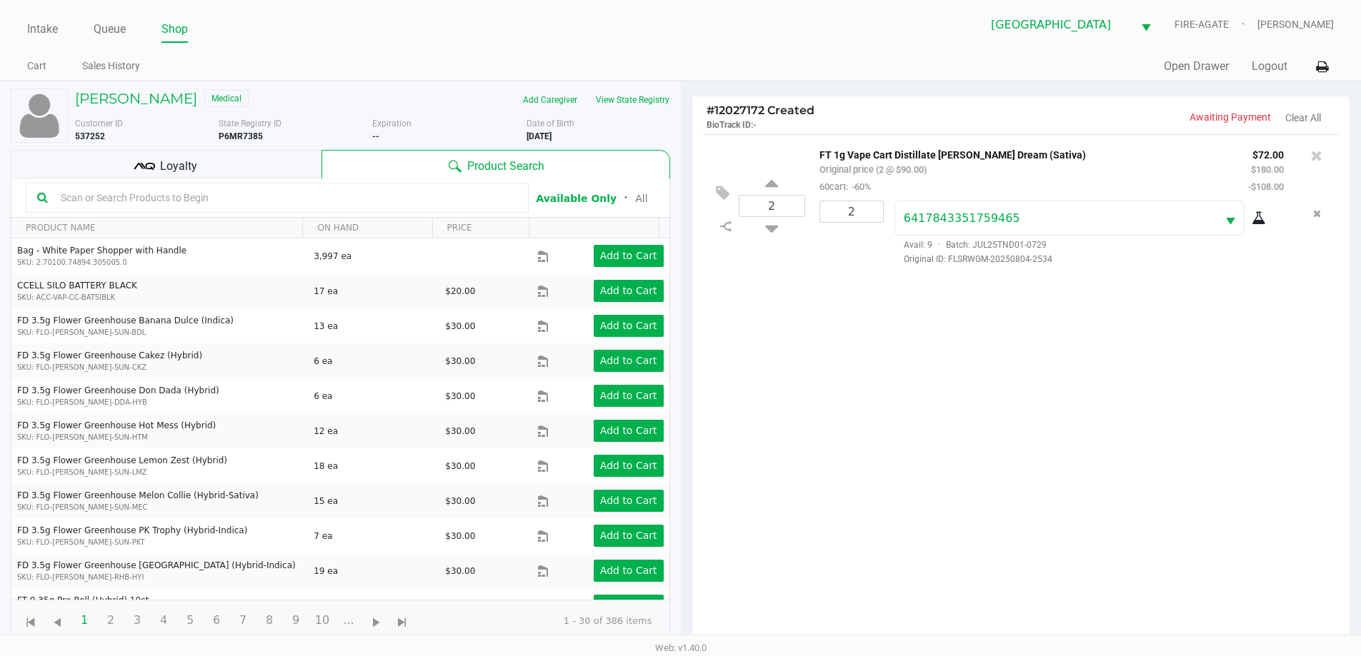
click at [109, 174] on div "Loyalty" at bounding box center [166, 164] width 311 height 29
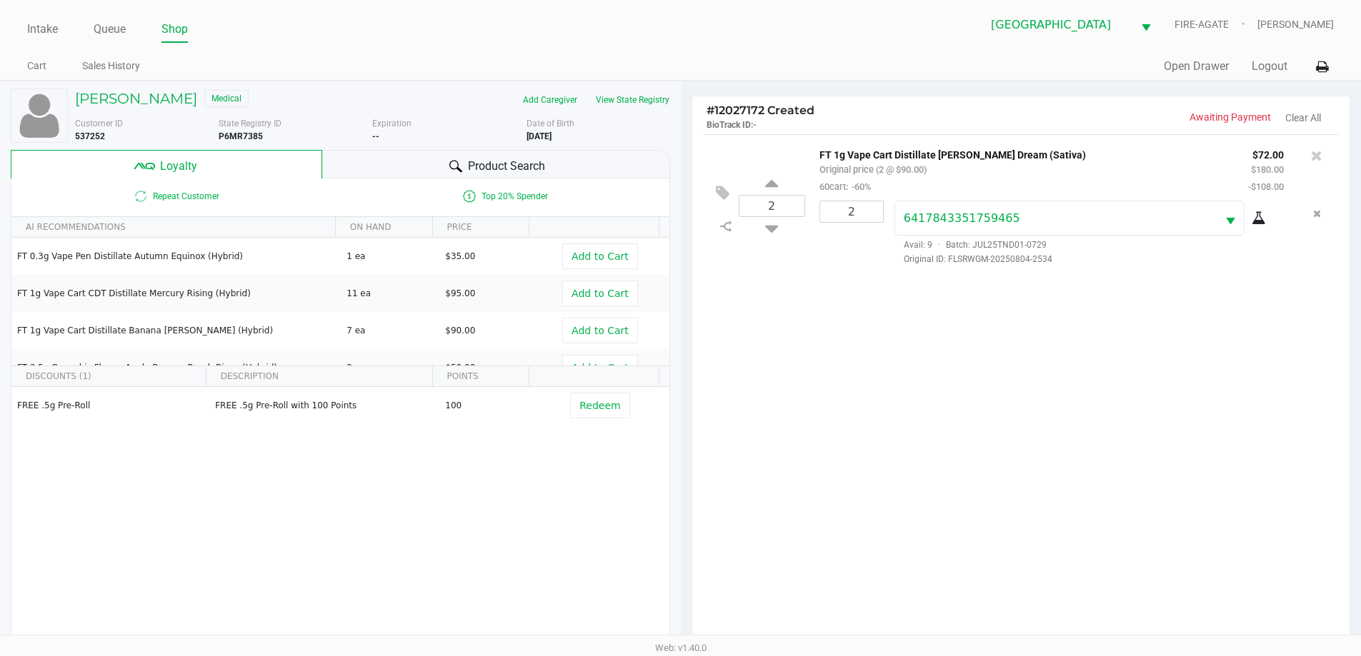
click at [498, 168] on span "Product Search" at bounding box center [506, 166] width 77 height 17
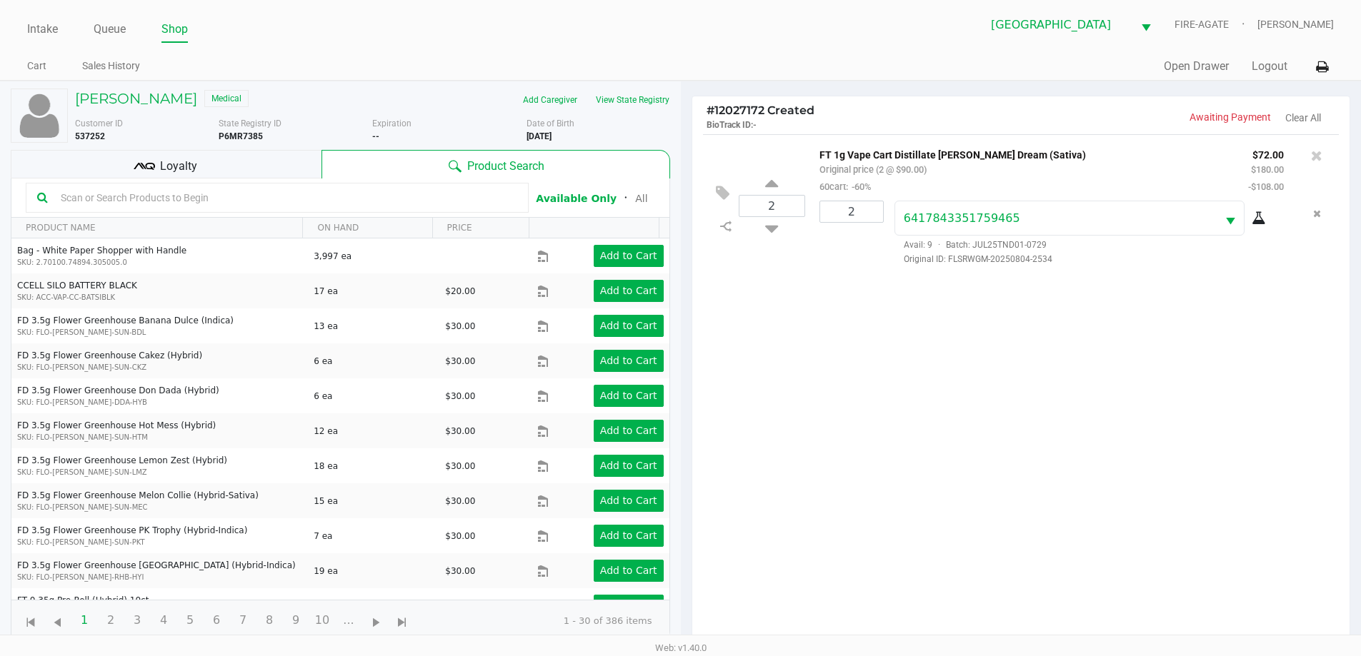
scroll to position [171, 0]
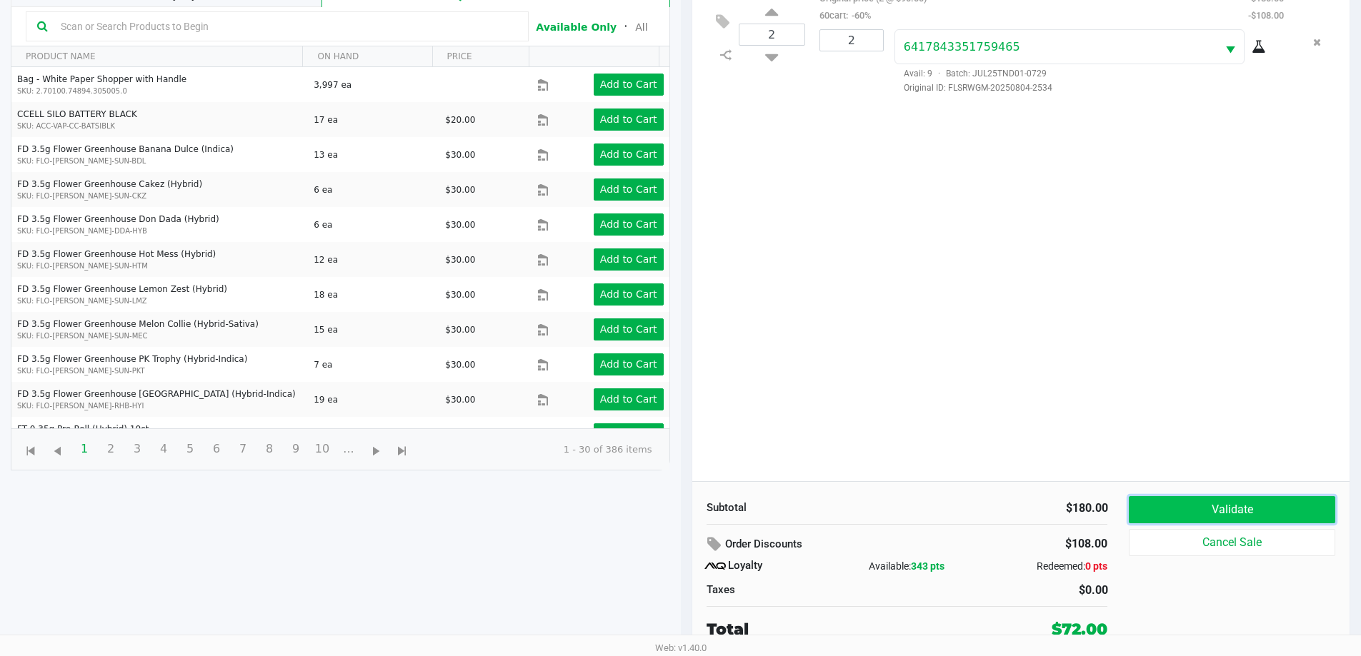
click at [1172, 499] on button "Validate" at bounding box center [1232, 509] width 206 height 27
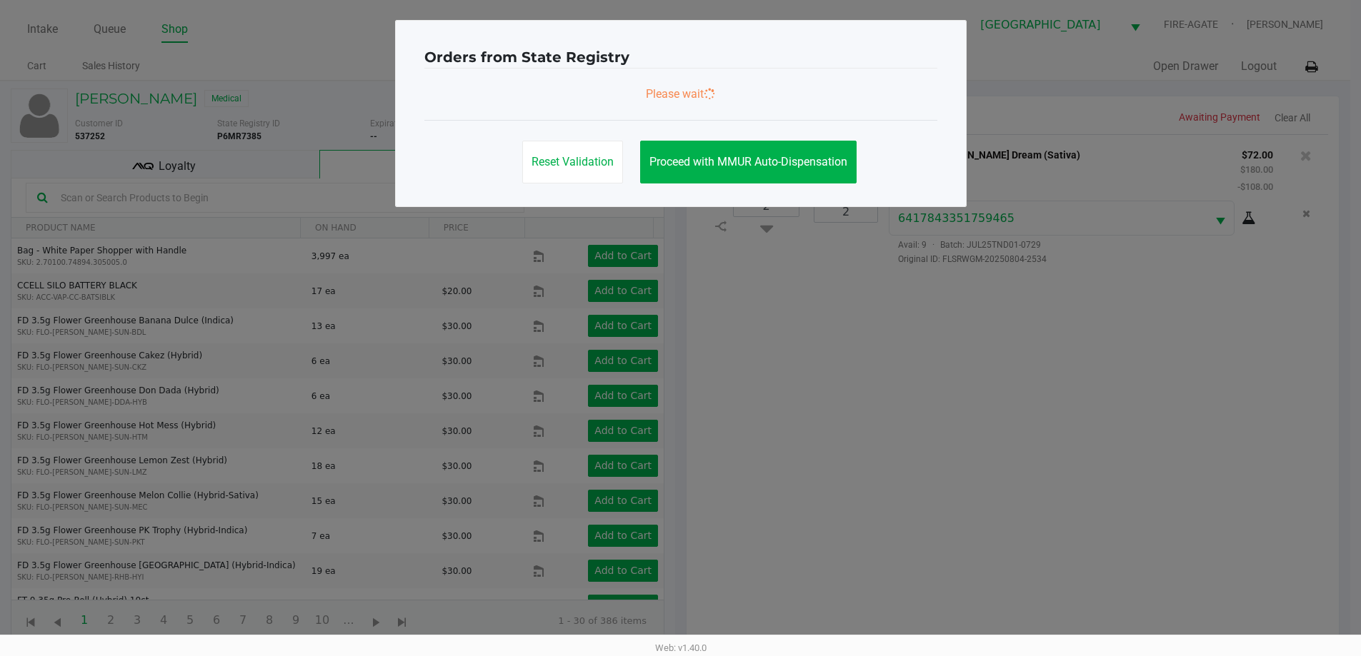
scroll to position [0, 0]
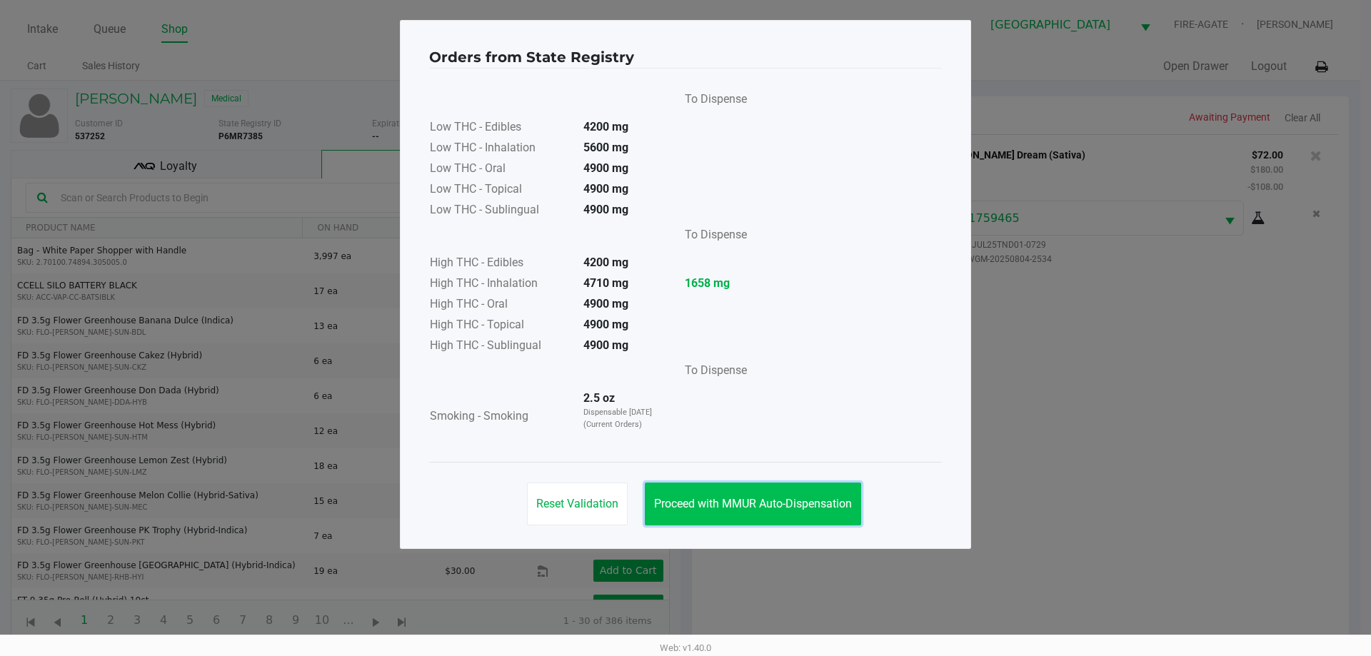
click at [722, 499] on span "Proceed with MMUR Auto-Dispensation" at bounding box center [753, 504] width 198 height 14
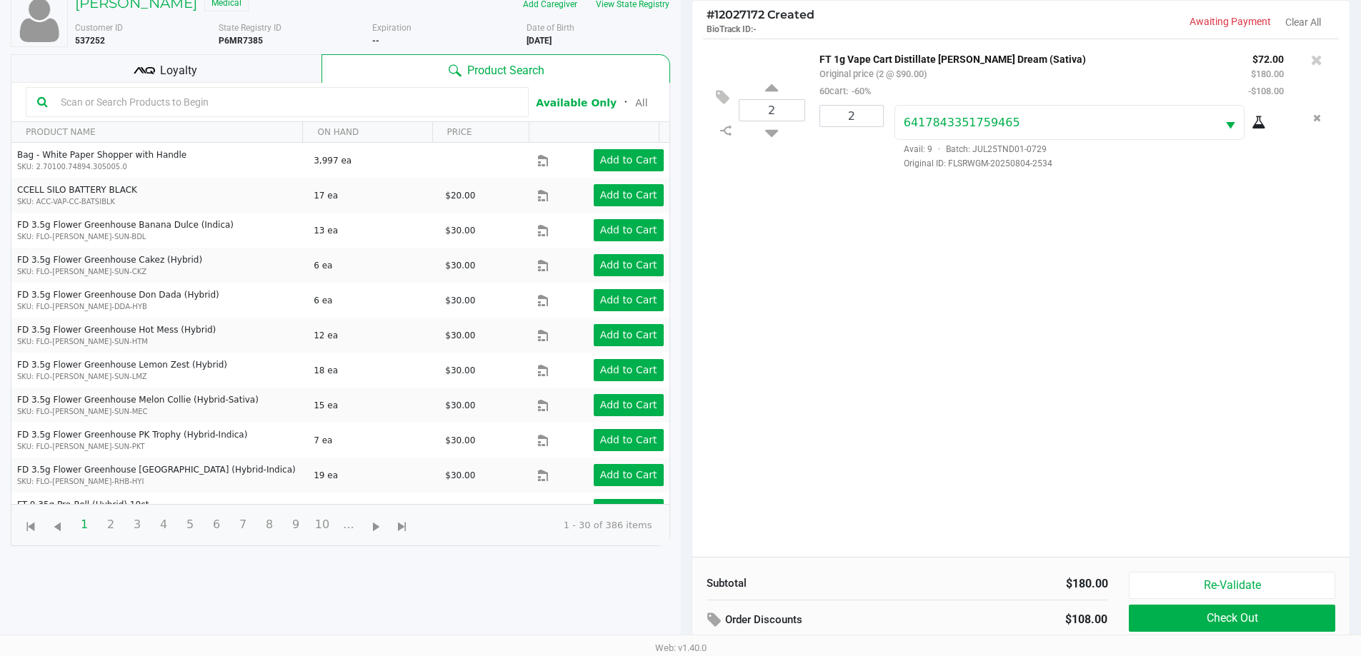
scroll to position [171, 0]
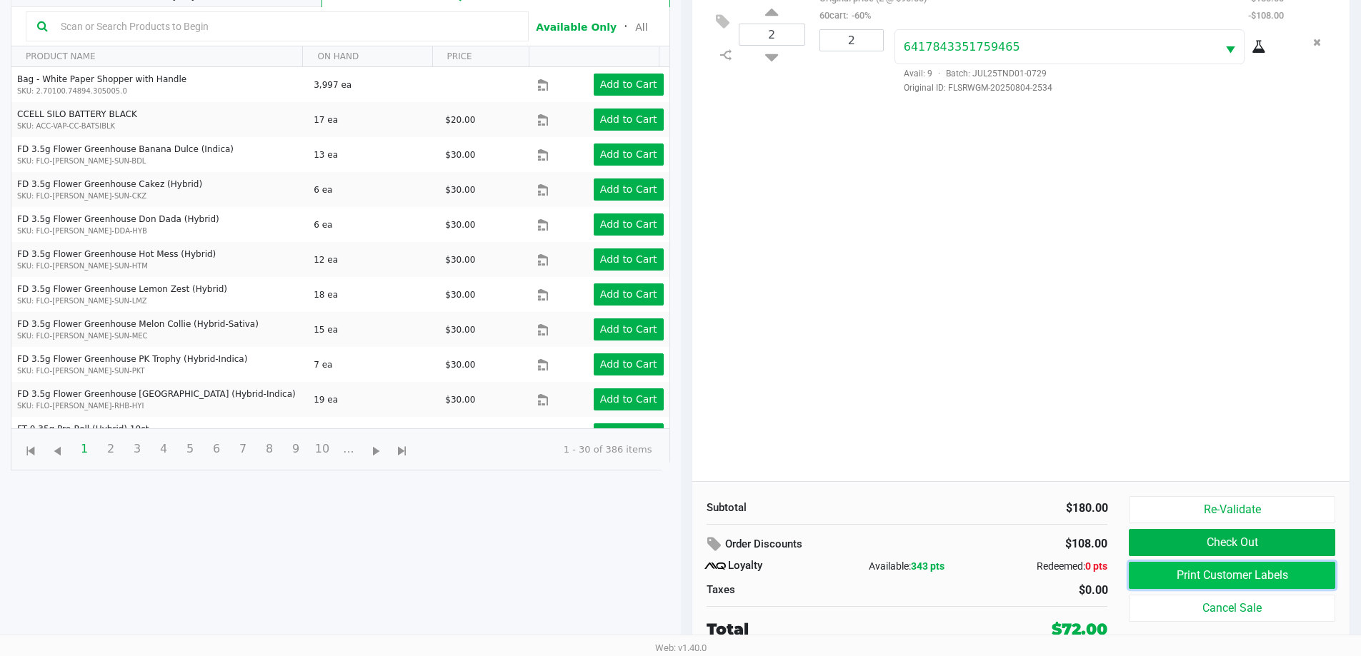
click at [1246, 579] on button "Print Customer Labels" at bounding box center [1232, 575] width 206 height 27
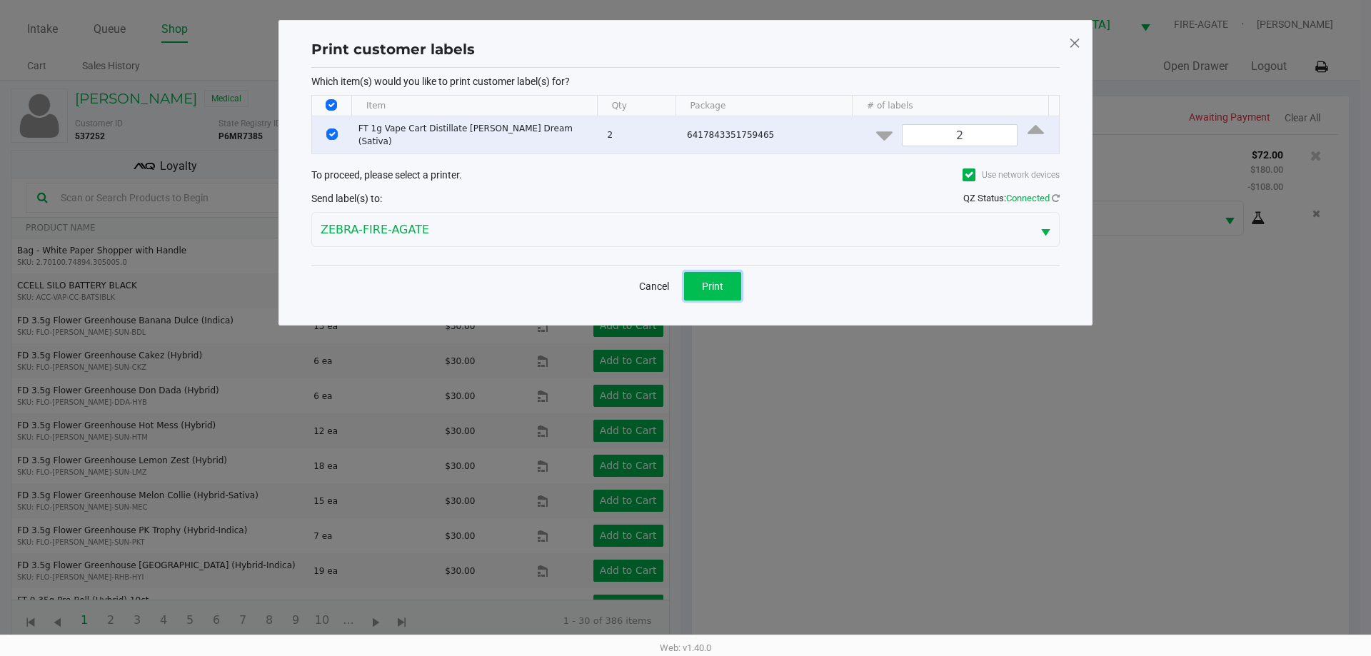
click at [699, 280] on button "Print" at bounding box center [712, 286] width 57 height 29
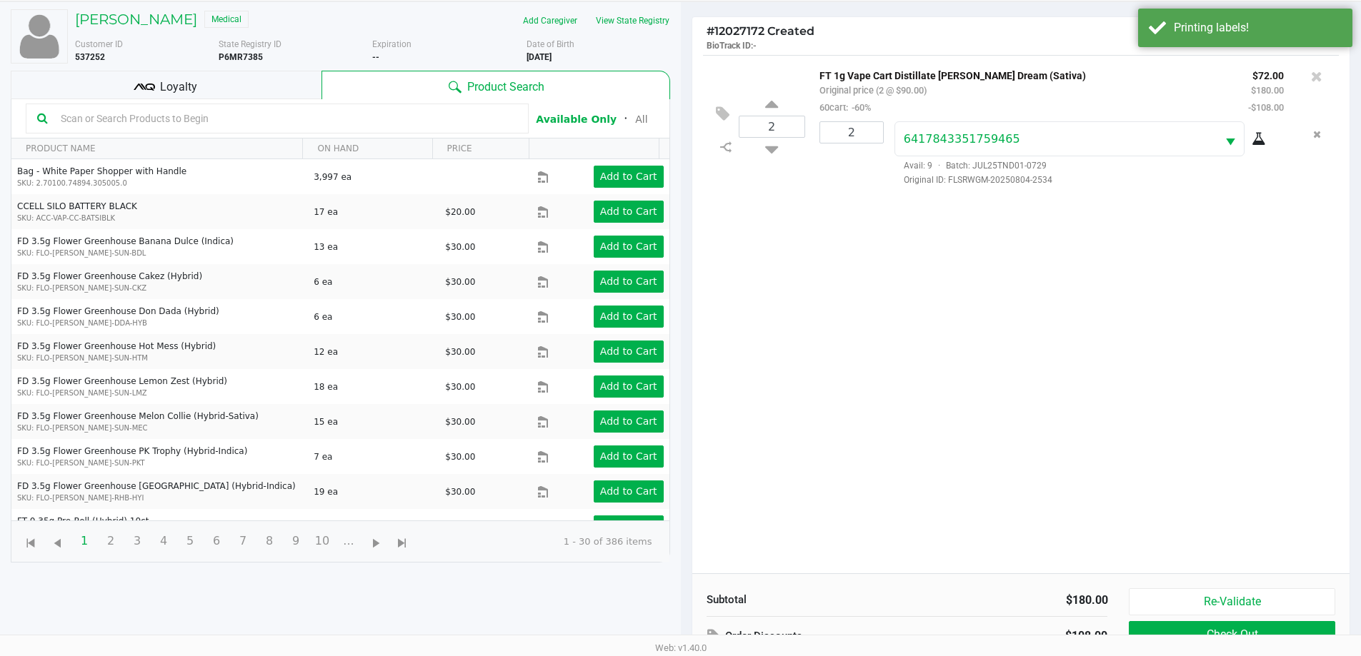
scroll to position [171, 0]
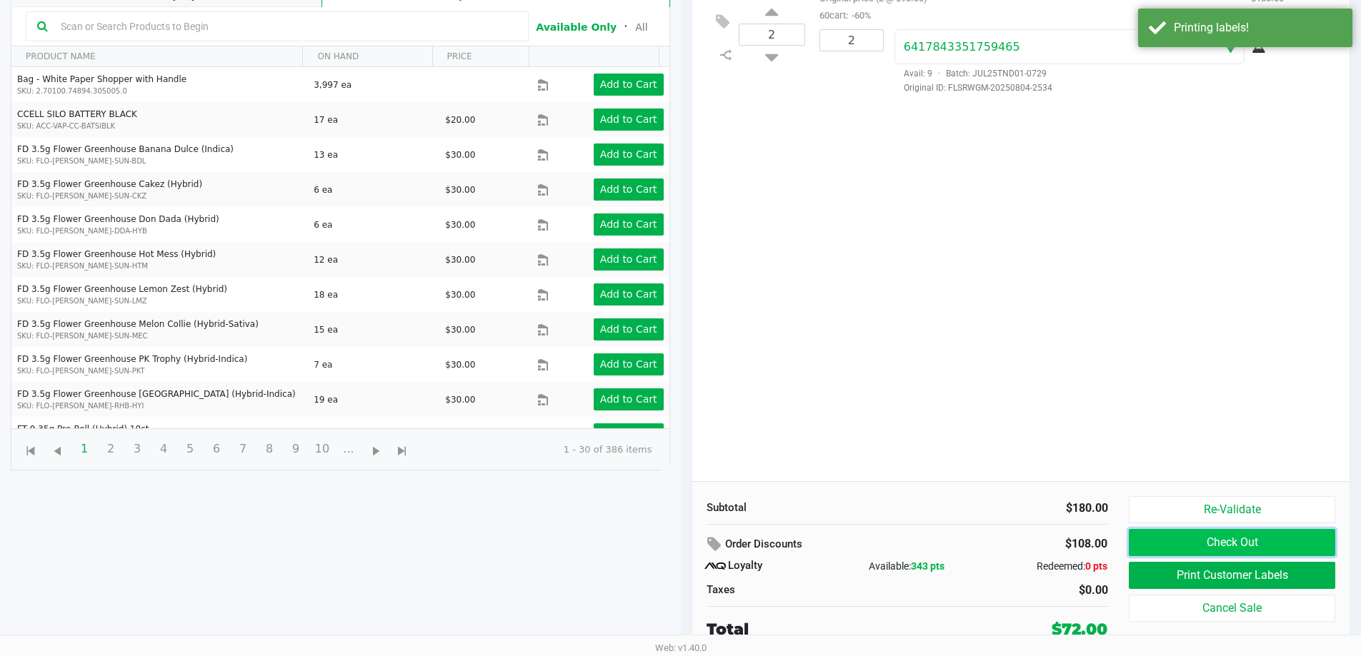
click at [1245, 540] on button "Check Out" at bounding box center [1232, 542] width 206 height 27
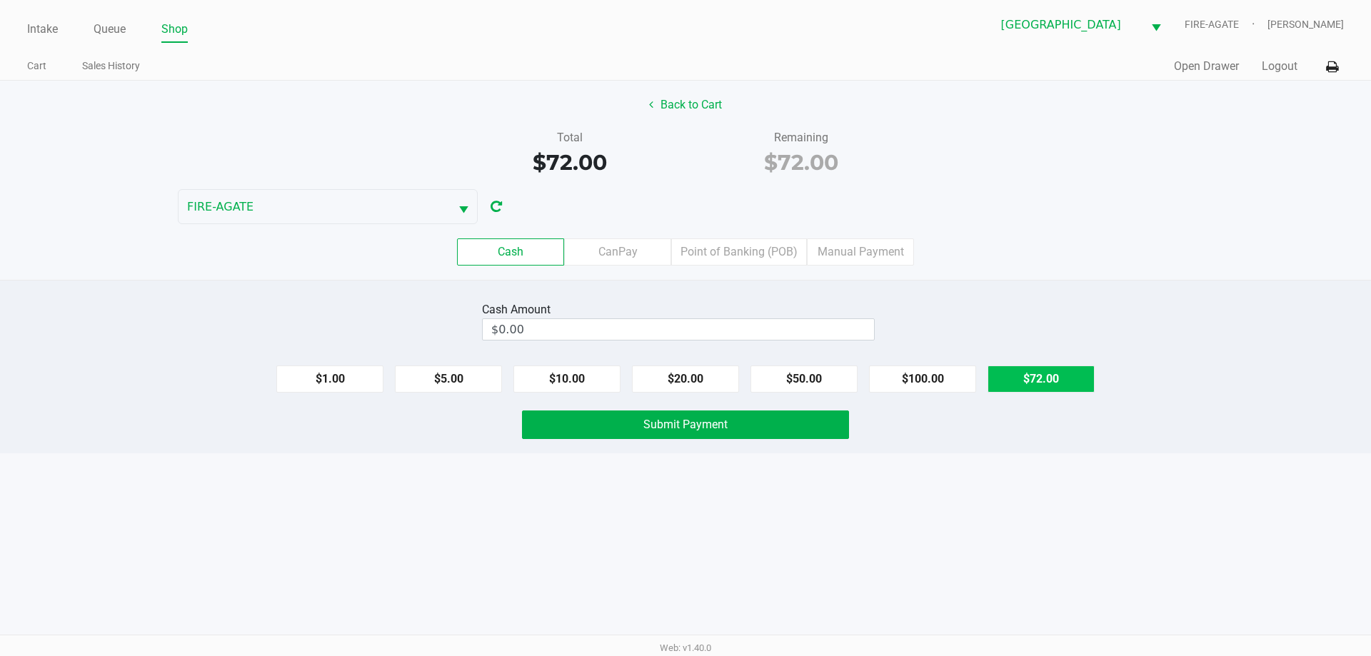
click at [1061, 386] on button "$72.00" at bounding box center [1041, 379] width 107 height 27
type input "$72.00"
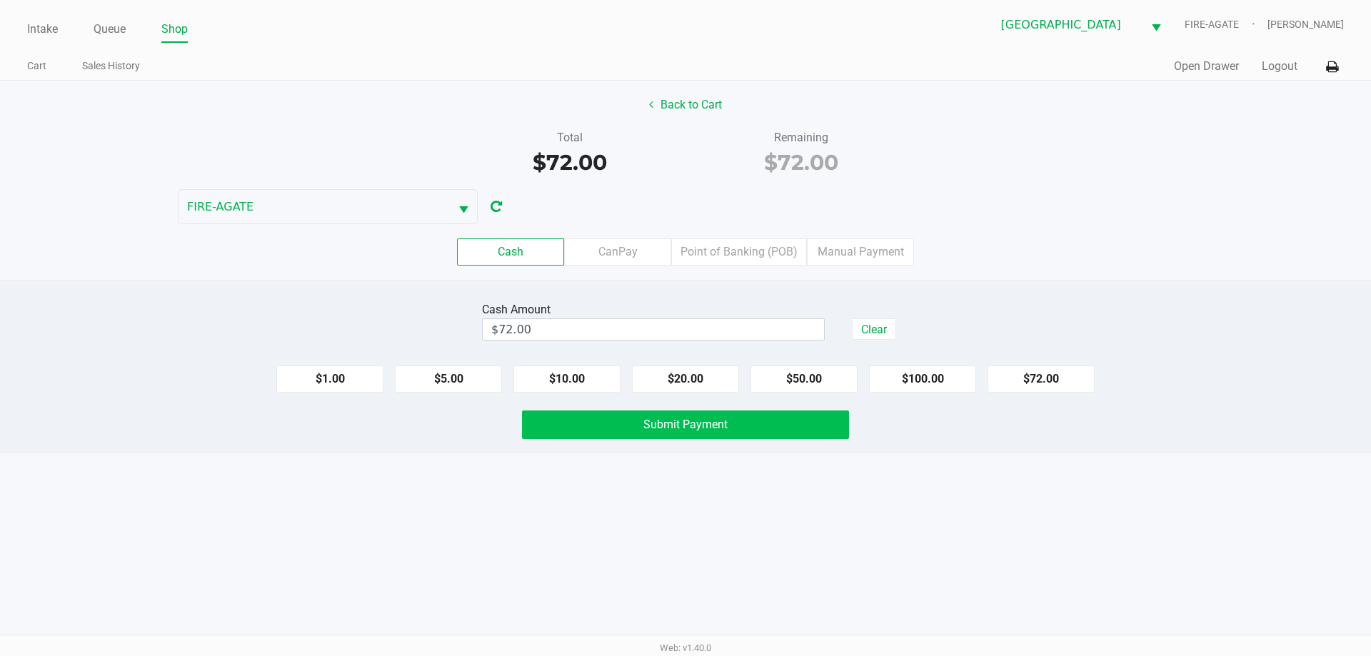
click at [795, 432] on button "Submit Payment" at bounding box center [685, 425] width 327 height 29
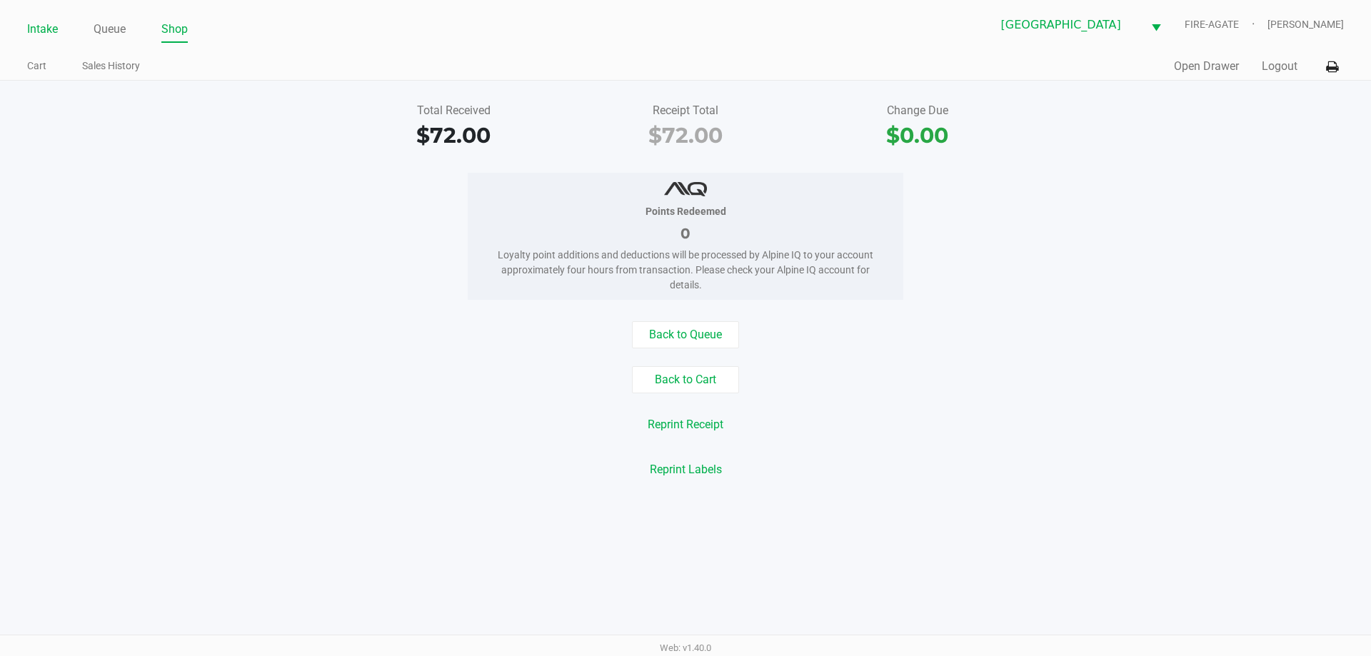
click at [42, 27] on link "Intake" at bounding box center [42, 29] width 31 height 20
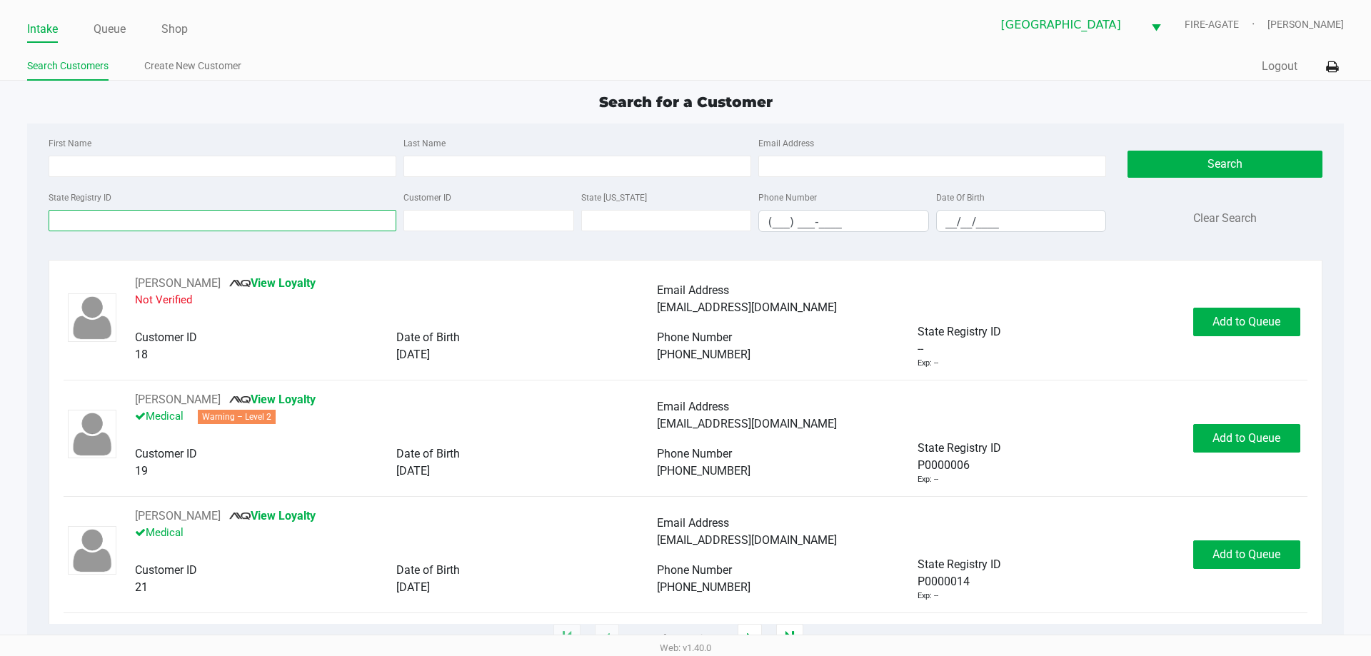
click at [319, 224] on input "State Registry ID" at bounding box center [223, 220] width 348 height 21
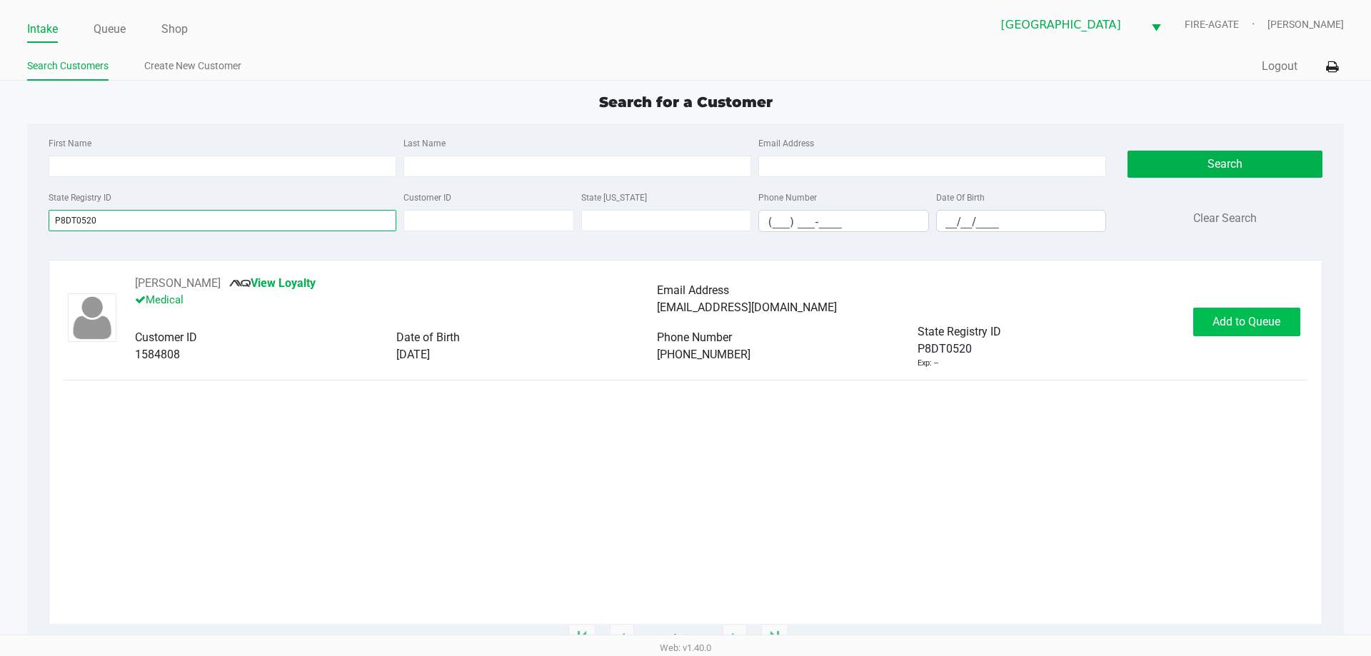
type input "P8DT0520"
click at [1218, 322] on span "Add to Queue" at bounding box center [1247, 322] width 68 height 14
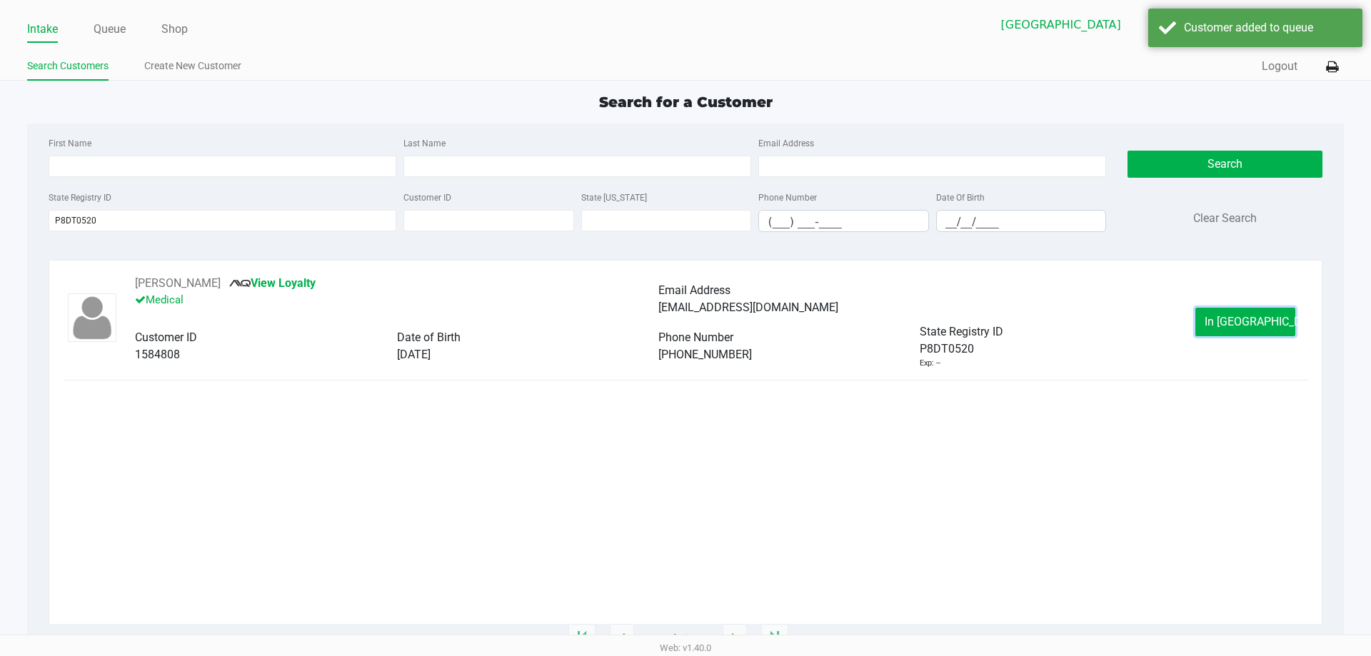
click at [1218, 322] on button "In [GEOGRAPHIC_DATA]" at bounding box center [1246, 322] width 100 height 29
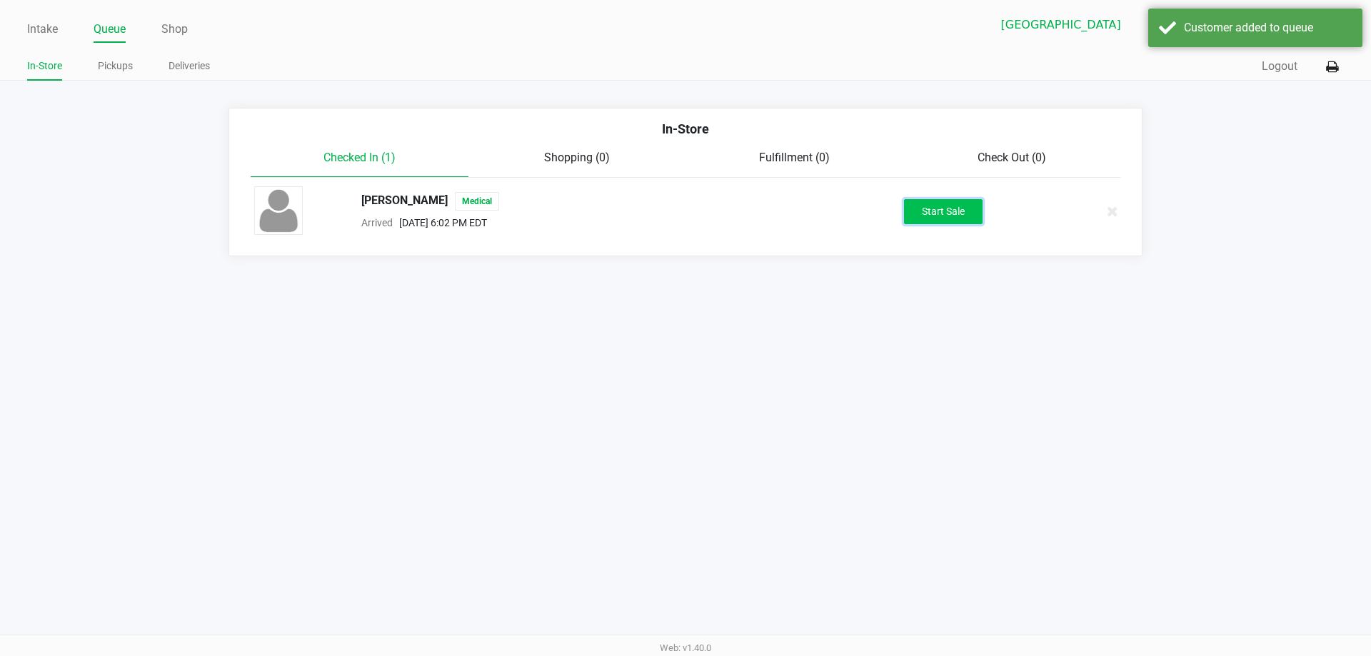
click at [941, 216] on button "Start Sale" at bounding box center [943, 211] width 79 height 25
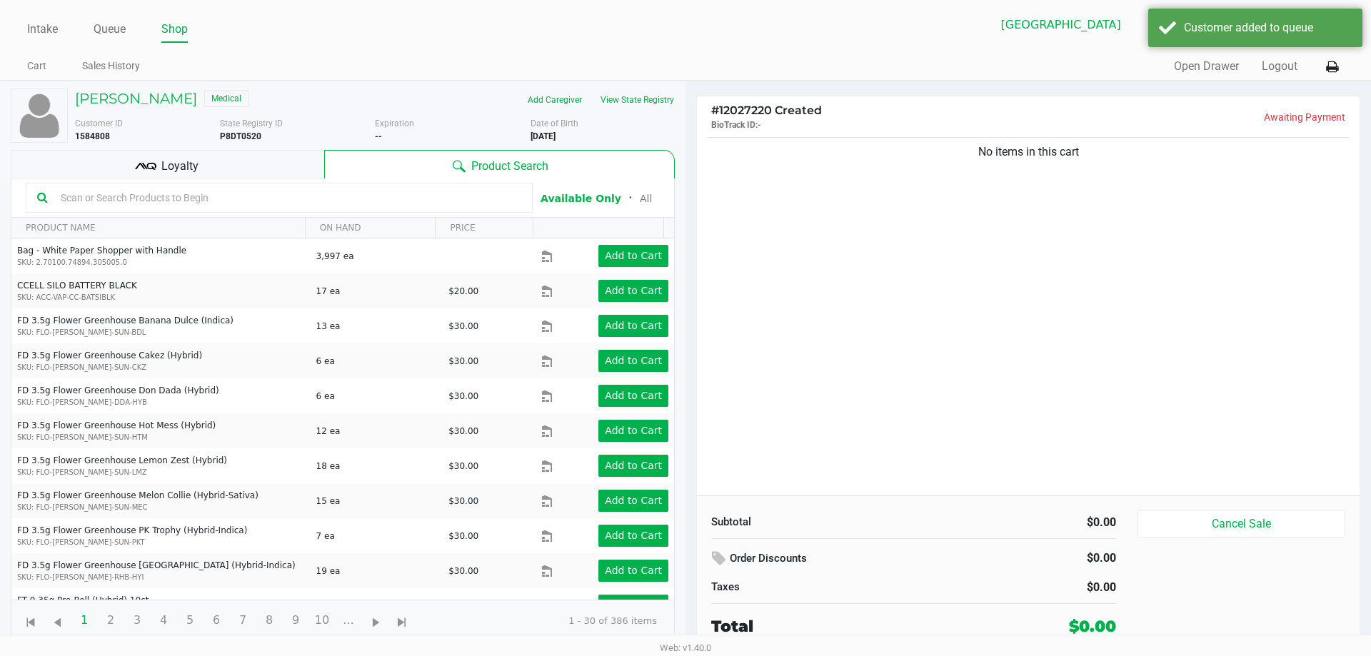
click at [266, 166] on div "Loyalty" at bounding box center [168, 164] width 314 height 29
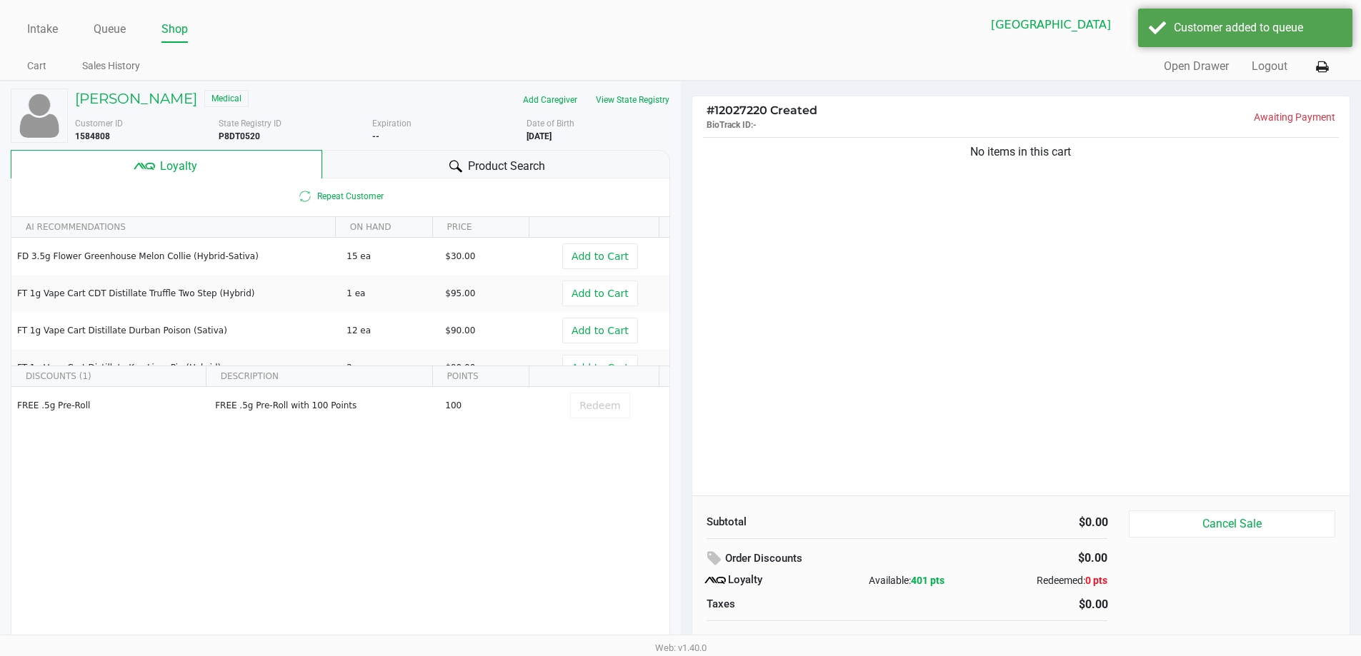
click at [451, 168] on icon at bounding box center [455, 166] width 13 height 13
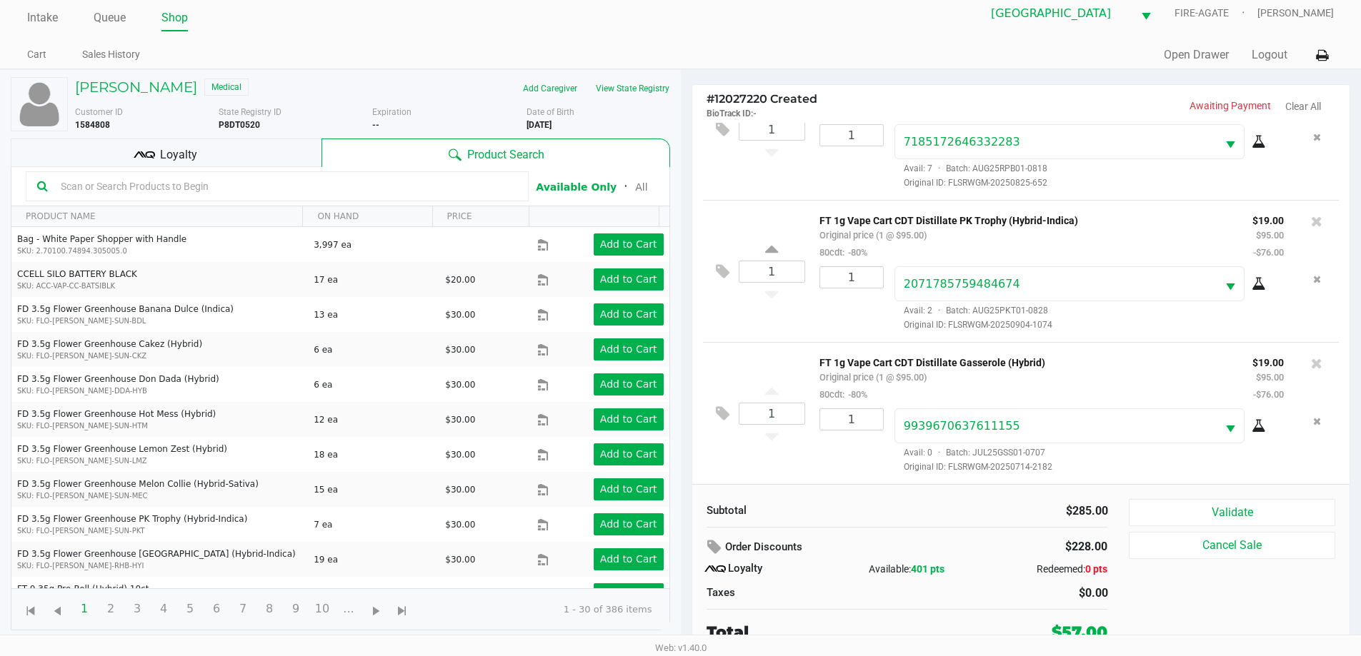
scroll to position [14, 0]
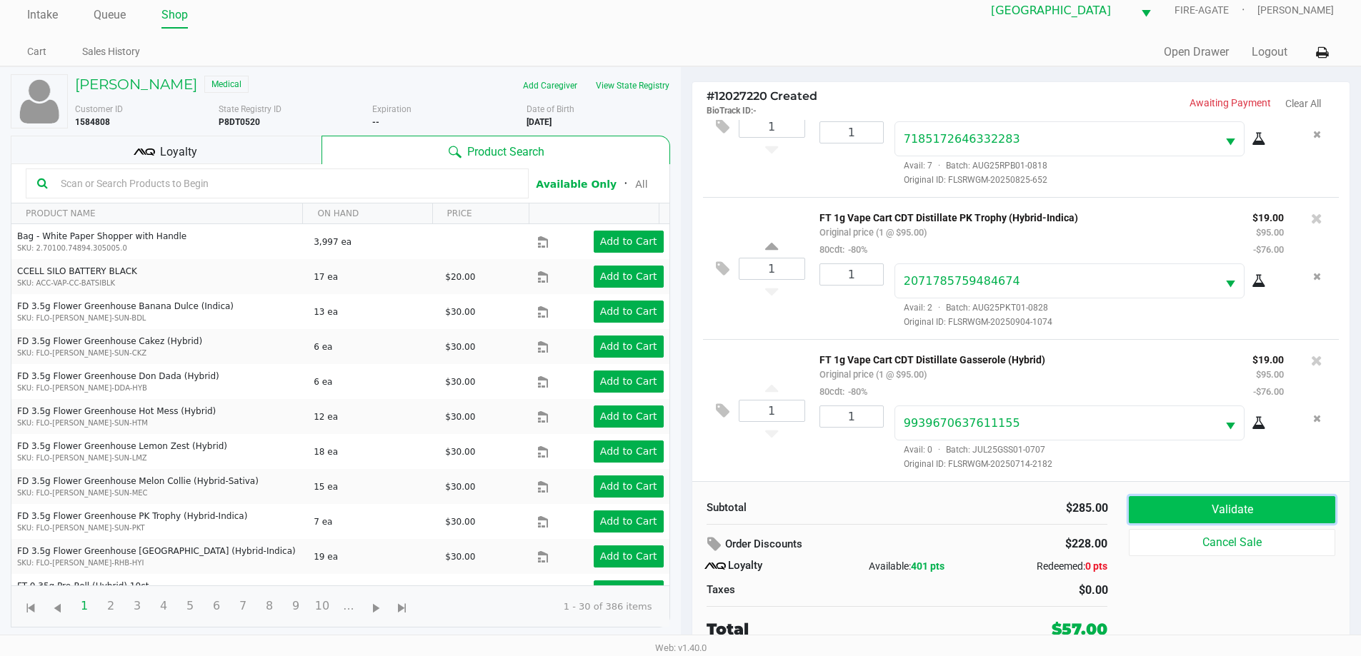
click at [1148, 513] on button "Validate" at bounding box center [1232, 509] width 206 height 27
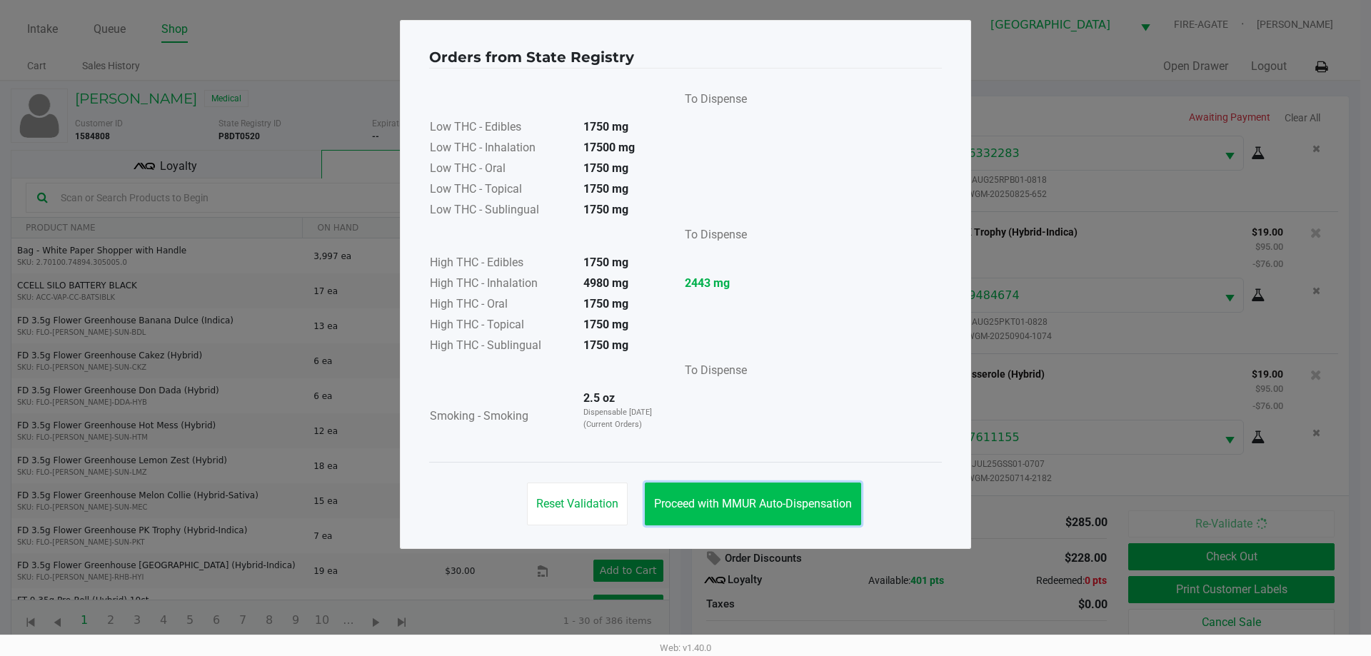
click at [759, 494] on button "Proceed with MMUR Auto-Dispensation" at bounding box center [753, 504] width 216 height 43
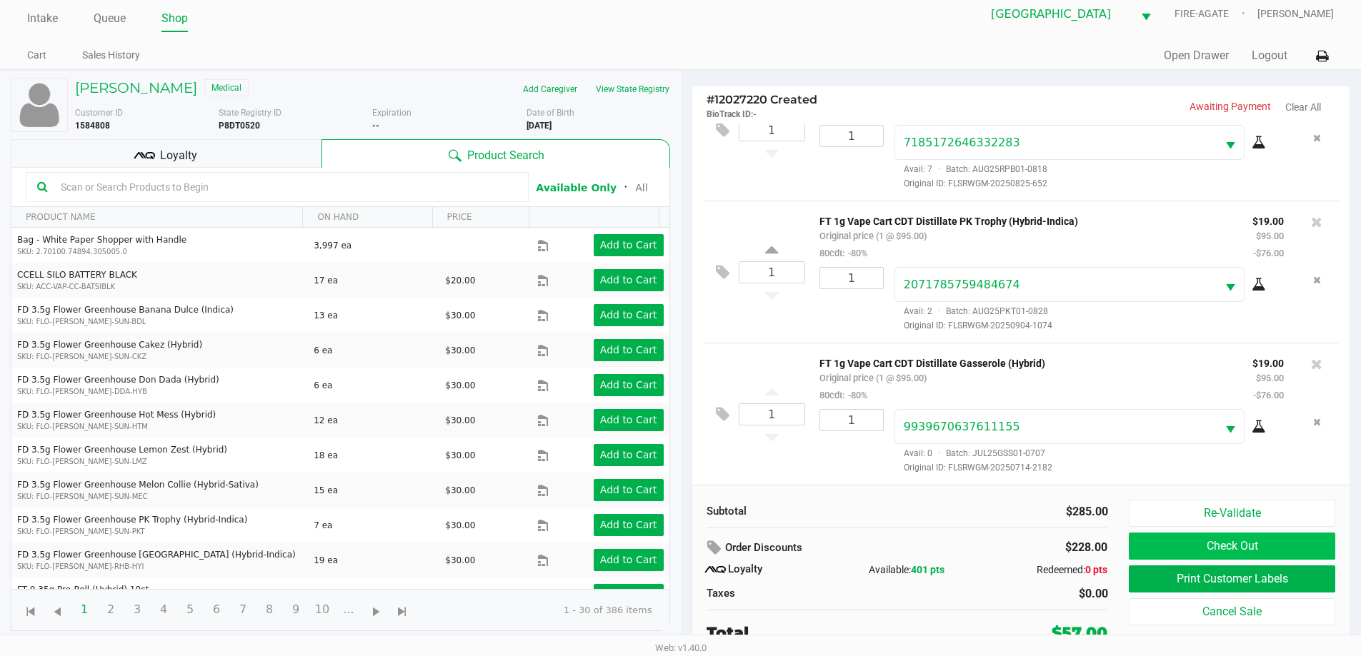
scroll to position [14, 0]
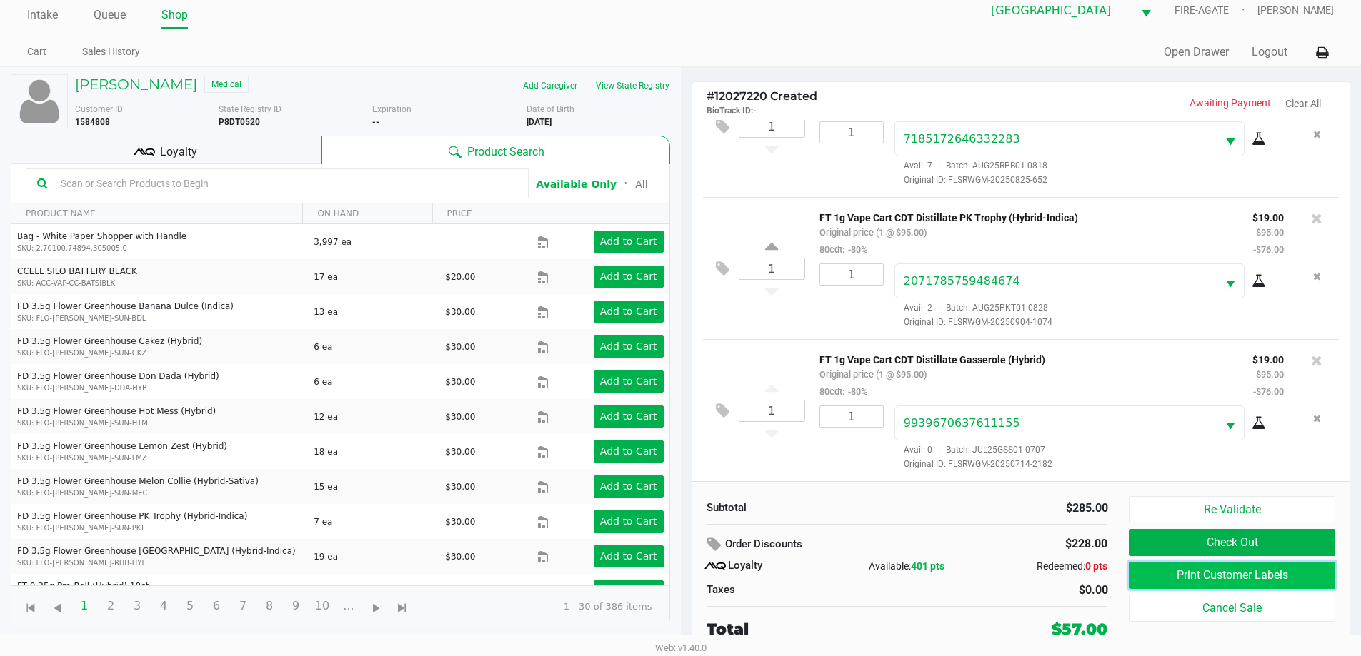
click at [1201, 581] on button "Print Customer Labels" at bounding box center [1232, 575] width 206 height 27
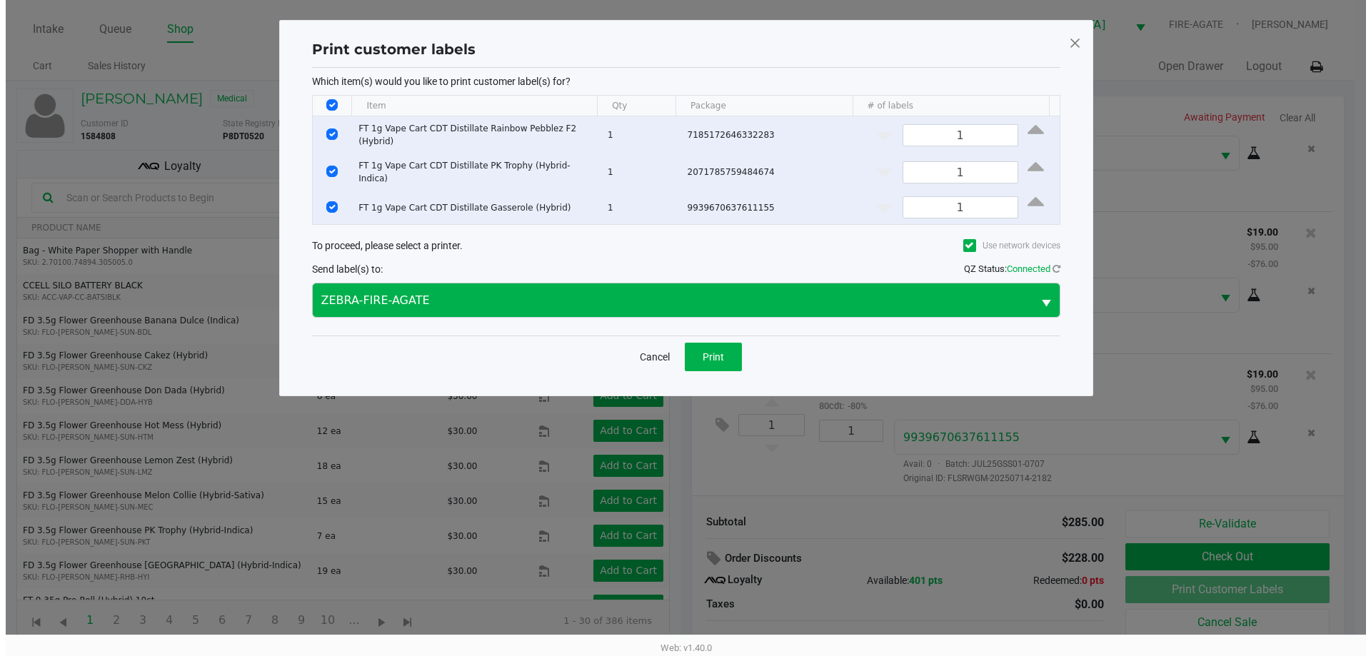
scroll to position [0, 0]
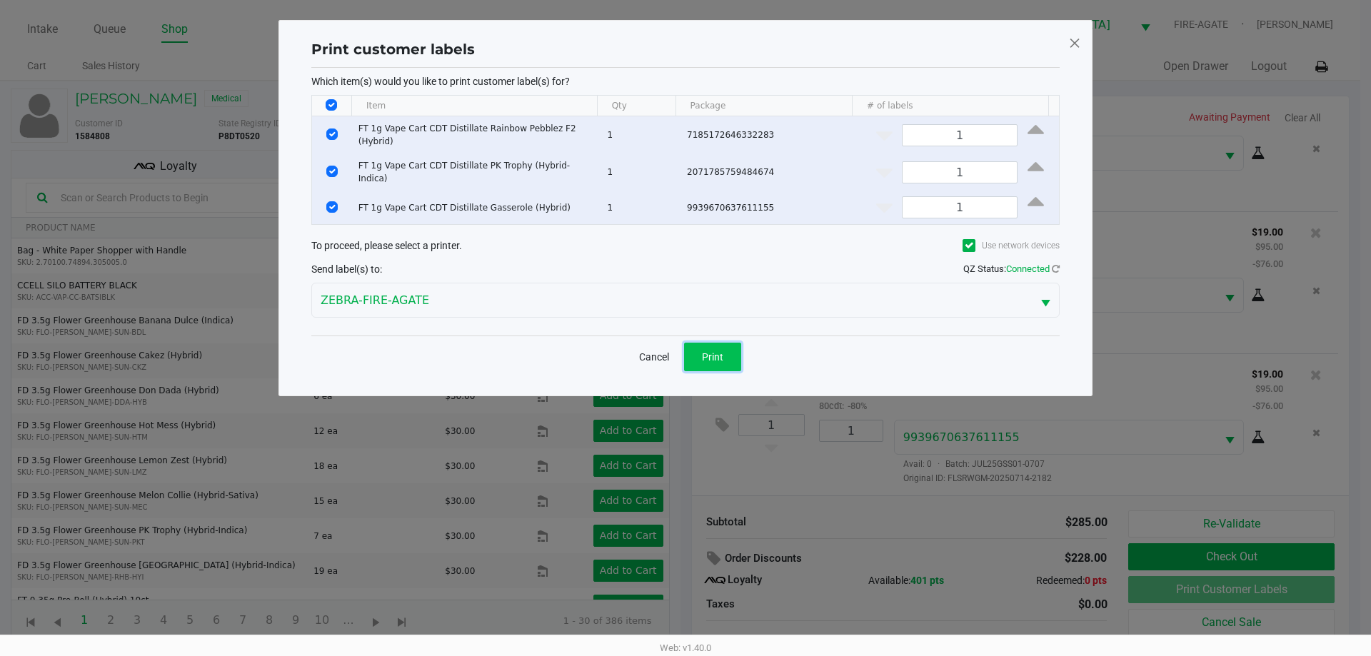
click at [705, 351] on span "Print" at bounding box center [712, 356] width 21 height 11
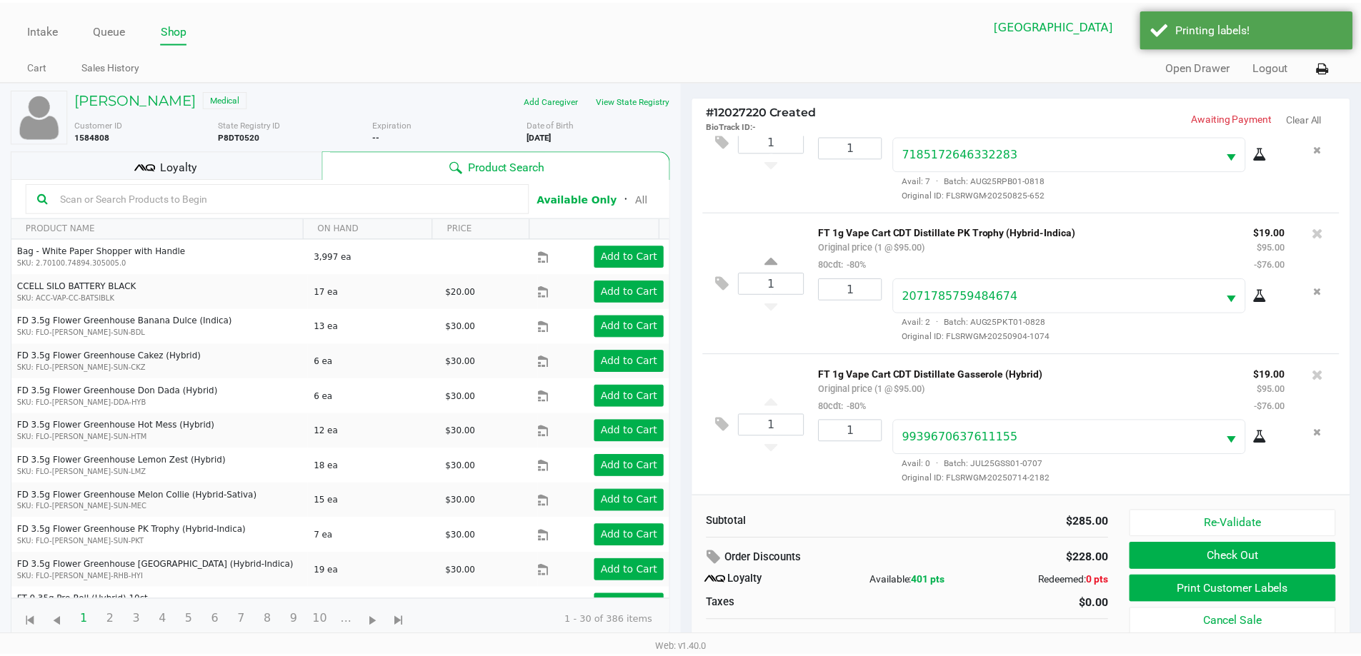
scroll to position [14, 0]
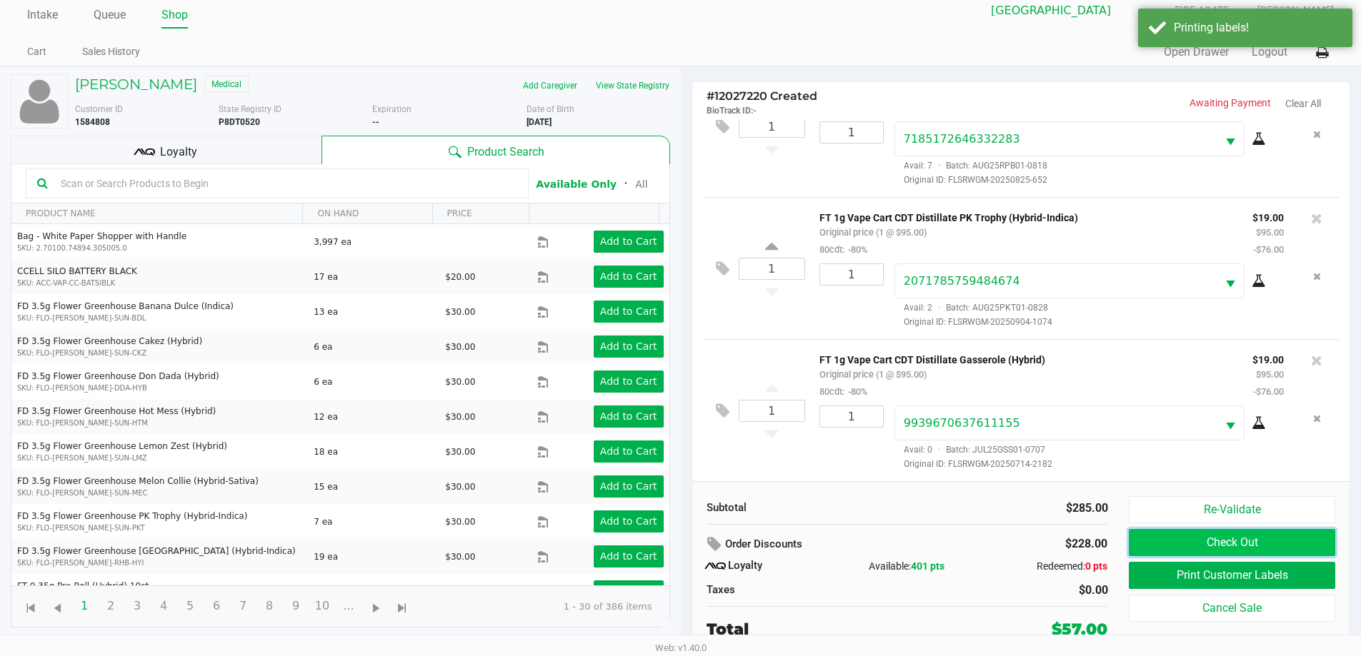
click at [1287, 544] on button "Check Out" at bounding box center [1232, 542] width 206 height 27
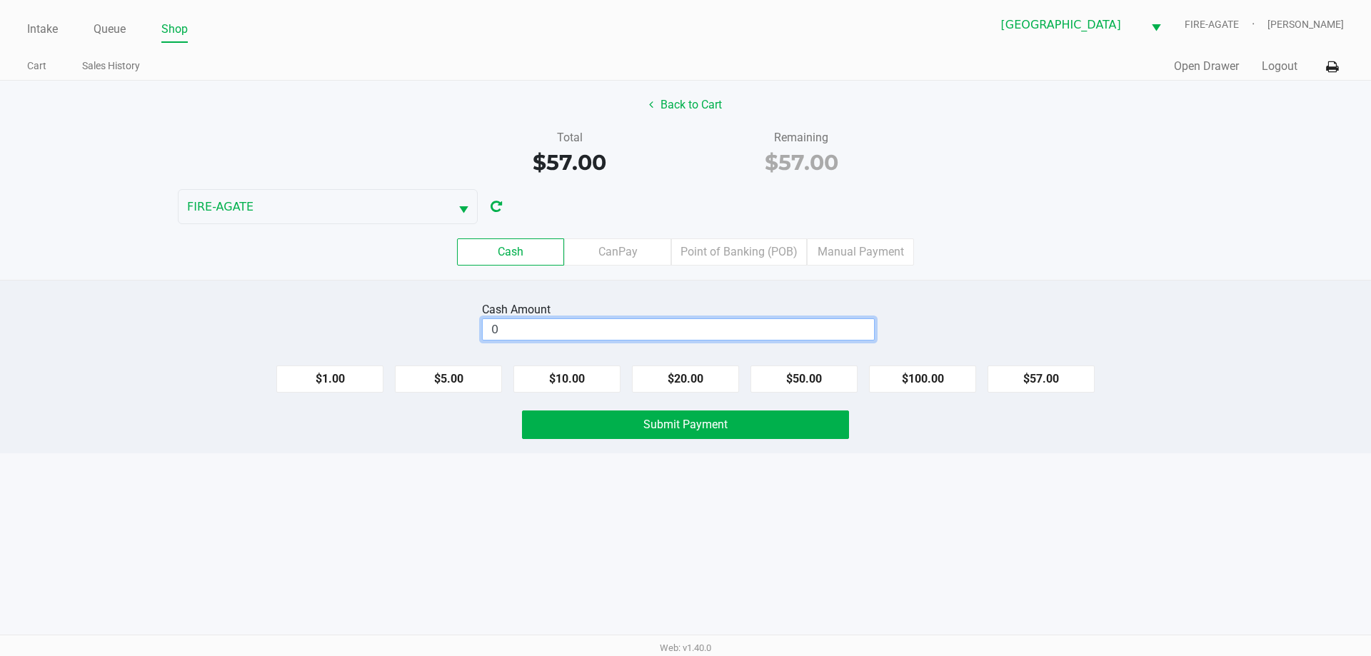
click at [764, 335] on input "0" at bounding box center [678, 329] width 391 height 21
click at [637, 250] on label "CanPay" at bounding box center [617, 252] width 107 height 27
click at [0, 0] on 2 "CanPay" at bounding box center [0, 0] width 0 height 0
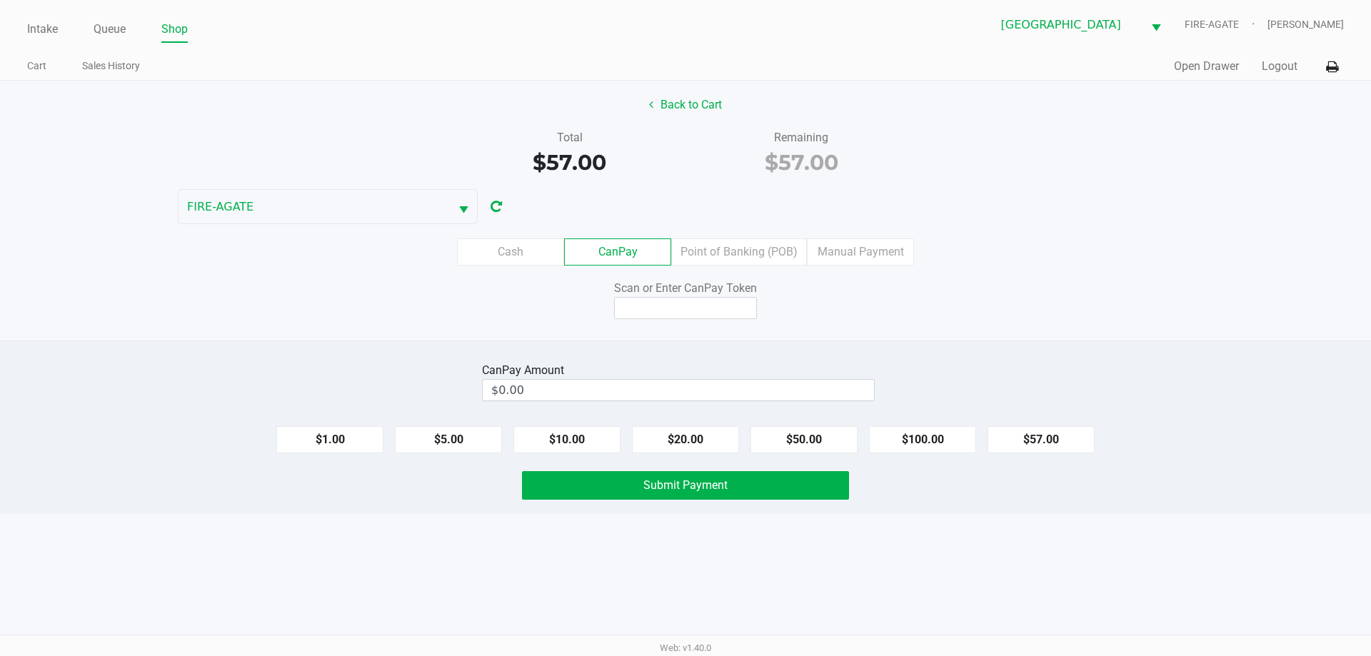
click at [1063, 456] on div "CanPay Amount $0.00 $1.00 $5.00 $10.00 $20.00 $50.00 $100.00 $57.00 Submit Paym…" at bounding box center [685, 428] width 1371 height 174
click at [1061, 425] on div "$1.00 $5.00 $10.00 $20.00 $50.00 $100.00 $57.00" at bounding box center [685, 434] width 1371 height 39
click at [1044, 444] on button "$57.00" at bounding box center [1041, 439] width 107 height 27
type input "$57.00"
click at [729, 310] on input at bounding box center [685, 308] width 143 height 22
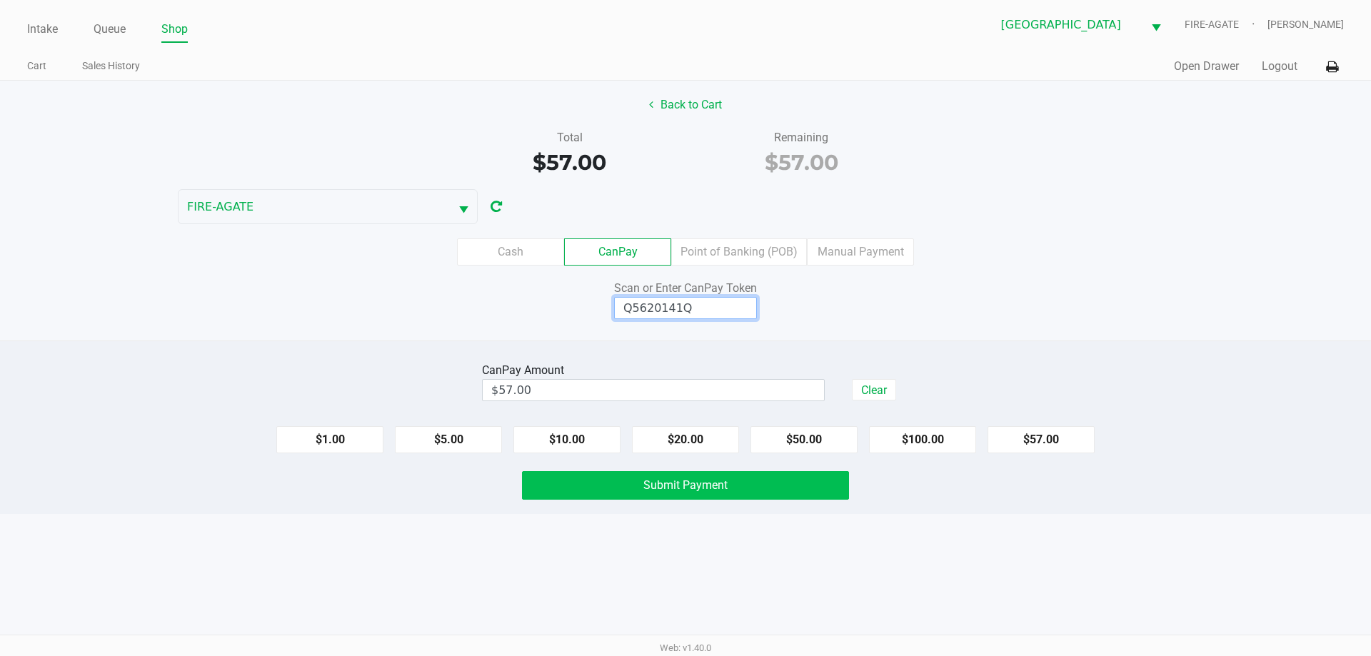
type input "Q5620141Q"
click at [788, 484] on button "Submit Payment" at bounding box center [685, 485] width 327 height 29
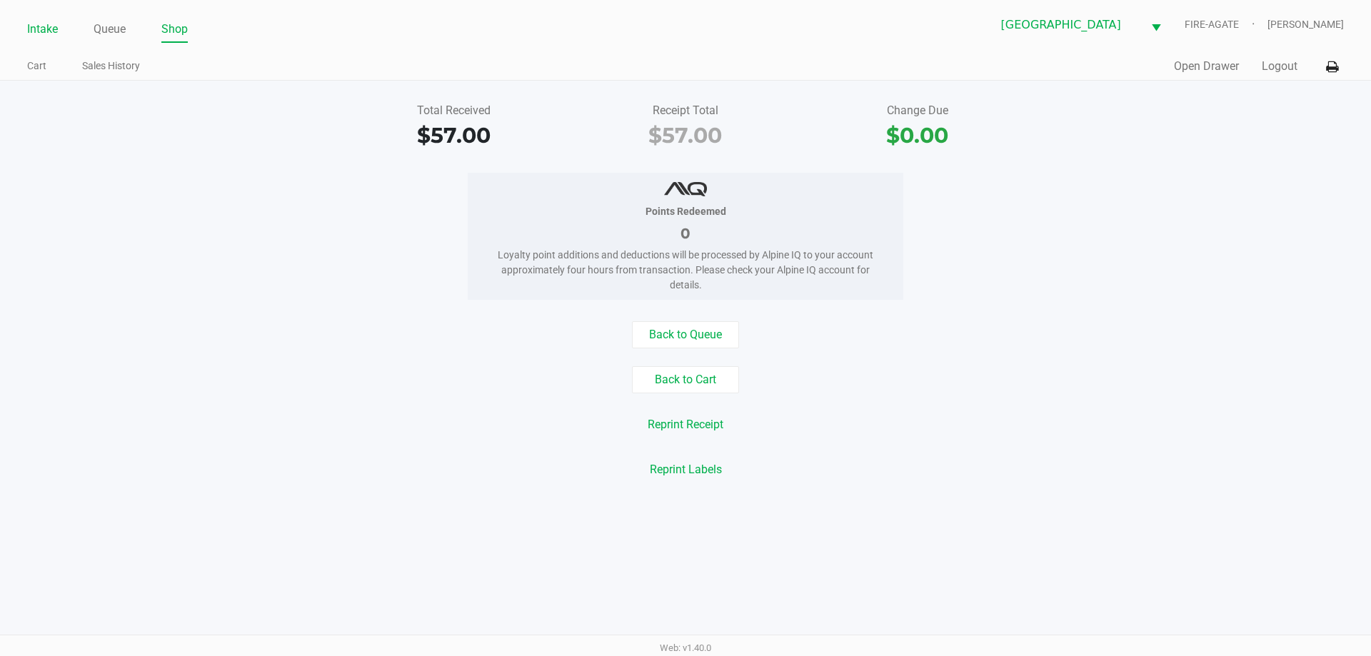
click at [45, 27] on link "Intake" at bounding box center [42, 29] width 31 height 20
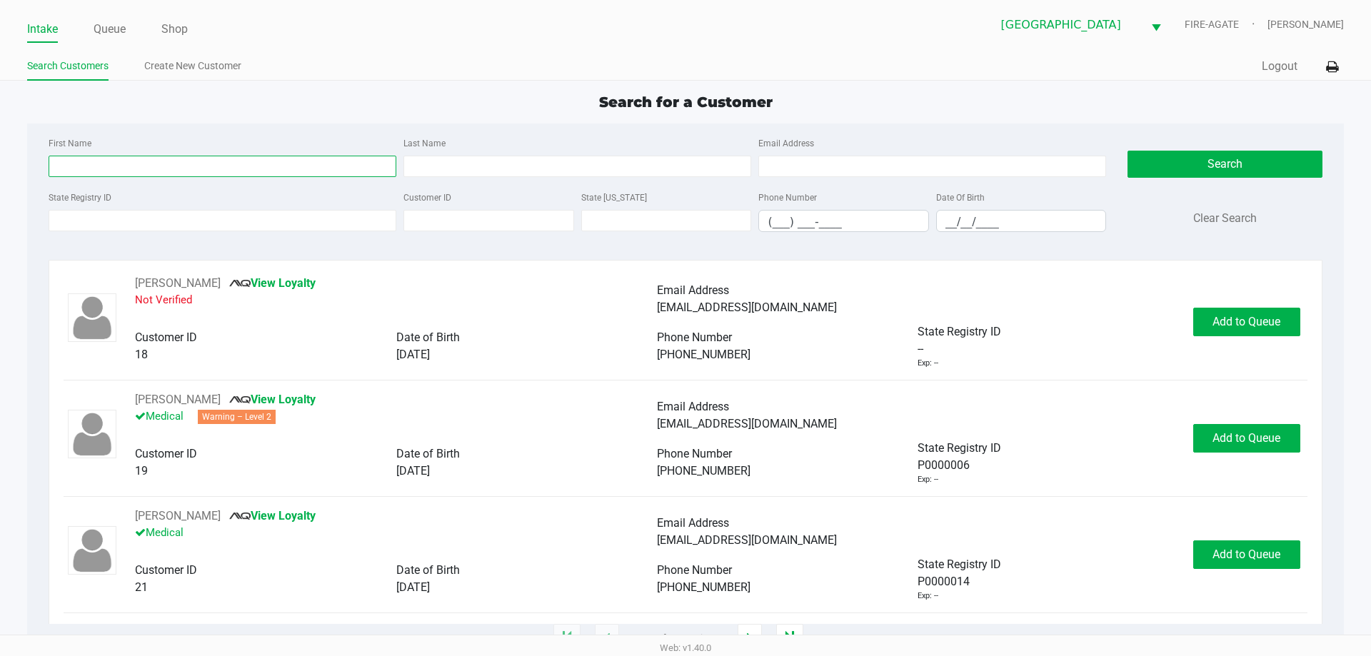
click at [276, 173] on input "First Name" at bounding box center [223, 166] width 348 height 21
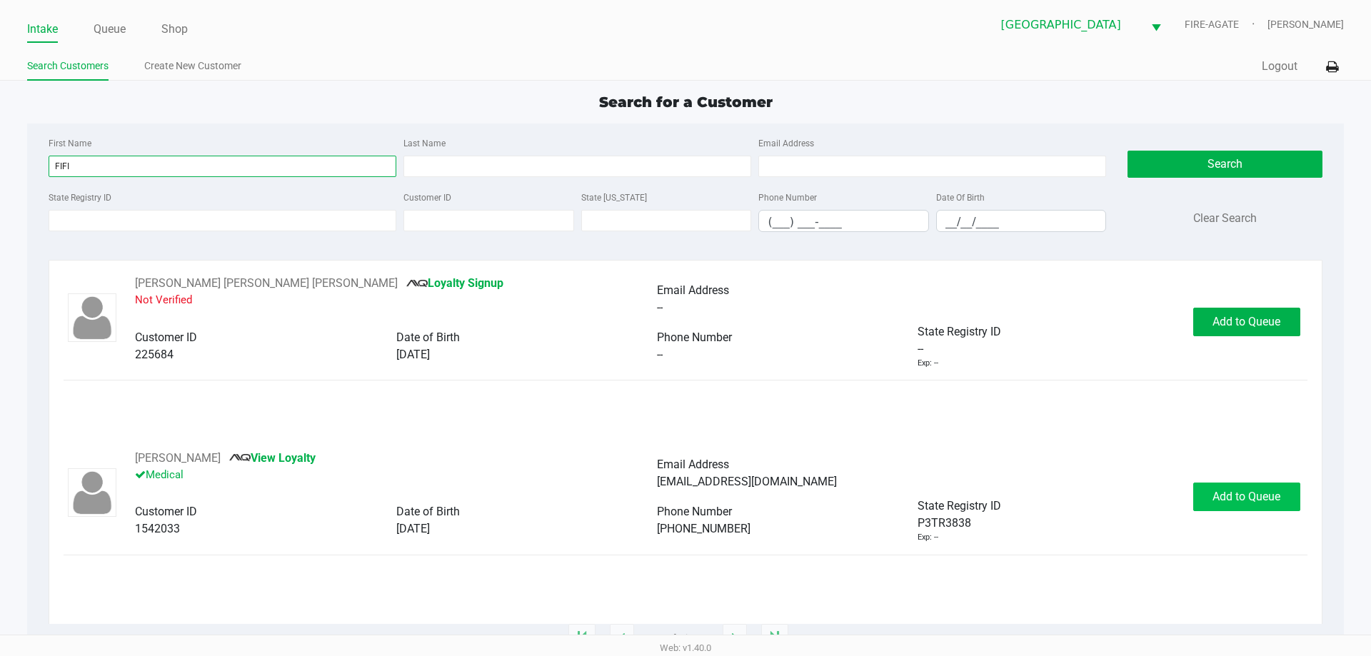
type input "FIFI"
click at [1261, 493] on span "Add to Queue" at bounding box center [1247, 497] width 68 height 14
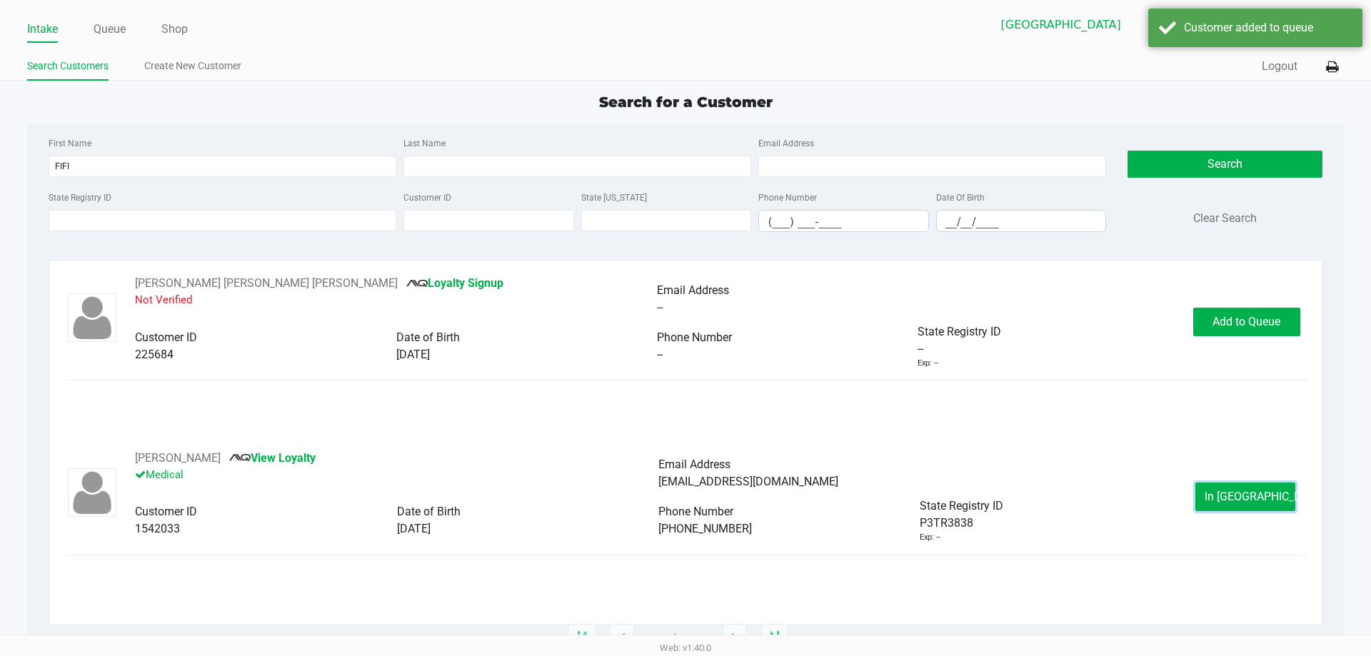
click at [1214, 491] on button "In [GEOGRAPHIC_DATA]" at bounding box center [1246, 497] width 100 height 29
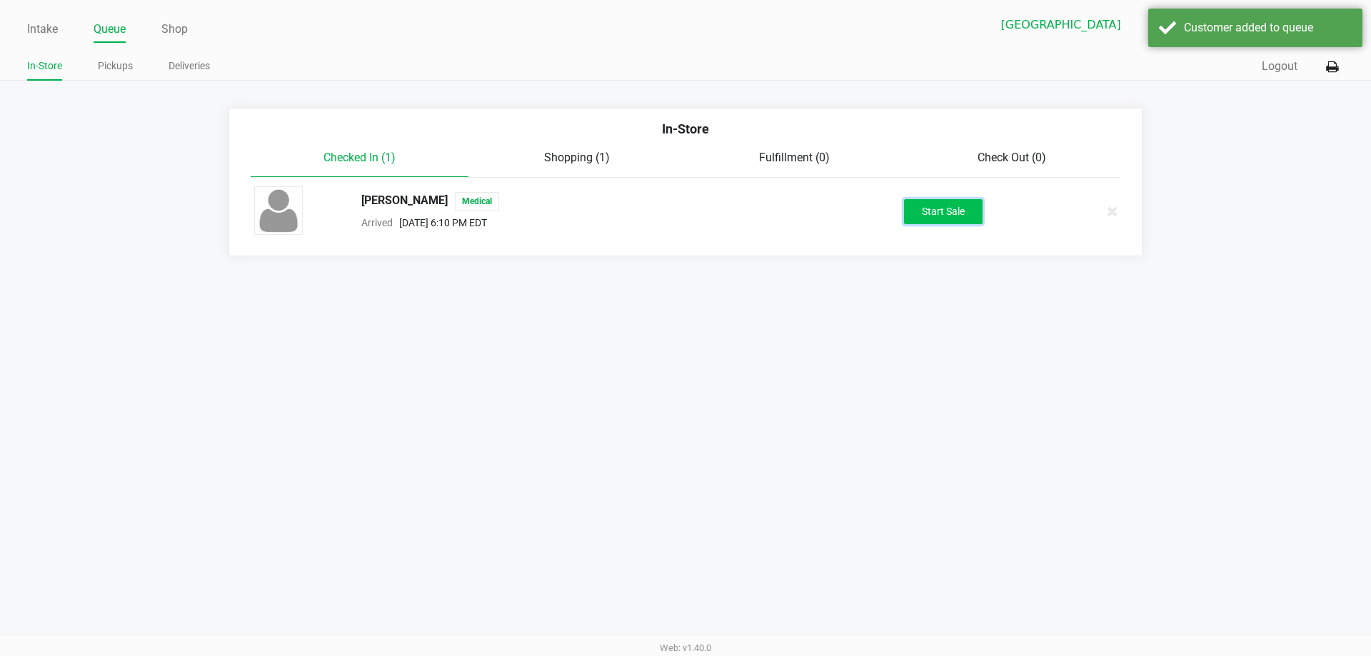
click at [928, 212] on button "Start Sale" at bounding box center [943, 211] width 79 height 25
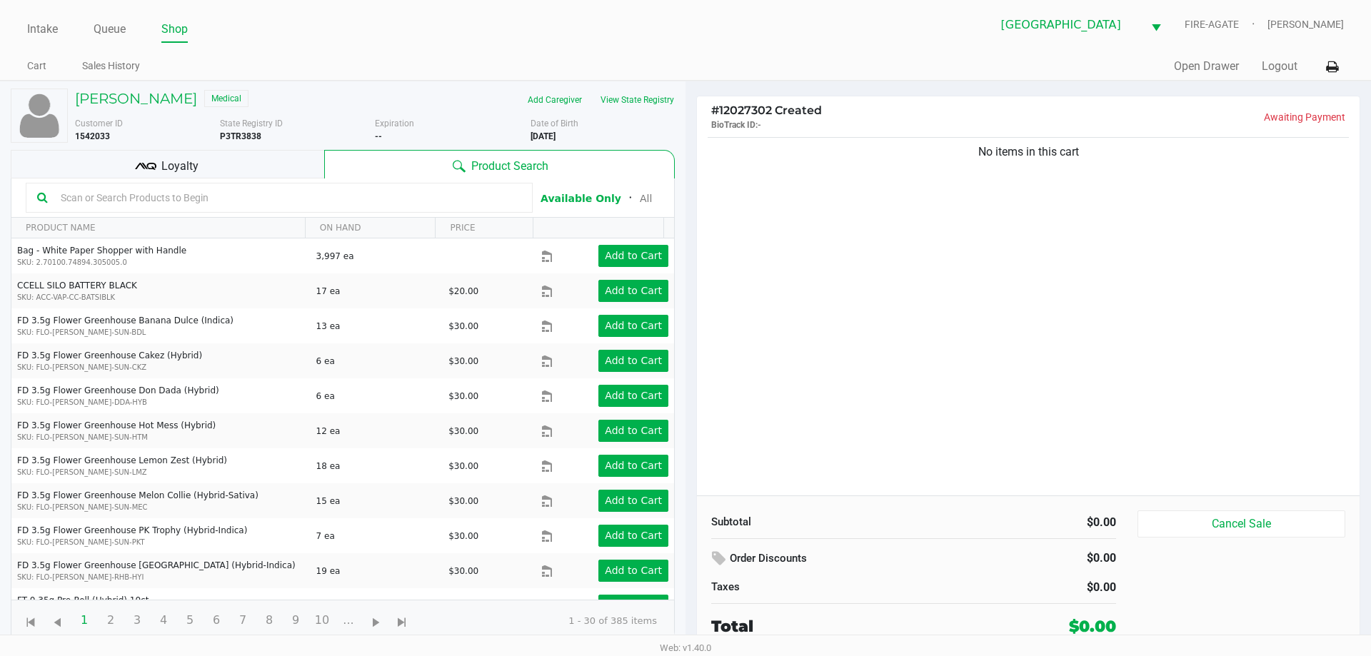
click at [119, 174] on div "Loyalty" at bounding box center [168, 164] width 314 height 29
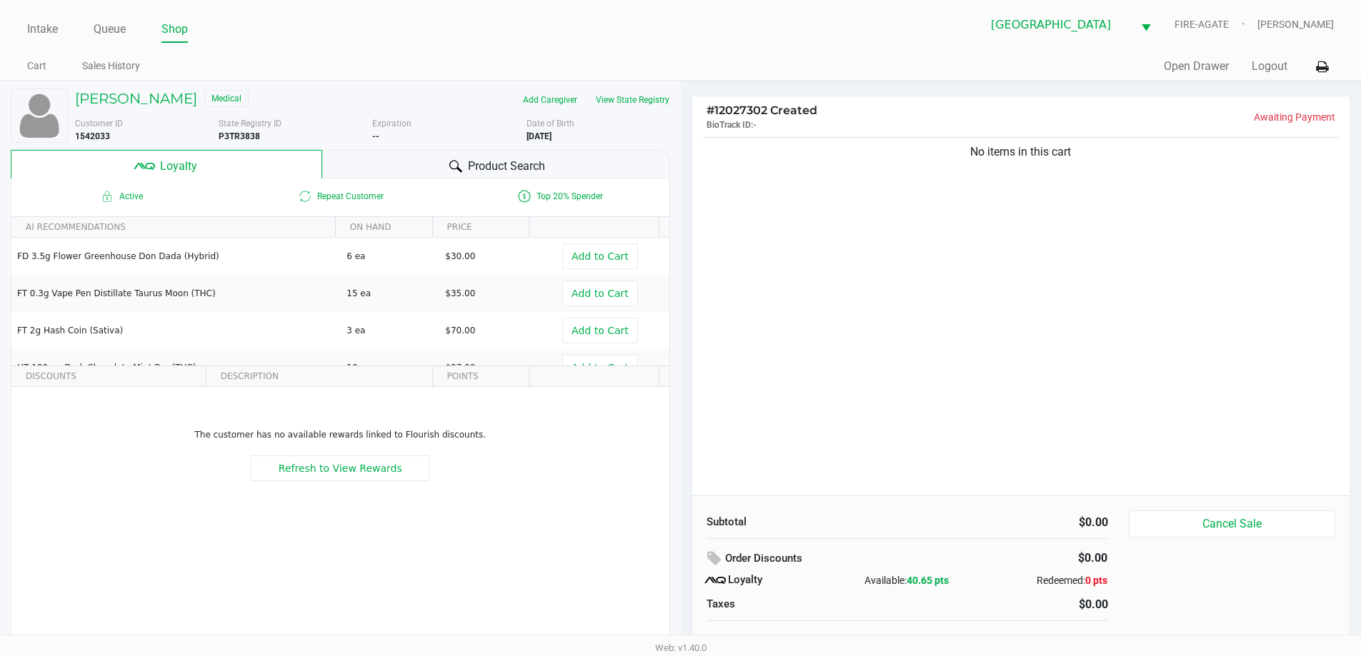
click at [399, 162] on div "Product Search" at bounding box center [496, 164] width 348 height 29
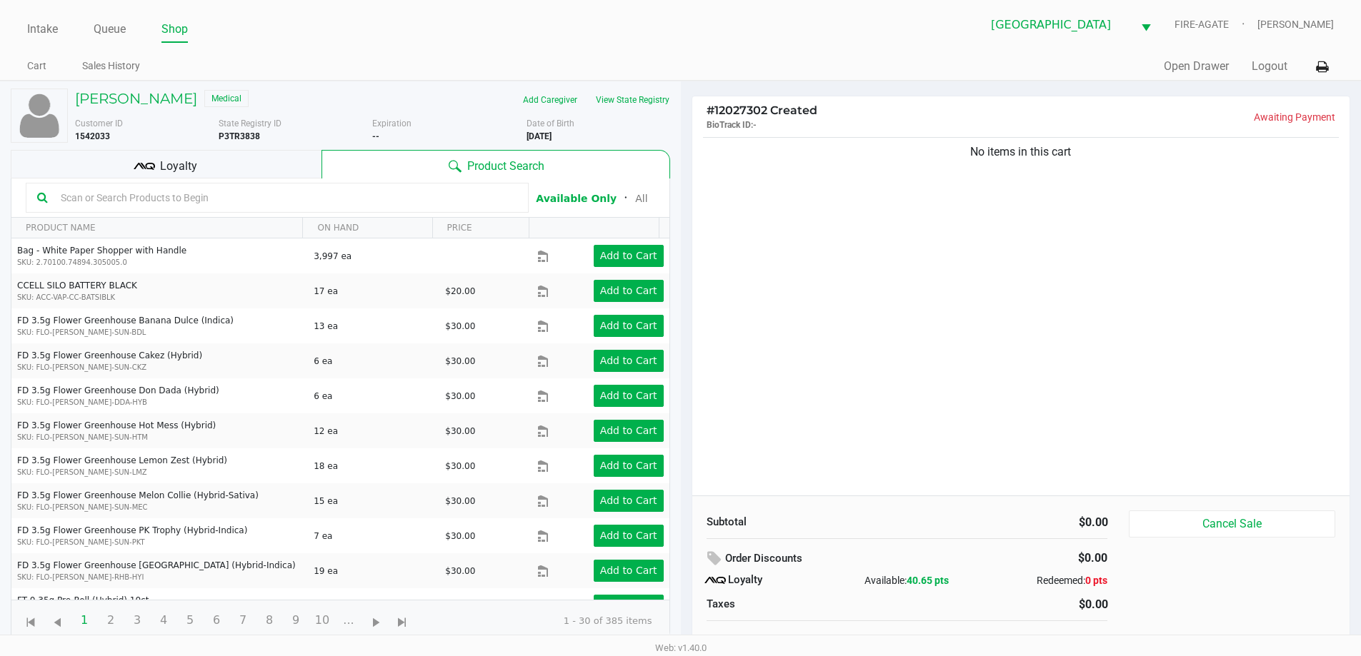
click at [1000, 292] on div "No items in this cart" at bounding box center [1021, 314] width 658 height 361
click at [635, 90] on button "View State Registry" at bounding box center [628, 100] width 84 height 23
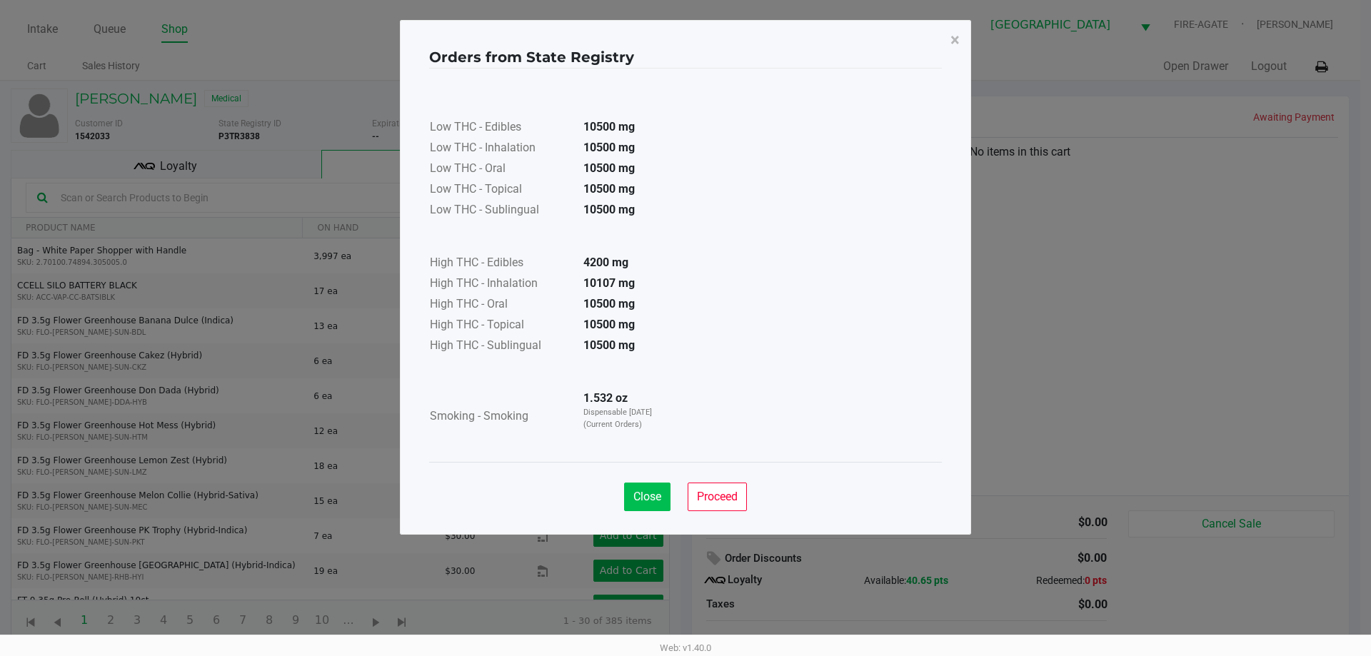
click at [637, 510] on button "Close" at bounding box center [647, 497] width 46 height 29
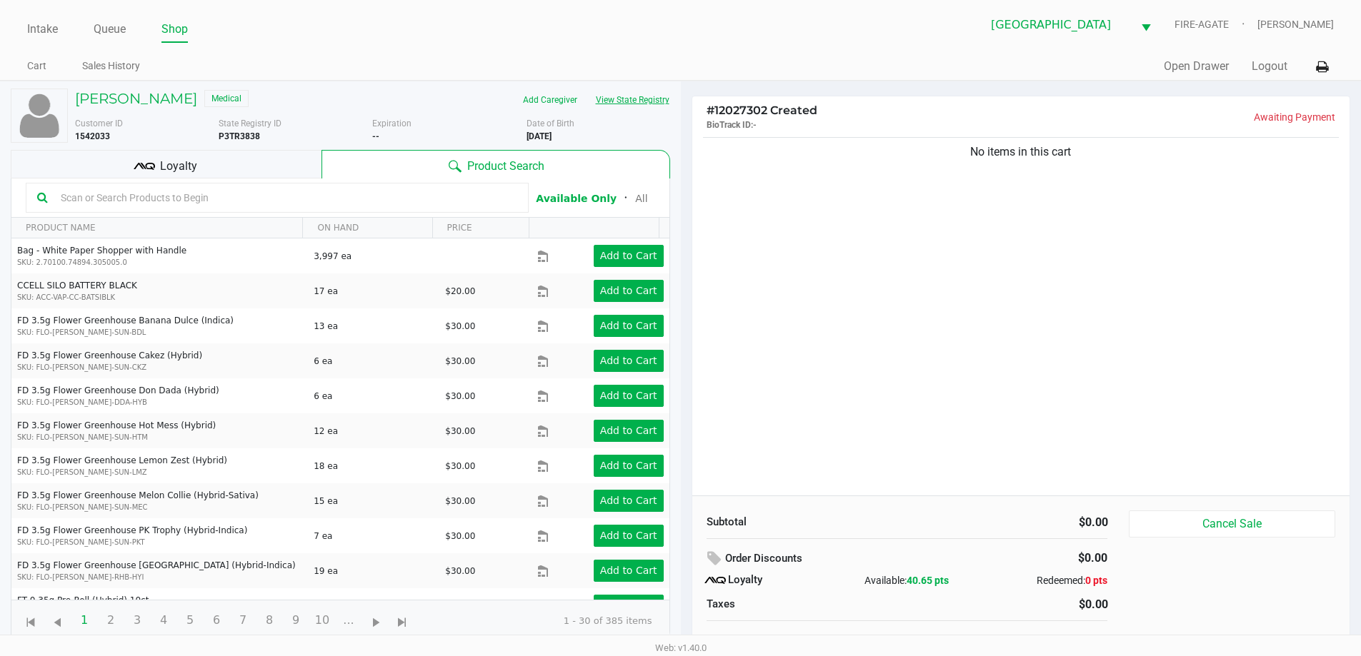
click at [269, 194] on input "text" at bounding box center [286, 197] width 462 height 21
click at [276, 155] on div "Loyalty" at bounding box center [166, 164] width 311 height 29
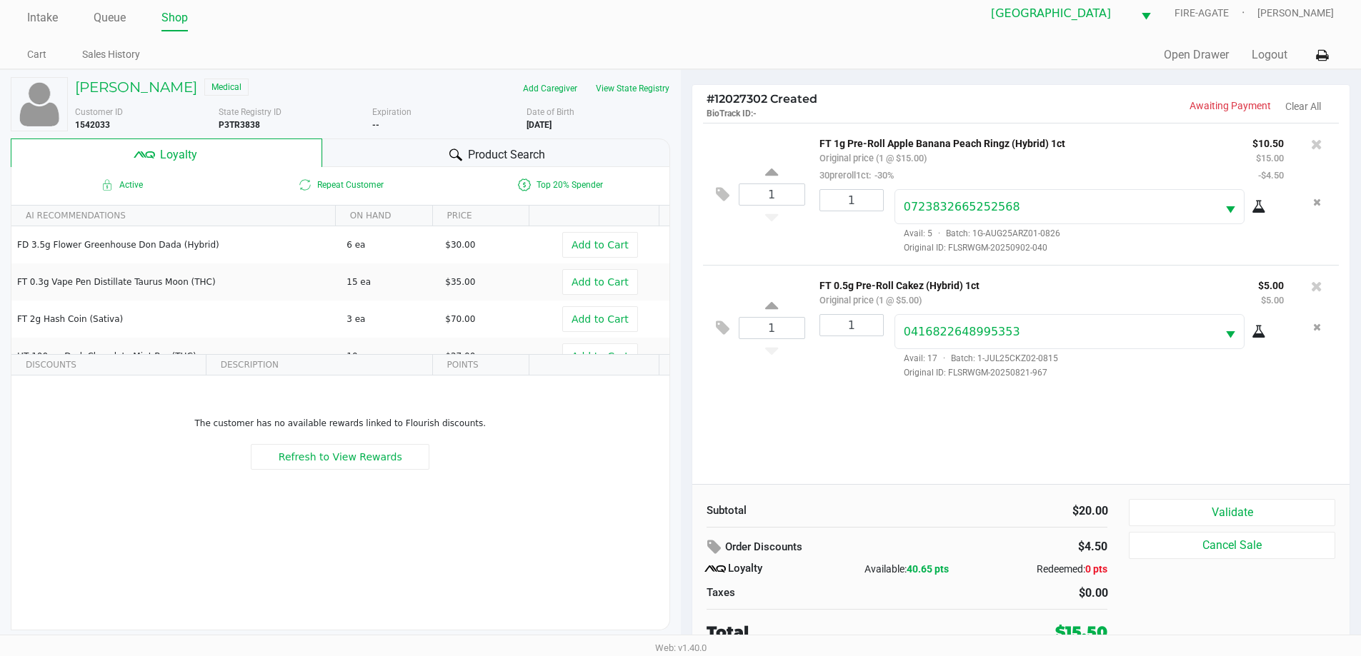
scroll to position [14, 0]
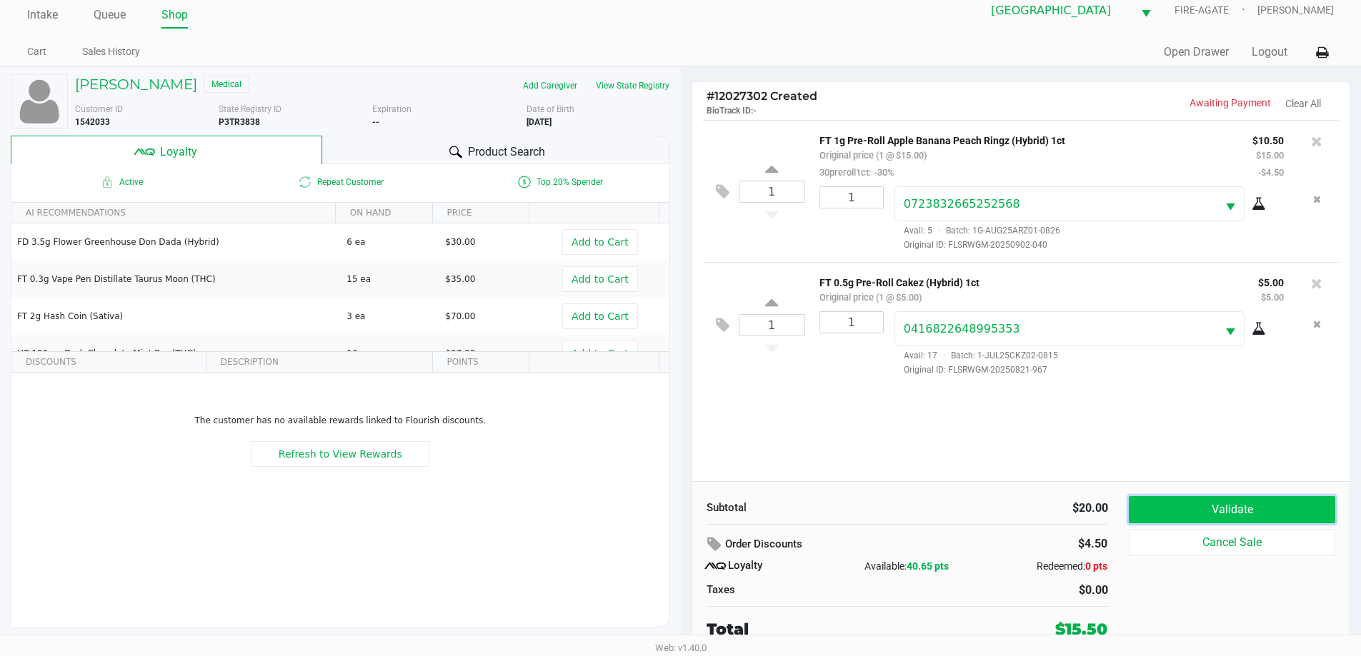
click at [1306, 501] on button "Validate" at bounding box center [1232, 509] width 206 height 27
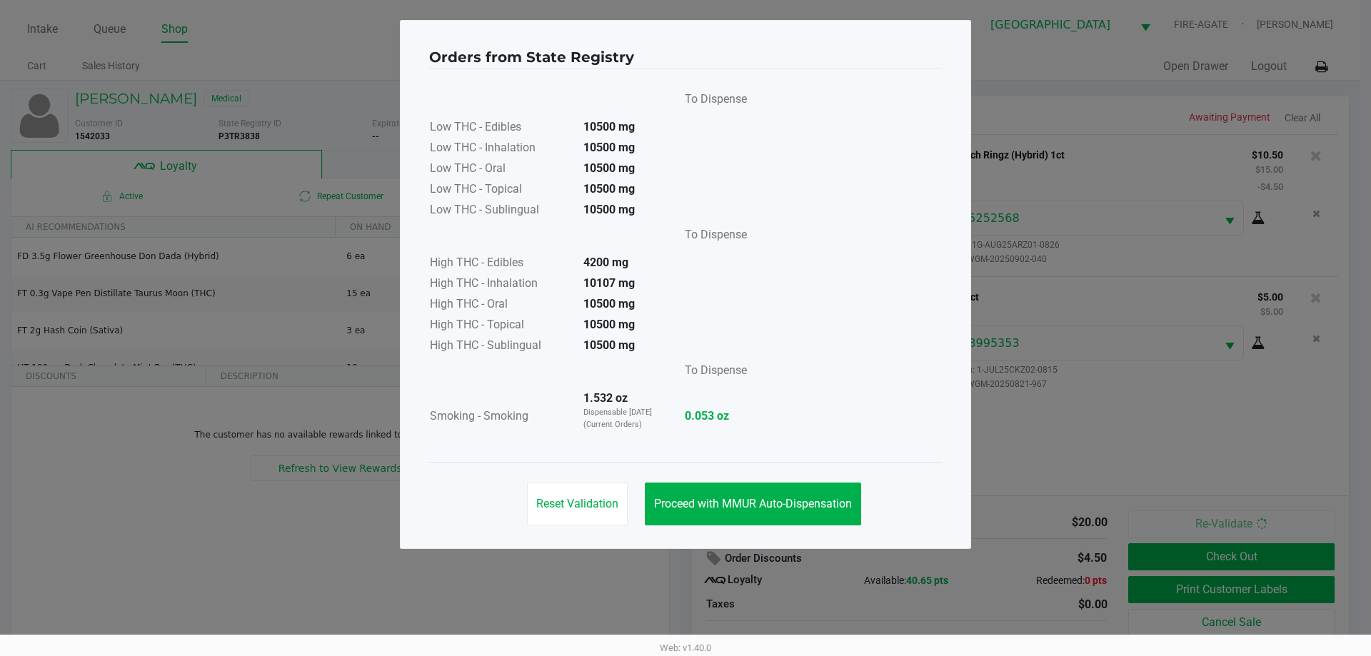
click at [796, 527] on div "Reset Validation Proceed with MMUR Auto-Dispensation" at bounding box center [685, 498] width 513 height 72
click at [789, 484] on button "Proceed with MMUR Auto-Dispensation" at bounding box center [753, 504] width 216 height 43
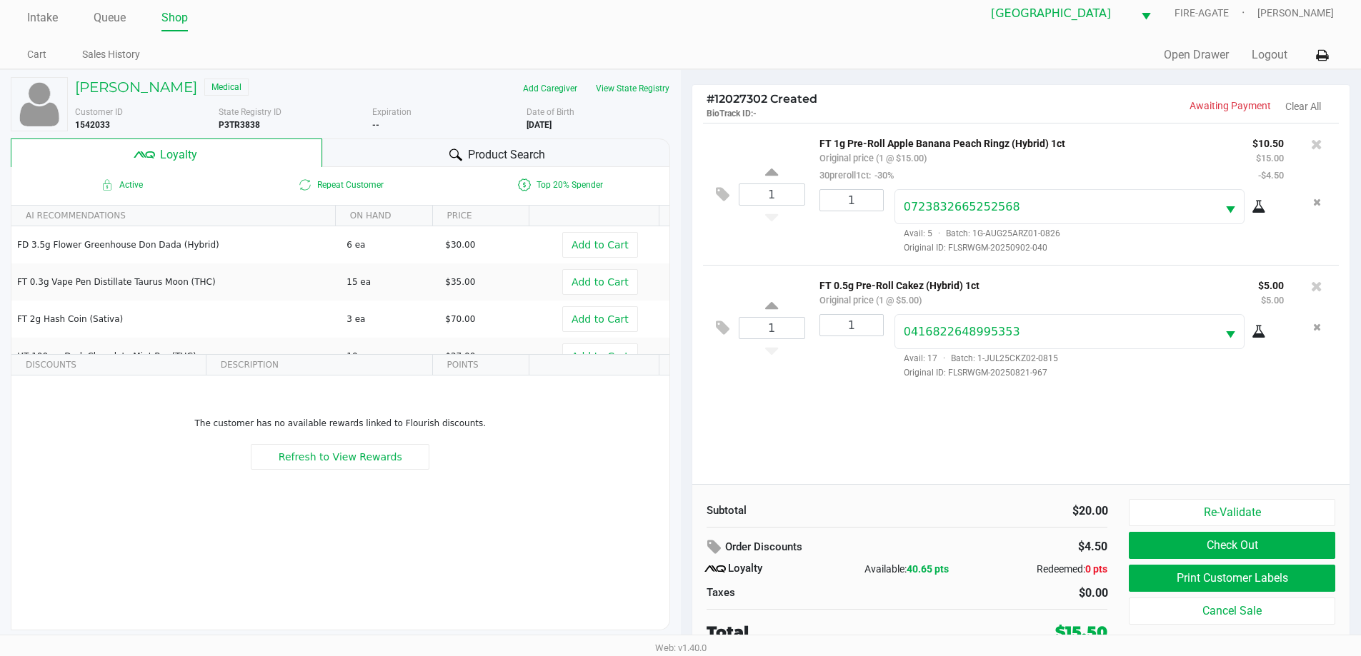
scroll to position [14, 0]
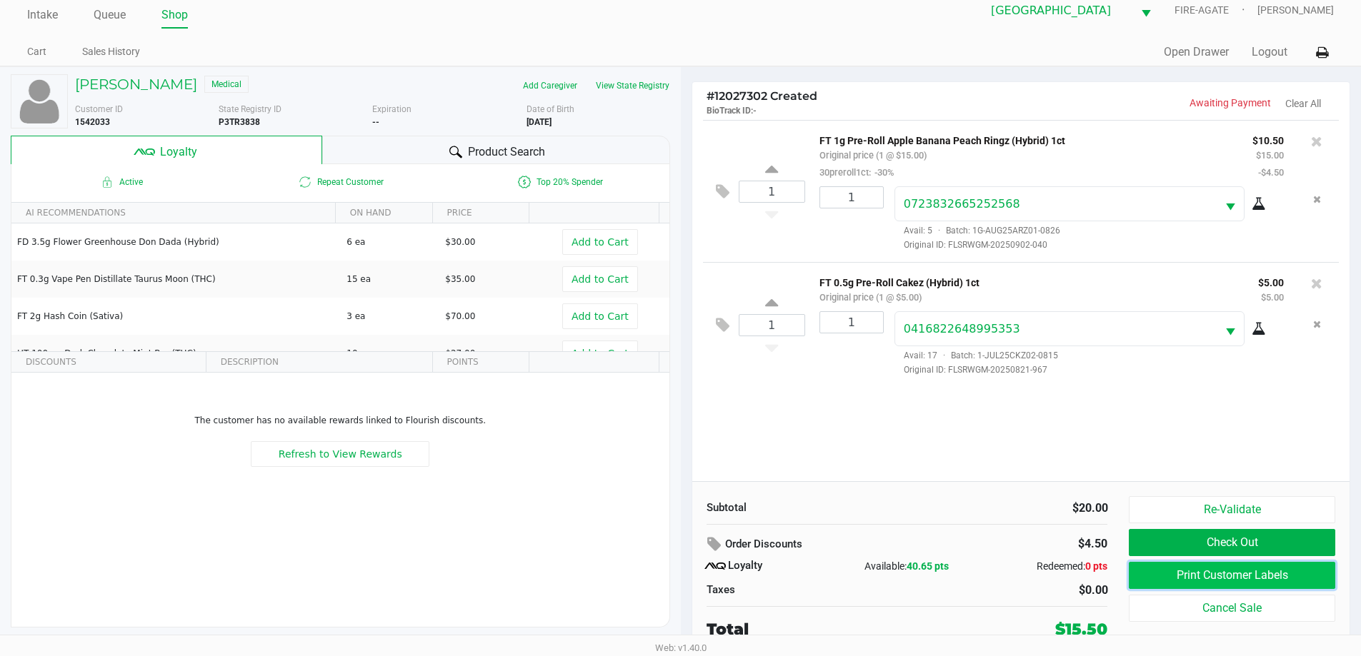
click at [1315, 586] on button "Print Customer Labels" at bounding box center [1232, 575] width 206 height 27
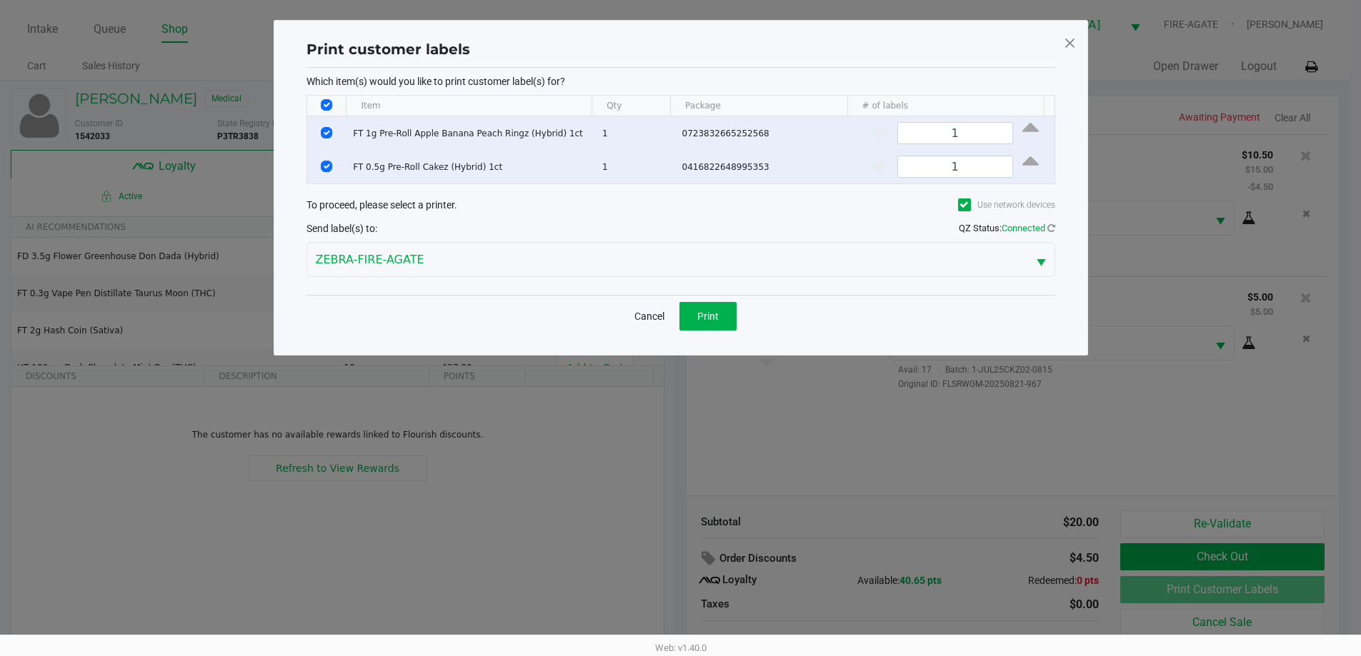
scroll to position [0, 0]
click at [716, 315] on span "Print" at bounding box center [712, 316] width 21 height 11
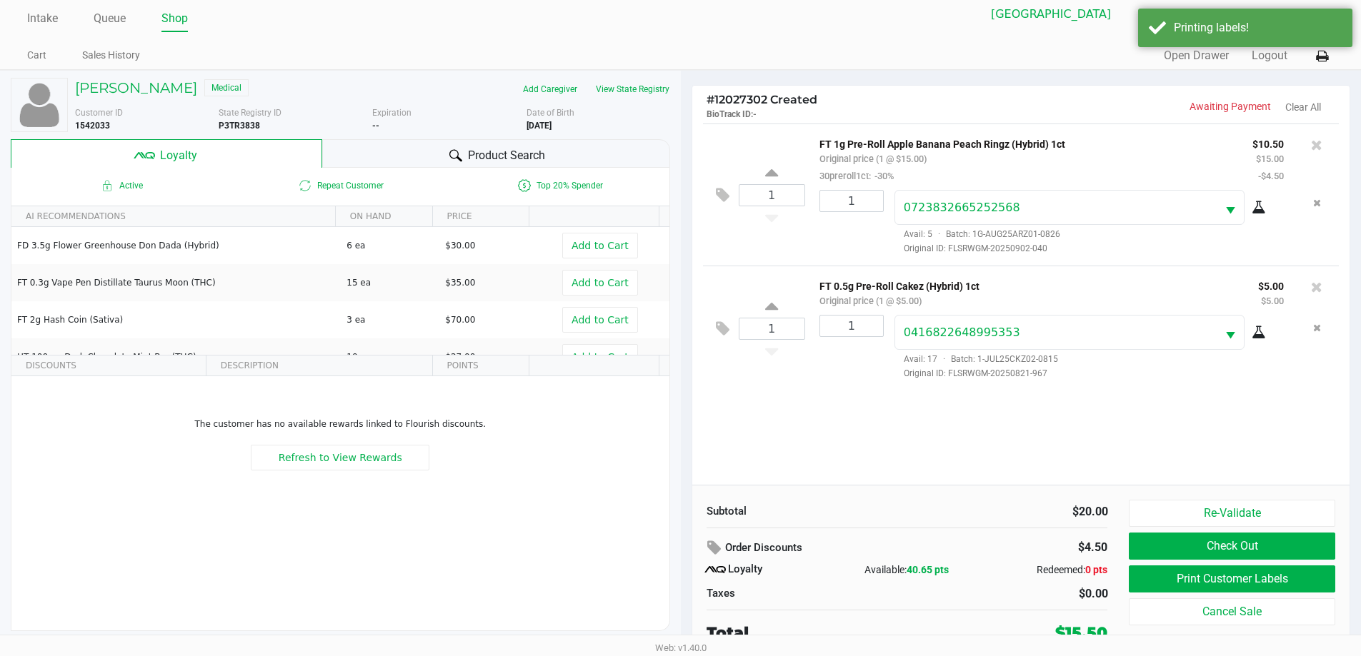
scroll to position [14, 0]
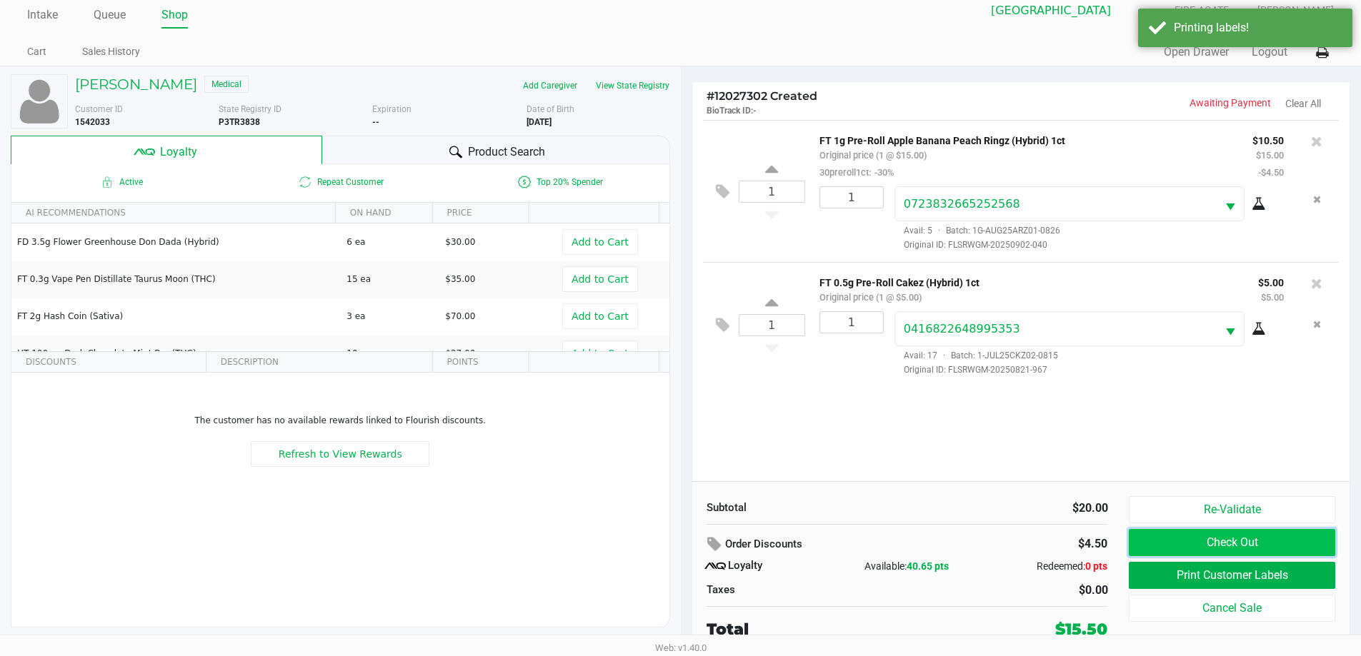
click at [1204, 541] on button "Check Out" at bounding box center [1232, 542] width 206 height 27
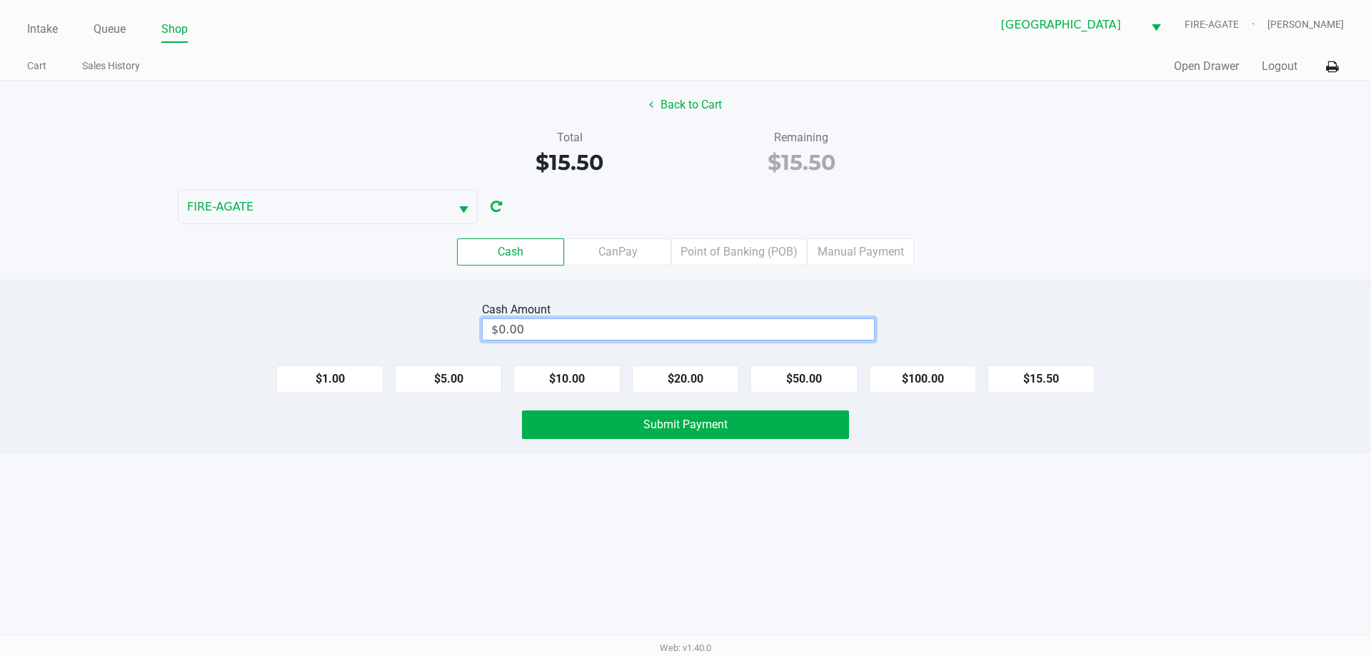
click at [771, 334] on input "$0.00" at bounding box center [678, 329] width 391 height 21
click at [703, 371] on button "$20.00" at bounding box center [685, 379] width 107 height 27
click at [454, 376] on button "$5.00" at bounding box center [448, 379] width 107 height 27
click at [348, 380] on button "$1.00" at bounding box center [329, 379] width 107 height 27
type input "$26.00"
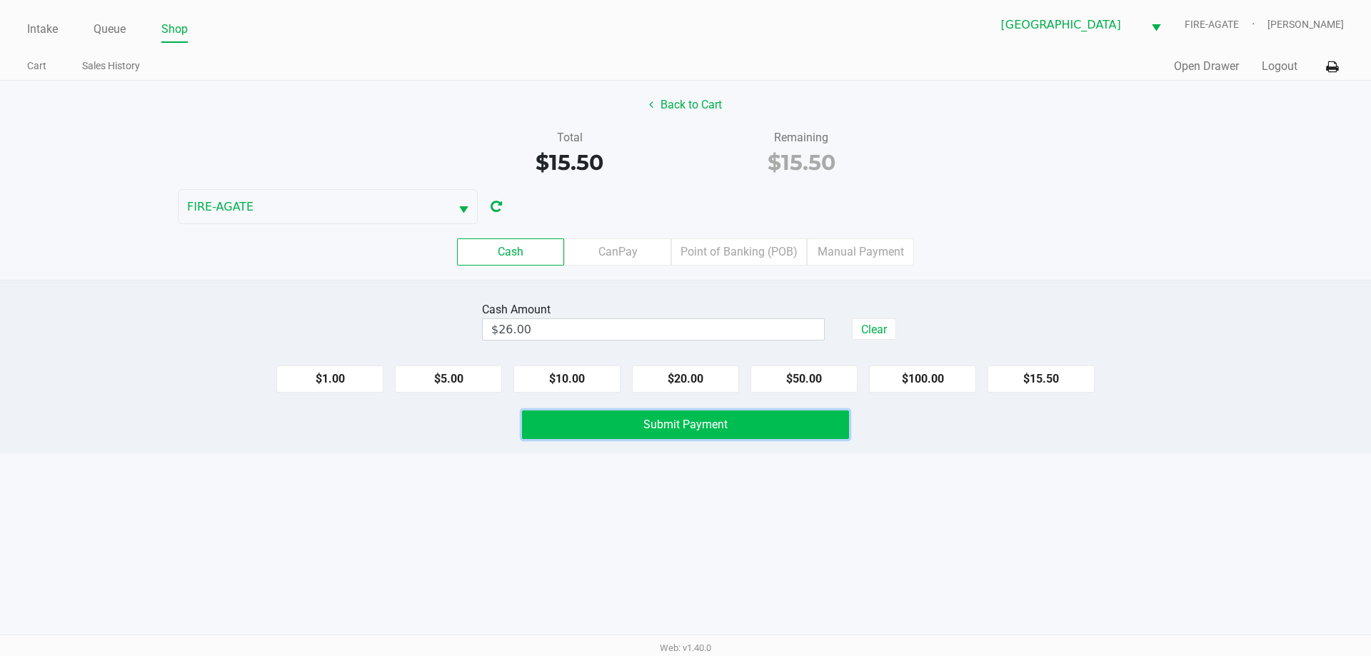
click at [792, 438] on button "Submit Payment" at bounding box center [685, 425] width 327 height 29
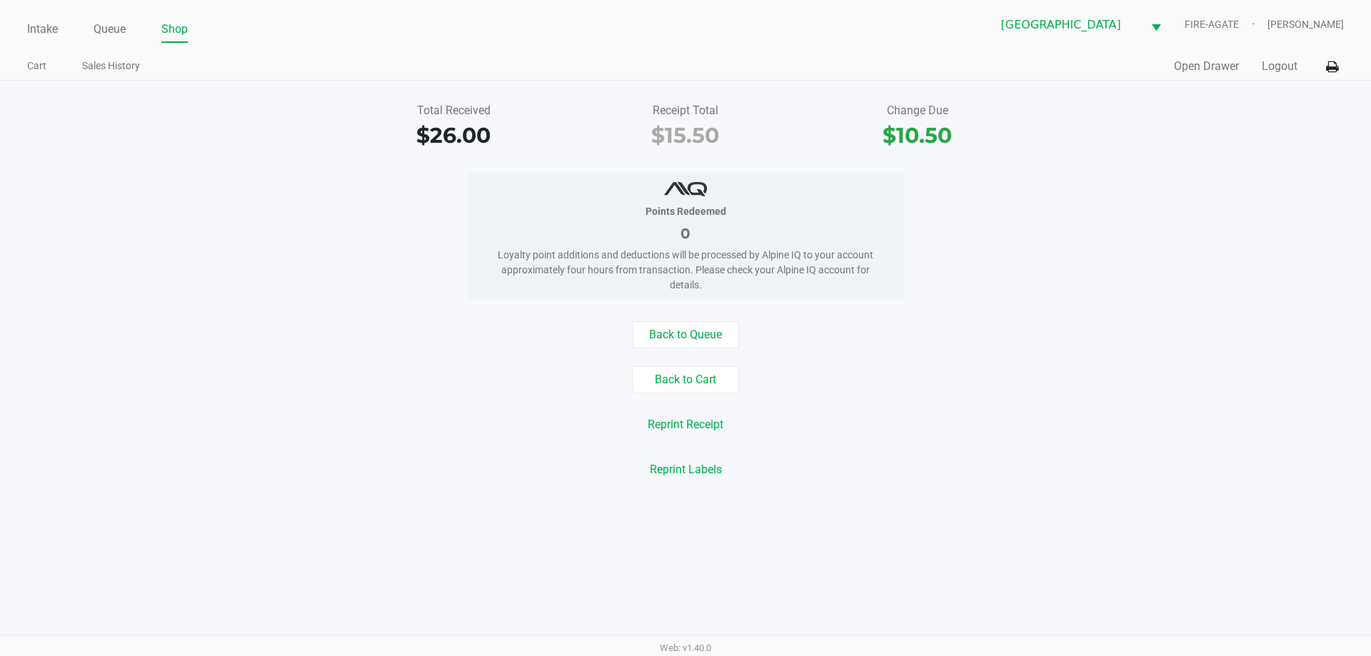
click at [1206, 79] on div "Quick Sale Open Drawer Logout" at bounding box center [1015, 67] width 659 height 26
click at [1206, 71] on button "Open Drawer" at bounding box center [1206, 66] width 65 height 17
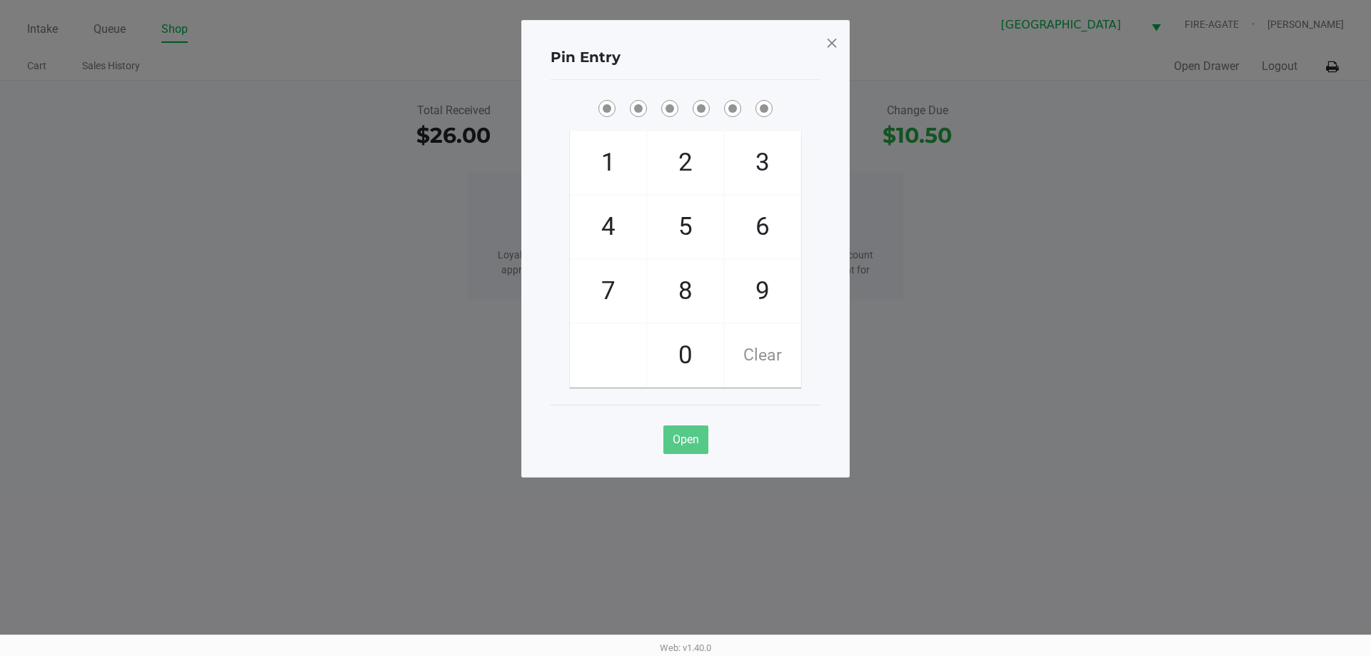
click at [841, 45] on div "Pin Entry 1 4 7 2 5 8 0 3 6 9 Clear Open" at bounding box center [685, 249] width 329 height 458
click at [831, 41] on span at bounding box center [832, 42] width 13 height 23
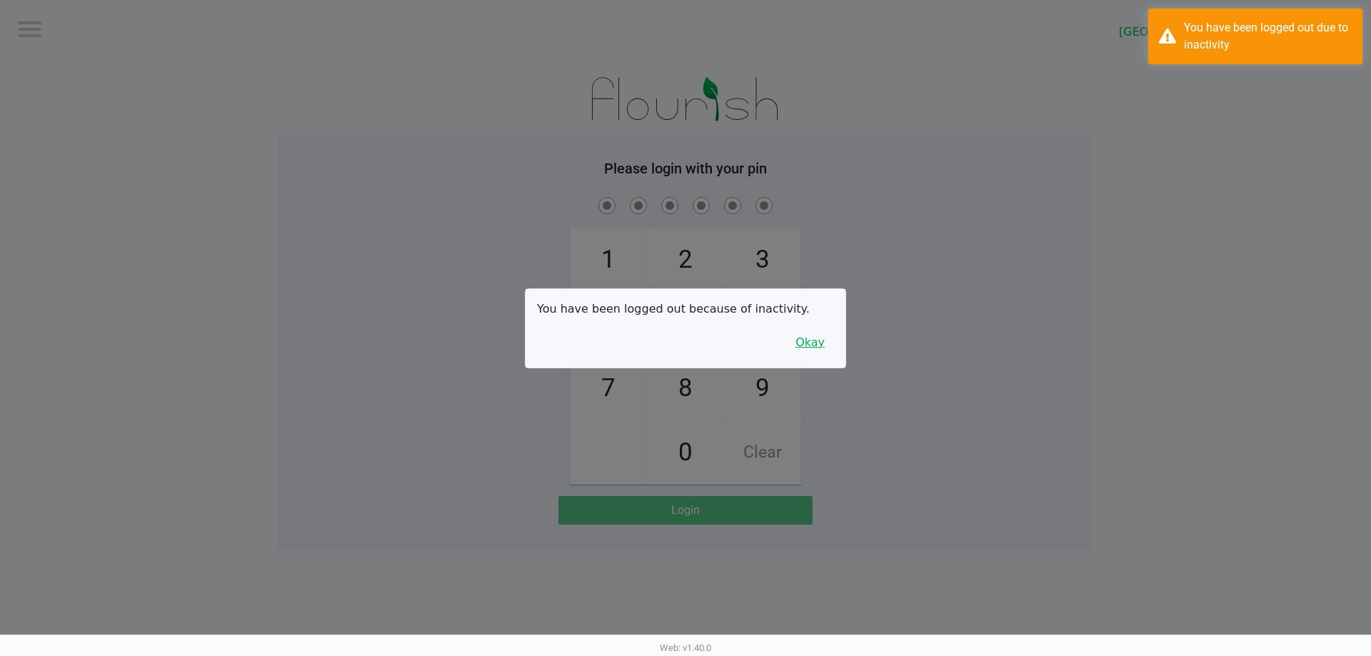
click at [812, 345] on button "Okay" at bounding box center [810, 342] width 48 height 27
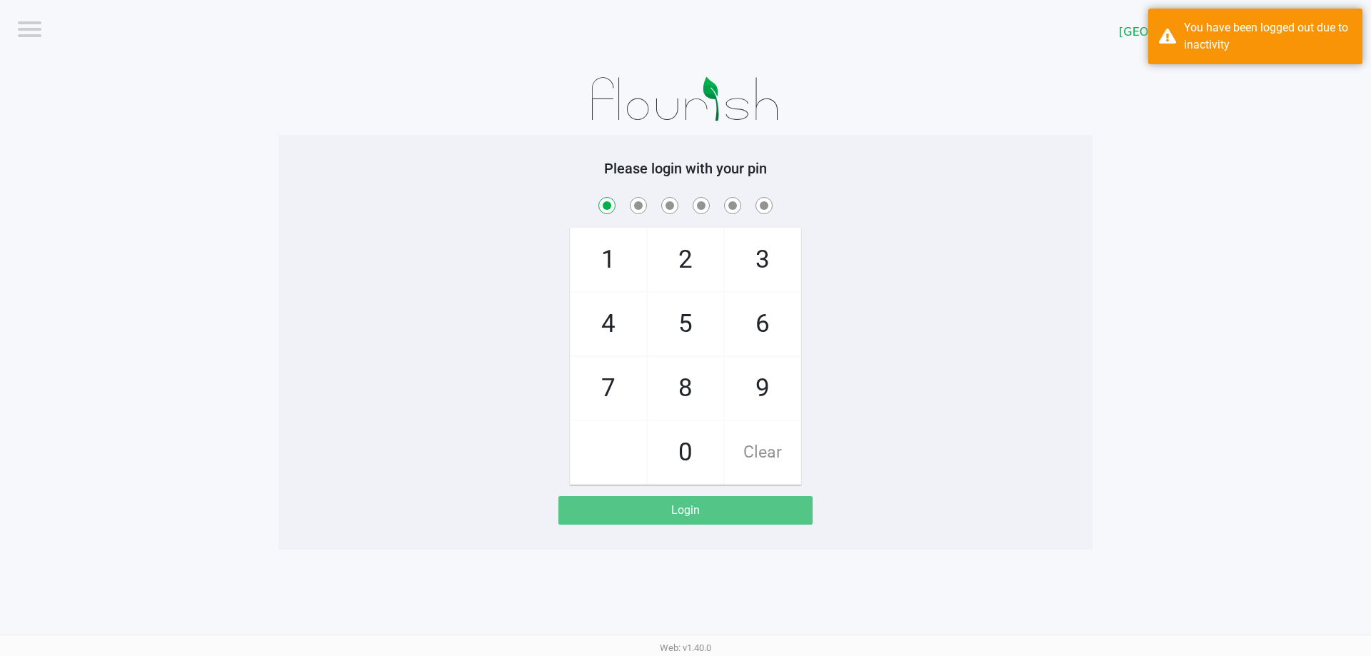
checkbox input "true"
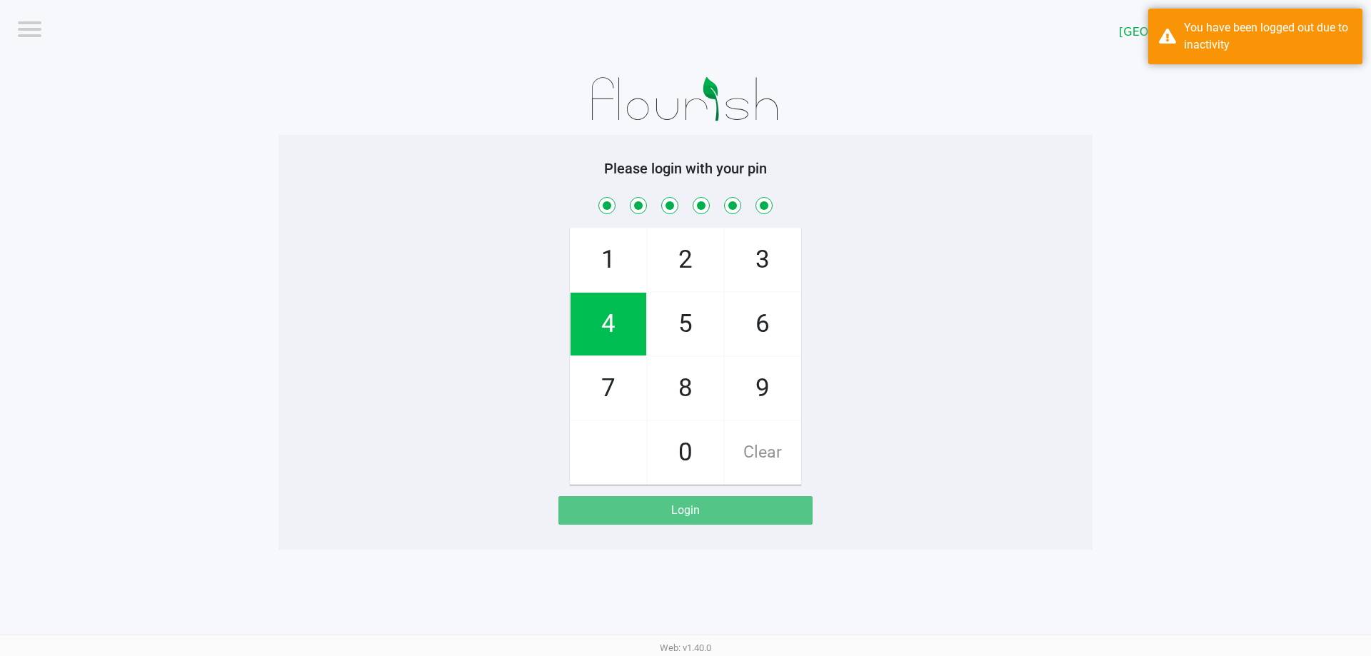
checkbox input "true"
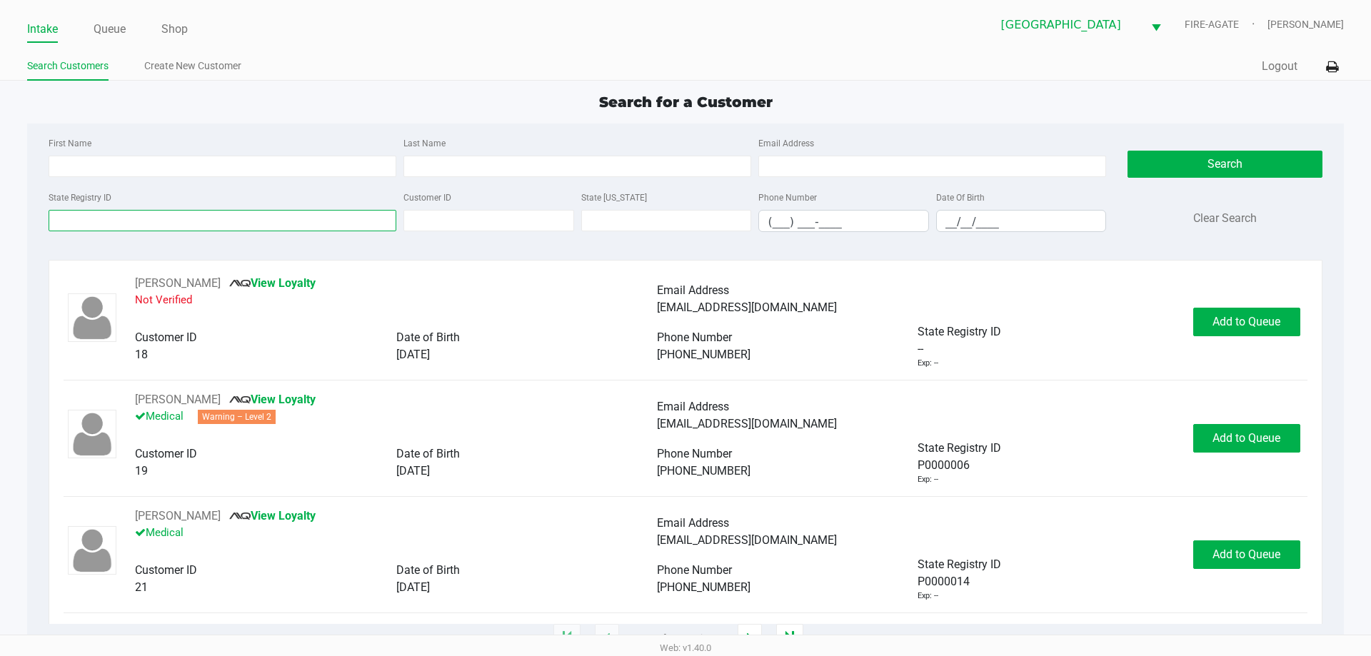
click at [320, 219] on input "State Registry ID" at bounding box center [223, 220] width 348 height 21
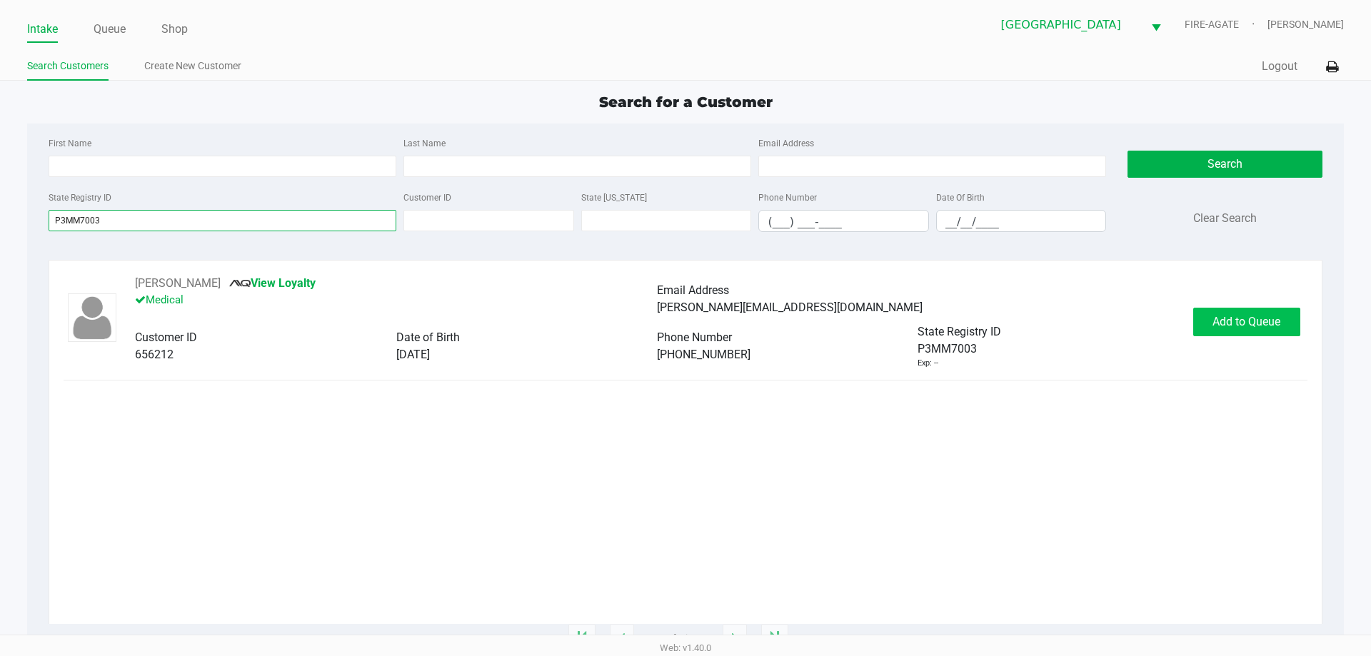
type input "P3MM7003"
click at [1239, 323] on span "Add to Queue" at bounding box center [1247, 322] width 68 height 14
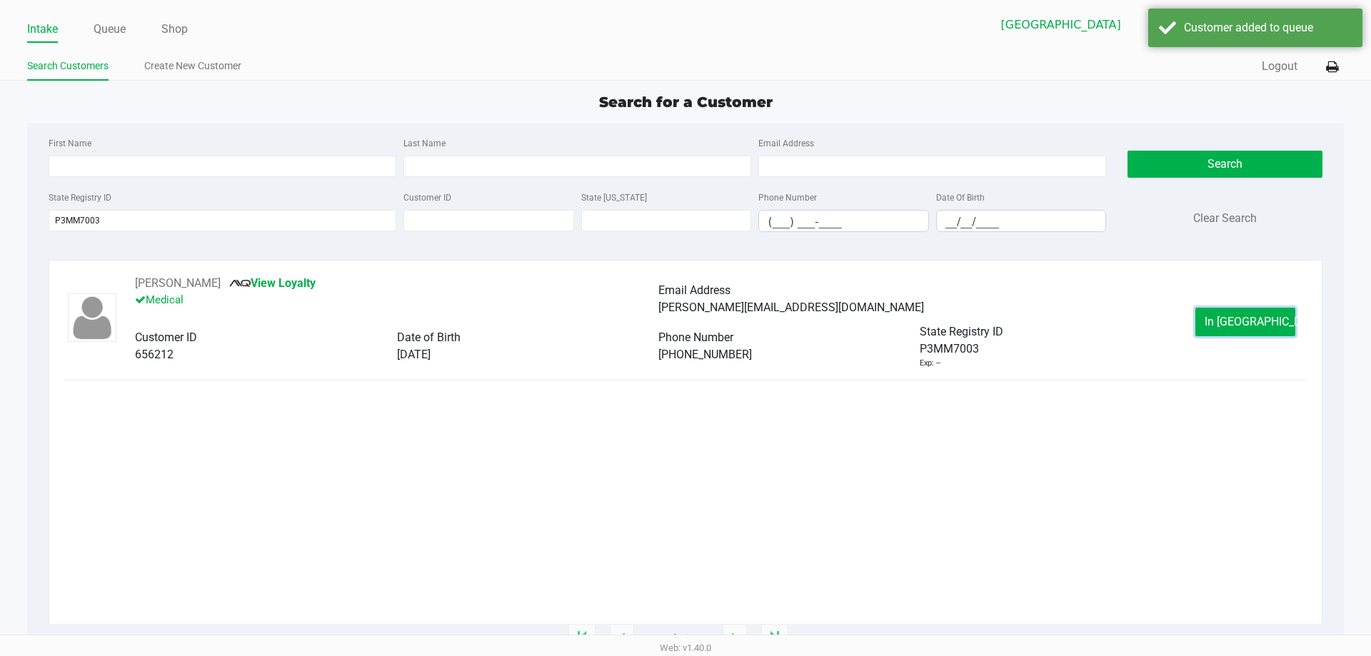
click at [1239, 323] on span "In [GEOGRAPHIC_DATA]" at bounding box center [1265, 322] width 120 height 14
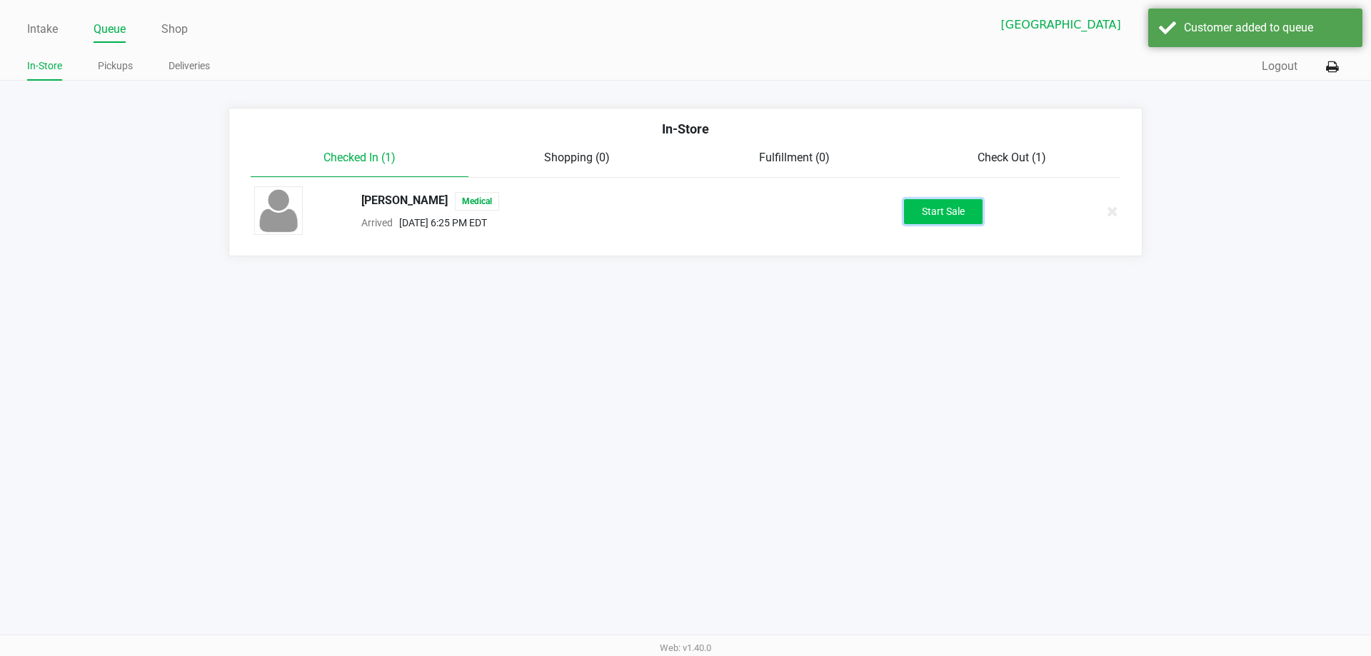
click at [955, 206] on button "Start Sale" at bounding box center [943, 211] width 79 height 25
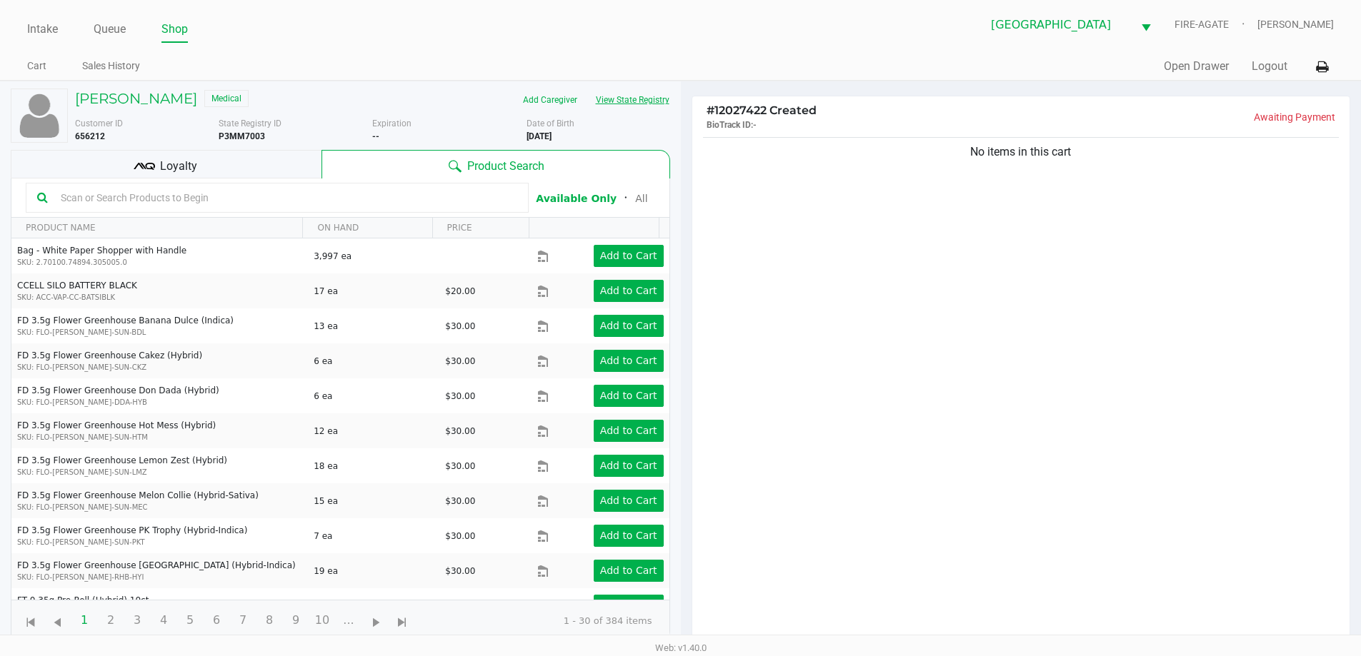
click at [658, 96] on button "View State Registry" at bounding box center [628, 100] width 84 height 23
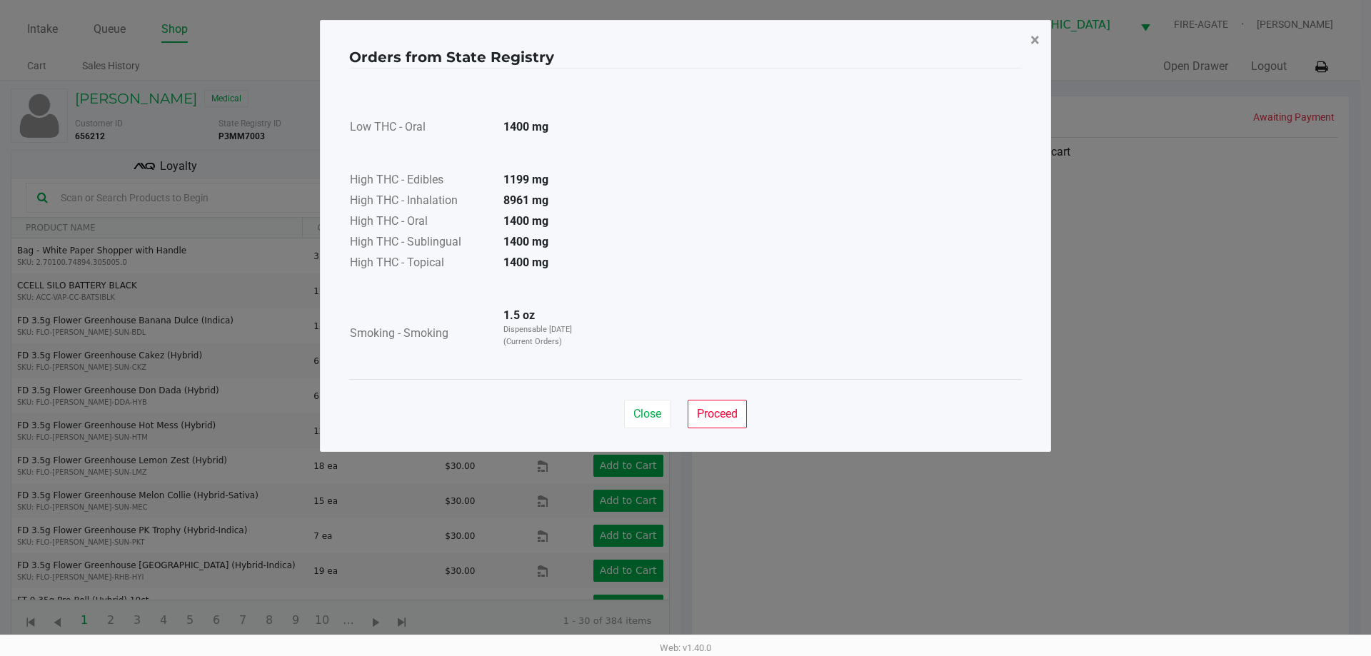
click at [1035, 31] on span "×" at bounding box center [1035, 40] width 9 height 20
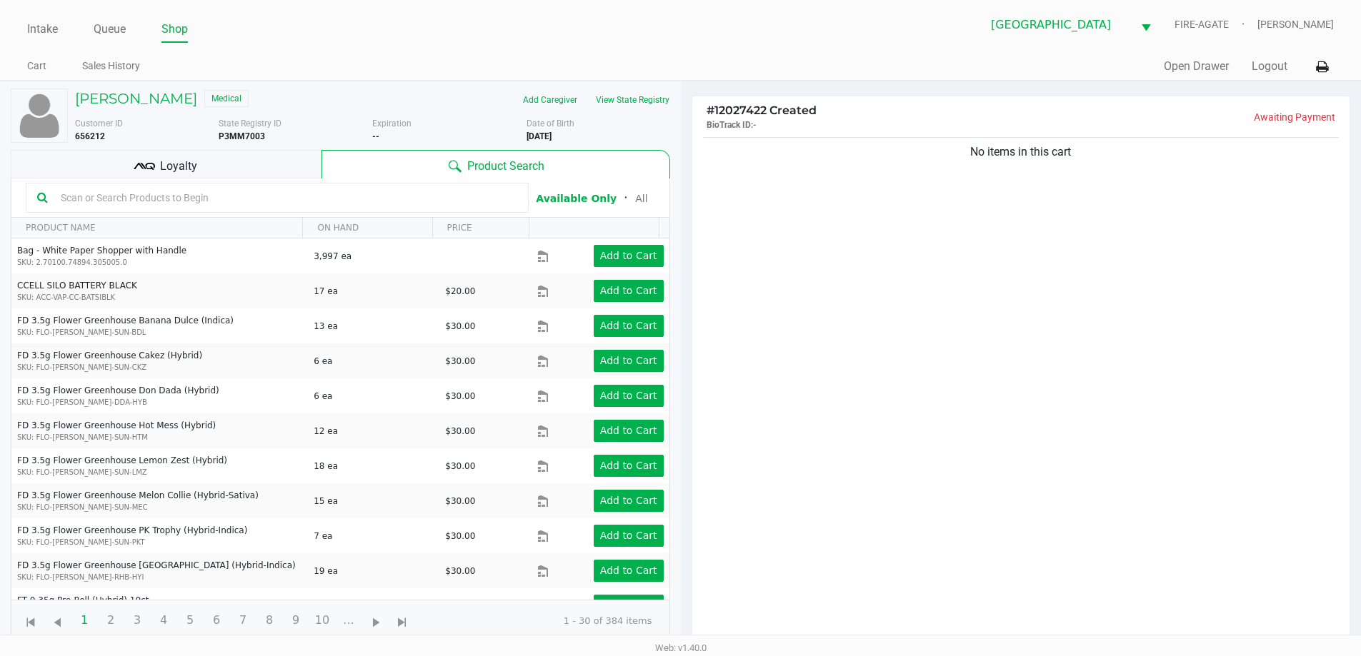
click at [895, 342] on div "No items in this cart" at bounding box center [1021, 393] width 658 height 519
click at [119, 29] on link "Queue" at bounding box center [110, 29] width 32 height 20
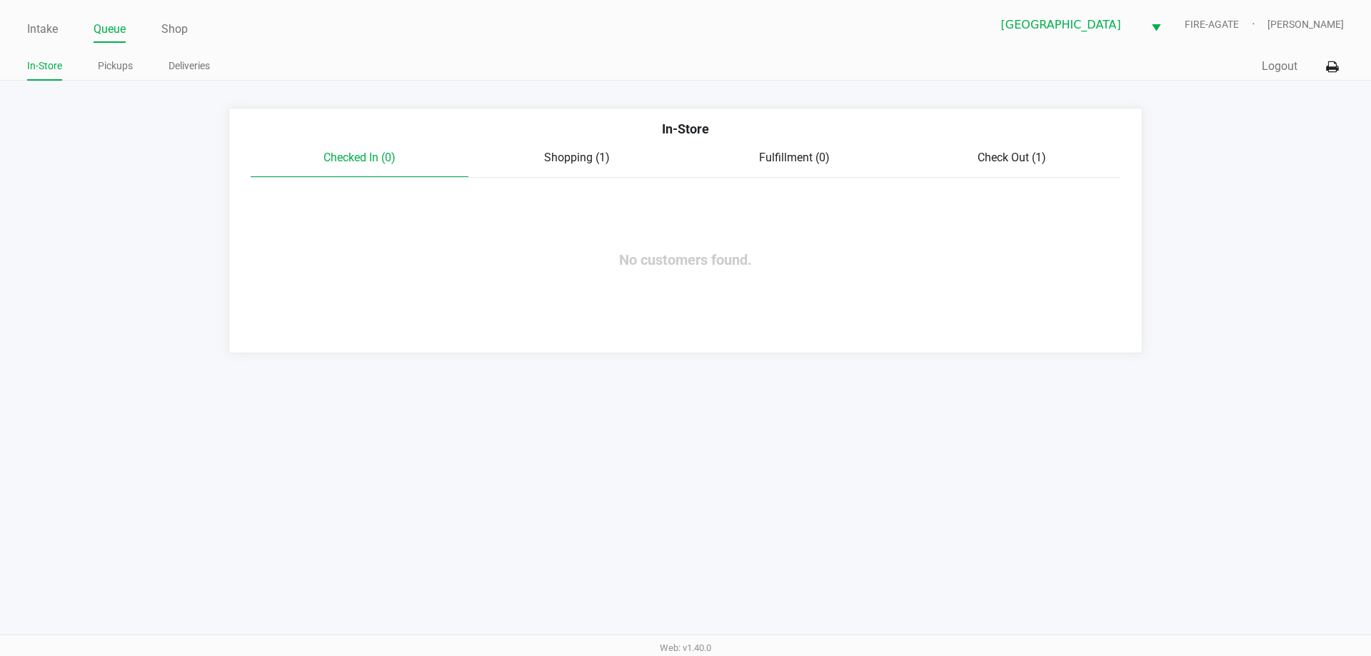
click at [589, 166] on div "Shopping (1)" at bounding box center [578, 157] width 218 height 17
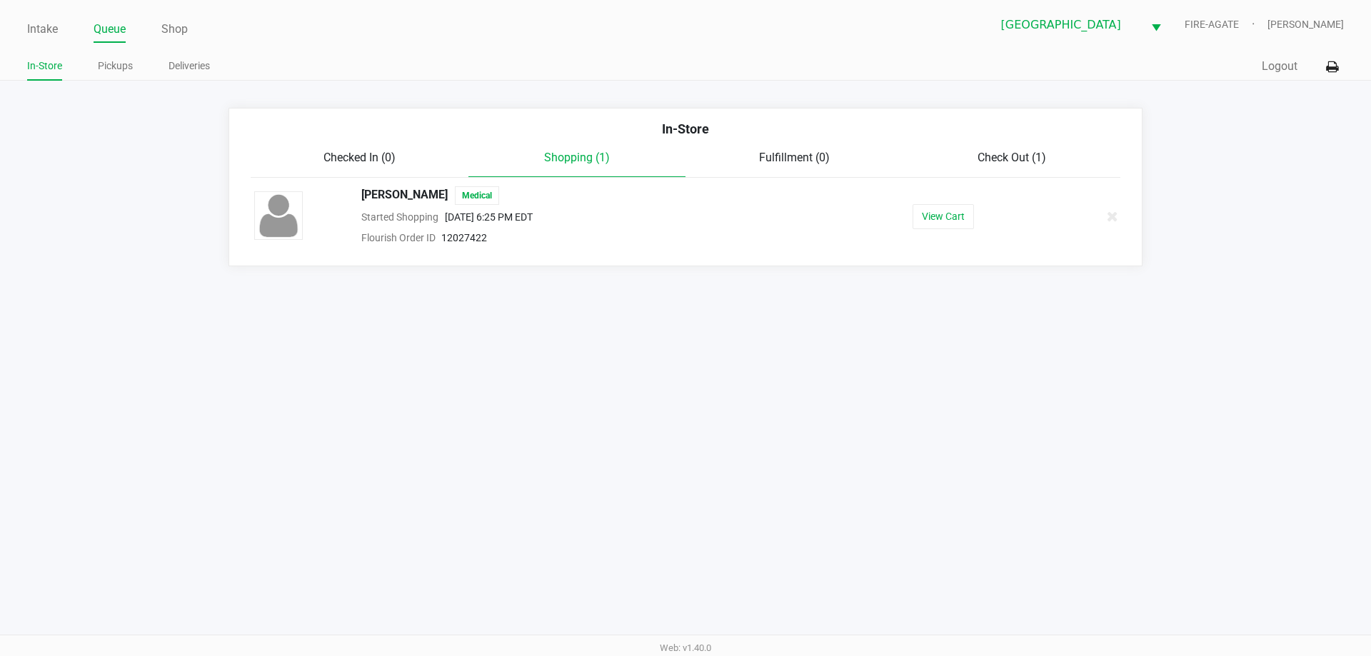
click at [92, 66] on ul "In-Store Pickups Deliveries" at bounding box center [356, 68] width 659 height 24
click at [117, 60] on link "Pickups" at bounding box center [115, 66] width 35 height 18
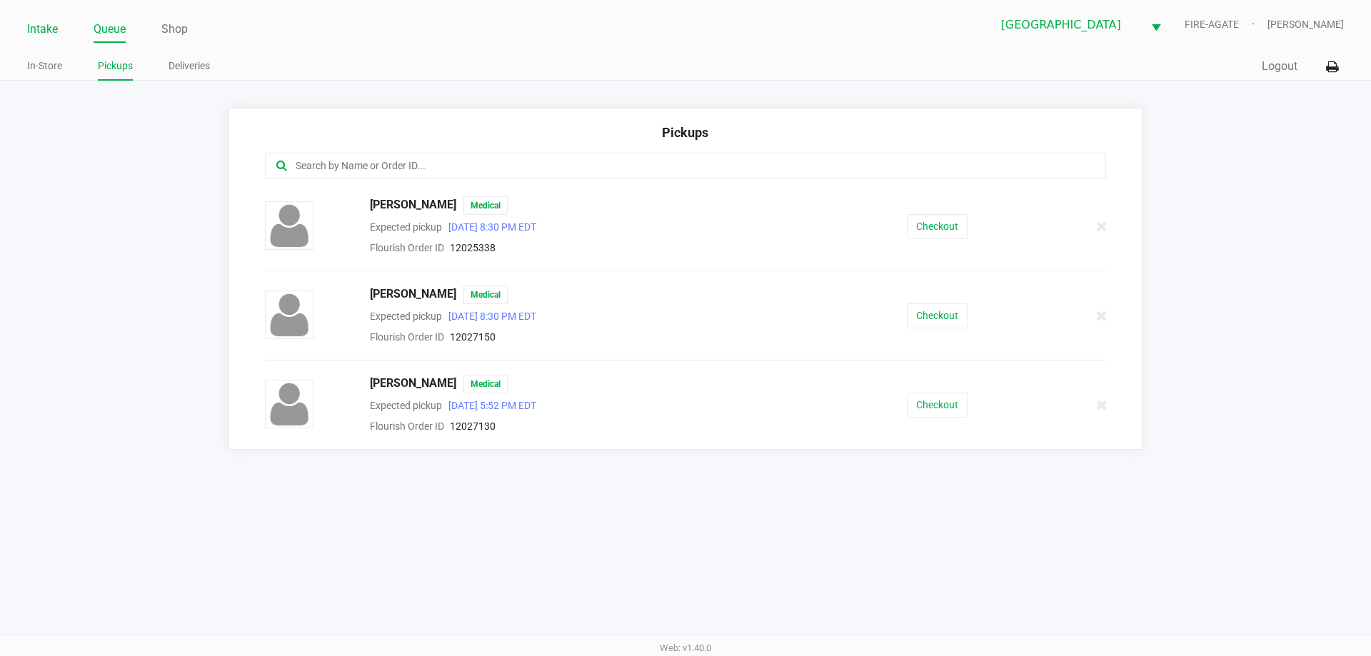
click at [49, 33] on link "Intake" at bounding box center [42, 29] width 31 height 20
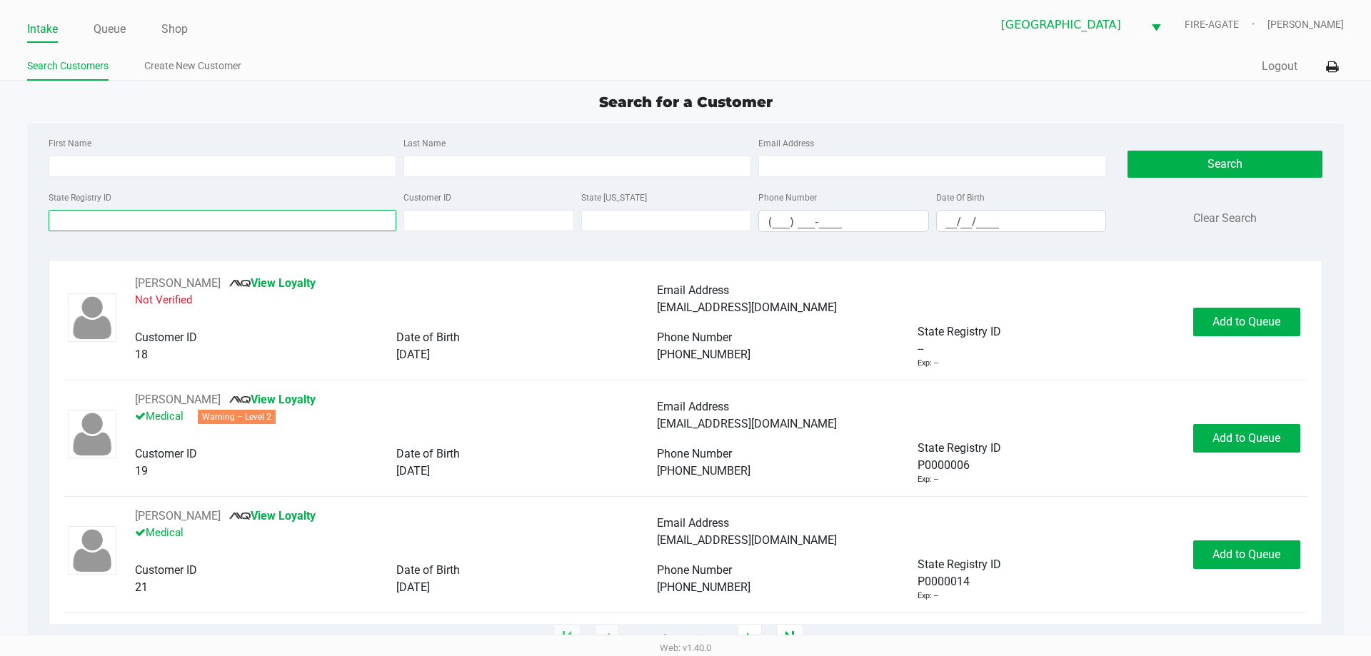
click at [284, 216] on input "State Registry ID" at bounding box center [223, 220] width 348 height 21
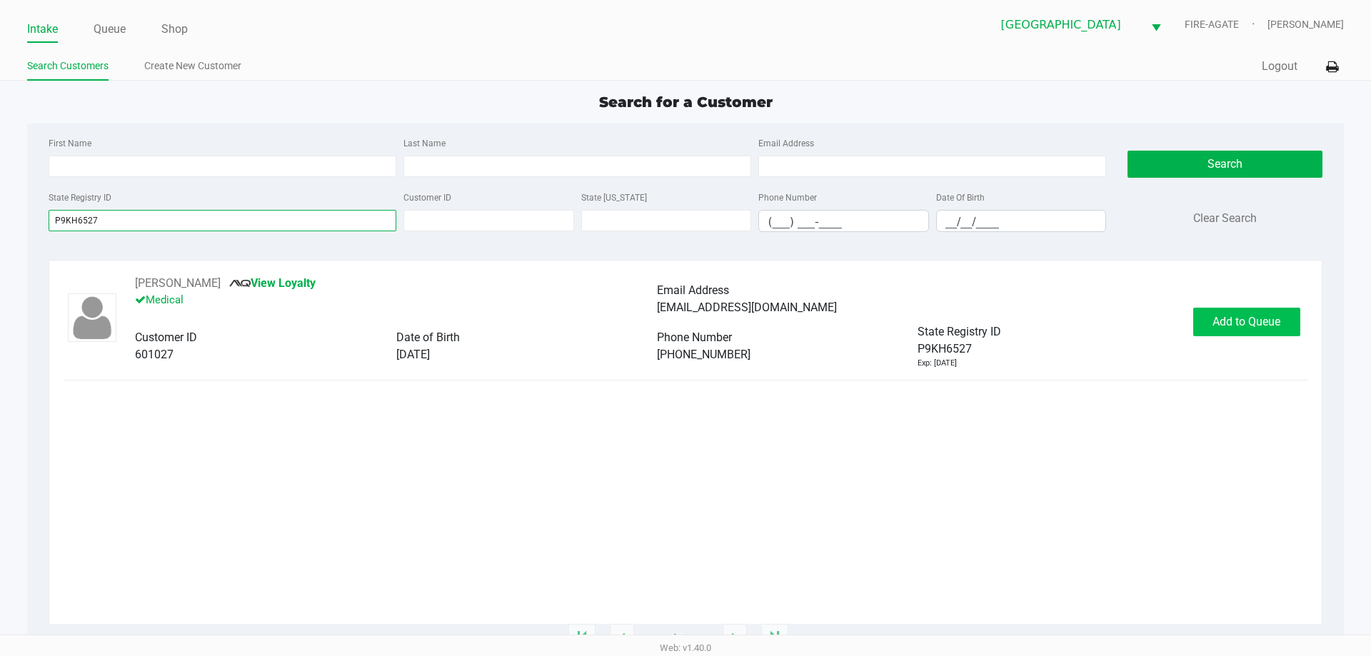
type input "P9KH6527"
click at [1239, 326] on span "Add to Queue" at bounding box center [1247, 322] width 68 height 14
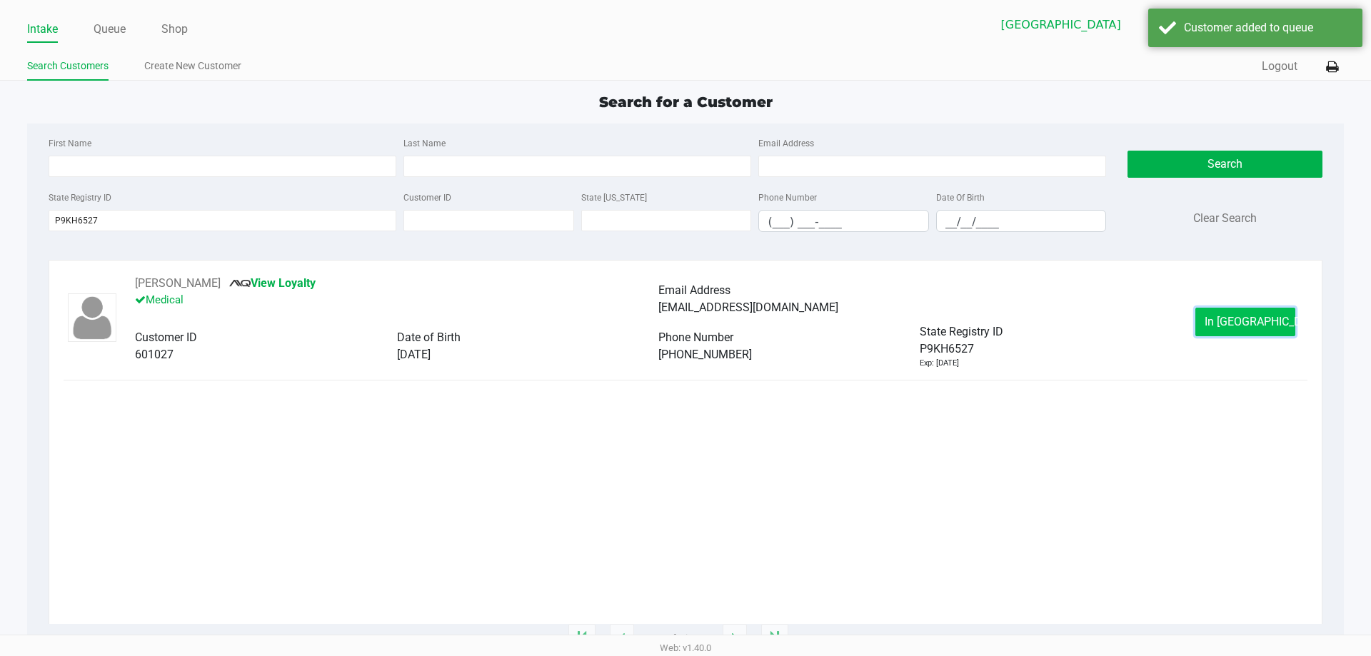
click at [1227, 316] on span "In [GEOGRAPHIC_DATA]" at bounding box center [1265, 322] width 120 height 14
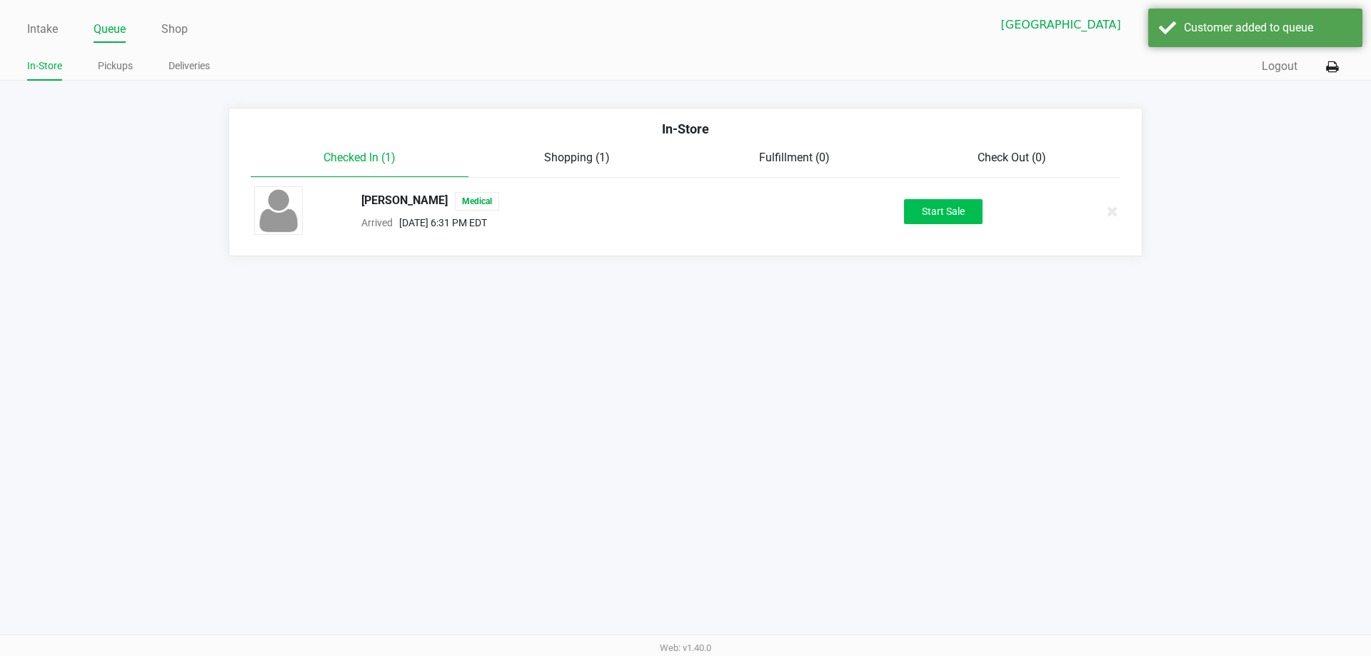
click at [974, 221] on button "Start Sale" at bounding box center [943, 211] width 79 height 25
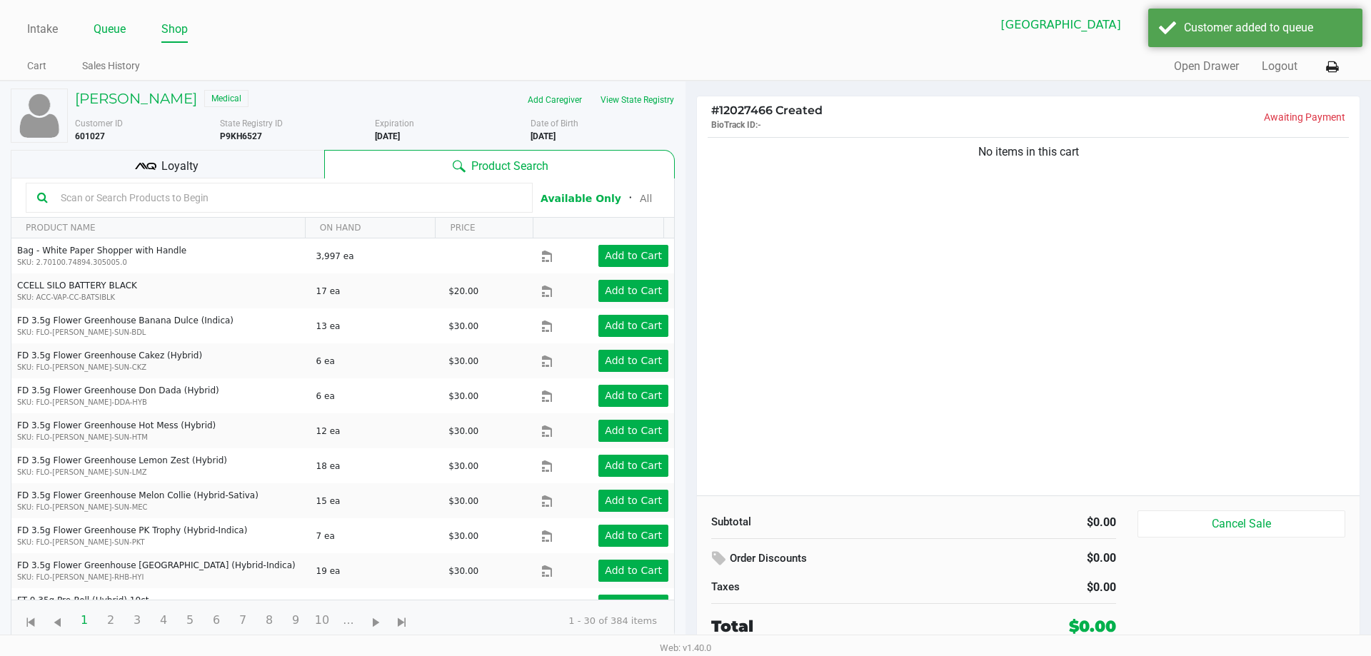
click at [118, 36] on link "Queue" at bounding box center [110, 29] width 32 height 20
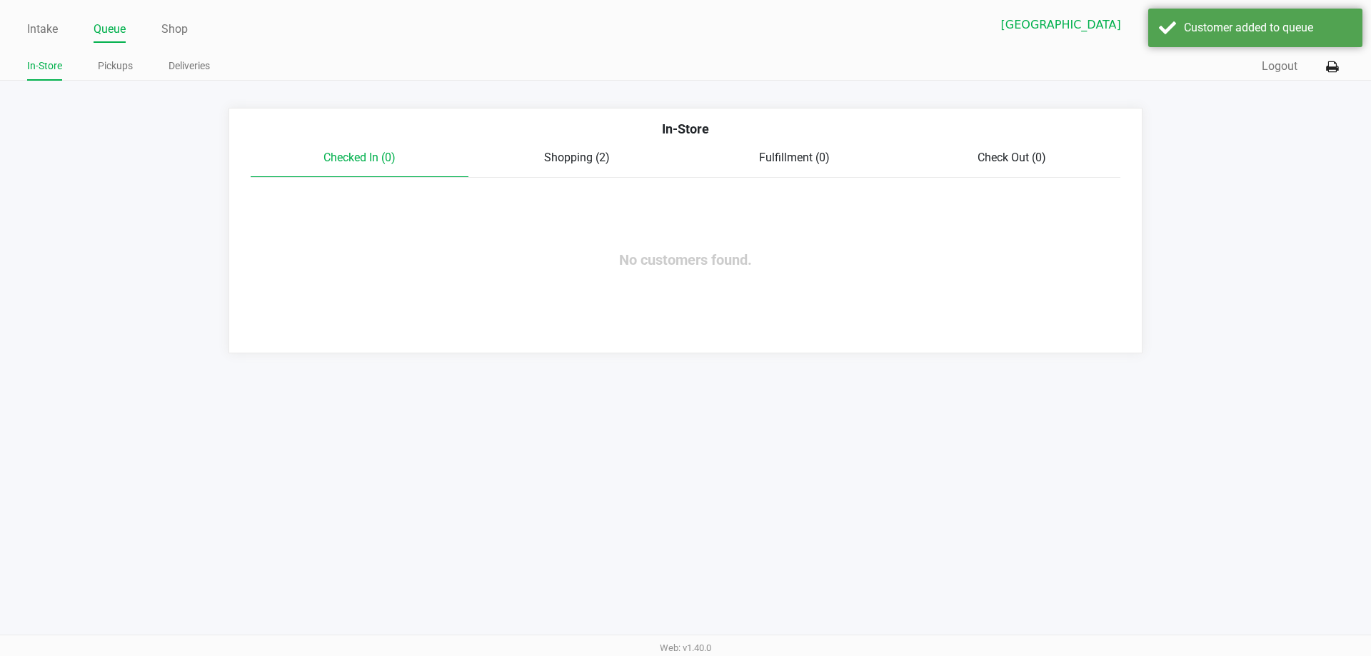
click at [600, 165] on div "Shopping (2)" at bounding box center [578, 157] width 218 height 17
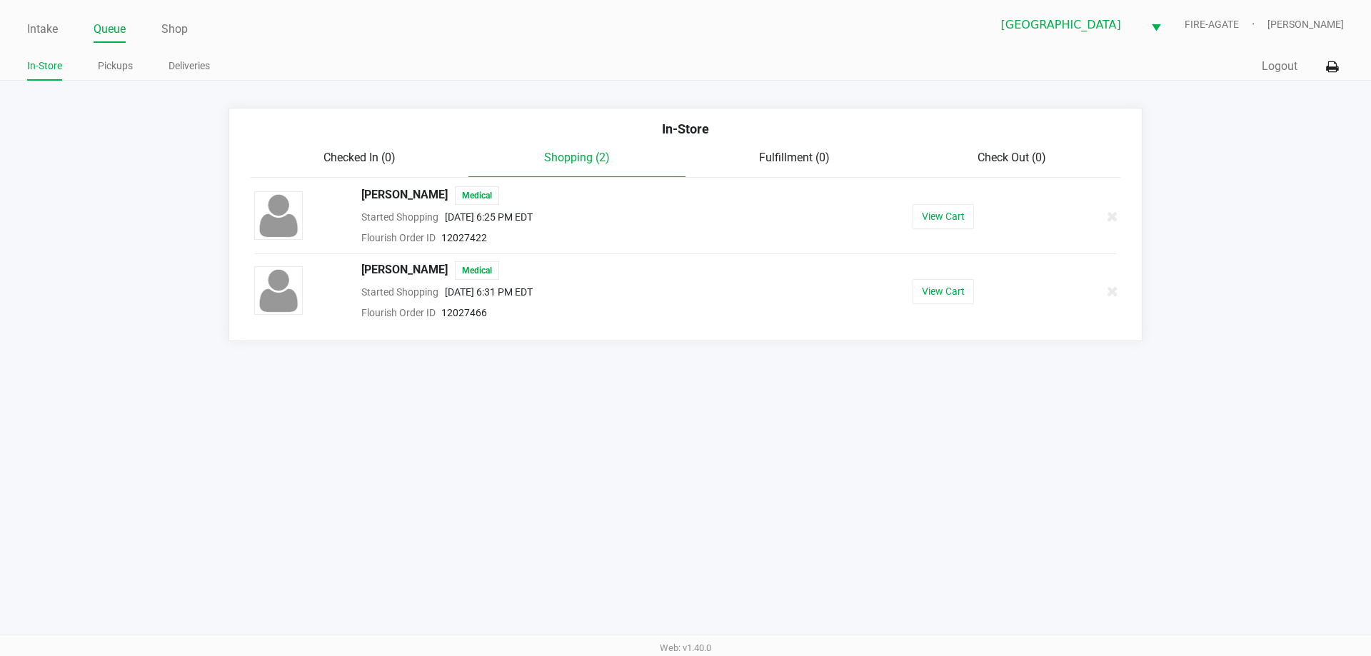
click at [1123, 218] on div at bounding box center [1091, 217] width 74 height 36
click at [1114, 217] on icon at bounding box center [1112, 216] width 11 height 11
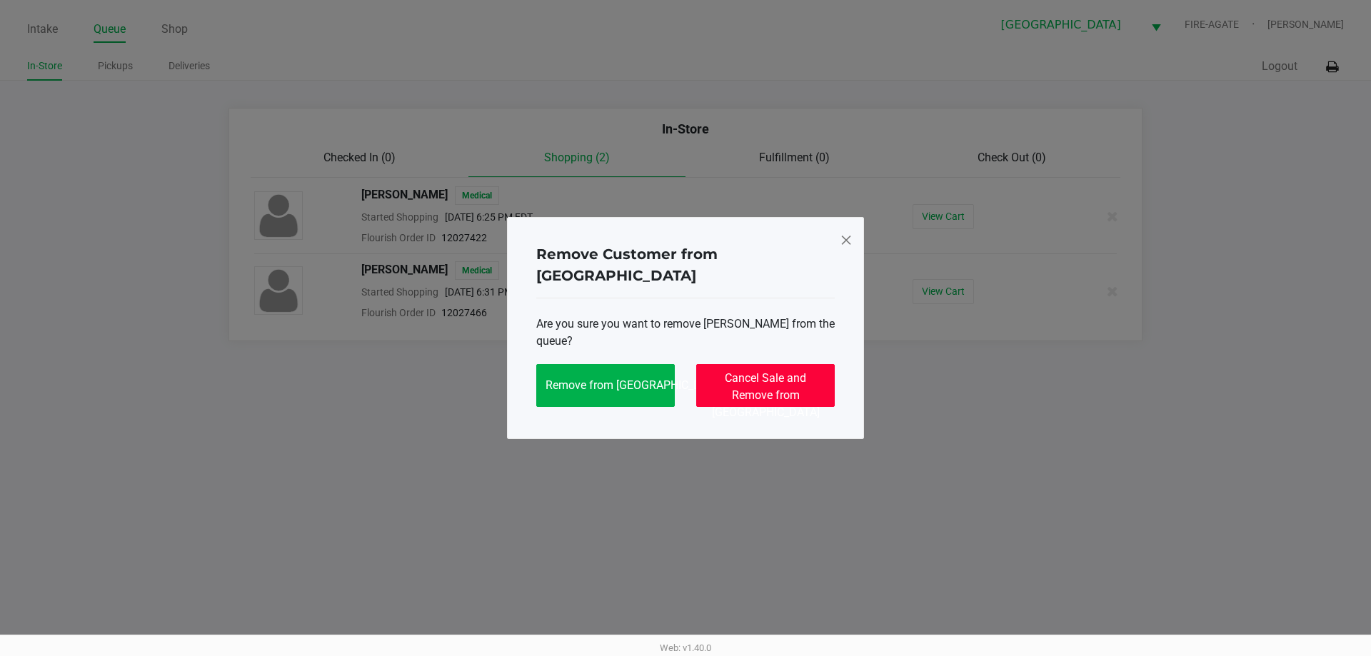
click at [784, 371] on span "Cancel Sale and Remove from [GEOGRAPHIC_DATA]" at bounding box center [766, 395] width 108 height 48
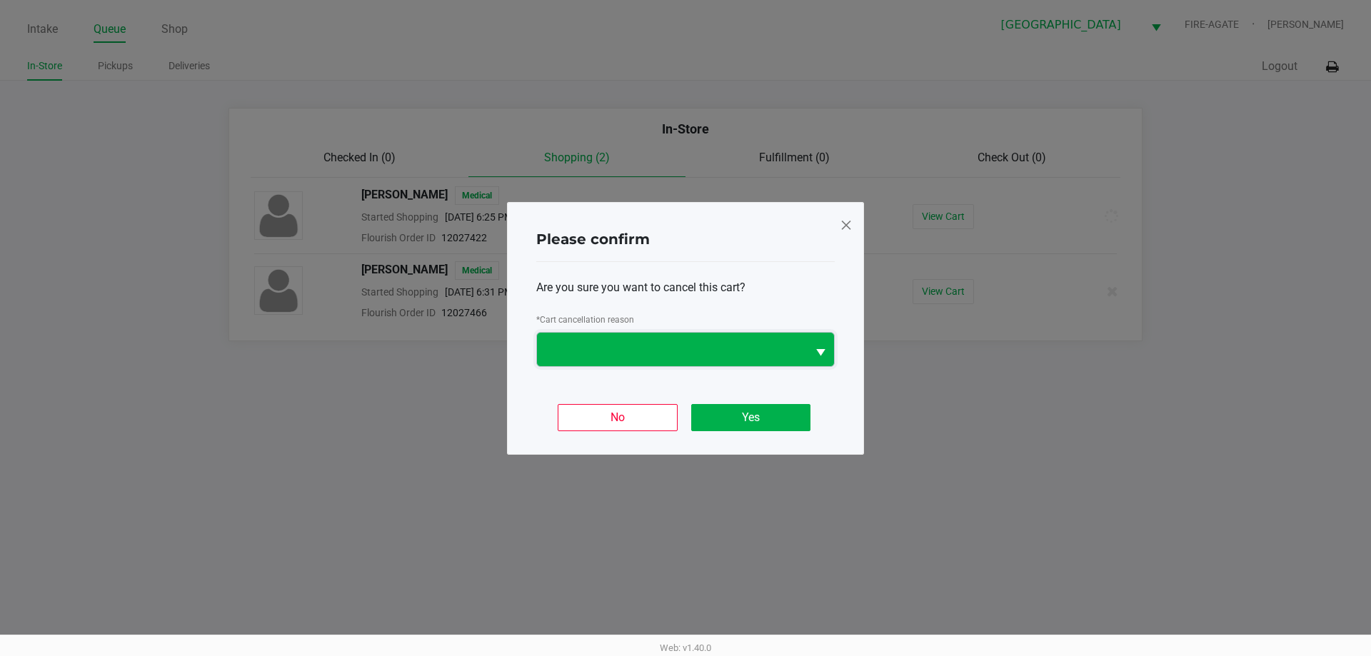
click at [715, 341] on span at bounding box center [672, 349] width 253 height 17
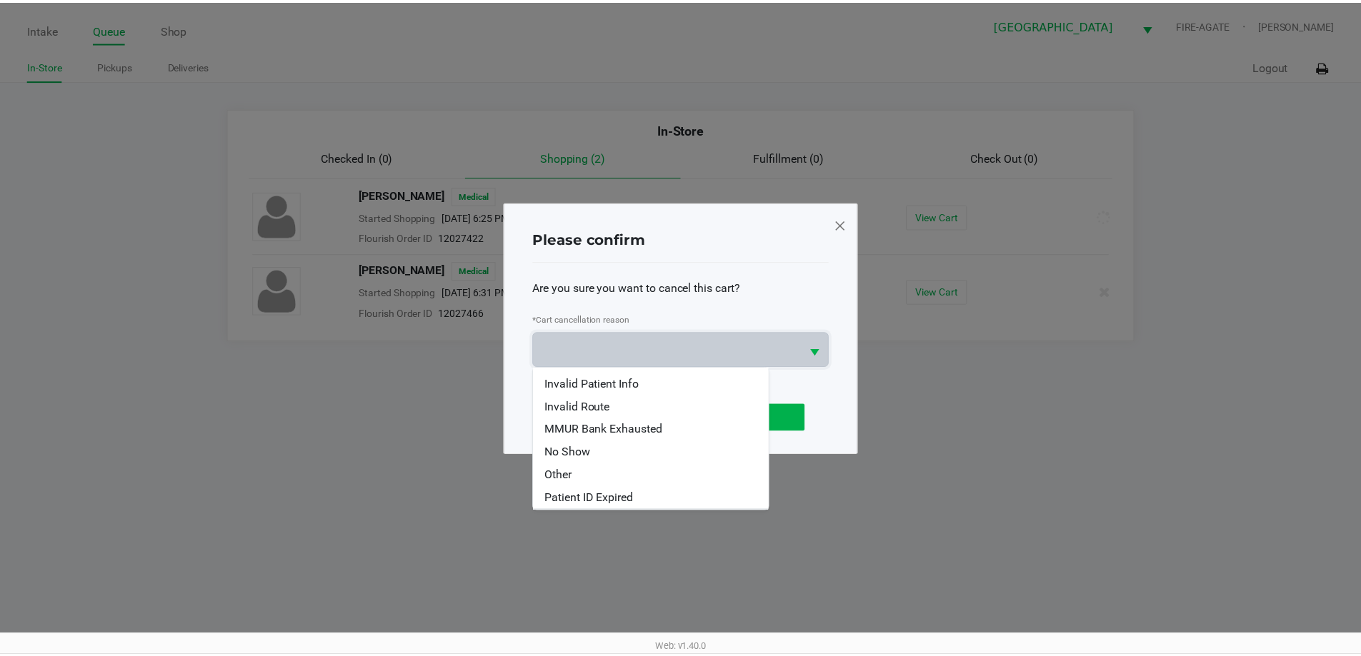
scroll to position [63, 0]
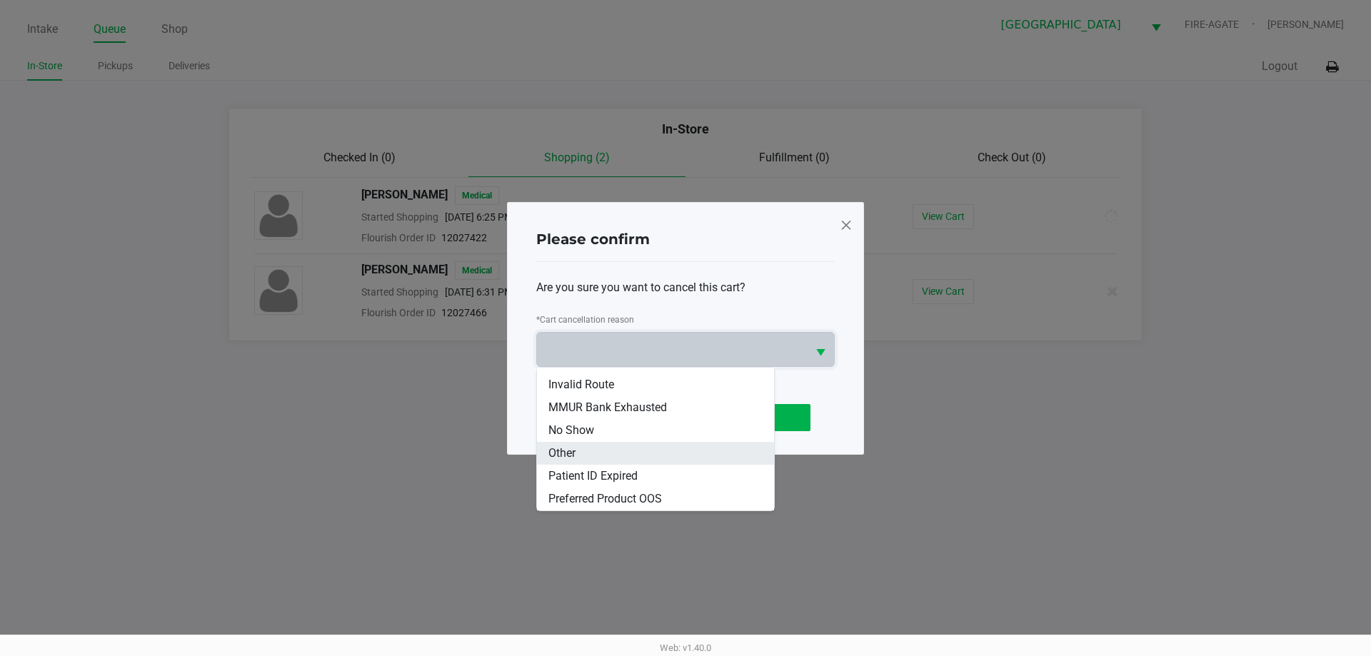
click at [596, 444] on li "Other" at bounding box center [655, 453] width 237 height 23
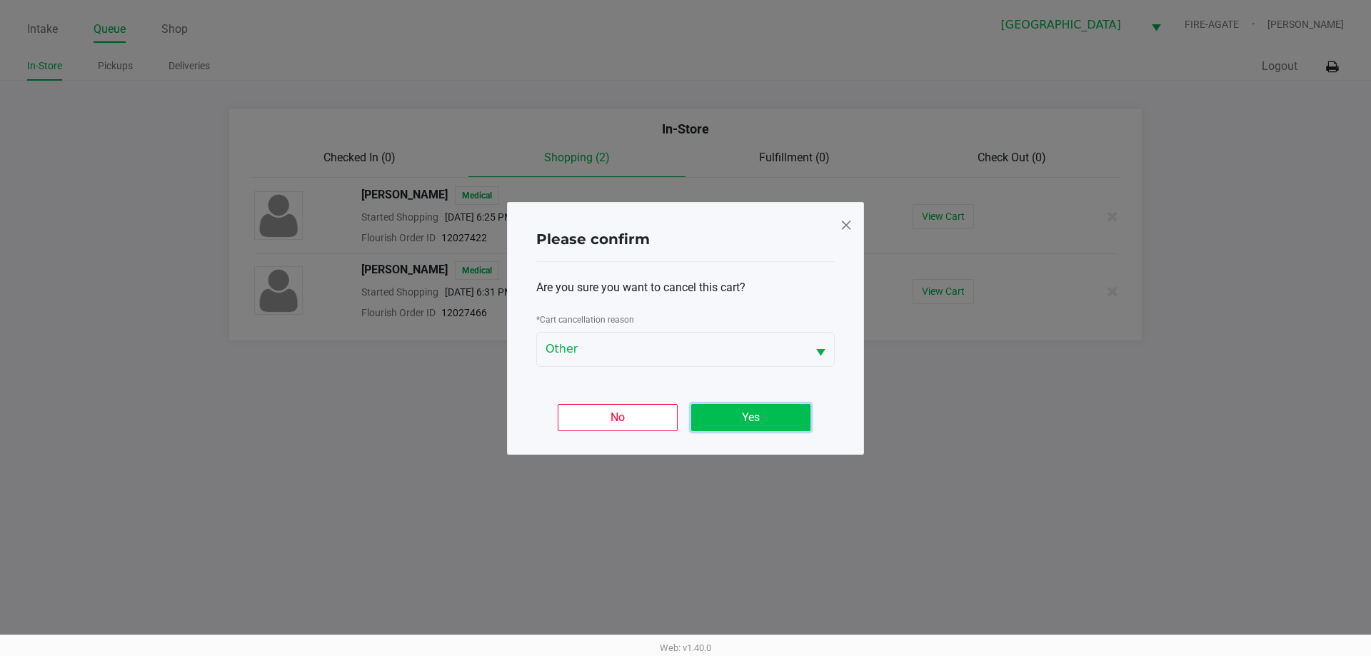
click at [723, 408] on button "Yes" at bounding box center [750, 417] width 119 height 27
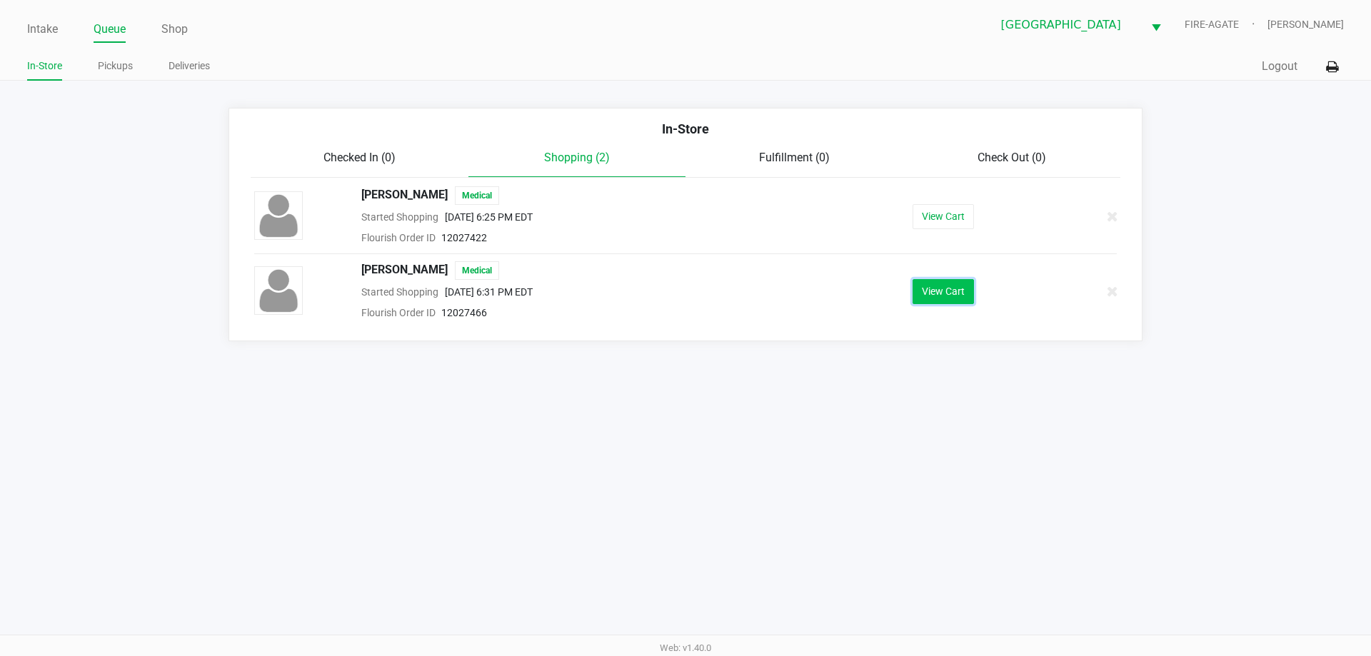
click at [957, 297] on button "View Cart" at bounding box center [943, 291] width 61 height 25
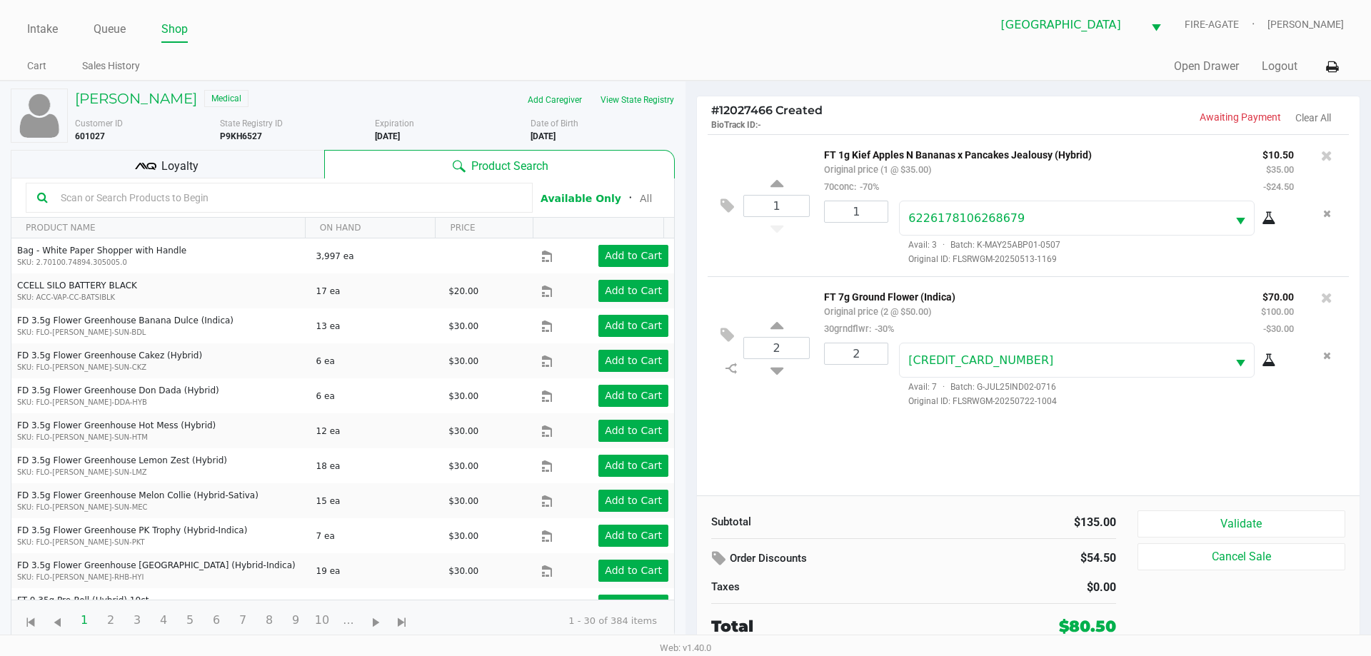
click at [219, 180] on kendo-grid-toolbar "Available Only ᛫ All" at bounding box center [342, 198] width 663 height 39
click at [222, 152] on div "Loyalty" at bounding box center [168, 164] width 314 height 29
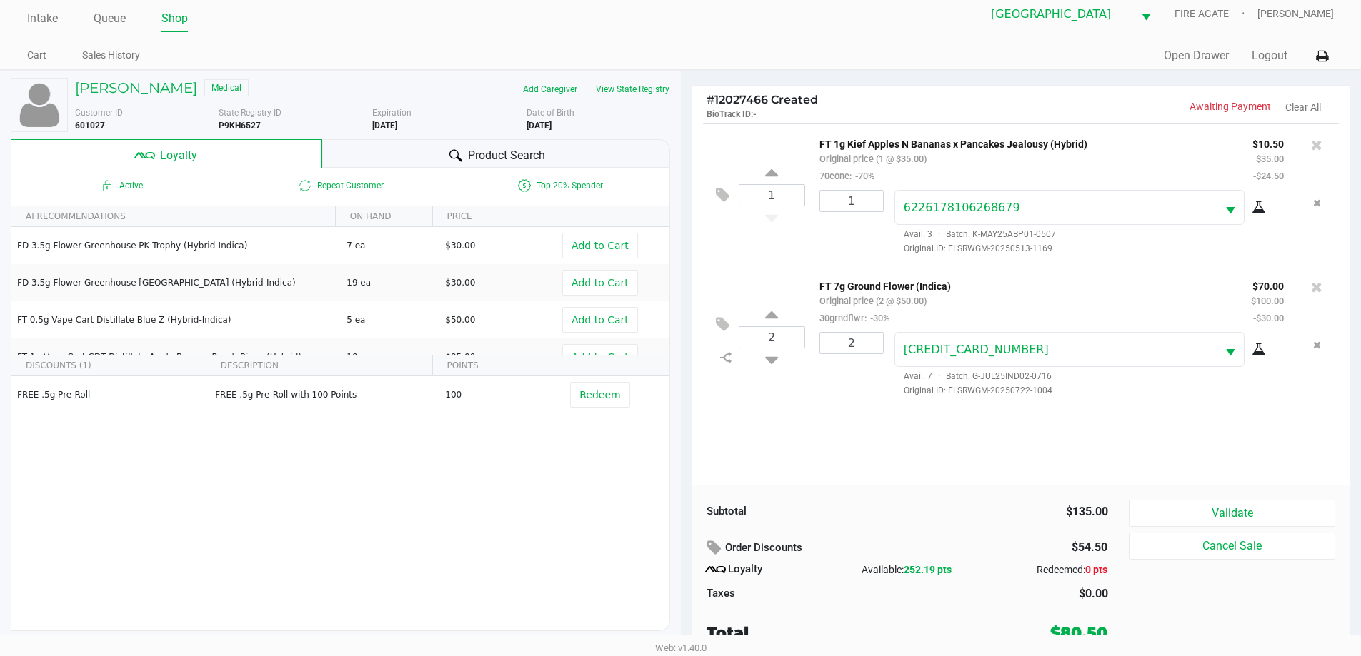
scroll to position [14, 0]
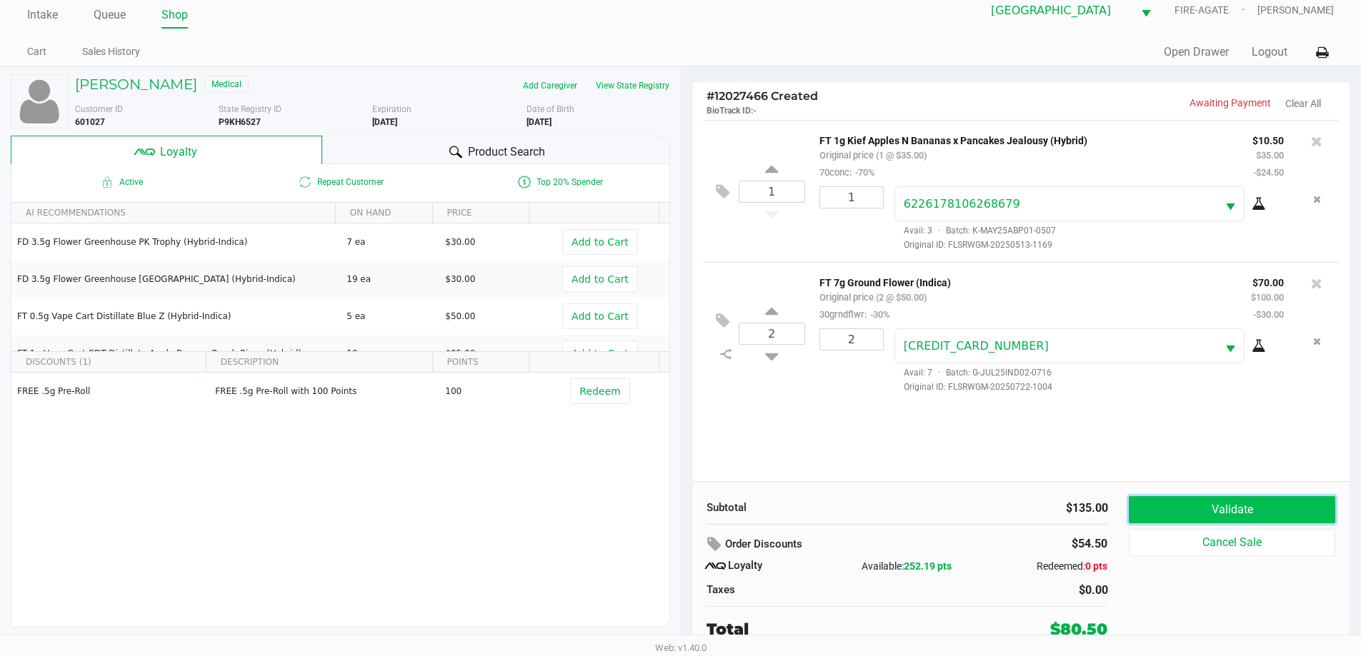
click at [1294, 506] on button "Validate" at bounding box center [1232, 509] width 206 height 27
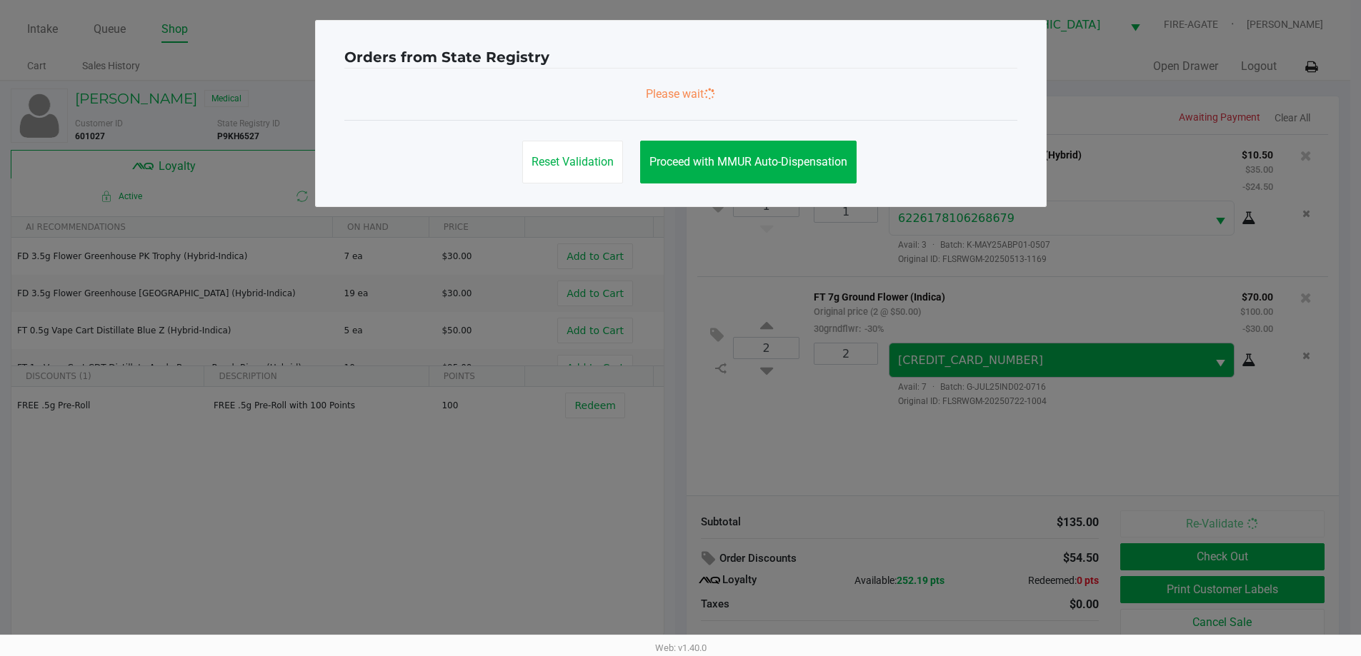
scroll to position [0, 0]
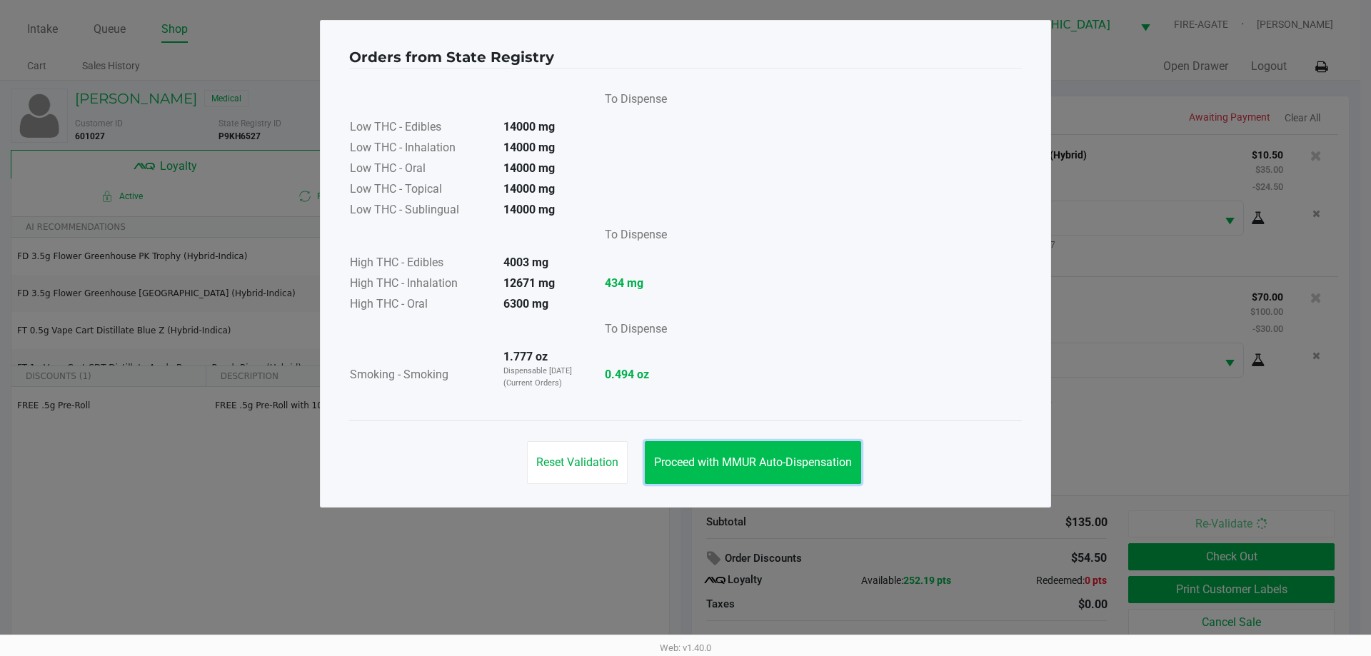
click at [752, 476] on button "Proceed with MMUR Auto-Dispensation" at bounding box center [753, 462] width 216 height 43
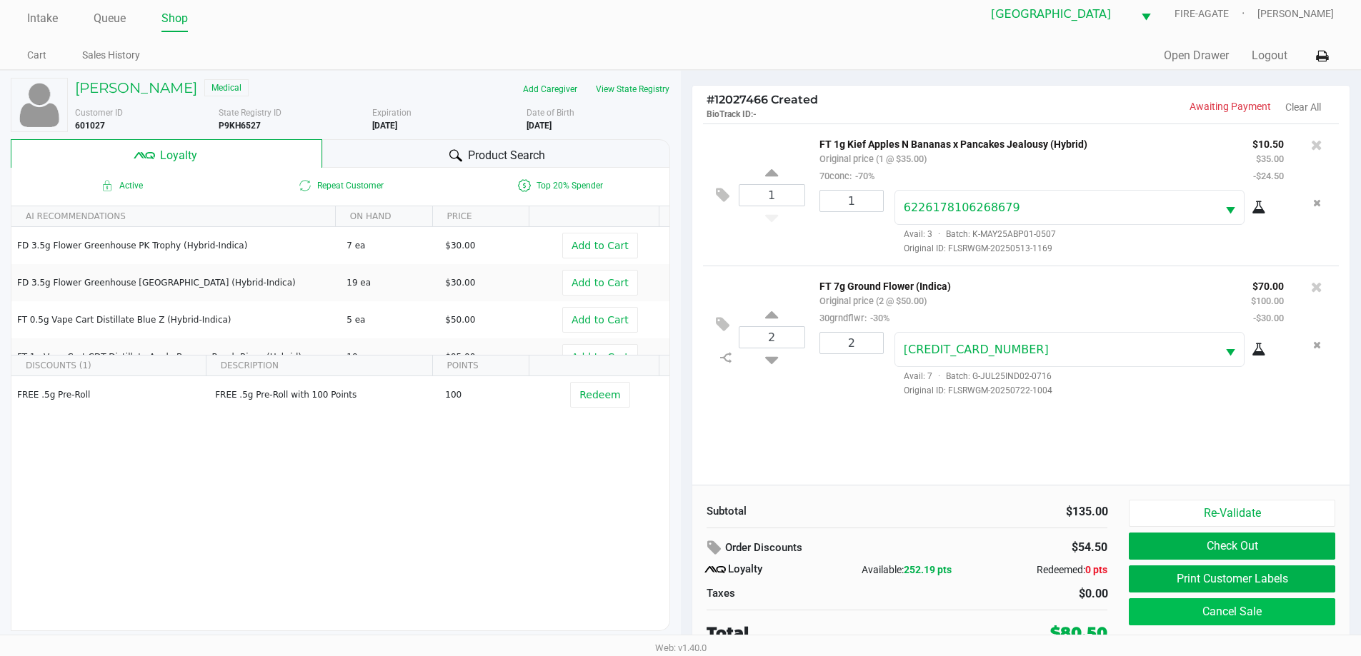
scroll to position [14, 0]
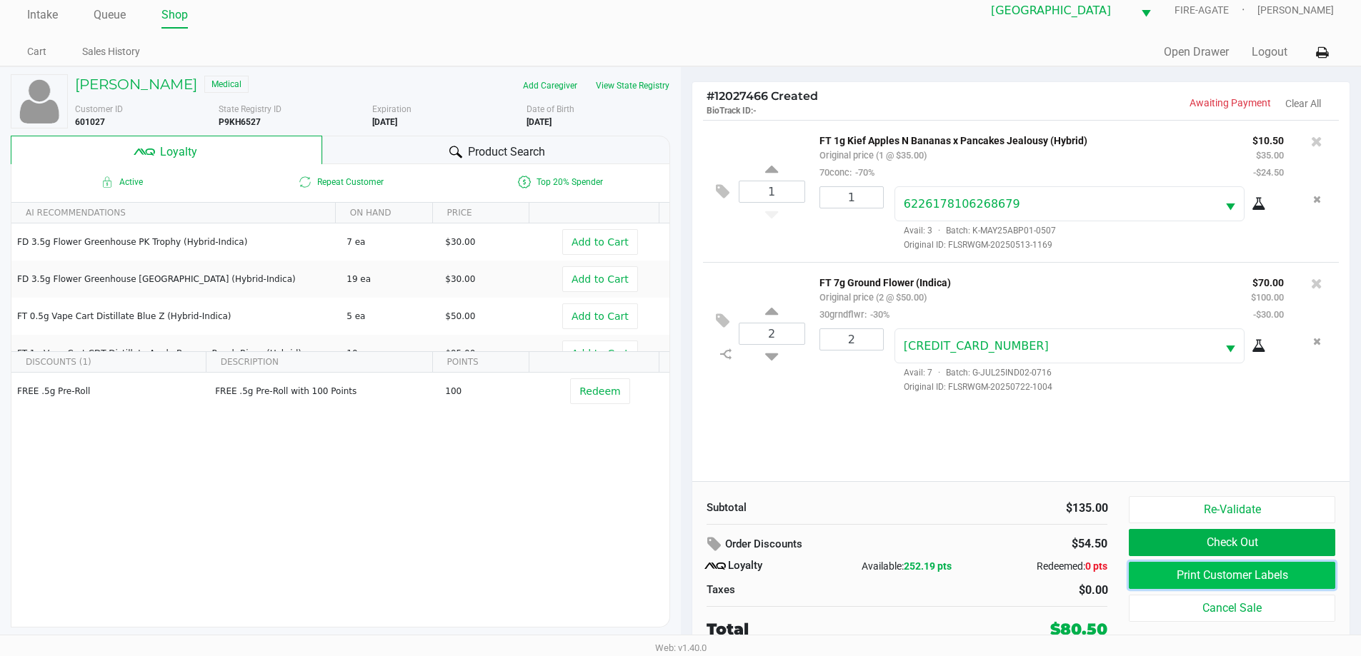
click at [1268, 571] on button "Print Customer Labels" at bounding box center [1232, 575] width 206 height 27
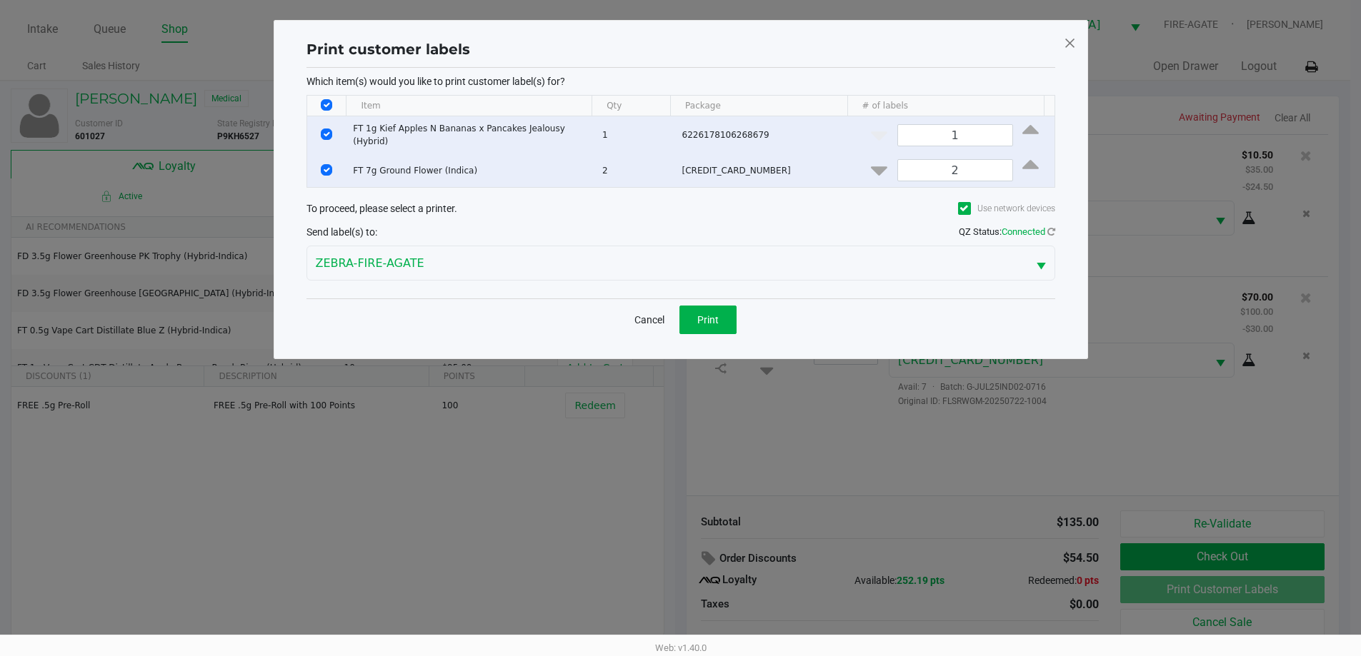
scroll to position [0, 0]
click at [701, 316] on button "Print" at bounding box center [712, 320] width 57 height 29
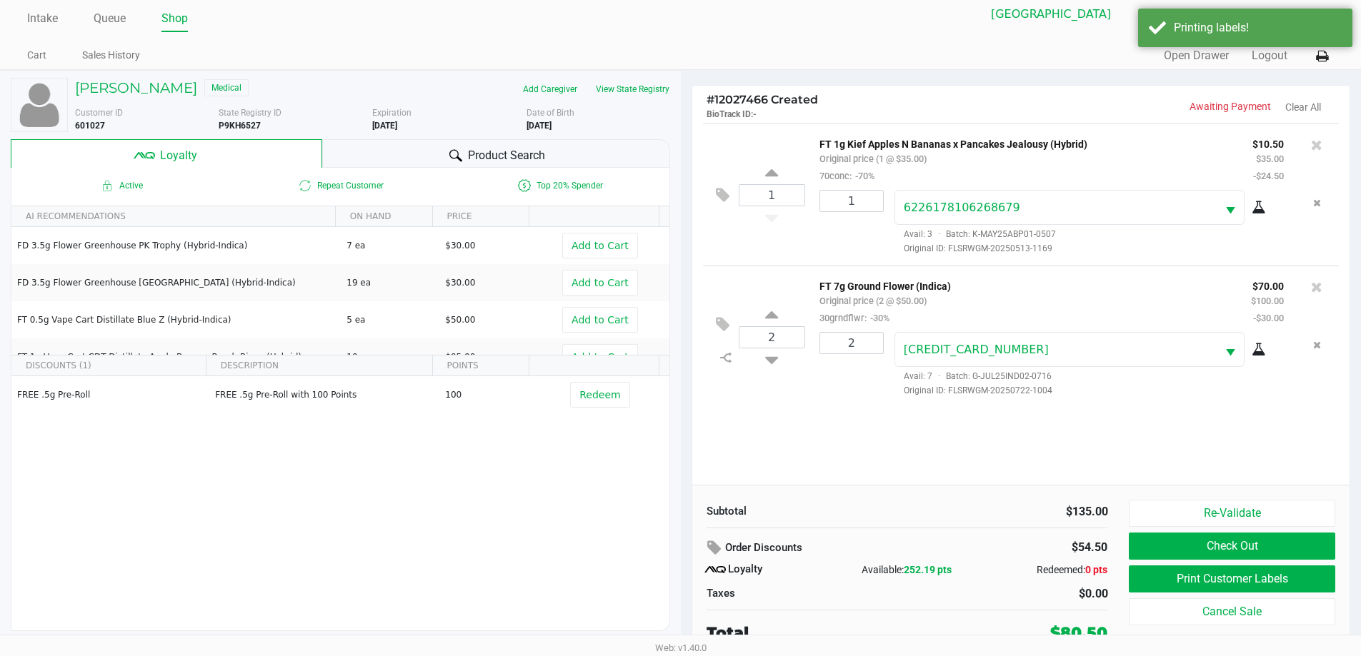
scroll to position [14, 0]
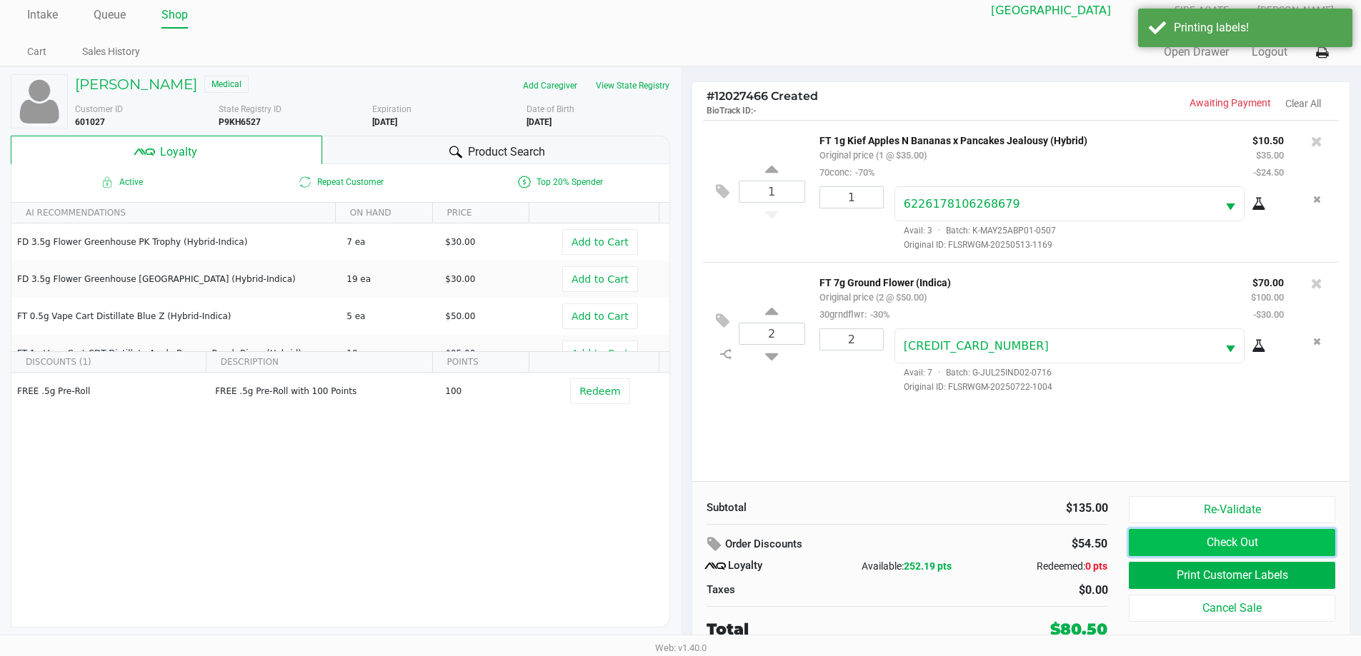
click at [1214, 548] on button "Check Out" at bounding box center [1232, 542] width 206 height 27
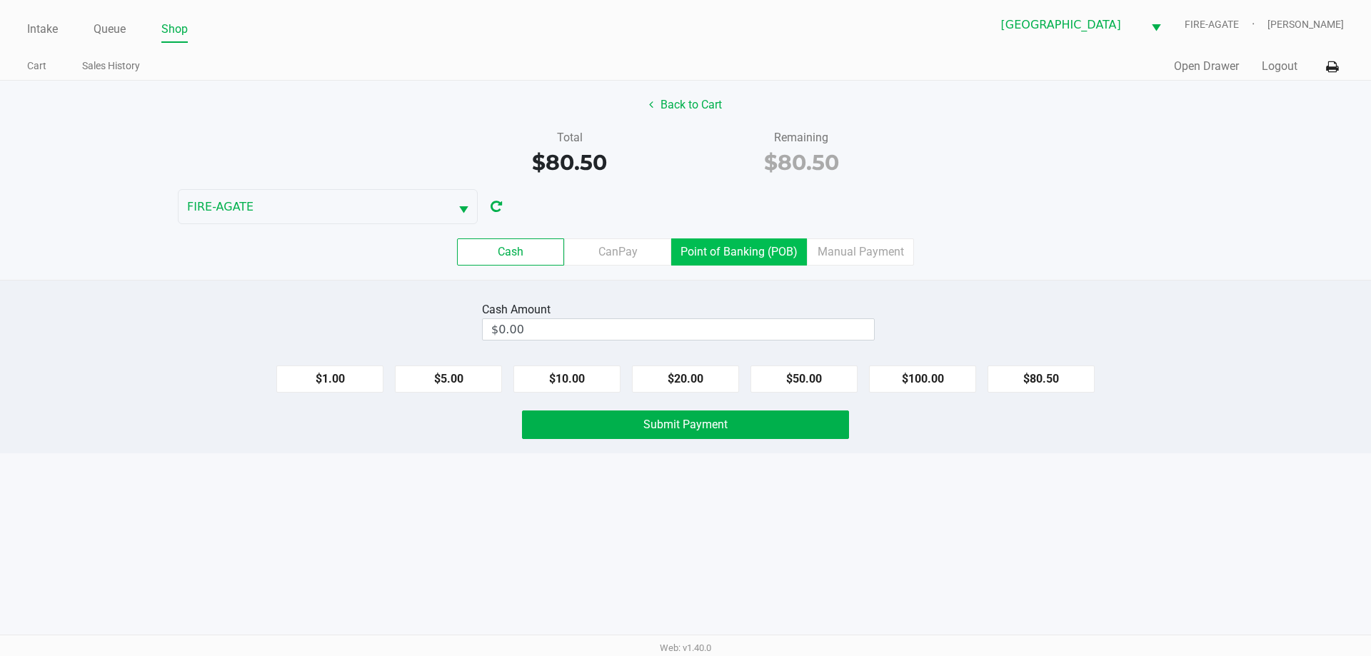
click at [756, 246] on label "Point of Banking (POB)" at bounding box center [739, 252] width 136 height 27
click at [0, 0] on 7 "Point of Banking (POB)" at bounding box center [0, 0] width 0 height 0
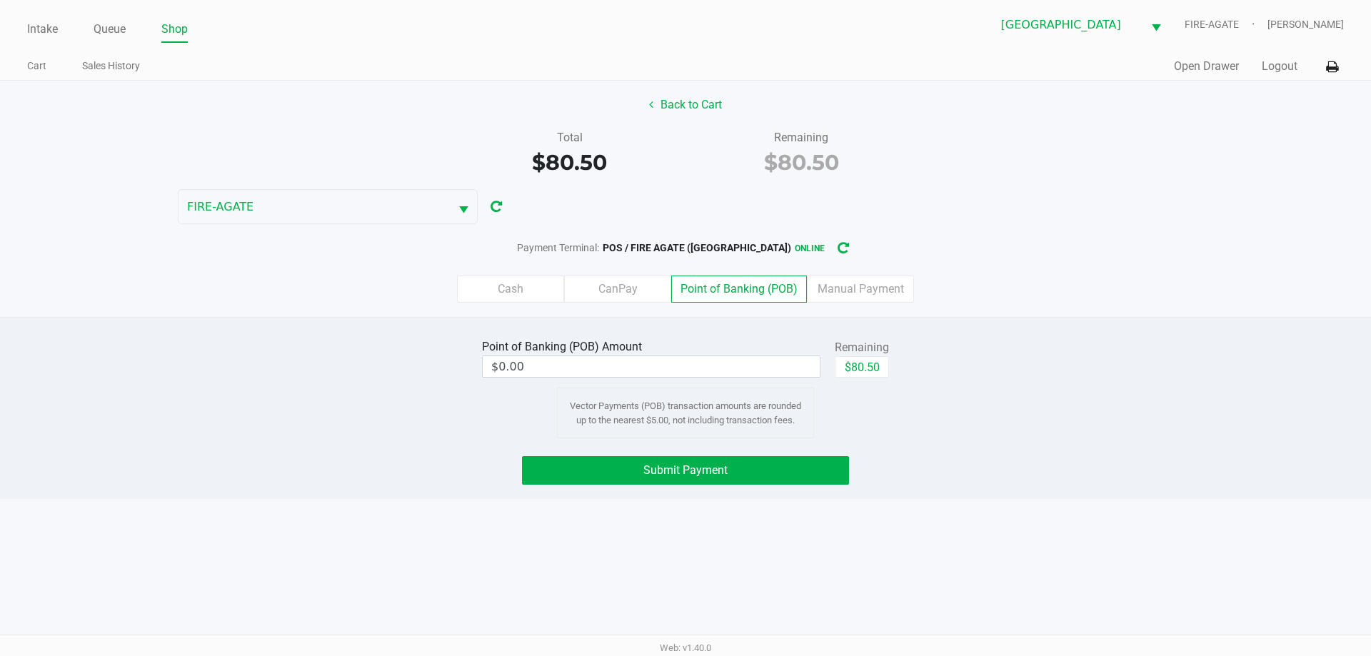
click at [879, 369] on button "$80.50" at bounding box center [862, 366] width 54 height 21
type input "$80.50"
click at [789, 459] on button "Submit Payment" at bounding box center [685, 470] width 327 height 29
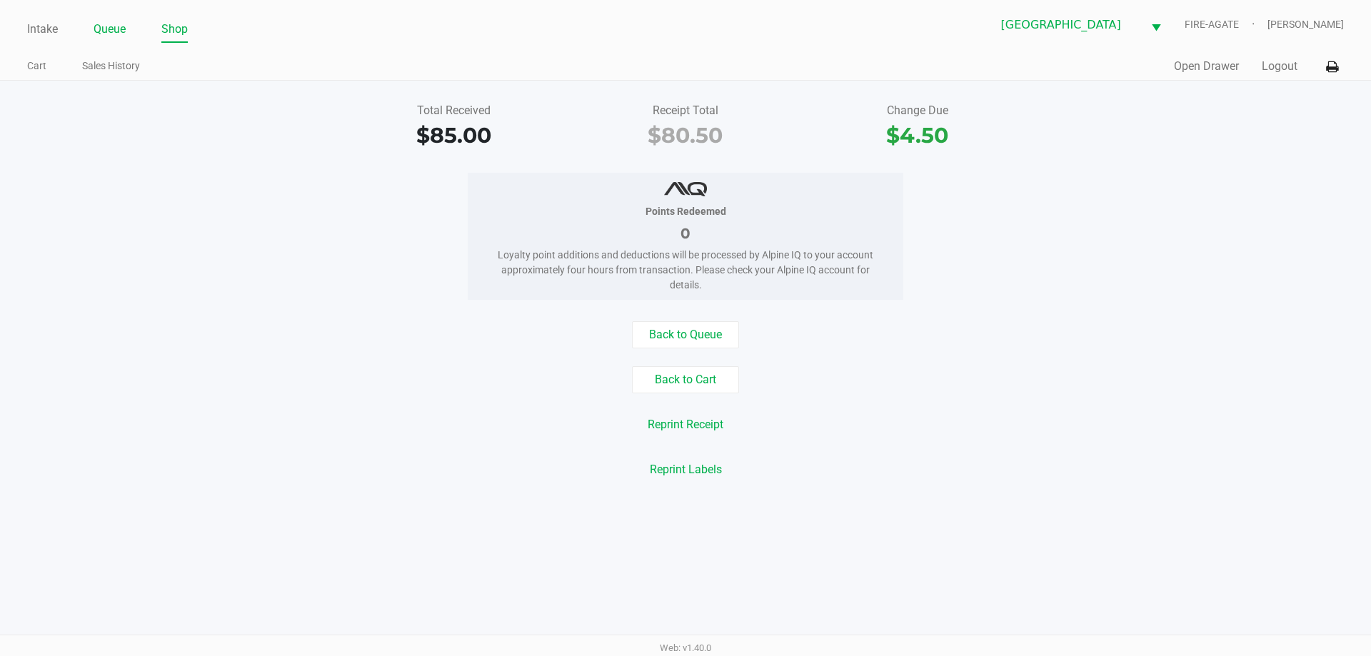
click at [97, 19] on li "Queue" at bounding box center [110, 30] width 32 height 25
click at [96, 20] on li "Queue" at bounding box center [110, 30] width 32 height 25
click at [110, 21] on link "Queue" at bounding box center [110, 29] width 32 height 20
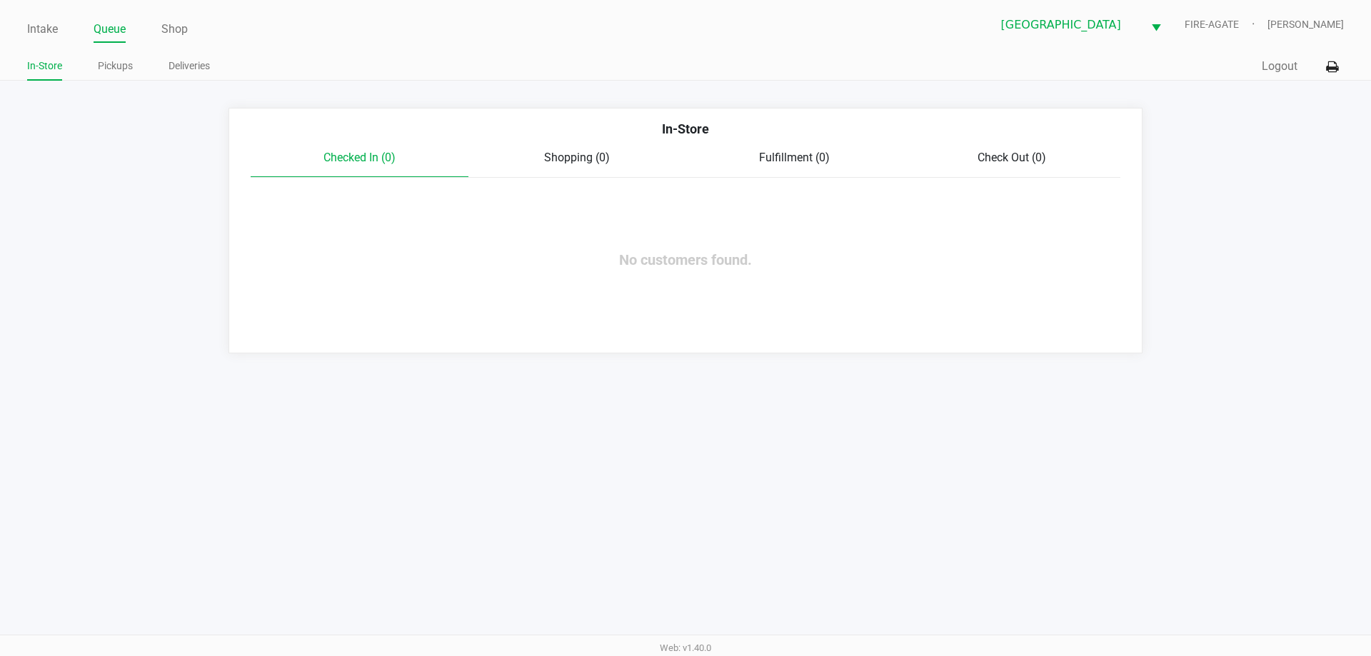
click at [545, 164] on span "Shopping (0)" at bounding box center [577, 158] width 66 height 14
click at [54, 38] on link "Intake" at bounding box center [42, 29] width 31 height 20
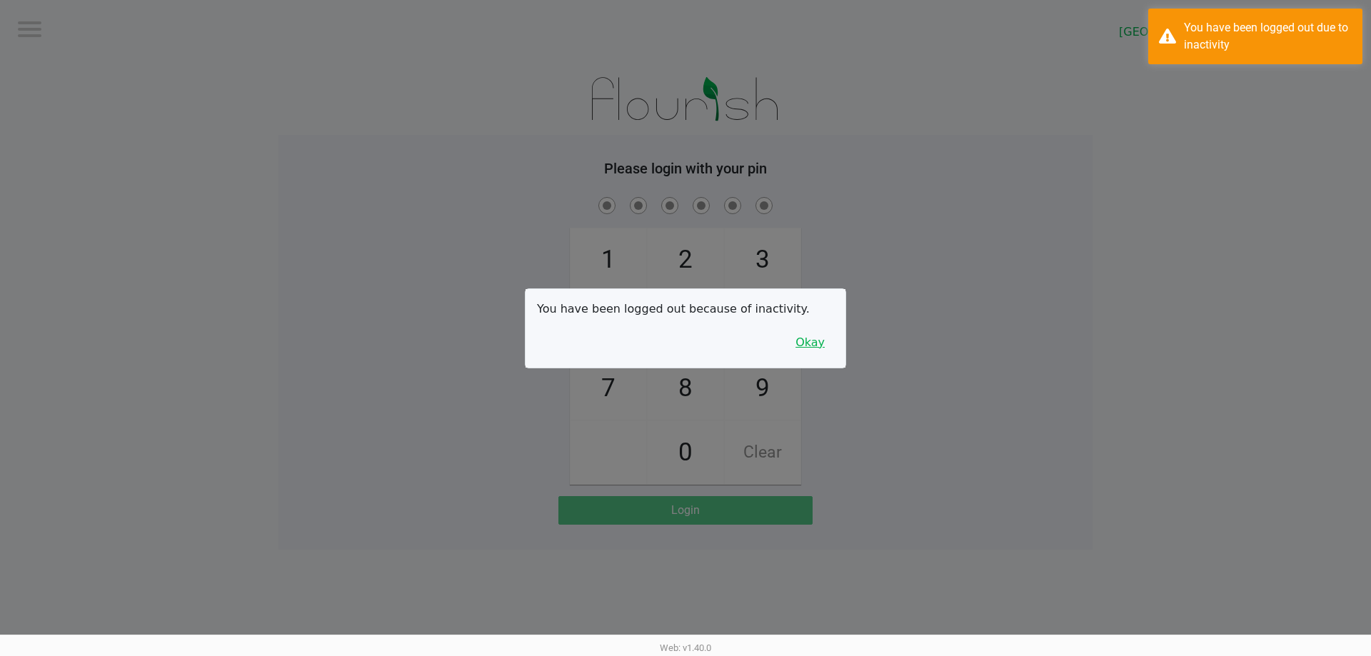
click at [798, 347] on button "Okay" at bounding box center [810, 342] width 48 height 27
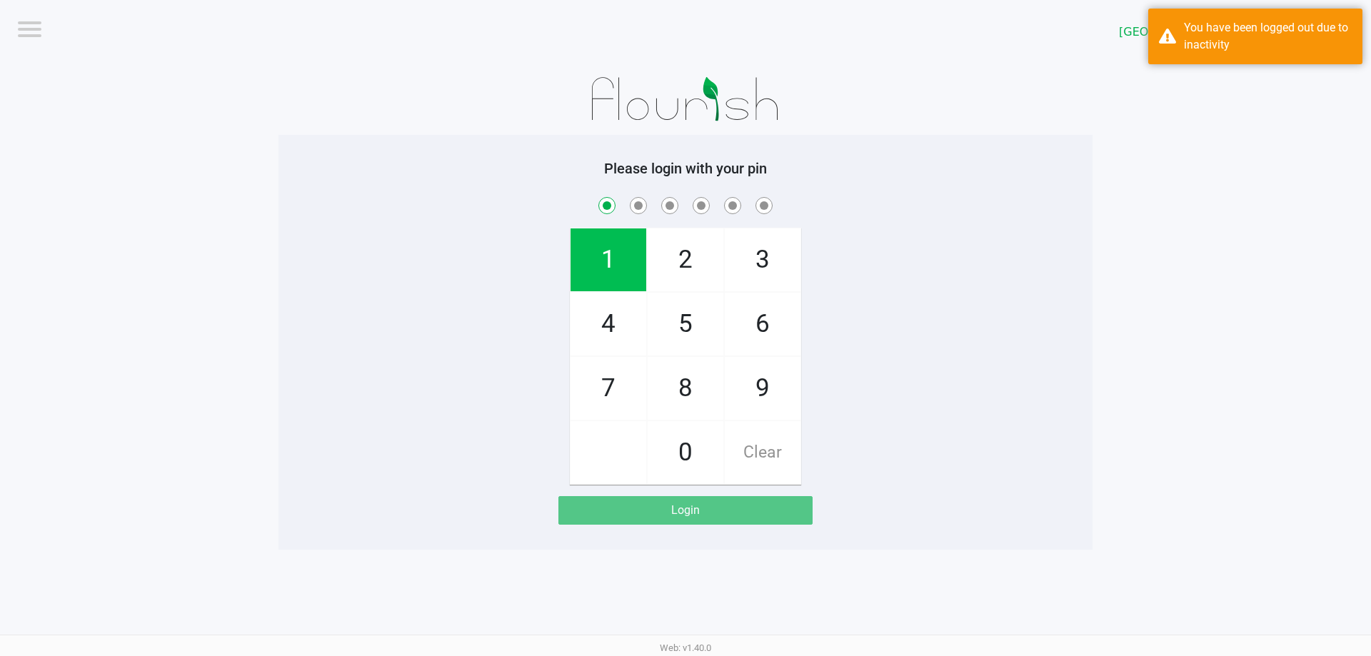
checkbox input "true"
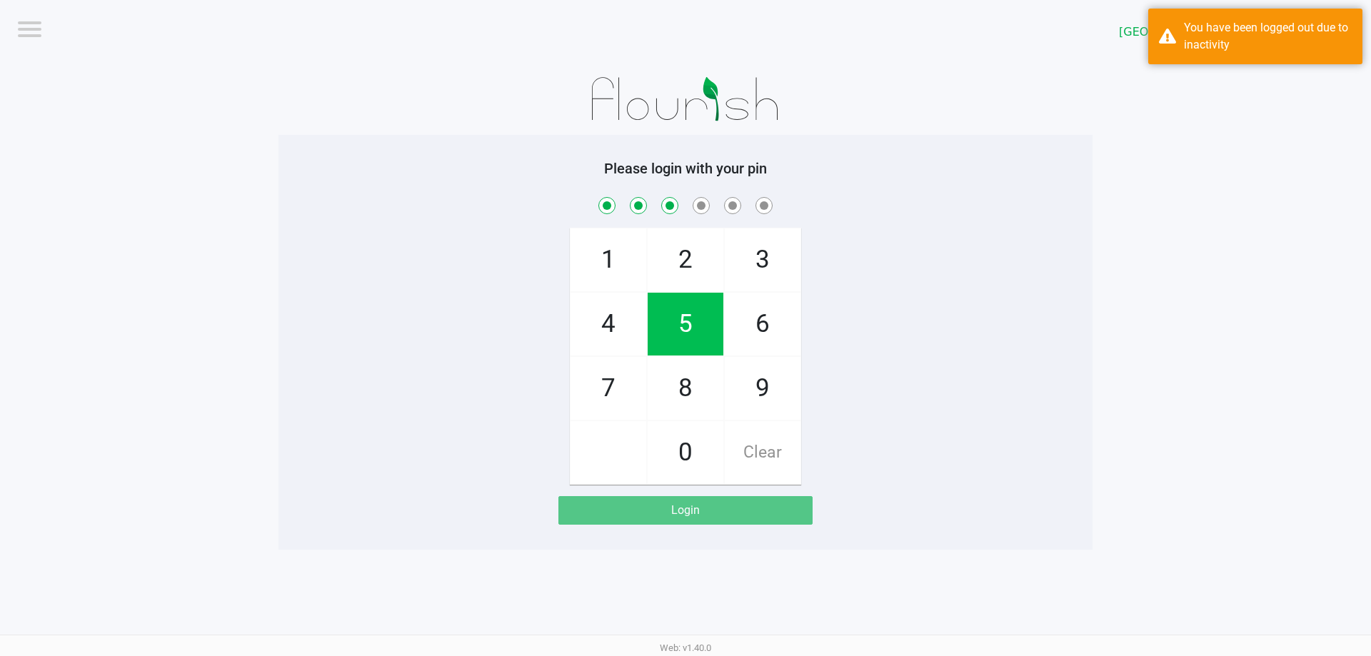
checkbox input "true"
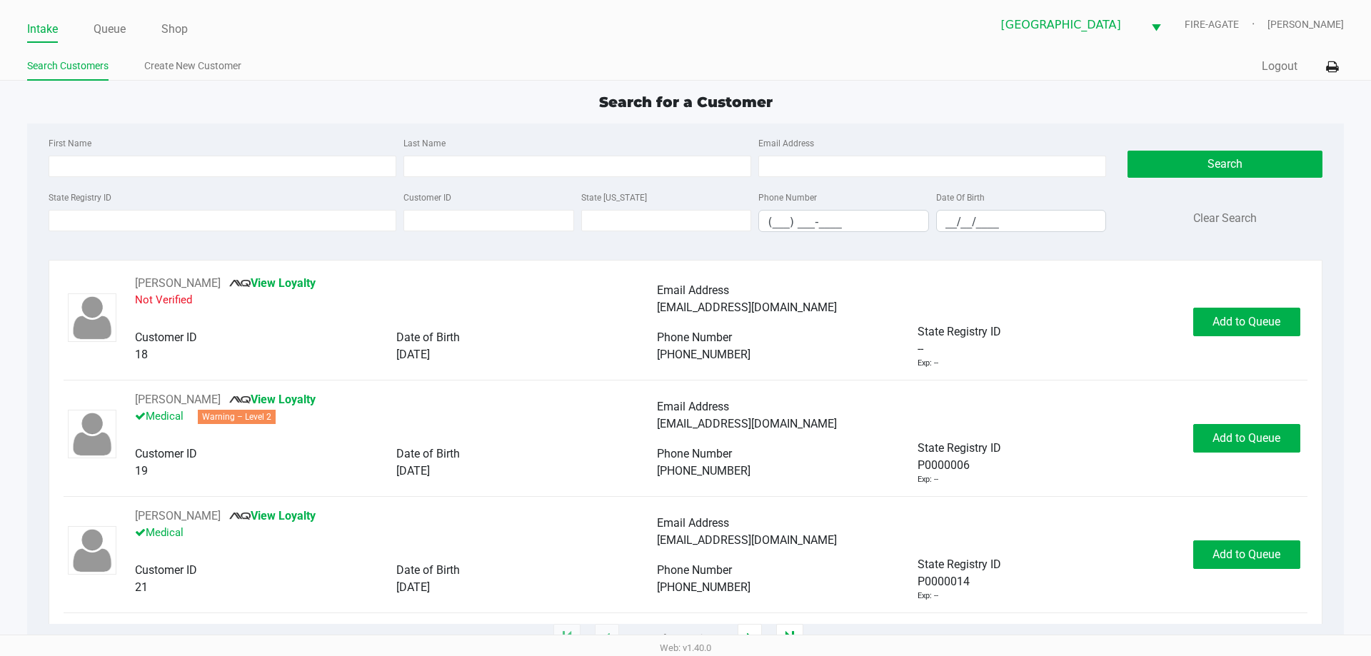
click at [214, 231] on div "State Registry ID" at bounding box center [222, 211] width 355 height 44
click at [214, 219] on input "State Registry ID" at bounding box center [223, 220] width 348 height 21
click at [331, 87] on app-point-of-sale "Intake Queue Shop [GEOGRAPHIC_DATA] WC FIRE-AGATE [PERSON_NAME] Search Customer…" at bounding box center [685, 319] width 1371 height 639
type input "[PERSON_NAME]("
type input "DAVIDSON("
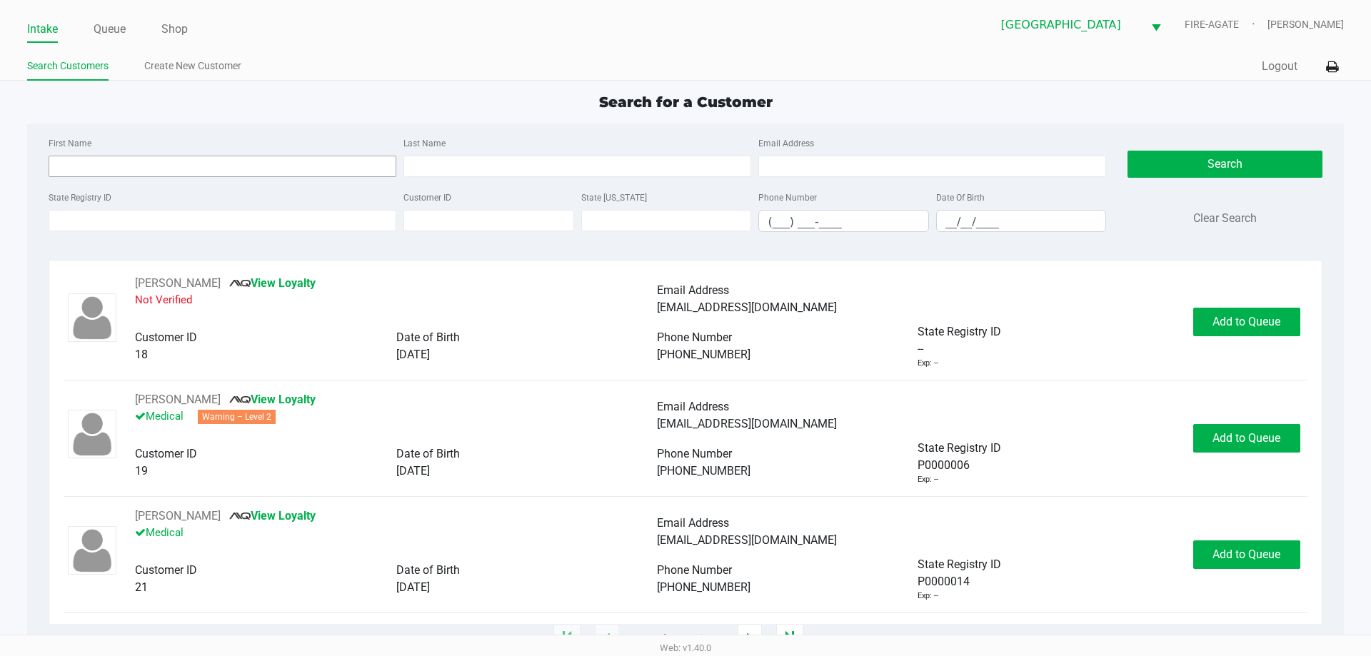
type input "[DATE]"
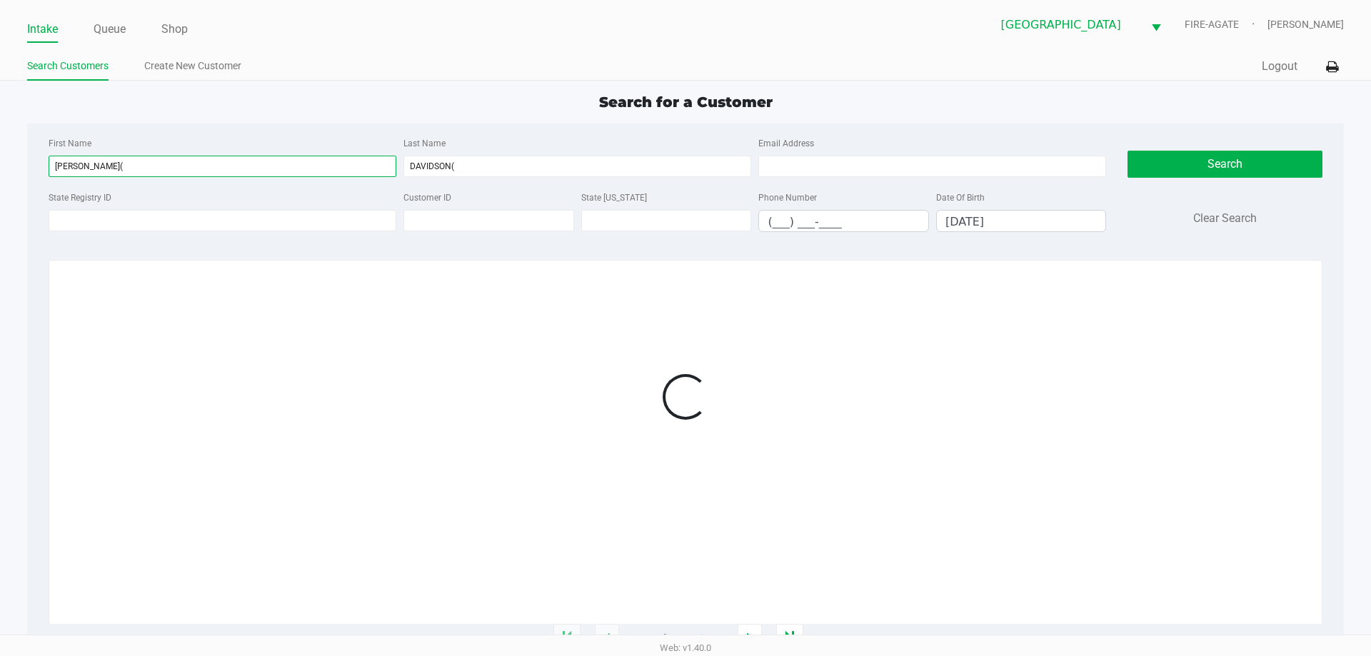
click at [171, 164] on input "[PERSON_NAME](" at bounding box center [223, 166] width 348 height 21
type input "[PERSON_NAME]"
click at [482, 163] on input "DAVIDSON(" at bounding box center [578, 166] width 348 height 21
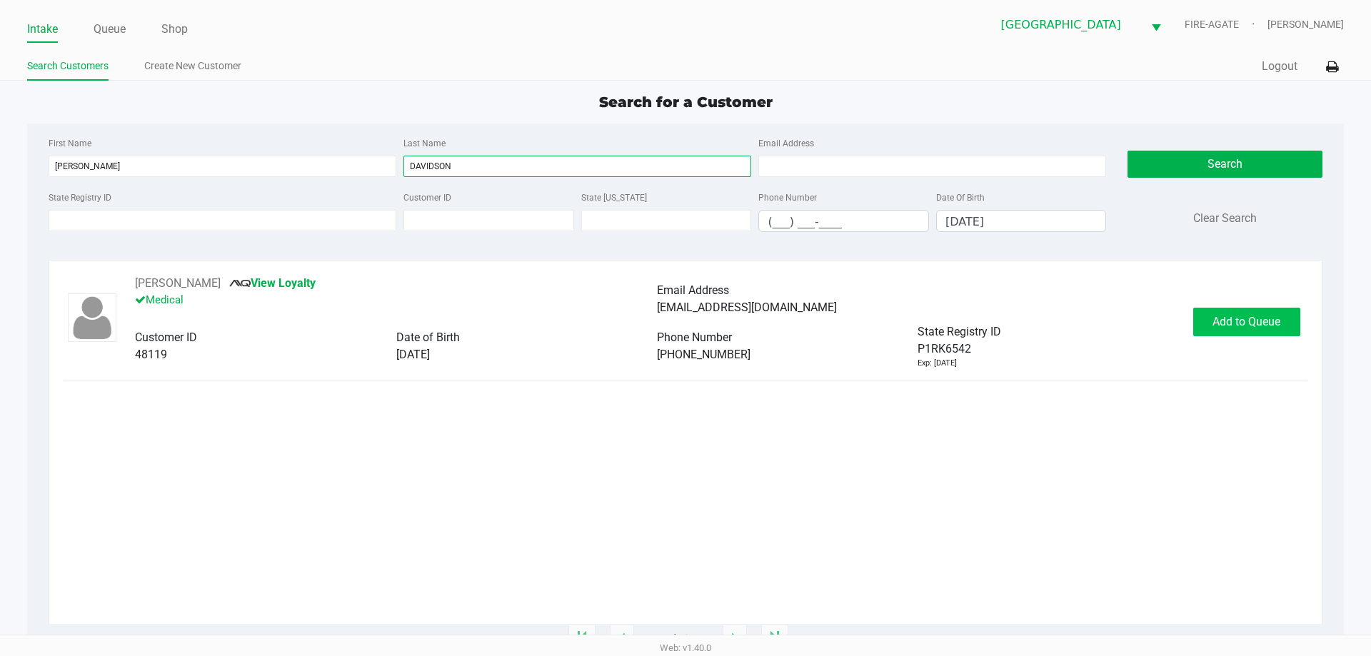
type input "DAVIDSON"
click at [1206, 322] on button "Add to Queue" at bounding box center [1247, 322] width 107 height 29
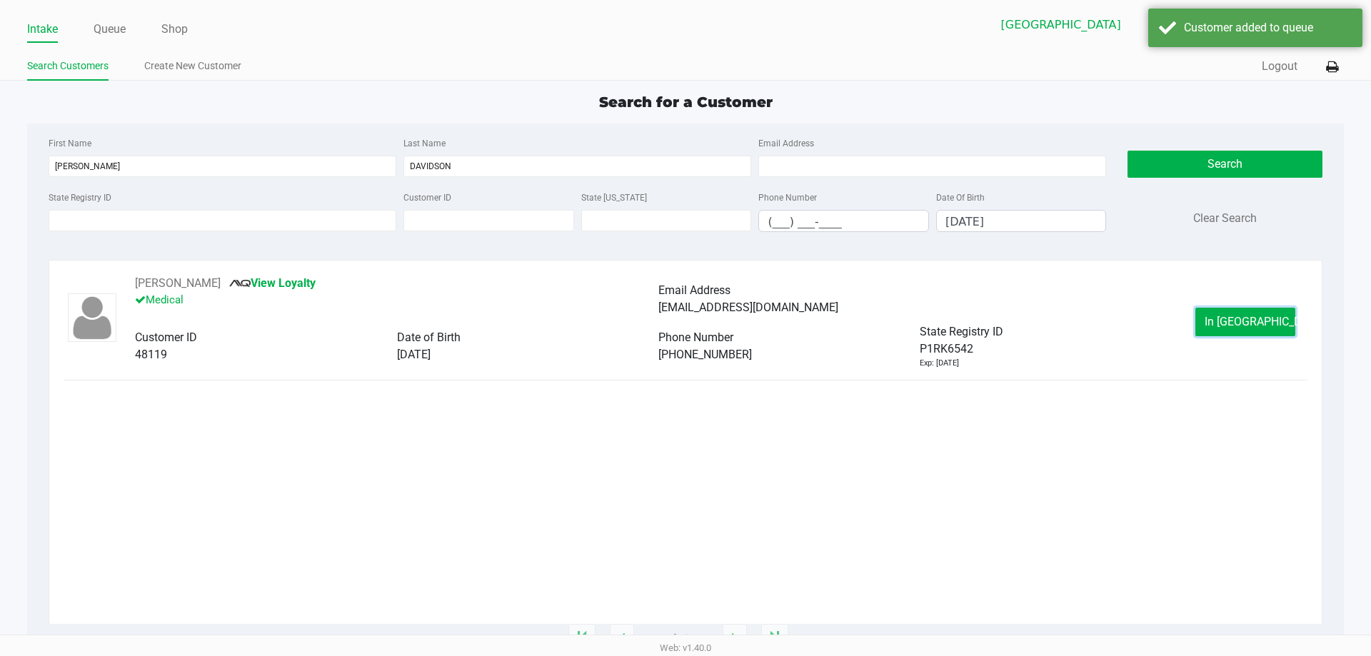
click at [1206, 322] on button "In [GEOGRAPHIC_DATA]" at bounding box center [1246, 322] width 100 height 29
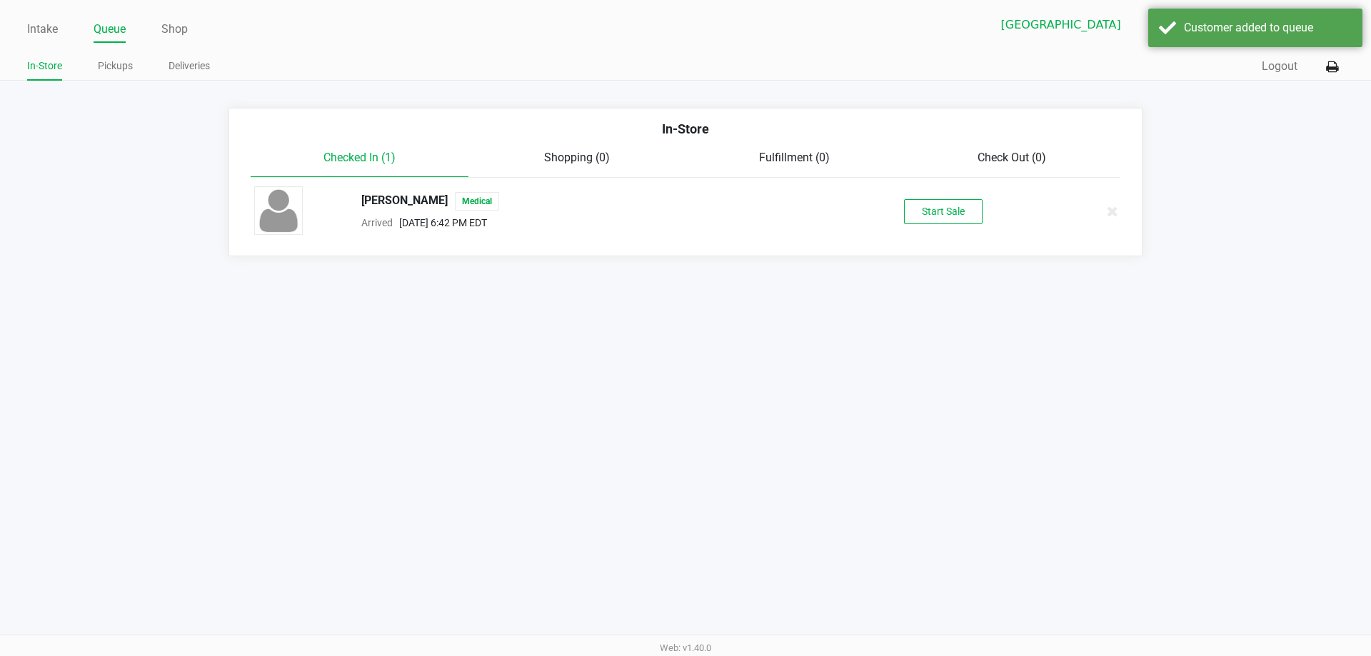
click at [886, 205] on div "Start Sale" at bounding box center [943, 211] width 221 height 25
click at [908, 212] on button "Start Sale" at bounding box center [943, 211] width 79 height 25
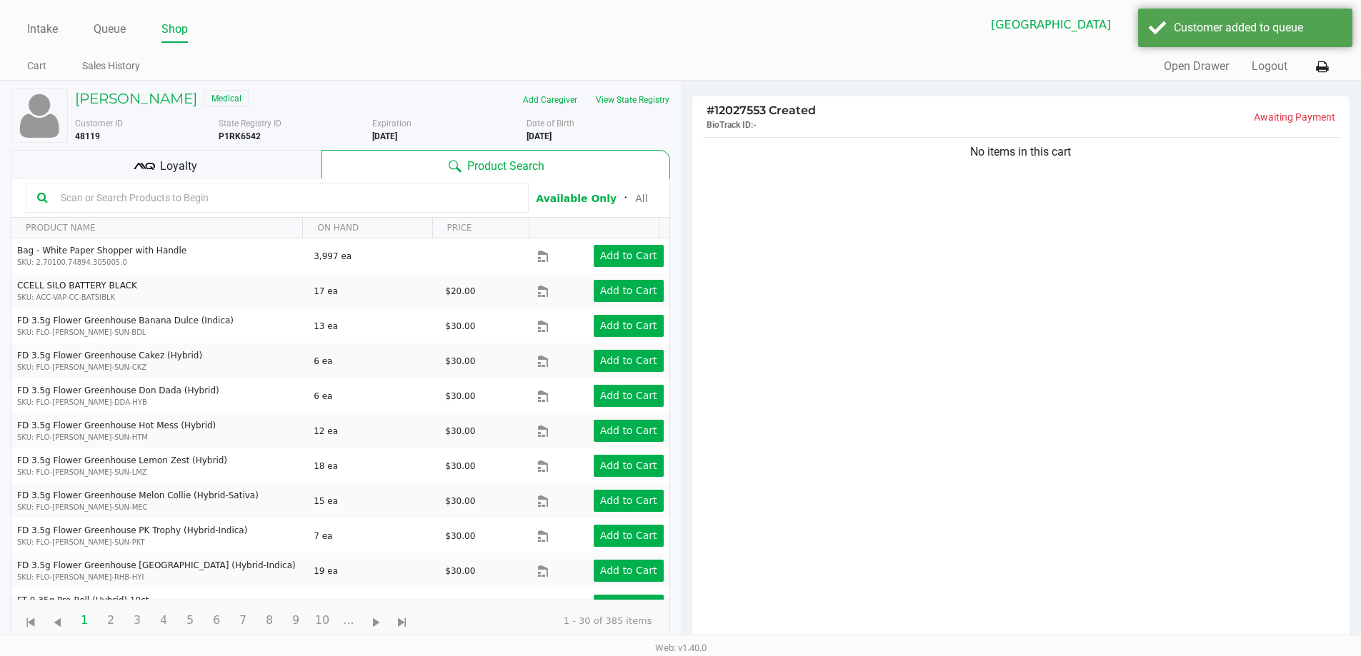
click at [271, 168] on div "Loyalty" at bounding box center [166, 164] width 311 height 29
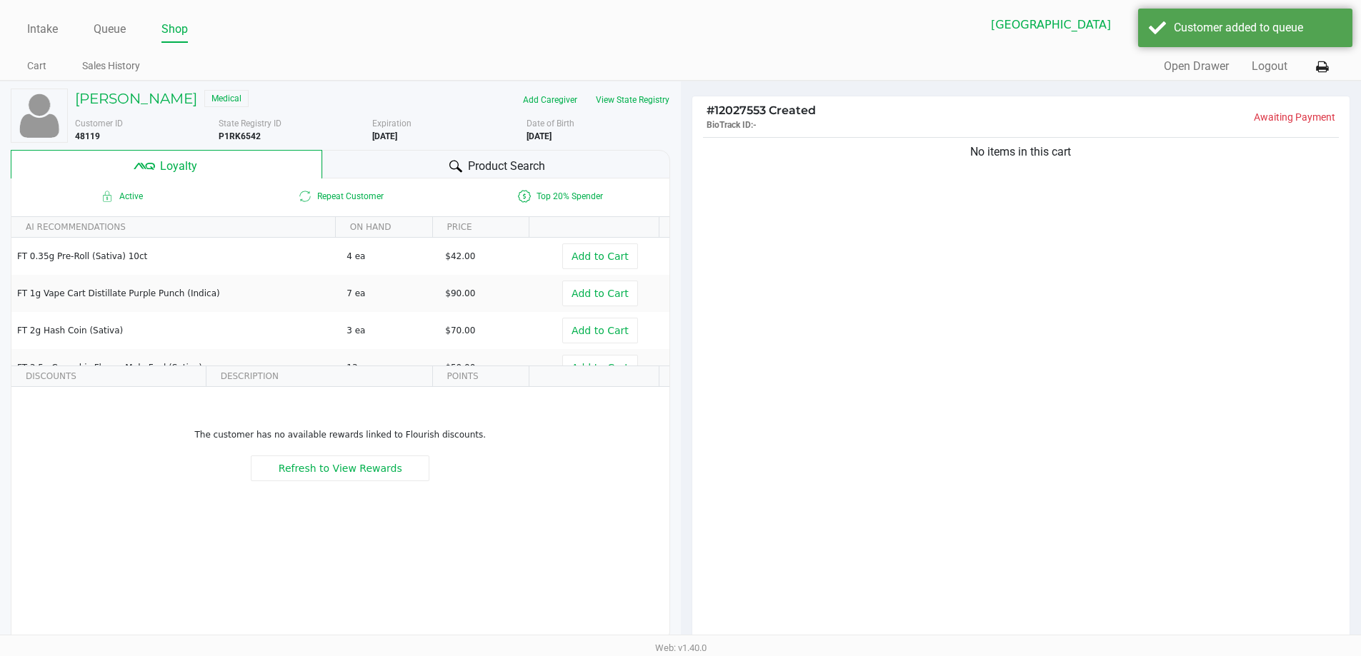
click at [391, 153] on div "Product Search" at bounding box center [496, 164] width 348 height 29
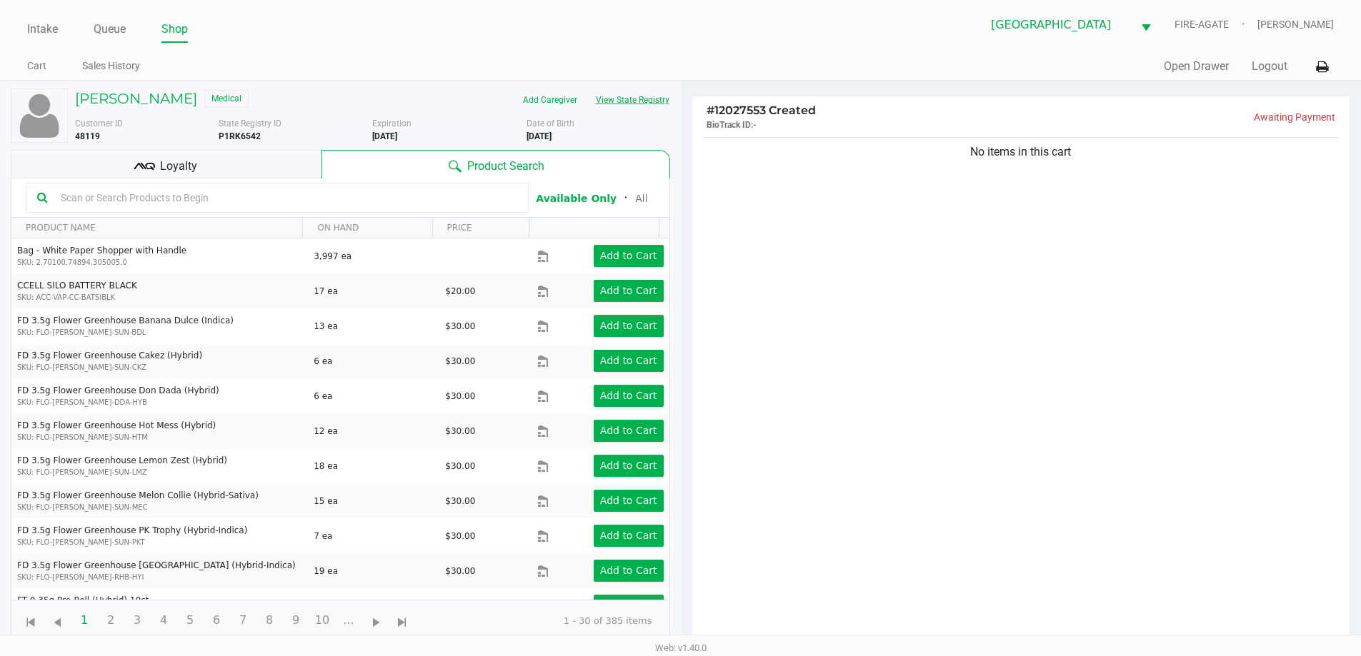
click at [655, 93] on button "View State Registry" at bounding box center [628, 100] width 84 height 23
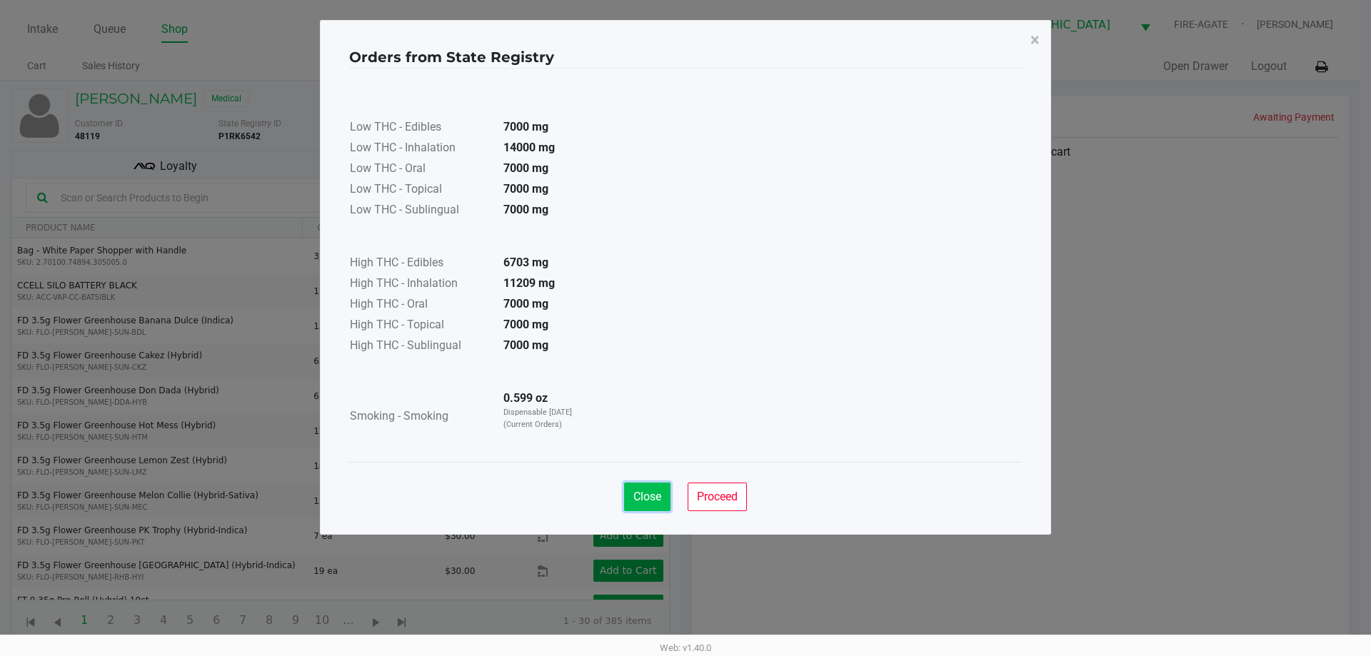
click at [636, 493] on span "Close" at bounding box center [648, 497] width 28 height 14
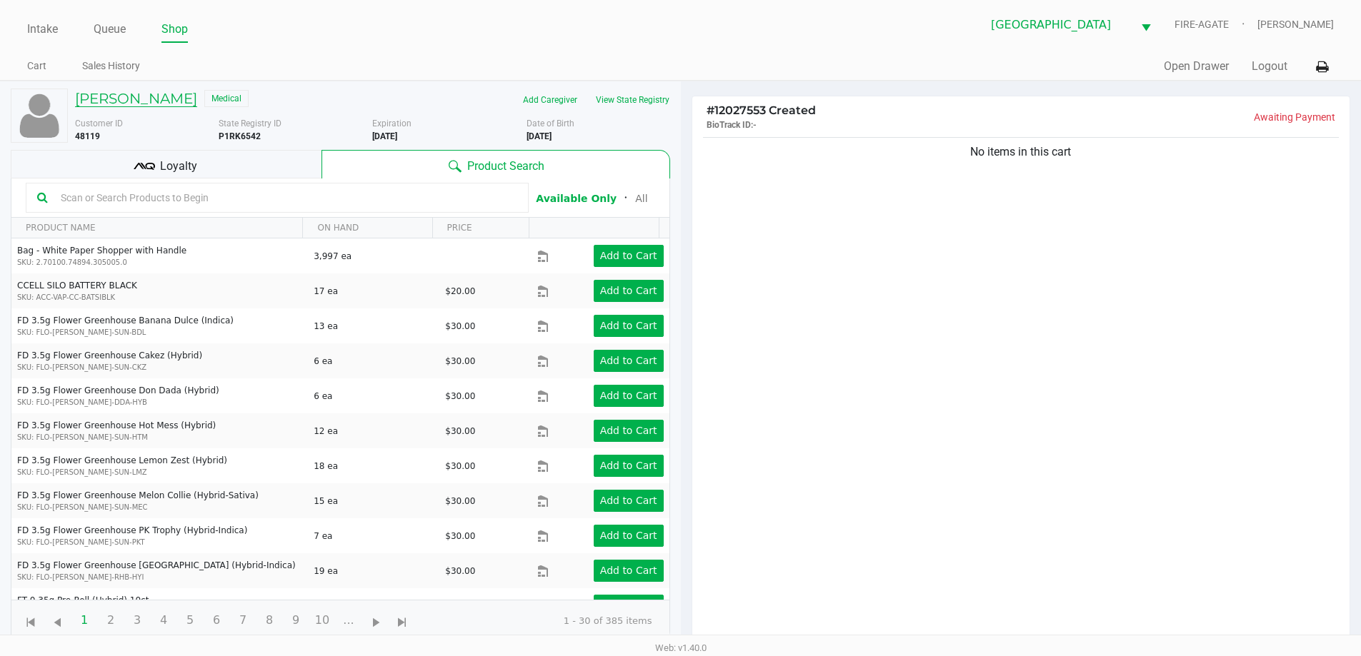
click at [158, 104] on h5 "[PERSON_NAME]" at bounding box center [136, 98] width 122 height 17
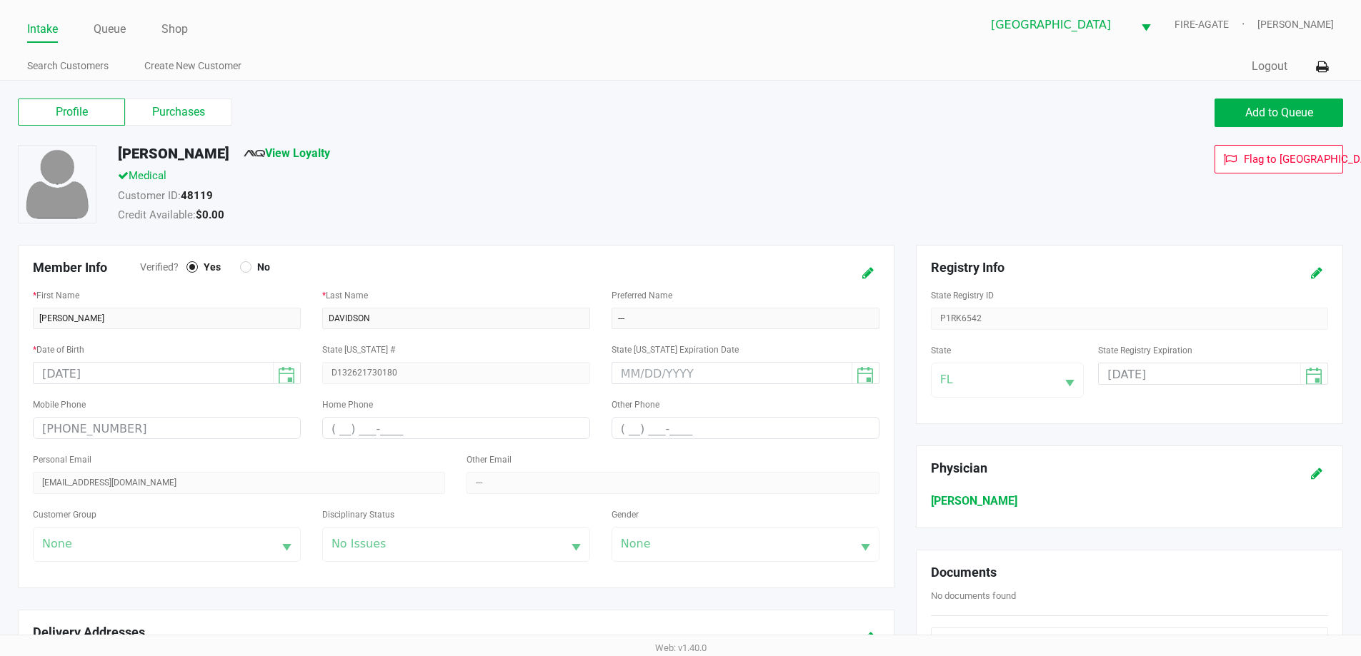
click at [166, 98] on div "Profile Purchases Add to Queue" at bounding box center [680, 120] width 1346 height 50
click at [162, 107] on label "Purchases" at bounding box center [178, 112] width 107 height 27
click at [0, 0] on 1 "Purchases" at bounding box center [0, 0] width 0 height 0
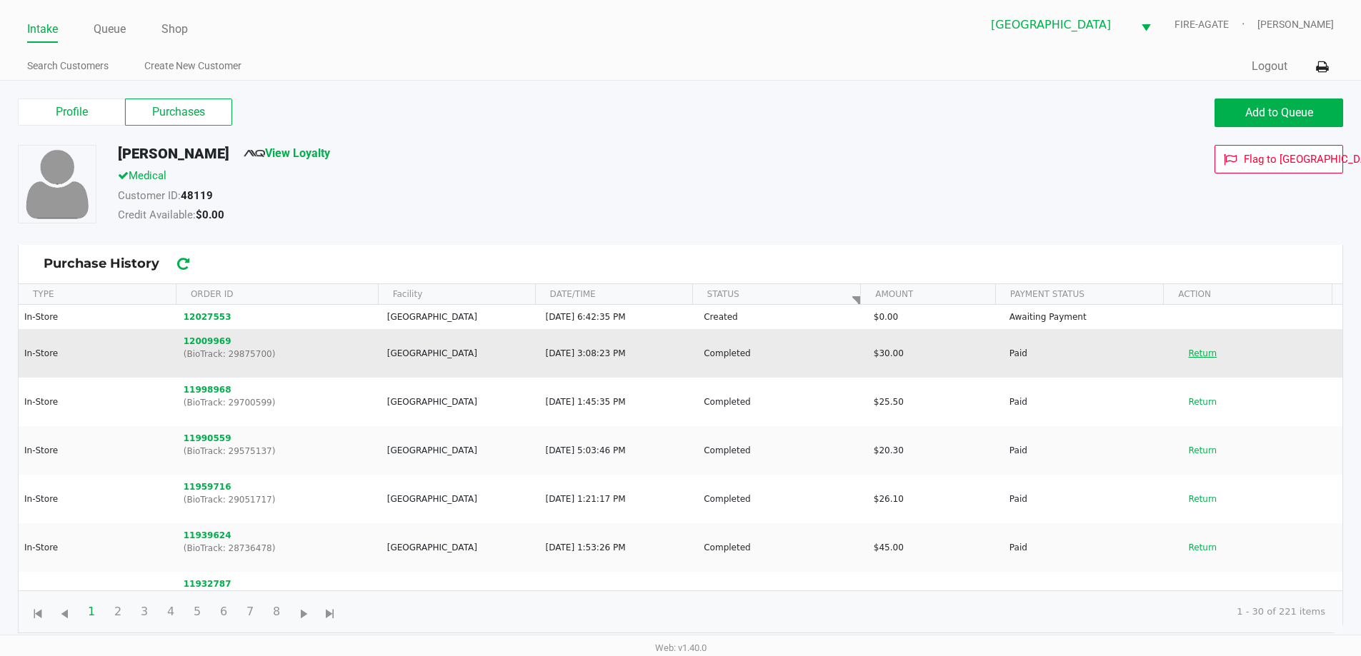
click at [1192, 361] on button "Return" at bounding box center [1202, 353] width 47 height 23
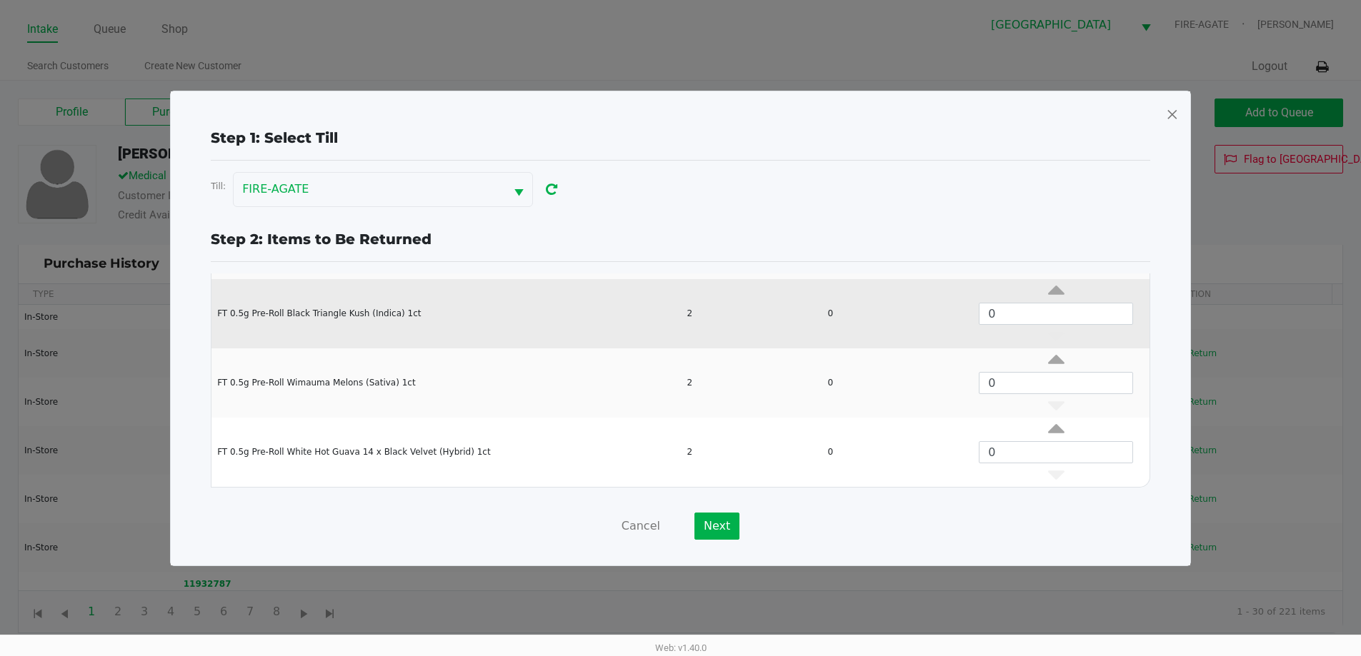
scroll to position [6, 0]
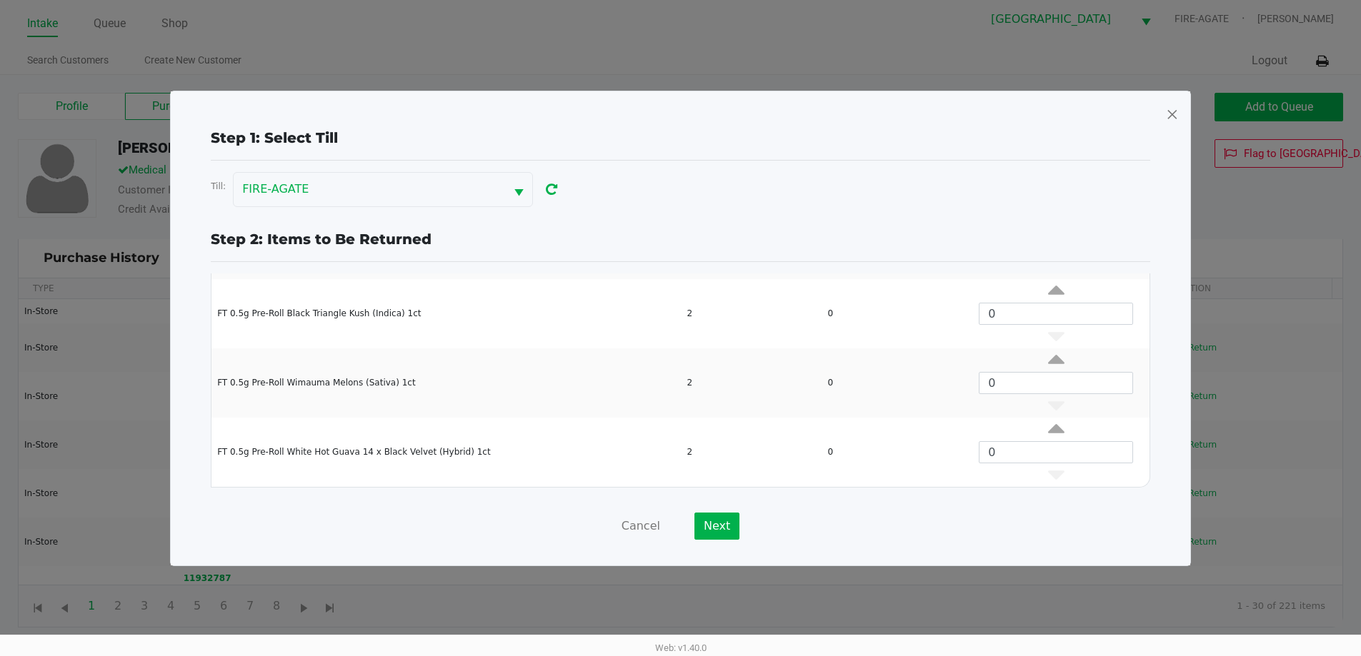
click at [1178, 99] on div "Step 1: Select Till Till: FIRE-AGATE Step 2: Items to Be Returned Purchase ID: …" at bounding box center [680, 328] width 1019 height 474
click at [1171, 109] on span at bounding box center [1172, 114] width 13 height 23
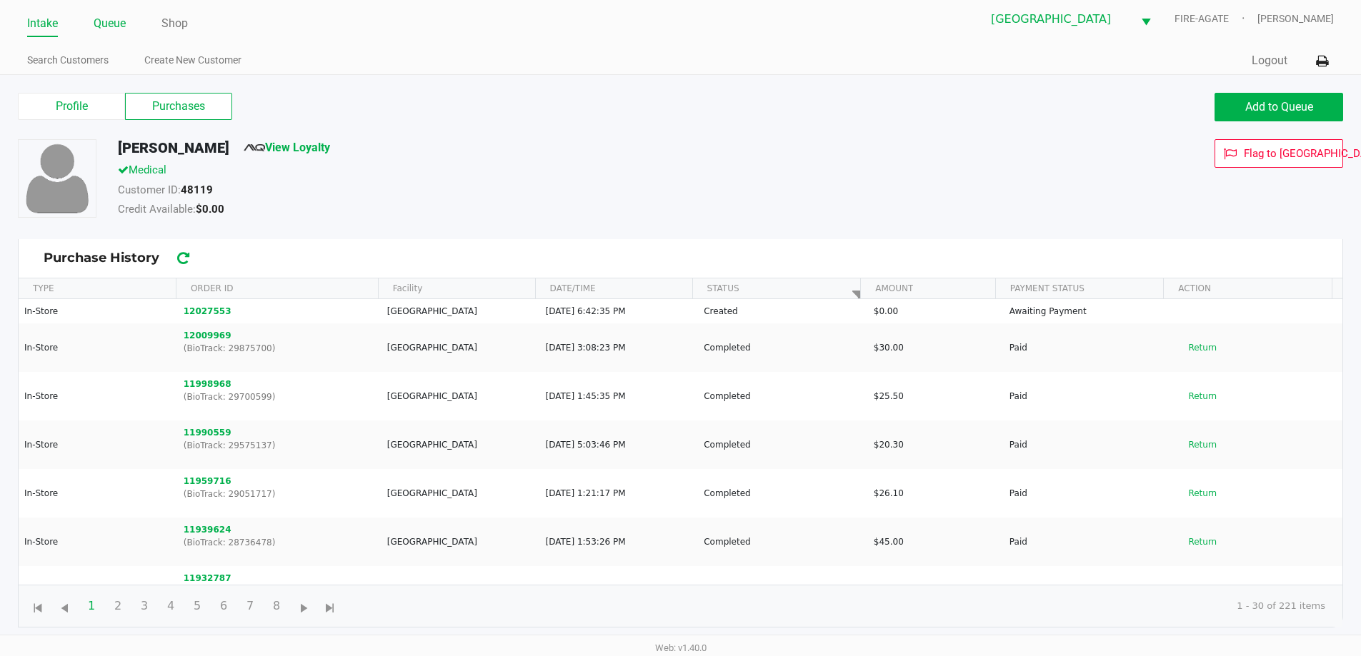
click at [114, 19] on link "Queue" at bounding box center [110, 24] width 32 height 20
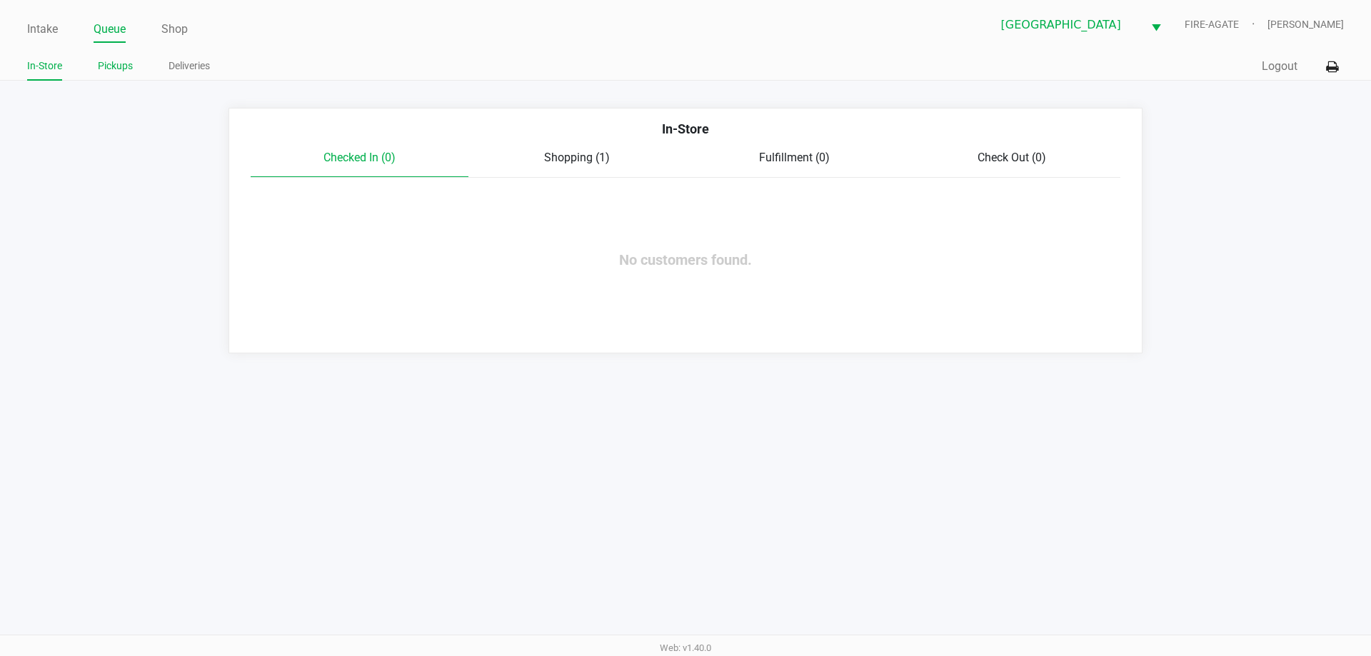
click at [110, 67] on link "Pickups" at bounding box center [115, 66] width 35 height 18
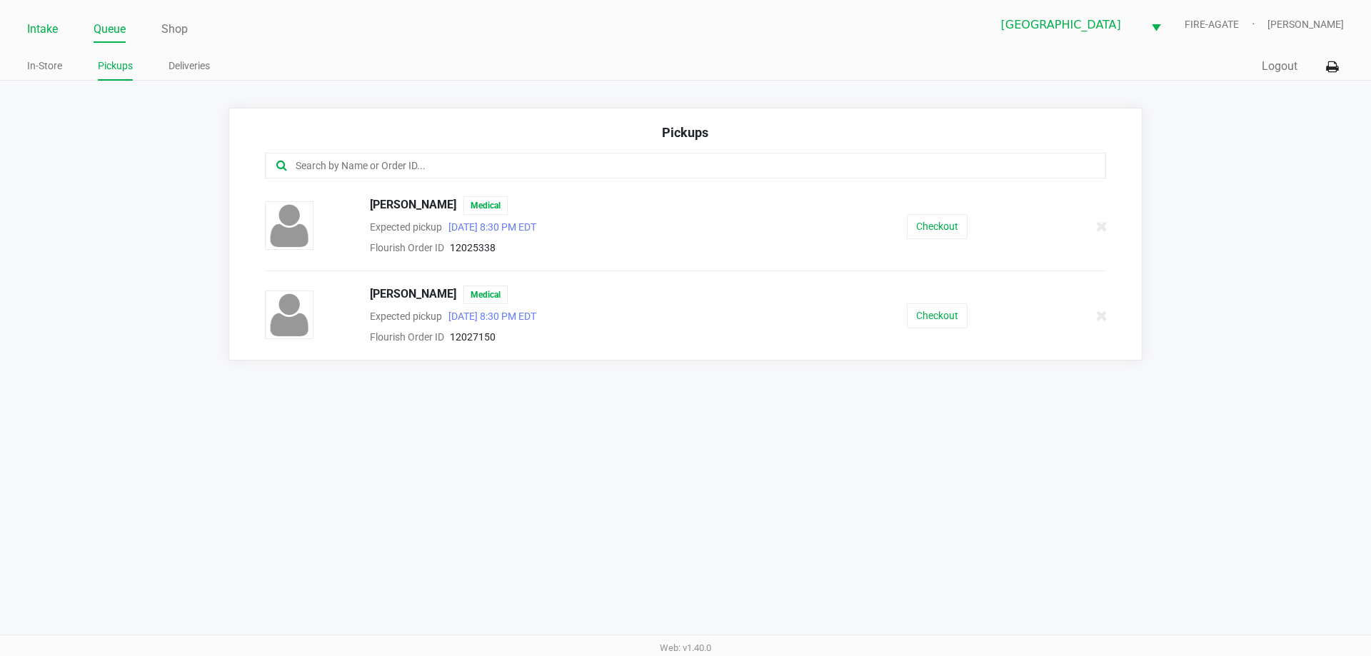
click at [46, 34] on link "Intake" at bounding box center [42, 29] width 31 height 20
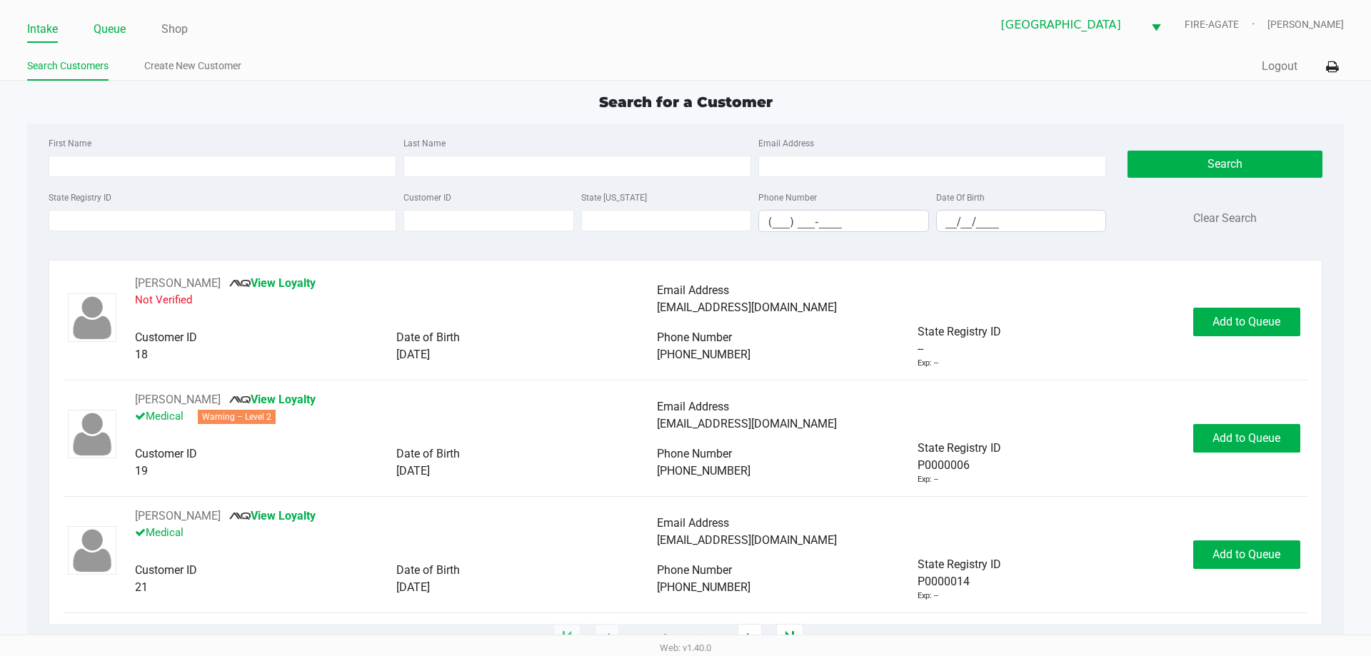
click at [115, 29] on link "Queue" at bounding box center [110, 29] width 32 height 20
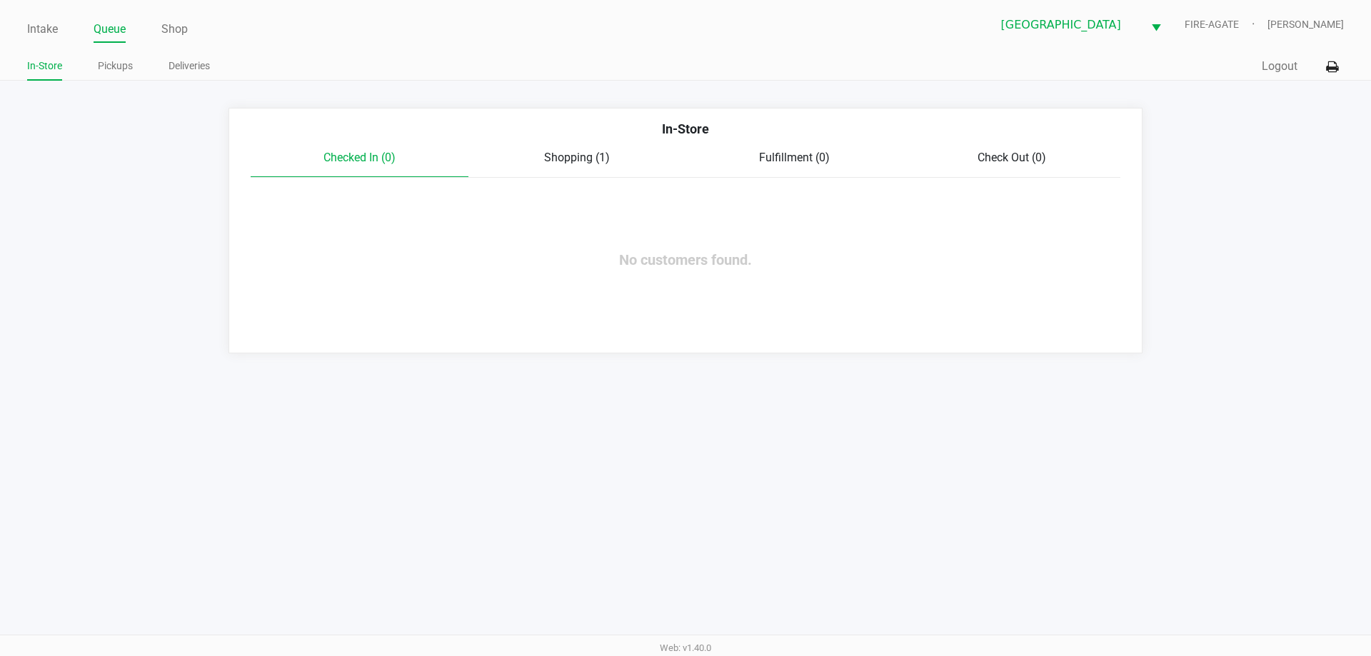
click at [605, 161] on div "Shopping (1)" at bounding box center [578, 157] width 218 height 17
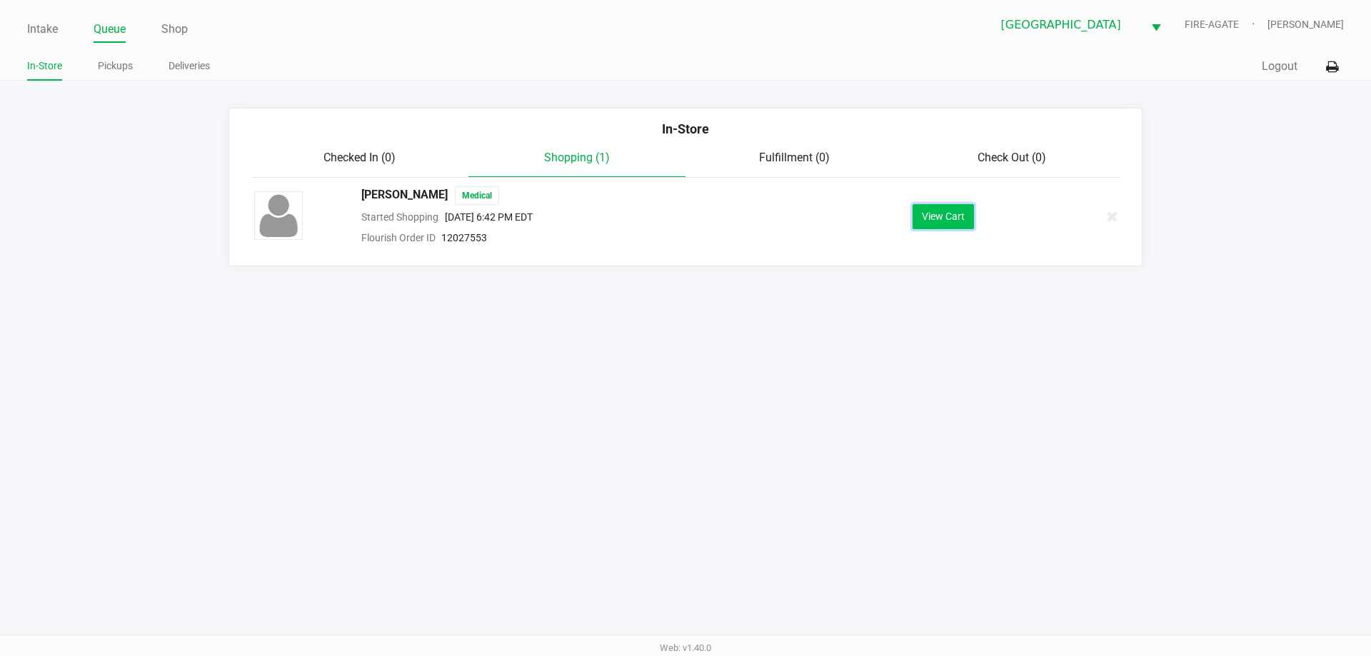
click at [927, 223] on button "View Cart" at bounding box center [943, 216] width 61 height 25
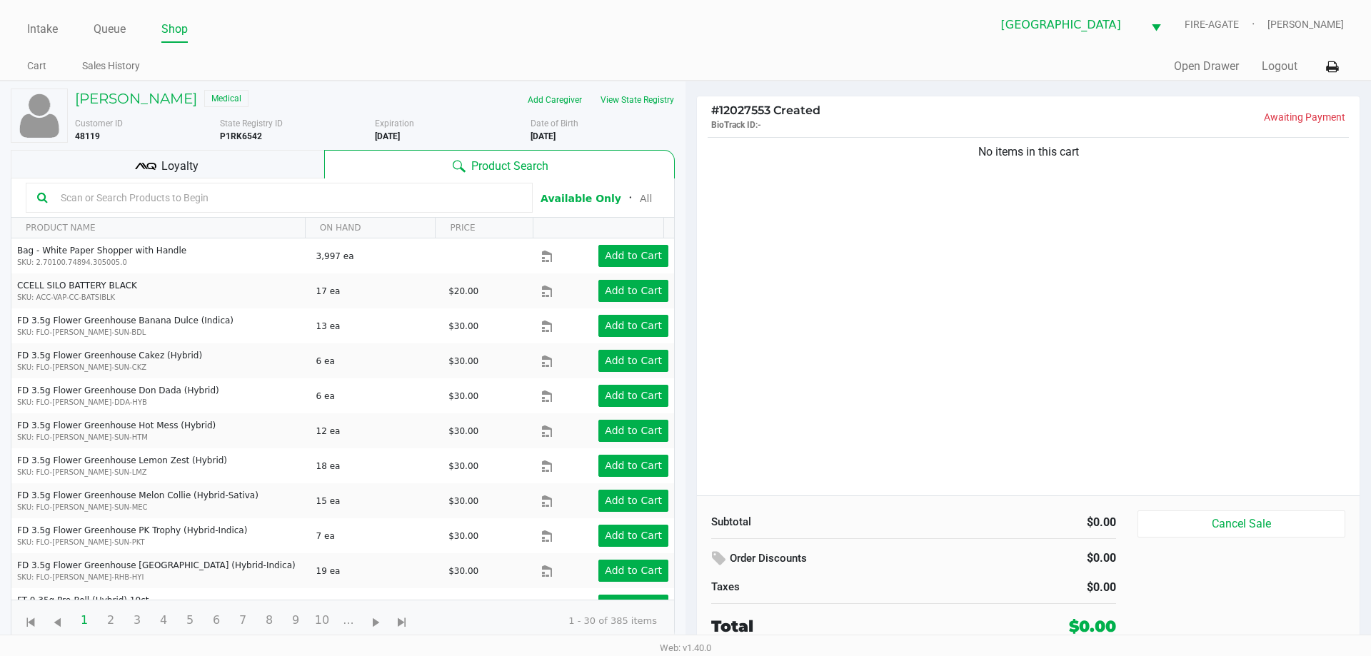
click at [146, 141] on div "Customer ID 48119" at bounding box center [142, 130] width 156 height 26
click at [146, 151] on div "Loyalty" at bounding box center [168, 164] width 314 height 29
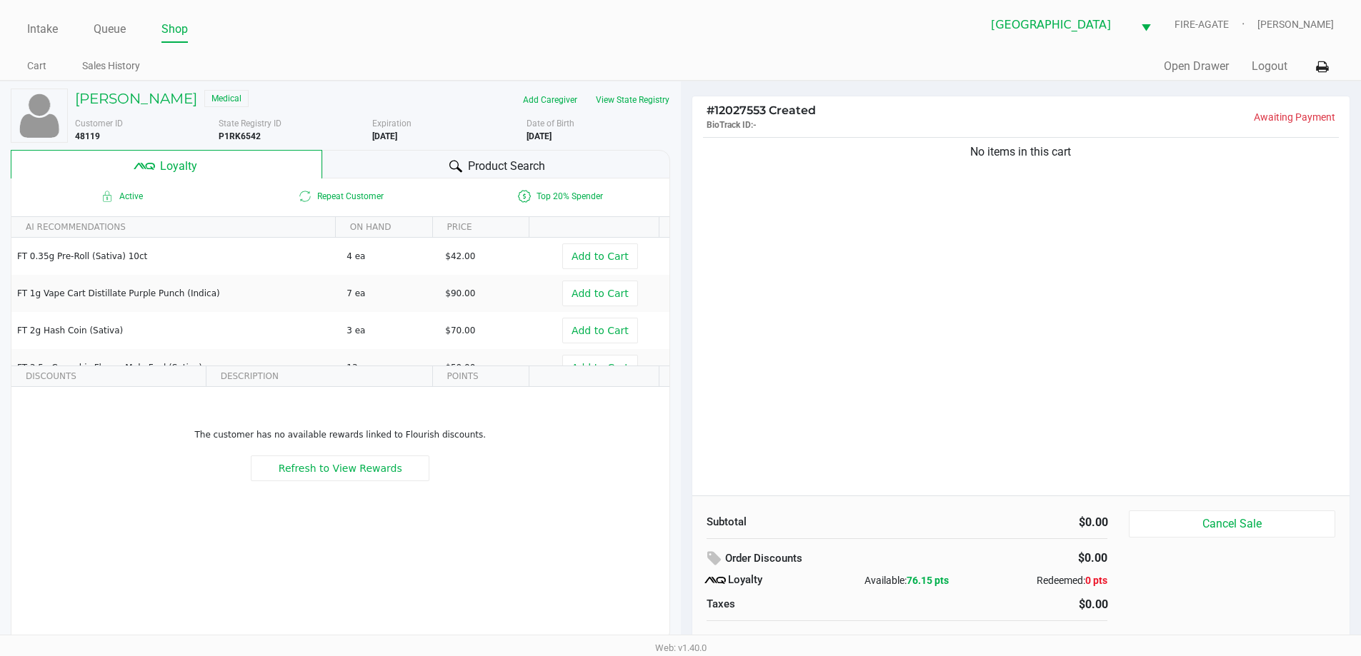
click at [326, 162] on div "Product Search" at bounding box center [496, 164] width 348 height 29
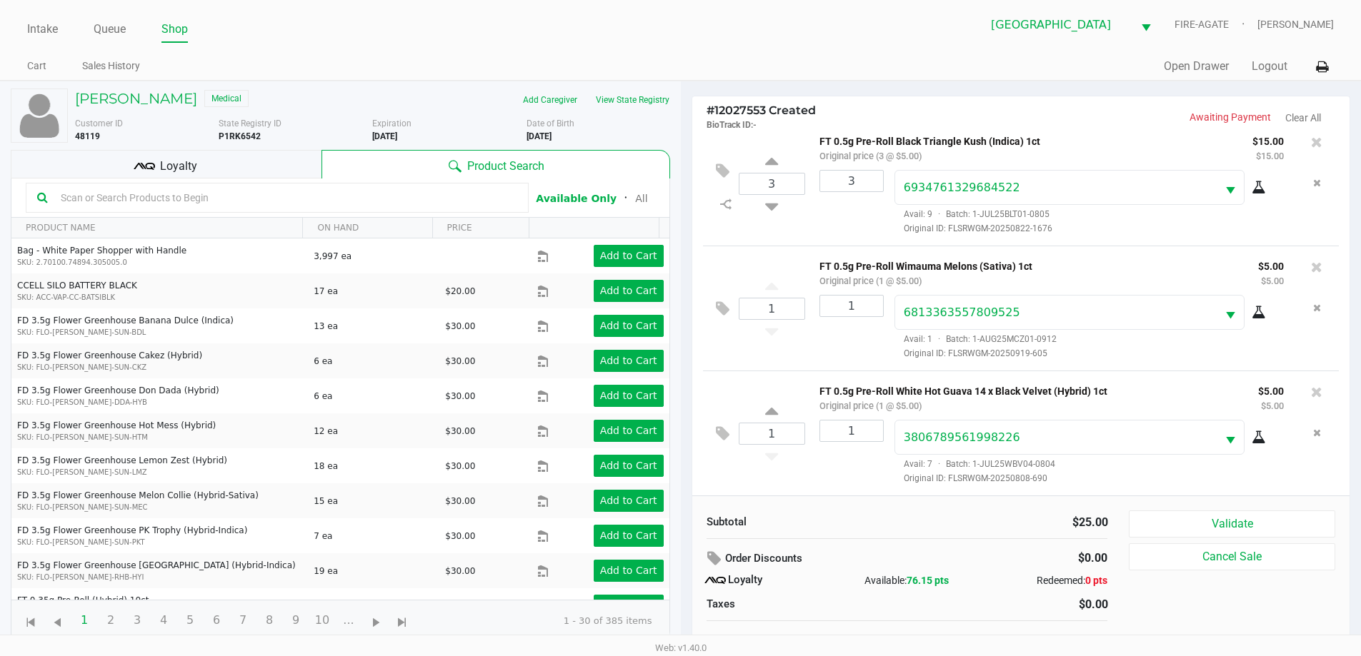
scroll to position [14, 0]
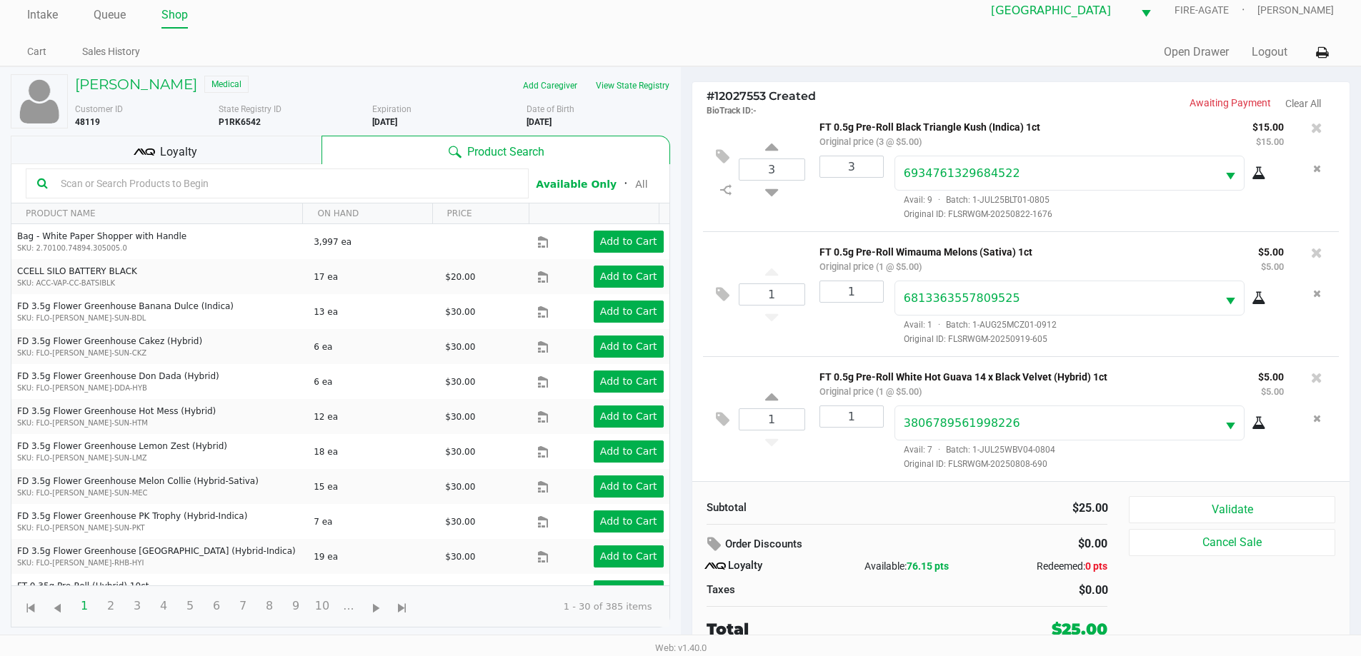
click at [224, 142] on div "Loyalty" at bounding box center [166, 150] width 311 height 29
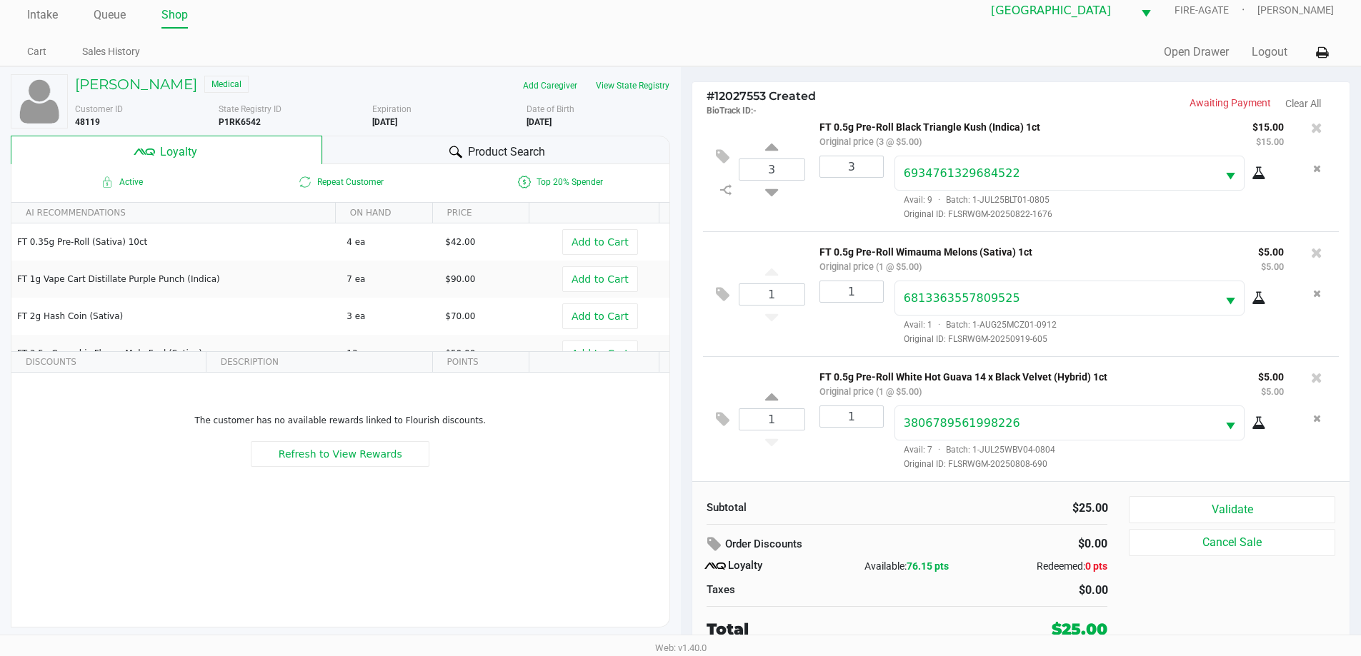
click at [1234, 524] on button "Validate" at bounding box center [1232, 509] width 206 height 27
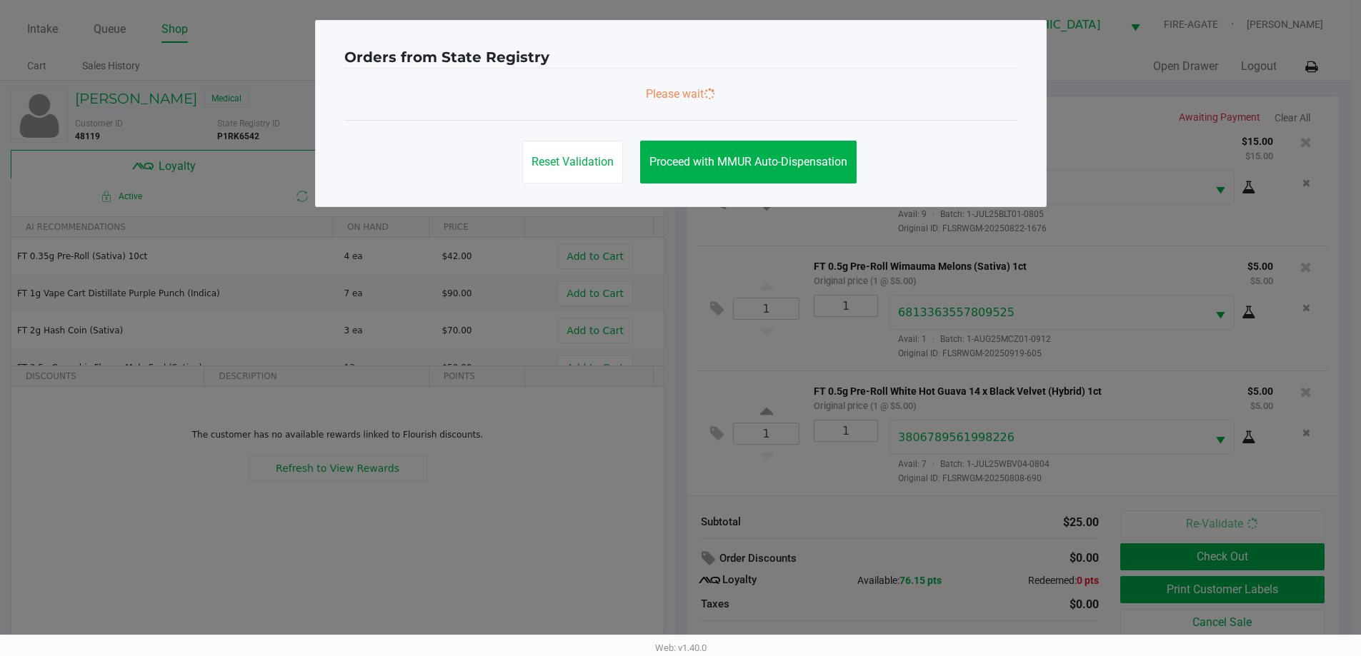
scroll to position [0, 0]
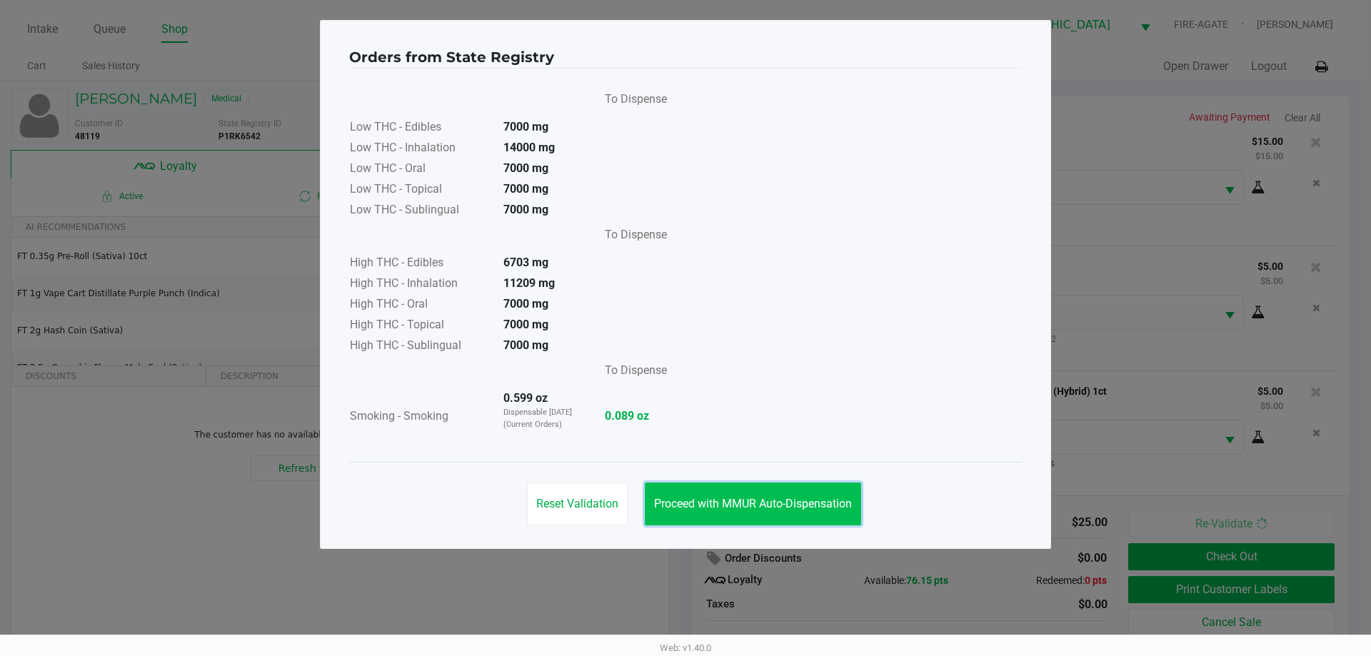
click at [774, 511] on button "Proceed with MMUR Auto-Dispensation" at bounding box center [753, 504] width 216 height 43
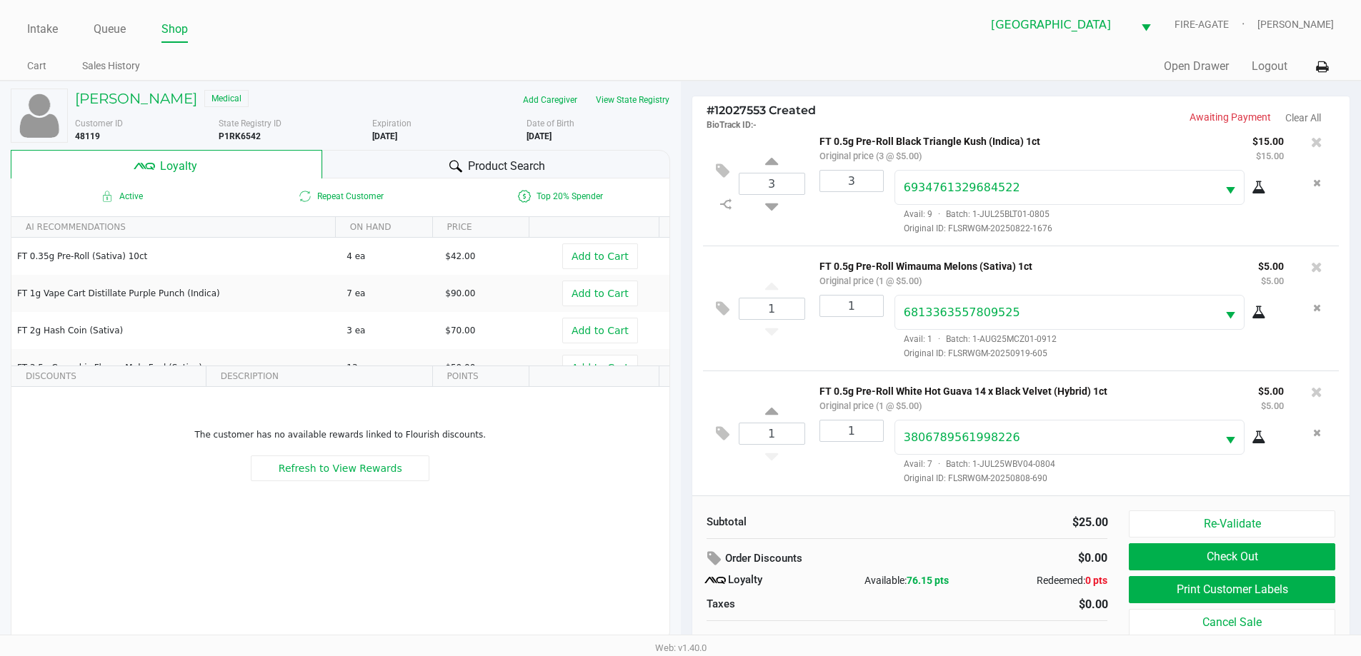
click at [1211, 596] on button "Print Customer Labels" at bounding box center [1232, 589] width 206 height 27
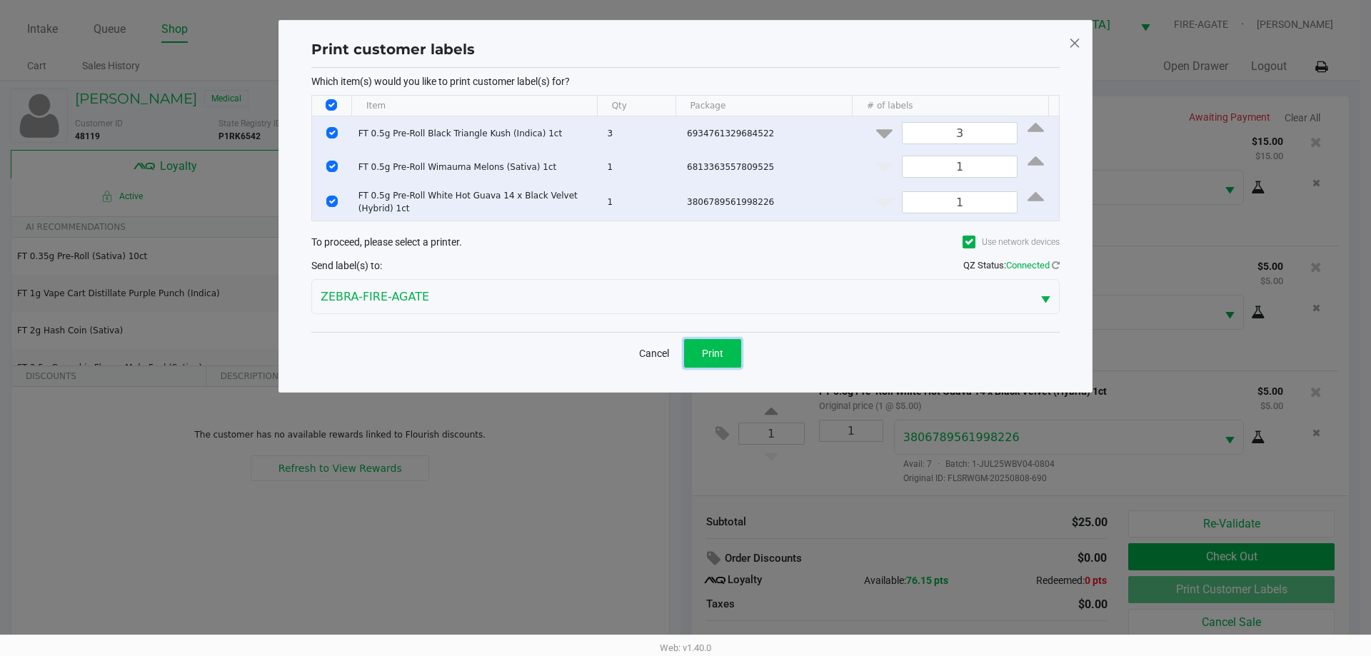
click at [731, 342] on button "Print" at bounding box center [712, 353] width 57 height 29
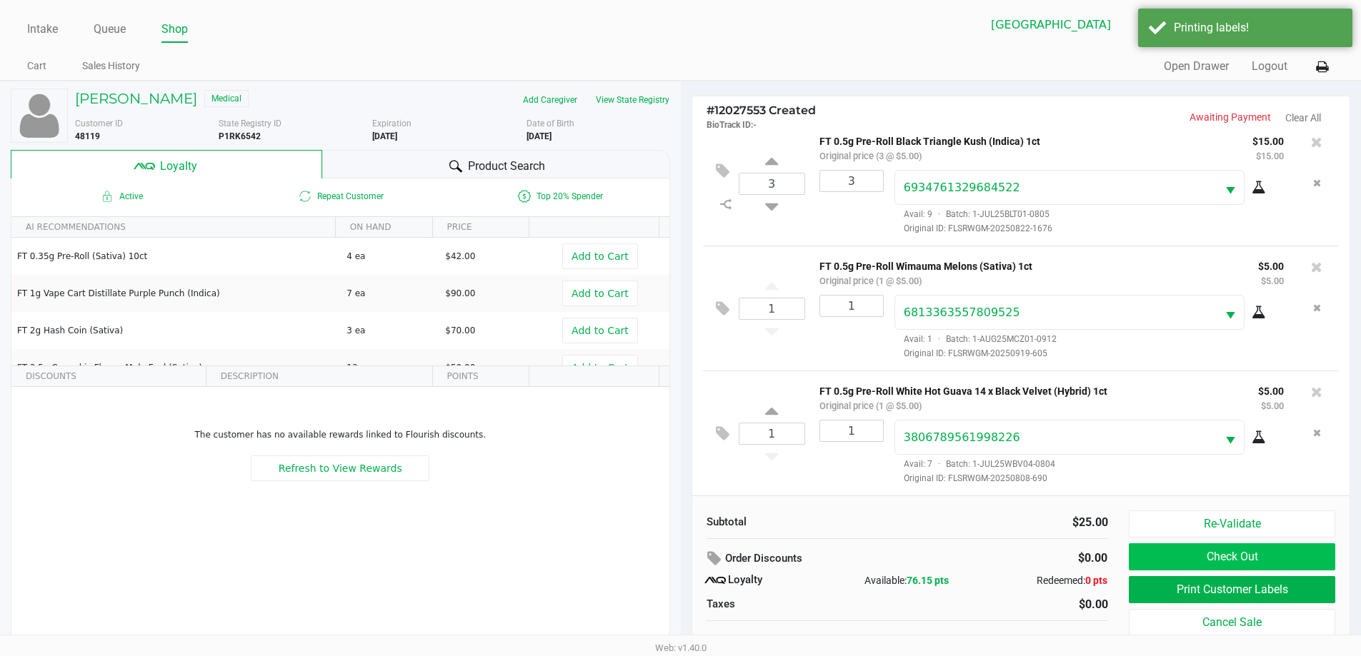
click at [1206, 552] on button "Check Out" at bounding box center [1232, 557] width 206 height 27
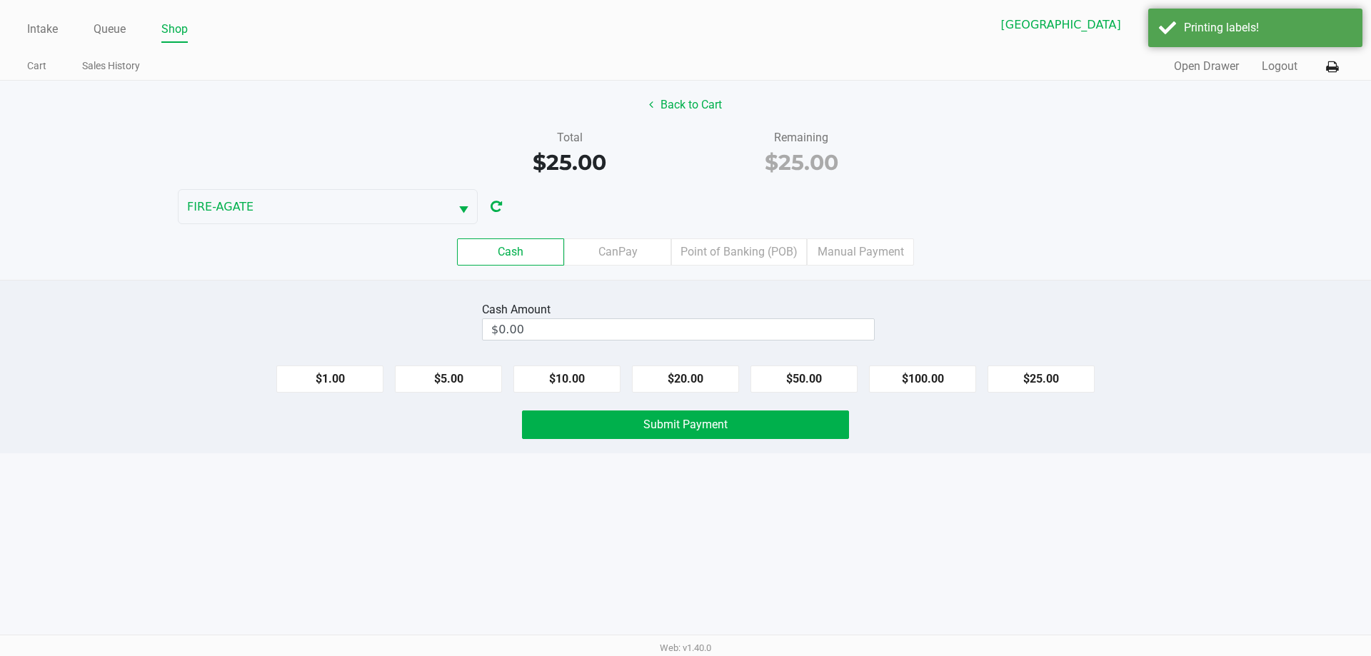
click at [773, 253] on label "Point of Banking (POB)" at bounding box center [739, 252] width 136 height 27
click at [0, 0] on 7 "Point of Banking (POB)" at bounding box center [0, 0] width 0 height 0
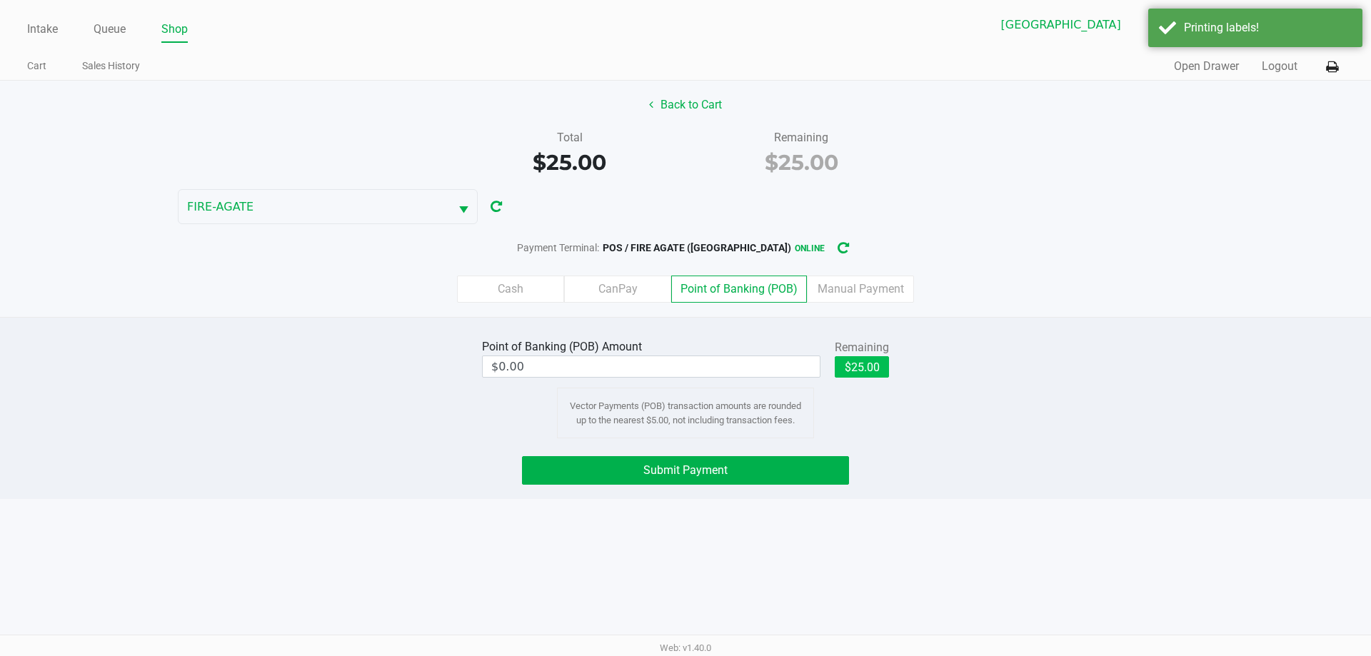
click at [871, 372] on button "$25.00" at bounding box center [862, 366] width 54 height 21
type input "$25.00"
click at [786, 479] on button "Submit Payment" at bounding box center [685, 470] width 327 height 29
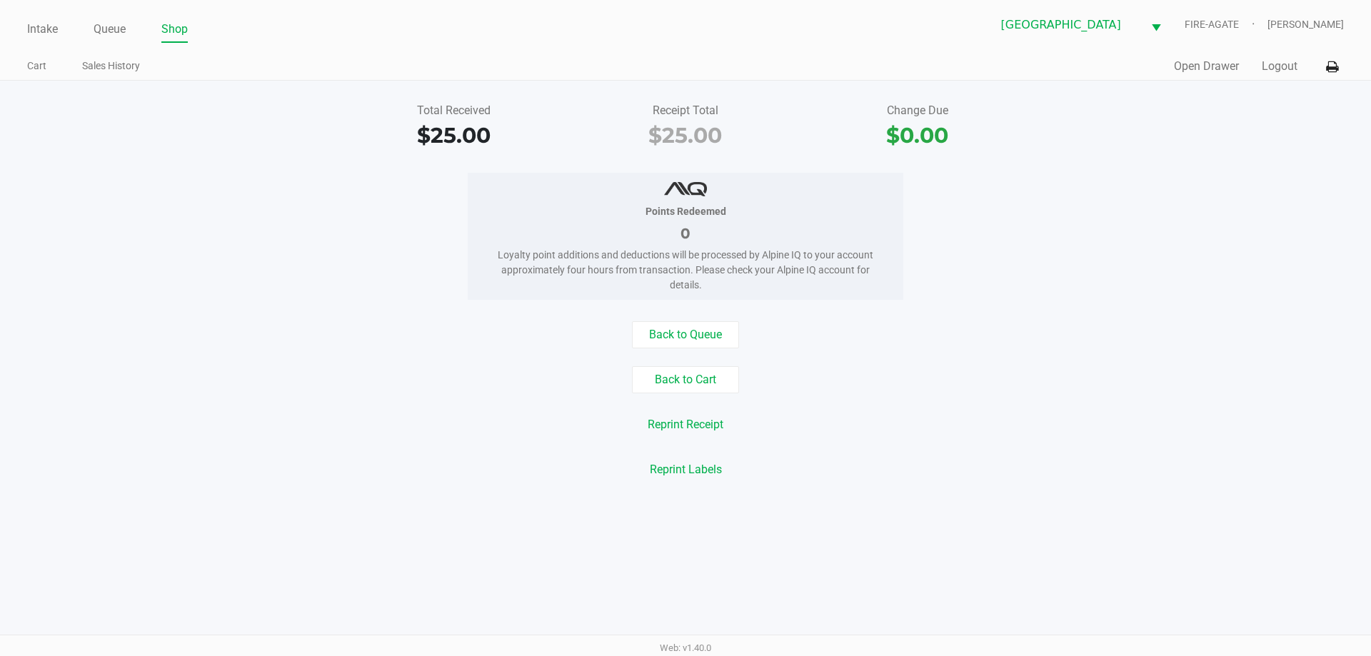
click at [1204, 74] on button "Open Drawer" at bounding box center [1206, 66] width 65 height 17
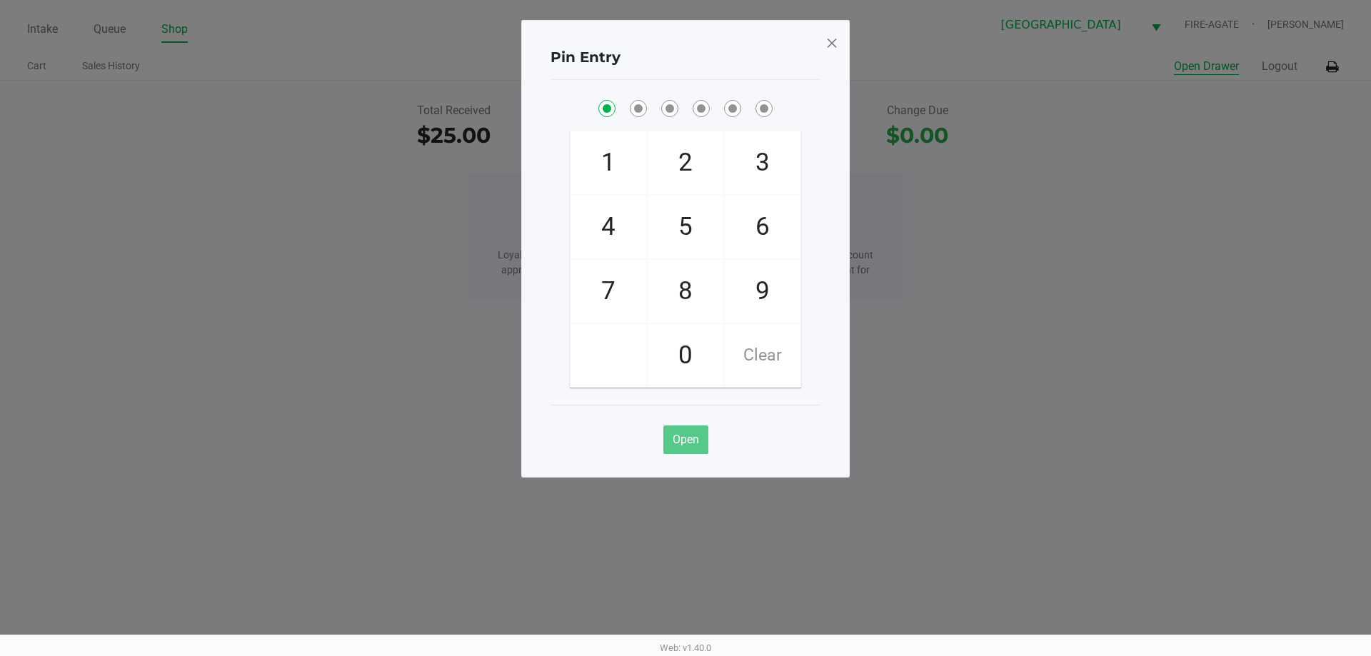
checkbox input "true"
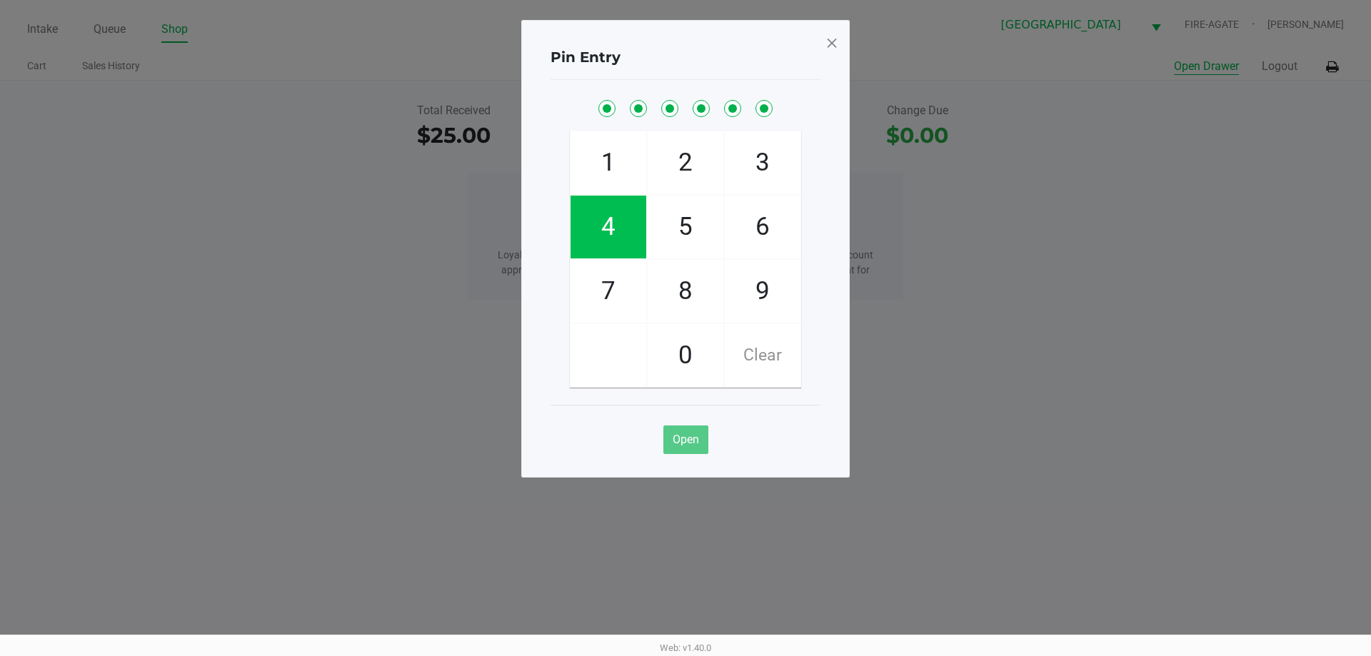
checkbox input "true"
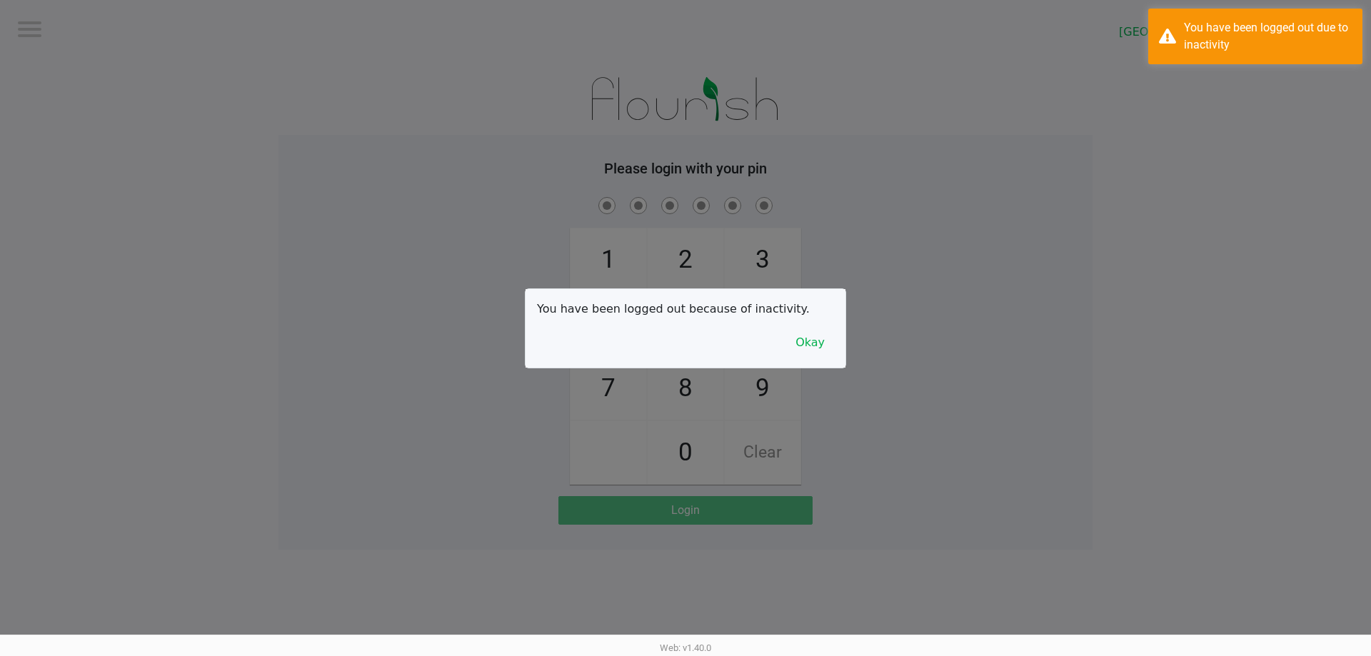
click at [828, 38] on div "Pin Entry 1 4 7 2 5 8 0 3 6 9 Clear Open" at bounding box center [685, 213] width 329 height 458
click at [817, 336] on button "Okay" at bounding box center [810, 342] width 48 height 27
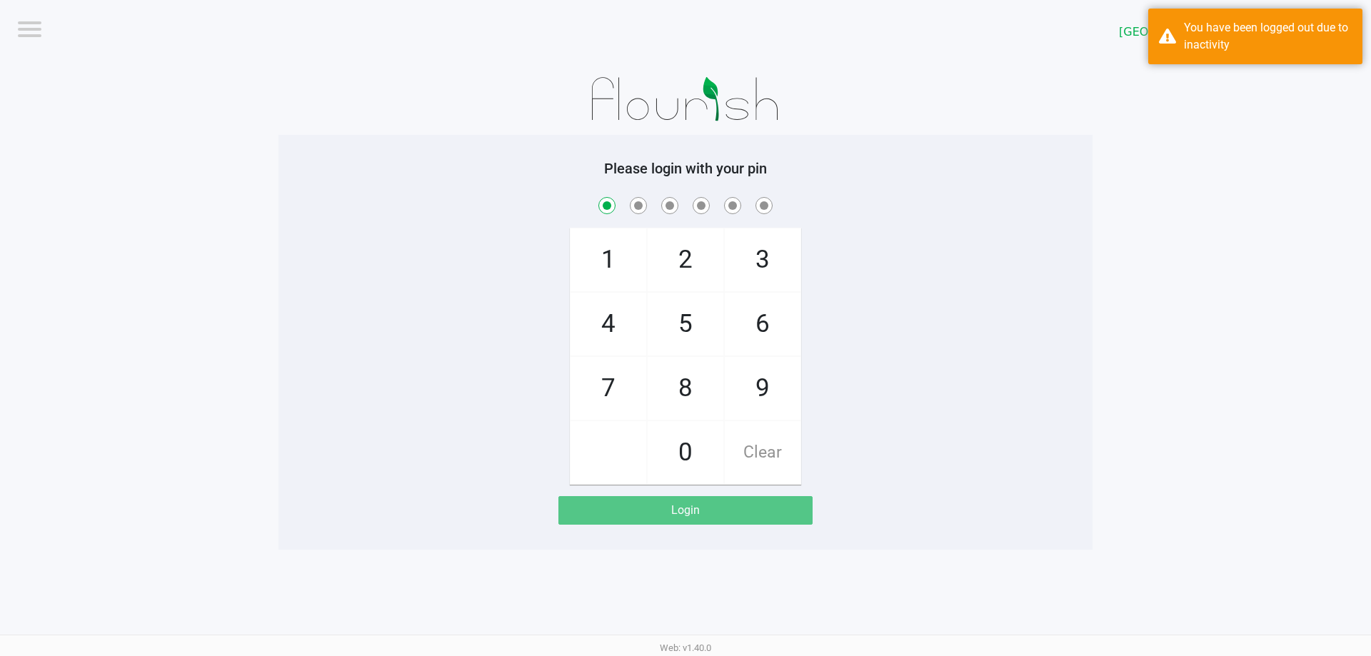
checkbox input "true"
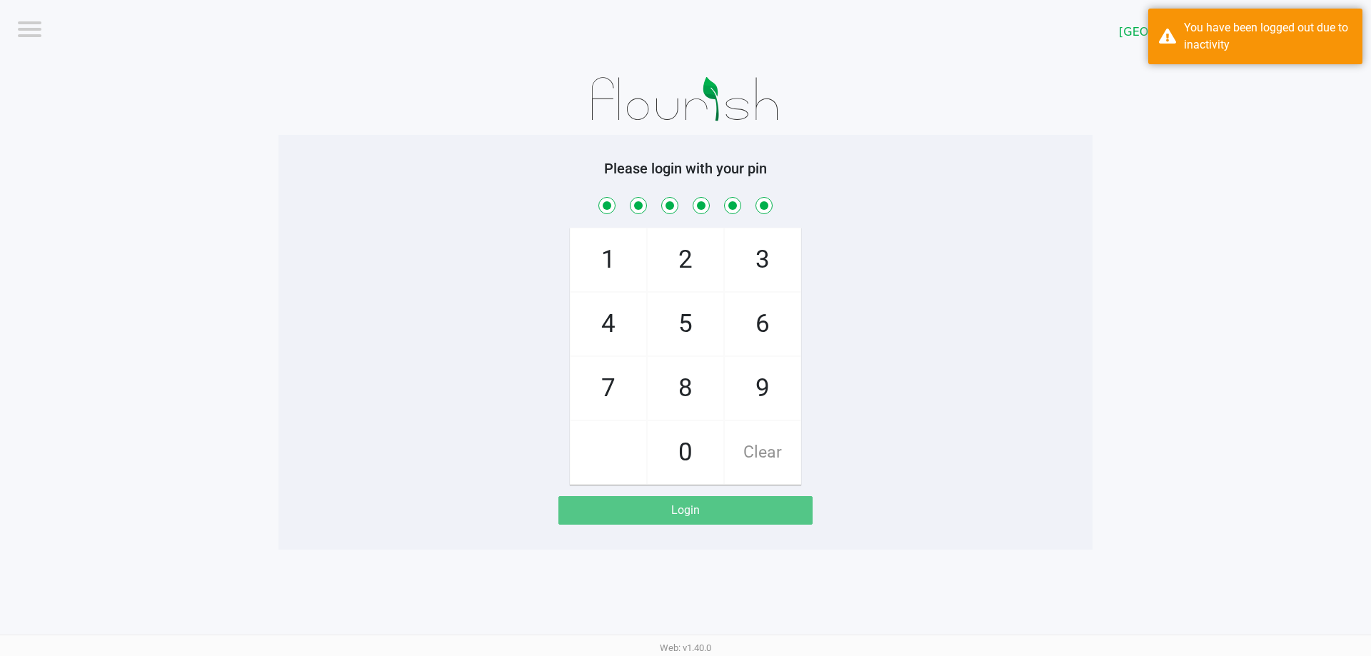
checkbox input "true"
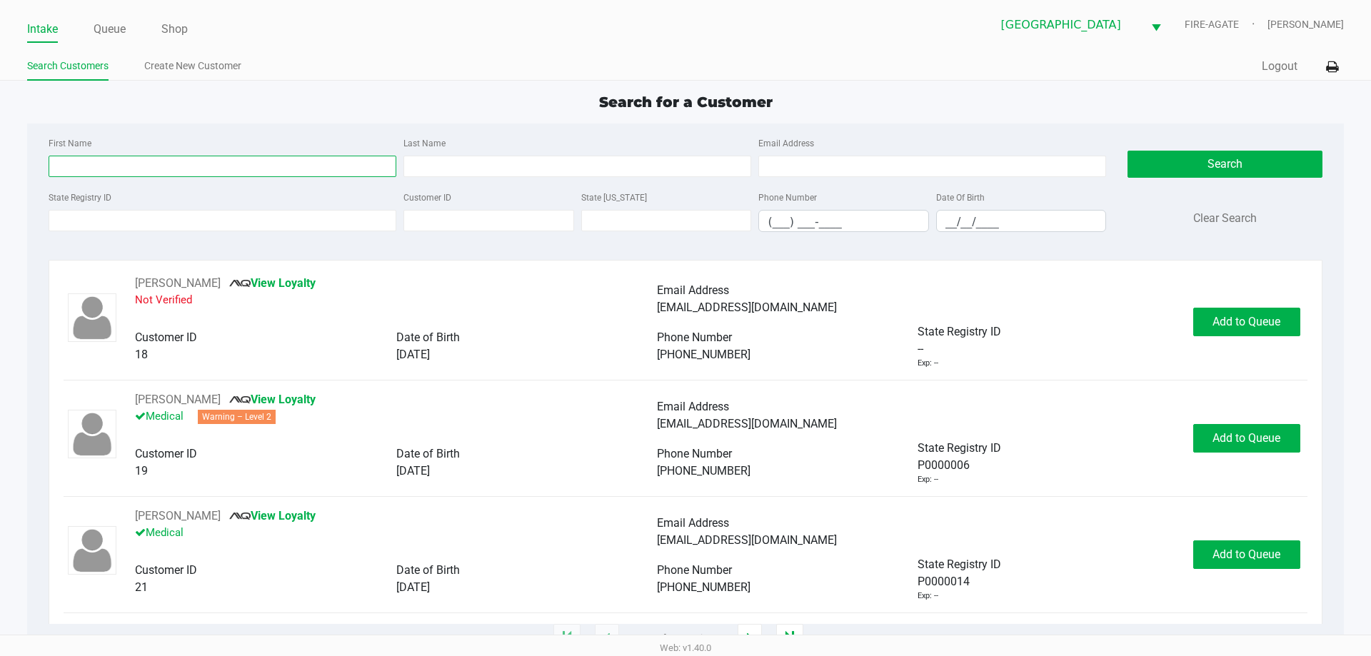
click at [191, 166] on input "First Name" at bounding box center [223, 166] width 348 height 21
type input "[PERSON_NAME]"
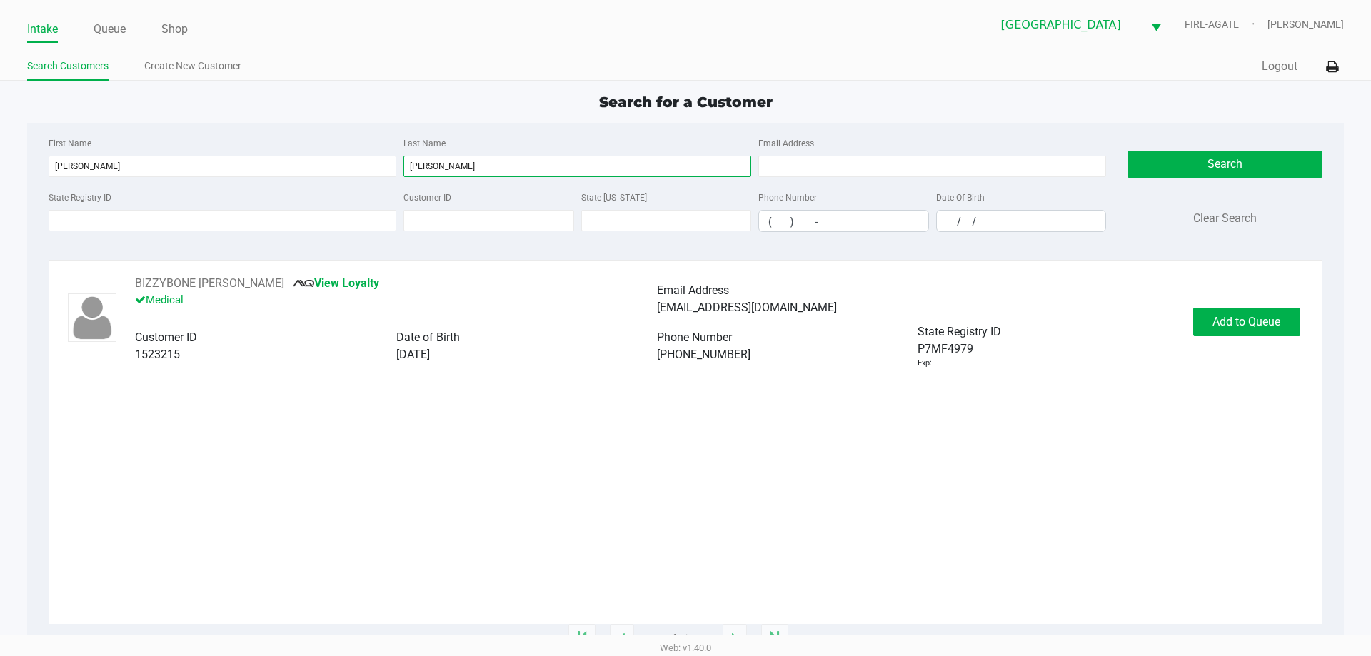
type input "[PERSON_NAME]"
click at [1238, 324] on span "Add to Queue" at bounding box center [1247, 322] width 68 height 14
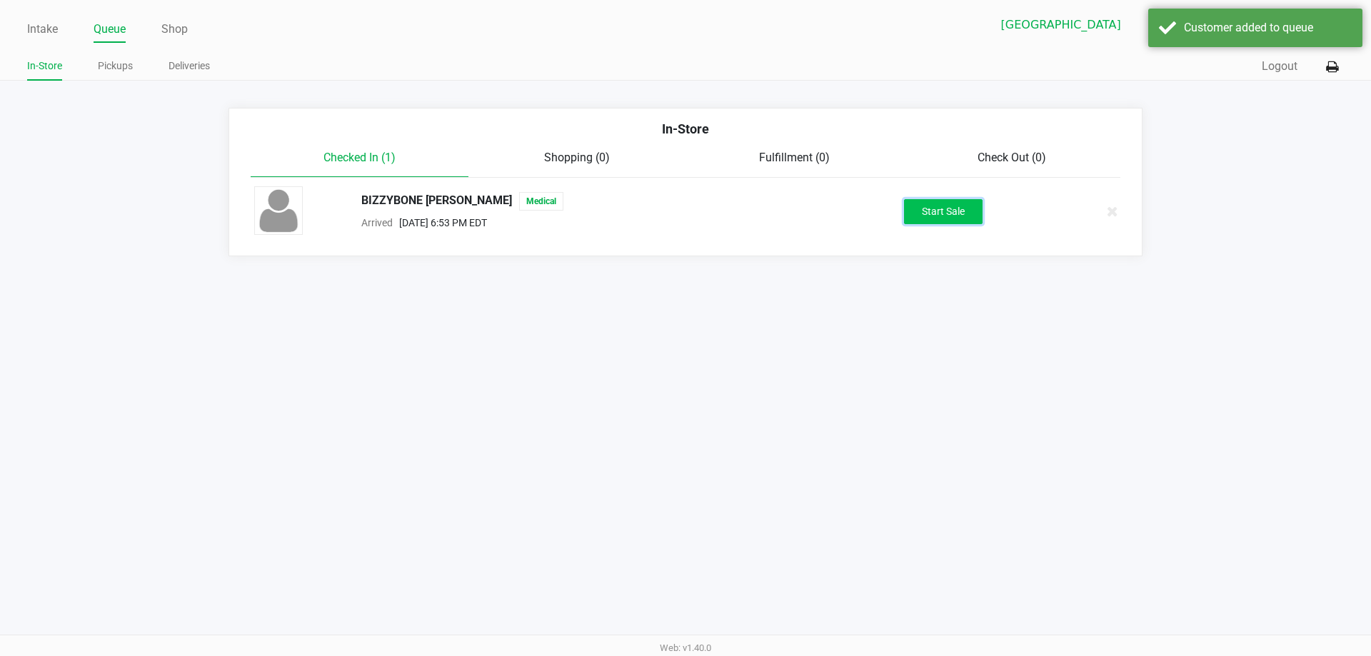
click at [951, 218] on button "Start Sale" at bounding box center [943, 211] width 79 height 25
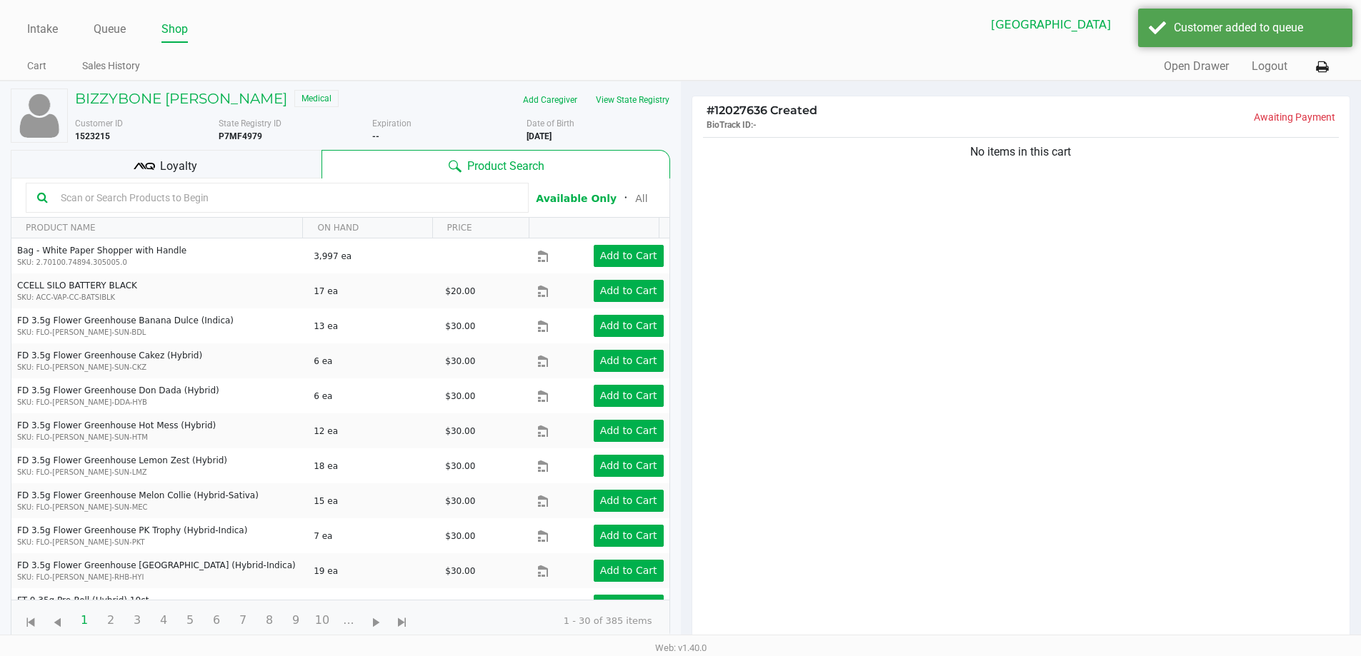
click at [189, 170] on span "Loyalty" at bounding box center [178, 166] width 37 height 17
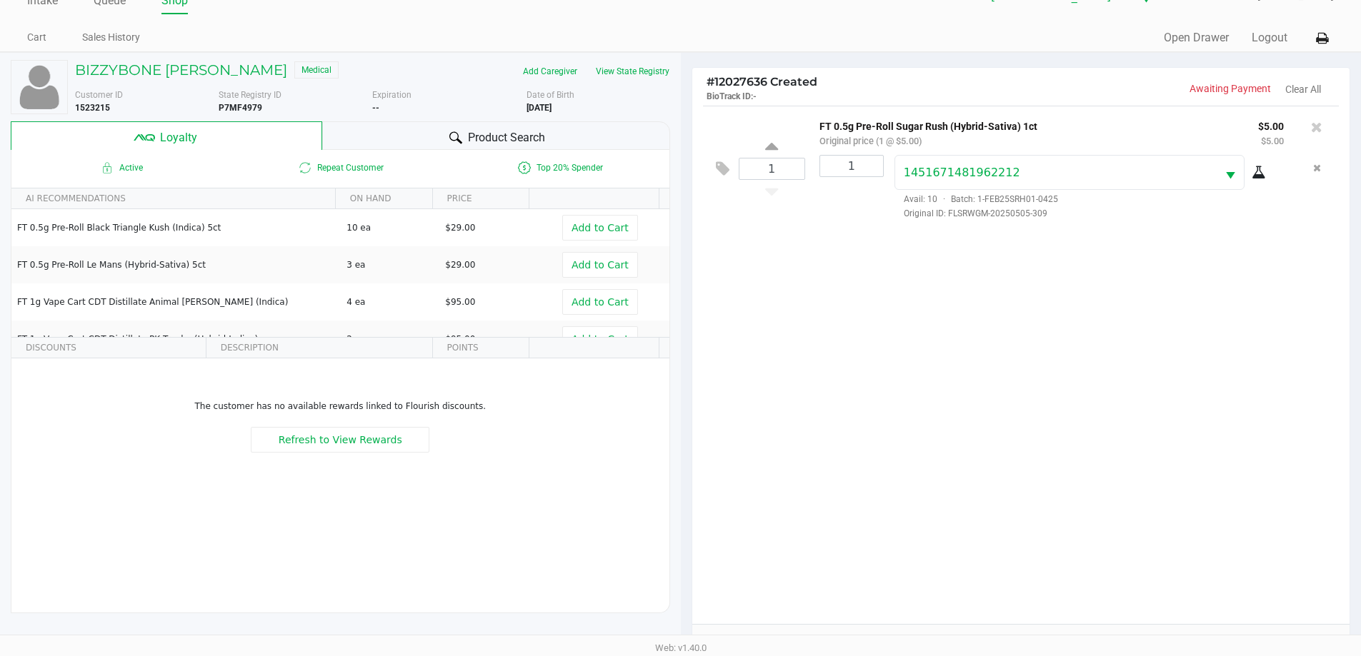
scroll to position [171, 0]
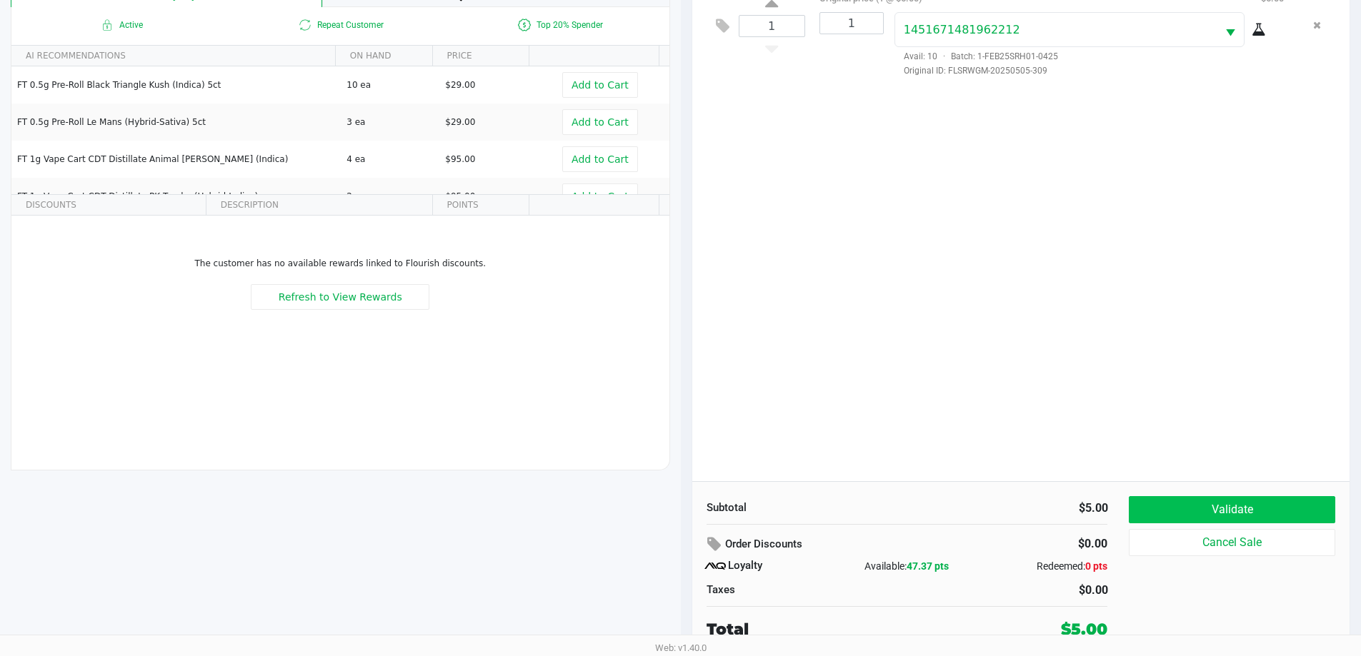
click at [1234, 506] on button "Validate" at bounding box center [1232, 509] width 206 height 27
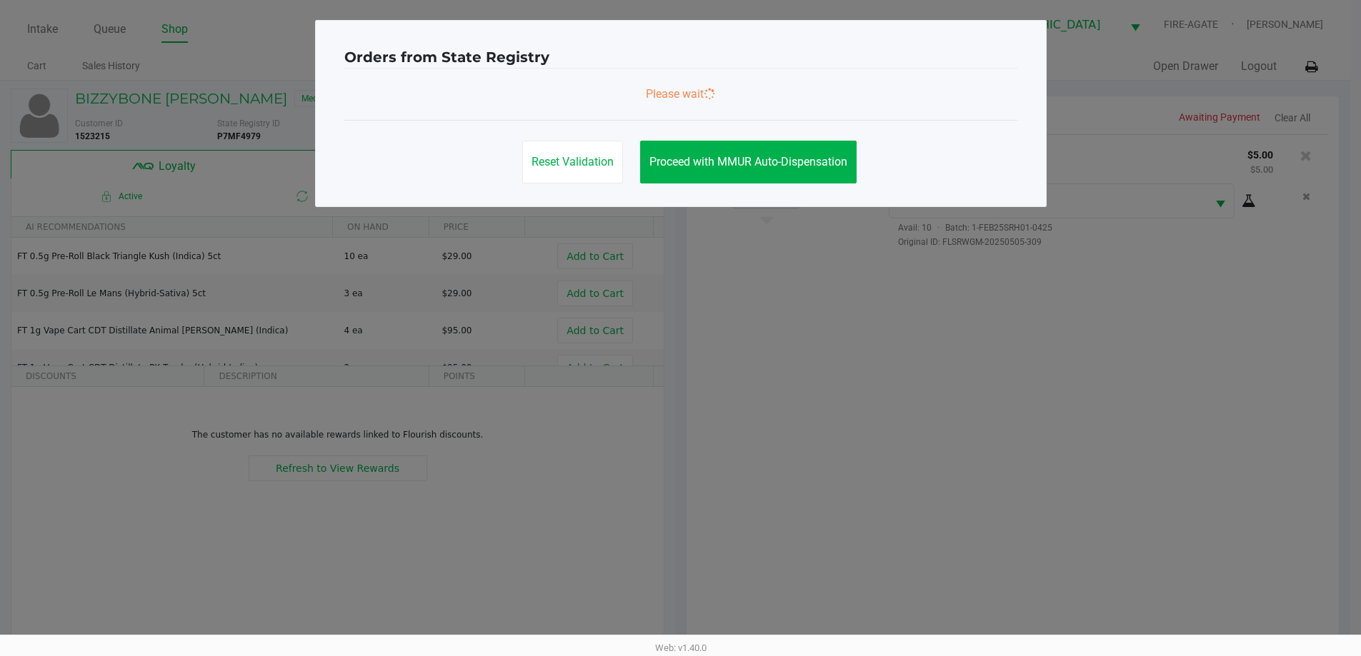
scroll to position [0, 0]
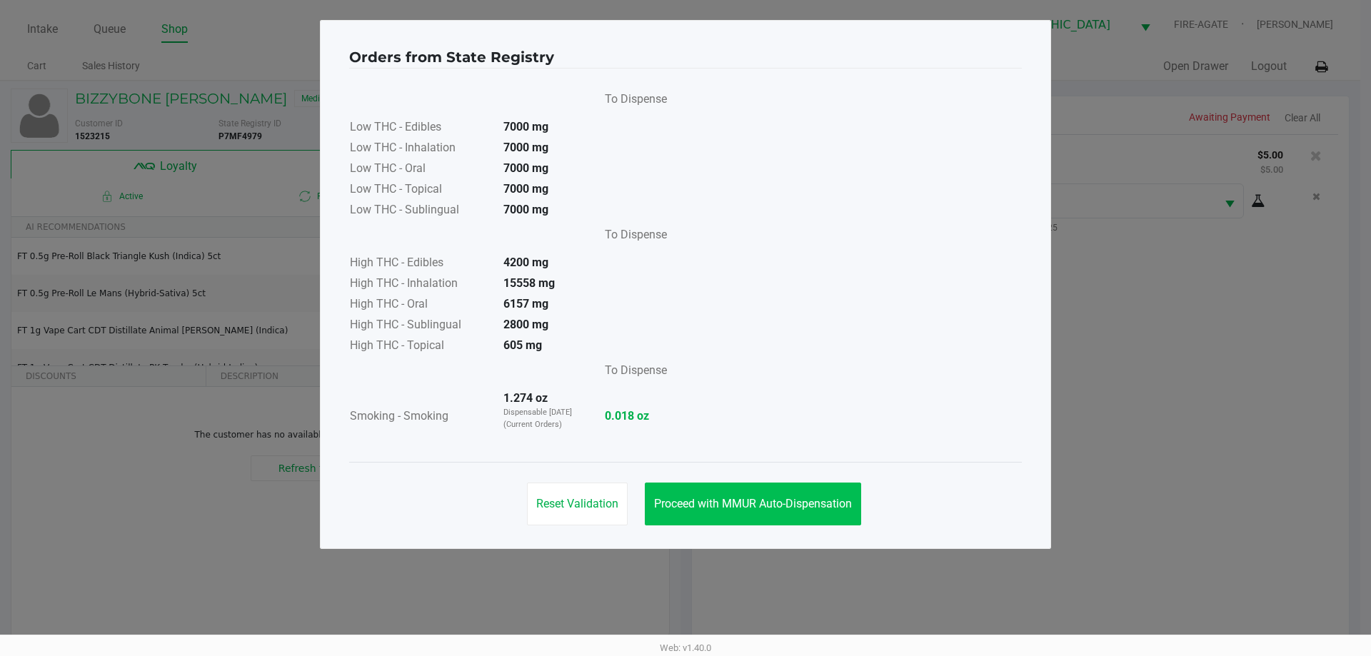
click at [796, 487] on button "Proceed with MMUR Auto-Dispensation" at bounding box center [753, 504] width 216 height 43
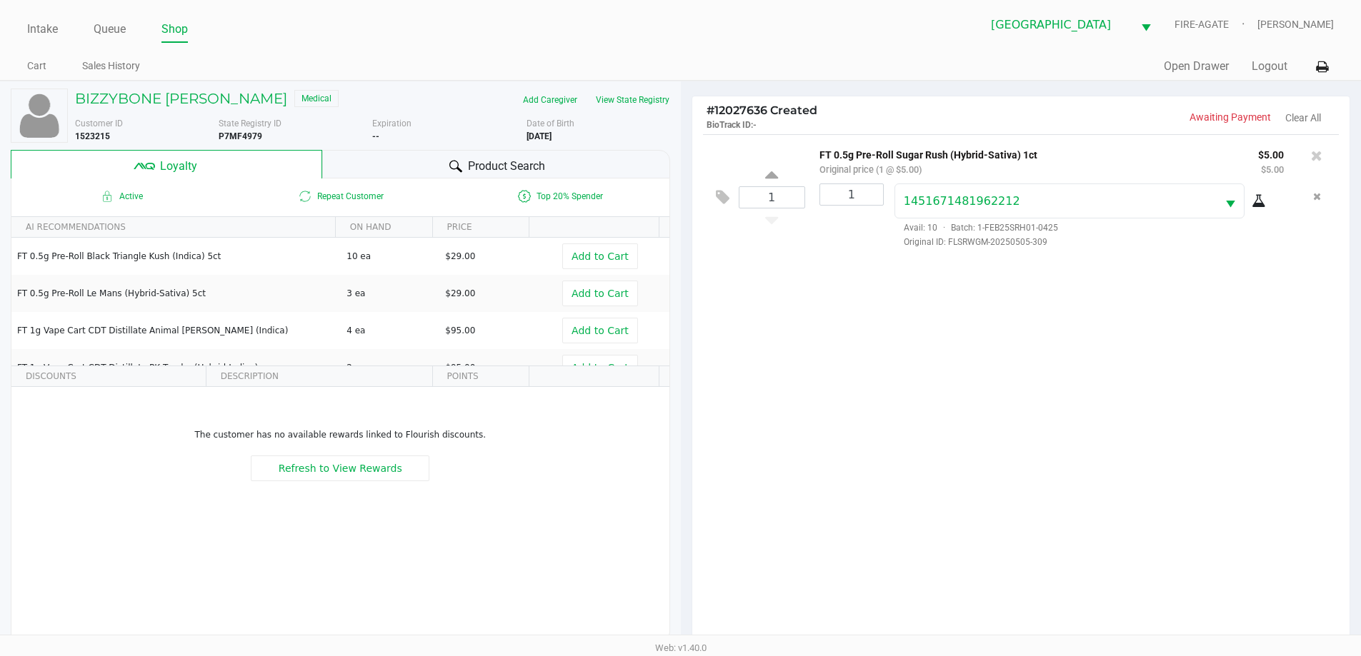
click at [1321, 156] on icon at bounding box center [1316, 156] width 11 height 14
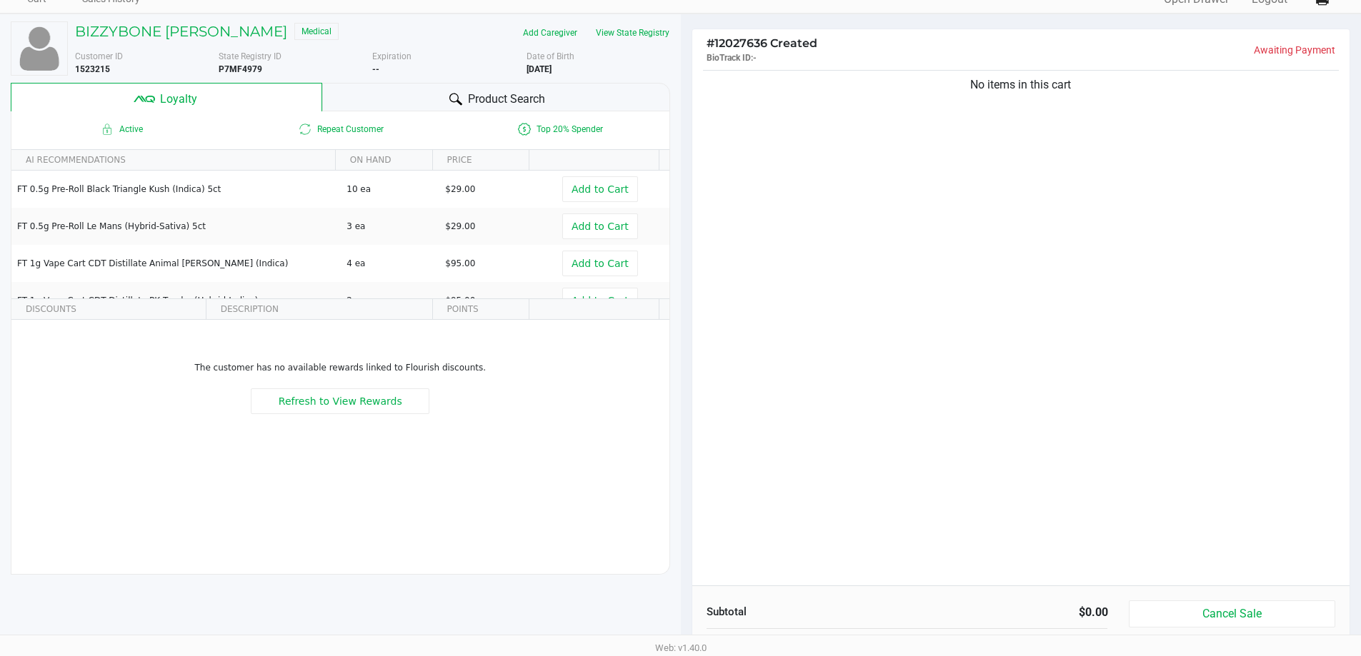
scroll to position [171, 0]
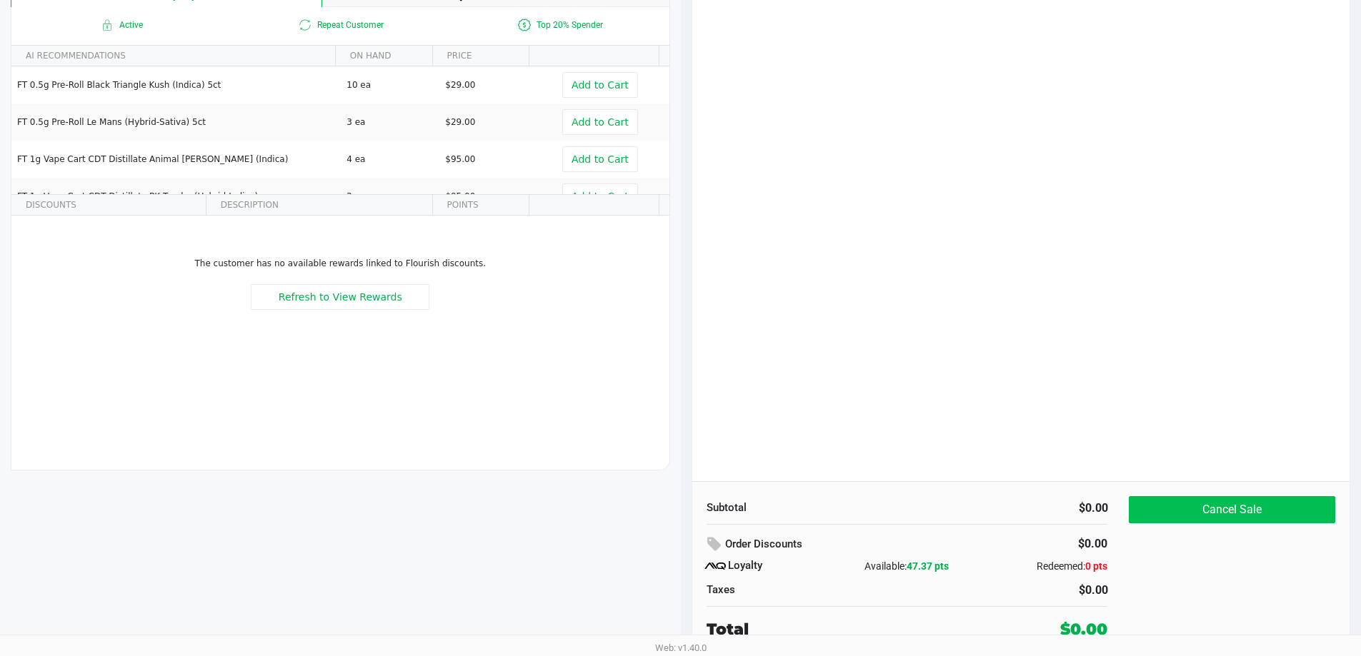
click at [1248, 502] on button "Cancel Sale" at bounding box center [1232, 509] width 206 height 27
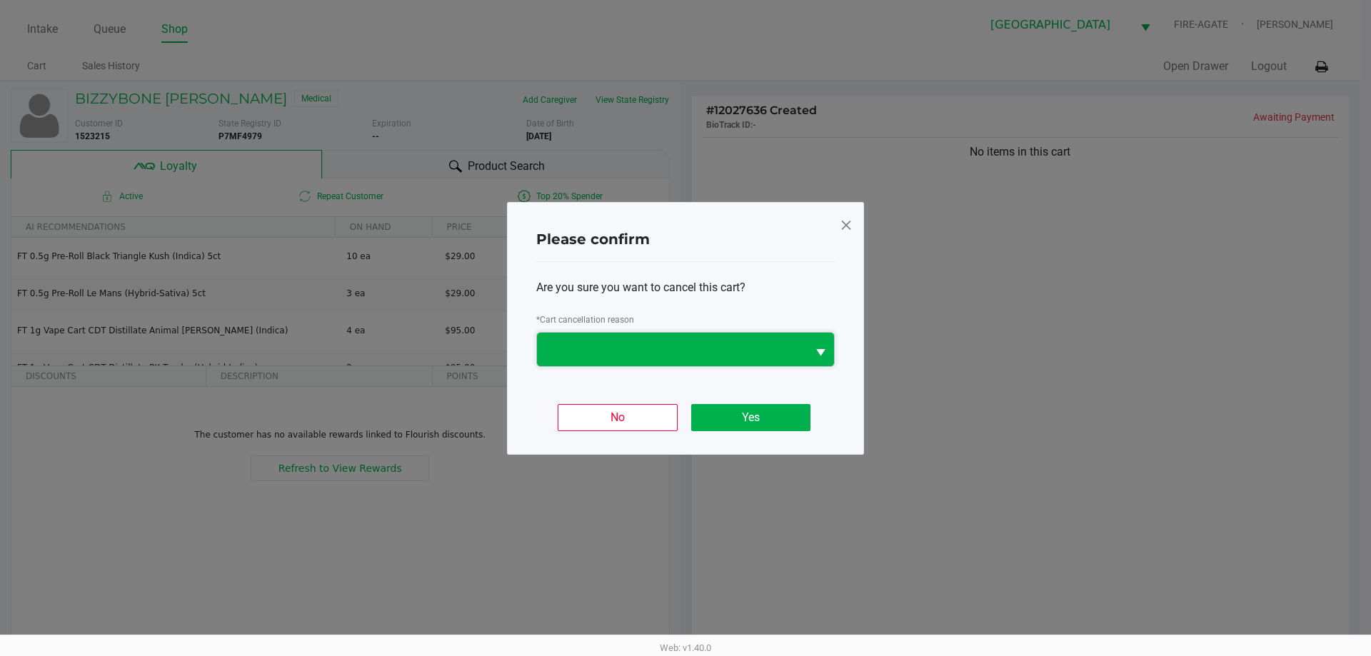
click at [707, 356] on span at bounding box center [672, 349] width 253 height 17
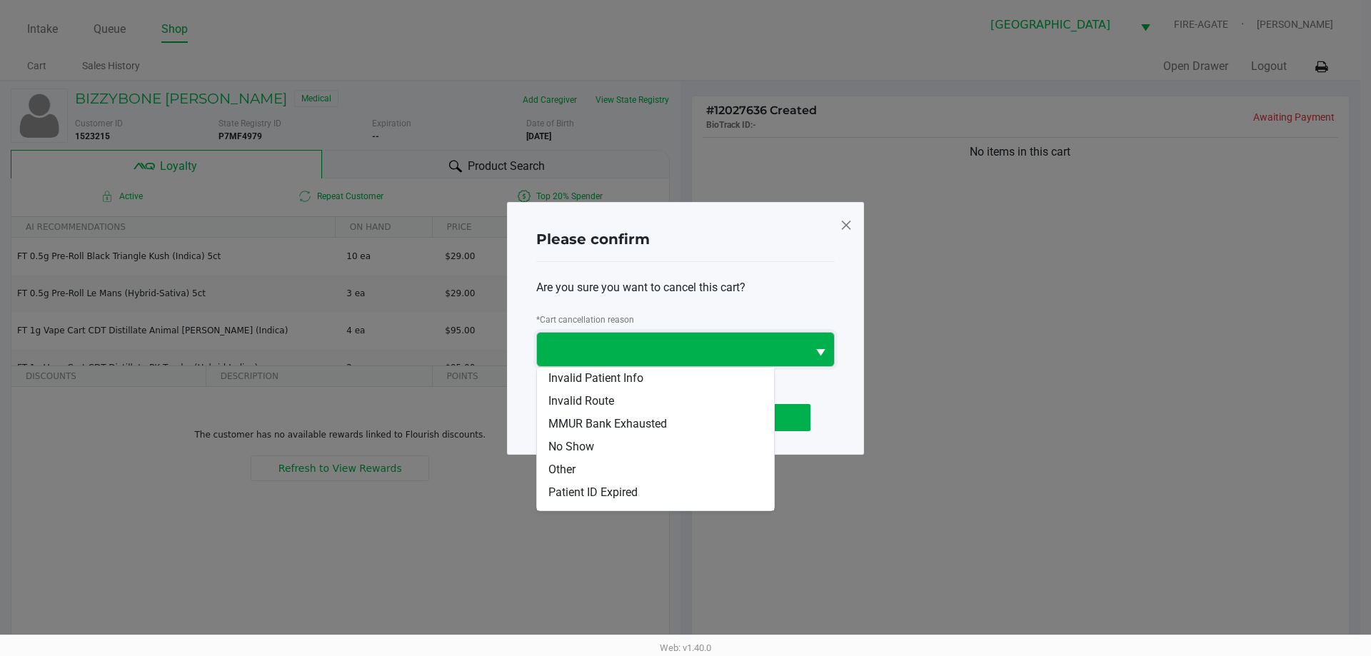
scroll to position [47, 0]
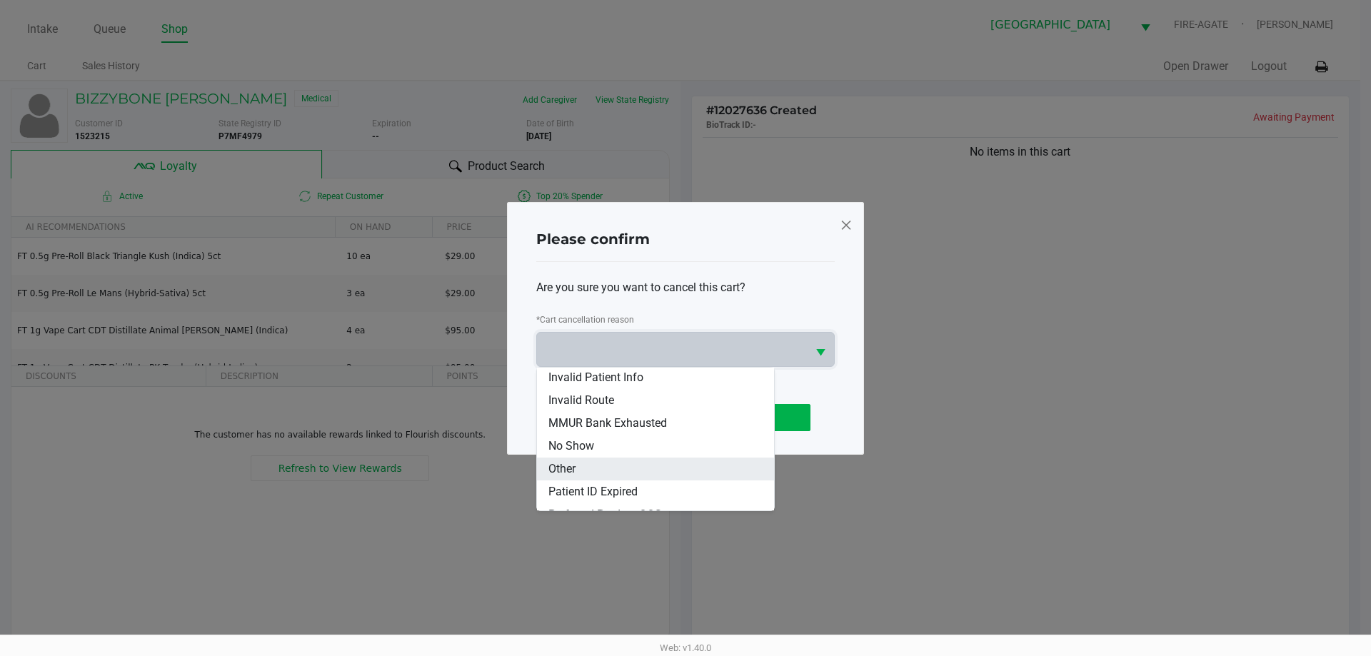
click at [627, 468] on li "Other" at bounding box center [655, 469] width 237 height 23
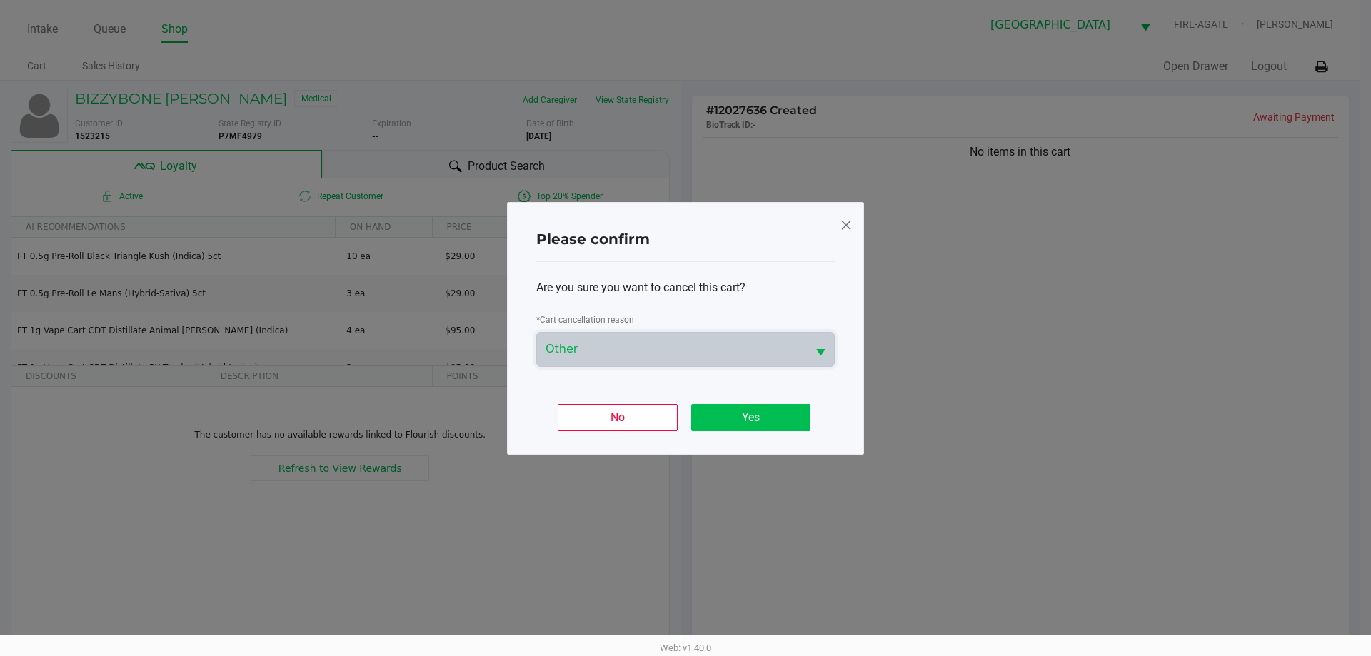
click at [759, 419] on button "Yes" at bounding box center [750, 417] width 119 height 27
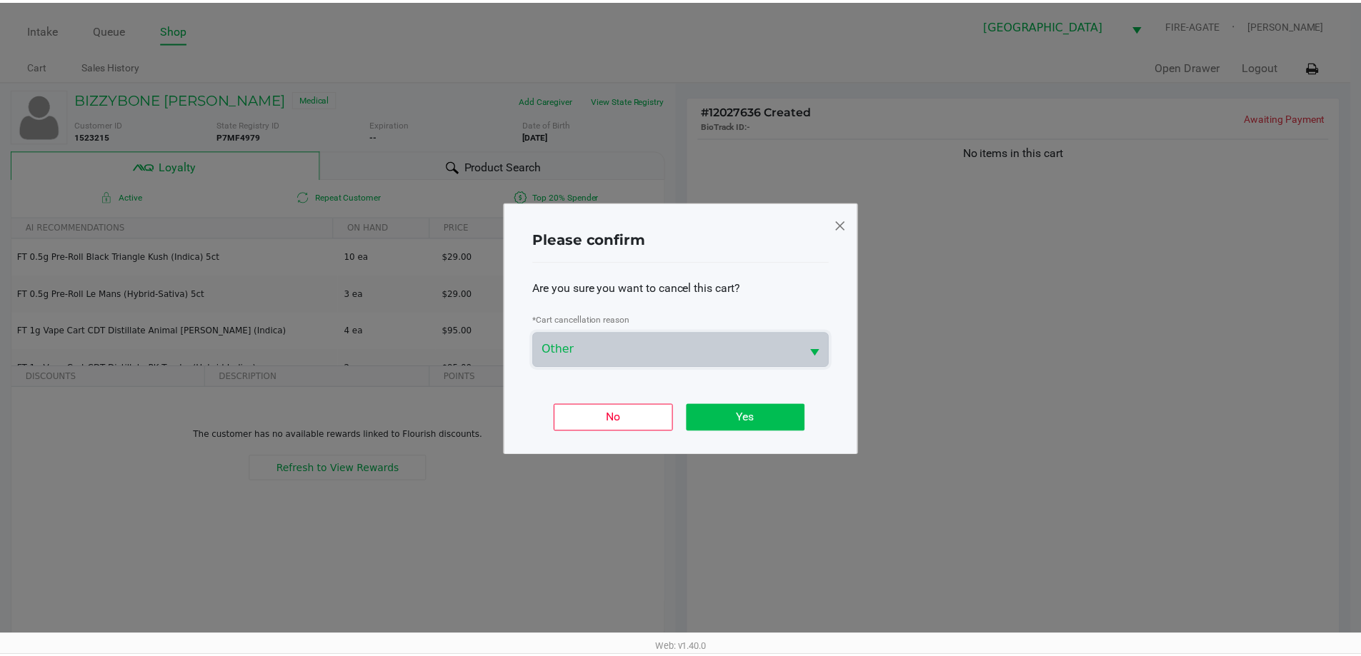
scroll to position [171, 0]
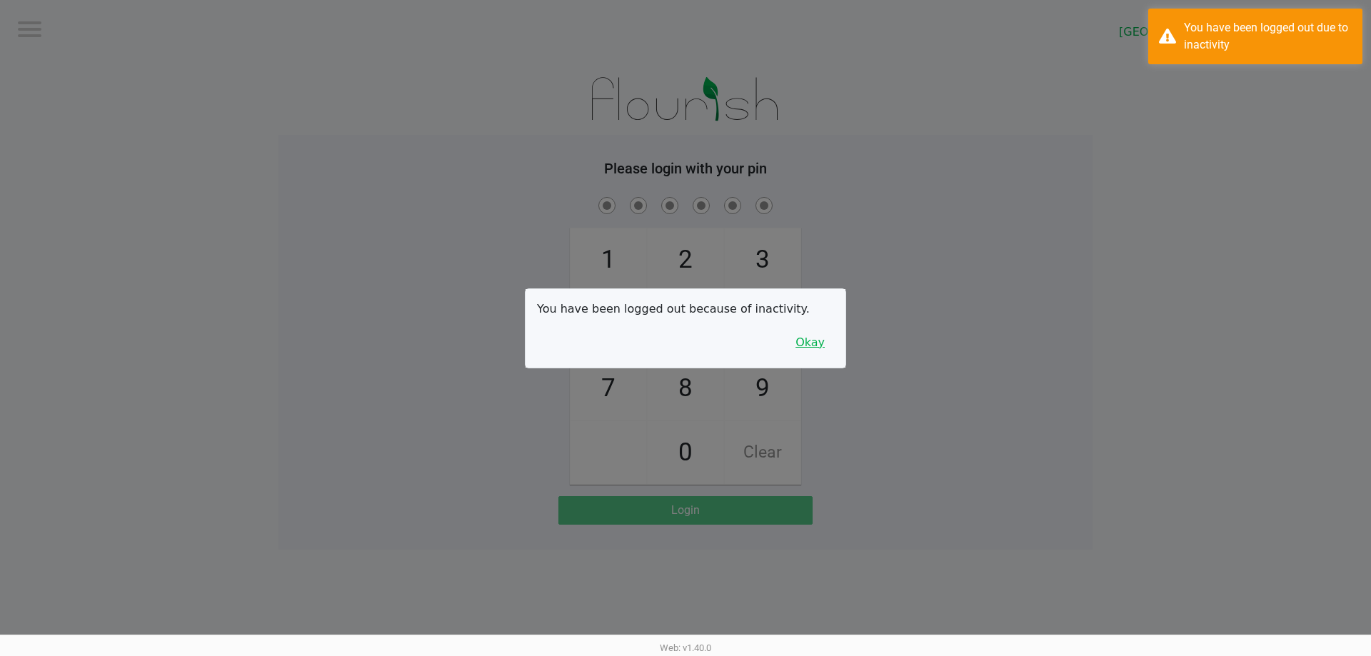
click at [825, 340] on button "Okay" at bounding box center [810, 342] width 48 height 27
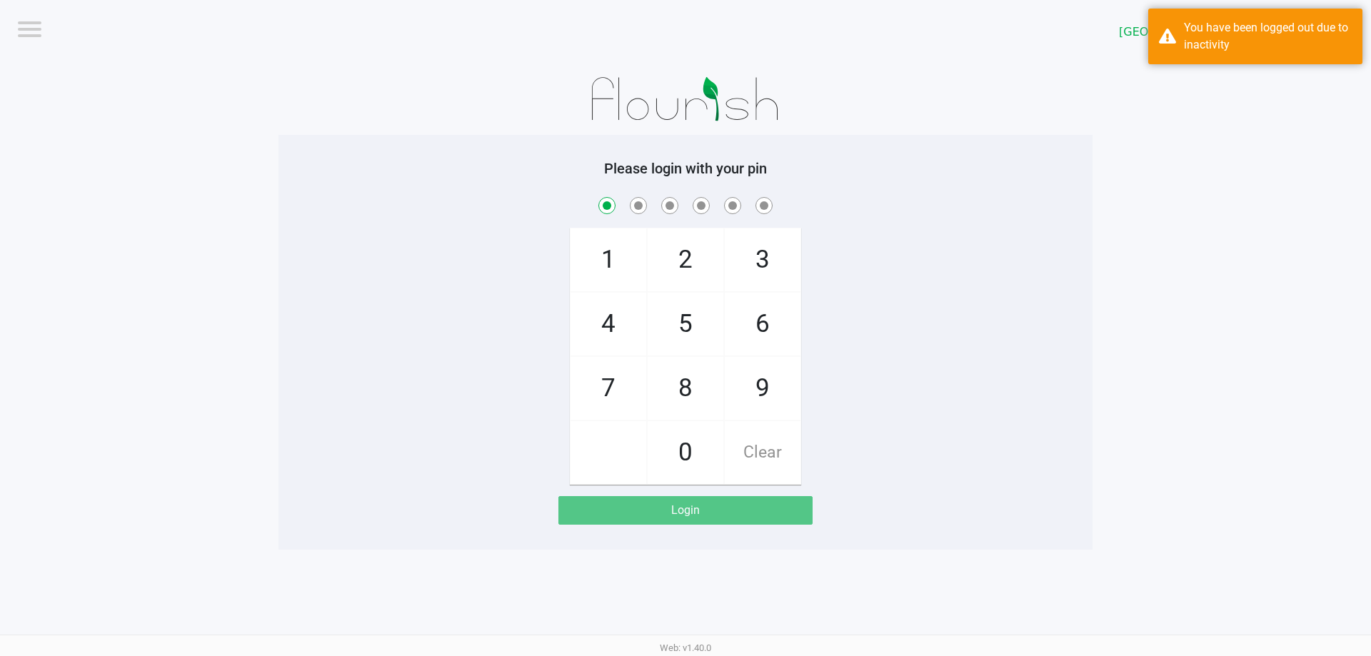
checkbox input "true"
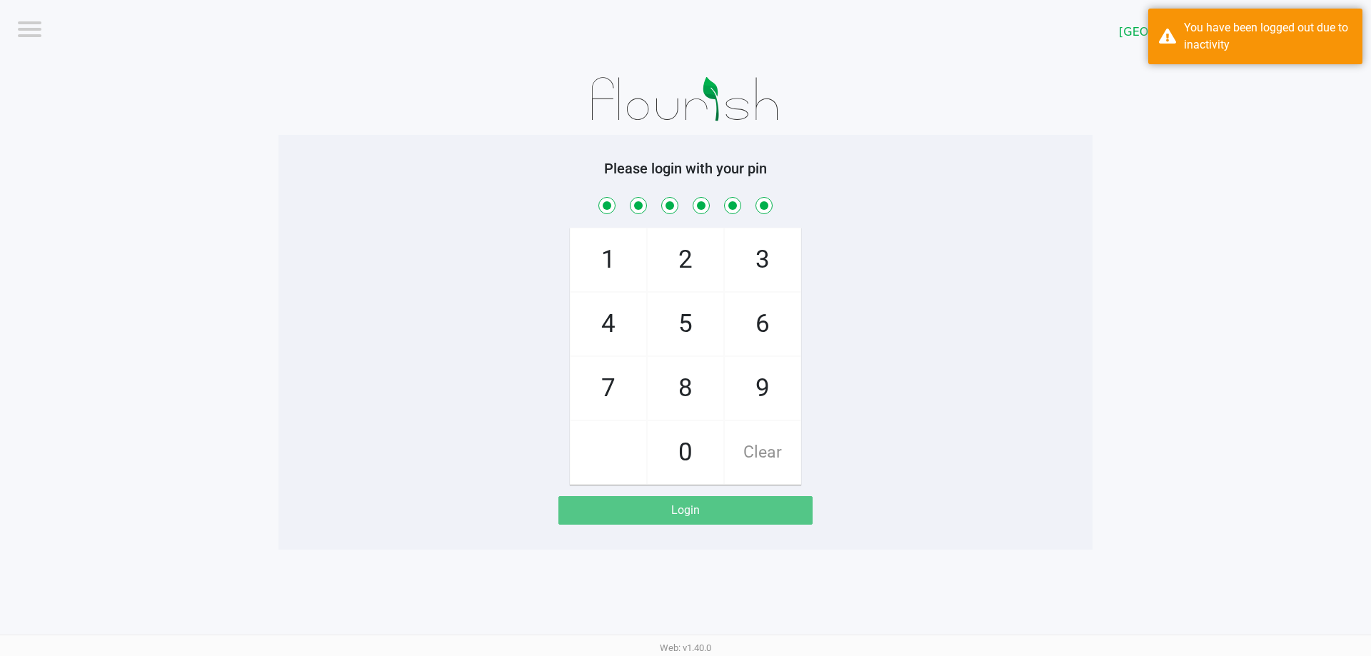
checkbox input "true"
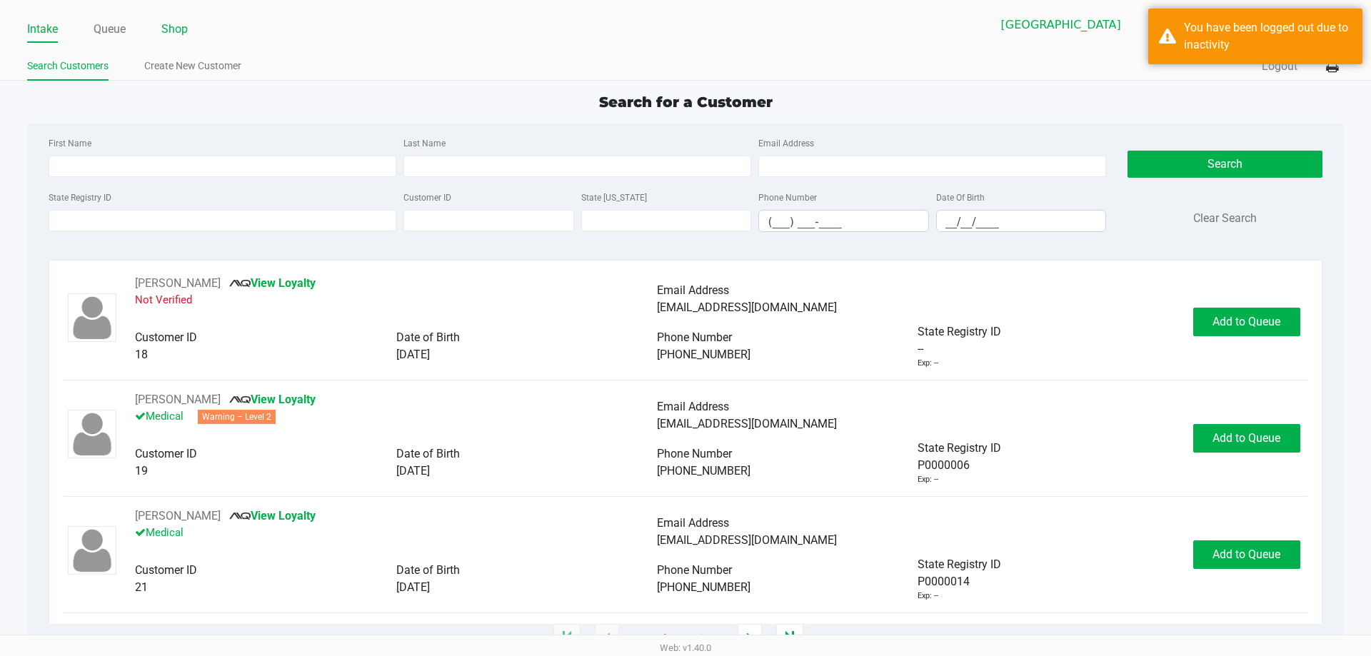
click at [185, 27] on link "Shop" at bounding box center [174, 29] width 26 height 20
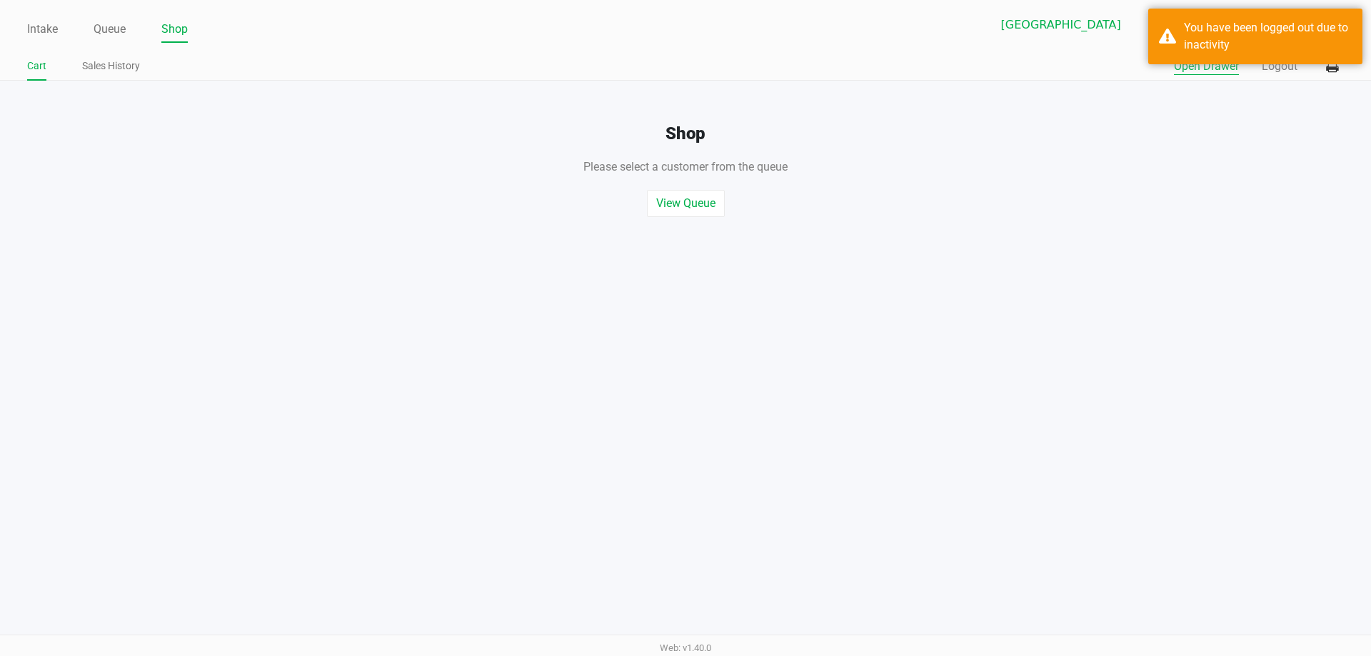
click at [1226, 74] on button "Open Drawer" at bounding box center [1206, 66] width 65 height 17
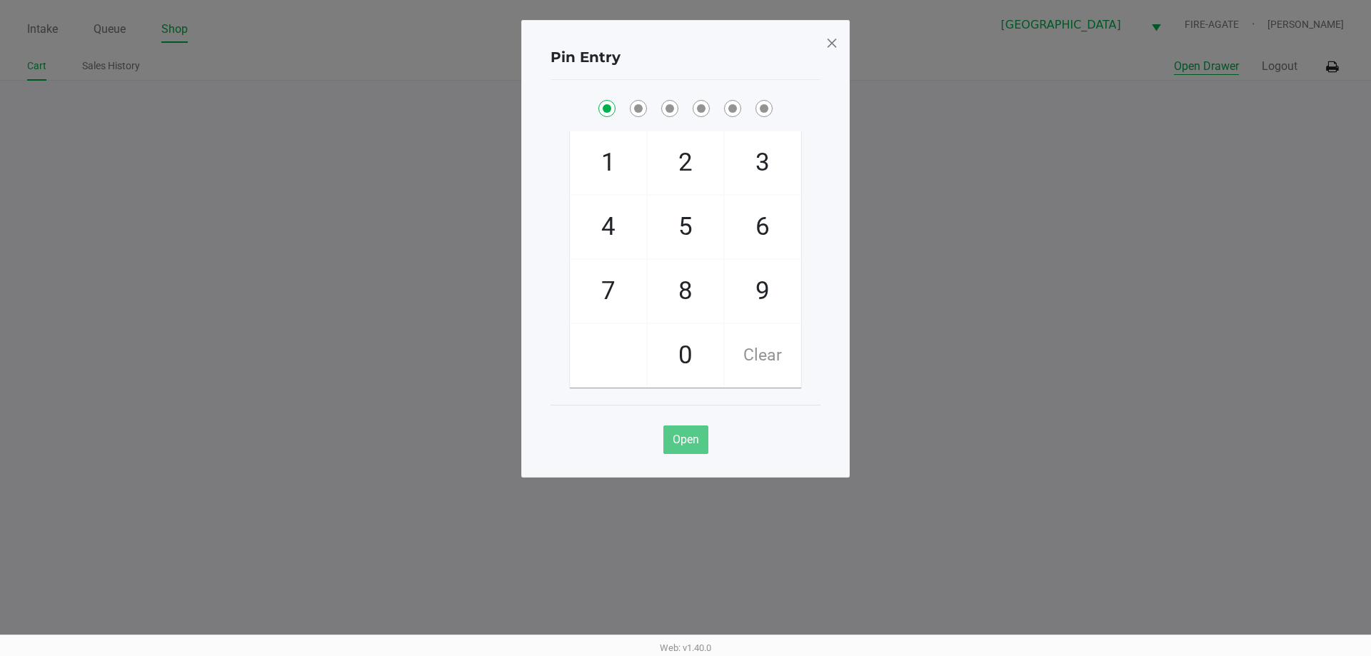
checkbox input "true"
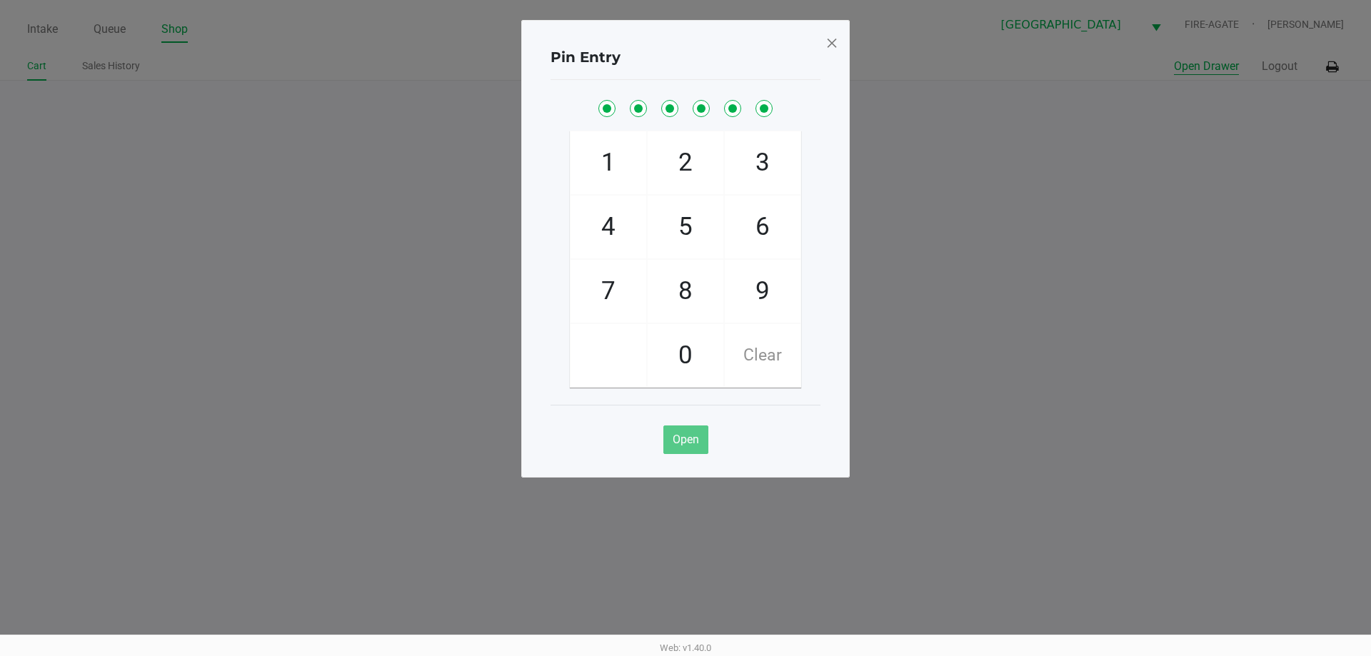
checkbox input "true"
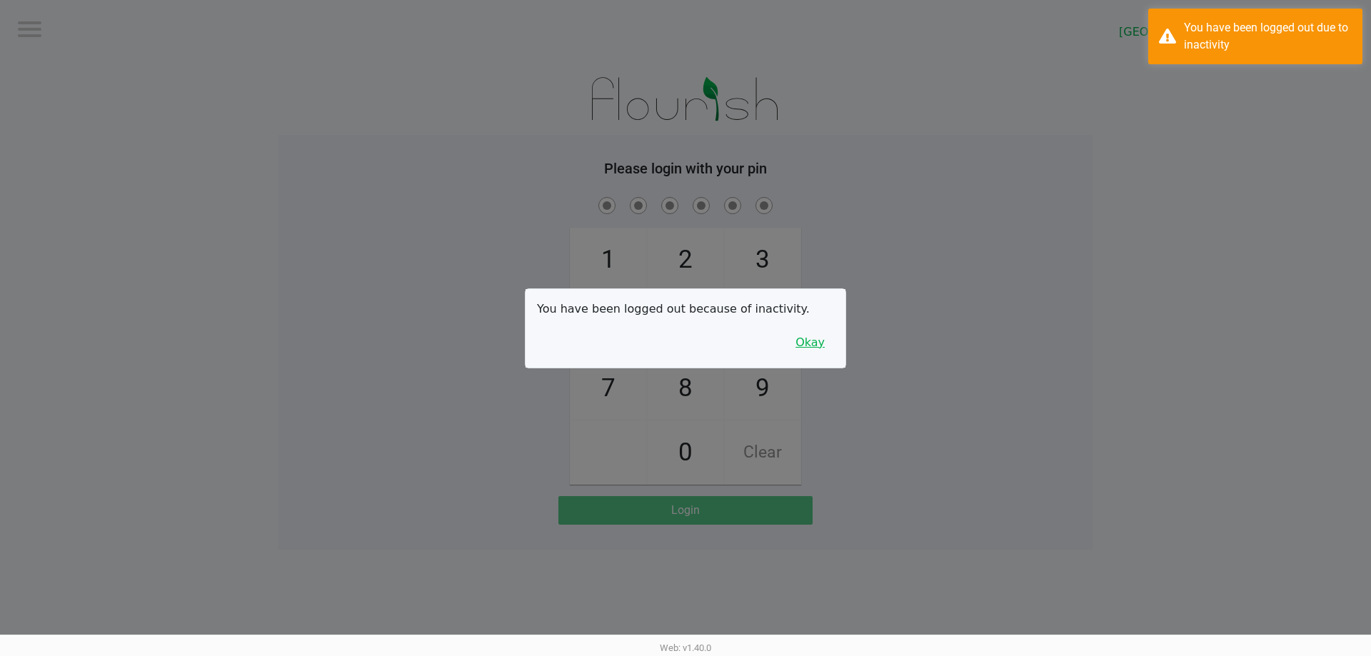
click at [821, 347] on button "Okay" at bounding box center [810, 342] width 48 height 27
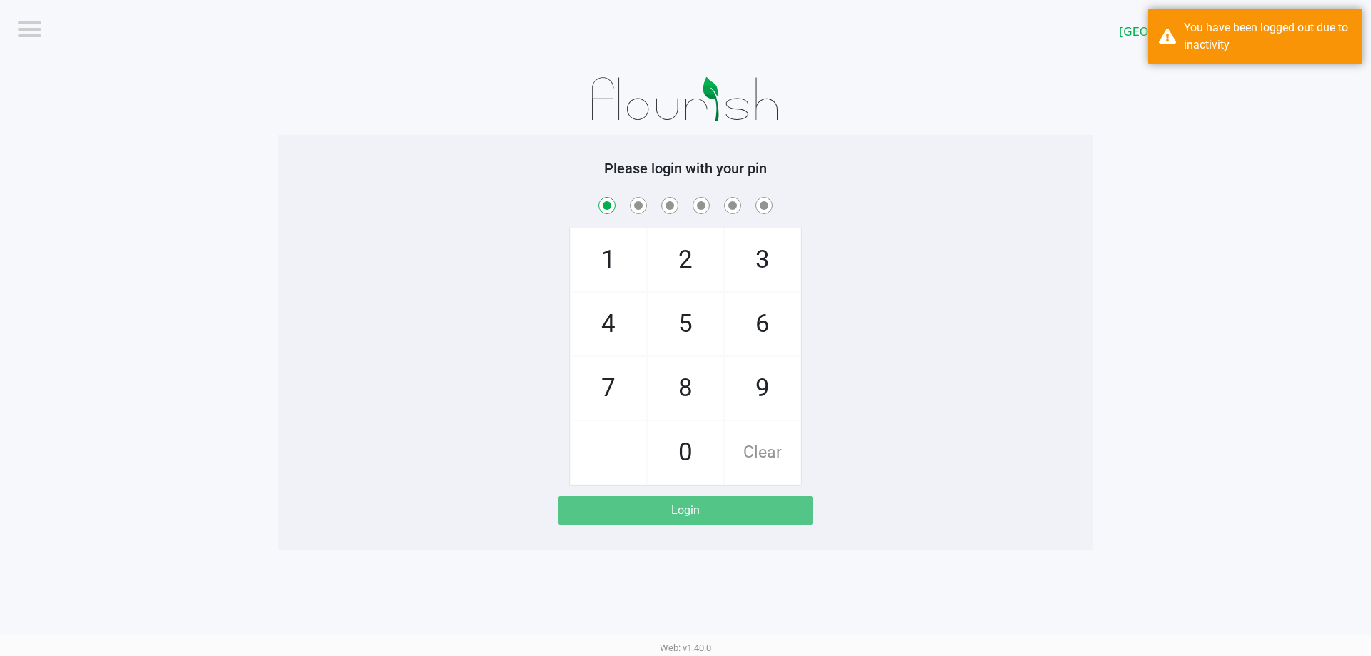
checkbox input "true"
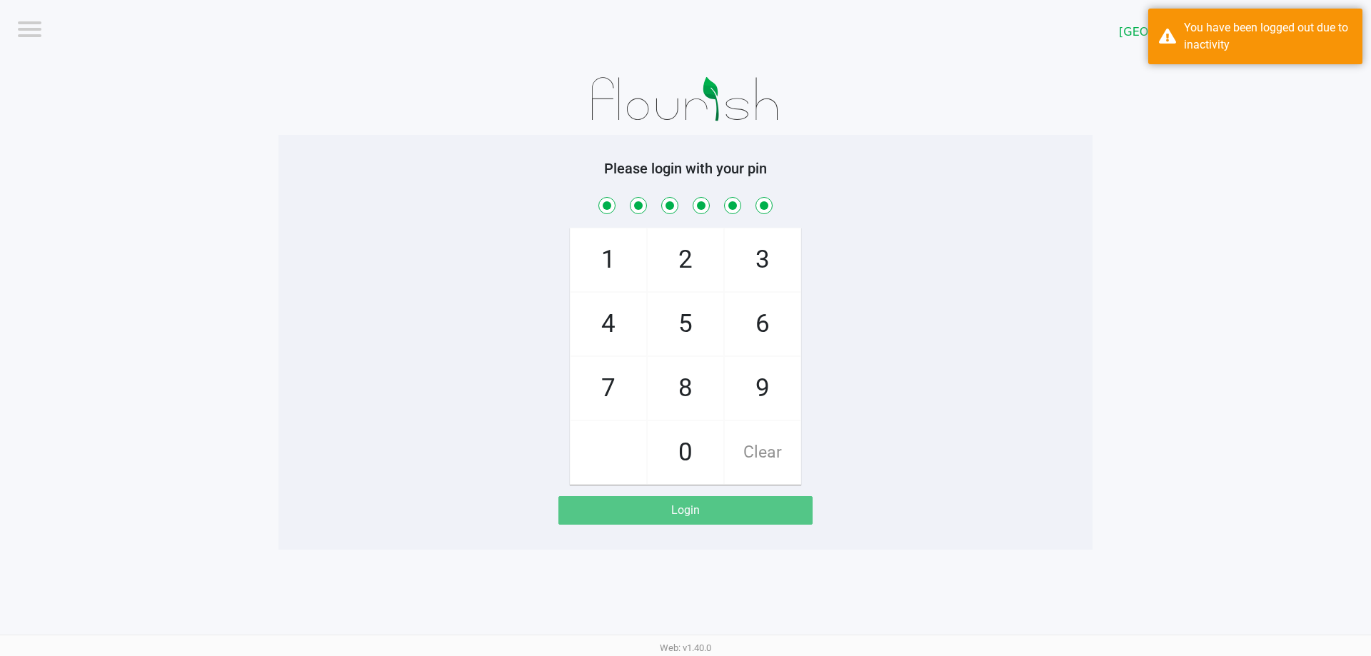
checkbox input "true"
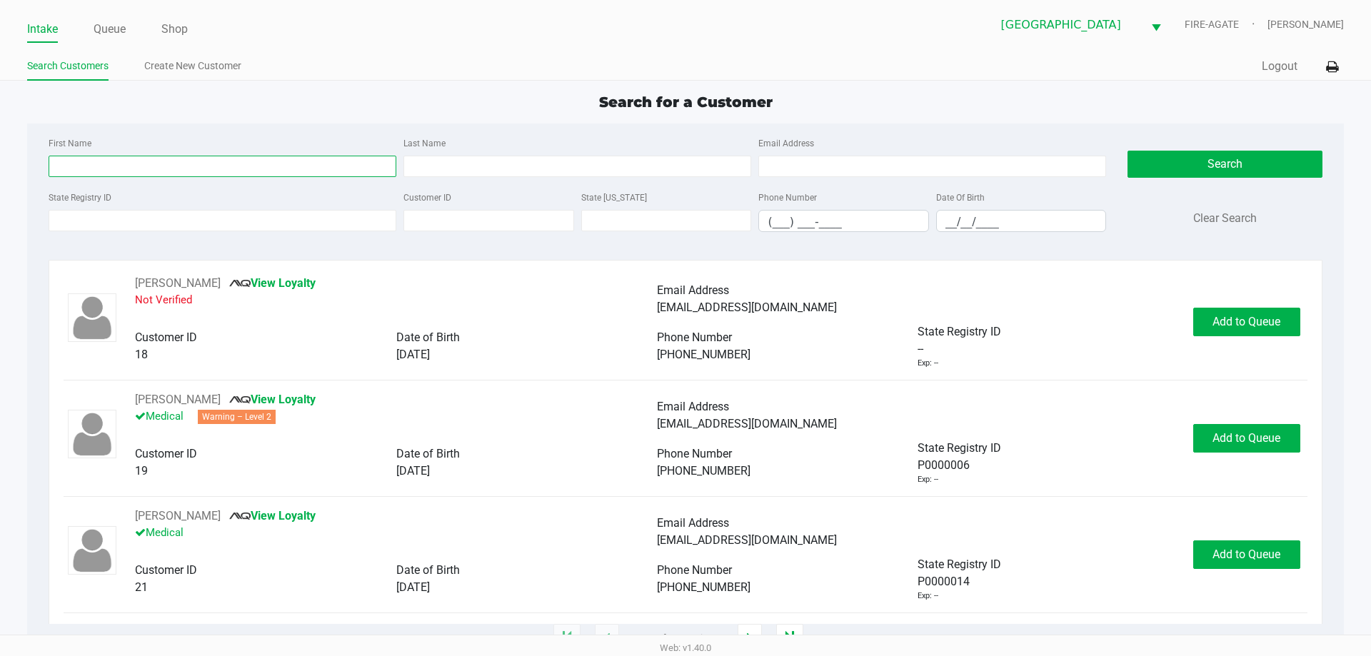
click at [266, 171] on input "First Name" at bounding box center [223, 166] width 348 height 21
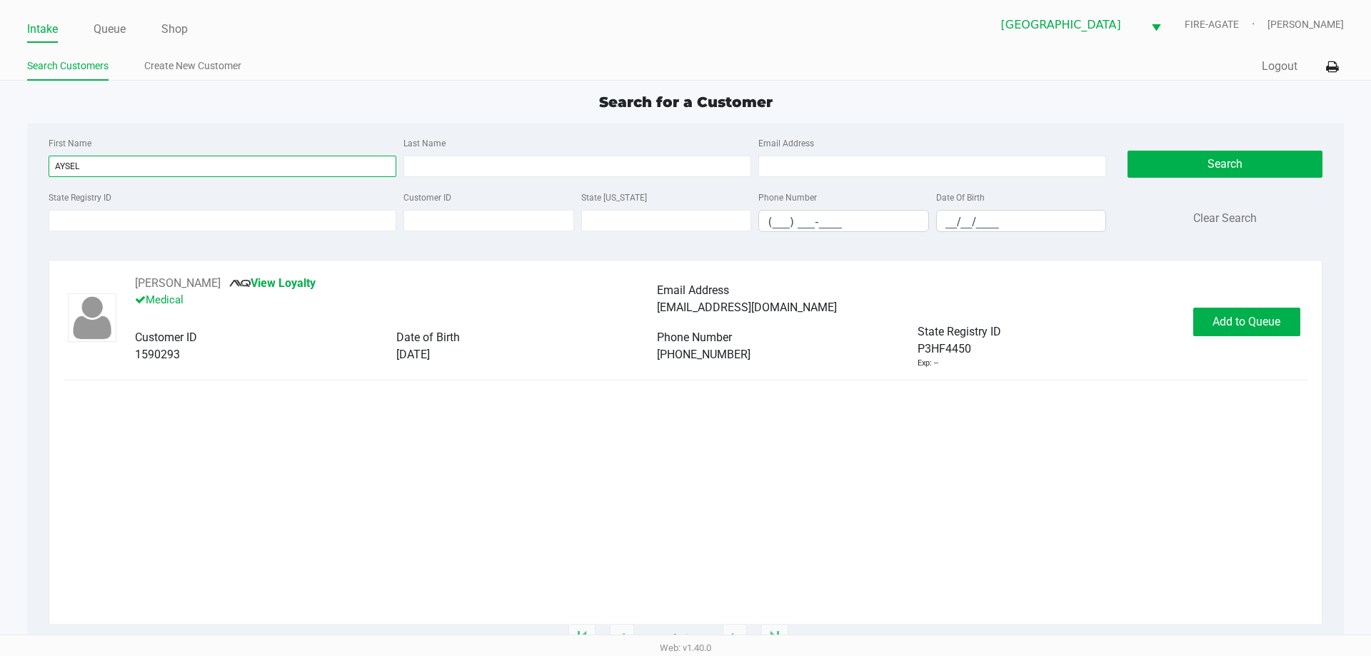
type input "AYSEL"
click at [1254, 311] on button "Add to Queue" at bounding box center [1247, 322] width 107 height 29
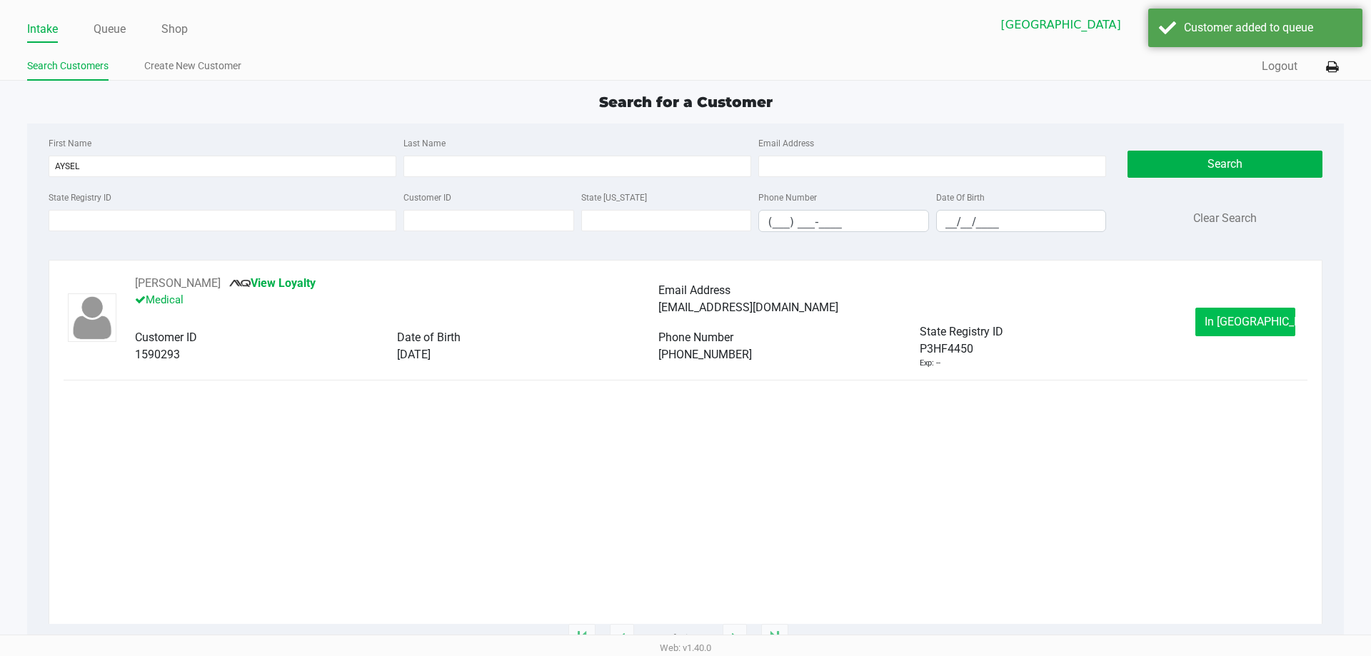
click at [1256, 329] on button "In [GEOGRAPHIC_DATA]" at bounding box center [1246, 322] width 100 height 29
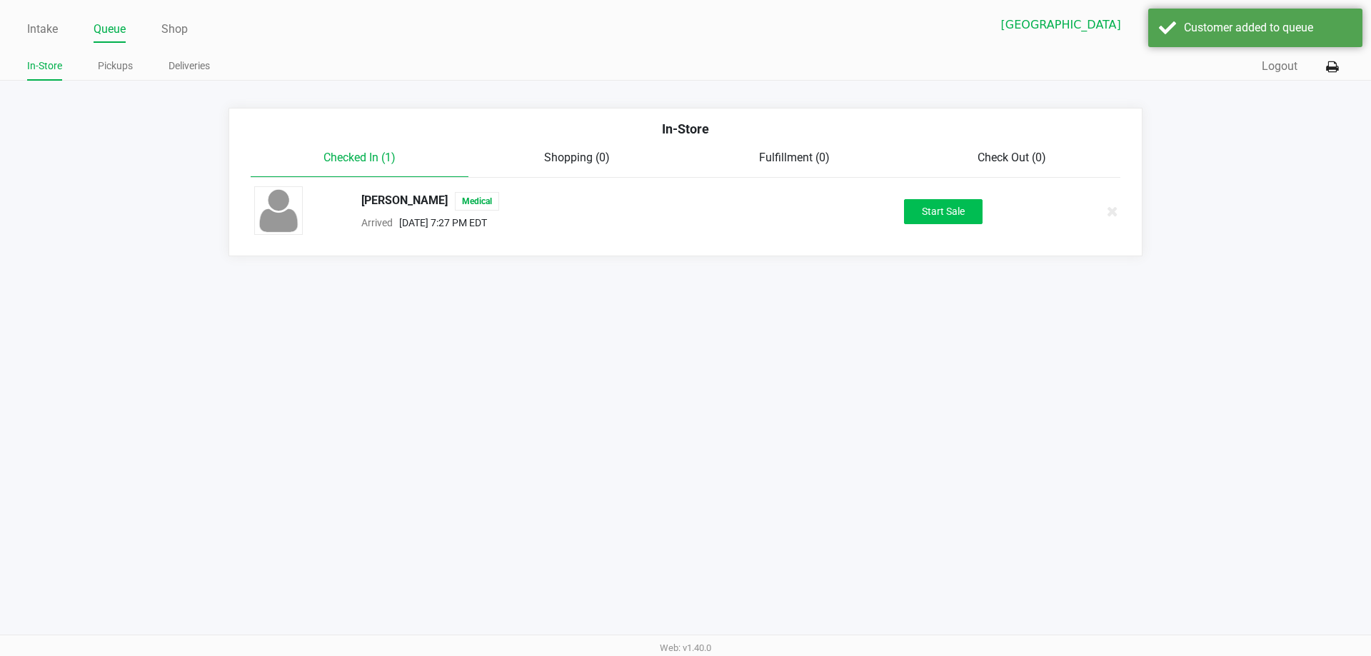
click at [956, 215] on button "Start Sale" at bounding box center [943, 211] width 79 height 25
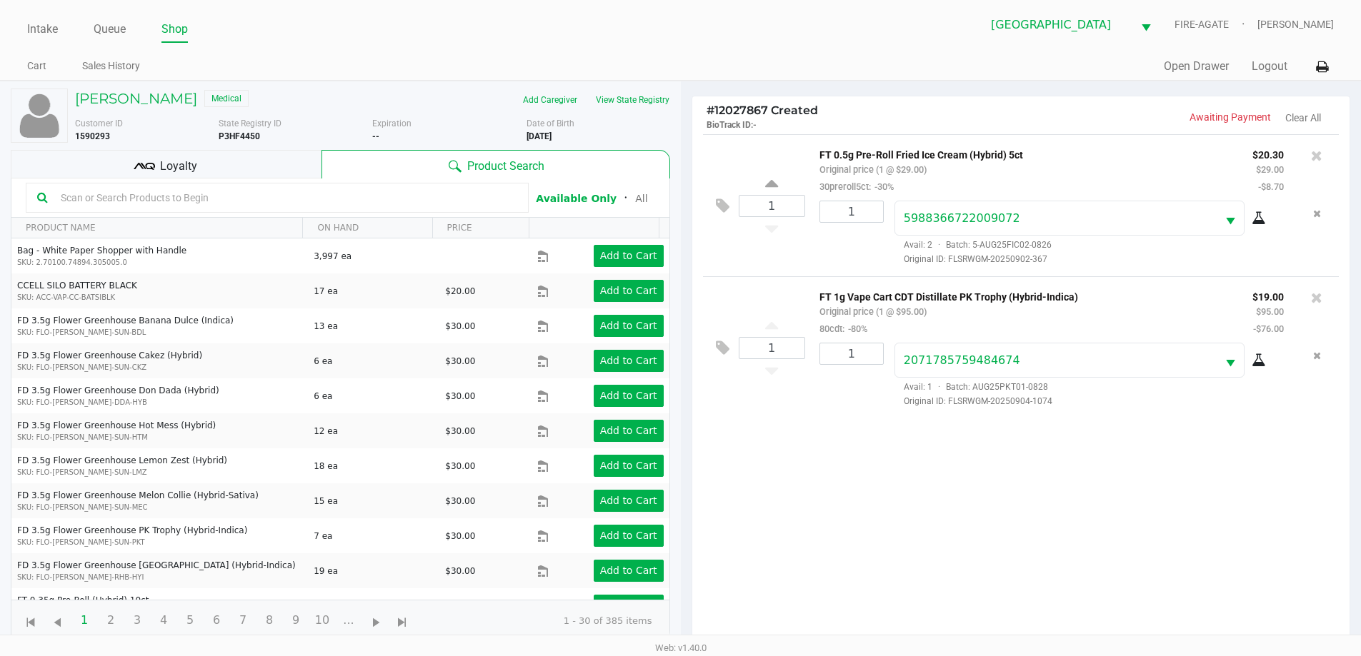
click at [218, 166] on div "Loyalty" at bounding box center [166, 164] width 311 height 29
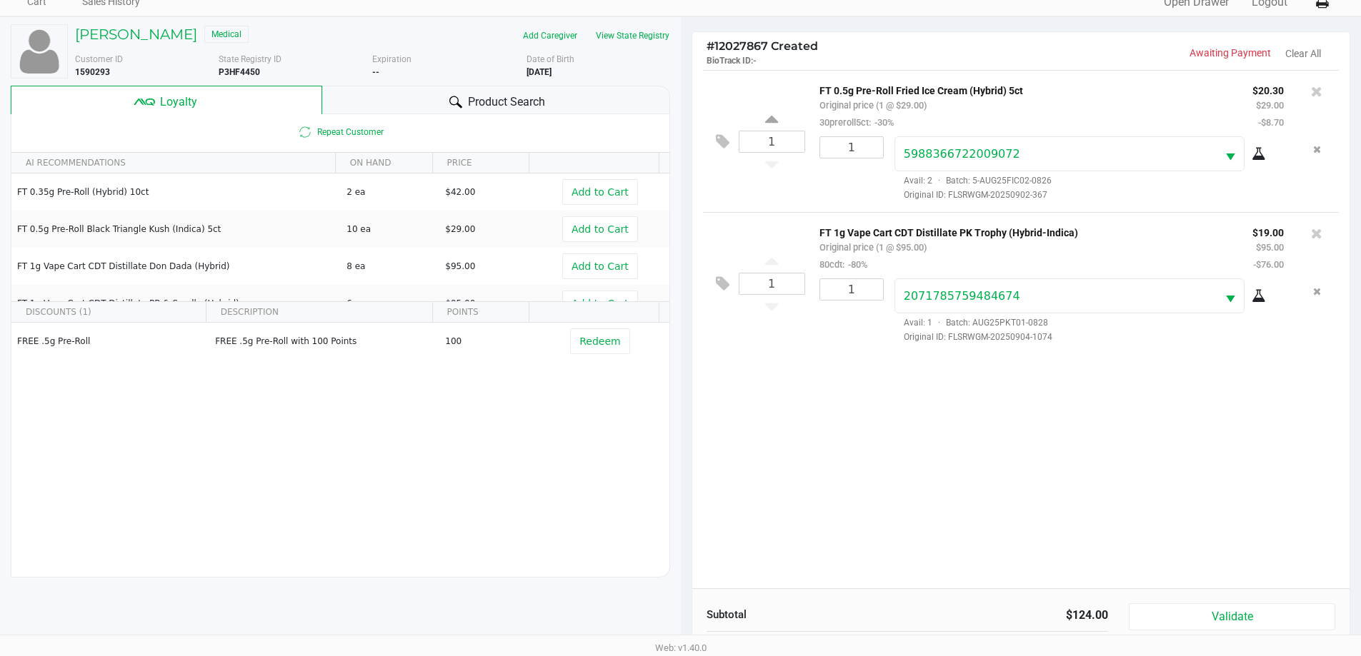
scroll to position [171, 0]
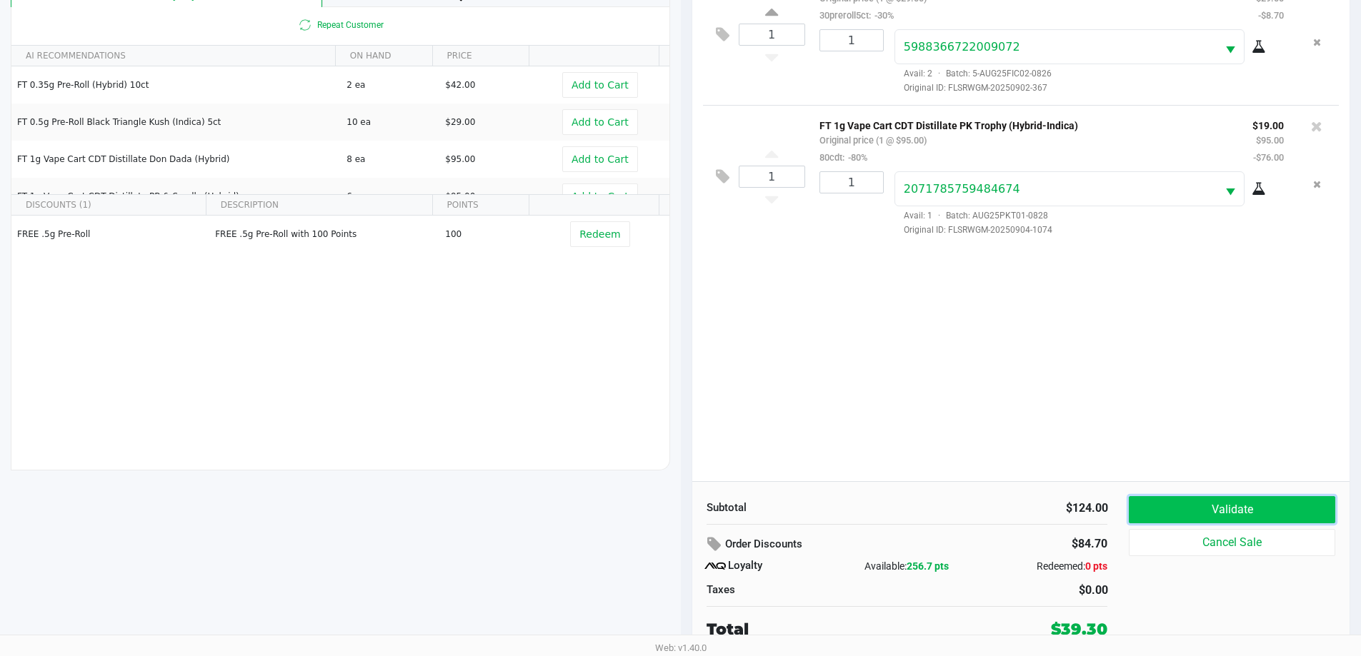
click at [1253, 501] on button "Validate" at bounding box center [1232, 509] width 206 height 27
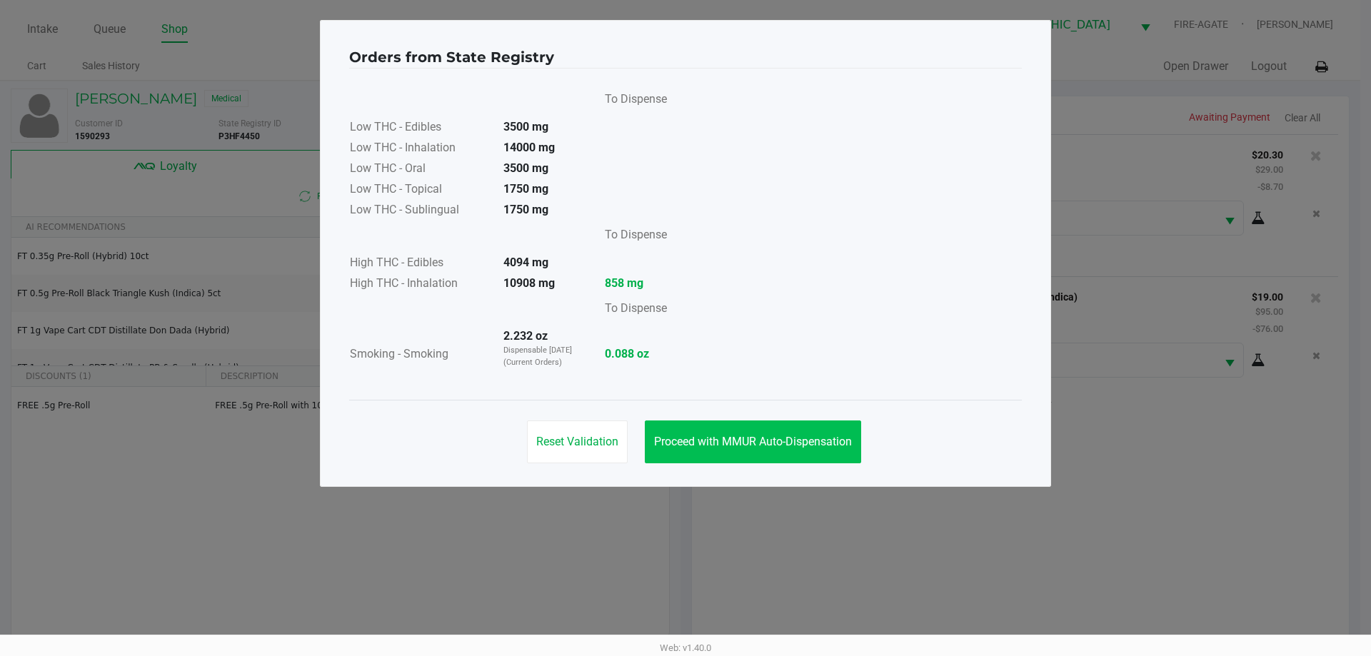
click at [780, 445] on span "Proceed with MMUR Auto-Dispensation" at bounding box center [753, 442] width 198 height 14
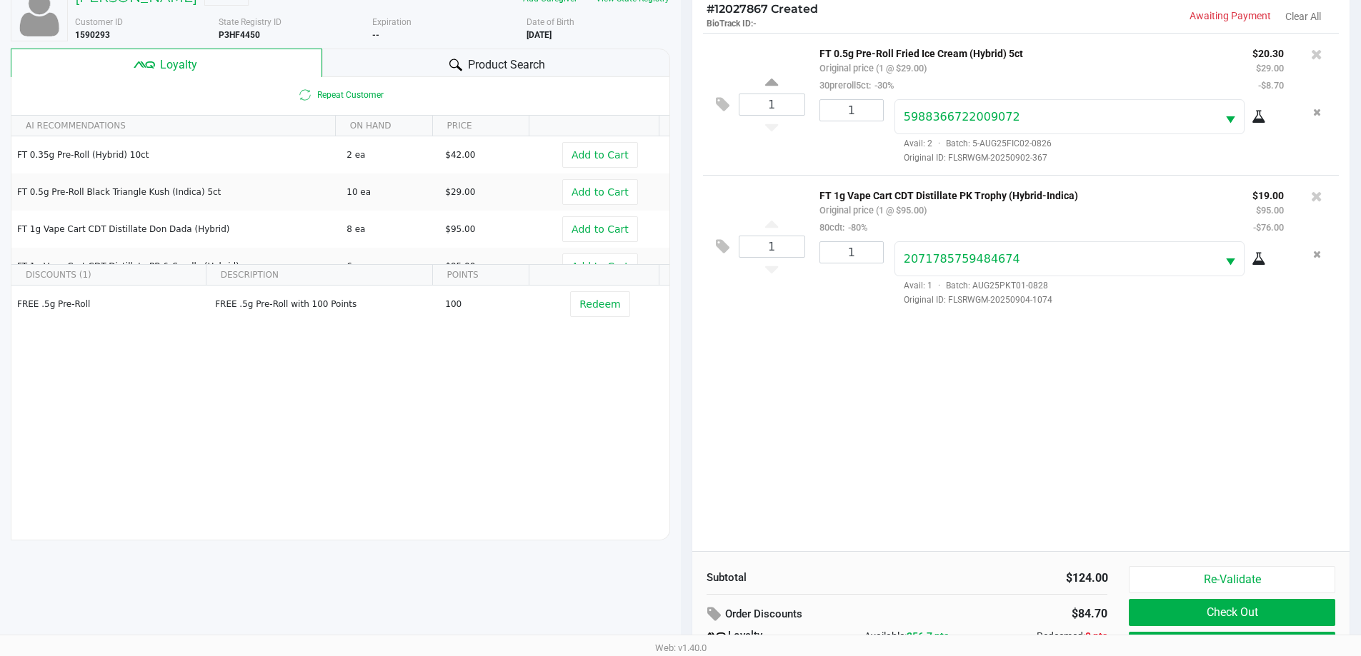
scroll to position [171, 0]
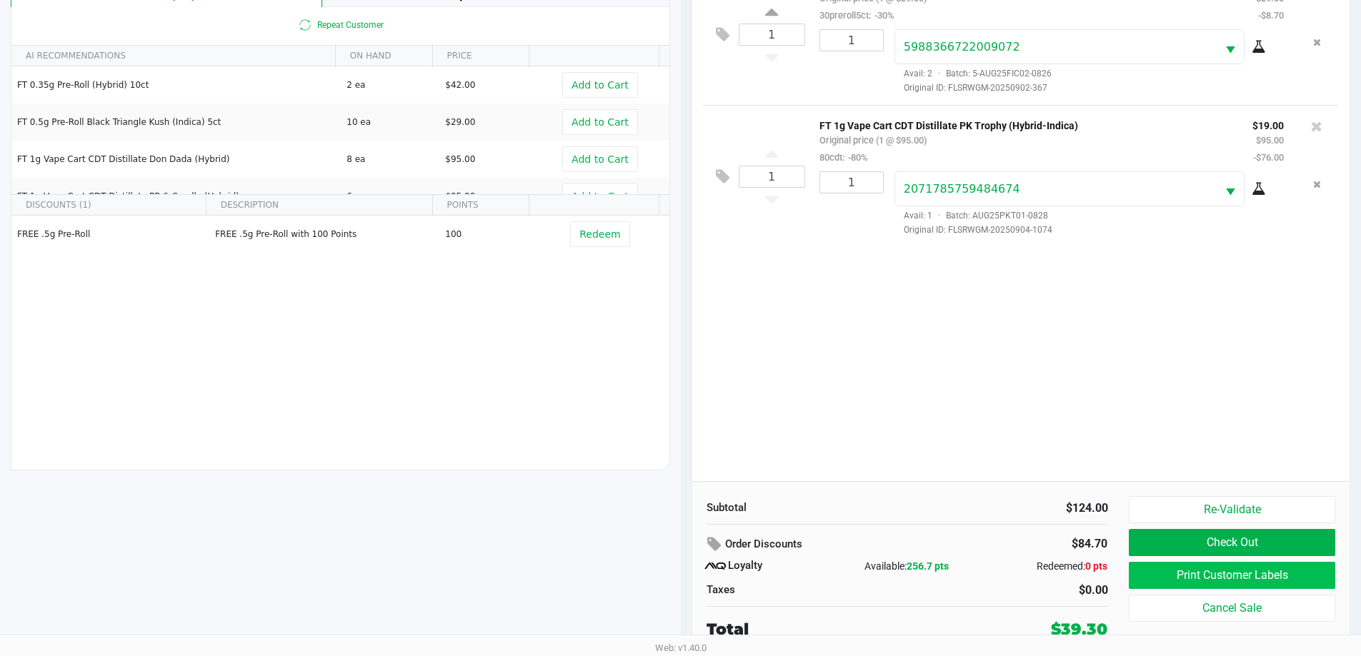
click at [1221, 574] on button "Print Customer Labels" at bounding box center [1232, 575] width 206 height 27
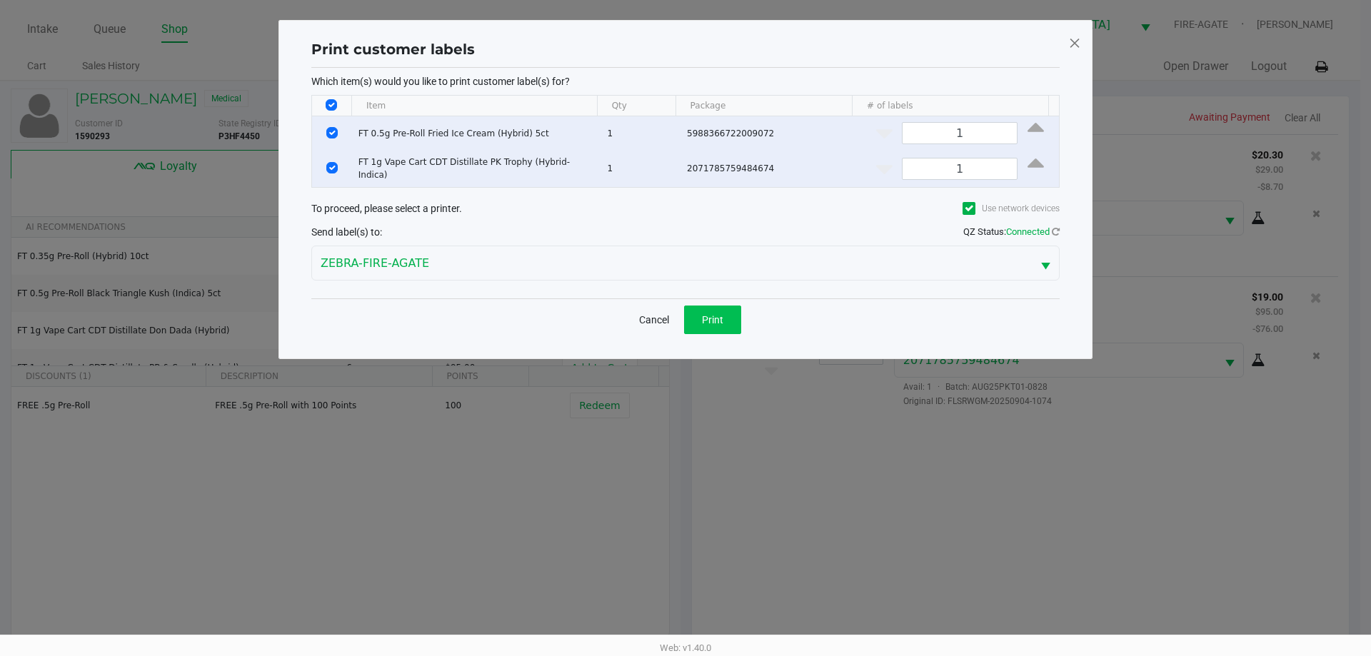
click at [699, 319] on button "Print" at bounding box center [712, 320] width 57 height 29
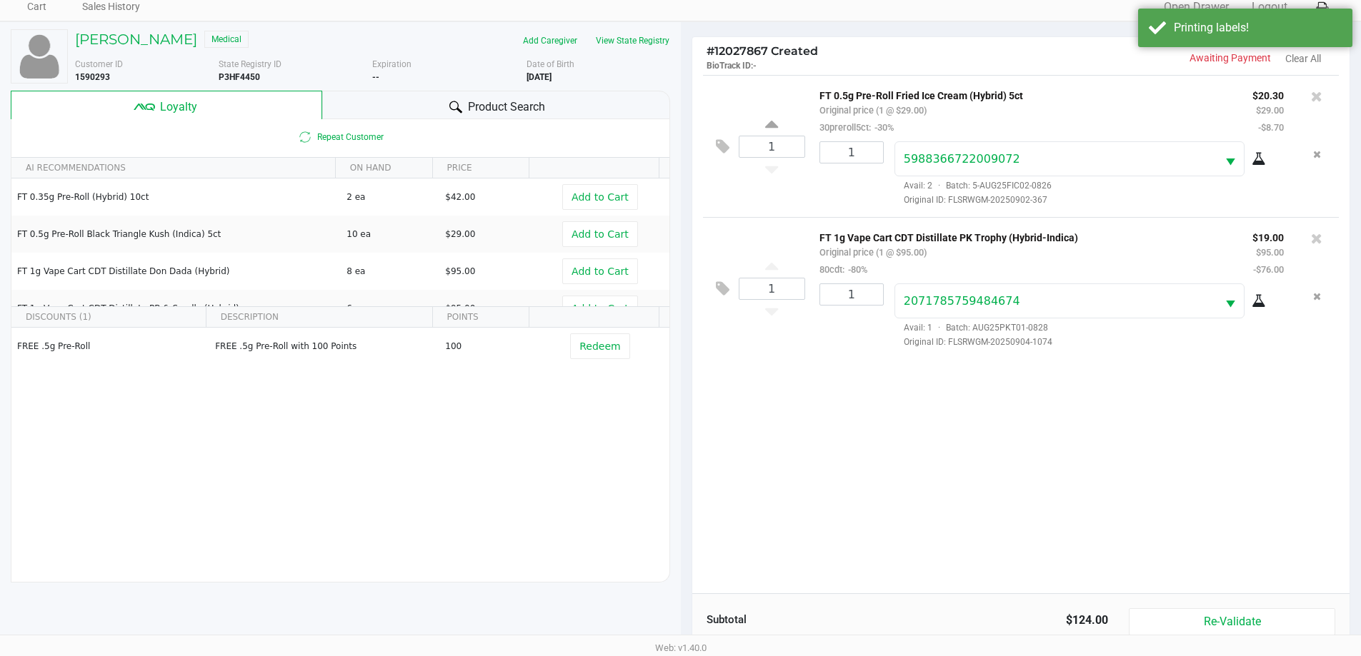
scroll to position [171, 0]
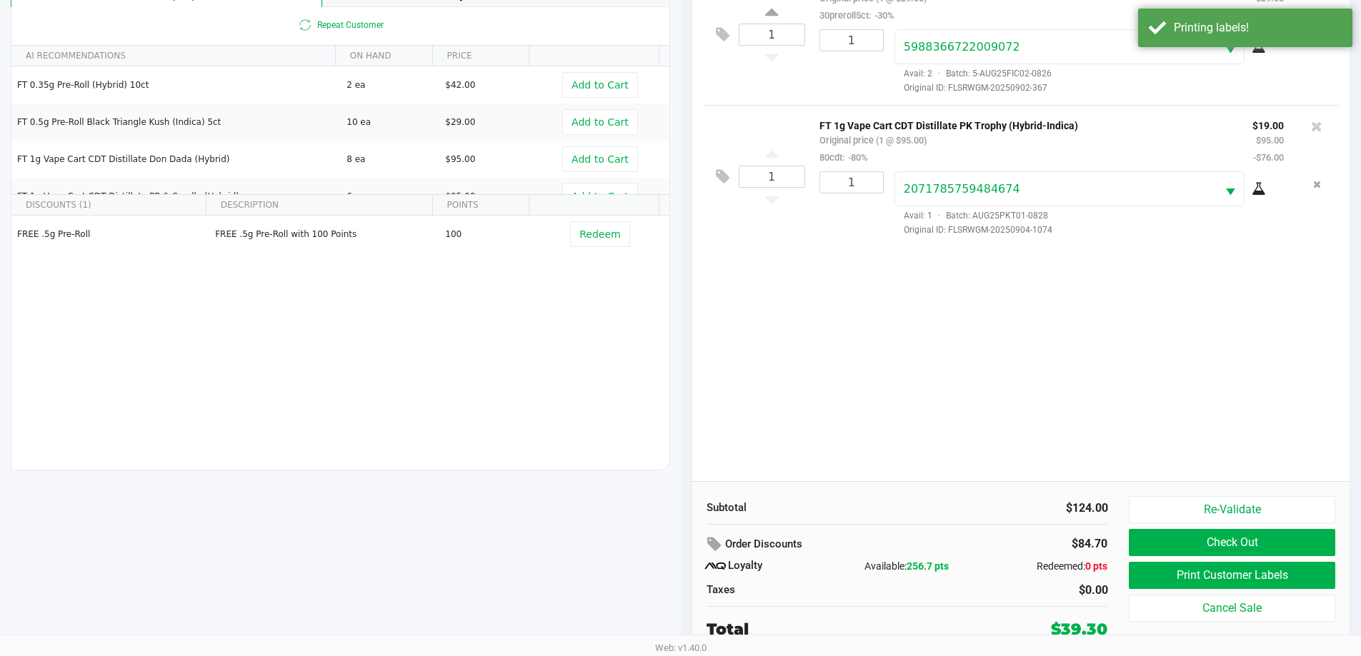
click at [1224, 555] on button "Check Out" at bounding box center [1232, 542] width 206 height 27
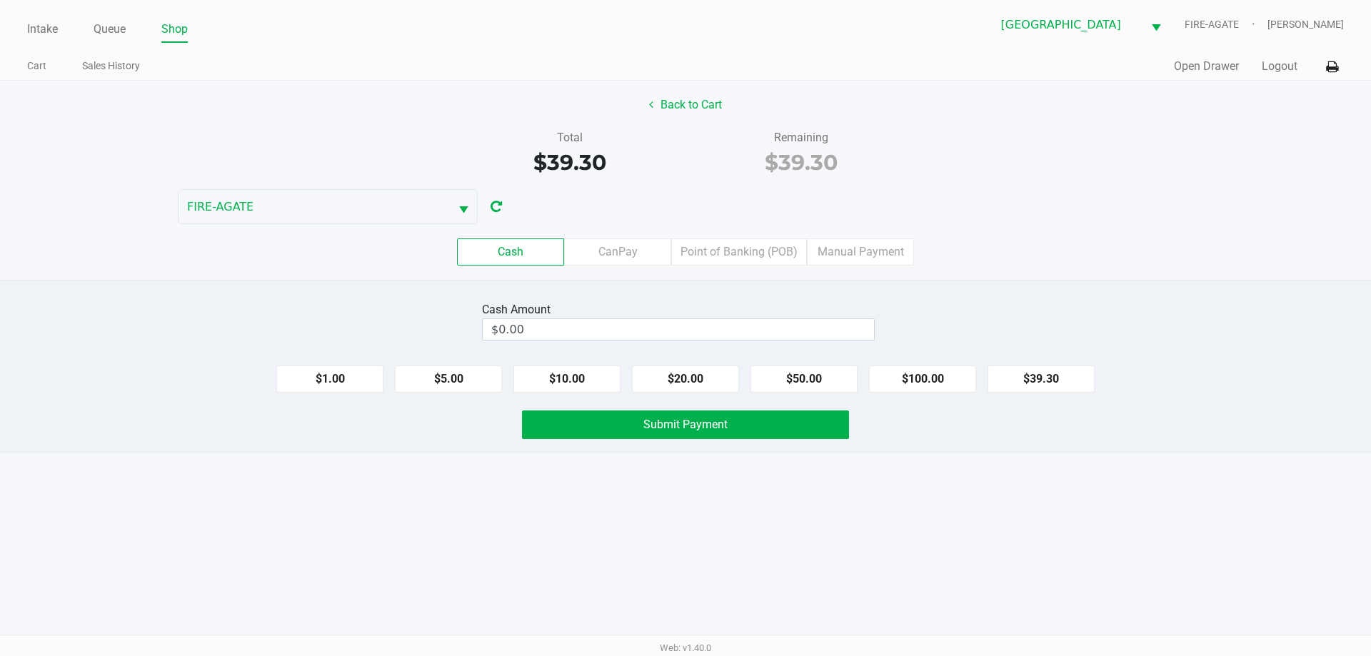
click at [704, 374] on button "$20.00" at bounding box center [685, 379] width 107 height 27
click at [679, 381] on button "$20.00" at bounding box center [685, 379] width 107 height 27
type input "$40.00"
click at [767, 426] on button "Submit Payment" at bounding box center [685, 425] width 327 height 29
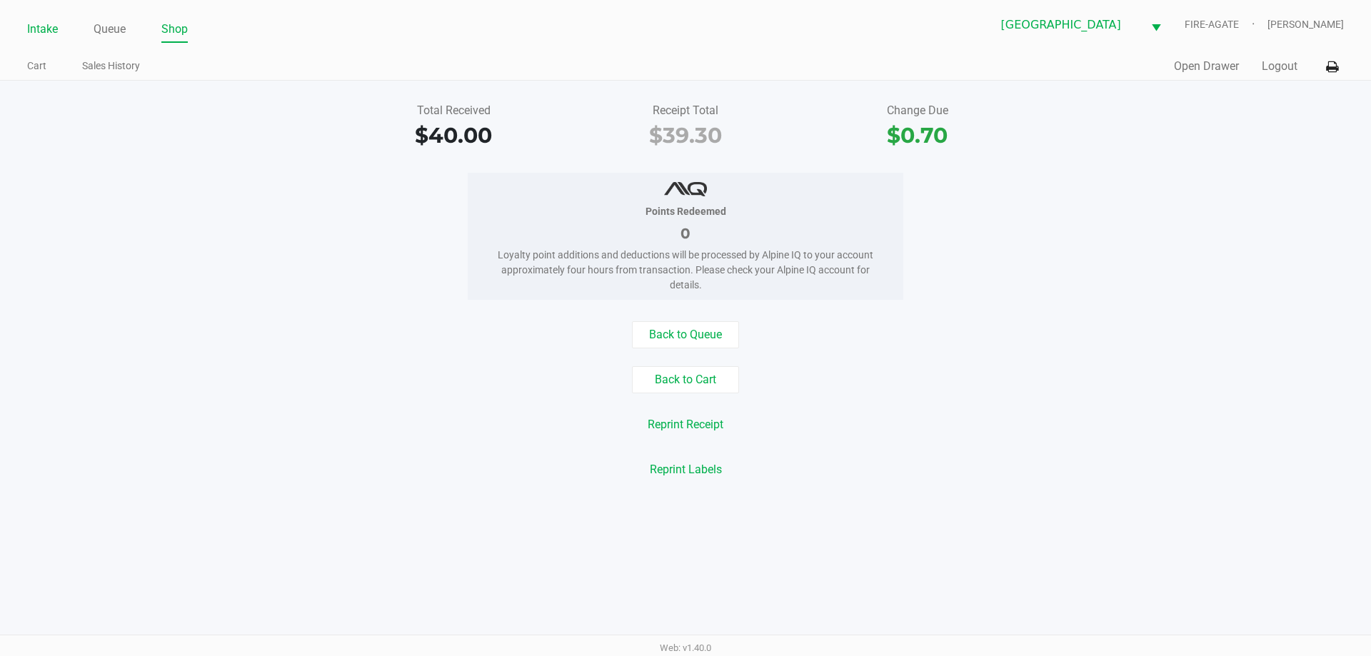
click at [43, 26] on link "Intake" at bounding box center [42, 29] width 31 height 20
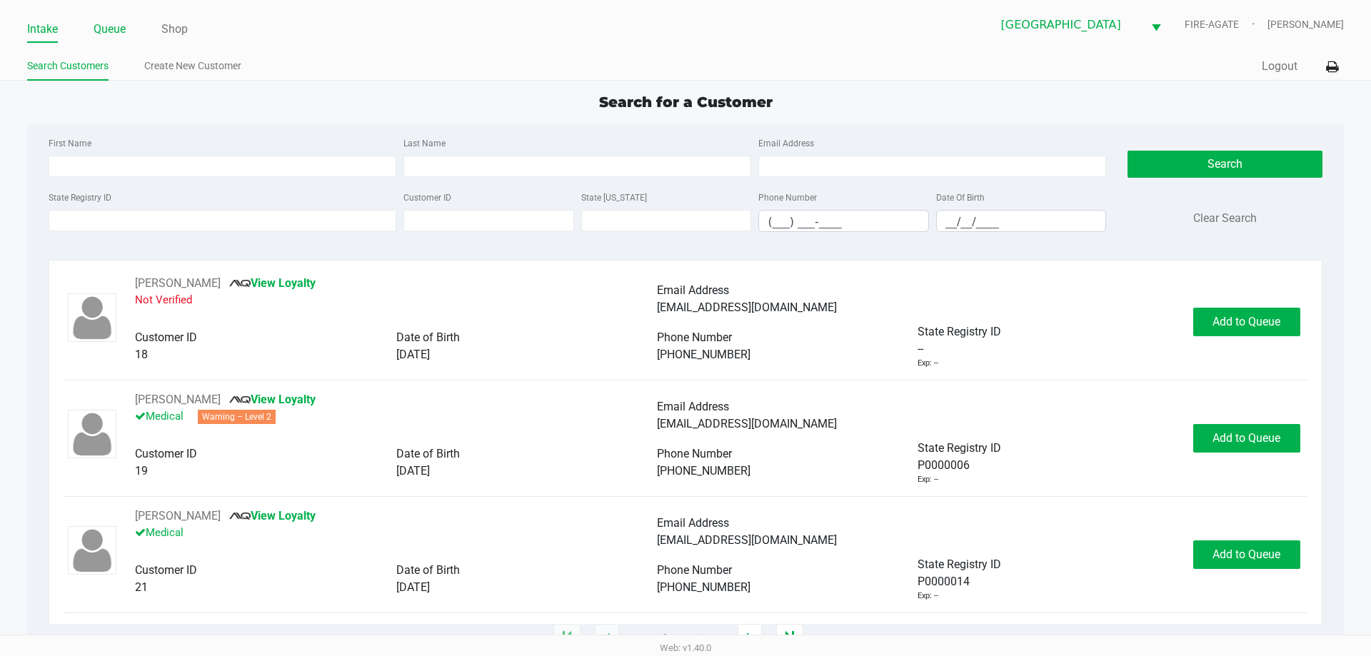
click at [100, 38] on link "Queue" at bounding box center [110, 29] width 32 height 20
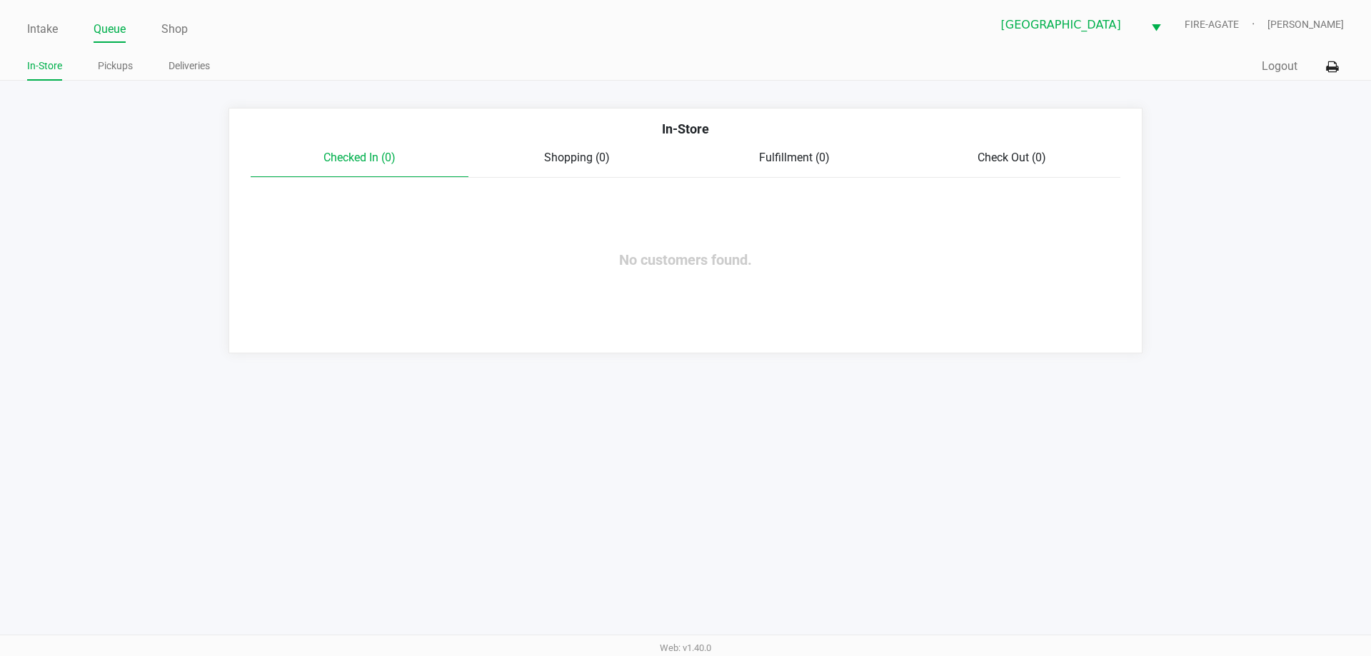
click at [114, 55] on div "In-Store Pickups Deliveries" at bounding box center [356, 67] width 659 height 26
click at [128, 60] on link "Pickups" at bounding box center [115, 66] width 35 height 18
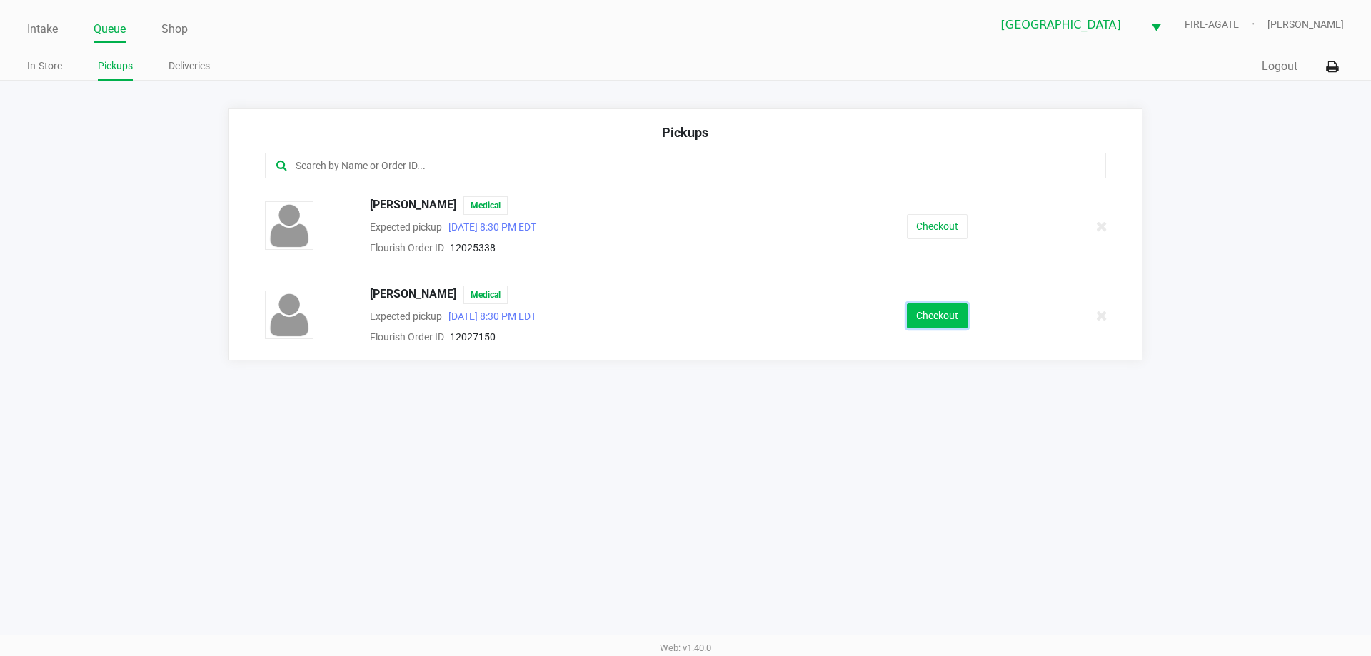
click at [930, 310] on button "Checkout" at bounding box center [937, 316] width 61 height 25
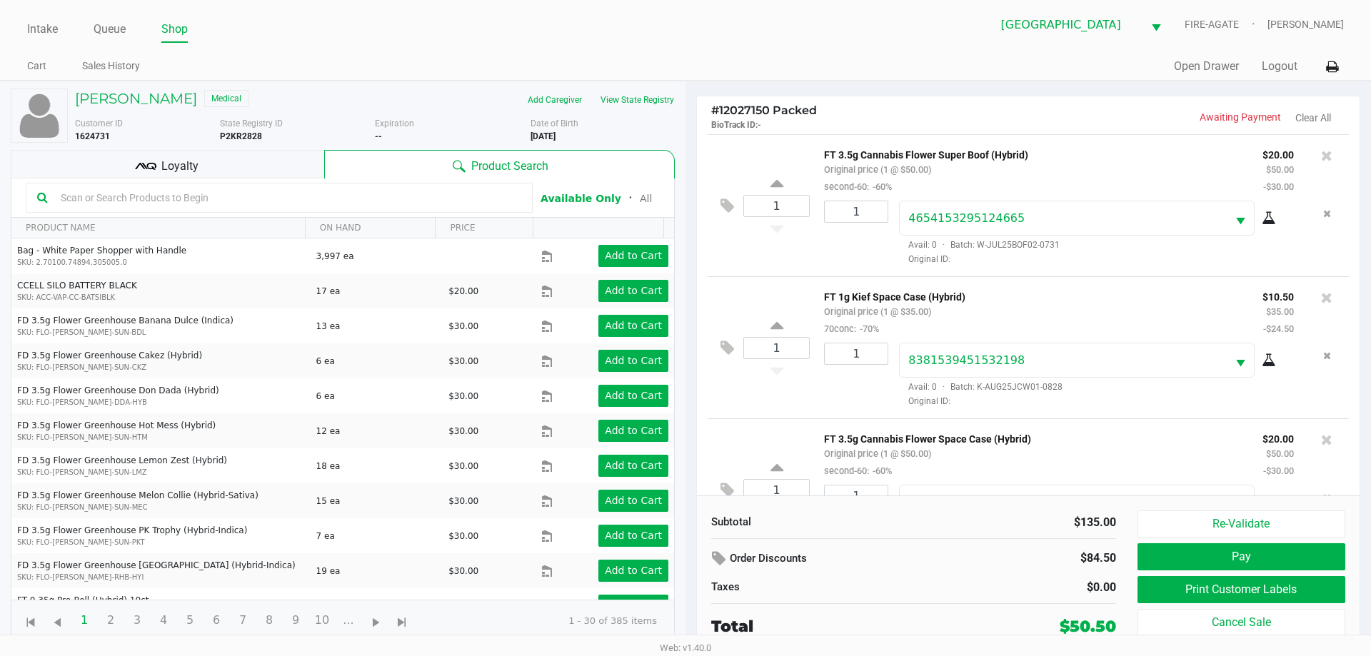
click at [1177, 566] on button "Pay" at bounding box center [1242, 557] width 208 height 27
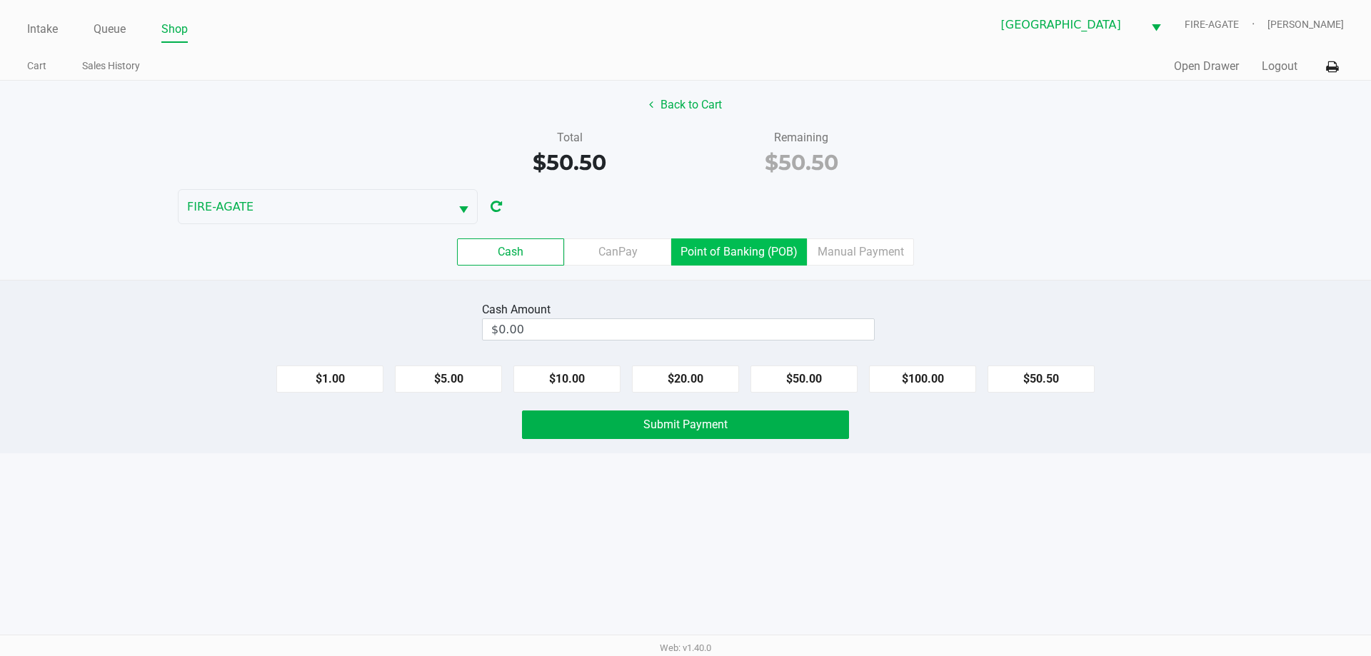
click at [749, 261] on label "Point of Banking (POB)" at bounding box center [739, 252] width 136 height 27
click at [0, 0] on 7 "Point of Banking (POB)" at bounding box center [0, 0] width 0 height 0
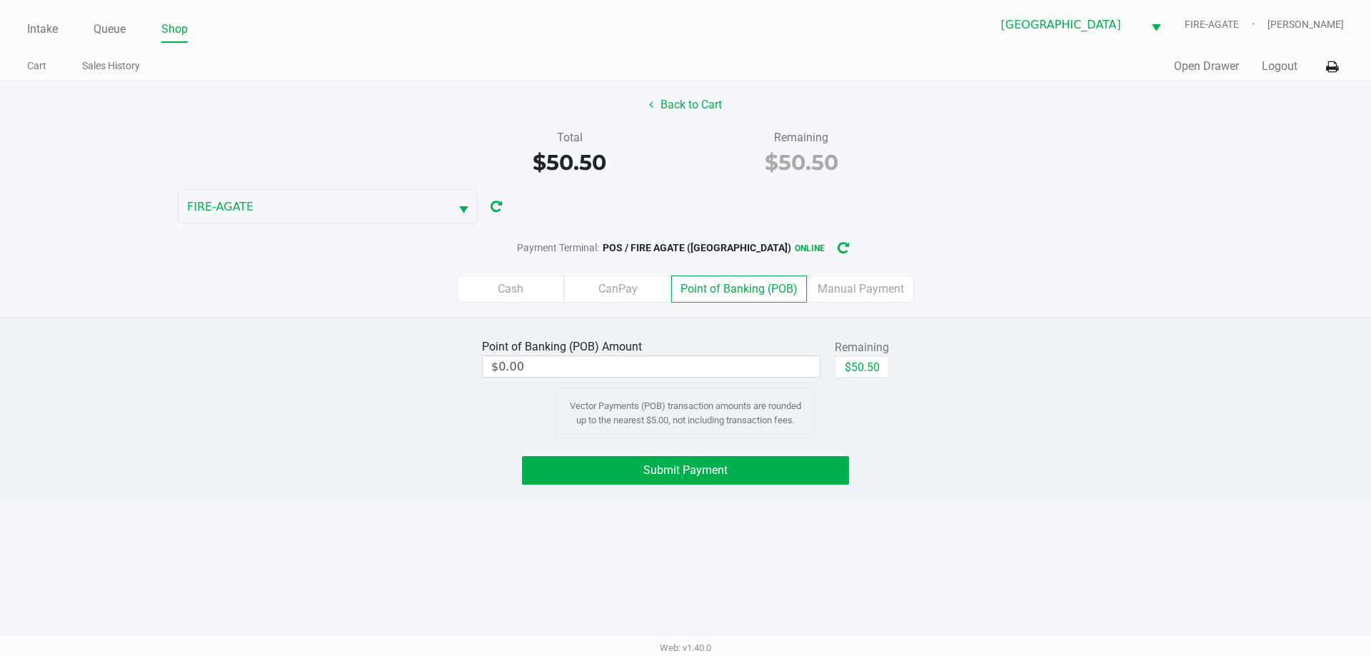
click at [774, 464] on button "Submit Payment" at bounding box center [685, 470] width 327 height 29
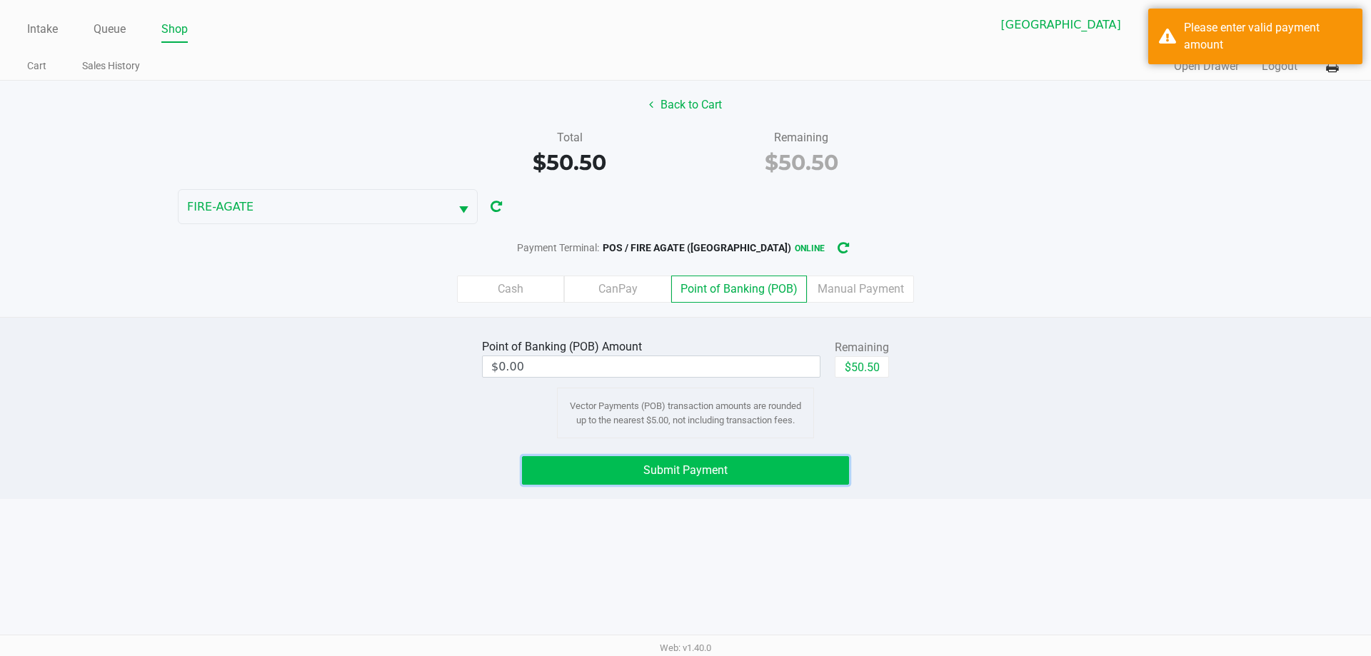
click at [857, 362] on button "$50.50" at bounding box center [862, 366] width 54 height 21
type input "$50.50"
click at [792, 463] on button "Submit Payment" at bounding box center [685, 470] width 327 height 29
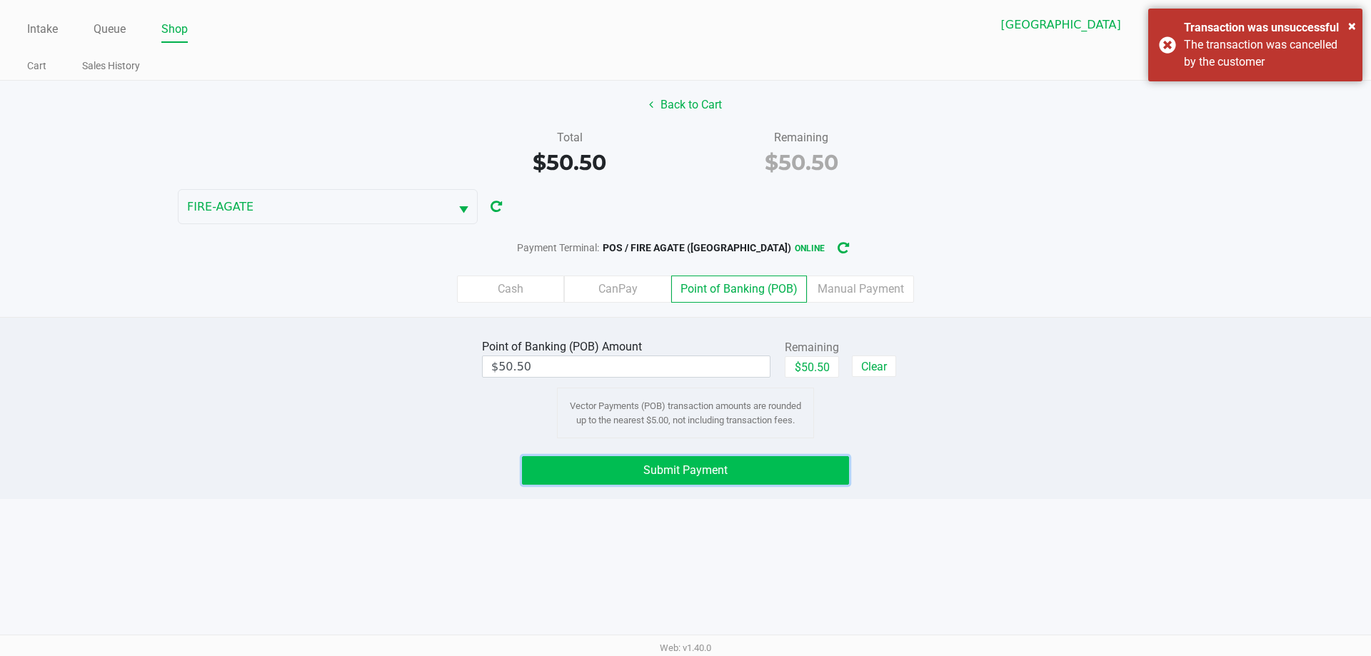
click at [822, 482] on button "Submit Payment" at bounding box center [685, 470] width 327 height 29
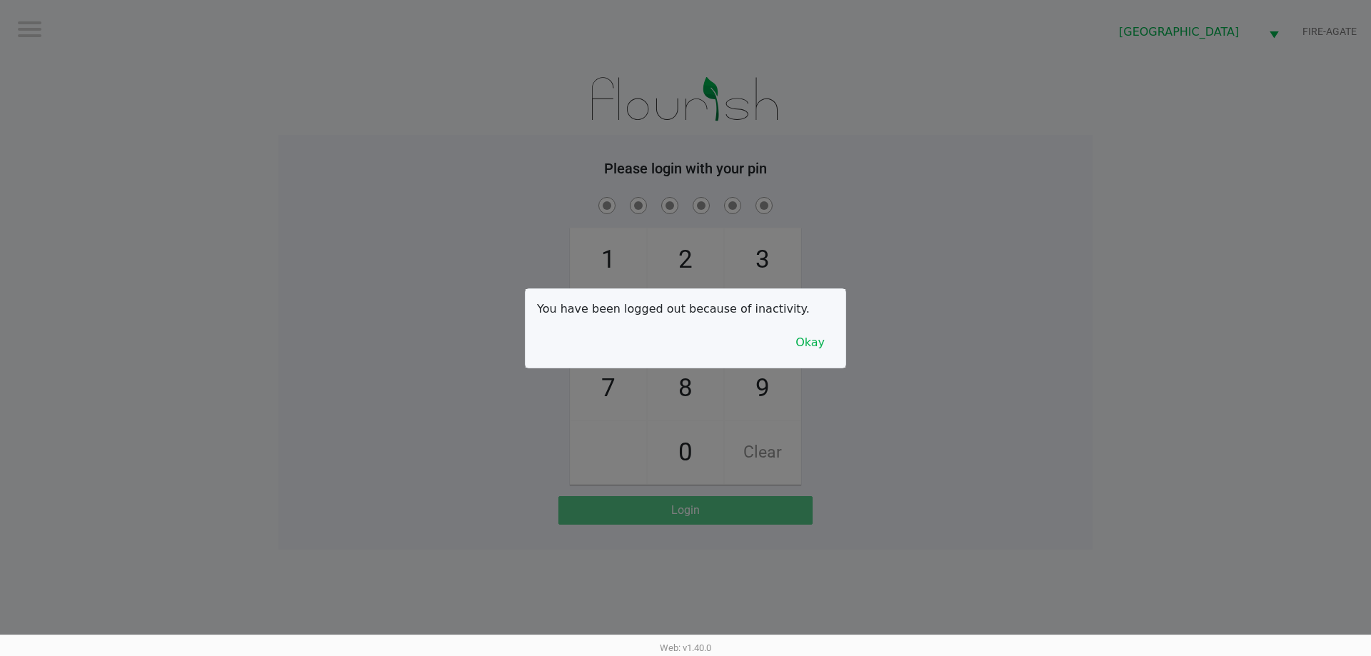
click at [822, 352] on button "Okay" at bounding box center [810, 342] width 48 height 27
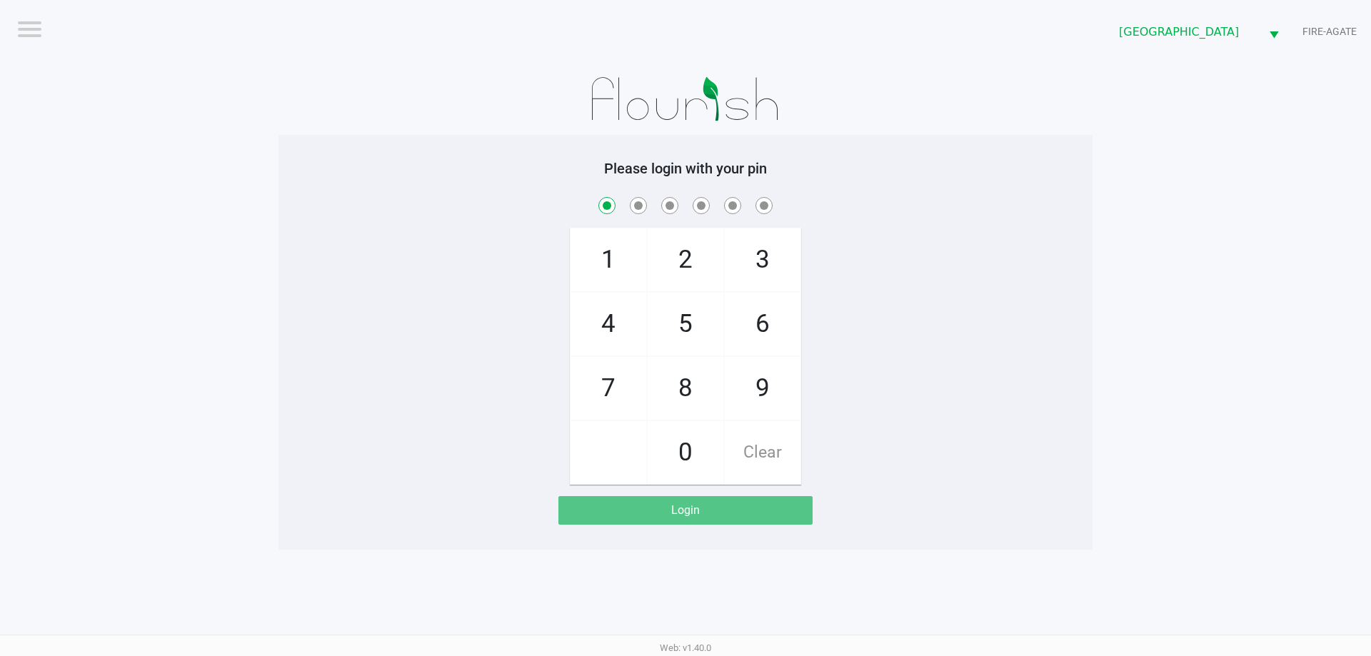
checkbox input "true"
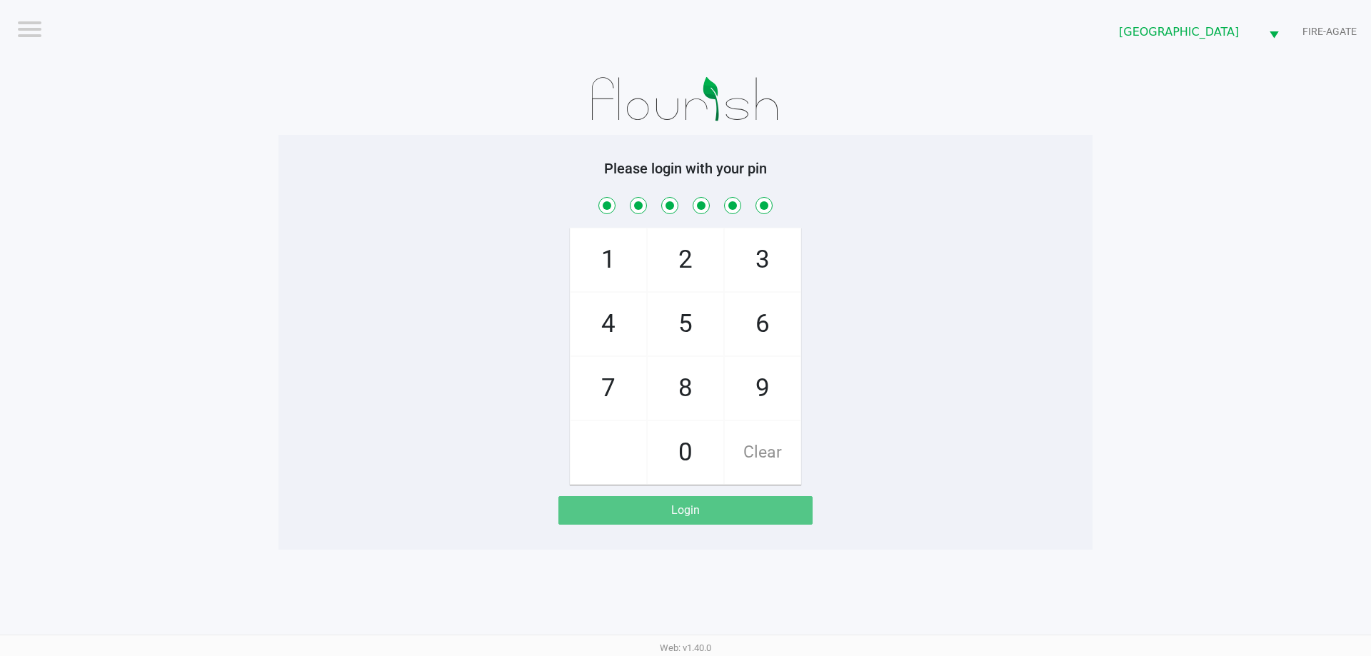
checkbox input "true"
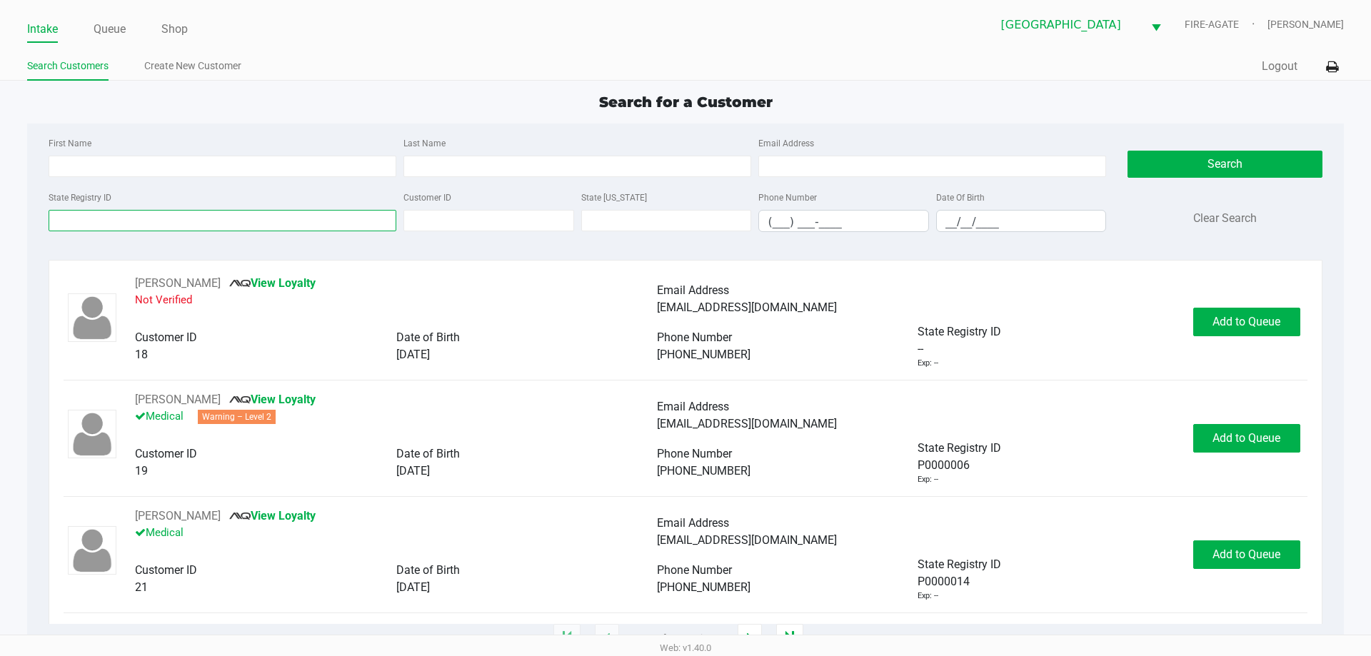
click at [260, 223] on input "State Registry ID" at bounding box center [223, 220] width 348 height 21
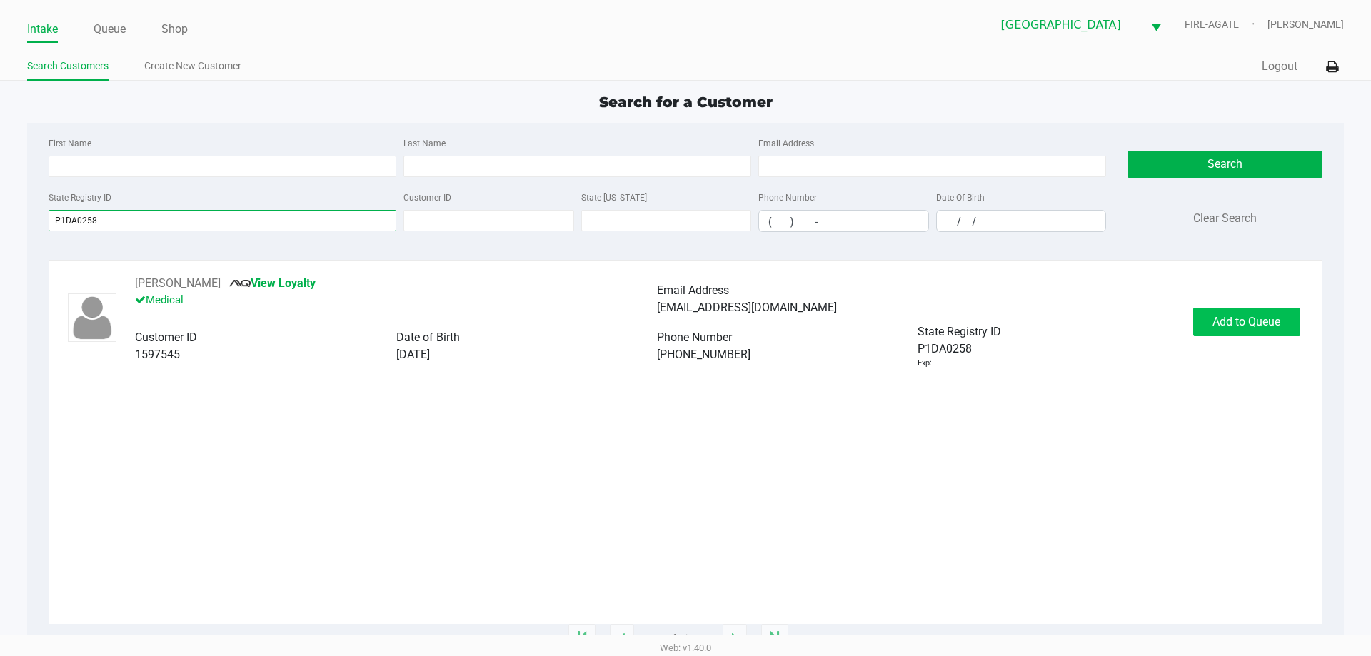
type input "P1DA0258"
click at [1220, 321] on span "Add to Queue" at bounding box center [1247, 322] width 68 height 14
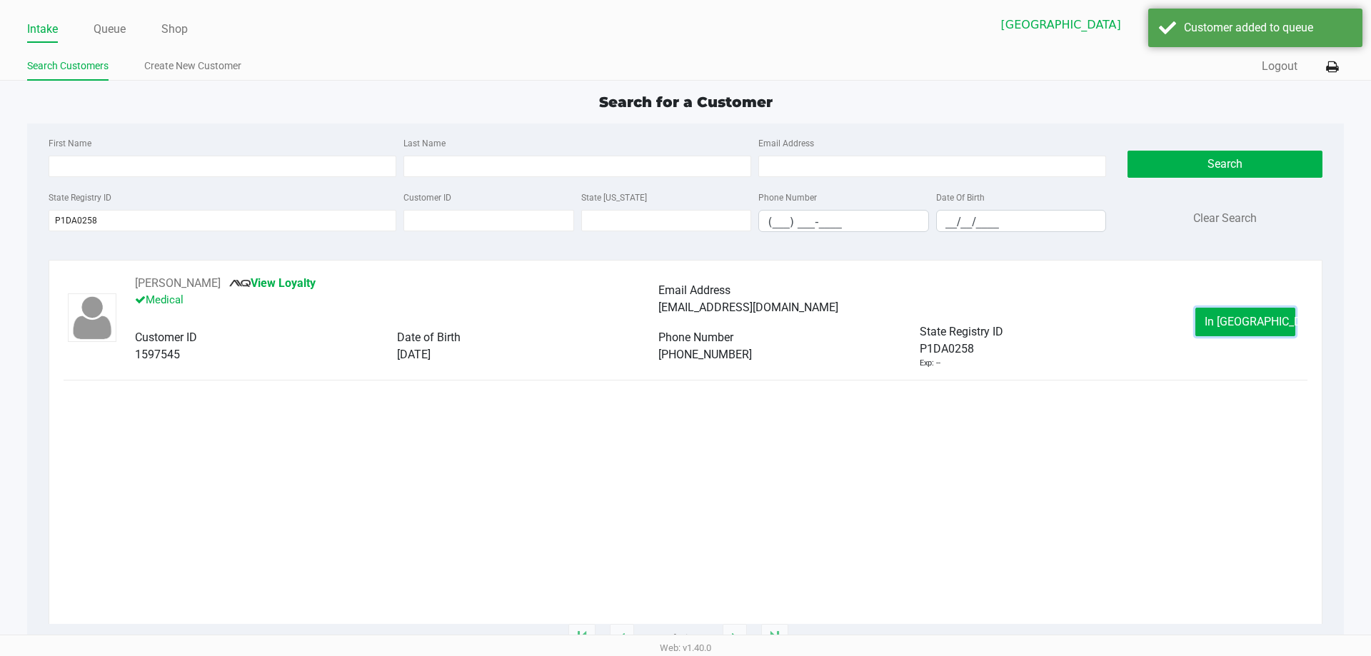
click at [1220, 321] on button "In [GEOGRAPHIC_DATA]" at bounding box center [1246, 322] width 100 height 29
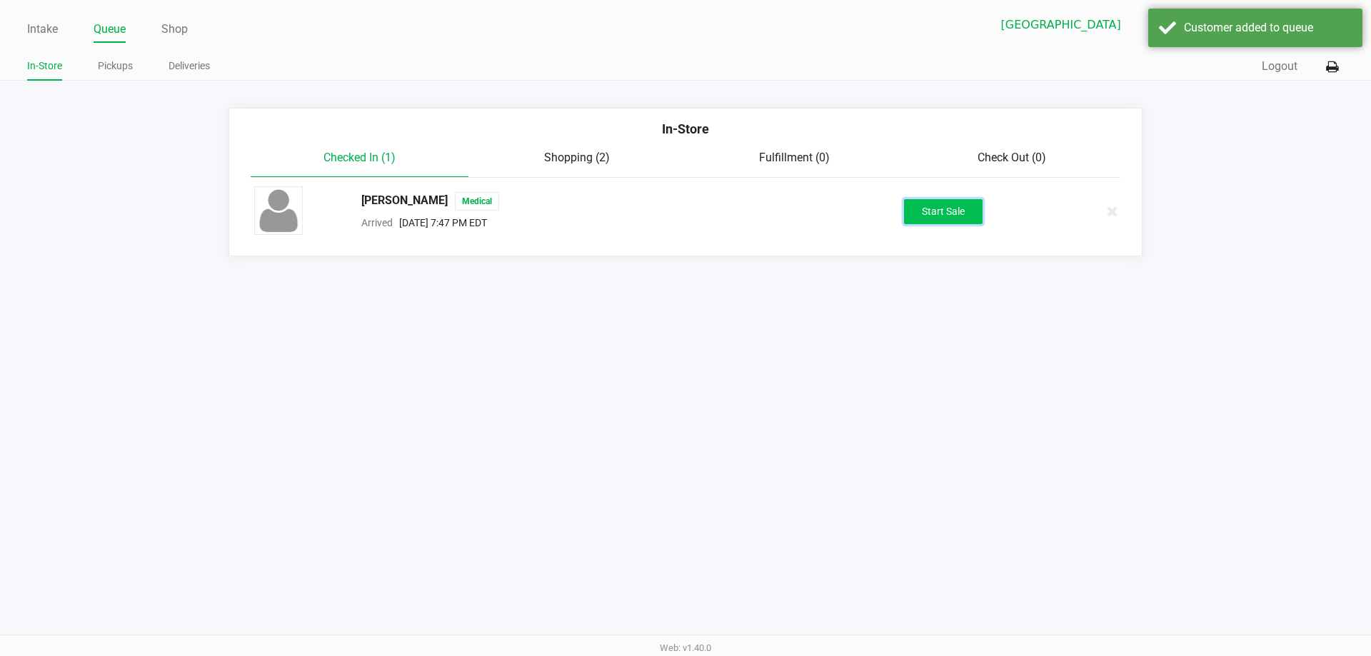
click at [964, 216] on button "Start Sale" at bounding box center [943, 211] width 79 height 25
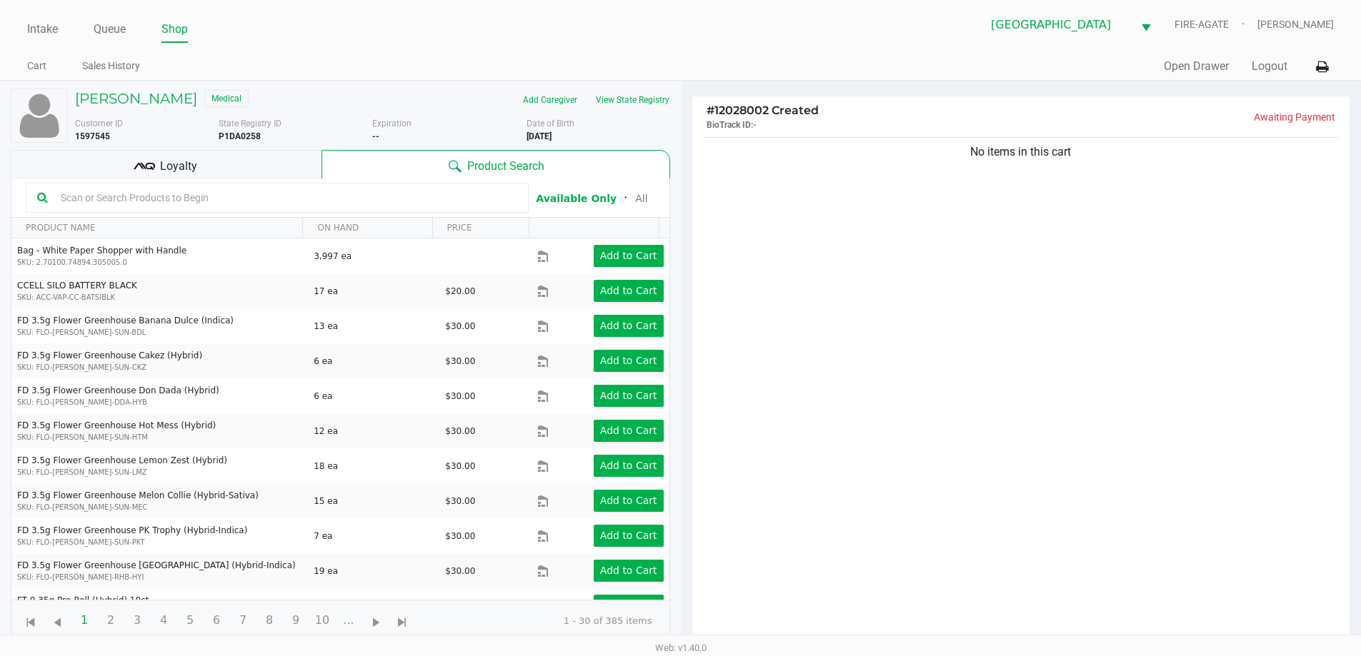
click at [364, 224] on th "ON HAND" at bounding box center [366, 228] width 129 height 21
click at [439, 175] on div "Product Search" at bounding box center [495, 164] width 348 height 29
click at [434, 200] on input "text" at bounding box center [286, 197] width 462 height 21
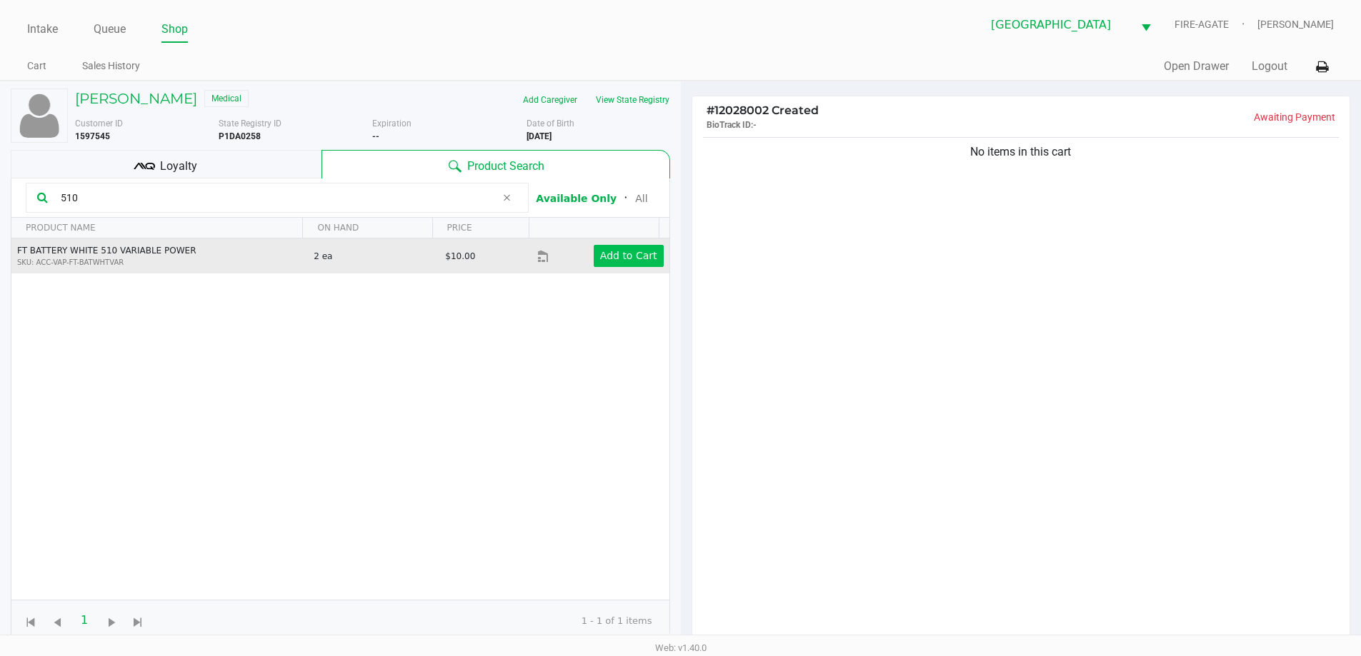
type input "510"
click at [609, 249] on button "Add to Cart" at bounding box center [629, 256] width 70 height 22
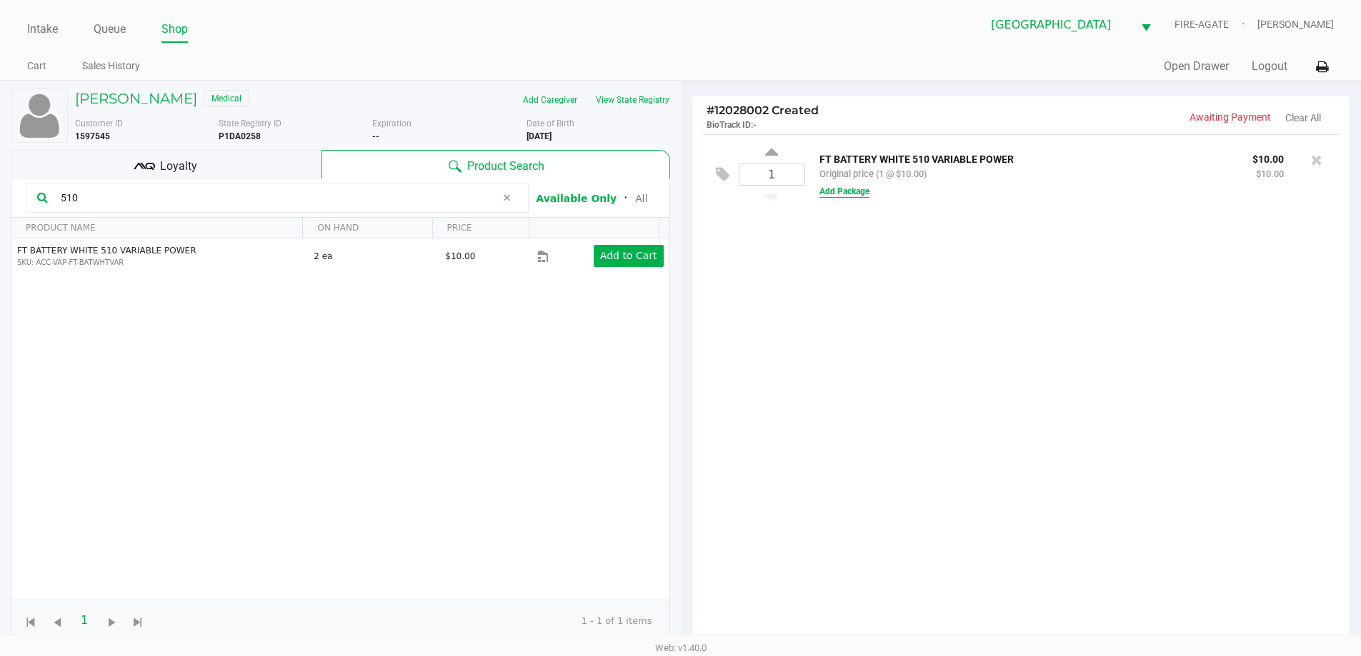
click at [826, 197] on button "Add Package" at bounding box center [844, 191] width 50 height 13
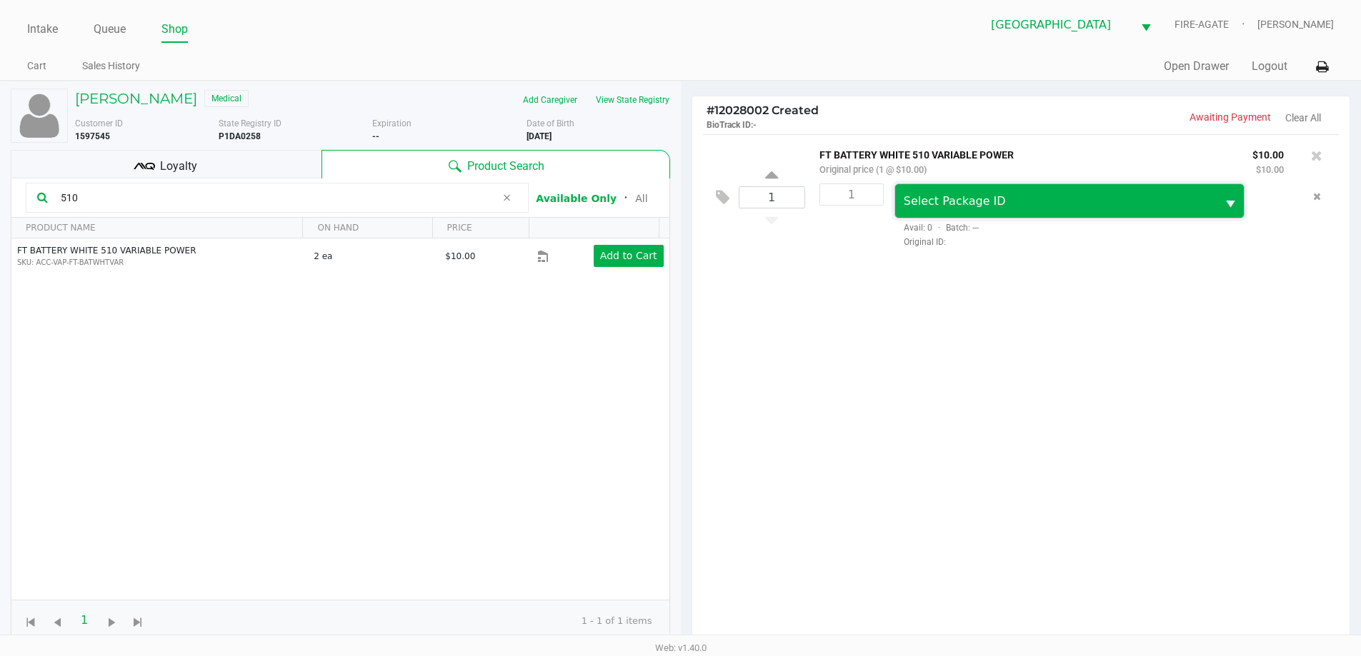
click at [904, 217] on span "Select Package ID" at bounding box center [1056, 201] width 322 height 34
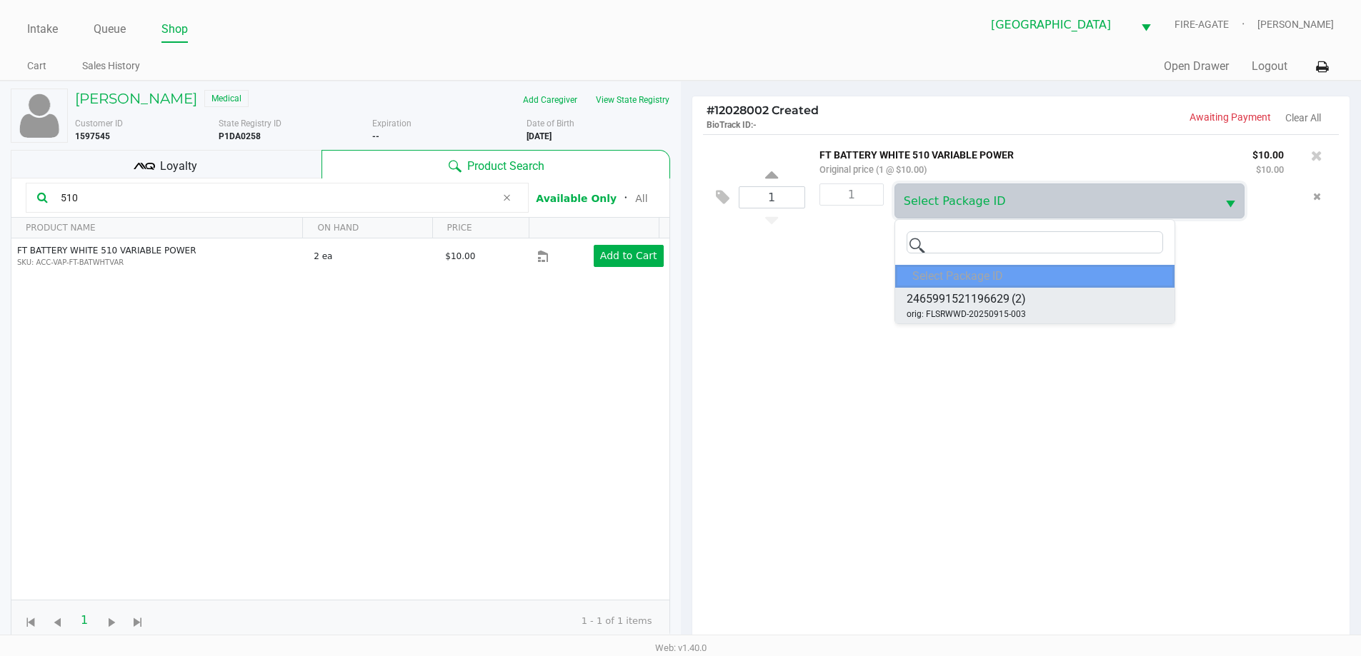
click at [986, 296] on span "2465991521196629" at bounding box center [957, 299] width 103 height 17
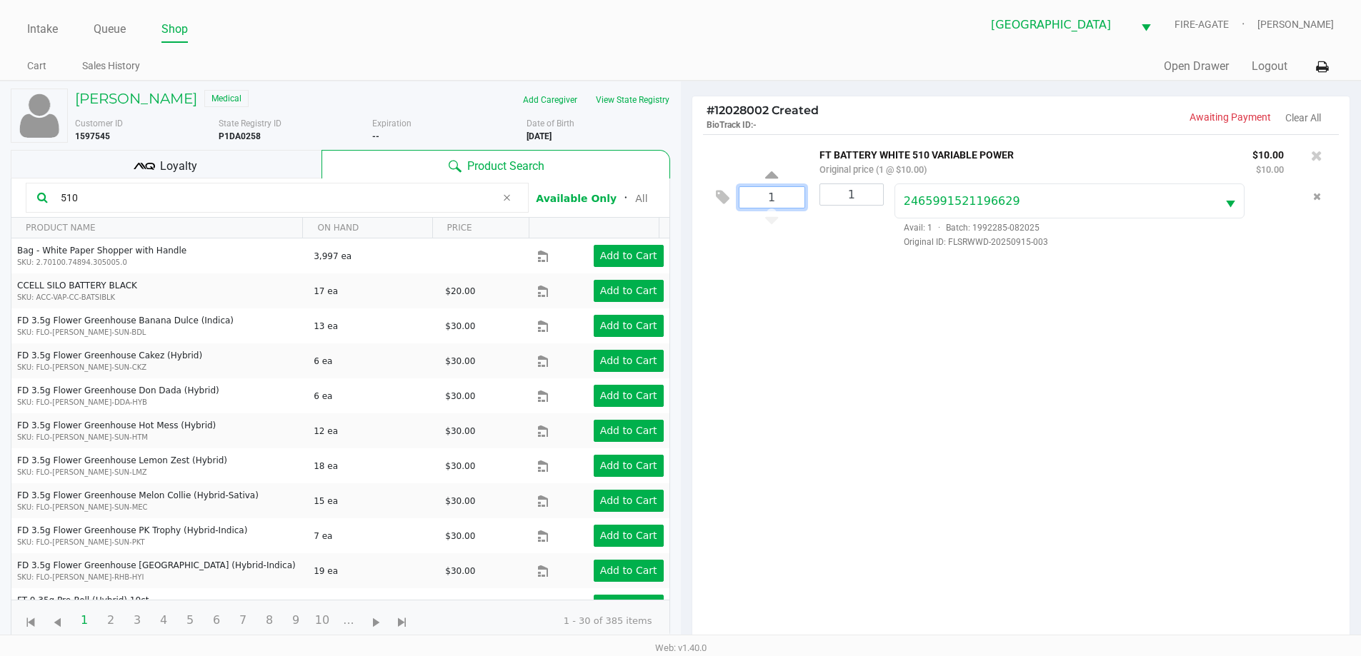
click at [791, 197] on input "1" at bounding box center [771, 197] width 65 height 21
type input "1"
click at [831, 241] on div "1" at bounding box center [846, 216] width 75 height 65
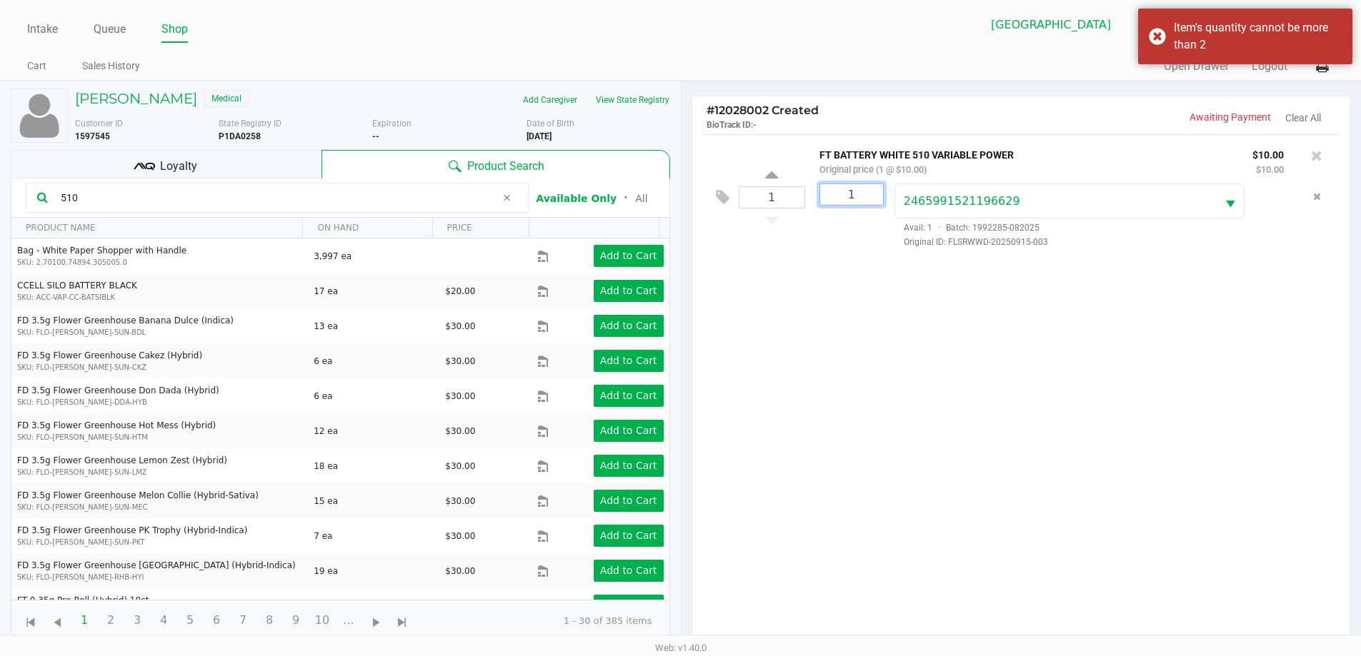
click at [859, 195] on input "1" at bounding box center [851, 194] width 63 height 21
type input "1"
click at [864, 241] on div "1" at bounding box center [846, 216] width 75 height 65
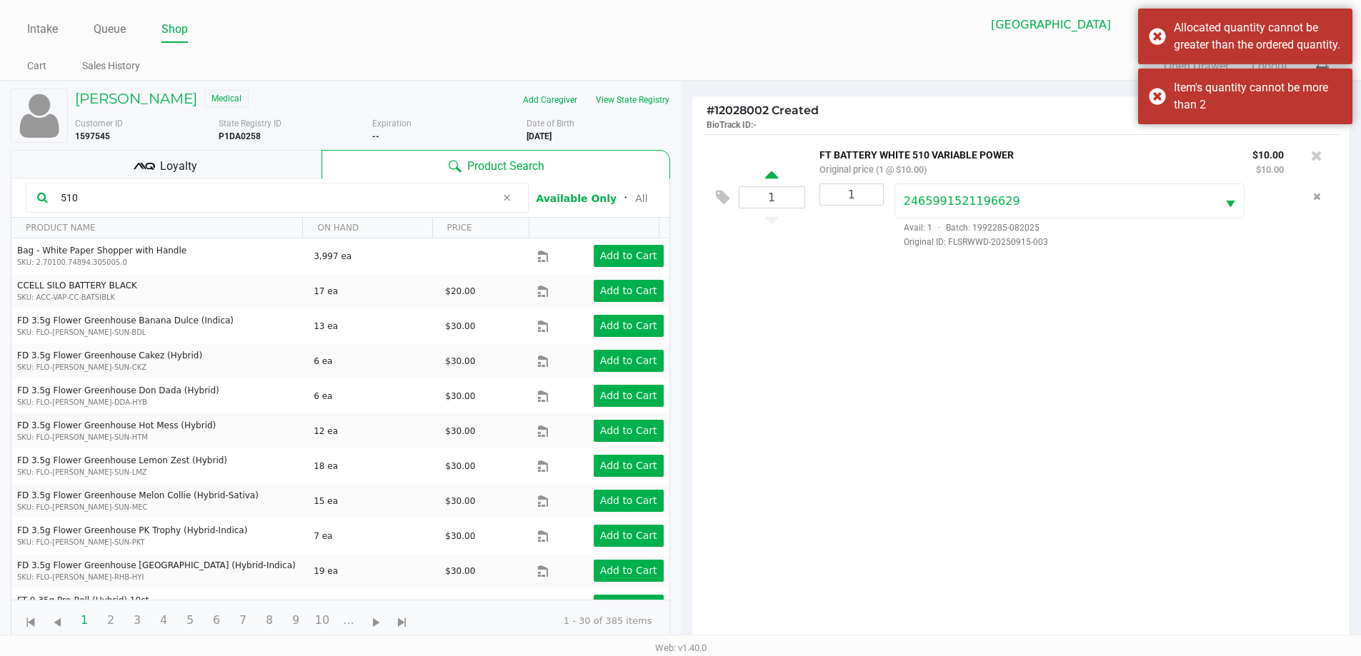
click at [775, 179] on icon at bounding box center [771, 178] width 13 height 18
type input "2"
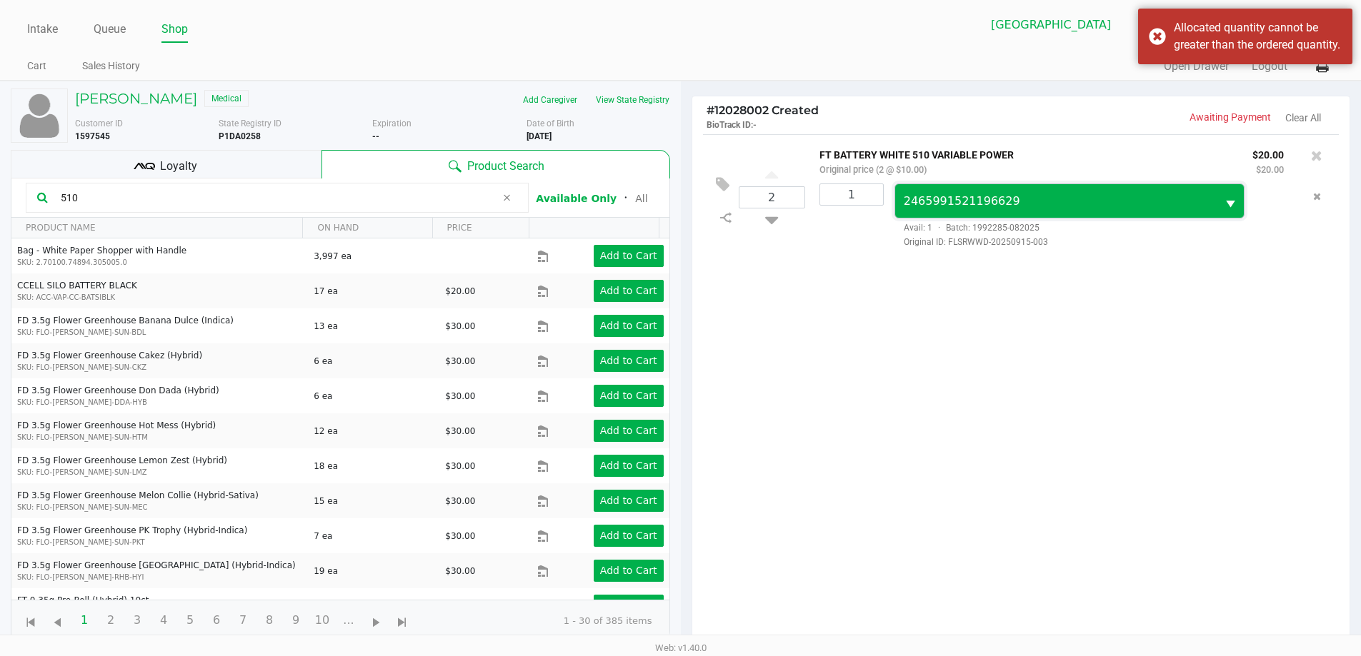
click at [1059, 211] on span "2465991521196629" at bounding box center [1056, 201] width 322 height 34
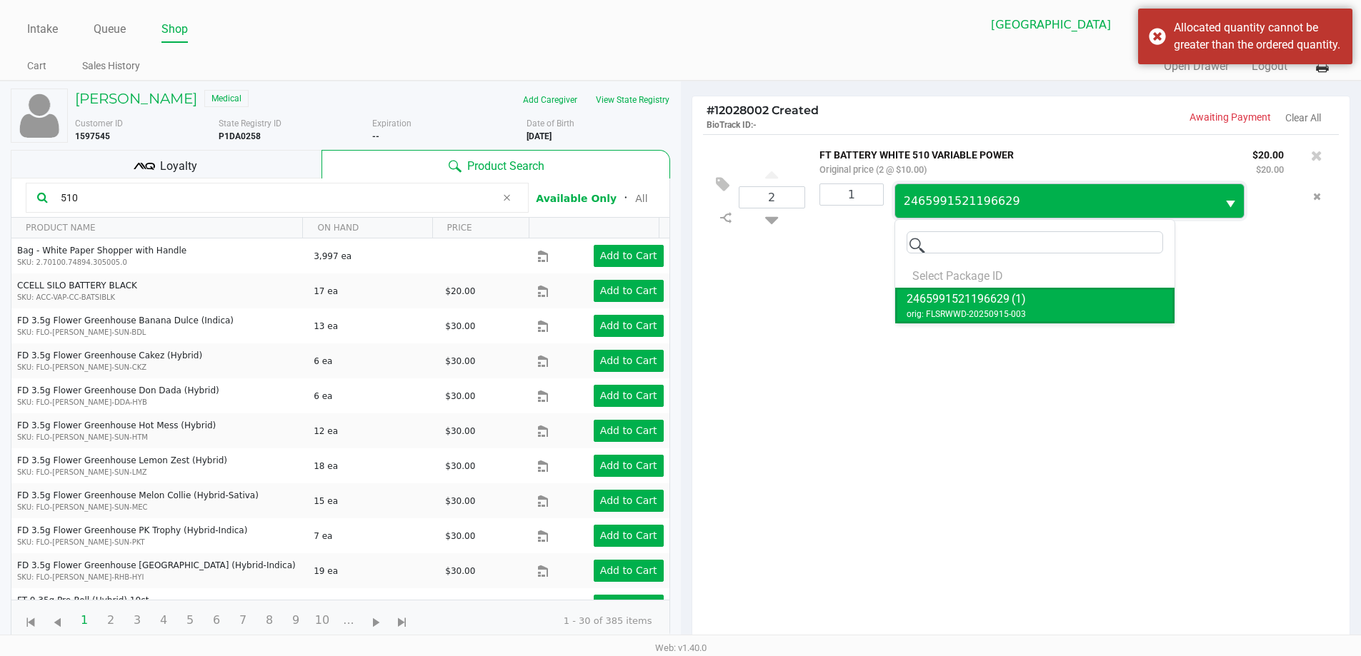
click at [1059, 211] on span "2465991521196629" at bounding box center [1056, 201] width 322 height 34
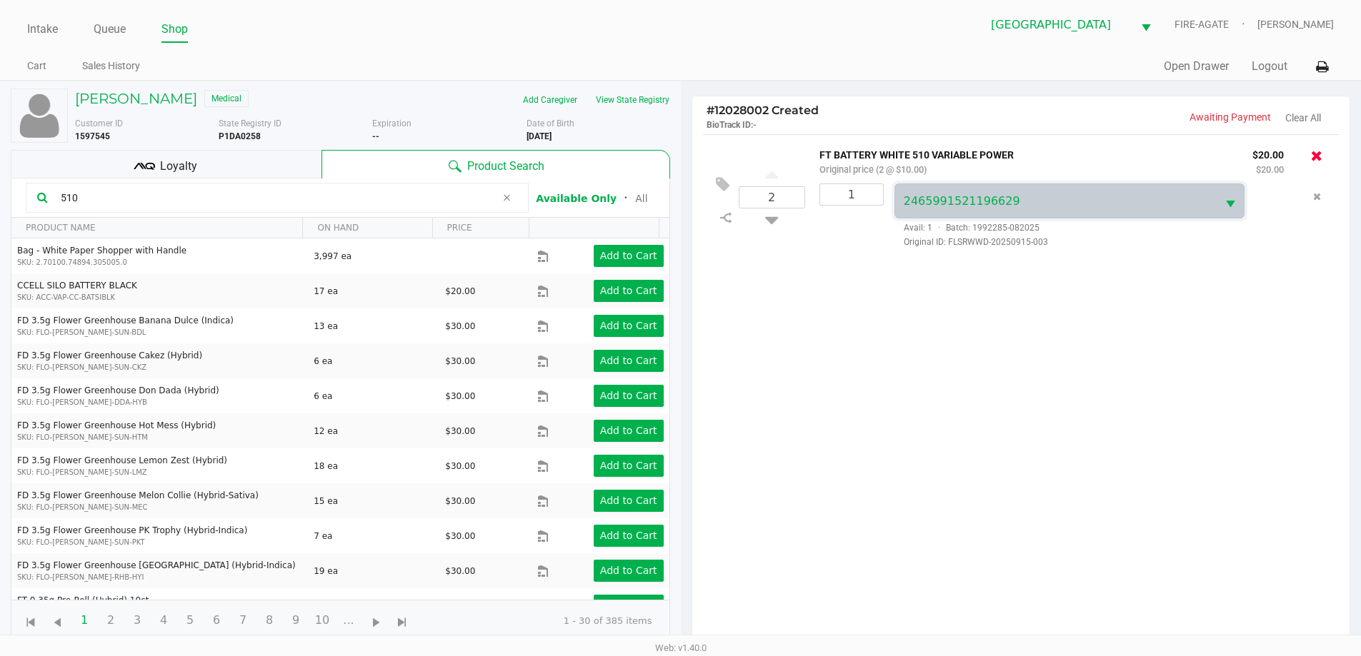
click at [1318, 149] on icon at bounding box center [1316, 156] width 11 height 14
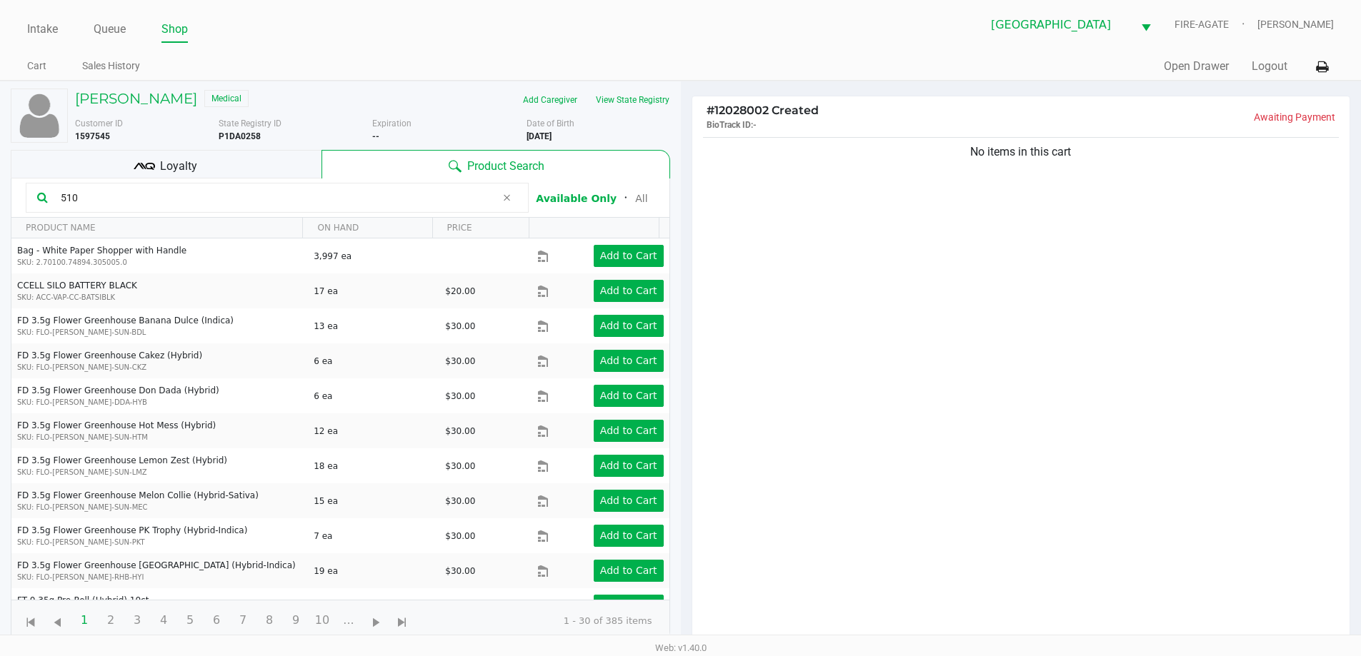
click at [256, 202] on input "510" at bounding box center [275, 197] width 441 height 21
type input "5"
type input "510"
